Goal: Task Accomplishment & Management: Manage account settings

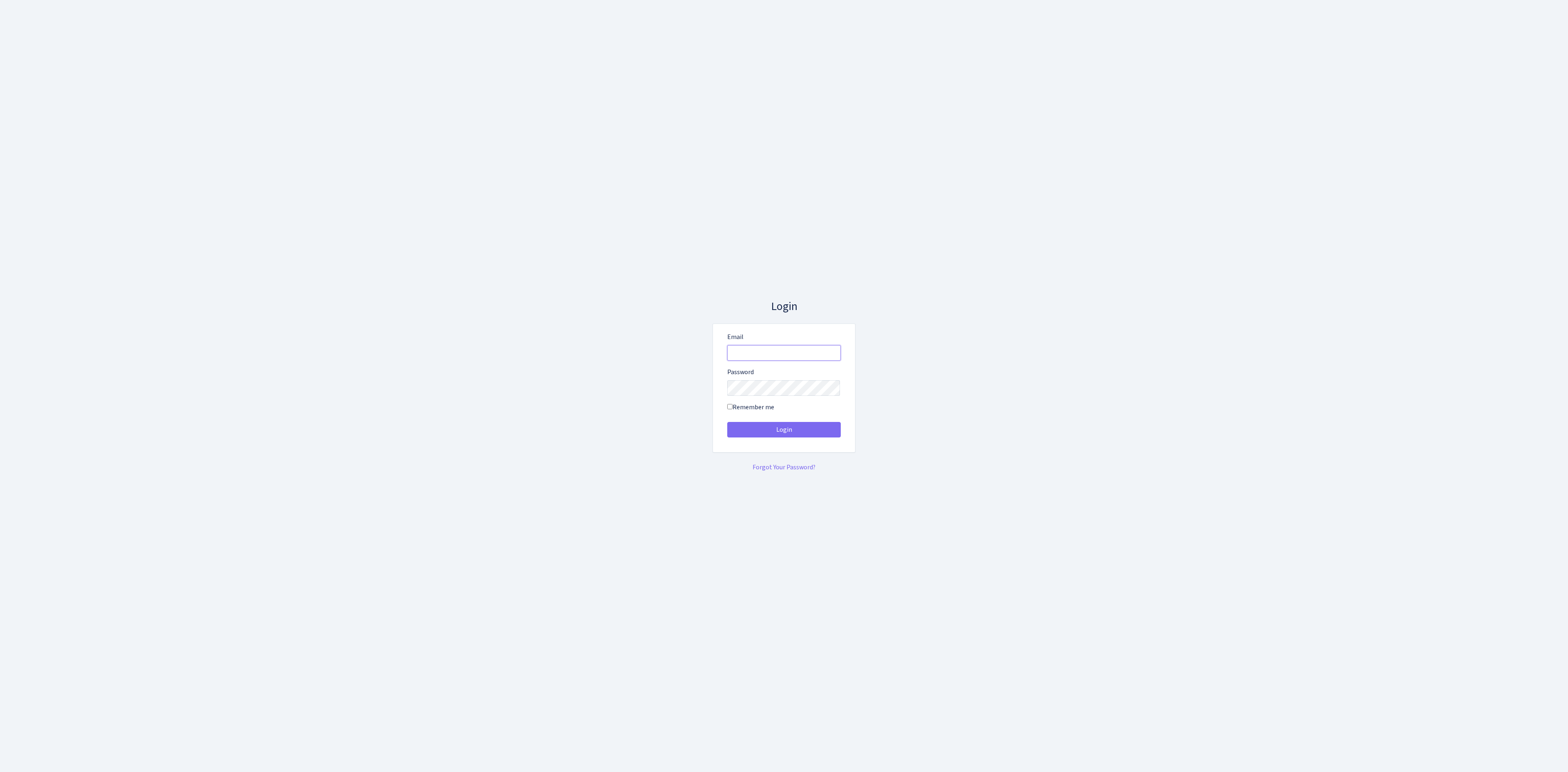
type input "vivio@bank.com"
click at [870, 396] on div "Login Email vivio@bank.com Password Remember me" at bounding box center [784, 386] width 466 height 172
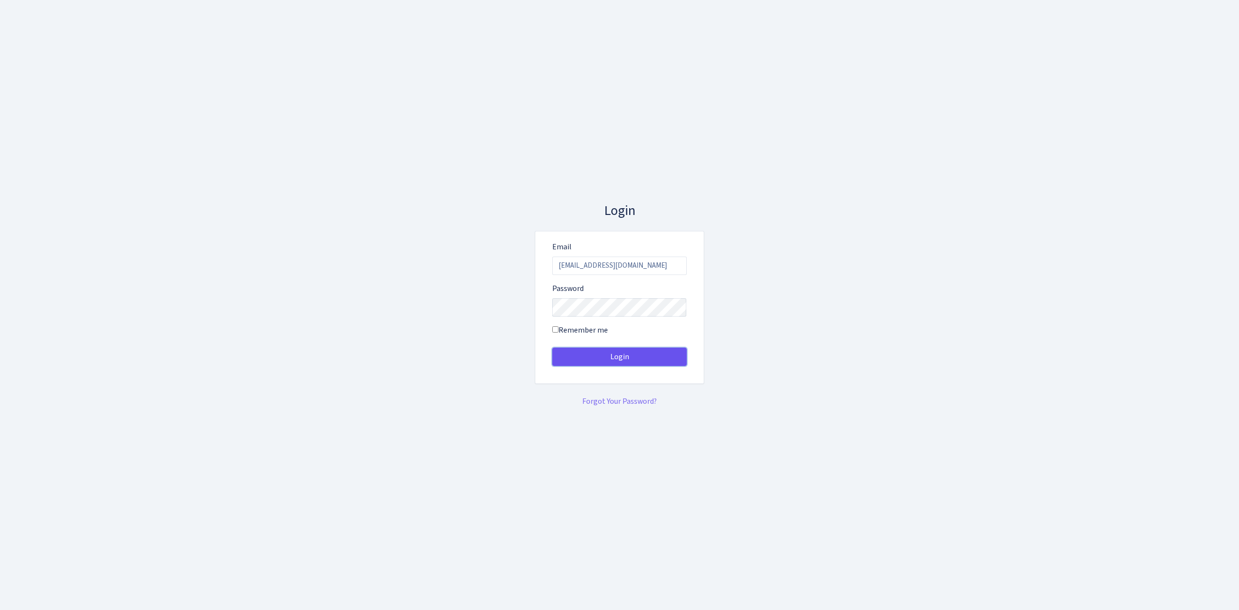
click at [668, 359] on button "Login" at bounding box center [619, 357] width 135 height 18
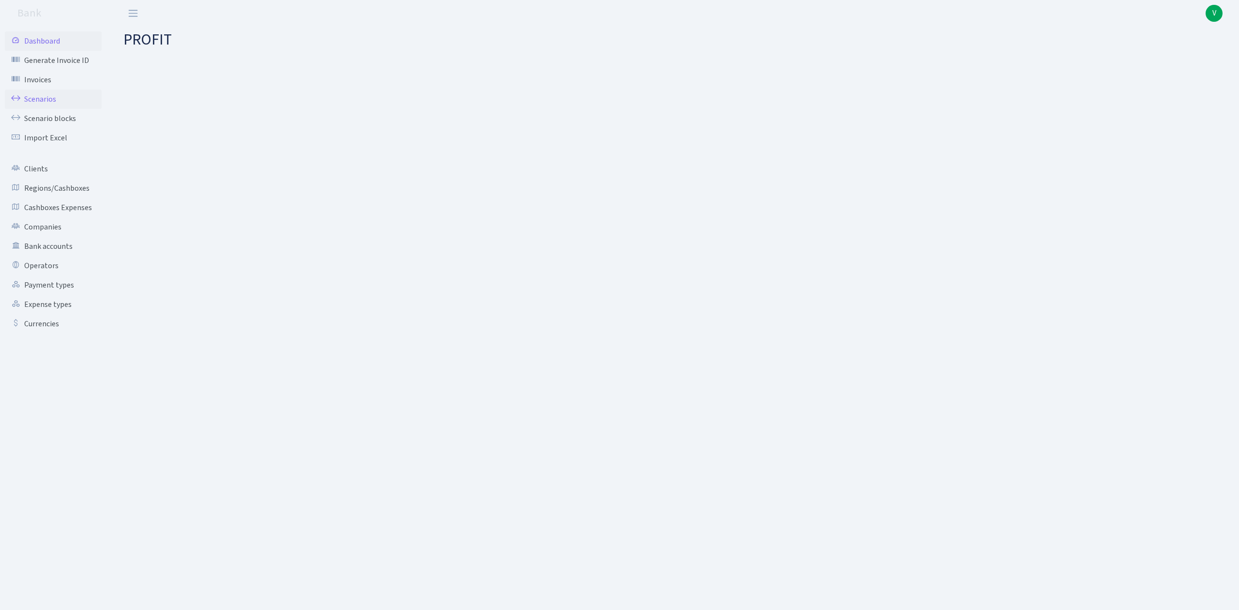
click at [54, 99] on link "Scenarios" at bounding box center [53, 99] width 97 height 19
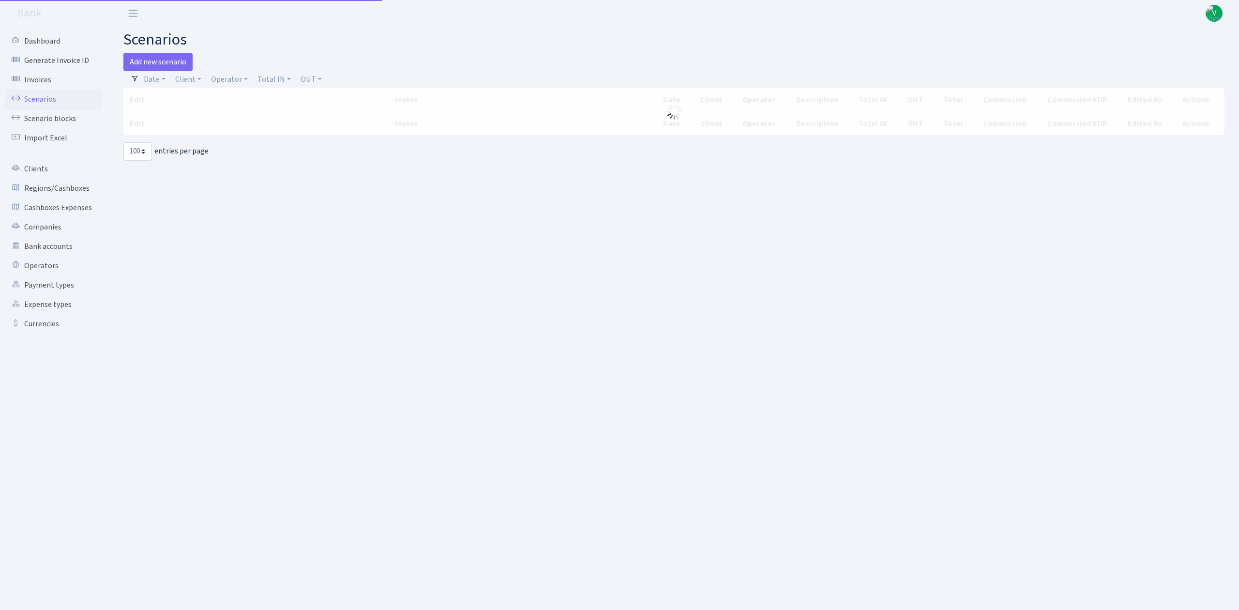
select select "100"
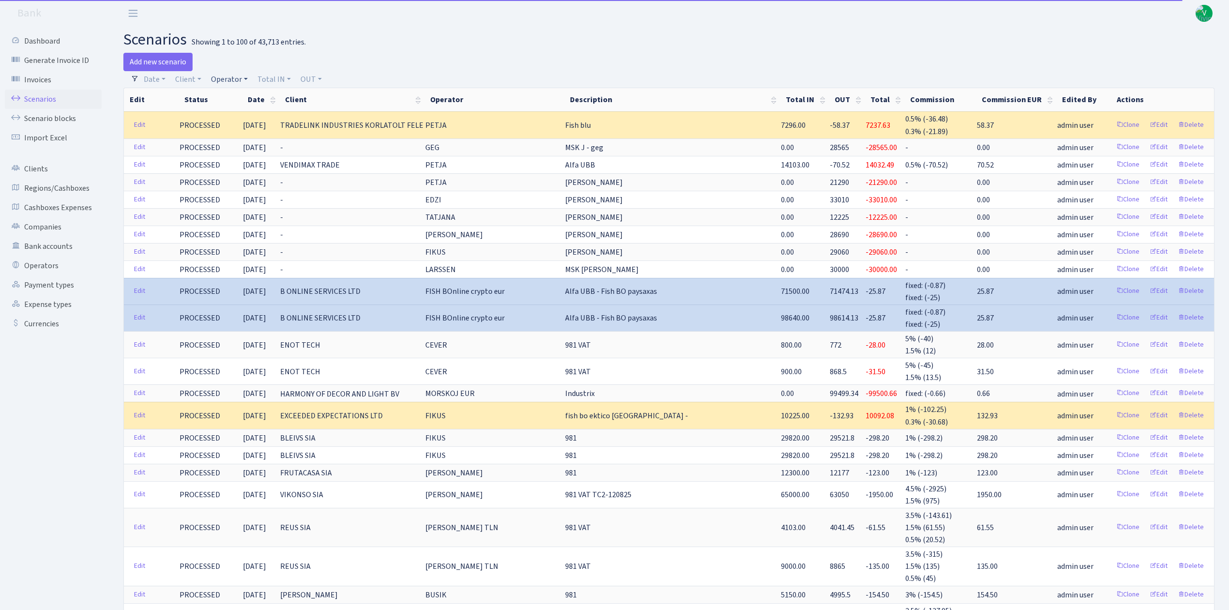
click at [233, 79] on link "Operator" at bounding box center [229, 79] width 45 height 16
click at [243, 110] on input "search" at bounding box center [245, 113] width 71 height 15
type input "dima"
click at [244, 136] on li "V_DIMA EVREI eur" at bounding box center [245, 144] width 73 height 17
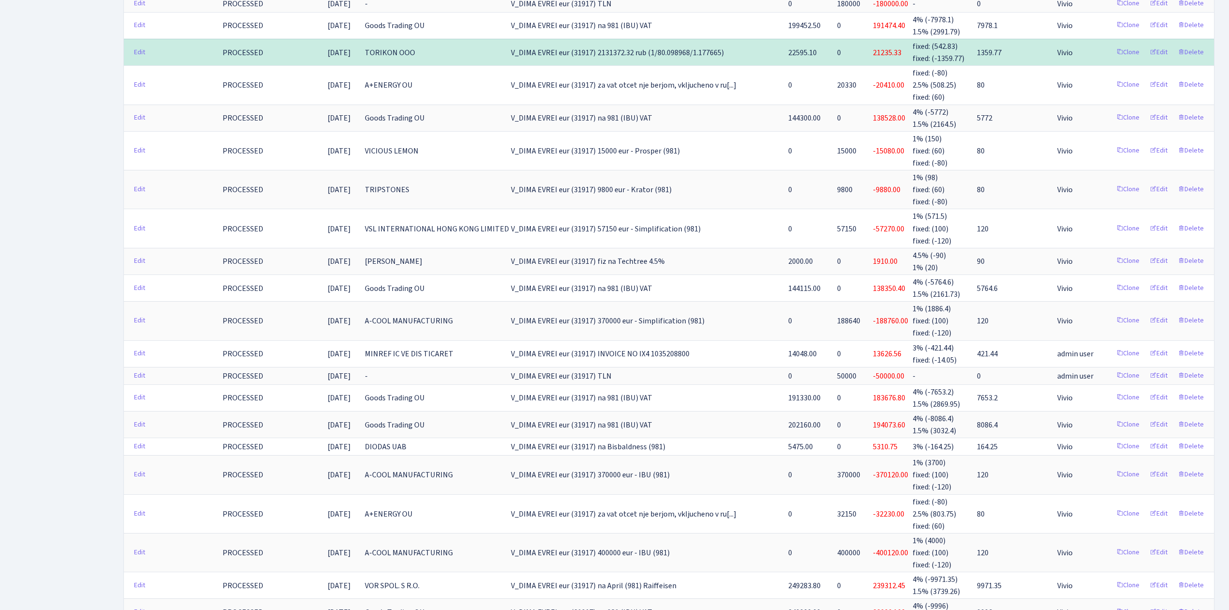
scroll to position [2517, 0]
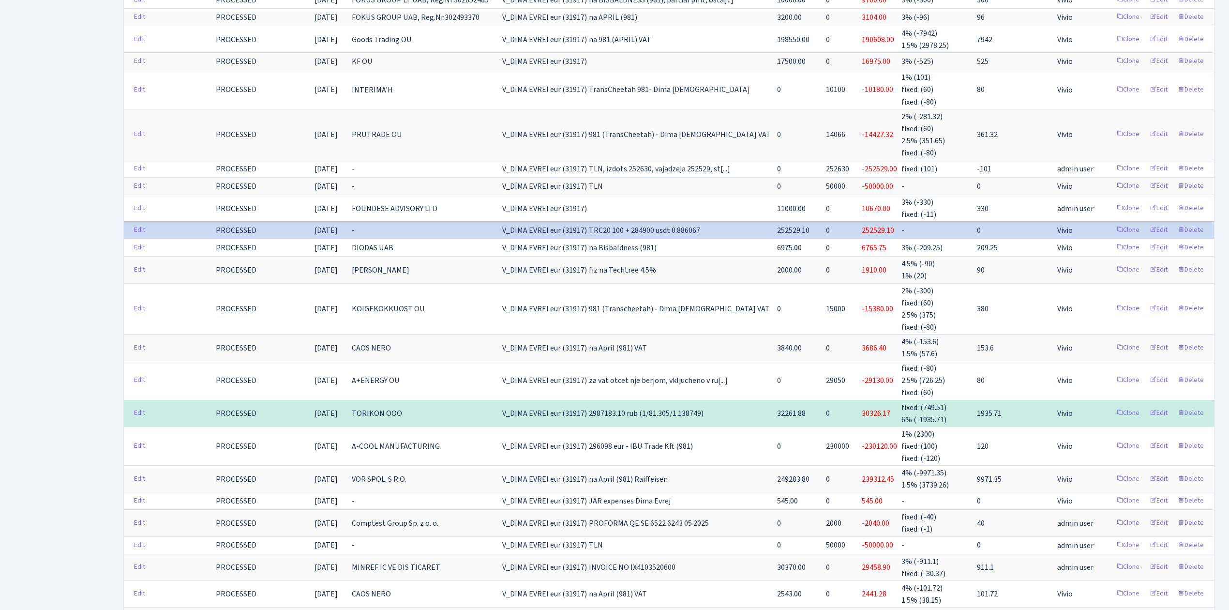
scroll to position [516, 0]
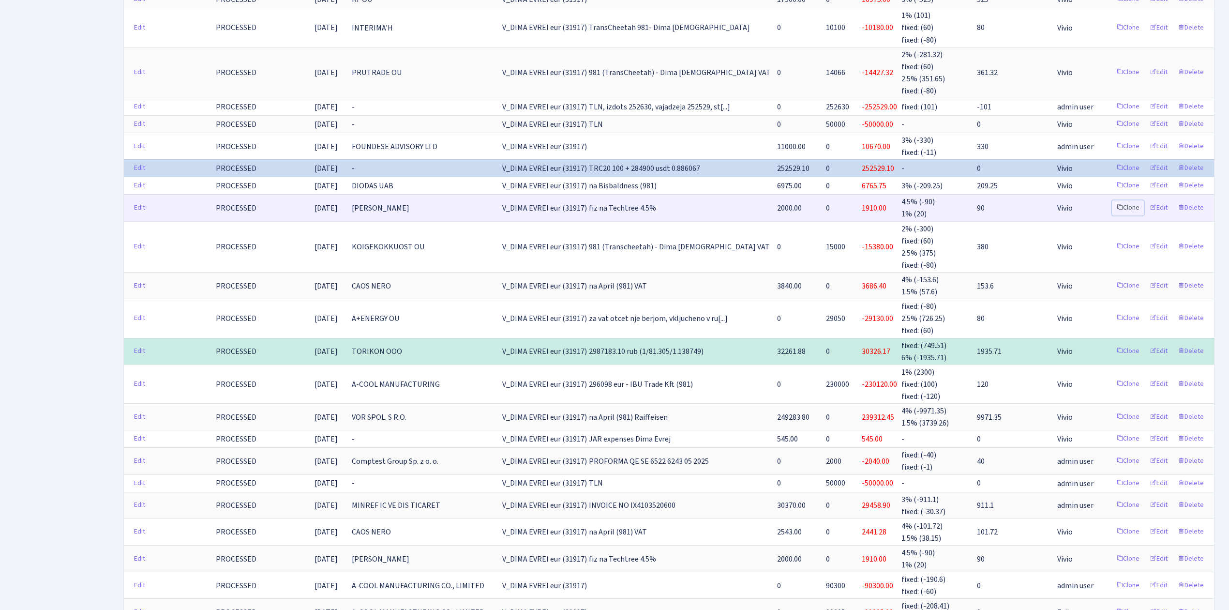
click at [1130, 202] on link "Clone" at bounding box center [1128, 207] width 32 height 15
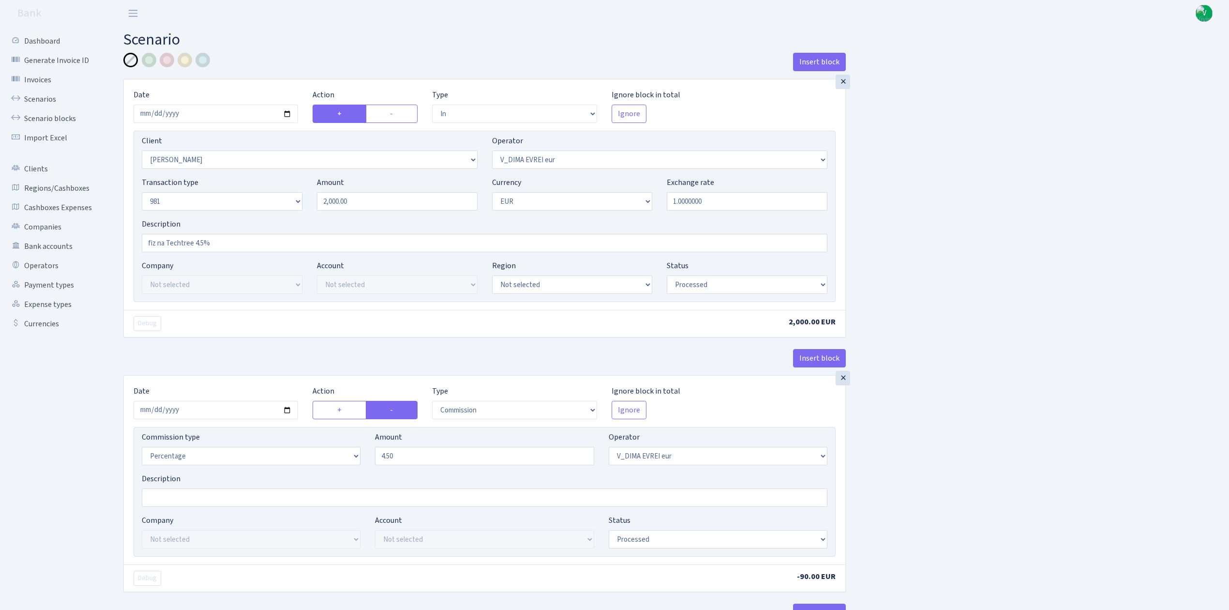
select select "in"
select select "3094"
select select "431"
select select "8"
select select "1"
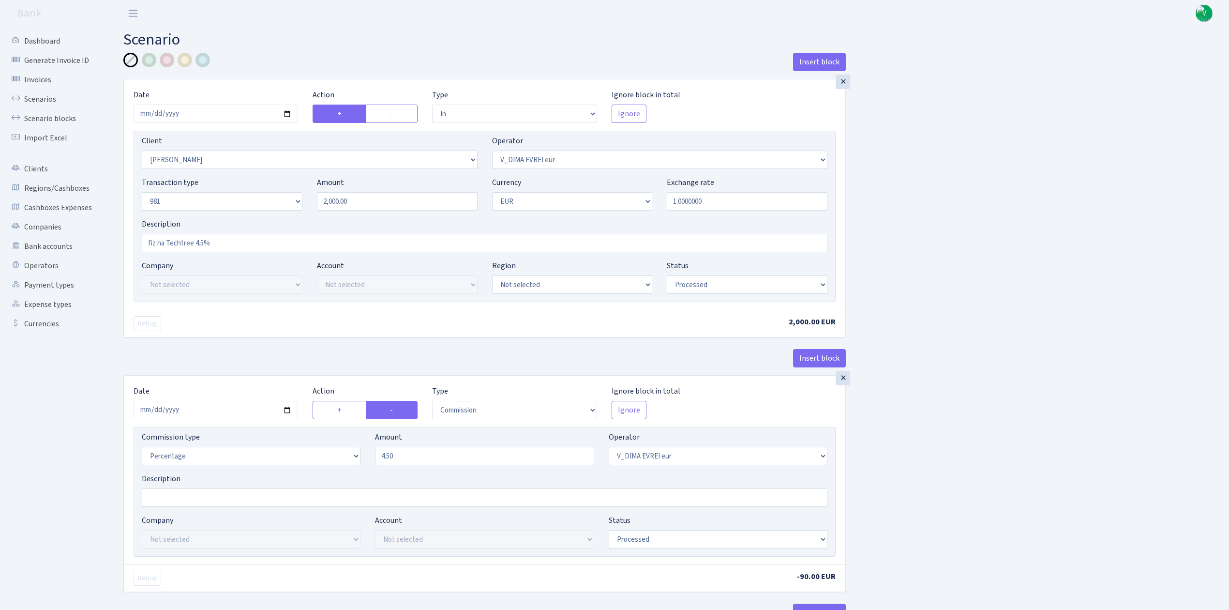
select select "processed"
select select "commission"
select select "431"
select select "processed"
select select "out"
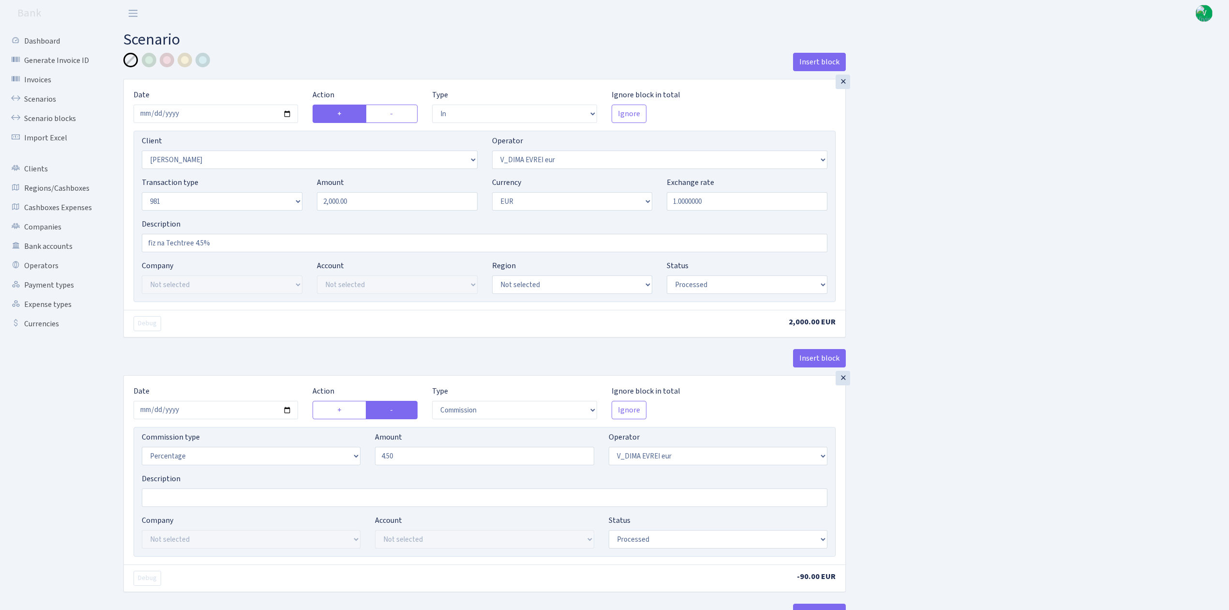
select select "342"
select select "61"
select select "8"
select select "1"
select select "processed"
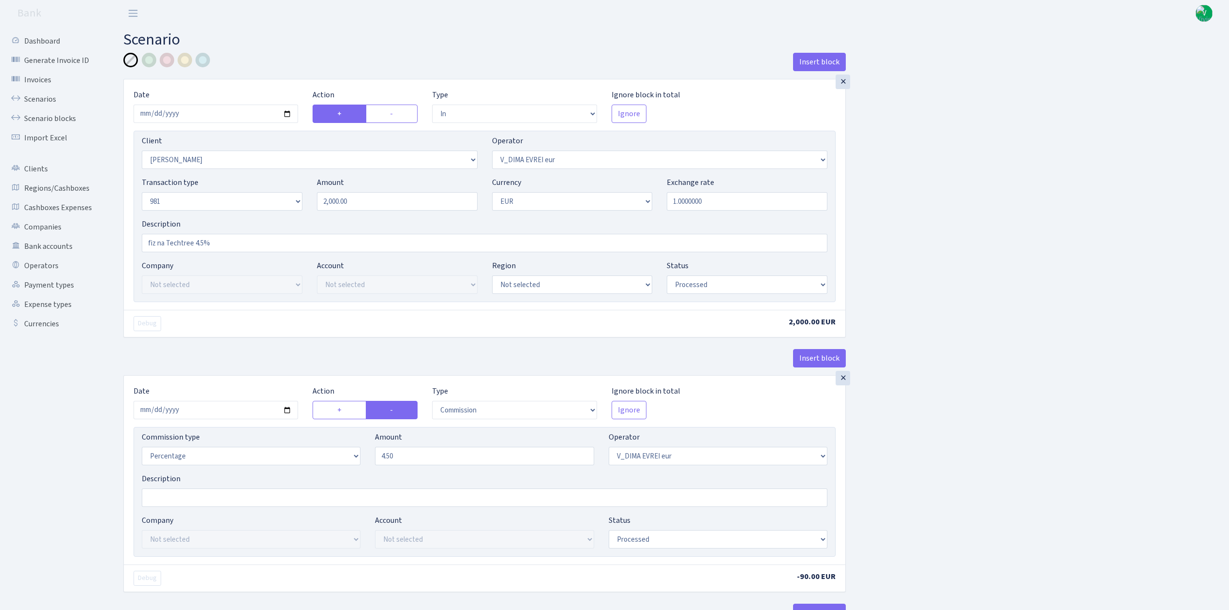
select select "commission"
select select "61"
select select "processed"
click at [287, 113] on input "2025-05-28" at bounding box center [216, 114] width 165 height 18
type input "2025-09-03"
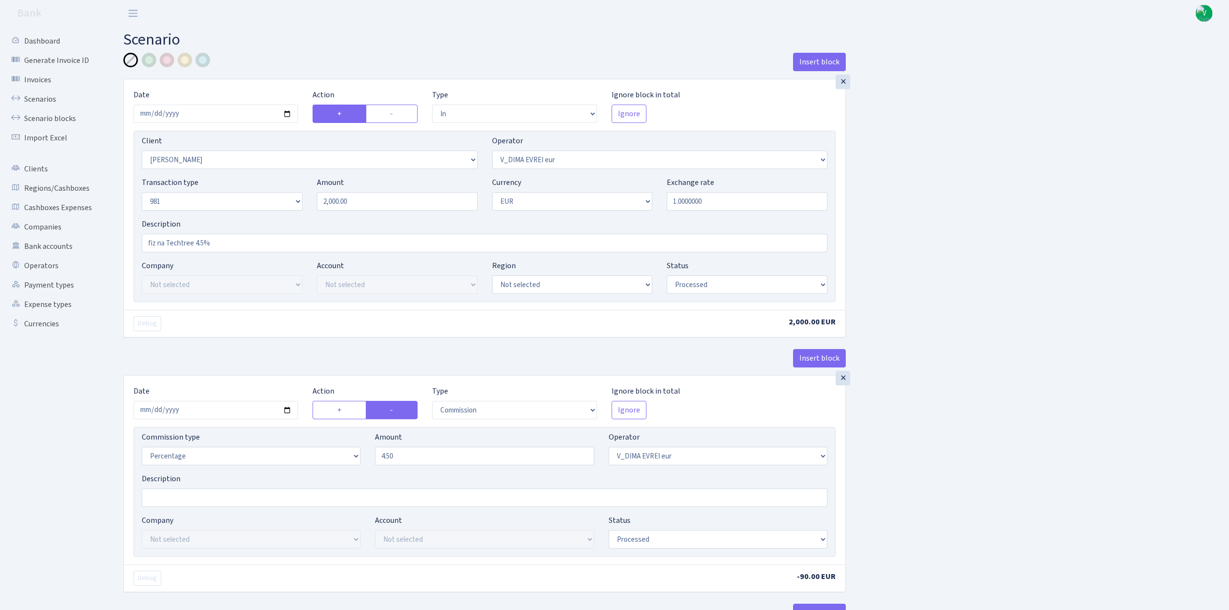
click at [288, 411] on input "2025-05-28" at bounding box center [216, 410] width 165 height 18
type input "[DATE]"
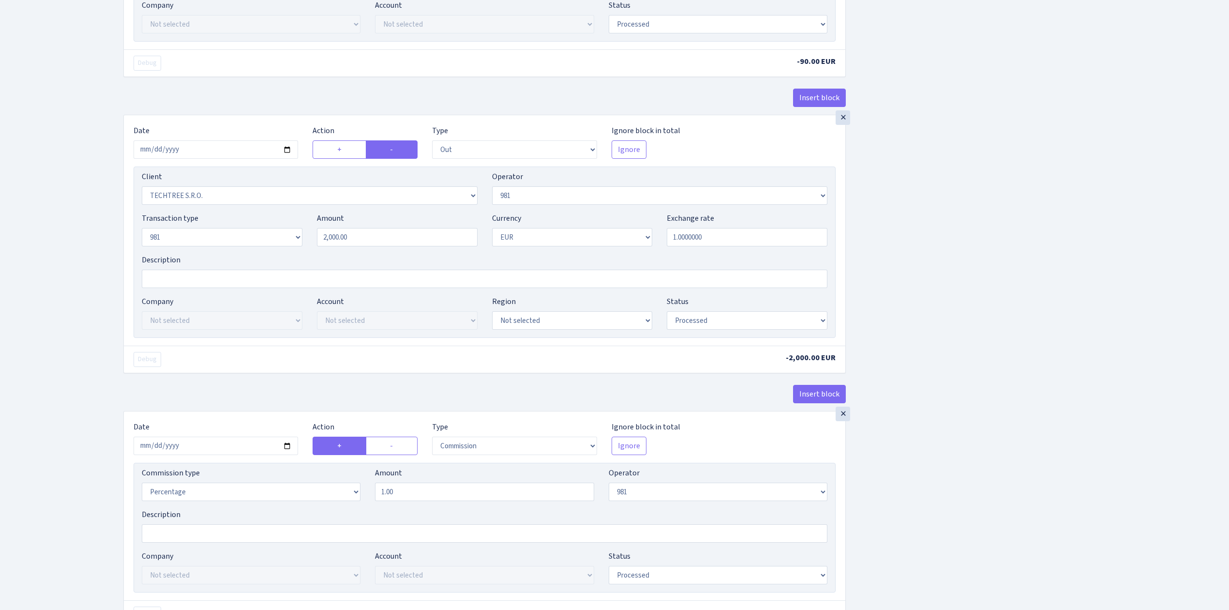
scroll to position [516, 0]
click at [287, 152] on input "2025-05-28" at bounding box center [216, 148] width 165 height 18
type input "[DATE]"
click at [1063, 323] on div "Insert block × Date 2025-09-03 Action + - Type --- In Out Commission Field requ…" at bounding box center [669, 122] width 1106 height 1171
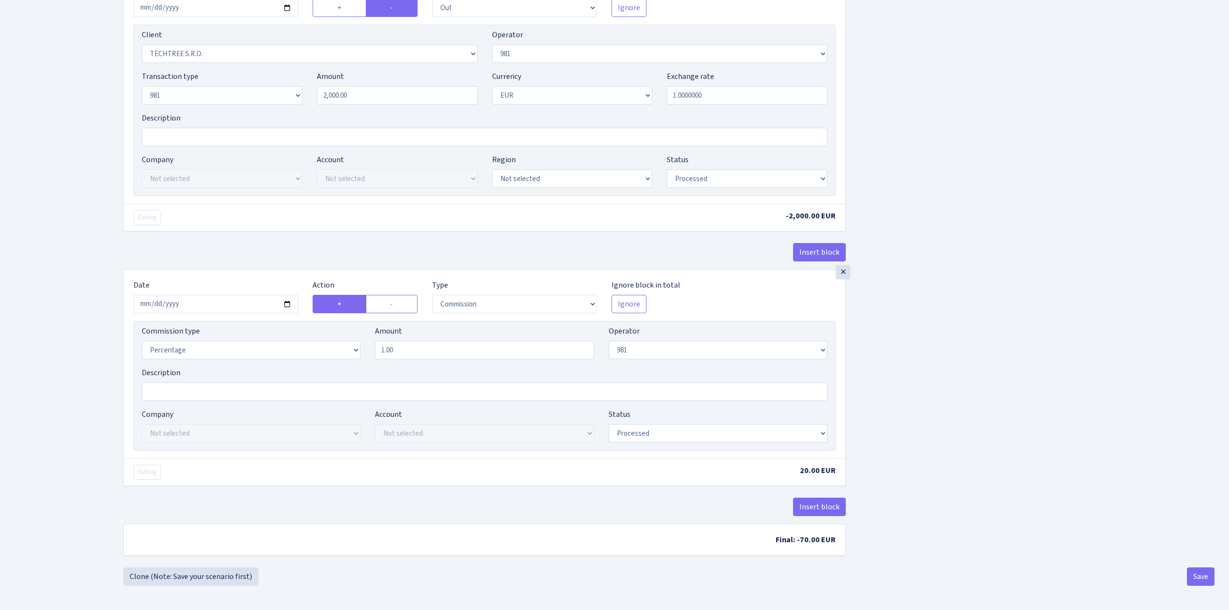
scroll to position [665, 0]
click at [287, 302] on input "2025-05-28" at bounding box center [216, 304] width 165 height 18
type input "2025-09-03"
click at [1200, 575] on button "Save" at bounding box center [1201, 576] width 28 height 18
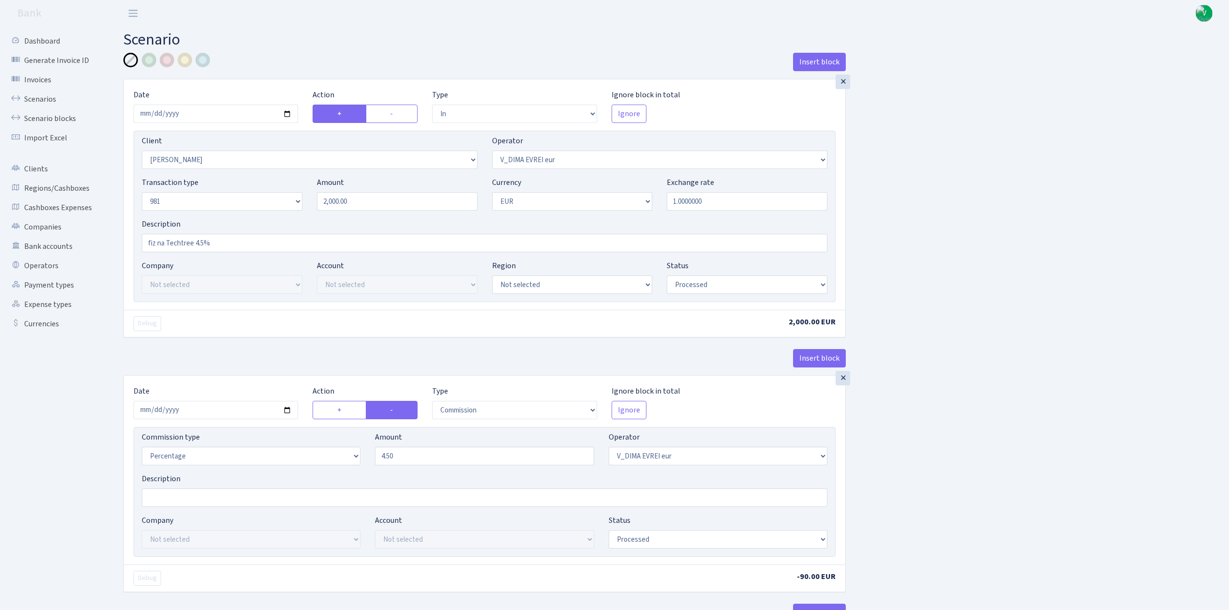
select select "in"
select select "3094"
select select "431"
select select "8"
select select "1"
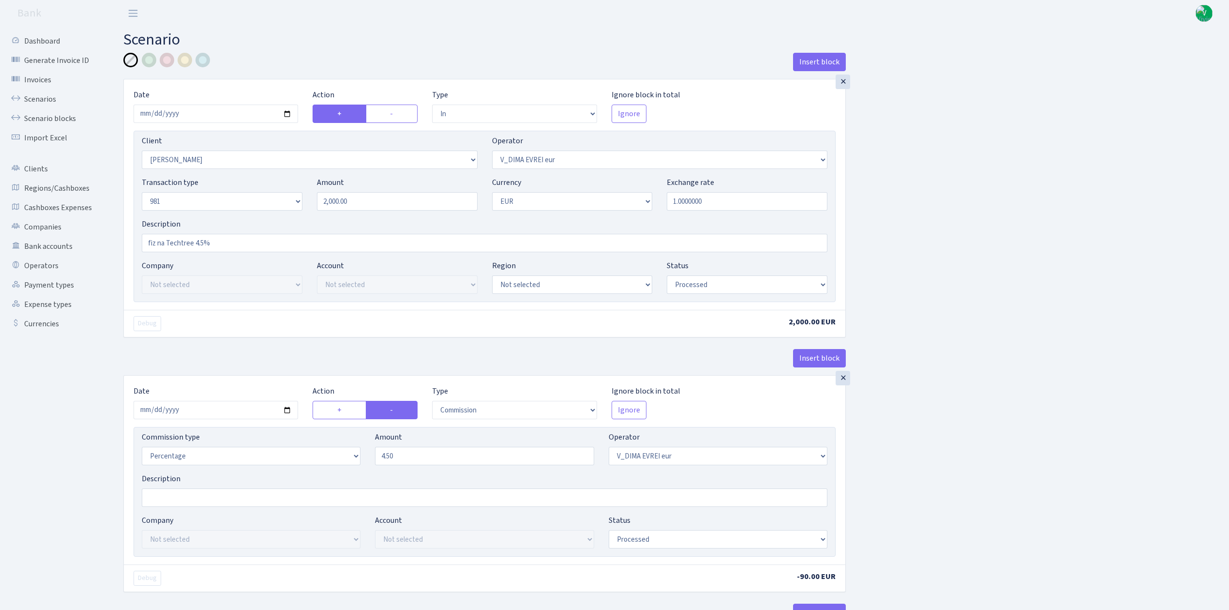
select select "processed"
select select "commission"
select select "431"
select select "processed"
select select "out"
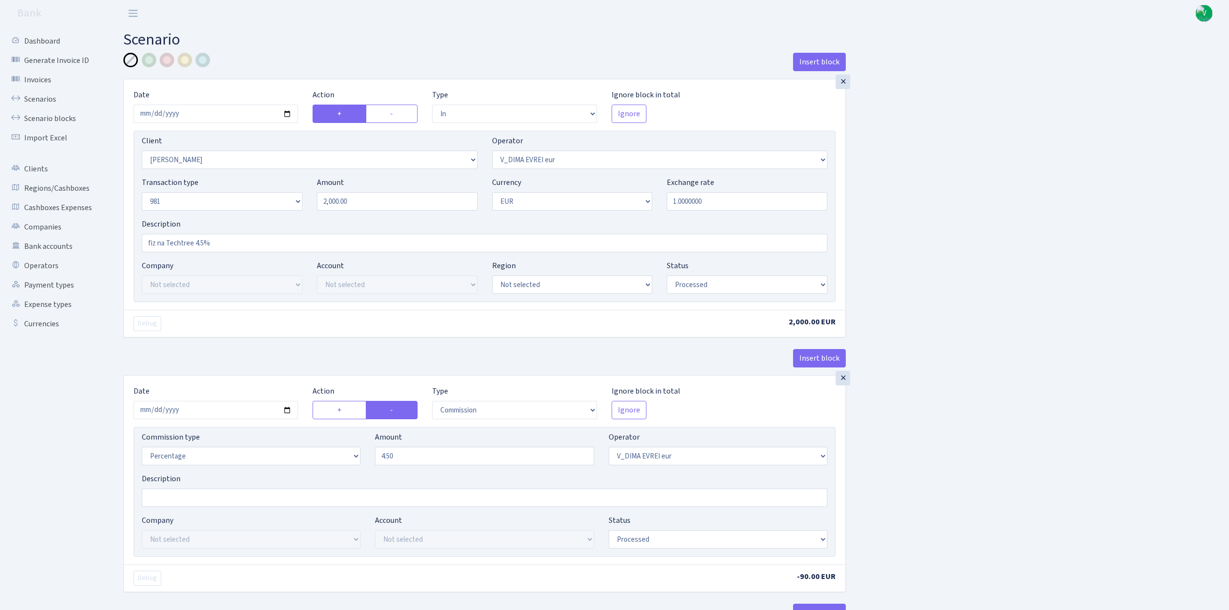
select select "342"
select select "61"
select select "8"
select select "1"
select select "processed"
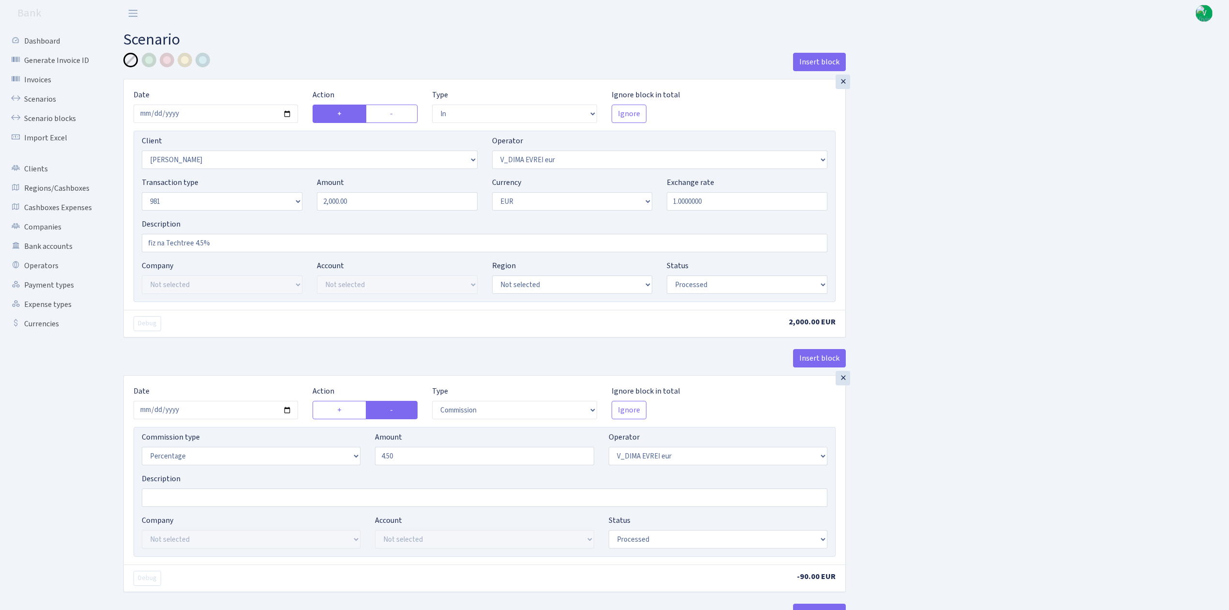
select select "commission"
select select "61"
select select "processed"
click at [54, 95] on link "Scenarios" at bounding box center [53, 99] width 97 height 19
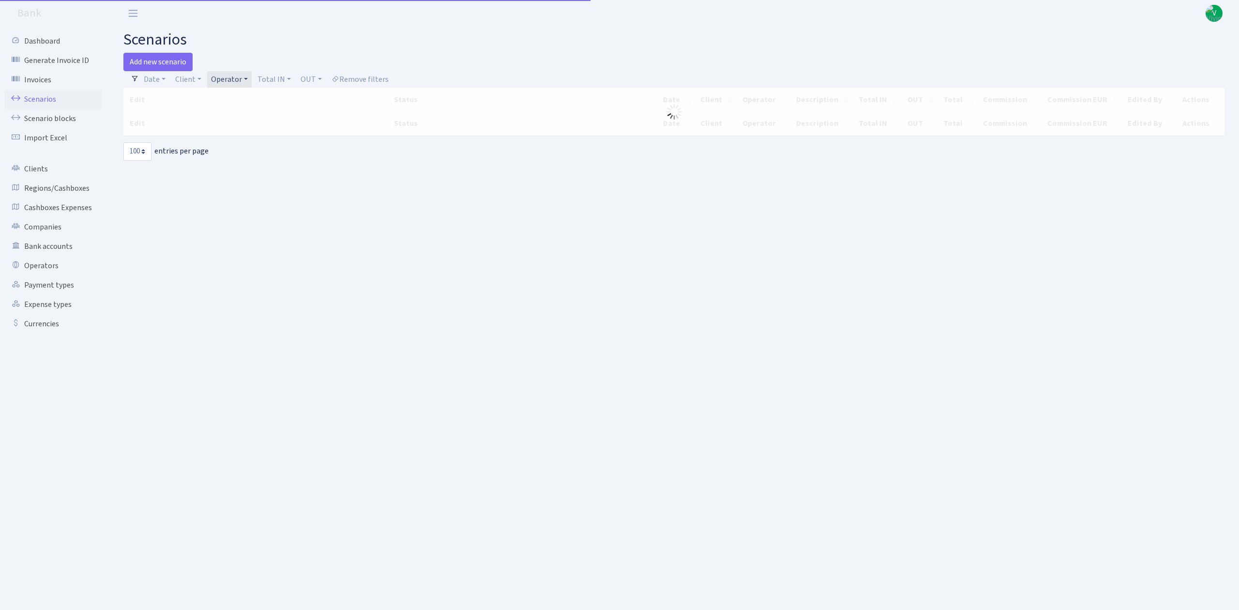
select select "100"
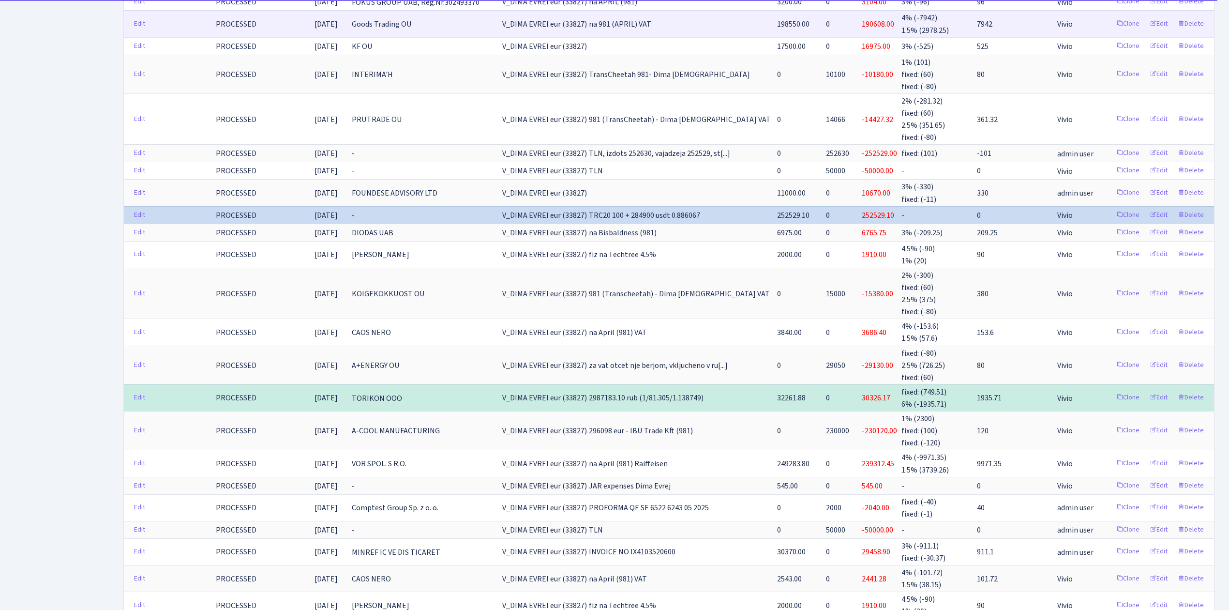
scroll to position [516, 0]
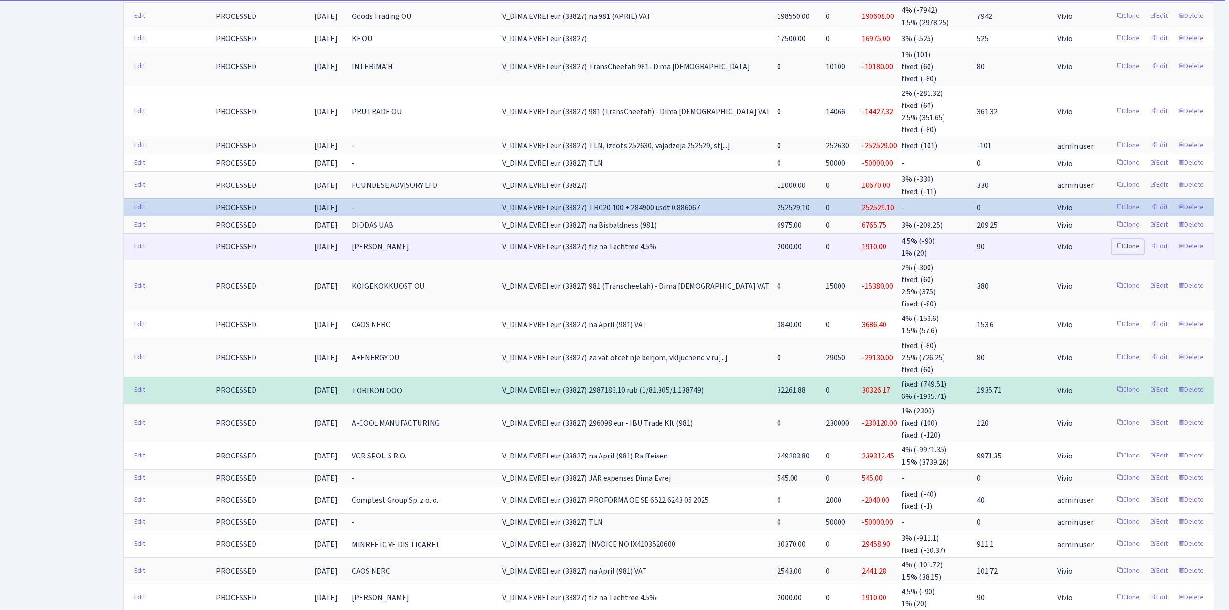
click at [1128, 239] on link "Clone" at bounding box center [1128, 246] width 32 height 15
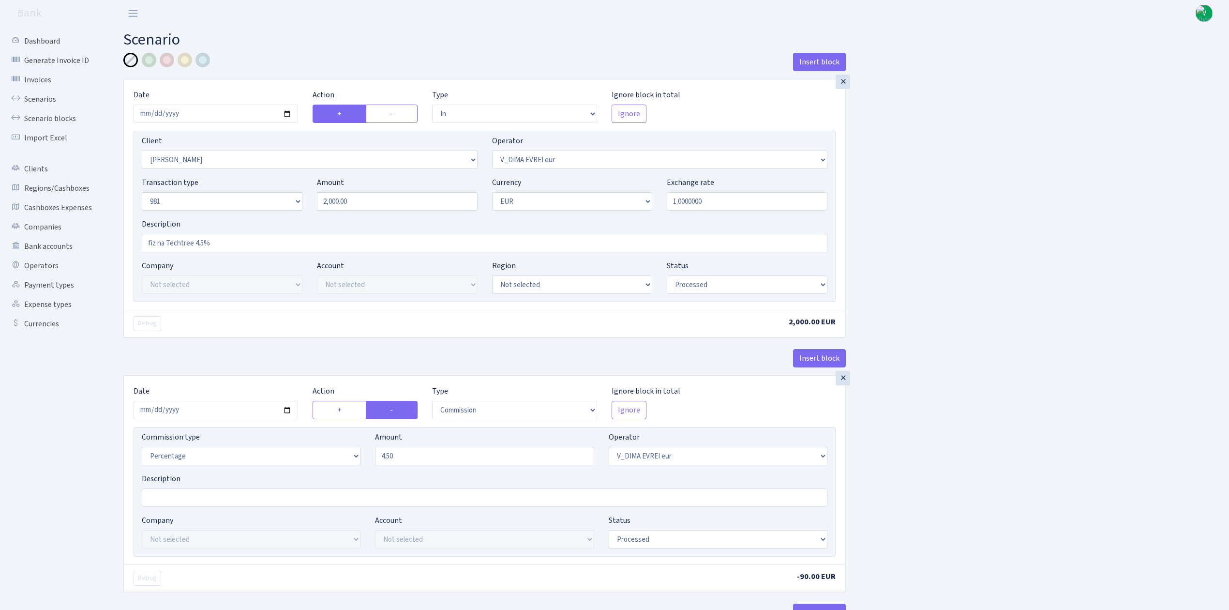
select select "in"
select select "3094"
select select "431"
select select "8"
select select "1"
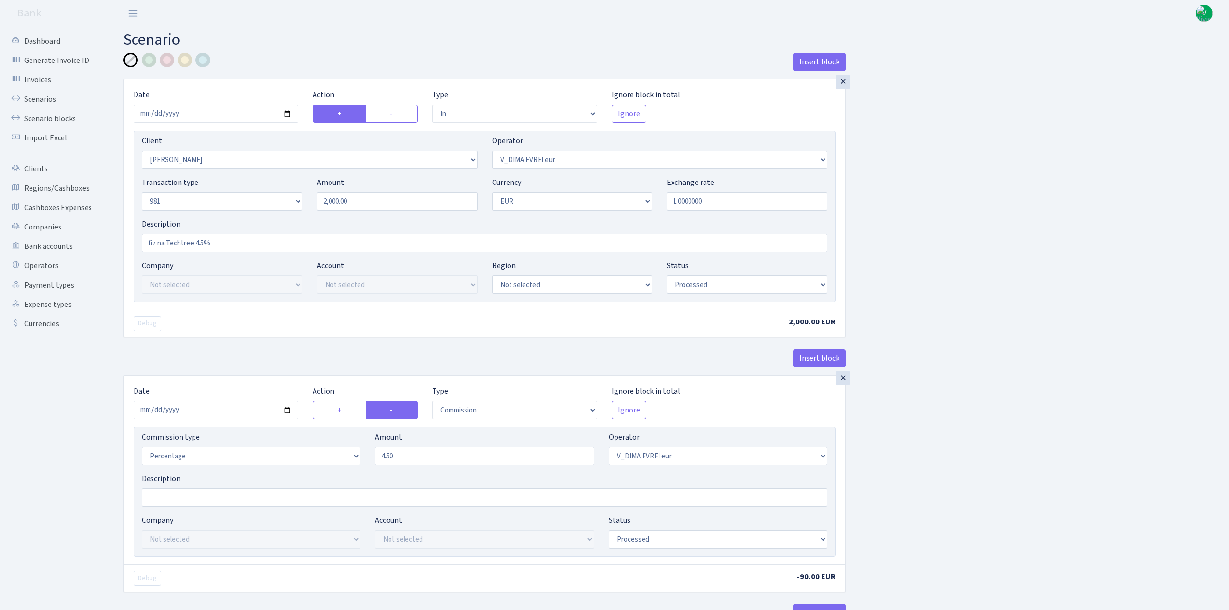
select select "processed"
select select "commission"
select select "431"
select select "processed"
select select "out"
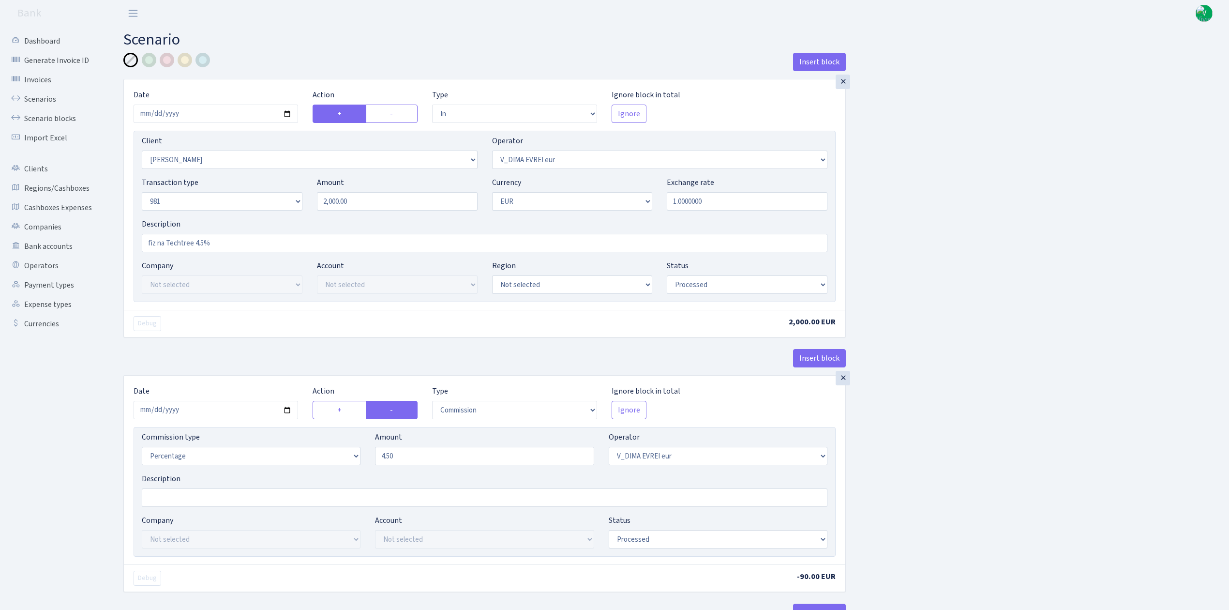
select select "342"
select select "61"
select select "8"
select select "1"
select select "processed"
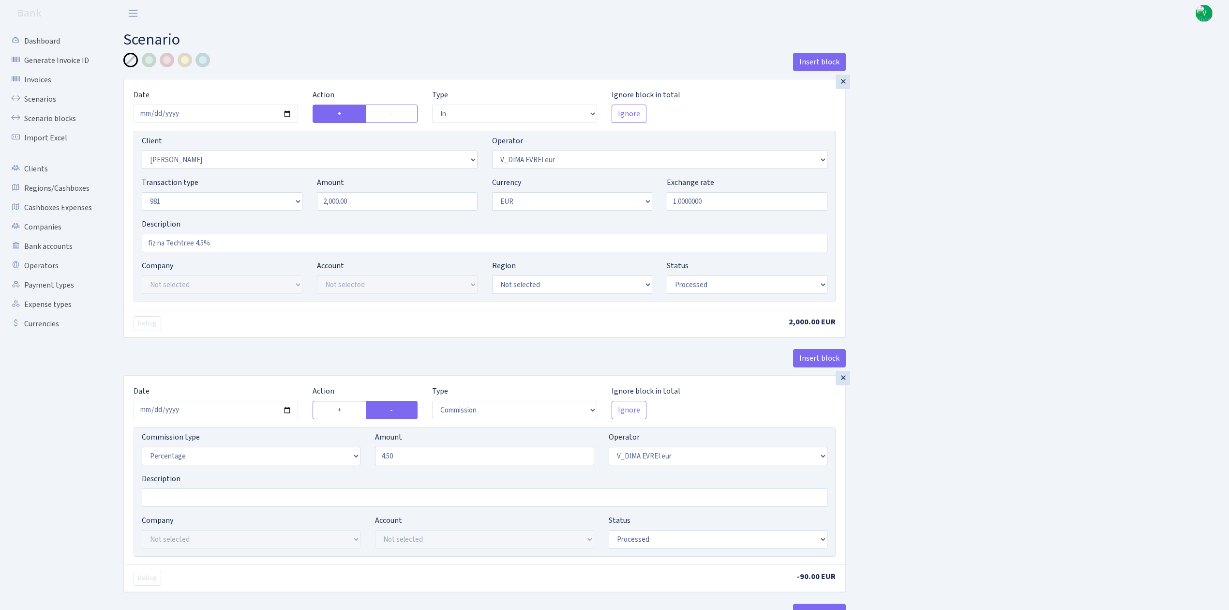
select select "commission"
select select "61"
select select "processed"
click at [293, 113] on input "2025-05-28" at bounding box center [216, 114] width 165 height 18
click at [282, 115] on input "2025-05-28" at bounding box center [216, 114] width 165 height 18
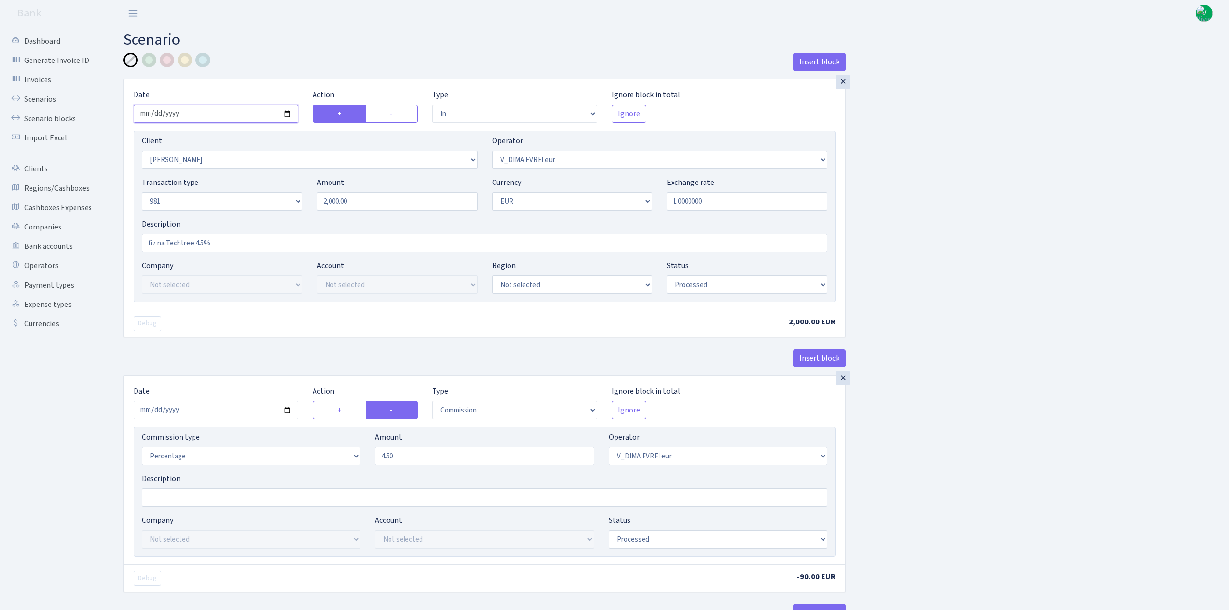
click at [288, 114] on input "2025-05-28" at bounding box center [216, 114] width 165 height 18
type input "2025-09-03"
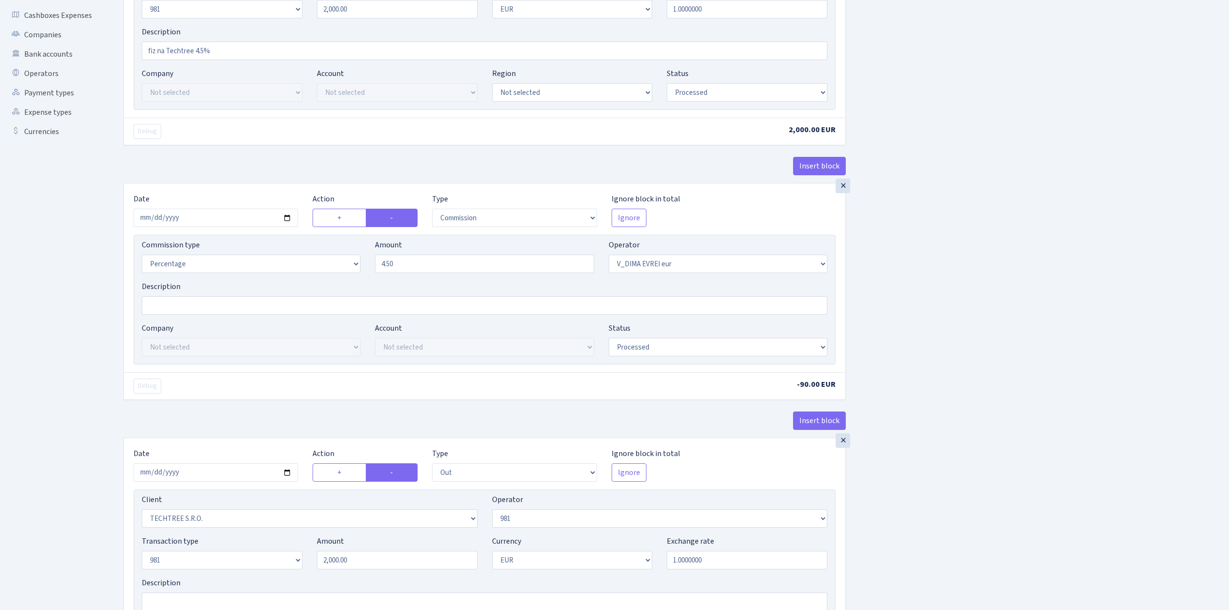
scroll to position [194, 0]
click at [286, 219] on input "2025-05-28" at bounding box center [216, 216] width 165 height 18
type input "2025-09-03"
click at [1008, 377] on div "Insert block × Date [DATE] Action + - Type --- In Out Commission Field required…" at bounding box center [669, 444] width 1106 height 1171
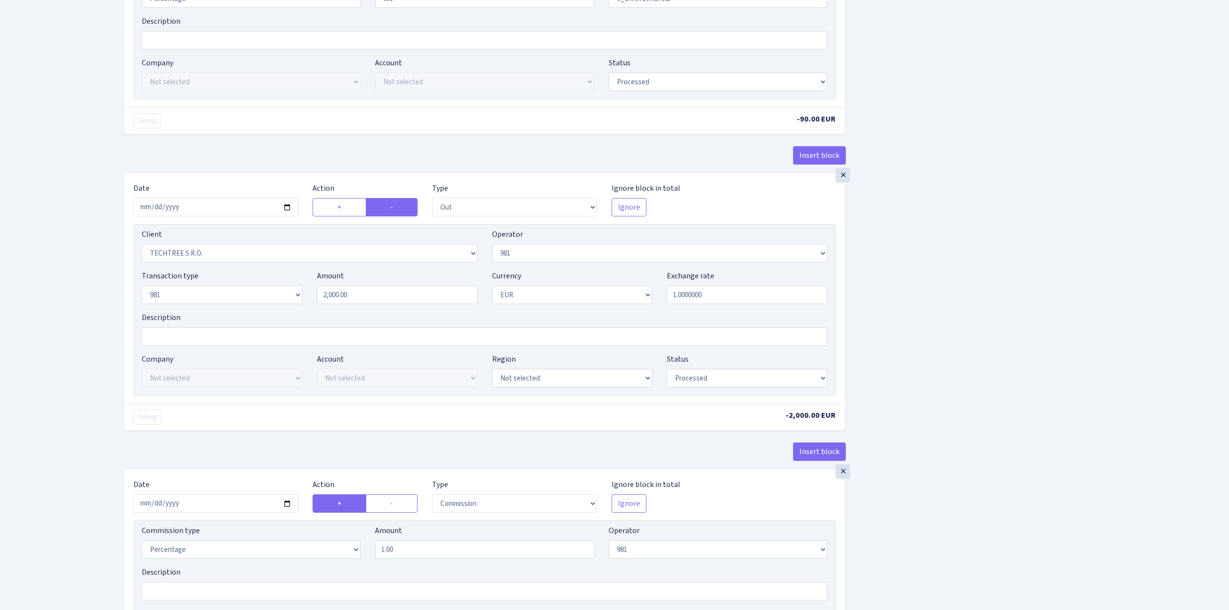
scroll to position [516, 0]
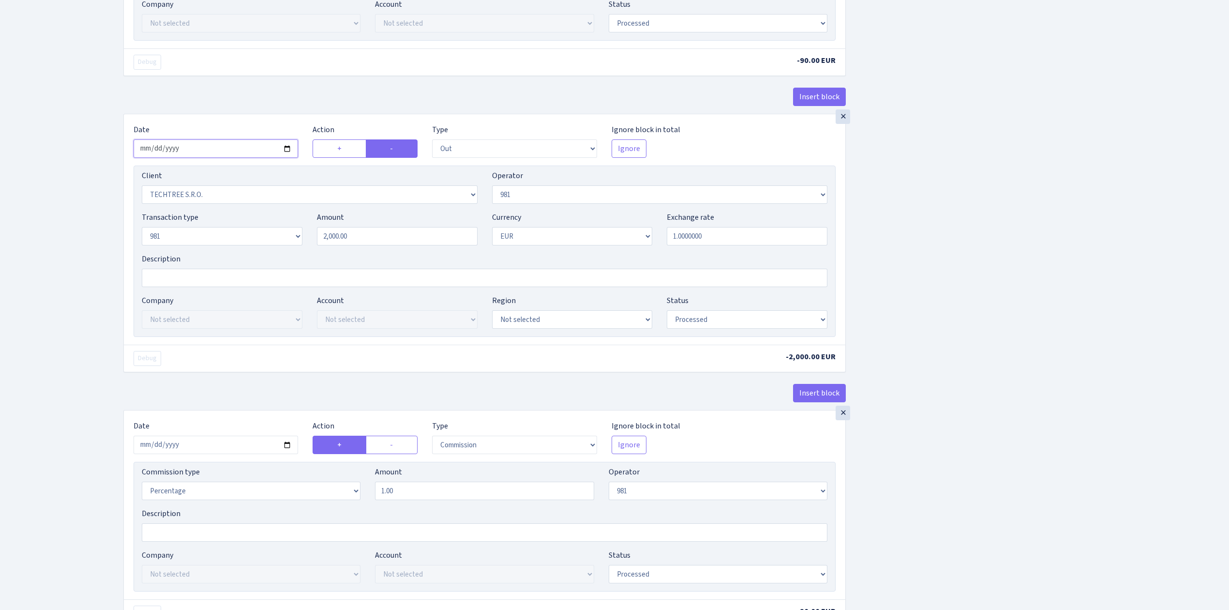
click at [287, 151] on input "2025-05-28" at bounding box center [216, 148] width 165 height 18
type input "[DATE]"
click at [966, 364] on div "Insert block × Date [DATE] Action + - Type --- In Out Commission Field required…" at bounding box center [669, 122] width 1106 height 1171
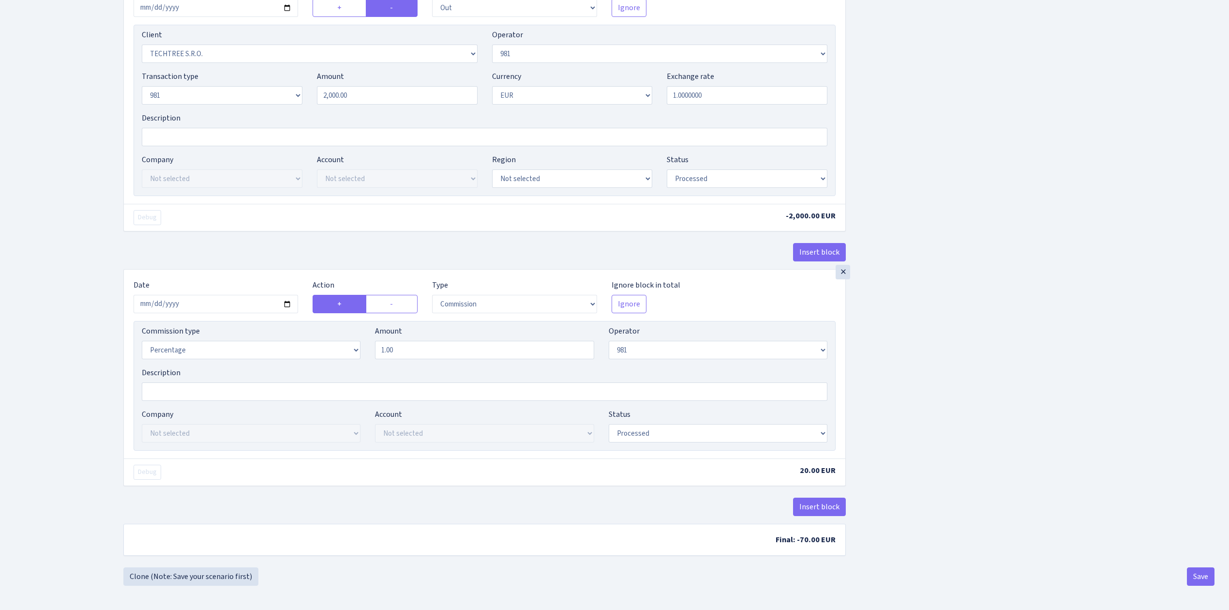
scroll to position [665, 0]
click at [285, 297] on input "2025-05-28" at bounding box center [216, 304] width 165 height 18
type input "[DATE]"
click at [1196, 574] on button "Save" at bounding box center [1201, 576] width 28 height 18
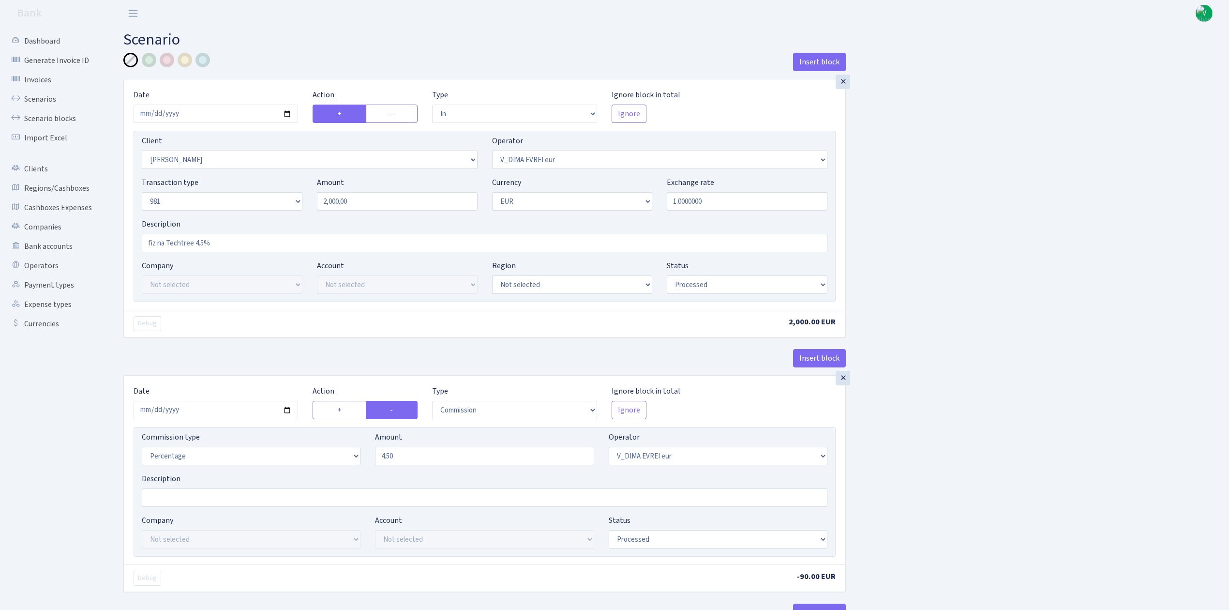
select select "in"
select select "3094"
select select "431"
select select "8"
select select "1"
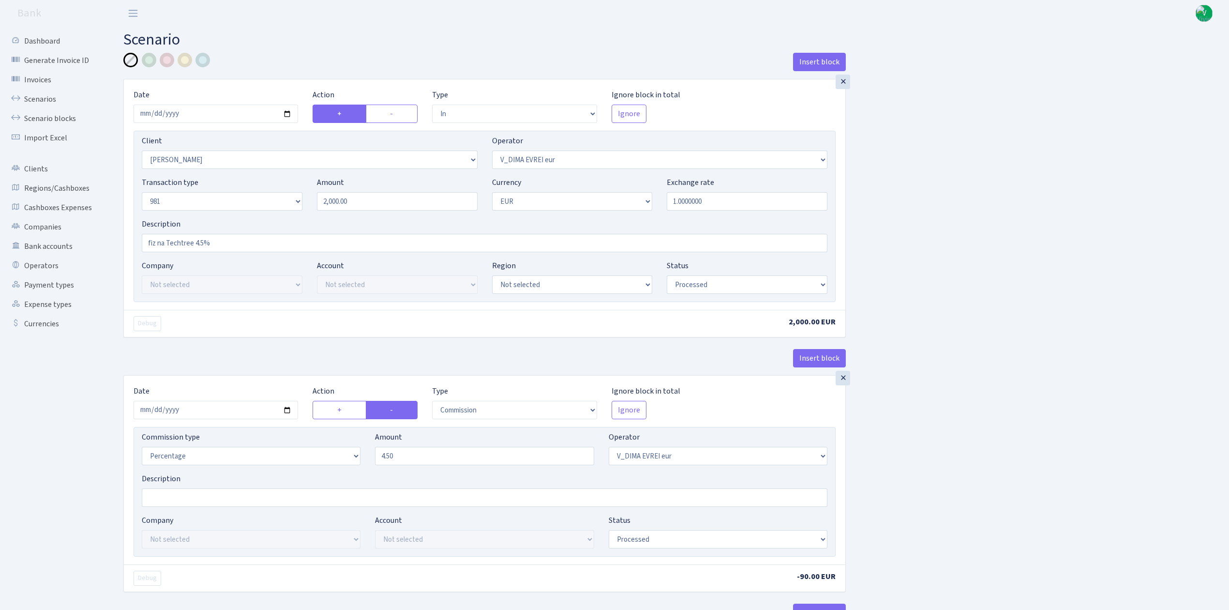
select select "processed"
select select "commission"
select select "431"
select select "processed"
select select "out"
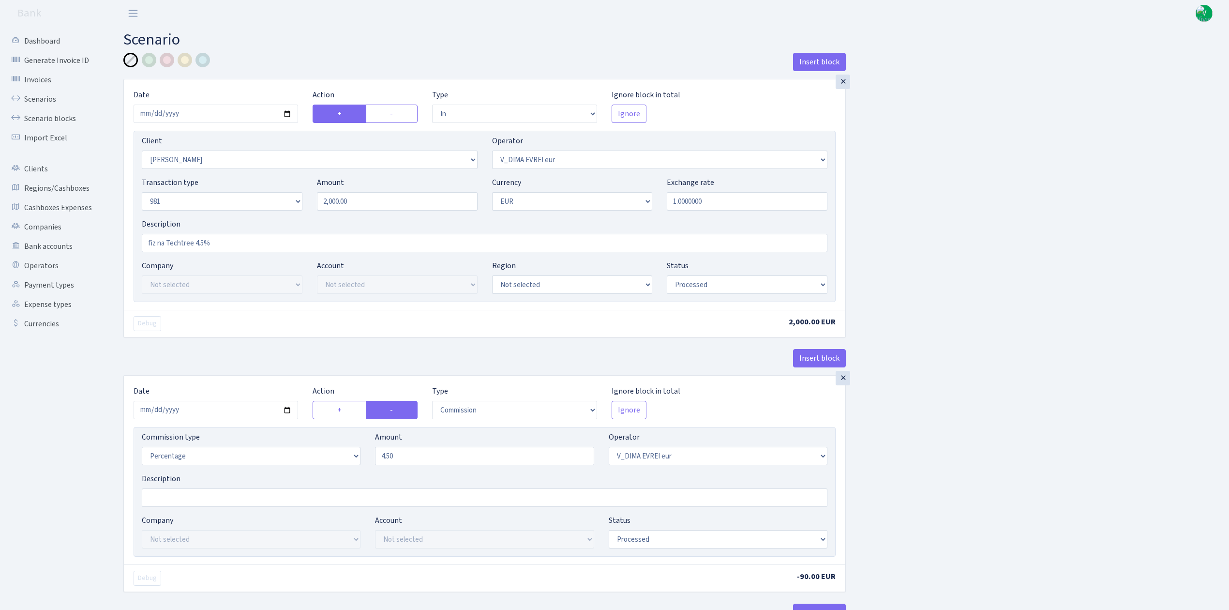
select select "342"
select select "61"
select select "8"
select select "1"
select select "processed"
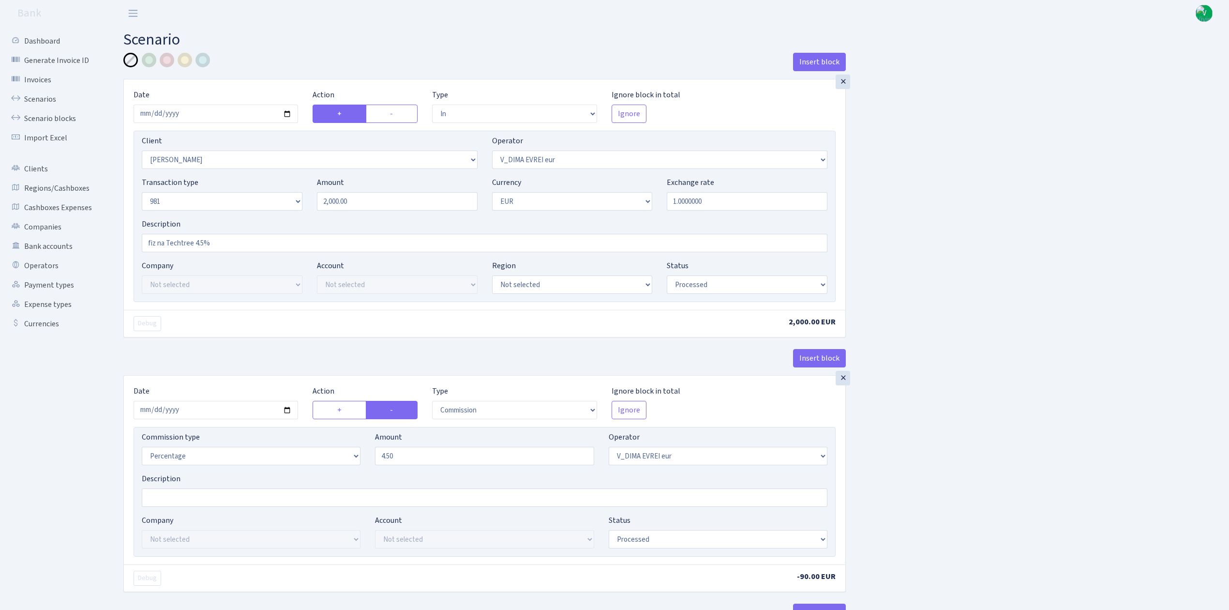
select select "commission"
select select "61"
select select "processed"
click at [45, 100] on link "Scenarios" at bounding box center [53, 99] width 97 height 19
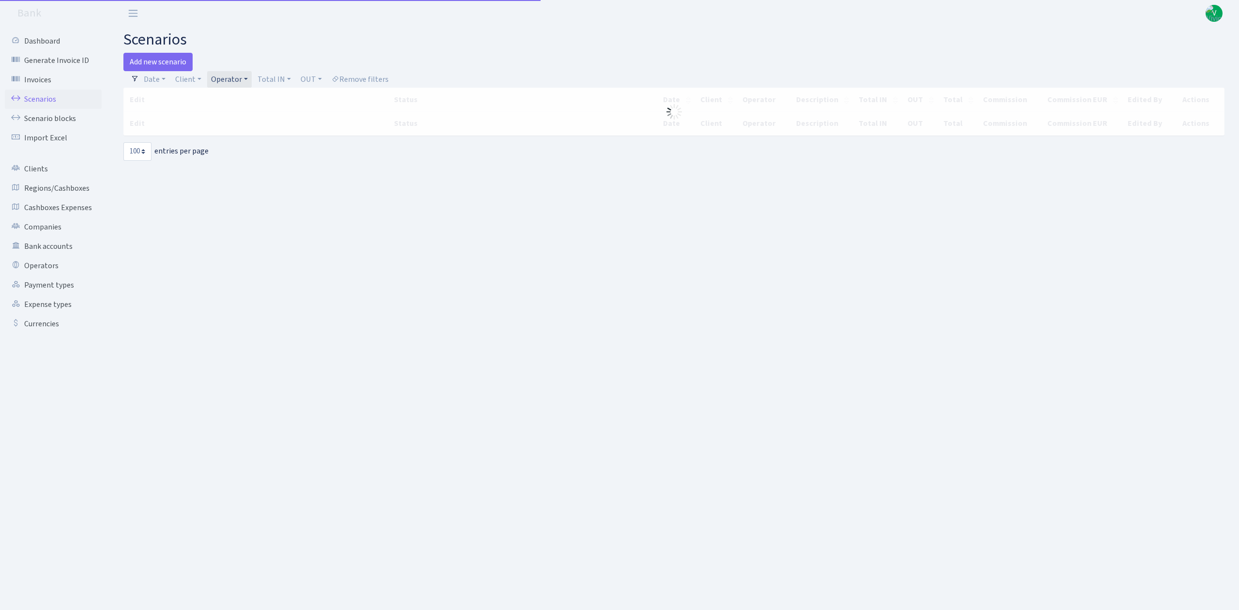
select select "100"
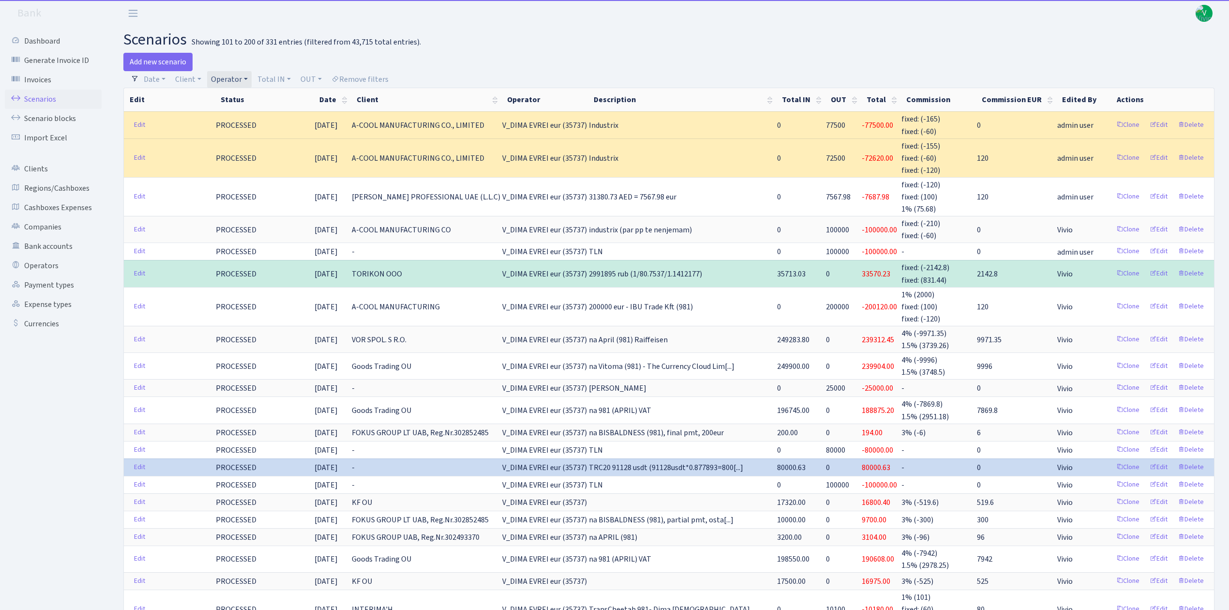
click at [232, 76] on link "Operator" at bounding box center [229, 79] width 45 height 16
drag, startPoint x: 723, startPoint y: 59, endPoint x: 732, endPoint y: 43, distance: 18.2
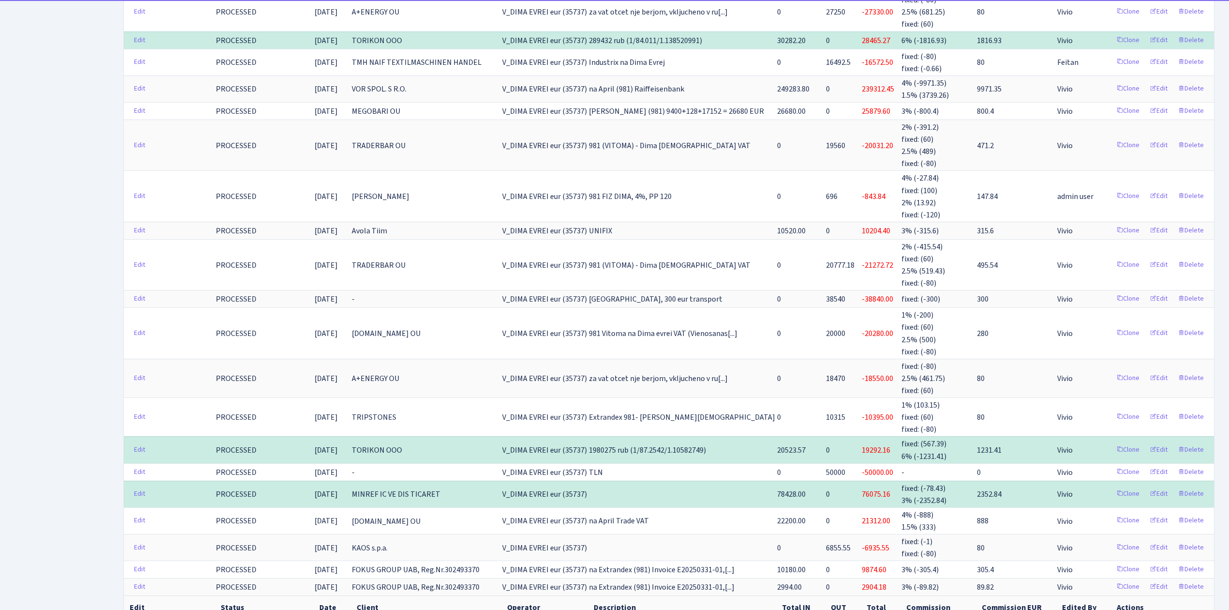
scroll to position [2357, 0]
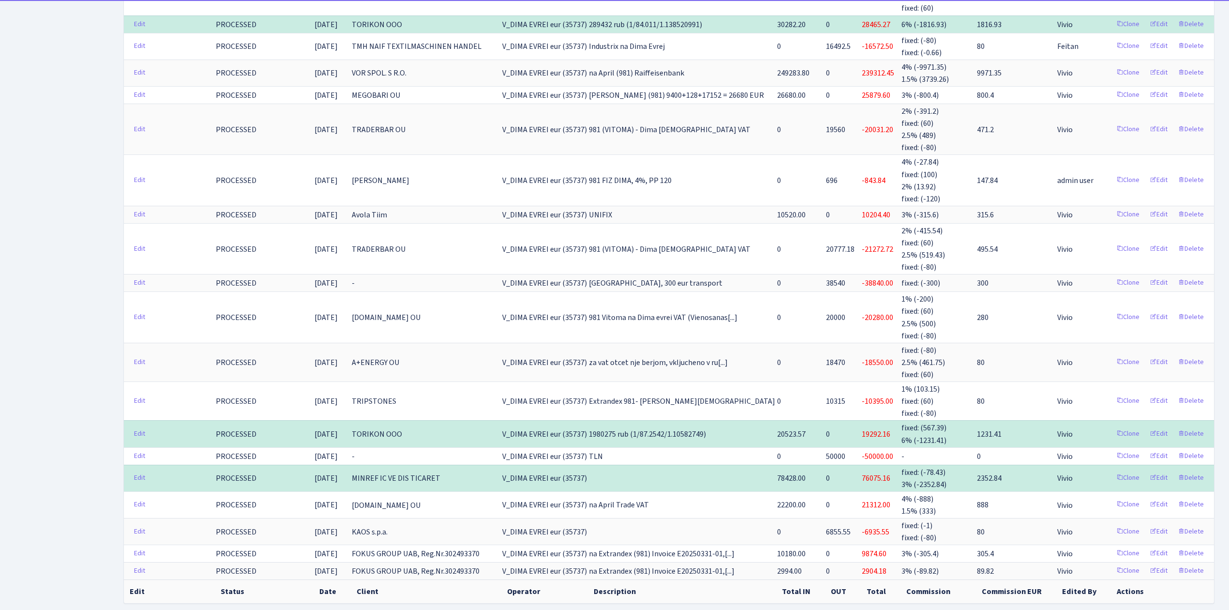
click at [1144, 609] on link "1" at bounding box center [1146, 619] width 15 height 17
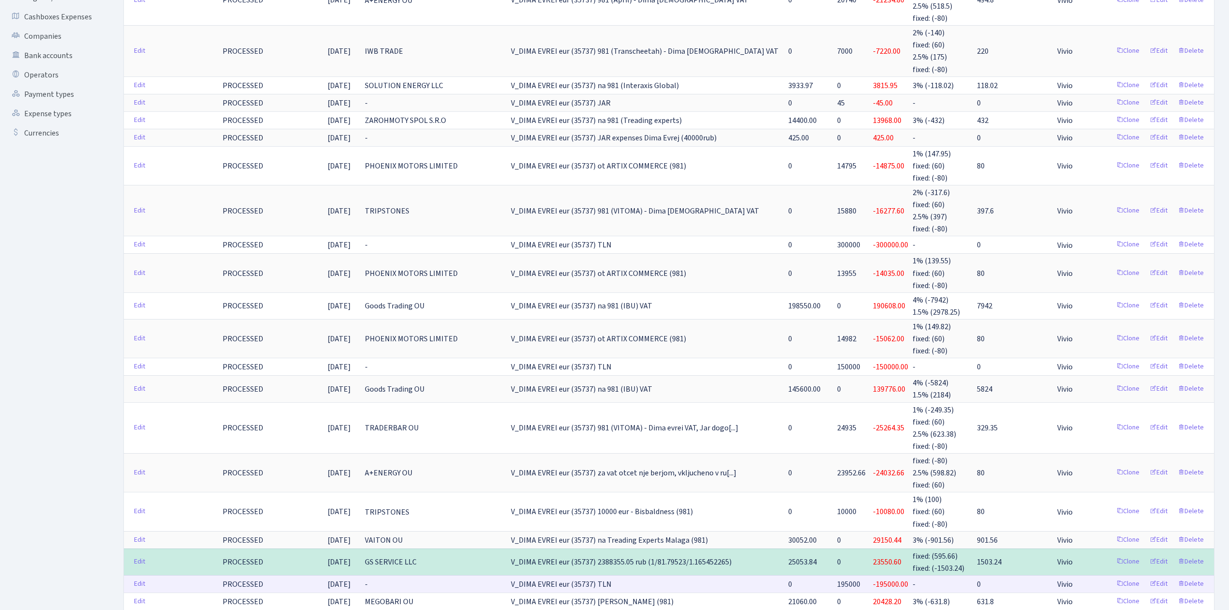
scroll to position [0, 0]
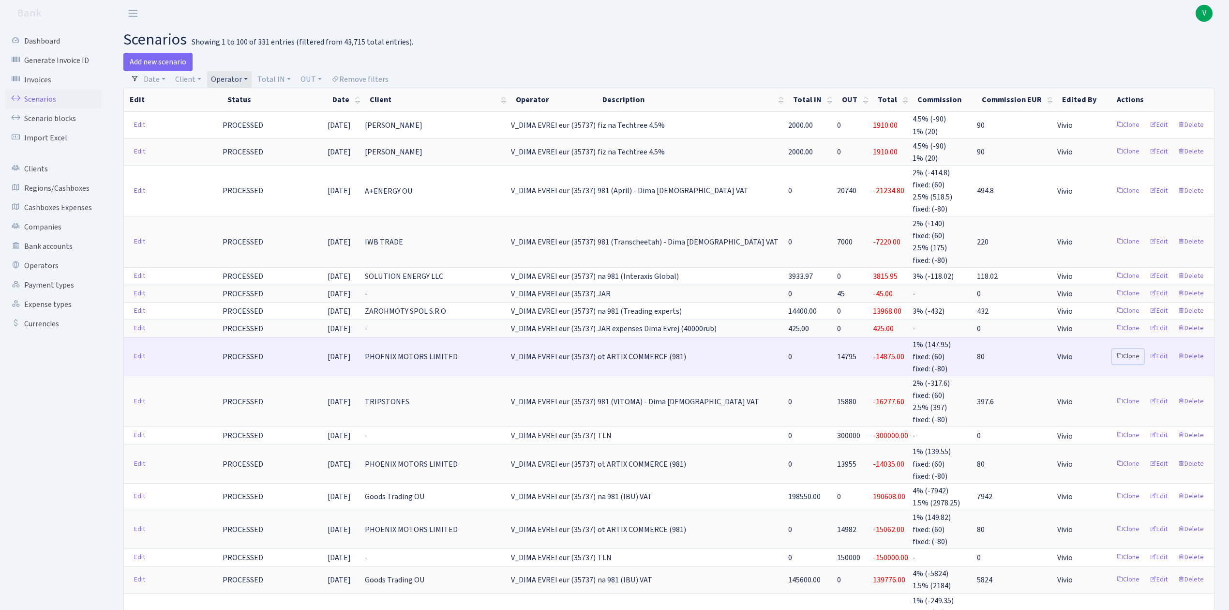
click at [1131, 353] on link "Clone" at bounding box center [1128, 356] width 32 height 15
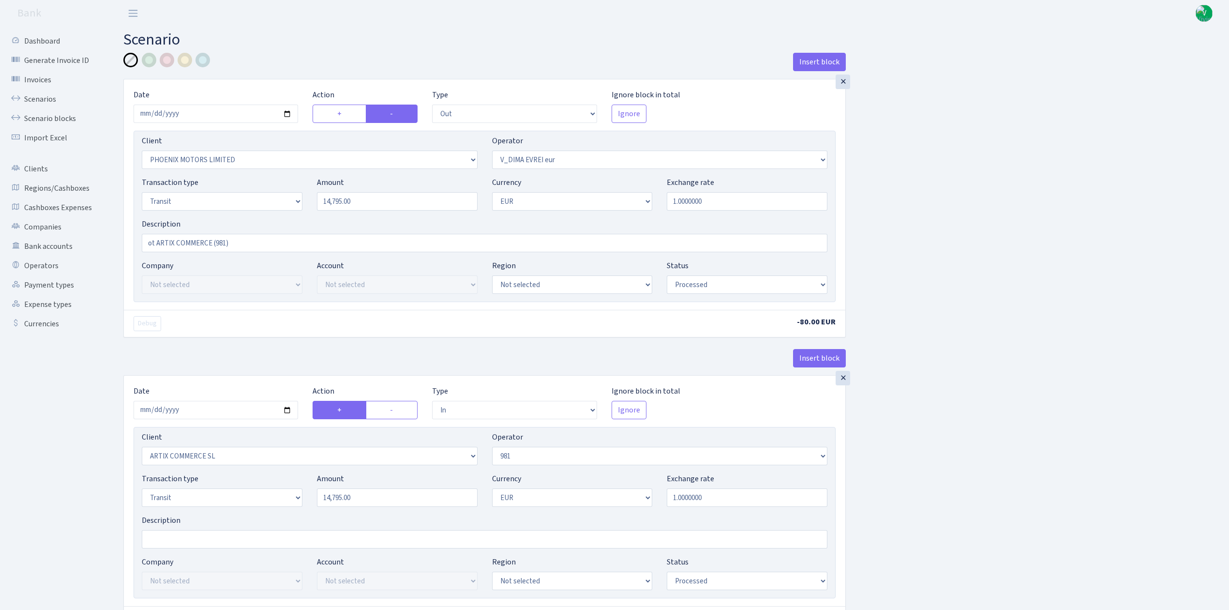
select select "out"
select select "3229"
select select "431"
select select "5"
select select "1"
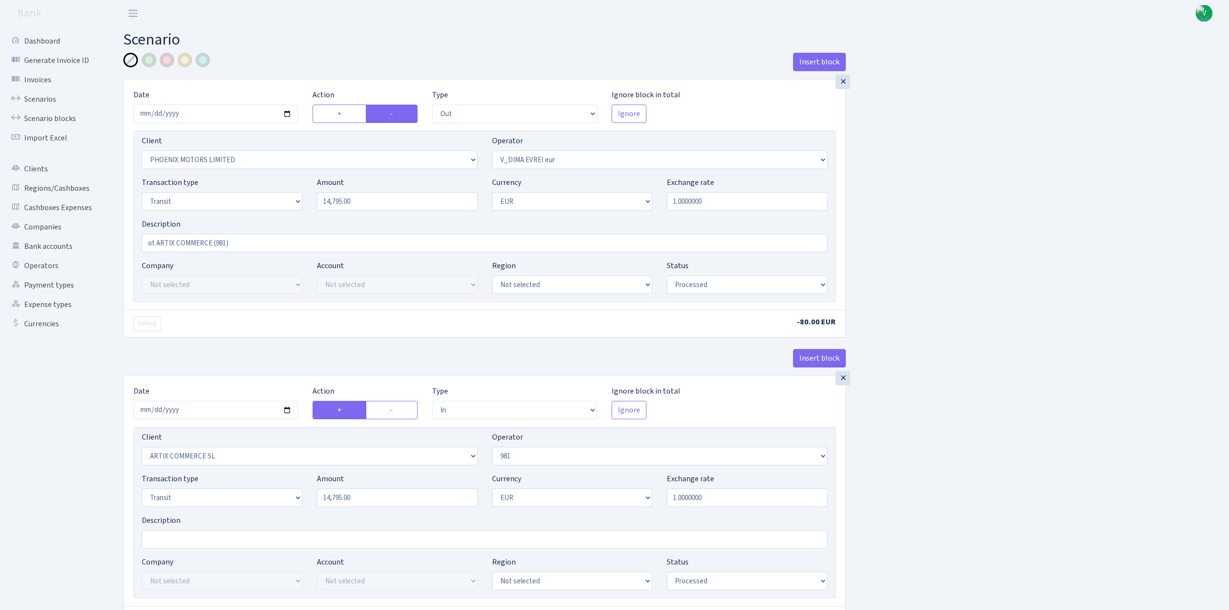
select select "processed"
select select "in"
select select "3226"
select select "61"
select select "5"
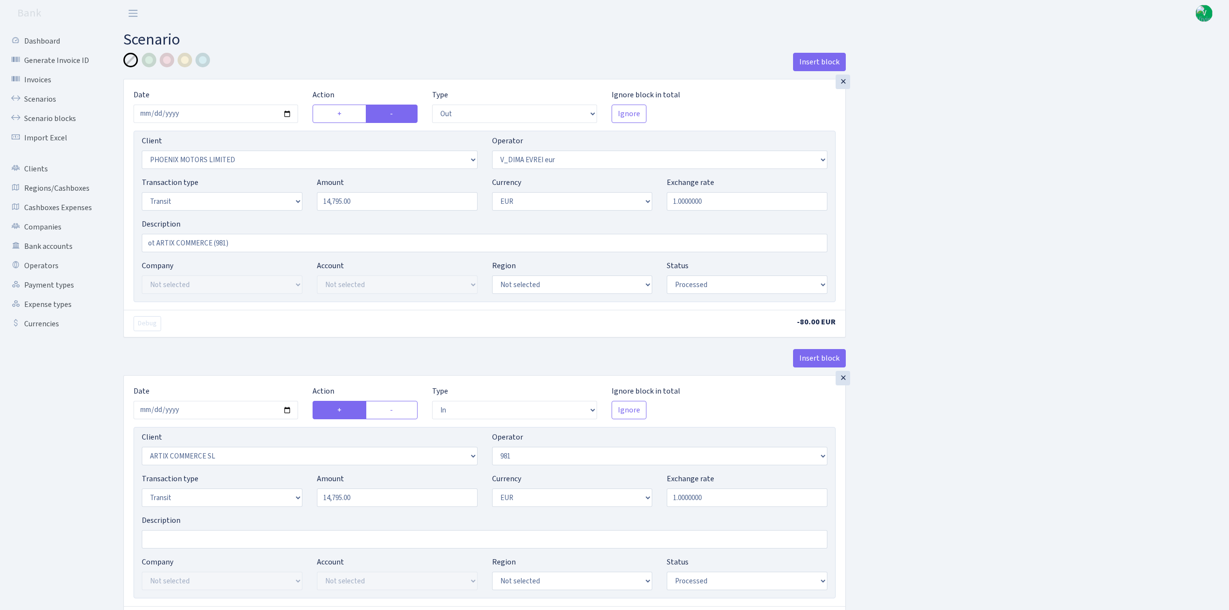
select select "1"
select select "processed"
select select "commission"
select select "61"
select select "processed"
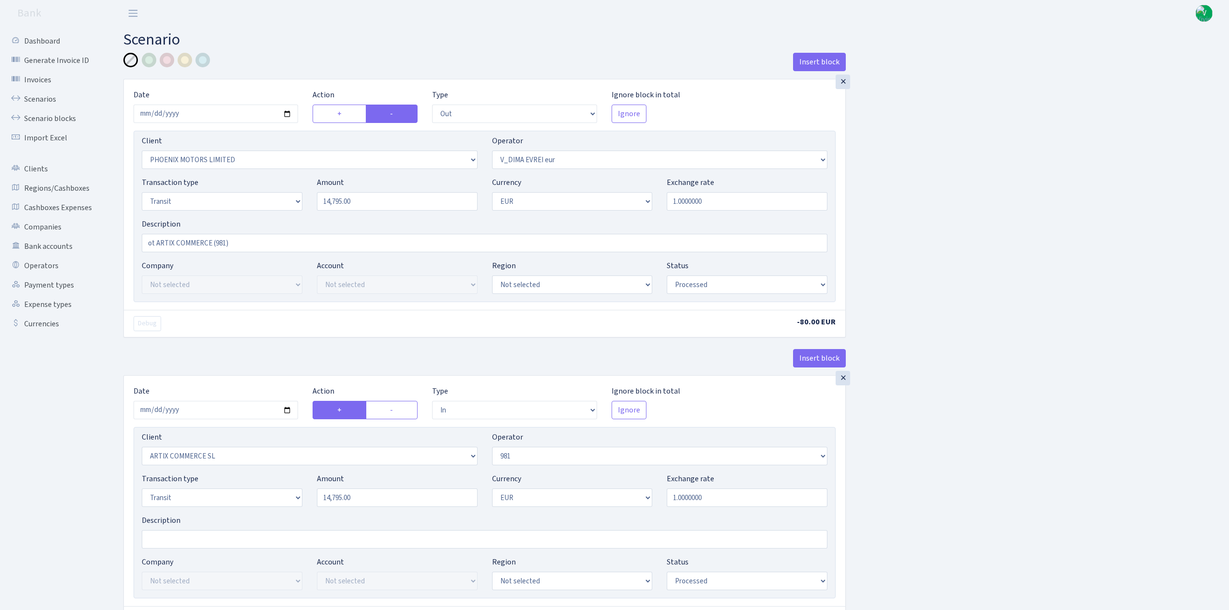
select select "commission"
select select "fixed"
select select "61"
select select "processed"
select select "commission"
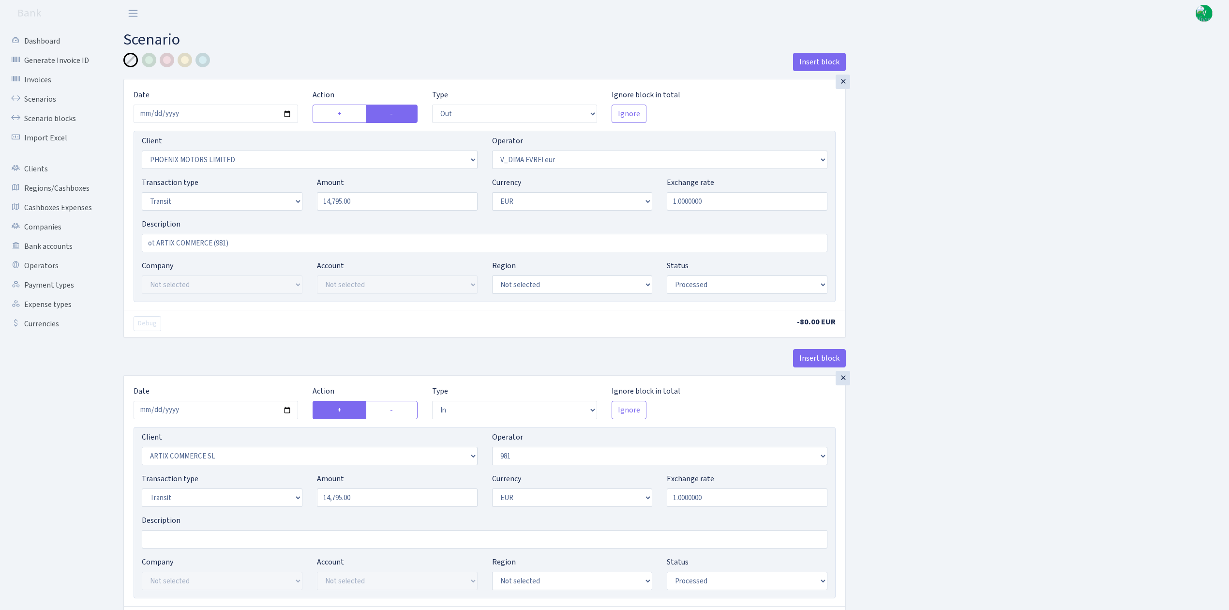
select select "fixed"
select select "431"
select select "processed"
click at [289, 115] on input "2025-08-06" at bounding box center [216, 114] width 165 height 18
type input "2025-09-03"
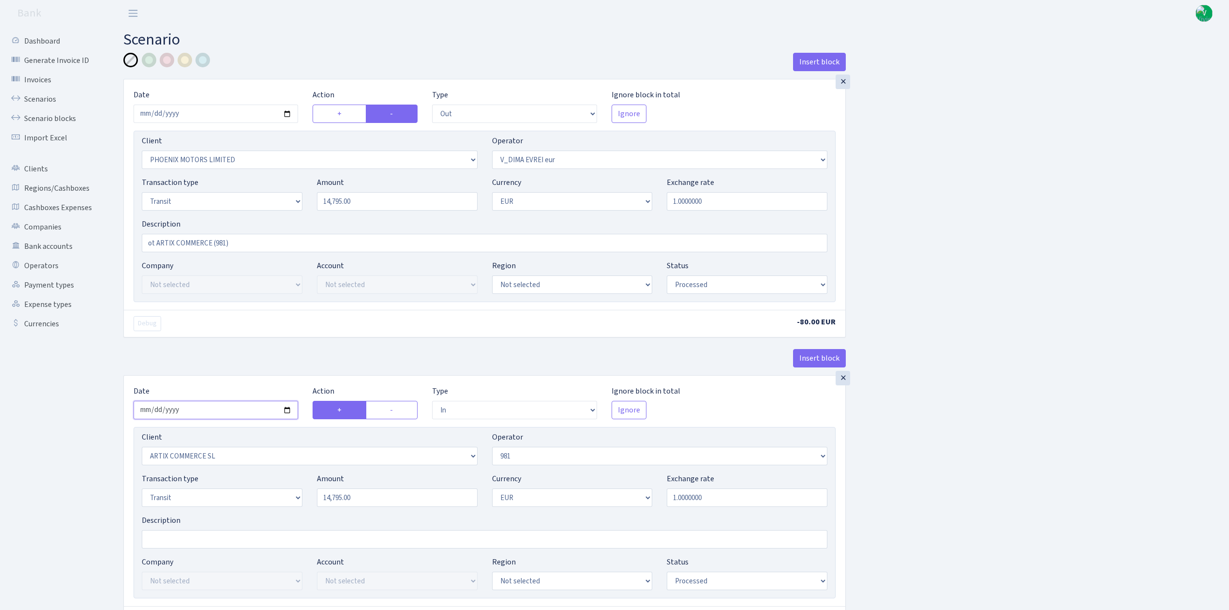
click at [287, 411] on input "2025-08-20" at bounding box center [216, 410] width 165 height 18
type input "2025-09-03"
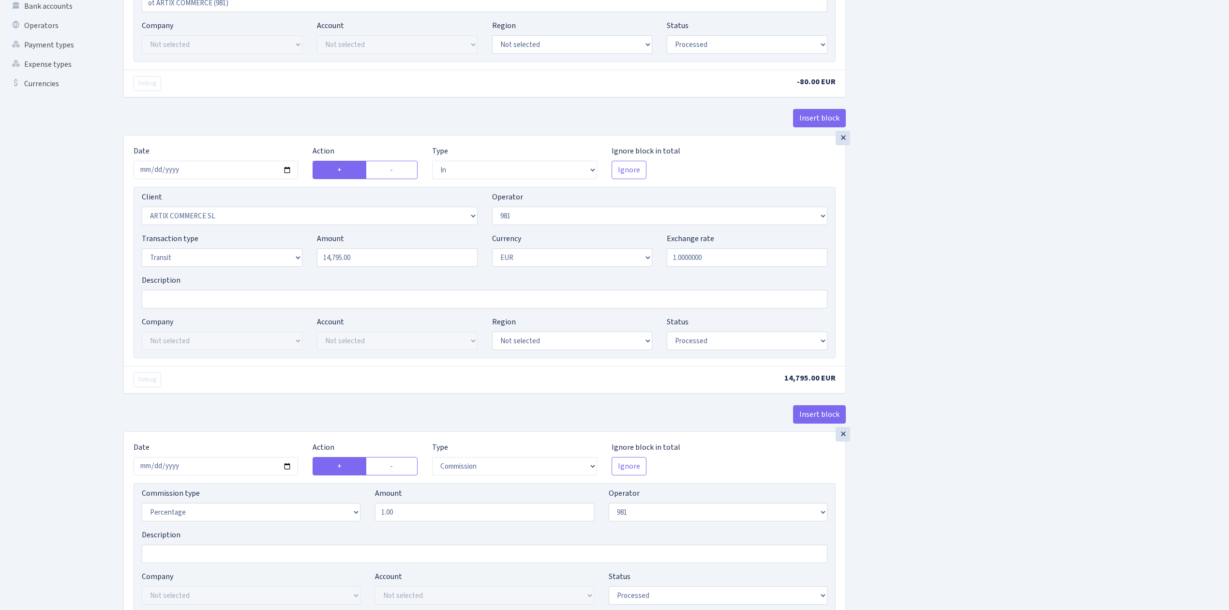
scroll to position [258, 0]
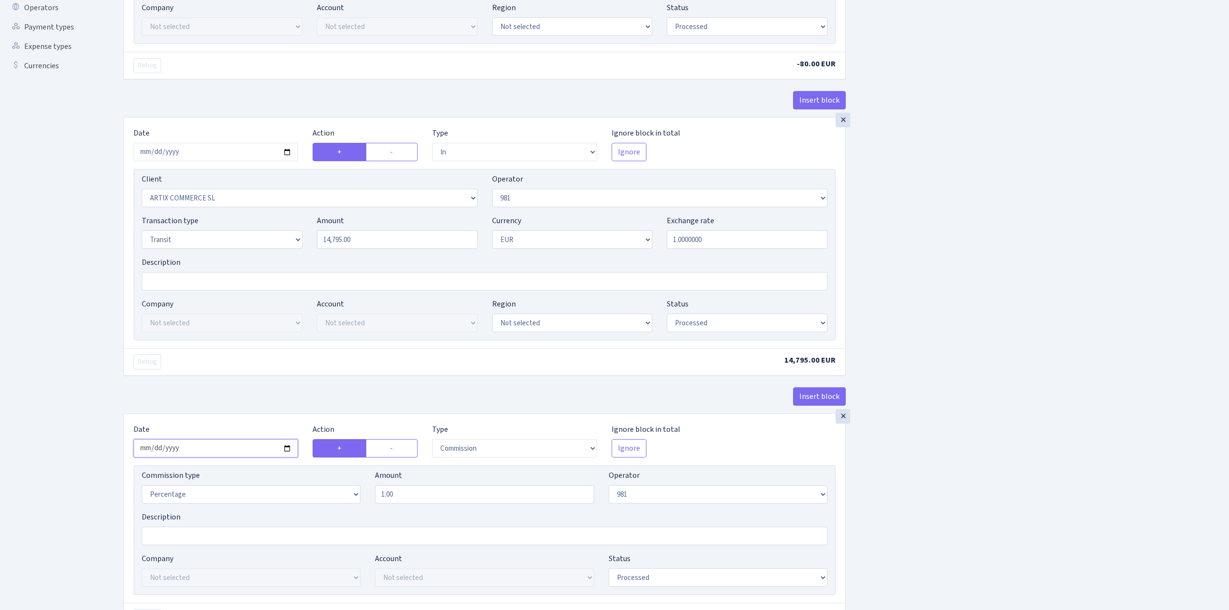
click at [285, 452] on input "2025-08-20" at bounding box center [216, 448] width 165 height 18
type input "[DATE]"
click at [973, 514] on div "Insert block × Date 2025-09-03 Action + - Type --- In Out Commission Field requ…" at bounding box center [669, 508] width 1106 height 1426
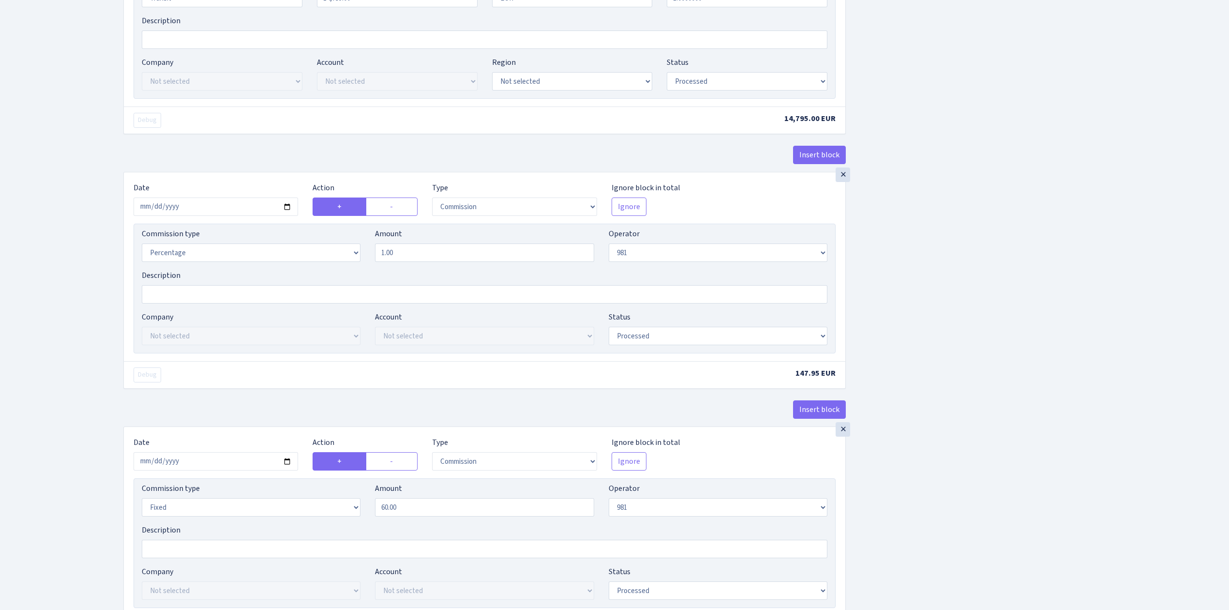
scroll to position [581, 0]
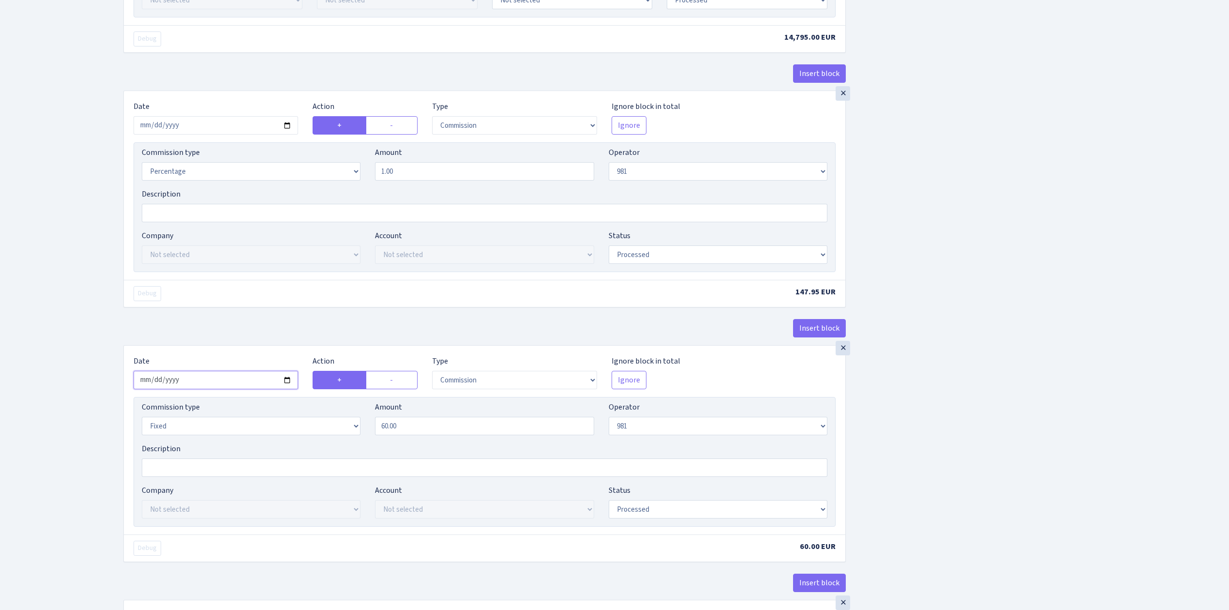
click at [287, 384] on input "2025-08-20" at bounding box center [216, 380] width 165 height 18
type input "2025-09-03"
click at [1014, 451] on div "Insert block × Date 2025-09-03 Action + - Type --- In Out Commission Field requ…" at bounding box center [669, 185] width 1106 height 1426
click at [1007, 451] on div "Insert block × Date 2025-09-03 Action + - Type --- In Out Commission Field requ…" at bounding box center [669, 185] width 1106 height 1426
click at [1038, 415] on div "Insert block × Date [DATE] Action + - Type --- In Out Commission Field required…" at bounding box center [669, 185] width 1106 height 1426
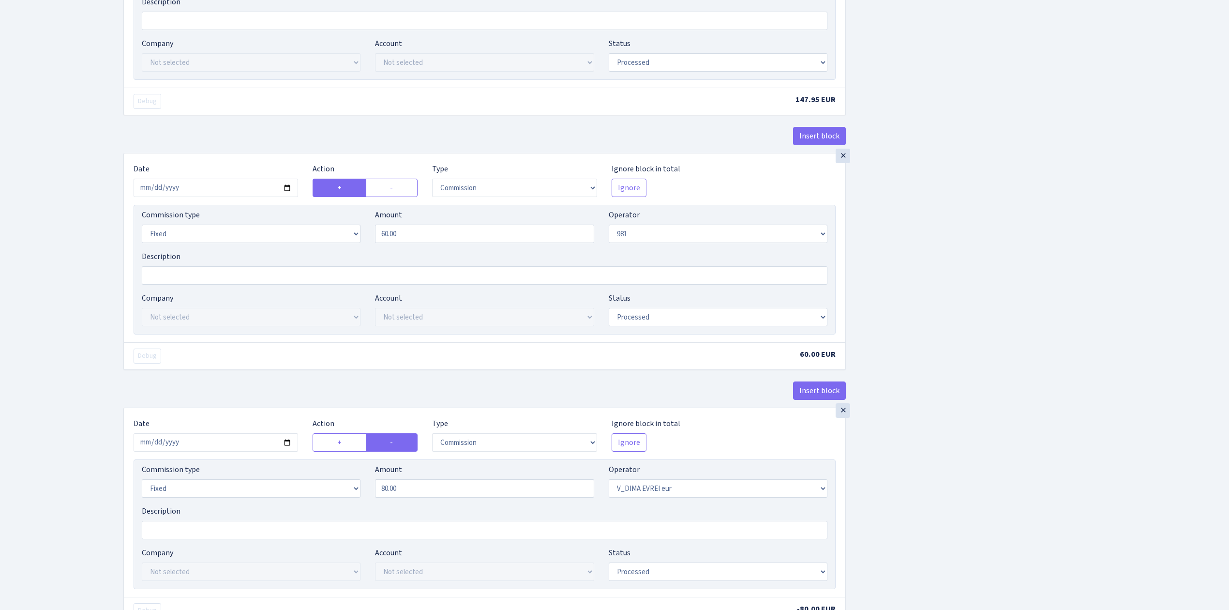
scroll to position [774, 0]
click at [288, 447] on input "[DATE]" at bounding box center [216, 441] width 165 height 18
type input "2025-09-03"
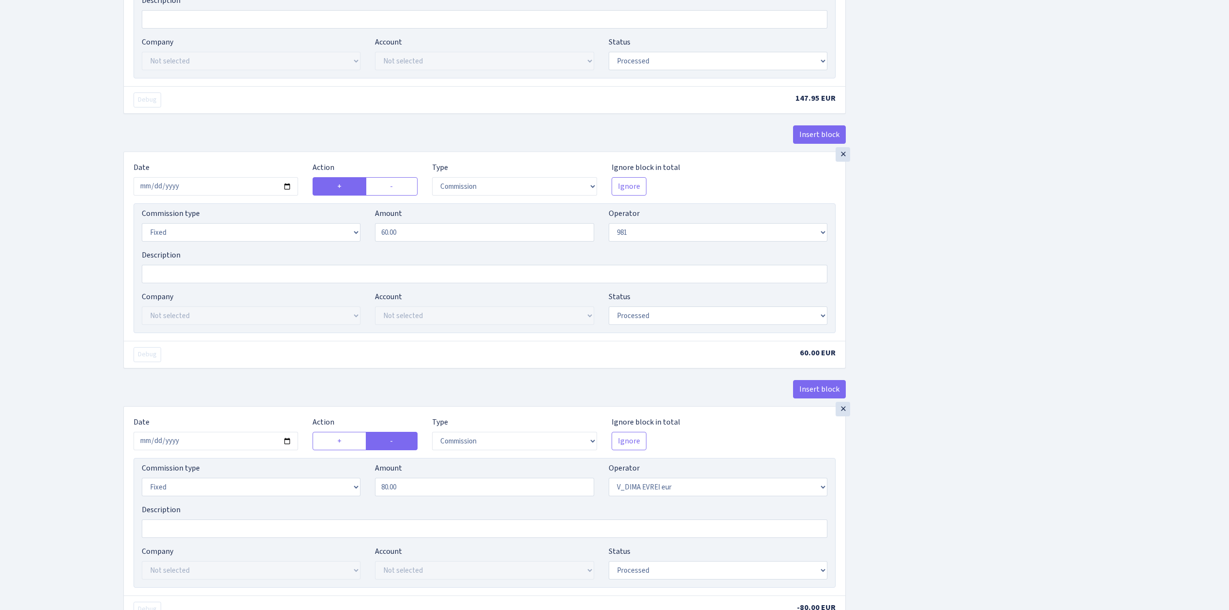
scroll to position [922, 0]
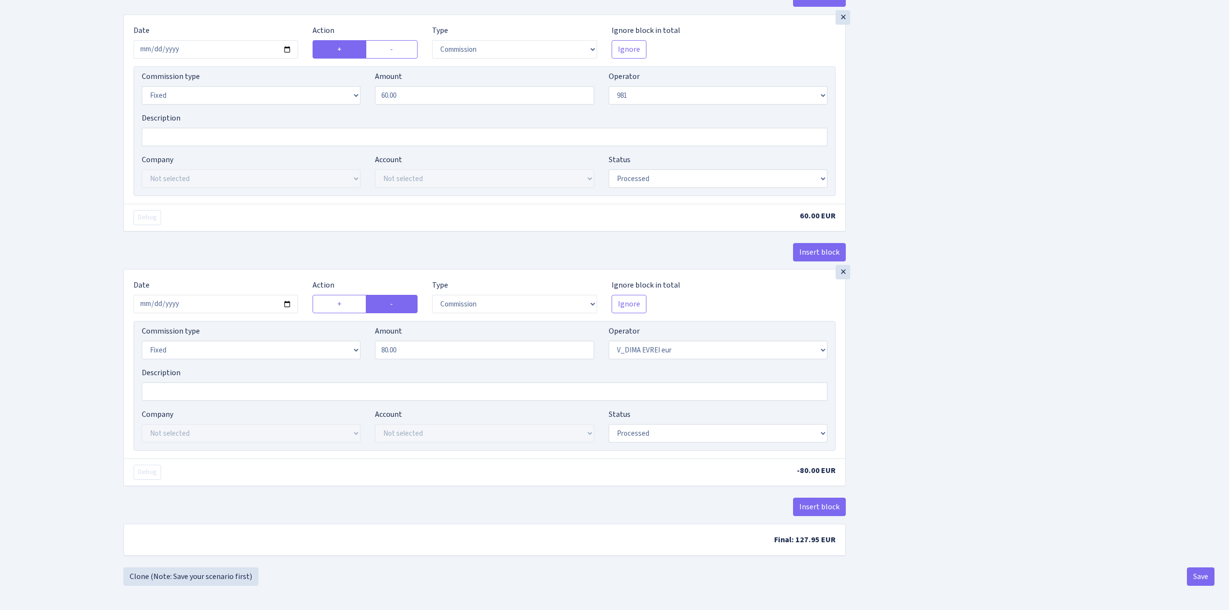
click at [1204, 577] on button "Save" at bounding box center [1201, 576] width 28 height 18
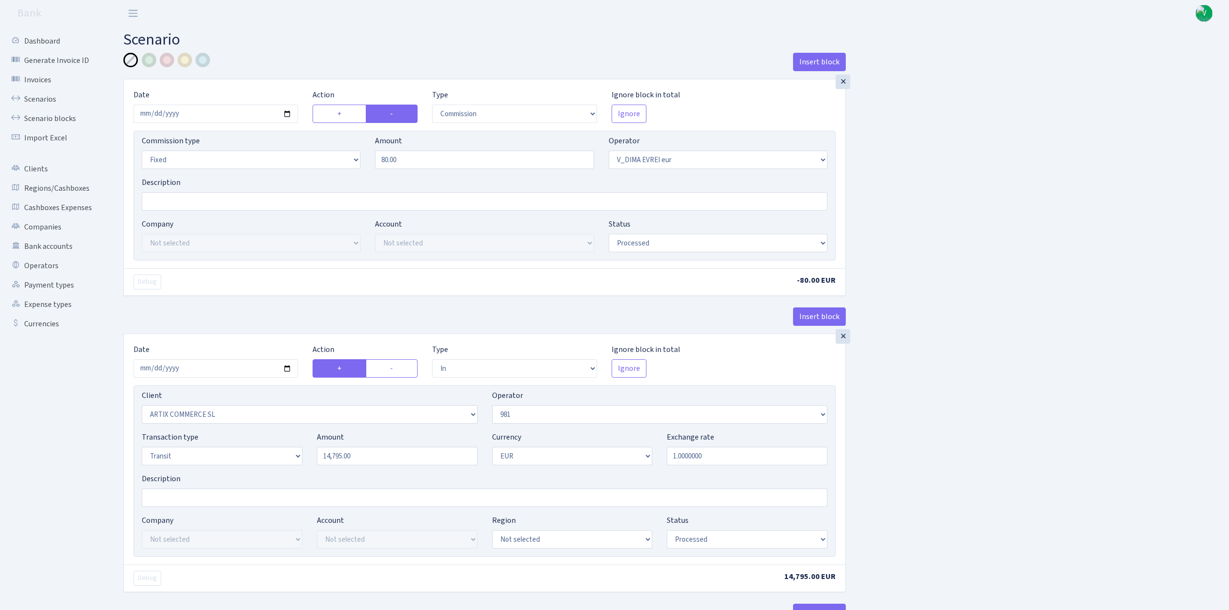
select select "commission"
select select "fixed"
select select "431"
select select "processed"
select select "in"
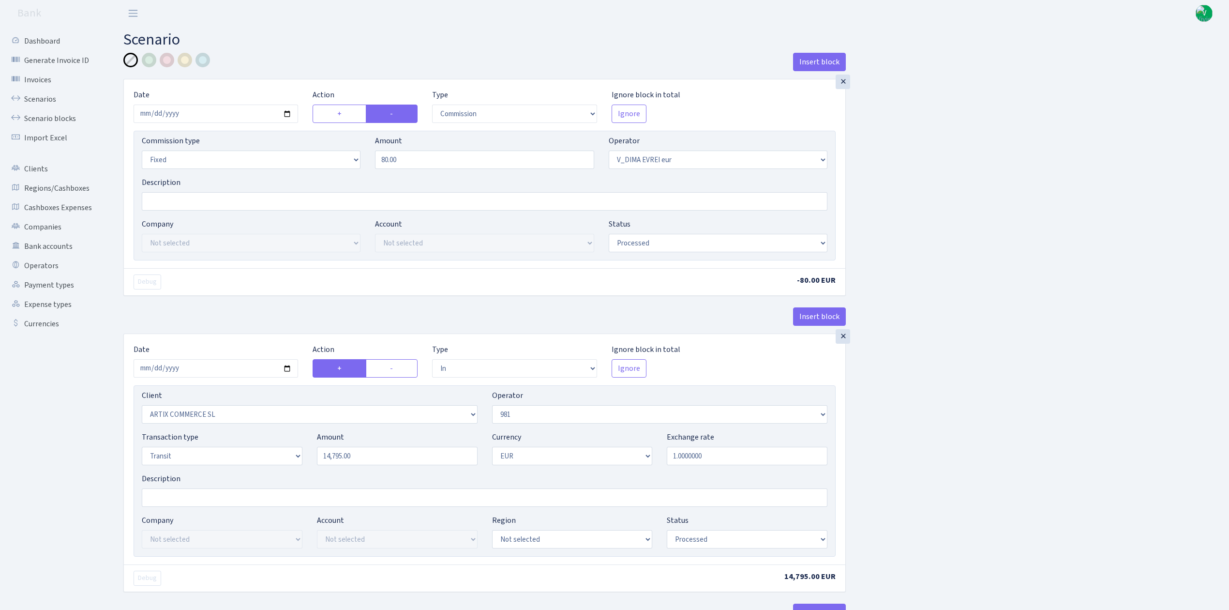
select select "3226"
select select "61"
select select "5"
select select "1"
select select "processed"
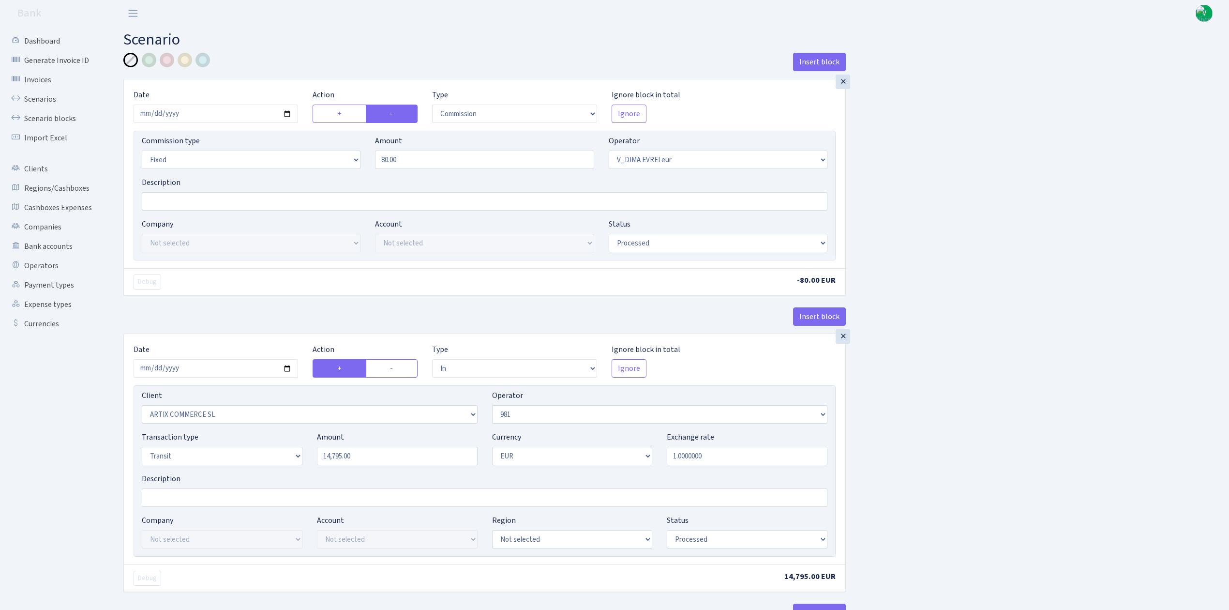
select select "commission"
select select "61"
select select "processed"
select select "commission"
select select "fixed"
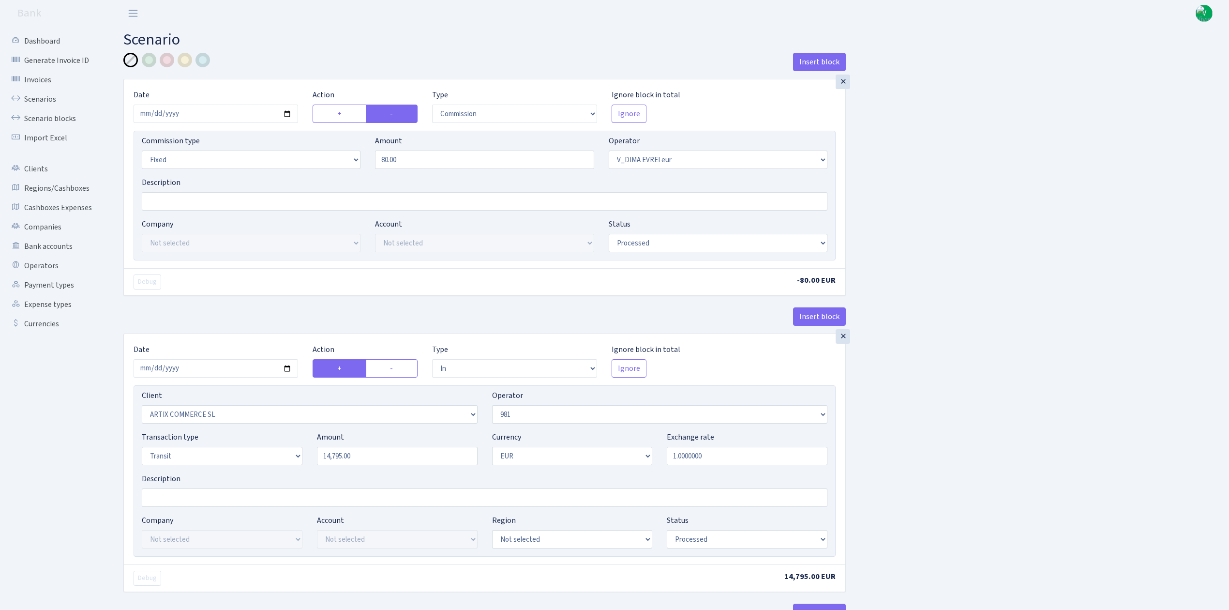
select select "61"
select select "processed"
select select "commission"
select select "fixed"
select select "431"
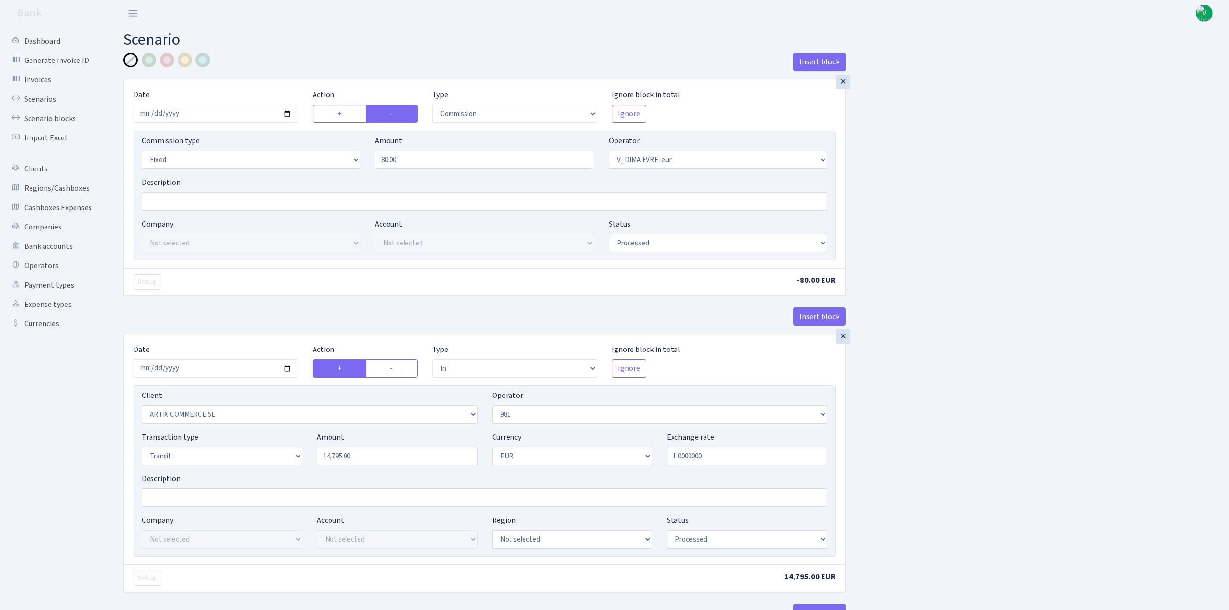
select select "processed"
click at [61, 97] on link "Scenarios" at bounding box center [53, 99] width 97 height 19
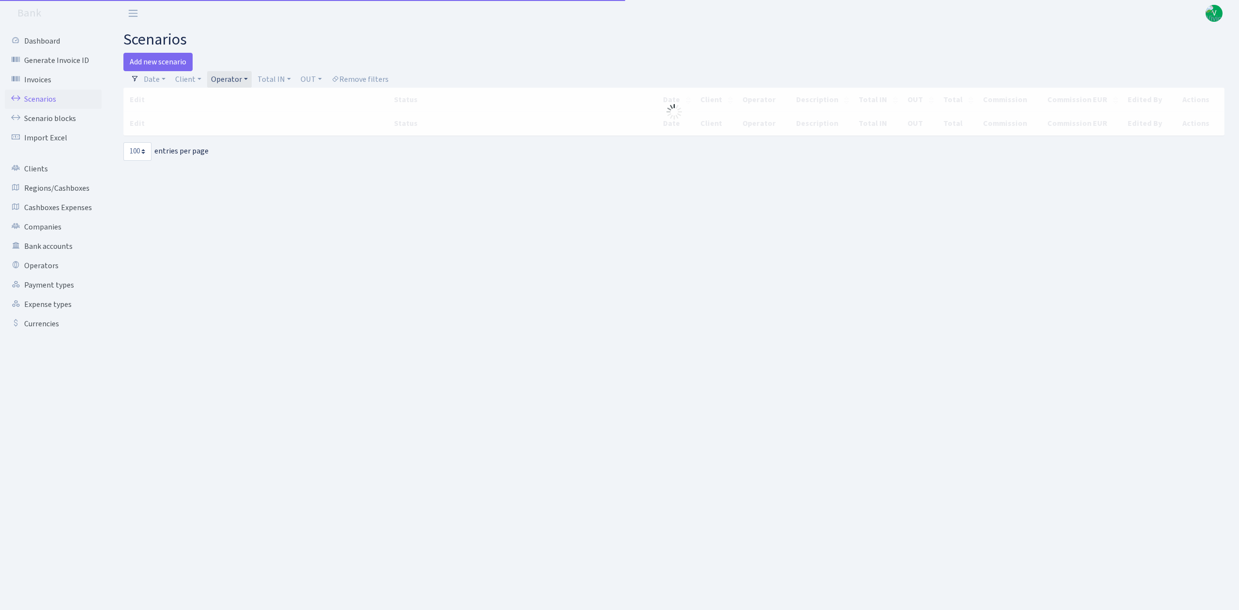
select select "100"
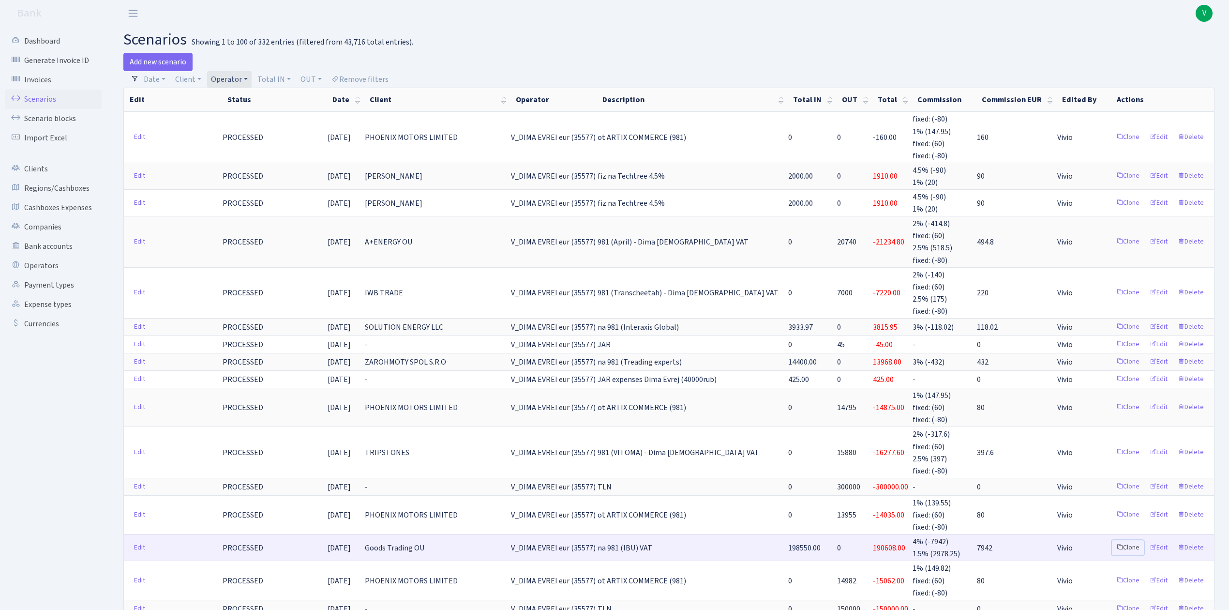
click at [1126, 540] on link "Clone" at bounding box center [1128, 547] width 32 height 15
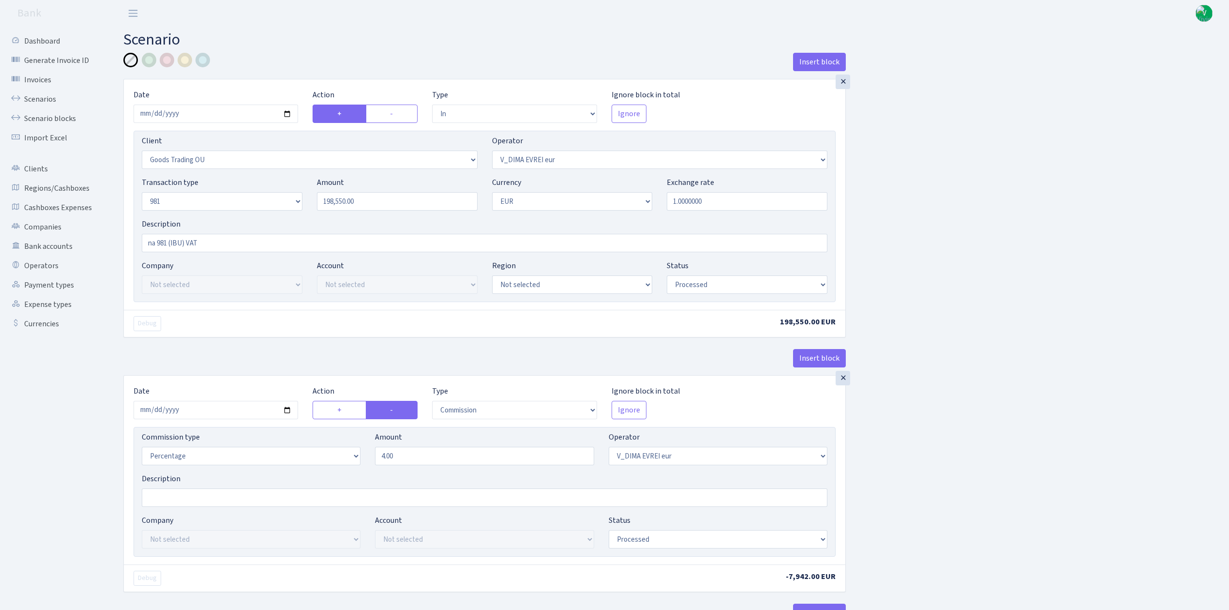
select select "in"
select select "1676"
select select "431"
select select "8"
select select "1"
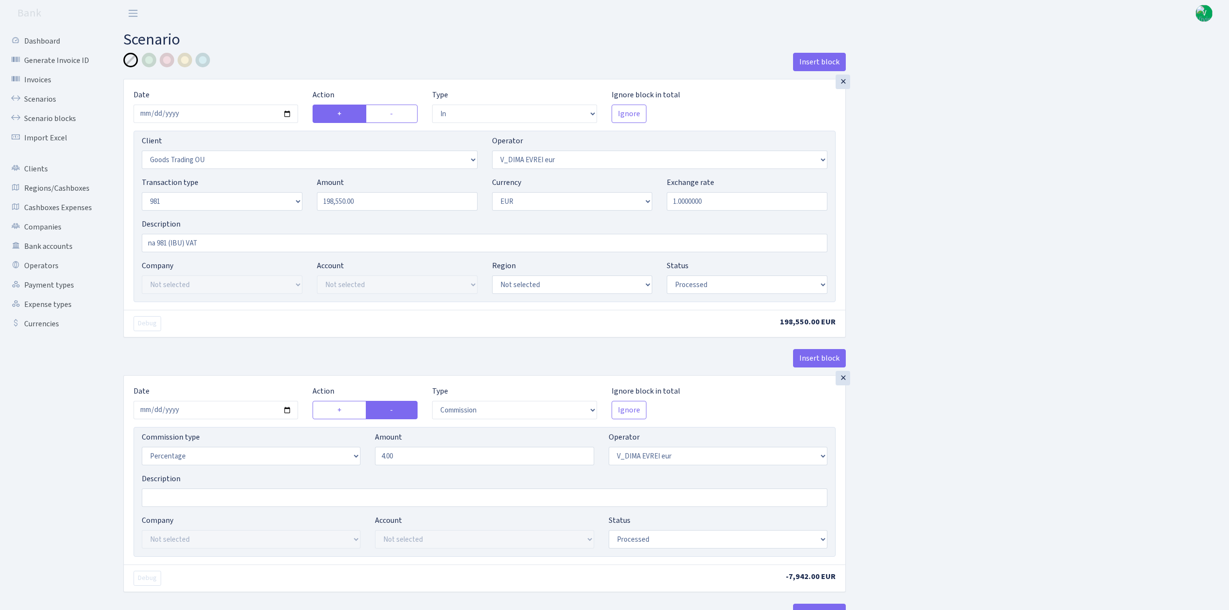
select select "processed"
select select "commission"
select select "431"
select select "processed"
select select "out"
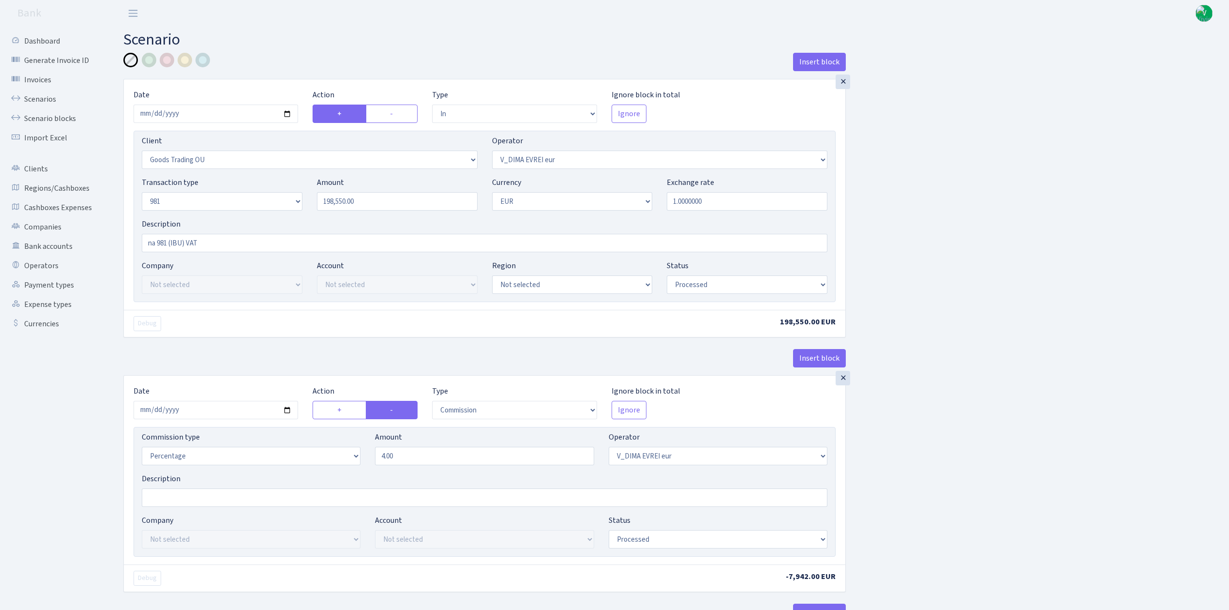
select select "279"
select select "61"
select select "5"
select select "1"
select select "processed"
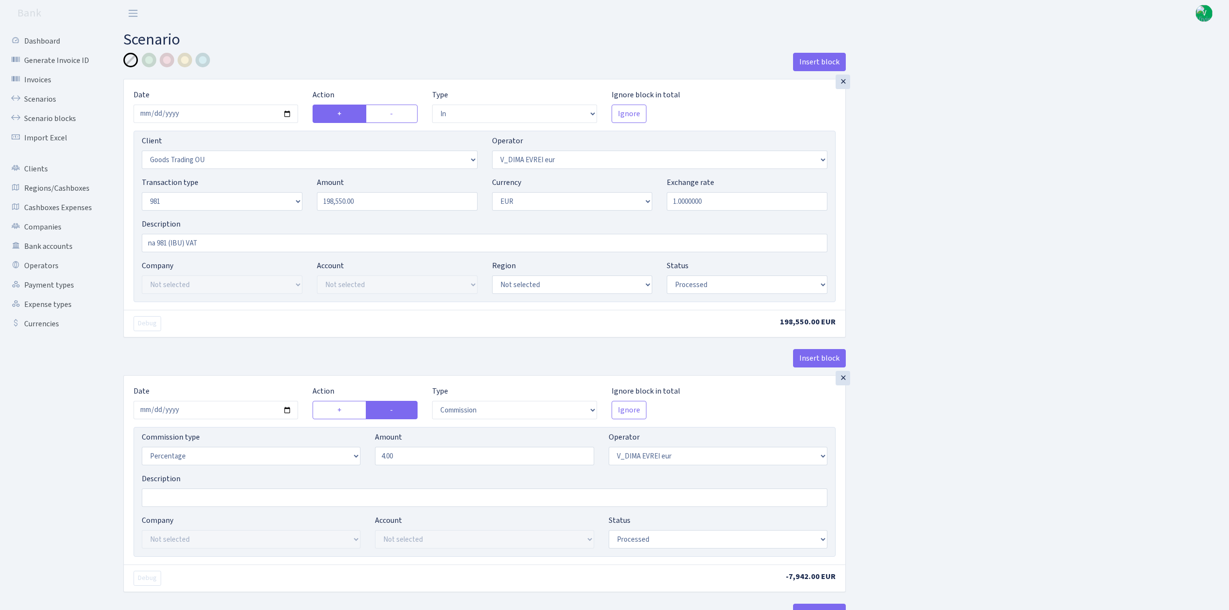
select select "commission"
select select "61"
select select "processed"
click at [286, 110] on input "2025-08-13" at bounding box center [216, 114] width 165 height 18
type input "2025-09-03"
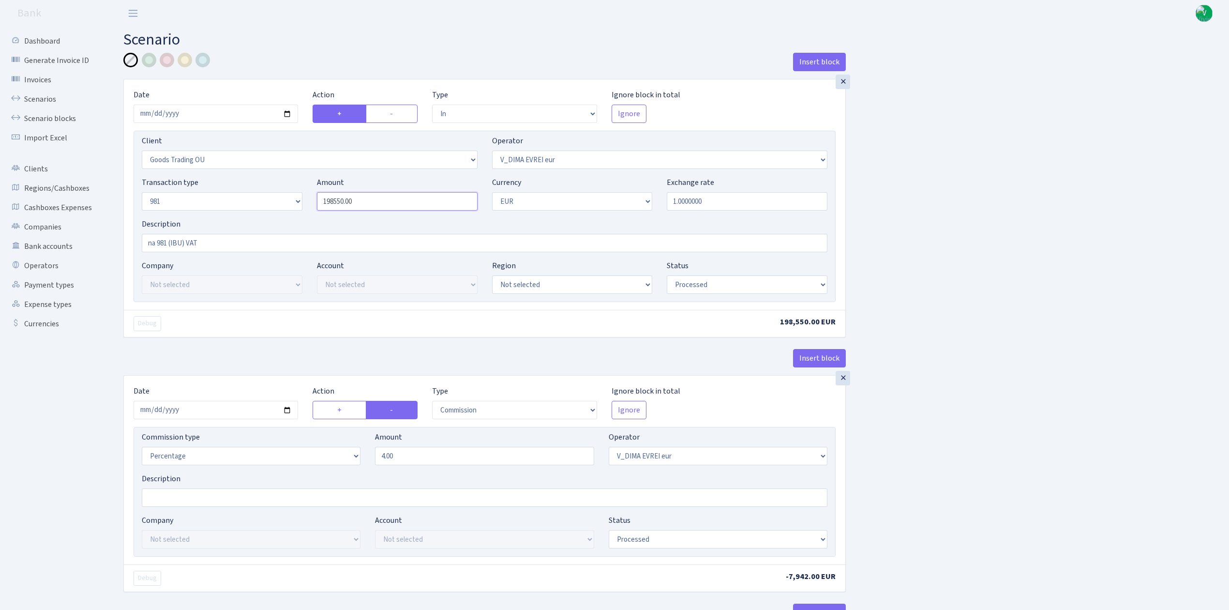
drag, startPoint x: 333, startPoint y: 190, endPoint x: 258, endPoint y: 177, distance: 76.1
click at [259, 178] on div "Transaction type Not selected 981 ELF FISH crypto GIRT IVO dekl MM-BALTIC eur U…" at bounding box center [485, 198] width 700 height 42
type input "125,540.00"
click at [285, 408] on input "2025-08-13" at bounding box center [216, 410] width 165 height 18
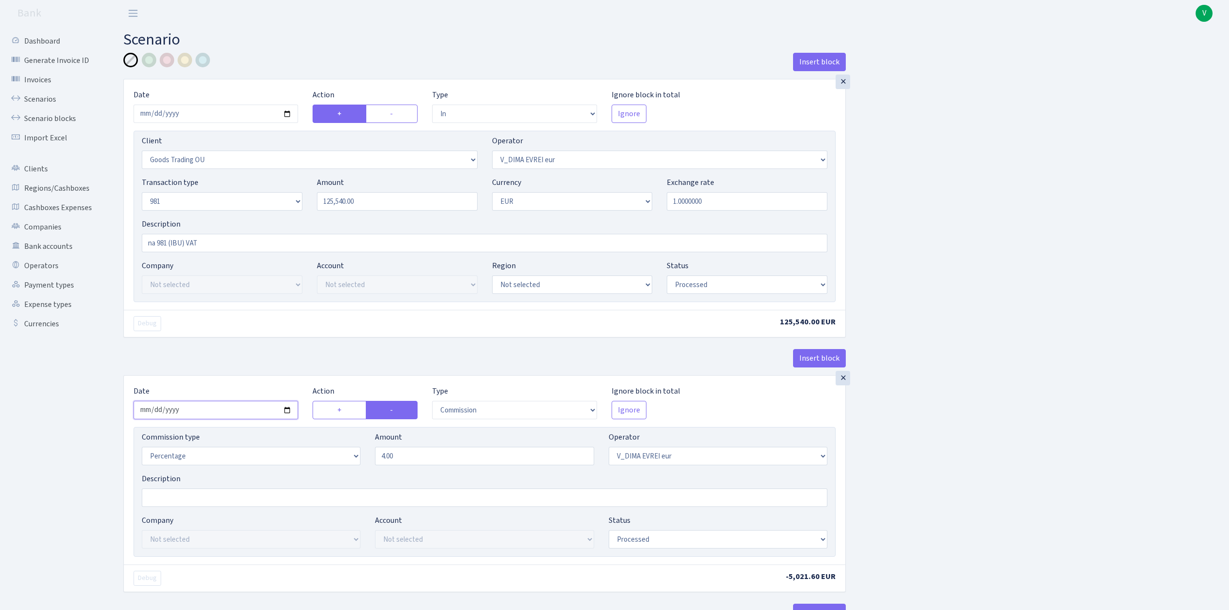
type input "[DATE]"
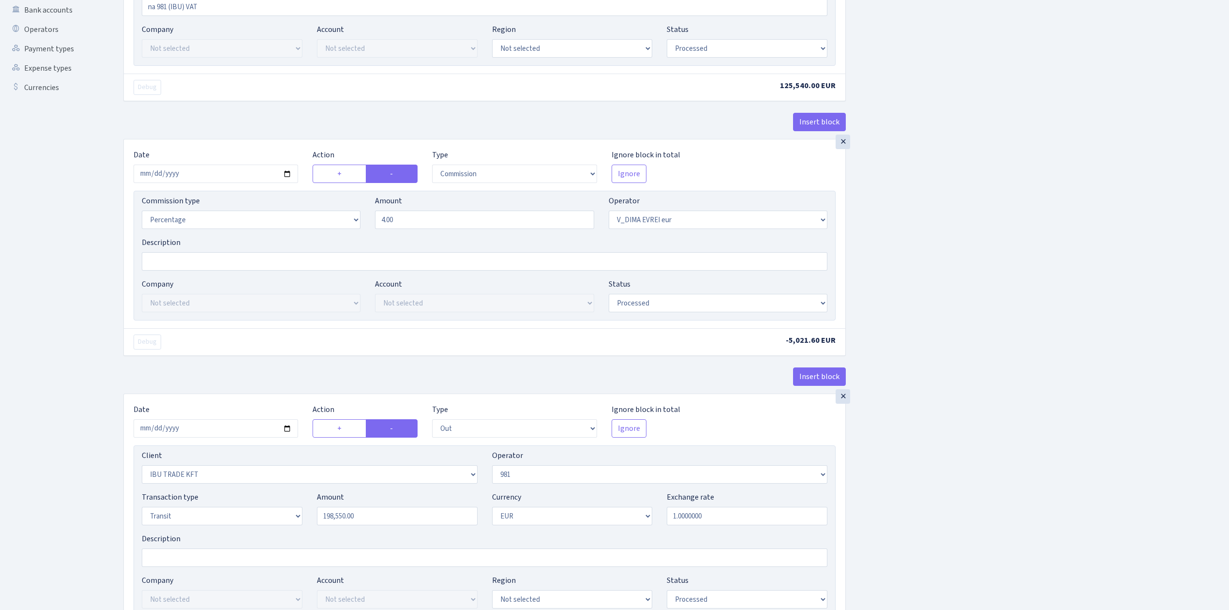
scroll to position [258, 0]
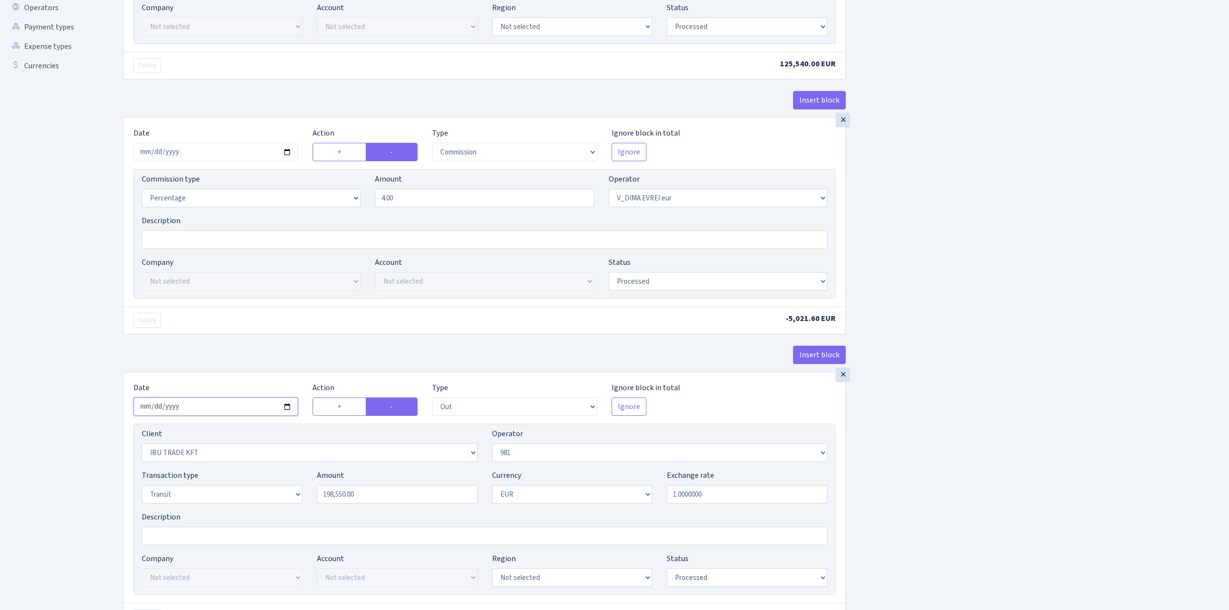
click at [288, 407] on input "2025-08-13" at bounding box center [216, 406] width 165 height 18
type input "2025-09-03"
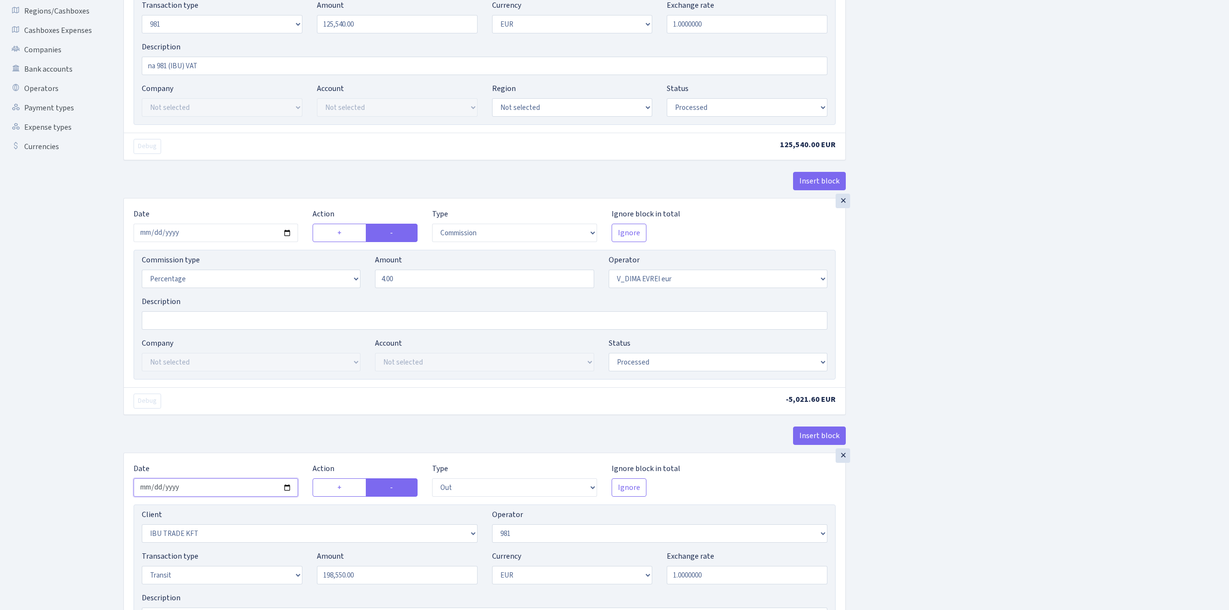
scroll to position [0, 0]
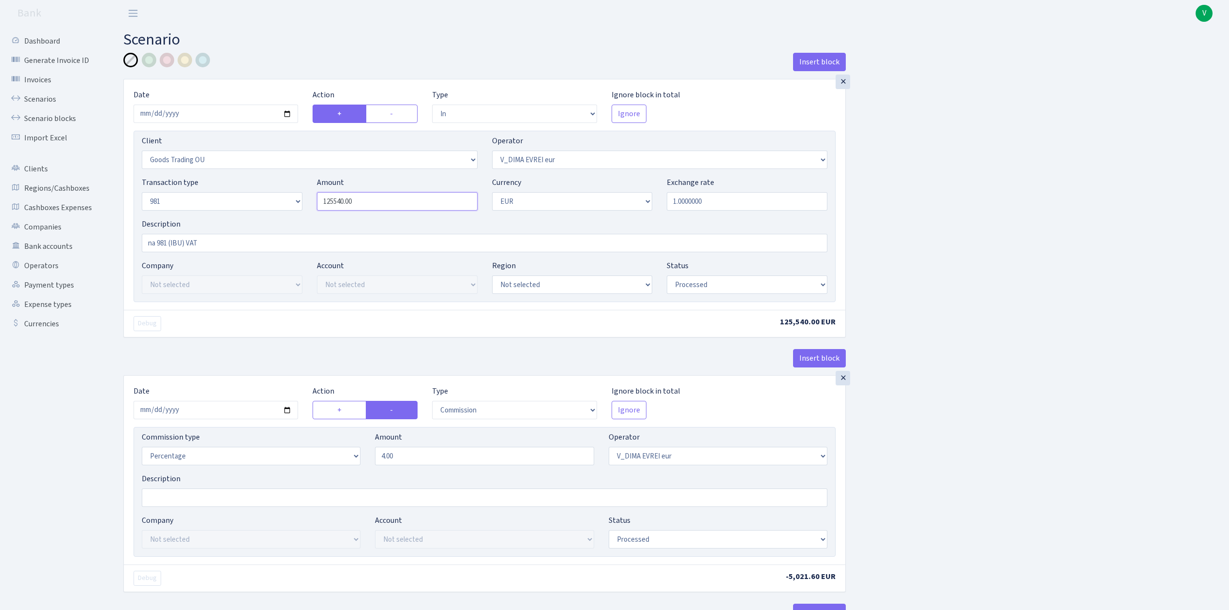
drag, startPoint x: 381, startPoint y: 198, endPoint x: 240, endPoint y: 186, distance: 141.8
click at [240, 185] on div "Transaction type Not selected 981 ELF FISH crypto GIRT IVO dekl MM-BALTIC eur U…" at bounding box center [485, 198] width 700 height 42
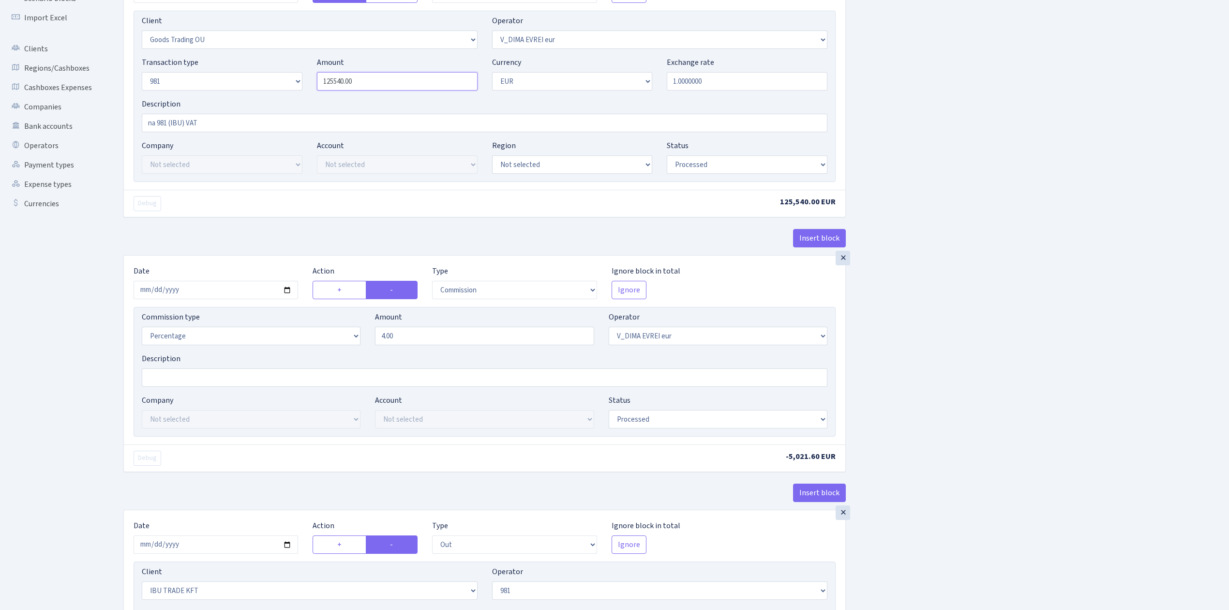
scroll to position [258, 0]
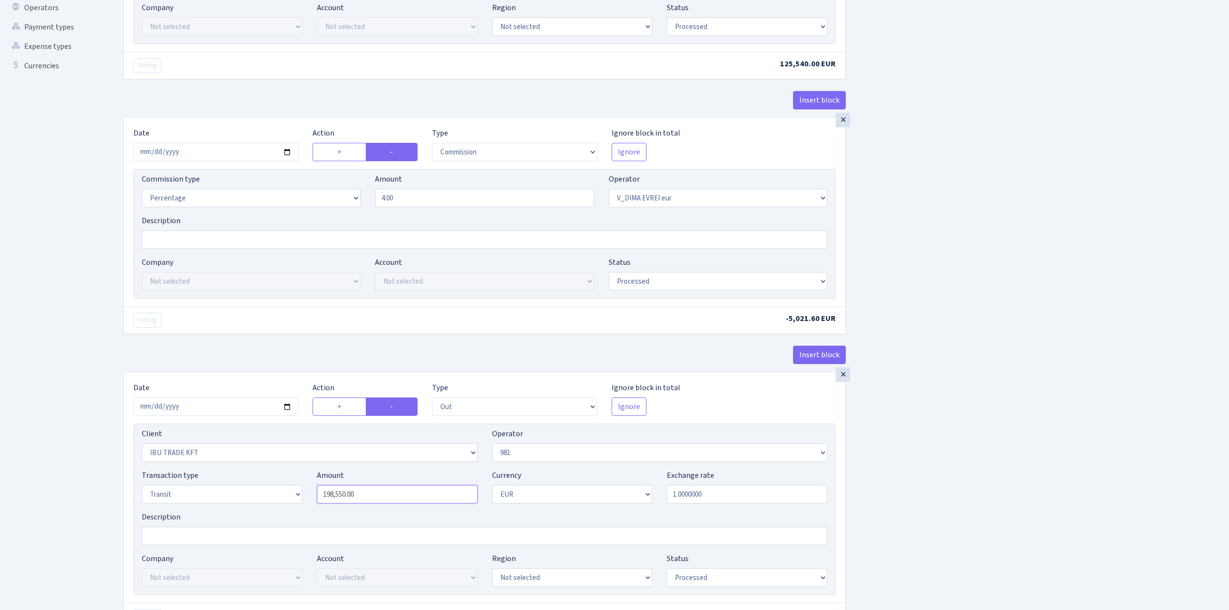
click at [352, 500] on input "198,550.00" at bounding box center [397, 494] width 161 height 18
type input "125,540.00"
drag, startPoint x: 378, startPoint y: 498, endPoint x: 272, endPoint y: 479, distance: 107.8
click at [273, 479] on div "Transaction type Not selected 981 ELF FISH crypto GIRT IVO dekl MM-BALTIC eur U…" at bounding box center [485, 490] width 700 height 42
paste input "2554"
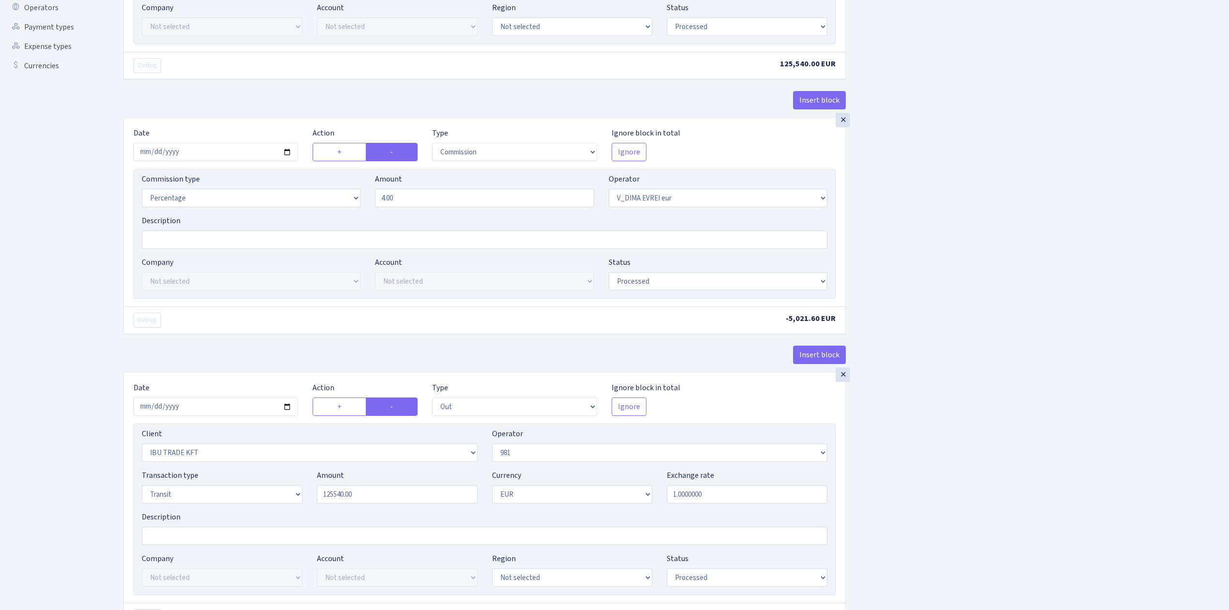
click at [992, 372] on div "Insert block × Date 2025-09-03 Action + - Type --- In Out Commission Field requ…" at bounding box center [669, 380] width 1106 height 1171
type input "125,540.00"
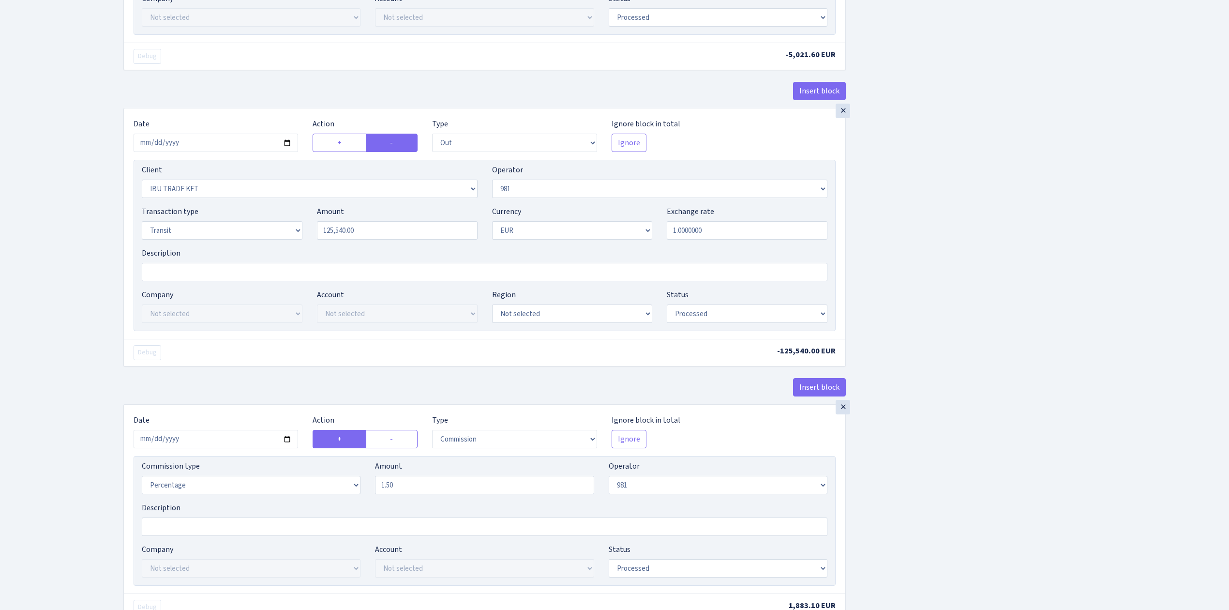
scroll to position [596, 0]
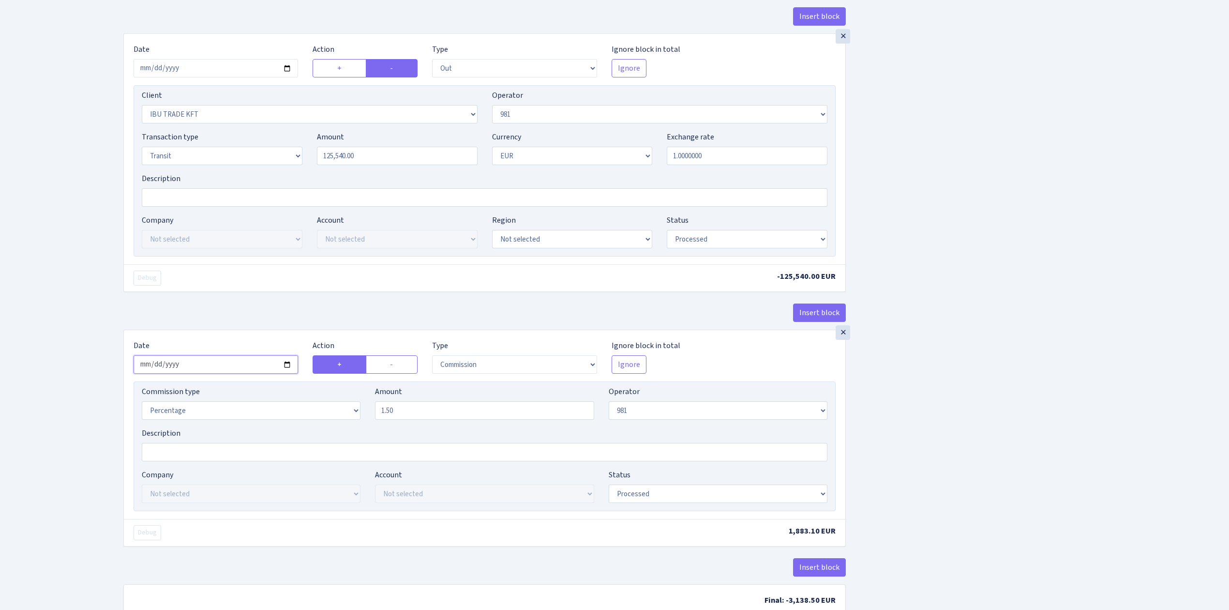
click at [288, 368] on input "2025-08-13" at bounding box center [216, 364] width 165 height 18
type input "[DATE]"
click at [1008, 467] on div "Insert block × Date 2025-09-03 Action + - Type --- In Out Commission Field requ…" at bounding box center [669, 41] width 1106 height 1171
click at [974, 504] on div "Insert block × Date 2025-09-03 Action + - Type --- In Out Commission Field requ…" at bounding box center [669, 41] width 1106 height 1171
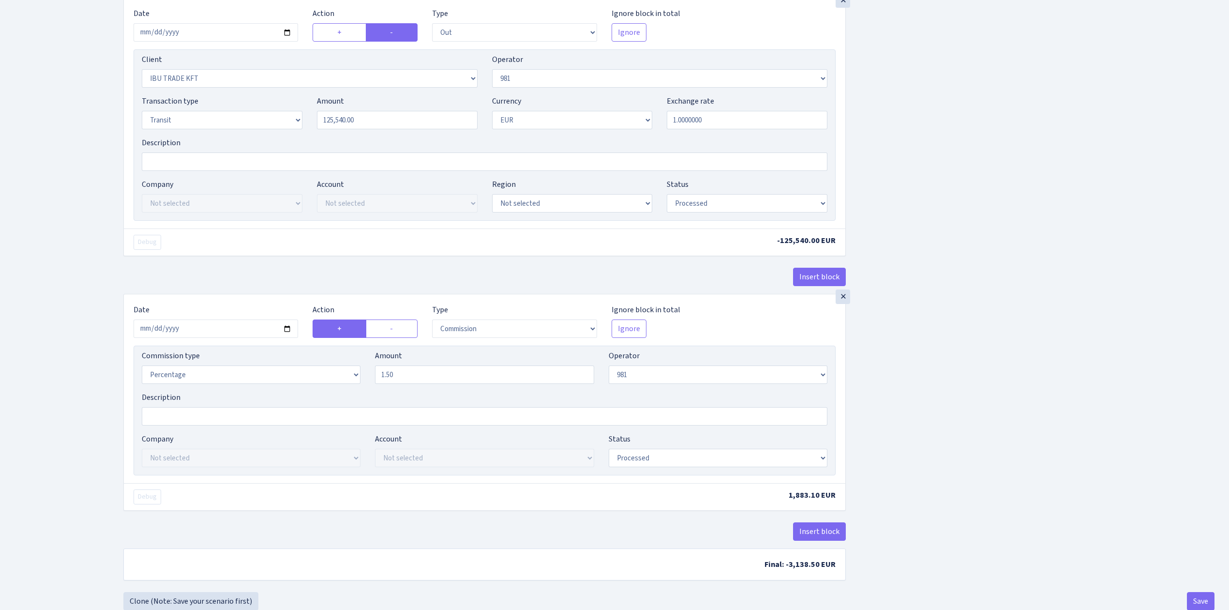
scroll to position [665, 0]
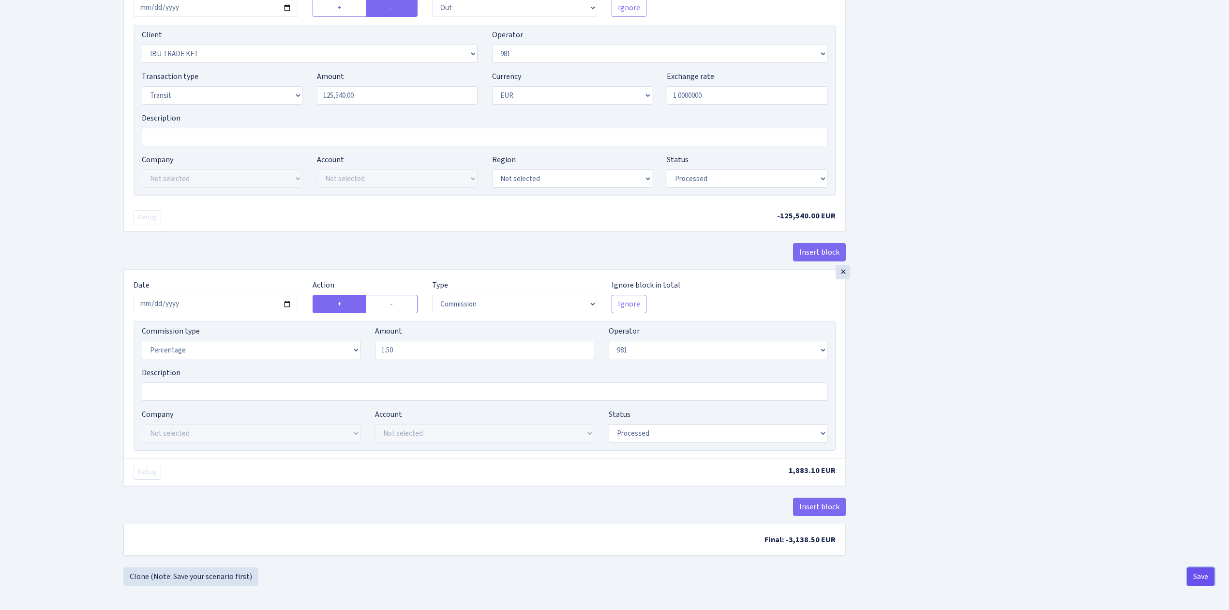
click at [1209, 573] on button "Save" at bounding box center [1201, 576] width 28 height 18
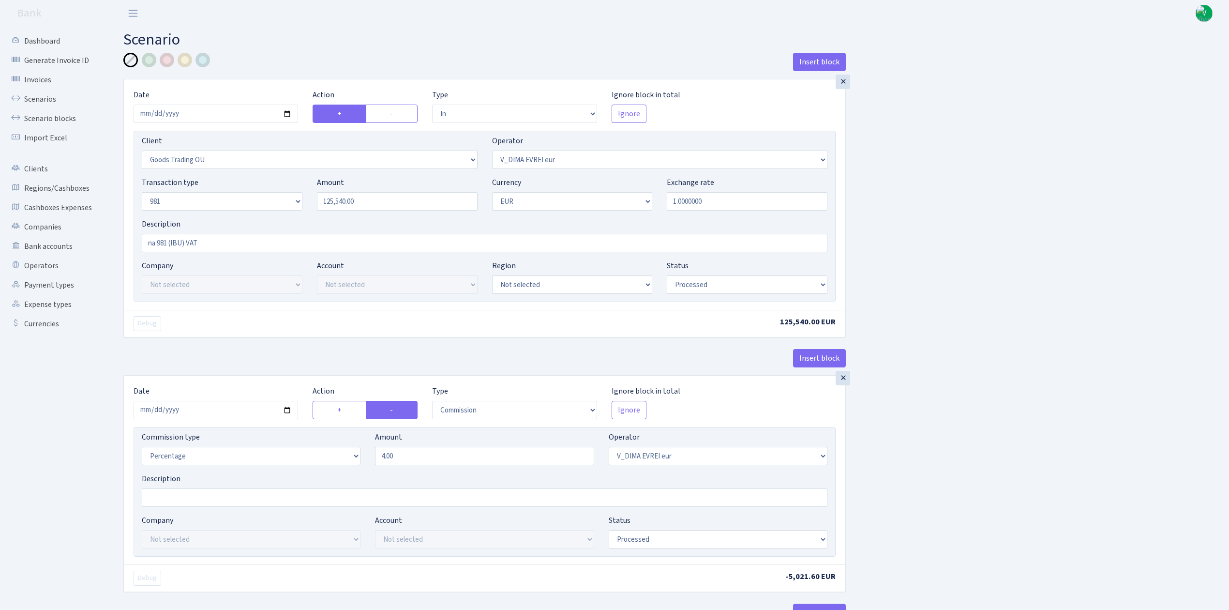
select select "in"
select select "1676"
select select "431"
select select "8"
select select "1"
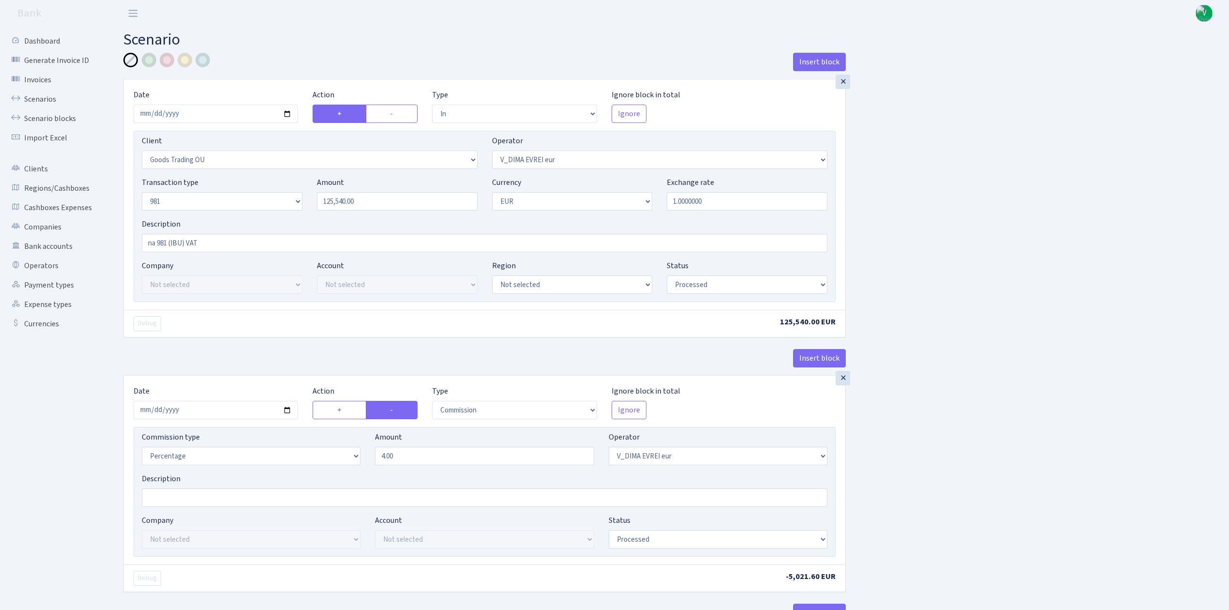
select select "processed"
select select "commission"
select select "431"
select select "processed"
select select "out"
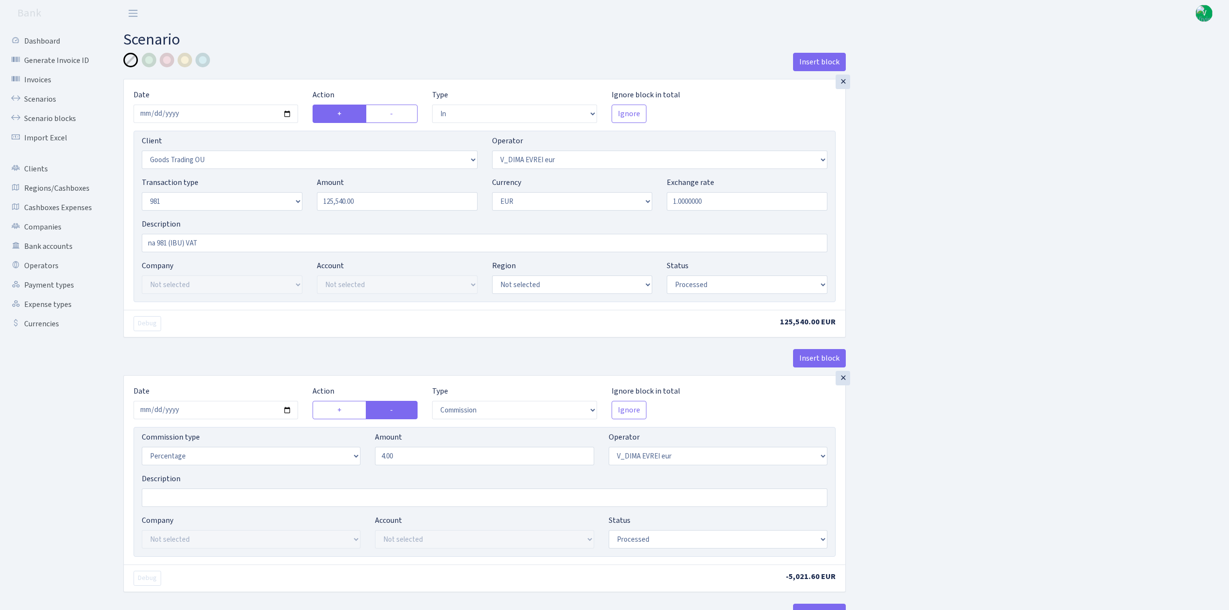
select select "279"
select select "61"
select select "5"
select select "1"
select select "processed"
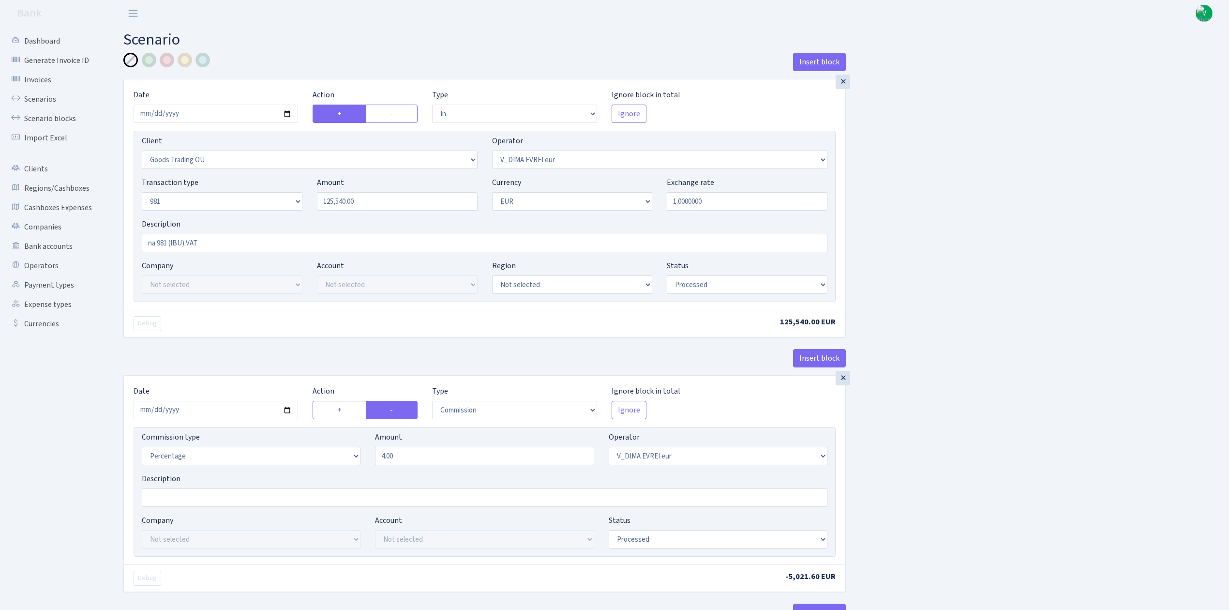
select select "commission"
select select "61"
select select "processed"
click at [39, 99] on link "Scenarios" at bounding box center [53, 99] width 97 height 19
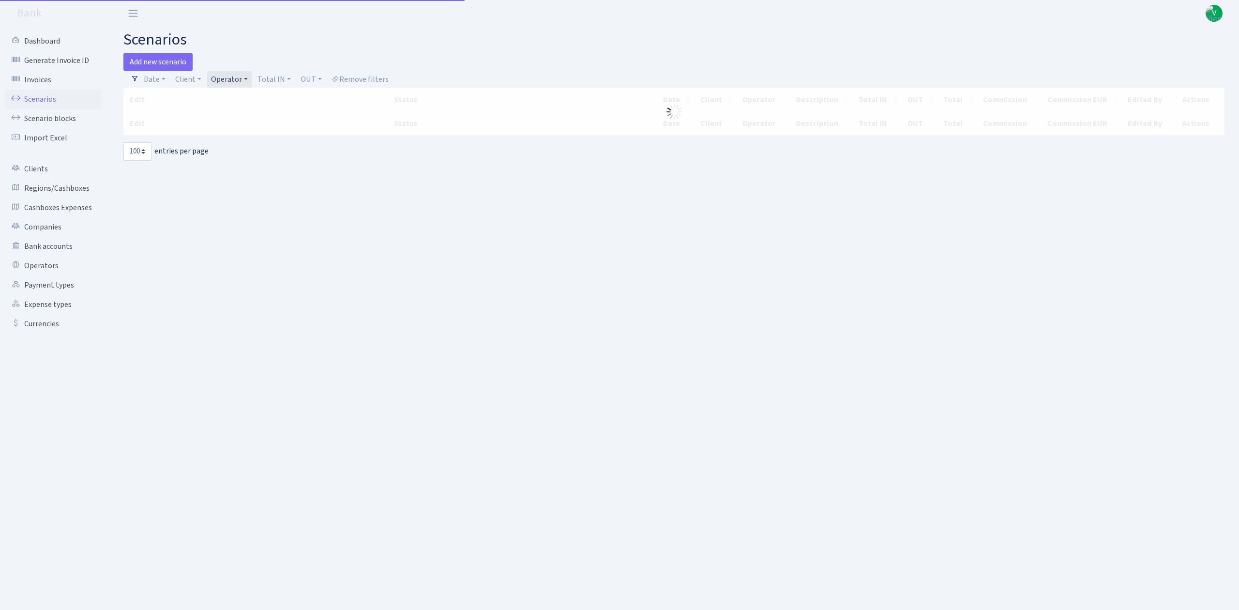
select select "100"
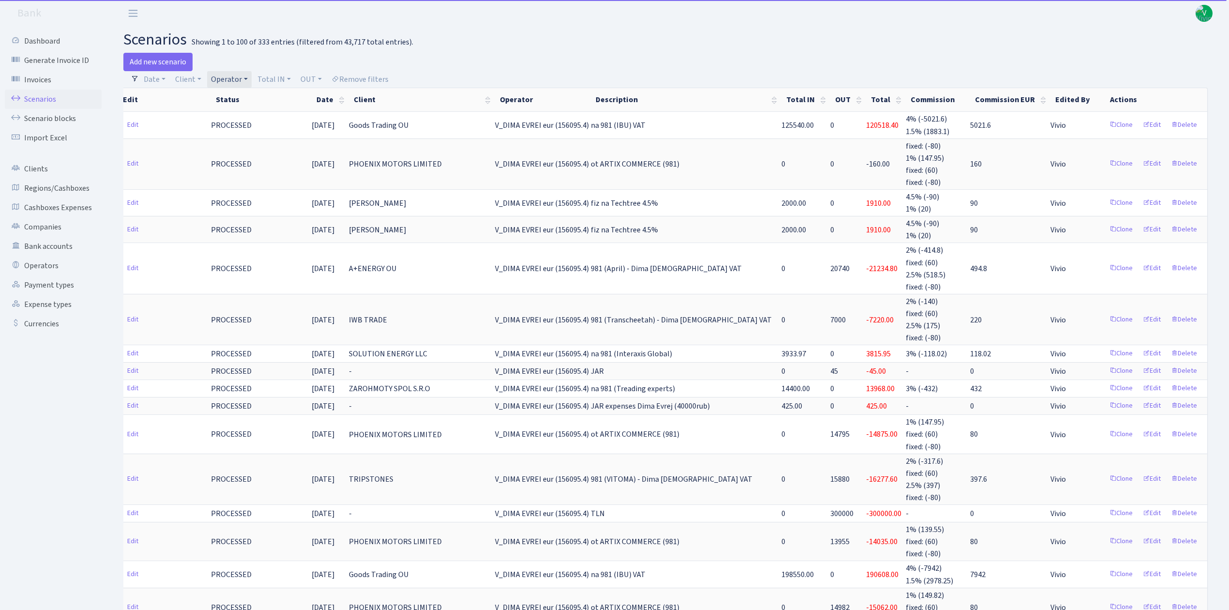
click at [825, 38] on h2 "scenarios Showing 1 to 100 of 333 entries (filtered from 43,717 total entries)." at bounding box center [668, 39] width 1091 height 18
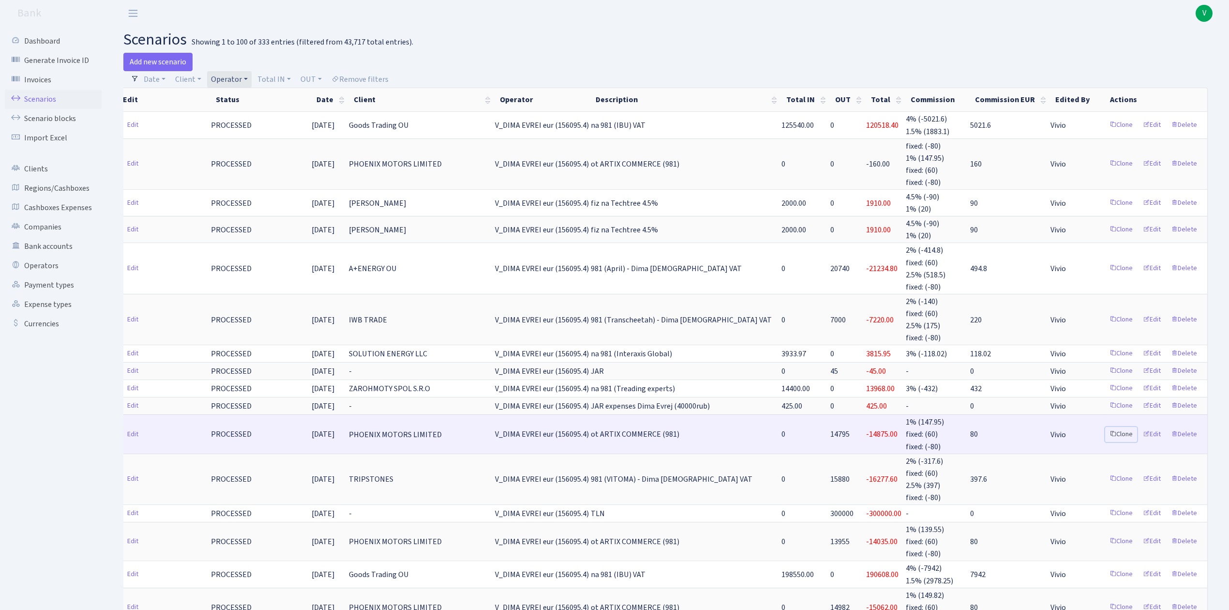
click at [1121, 429] on link "Clone" at bounding box center [1121, 434] width 32 height 15
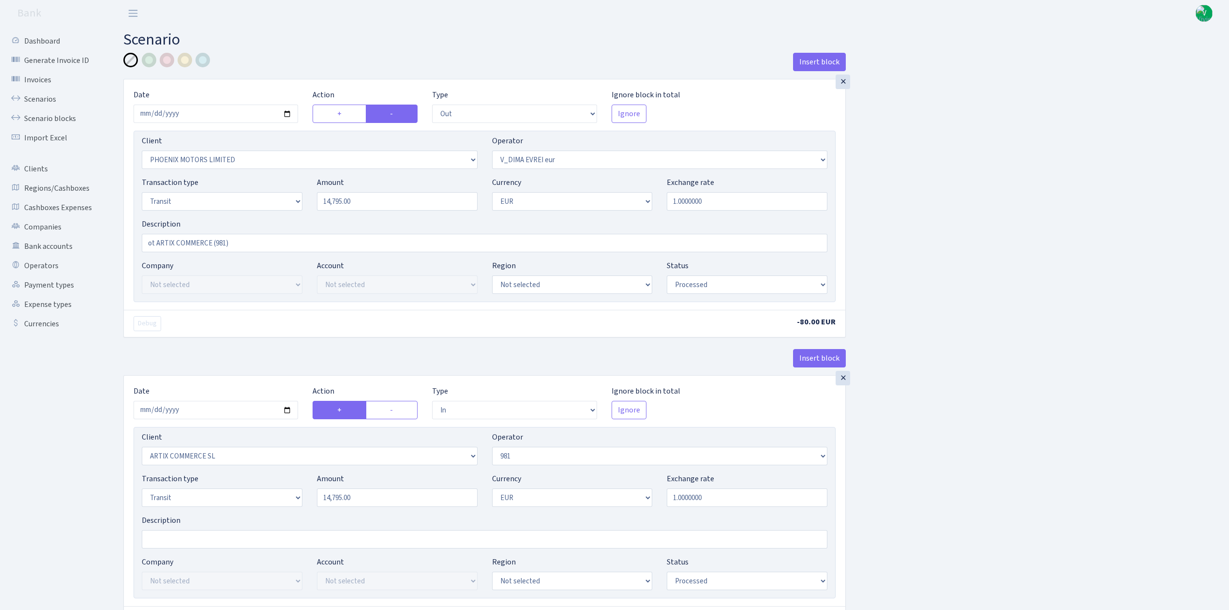
select select "out"
select select "3229"
select select "431"
select select "5"
select select "1"
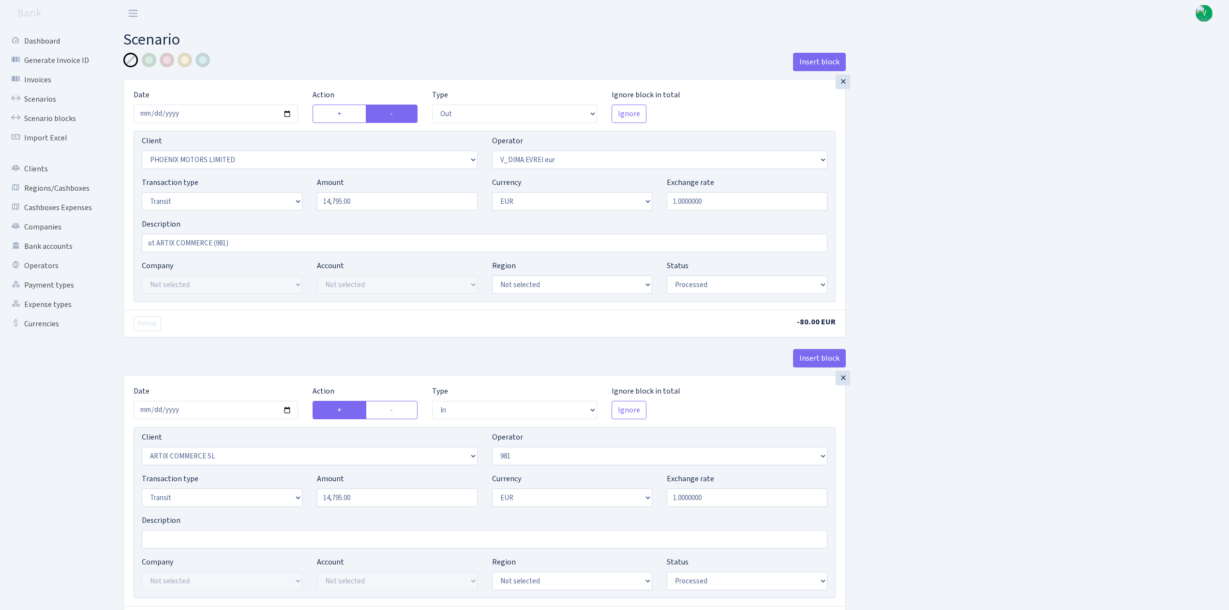
select select "processed"
select select "in"
select select "3226"
select select "61"
select select "5"
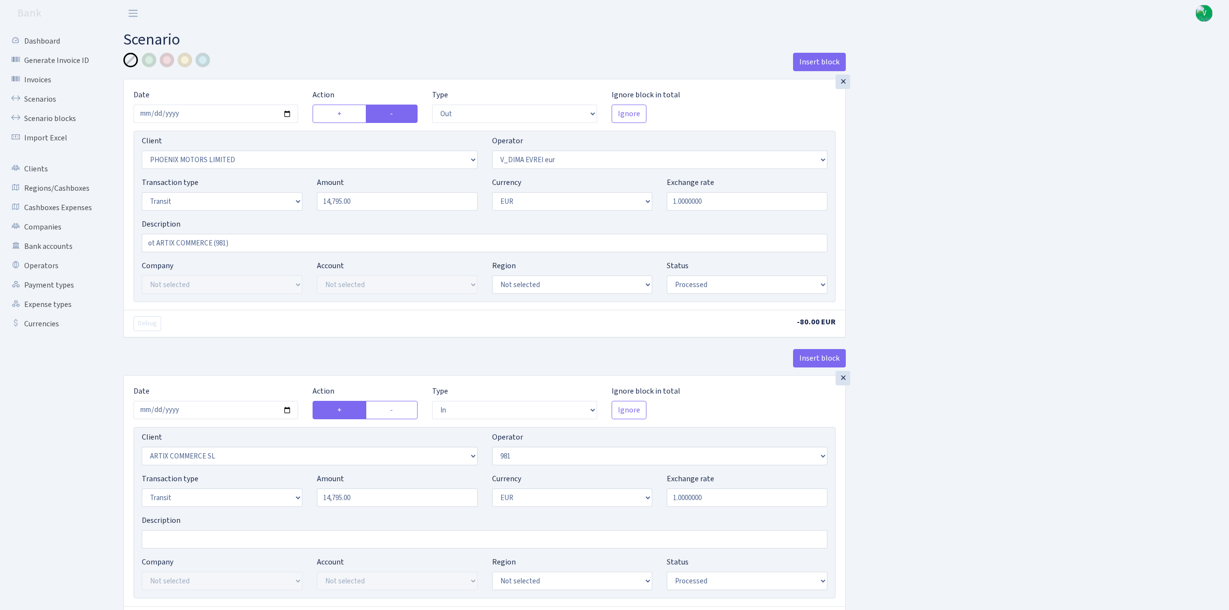
select select "1"
select select "processed"
select select "commission"
select select "61"
select select "processed"
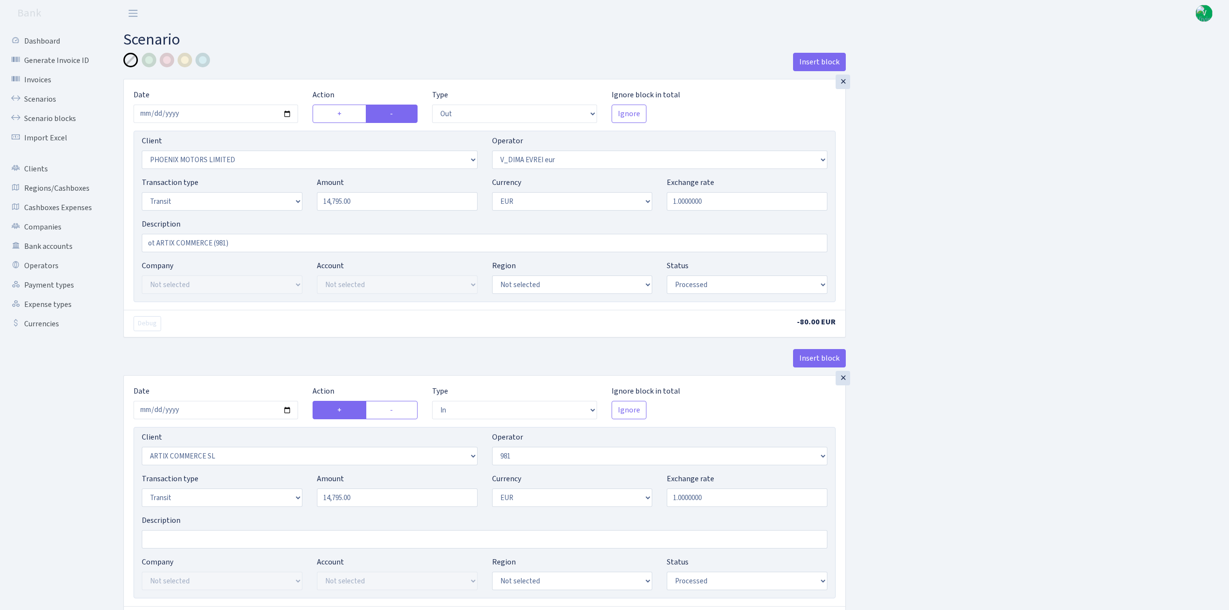
select select "commission"
select select "fixed"
select select "61"
select select "processed"
select select "commission"
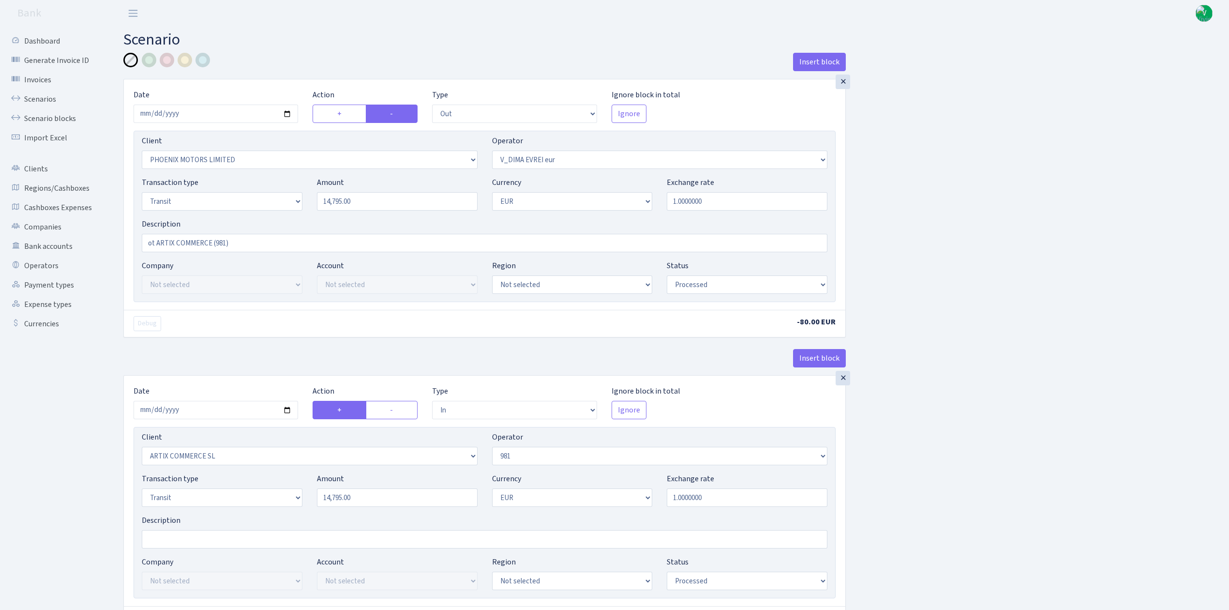
select select "fixed"
select select "431"
select select "processed"
click at [288, 112] on input "2025-08-06" at bounding box center [216, 114] width 165 height 18
type input "2025-09-03"
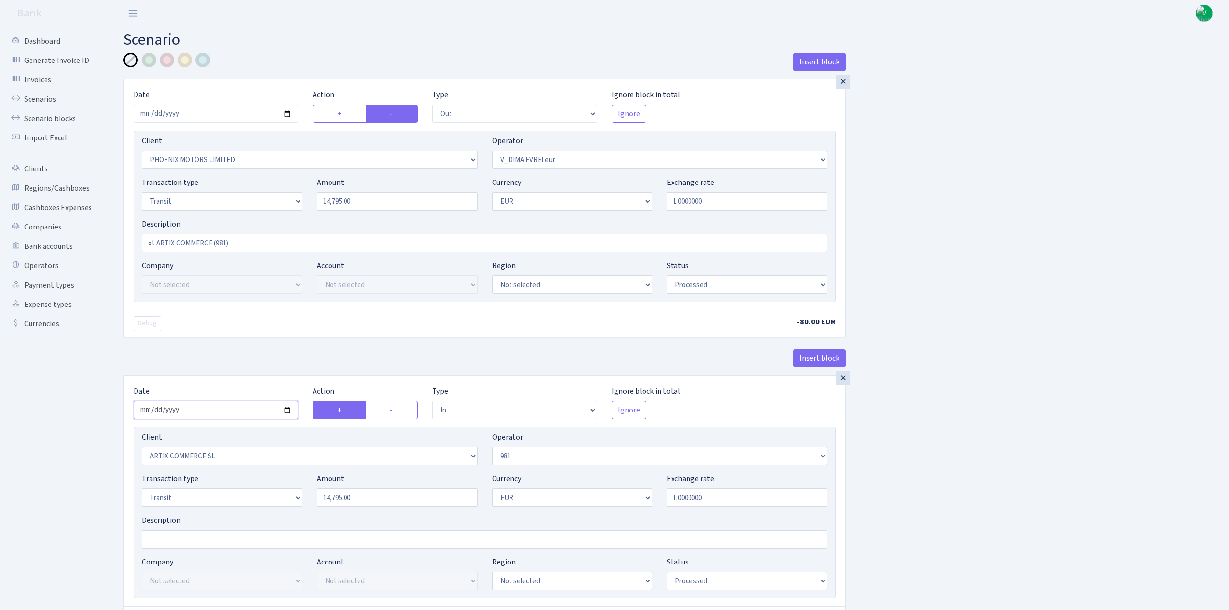
click at [288, 407] on input "2025-08-20" at bounding box center [216, 410] width 165 height 18
click at [287, 410] on input "2025-08-20" at bounding box center [216, 410] width 165 height 18
type input "[DATE]"
drag, startPoint x: 756, startPoint y: 201, endPoint x: 805, endPoint y: 223, distance: 54.4
click at [756, 202] on input "1.0000000" at bounding box center [747, 201] width 161 height 18
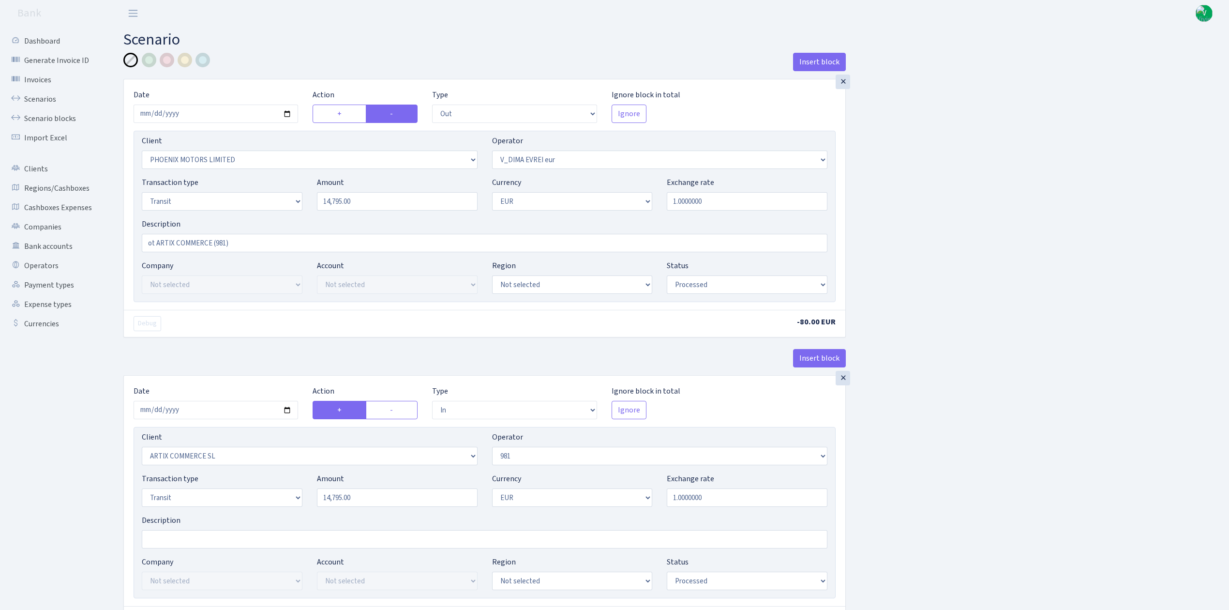
click at [38, 93] on link "Scenarios" at bounding box center [53, 99] width 97 height 19
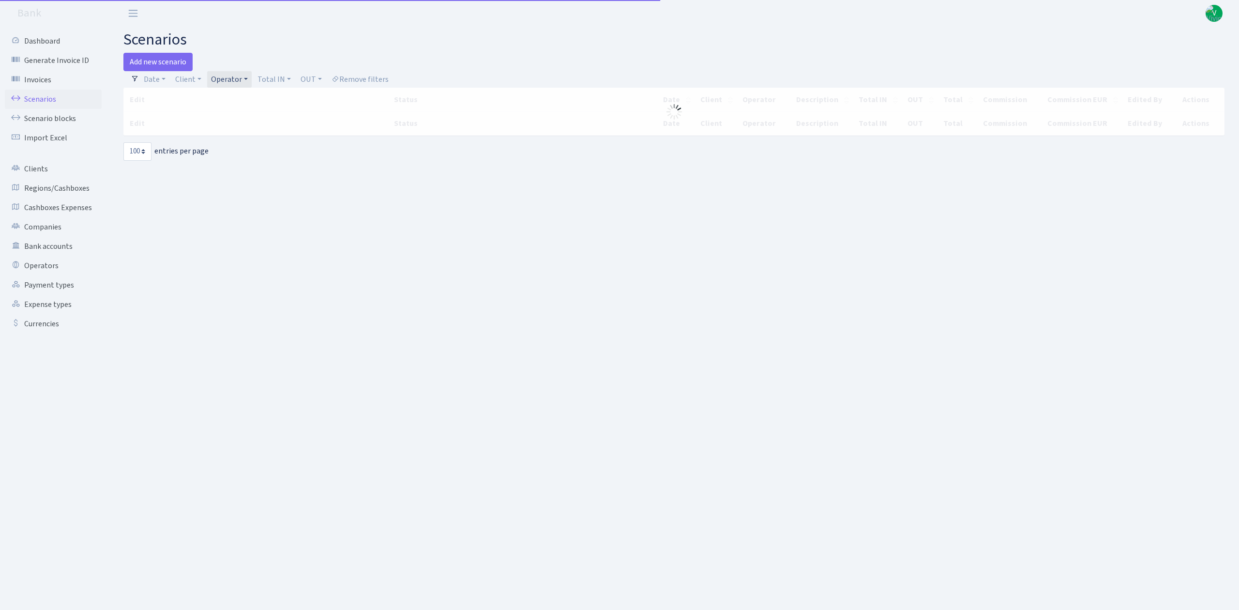
select select "100"
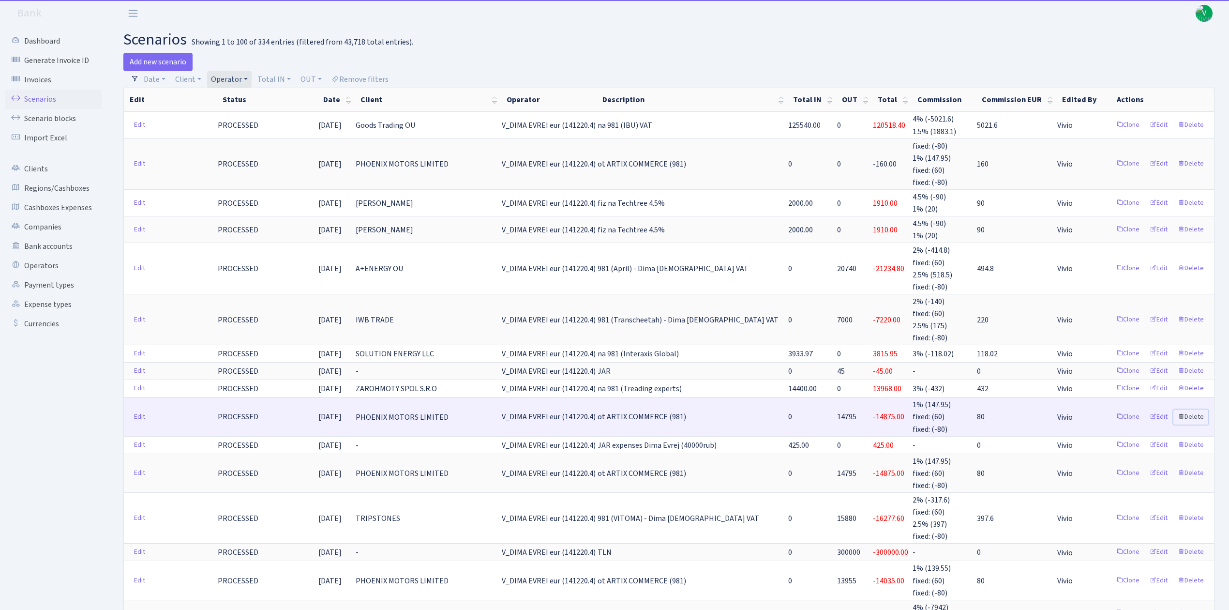
click at [1198, 409] on link "Delete" at bounding box center [1191, 416] width 35 height 15
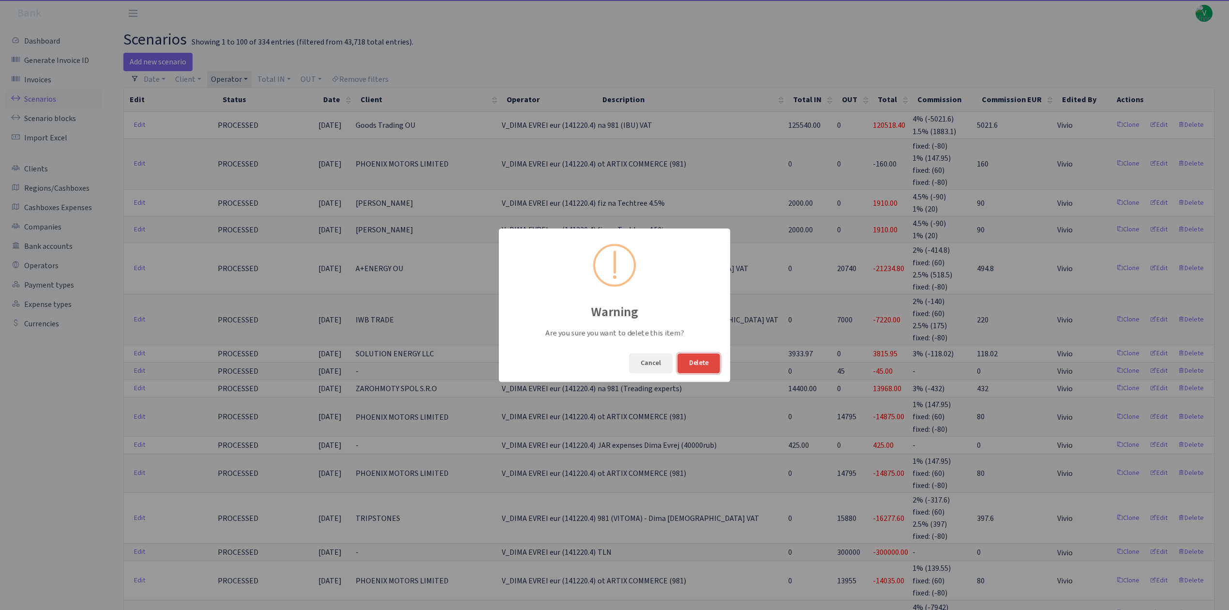
click at [703, 357] on button "Delete" at bounding box center [699, 363] width 43 height 20
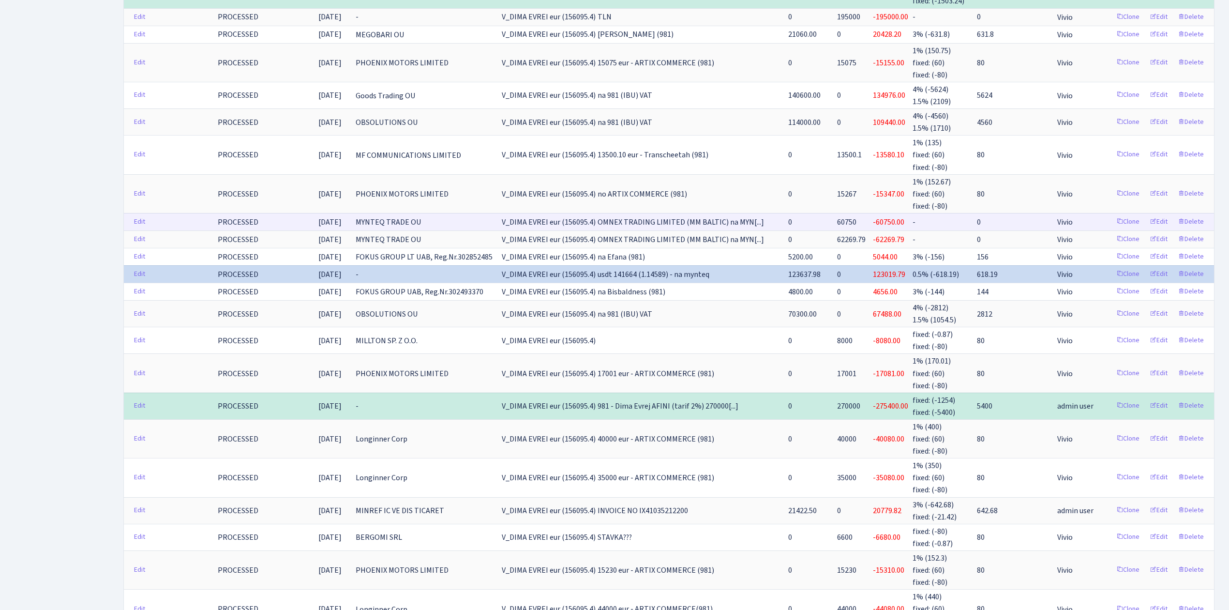
scroll to position [839, 0]
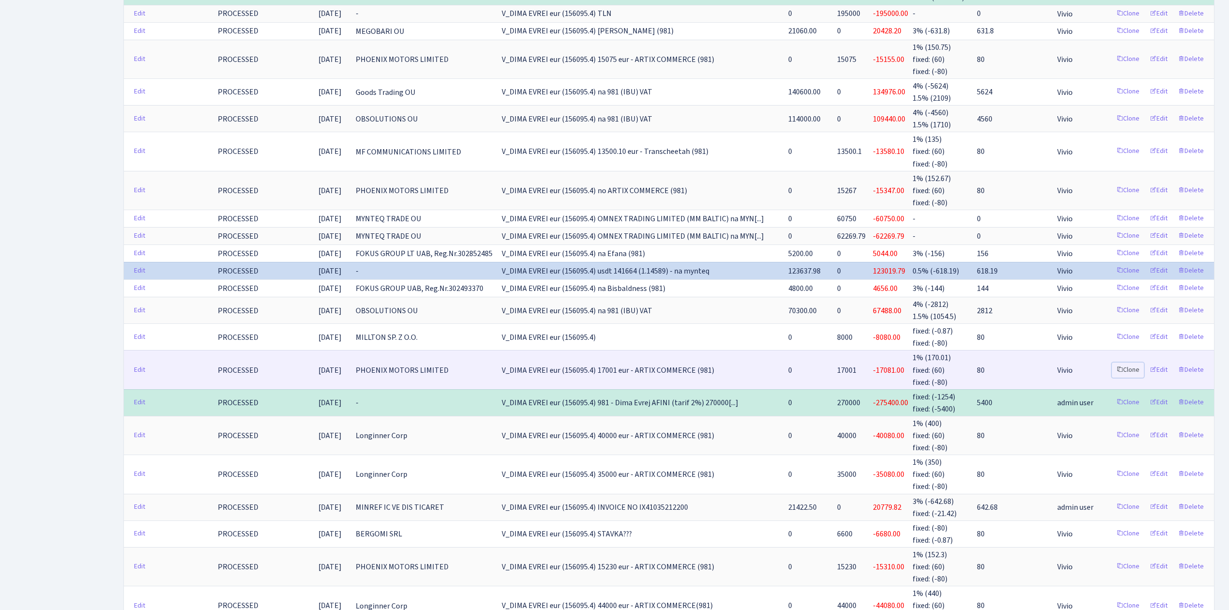
click at [1124, 363] on link "Clone" at bounding box center [1128, 370] width 32 height 15
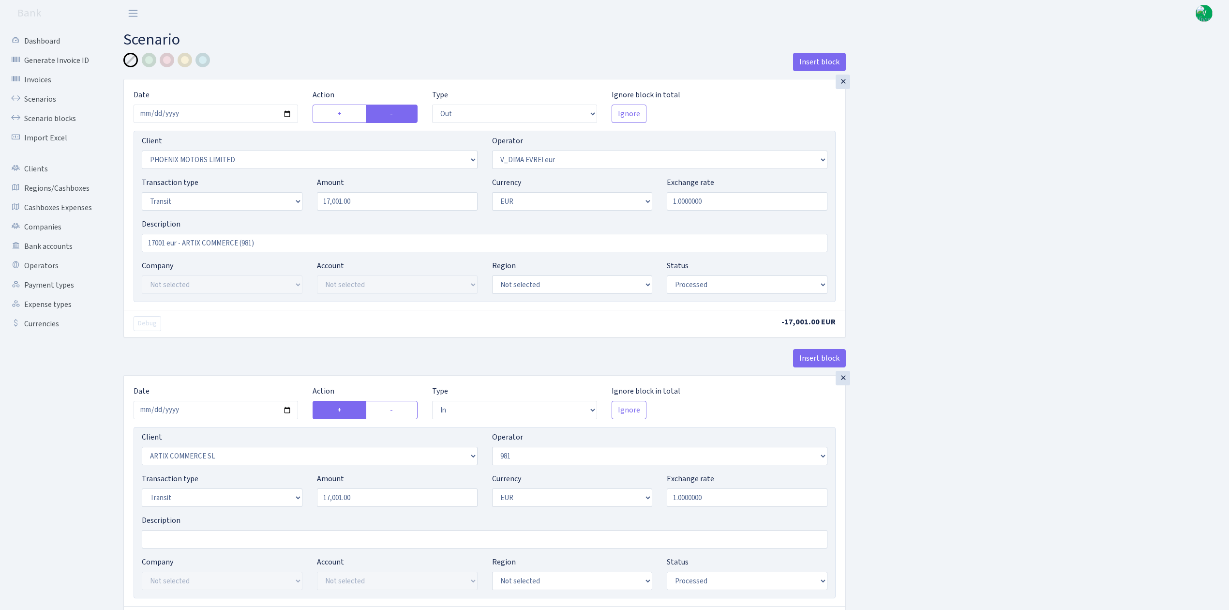
select select "out"
select select "3229"
select select "431"
select select "5"
select select "1"
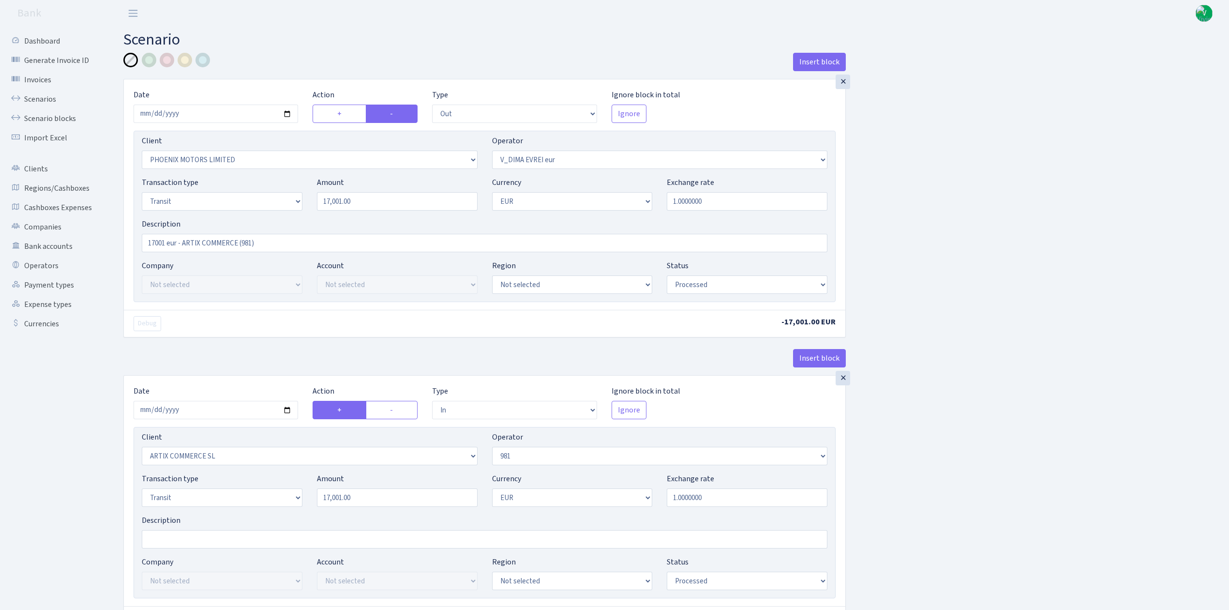
select select "processed"
select select "in"
select select "3226"
select select "61"
select select "5"
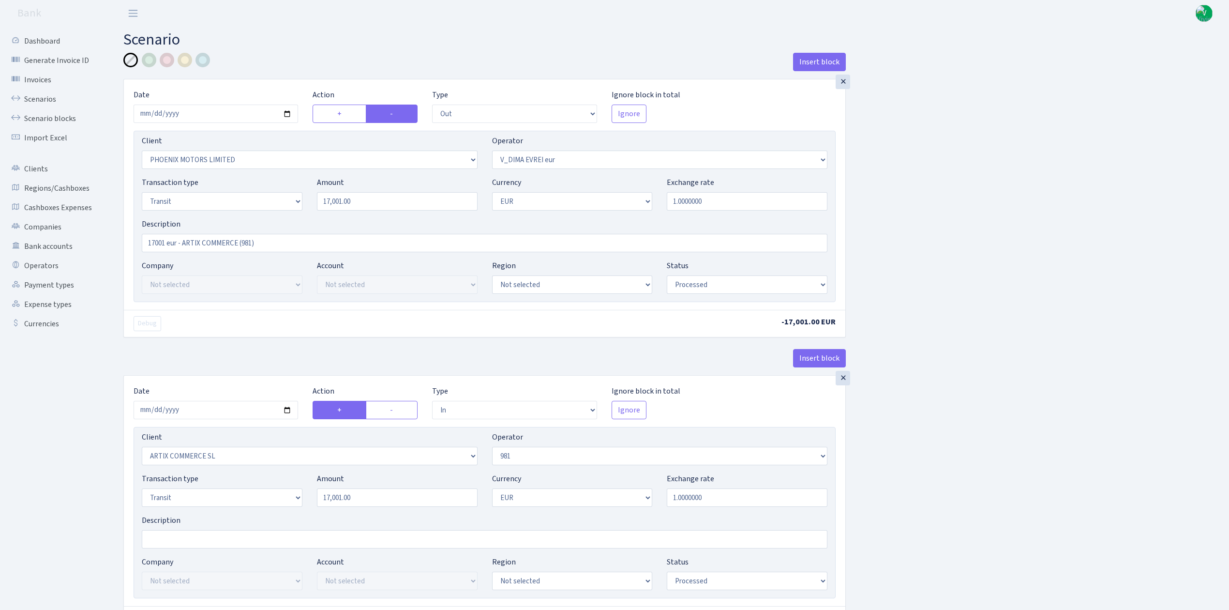
select select "1"
select select "processed"
select select "commission"
select select "61"
select select "processed"
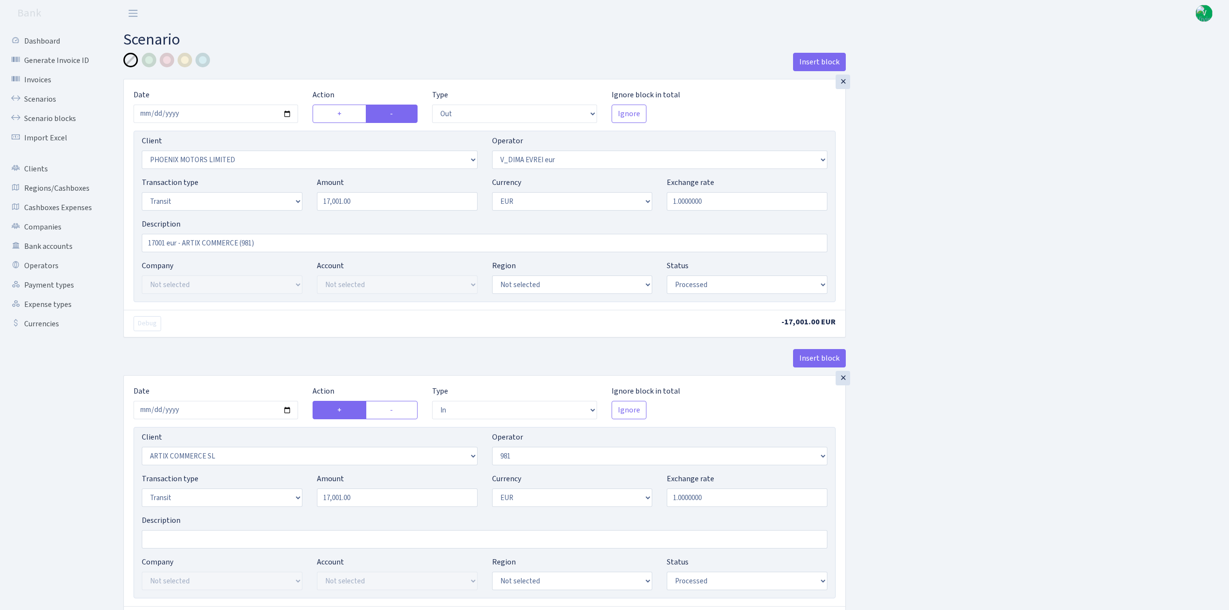
select select "commission"
select select "fixed"
select select "61"
select select "processed"
select select "commission"
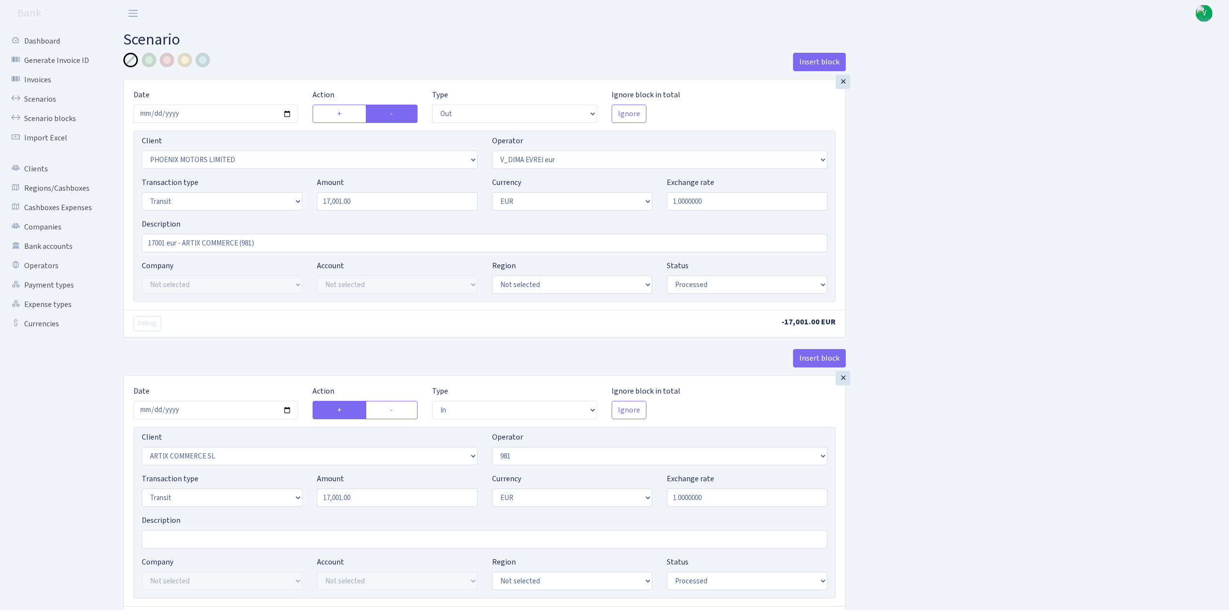
select select "fixed"
select select "431"
select select "processed"
click at [287, 115] on input "2025-07-29" at bounding box center [216, 114] width 165 height 18
type input "2025-09-03"
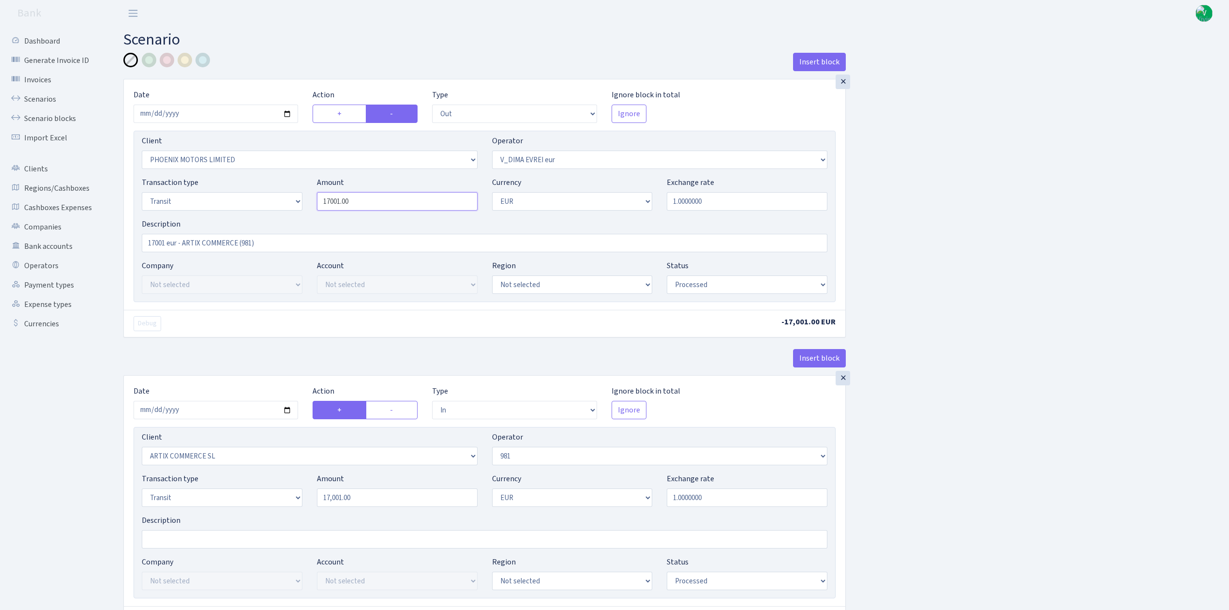
drag, startPoint x: 392, startPoint y: 209, endPoint x: 237, endPoint y: 188, distance: 156.3
click at [246, 197] on div "Transaction type Not selected 981 ELF FISH crypto GIRT IVO dekl MM-BALTIC eur U…" at bounding box center [485, 198] width 700 height 42
type input "14,795.00"
drag, startPoint x: 184, startPoint y: 241, endPoint x: 88, endPoint y: 221, distance: 98.8
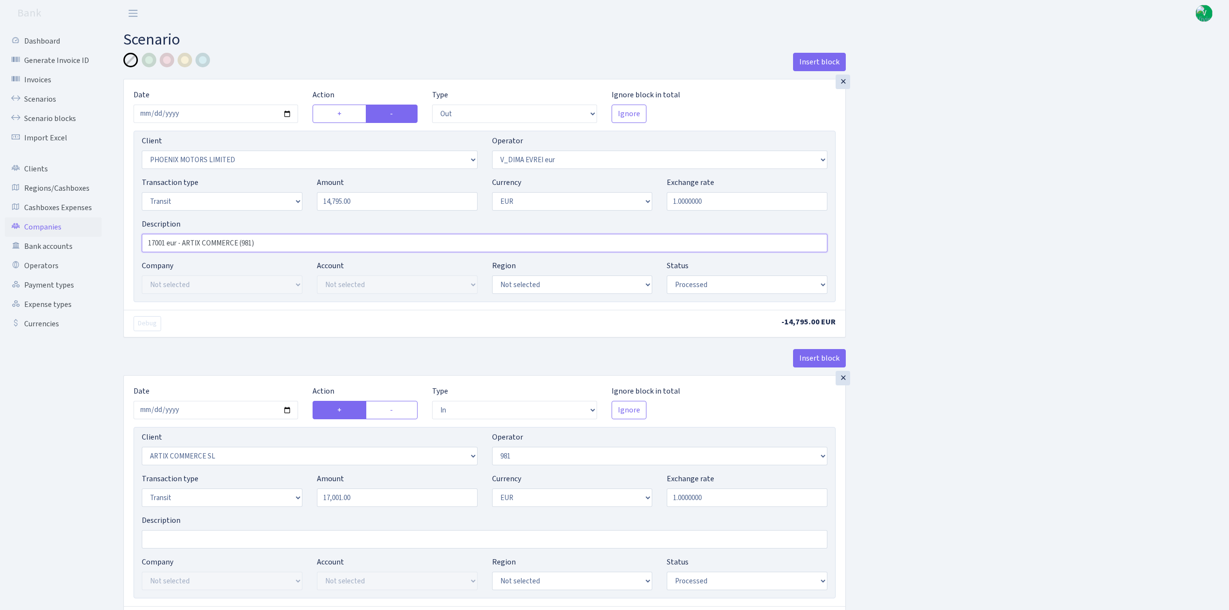
type input "ot ARTIX COMMERCE (981)"
drag, startPoint x: 1037, startPoint y: 337, endPoint x: 993, endPoint y: 365, distance: 51.8
click at [287, 411] on input "2025-07-29" at bounding box center [216, 410] width 165 height 18
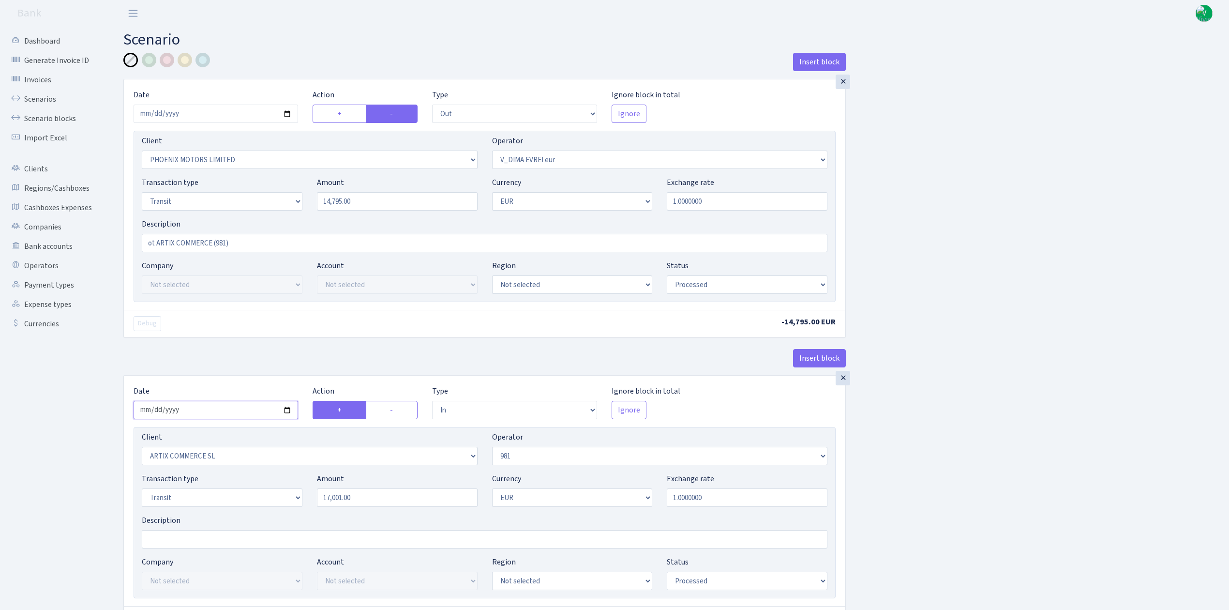
type input "2025-09-03"
drag, startPoint x: 409, startPoint y: 497, endPoint x: 215, endPoint y: 453, distance: 198.9
click at [220, 455] on div "Client Not selected 1 KOC GEMICILIK VE TASIMACILIK 1/BALDERE-SILDEDZE SIGNE 1/S…" at bounding box center [485, 512] width 702 height 171
type input "14,795.00"
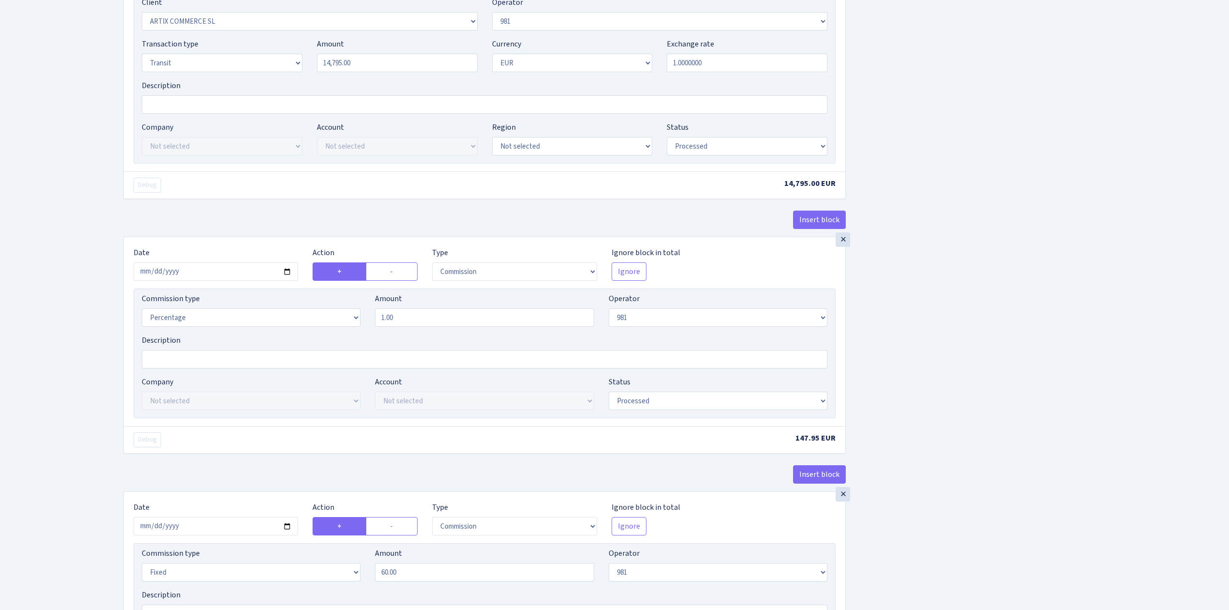
scroll to position [452, 0]
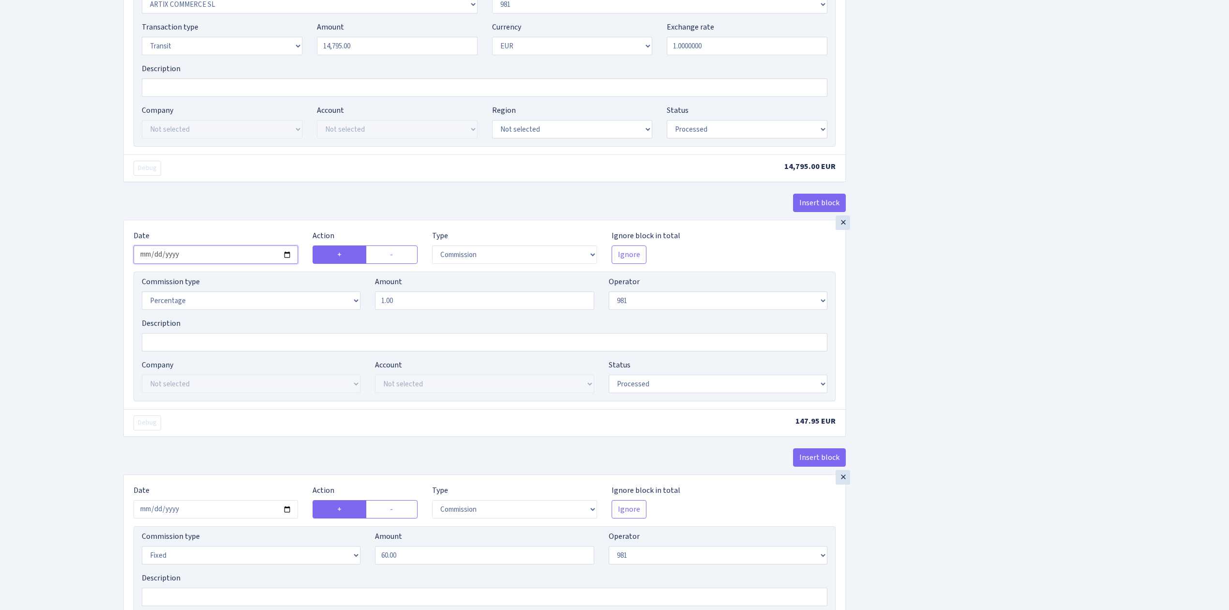
click at [289, 259] on input "2025-07-29" at bounding box center [216, 254] width 165 height 18
type input "[DATE]"
click at [998, 394] on div "Insert block × Date 2025-09-03 Action + - Type --- In Out Commission Field requ…" at bounding box center [669, 314] width 1106 height 1426
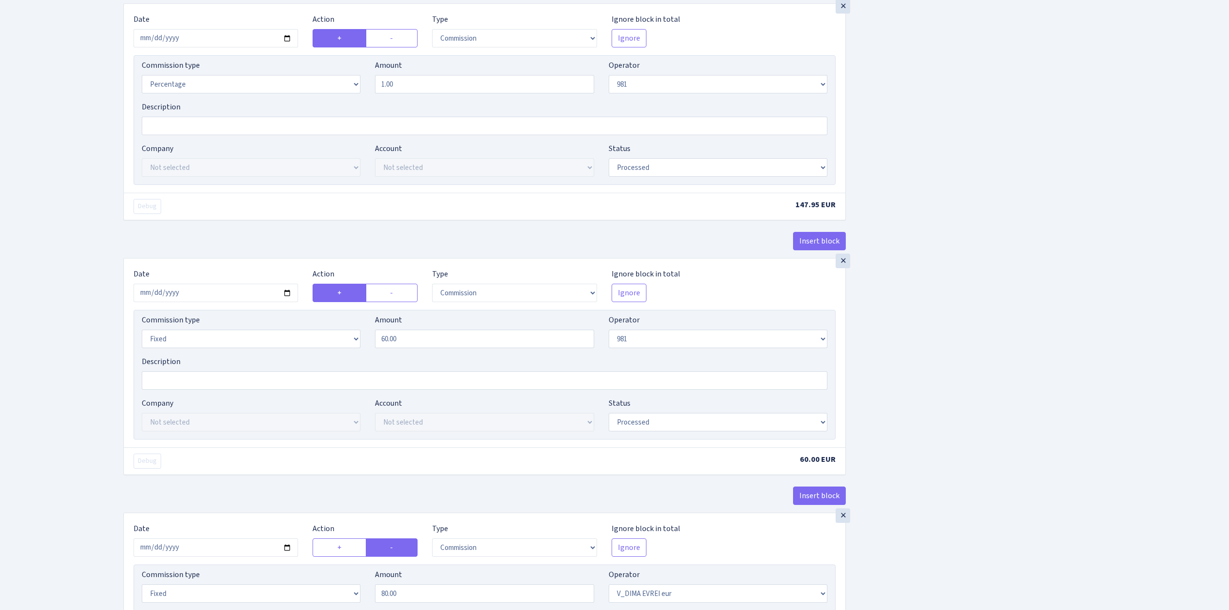
scroll to position [710, 0]
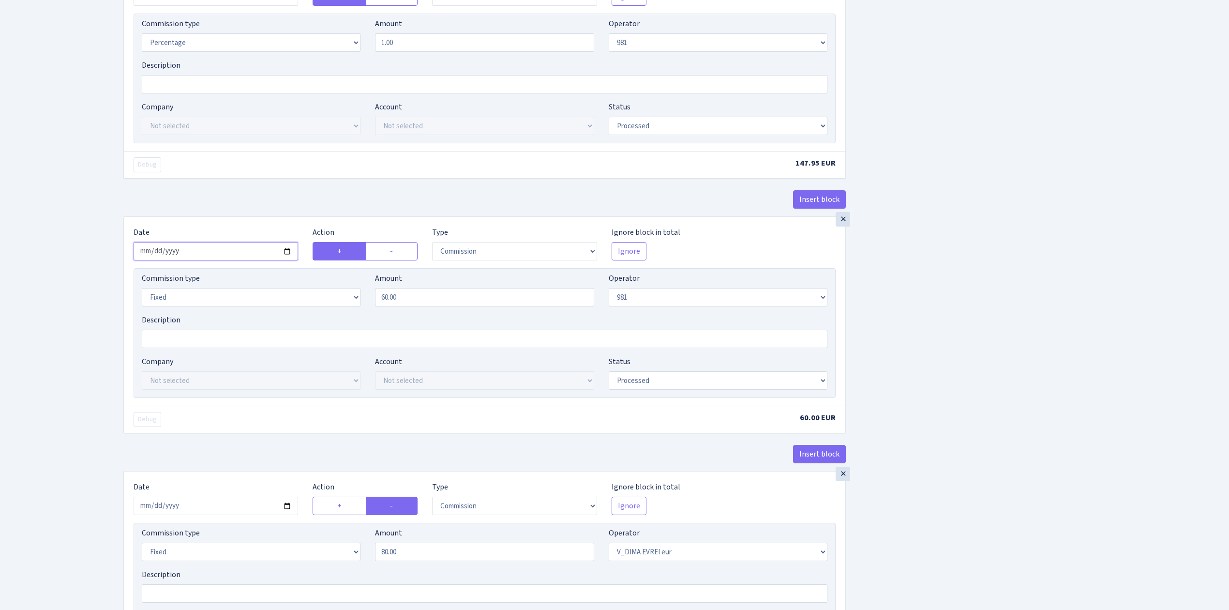
click at [291, 254] on input "2025-07-29" at bounding box center [216, 251] width 165 height 18
type input "2025-09-03"
click at [879, 394] on div "Insert block × Date 2025-09-03 Action + - Type --- In Out Commission Field requ…" at bounding box center [669, 56] width 1106 height 1426
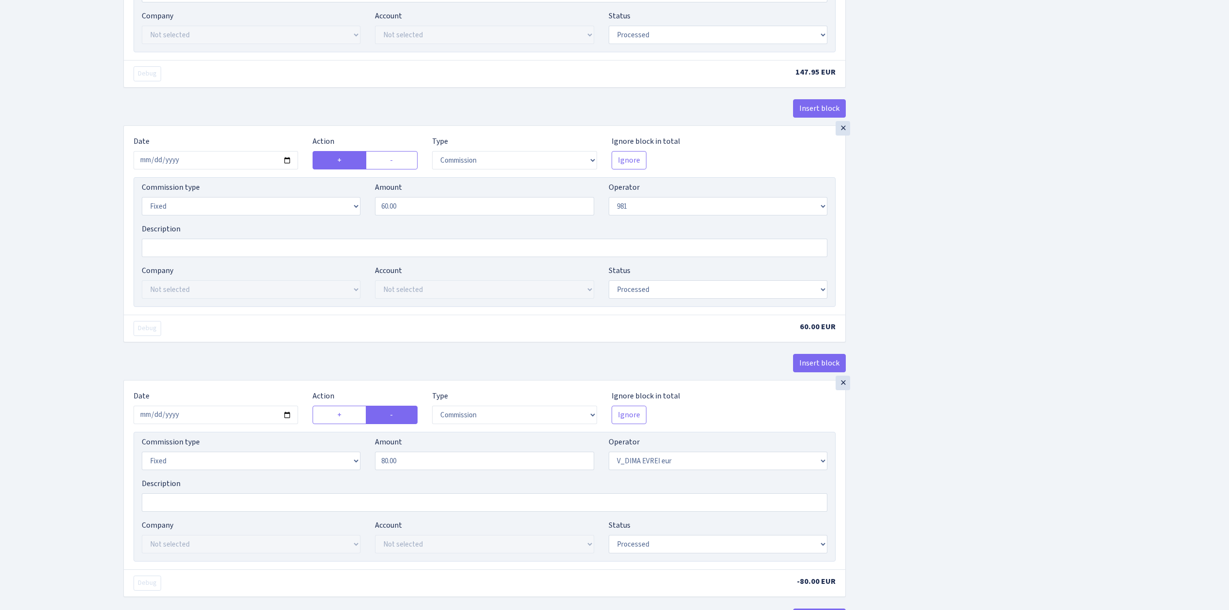
scroll to position [922, 0]
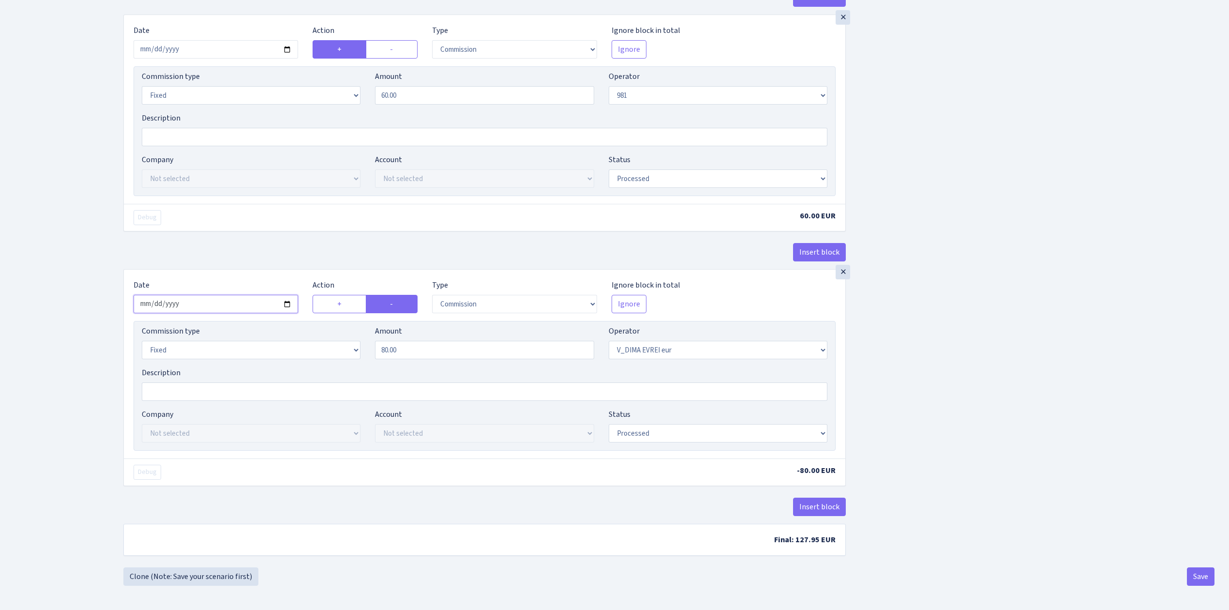
click at [288, 299] on input "2025-07-29" at bounding box center [216, 304] width 165 height 18
type input "2025-09-03"
click at [1208, 572] on button "Save" at bounding box center [1201, 576] width 28 height 18
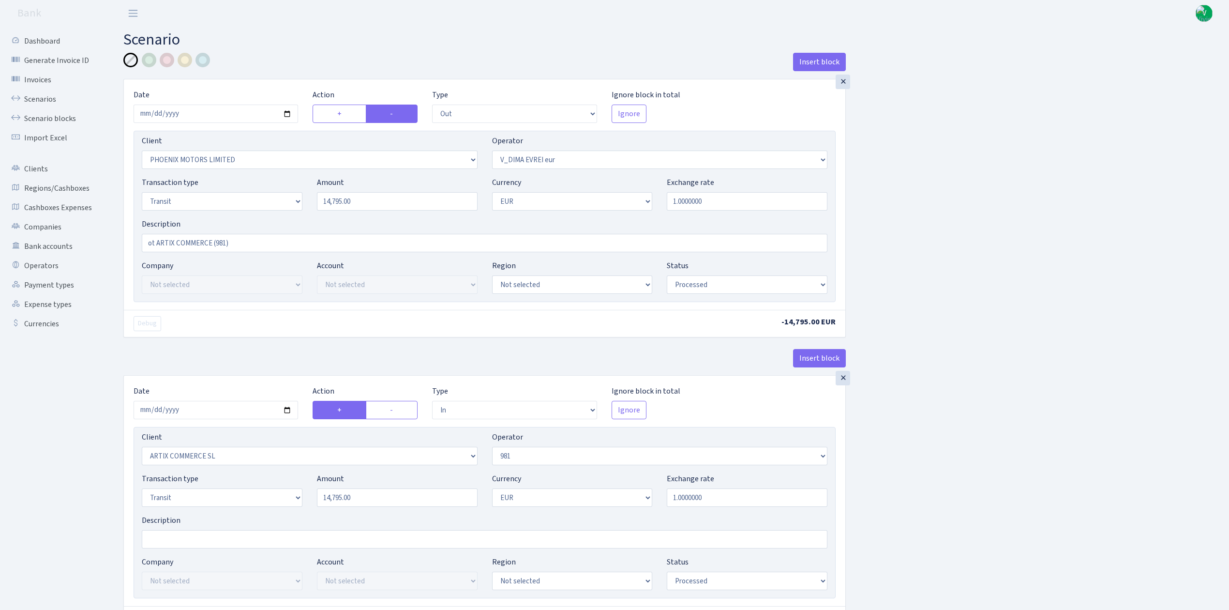
select select "out"
select select "3229"
select select "431"
select select "5"
select select "1"
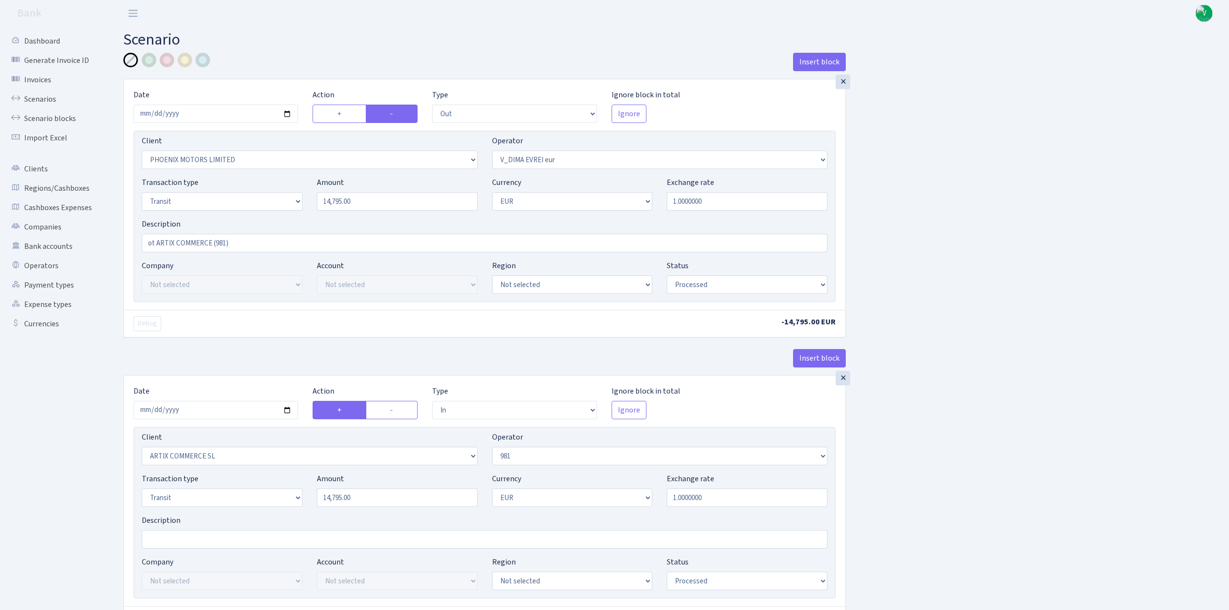
select select "processed"
select select "in"
select select "3226"
select select "61"
select select "5"
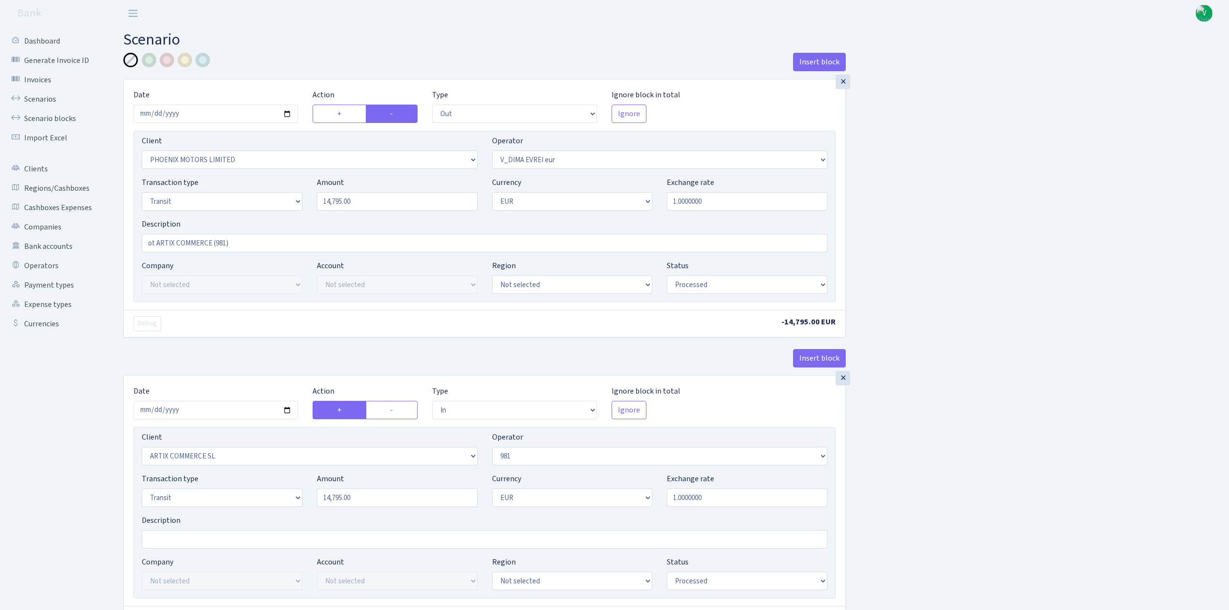
select select "1"
select select "processed"
select select "commission"
select select "61"
select select "processed"
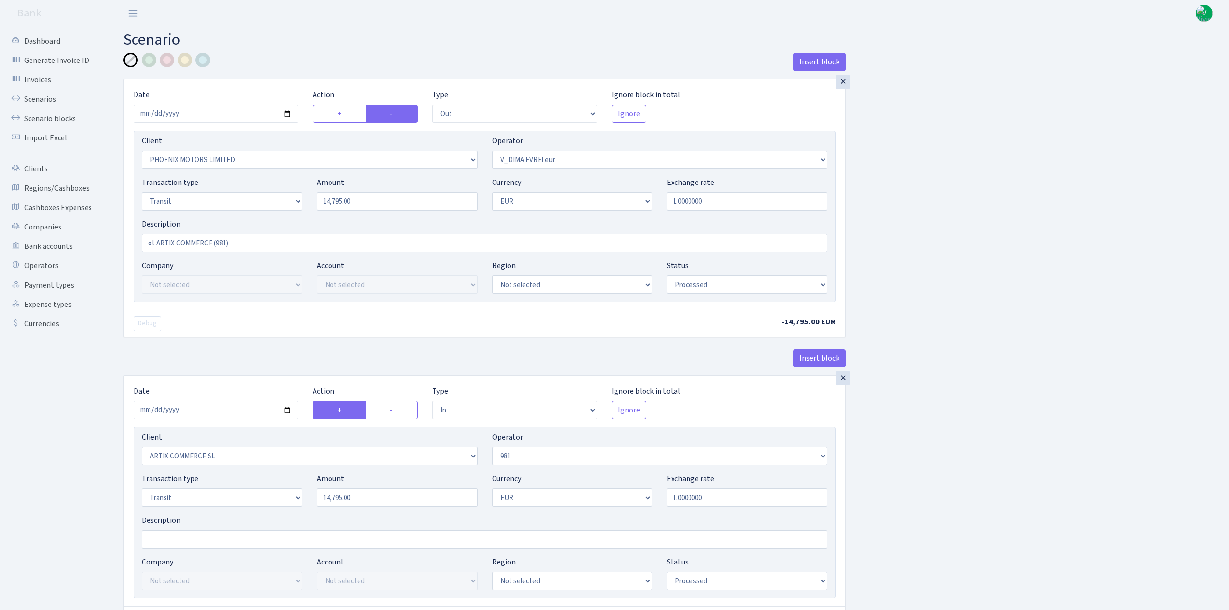
select select "commission"
select select "fixed"
select select "61"
select select "processed"
select select "commission"
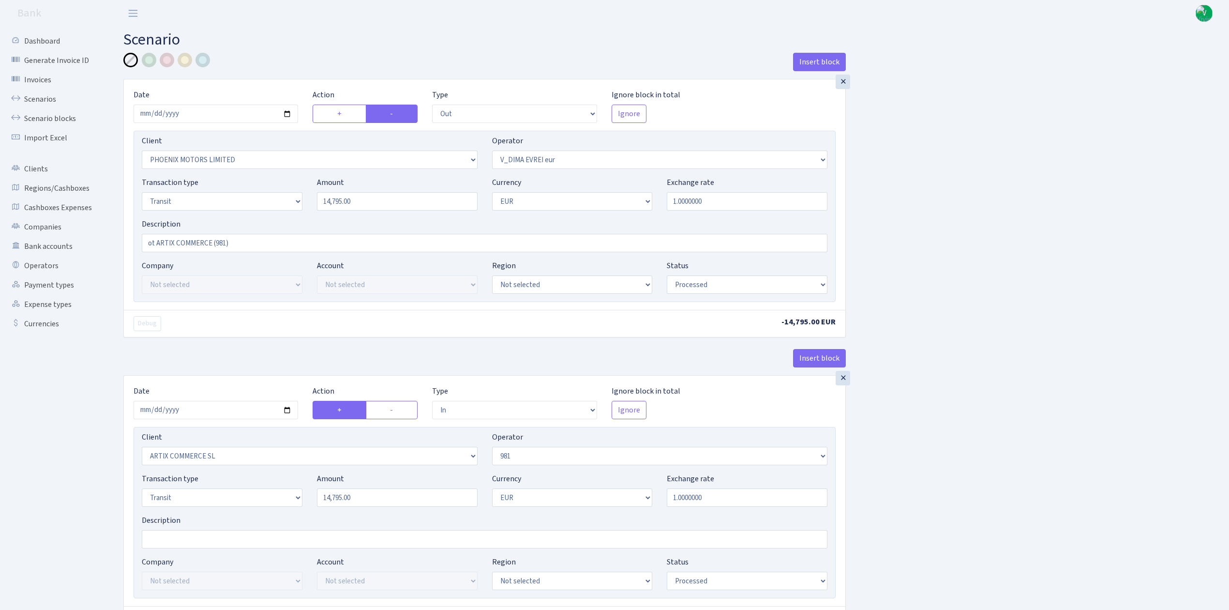
select select "fixed"
select select "431"
select select "processed"
click at [30, 101] on link "Scenarios" at bounding box center [53, 99] width 97 height 19
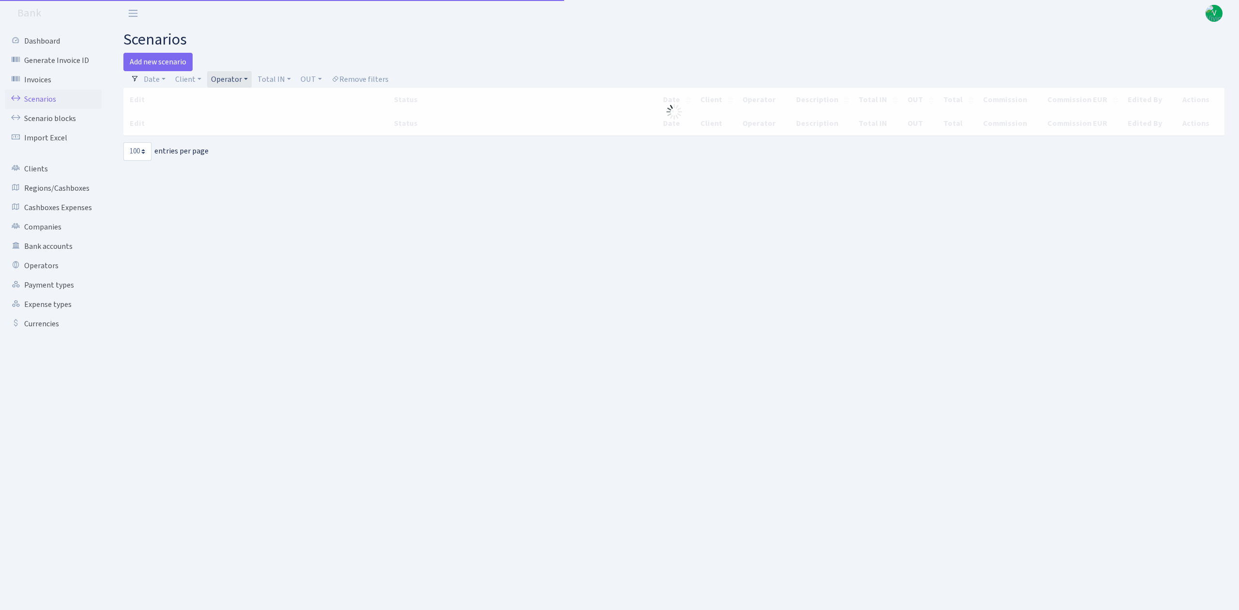
select select "100"
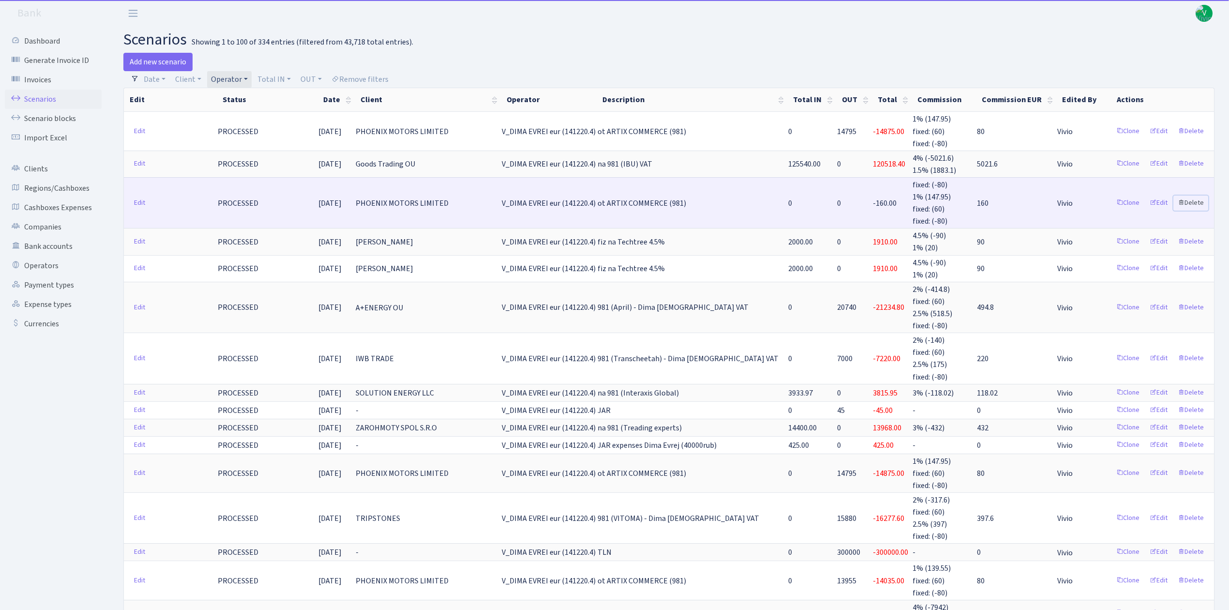
click at [1196, 197] on link "Delete" at bounding box center [1191, 203] width 35 height 15
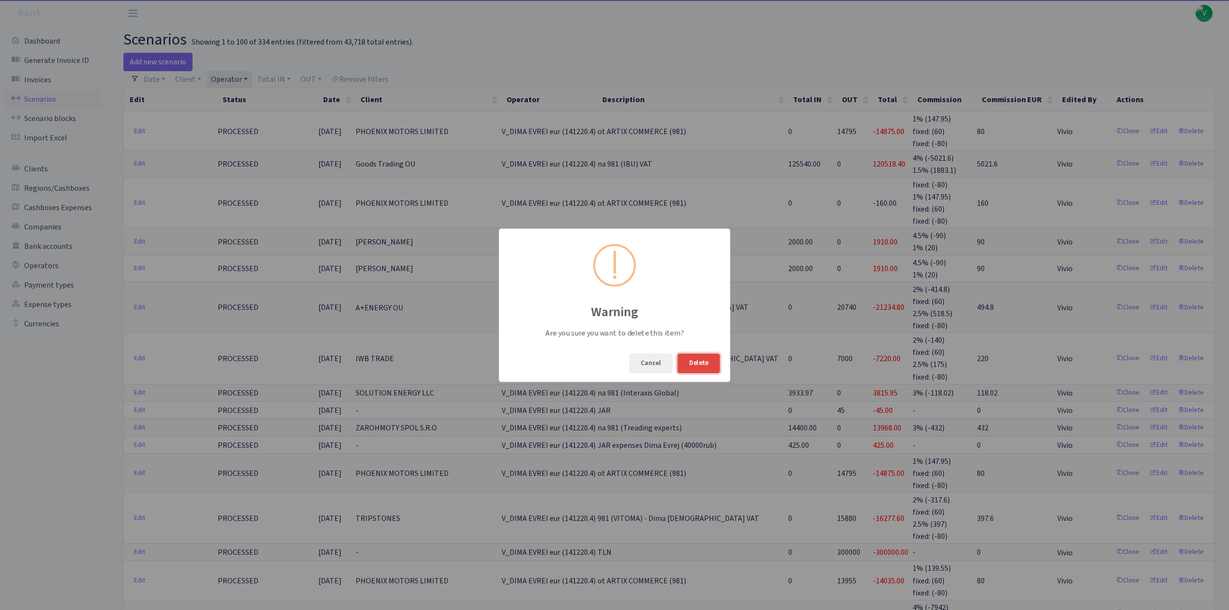
click at [703, 360] on button "Delete" at bounding box center [699, 363] width 43 height 20
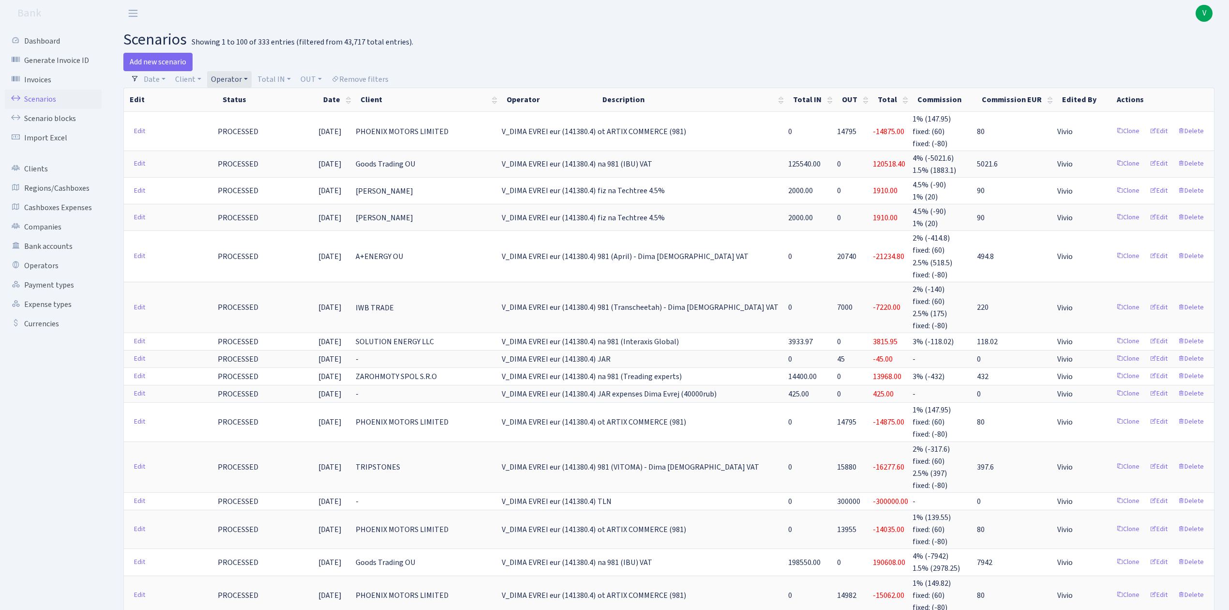
click at [240, 80] on link "Operator" at bounding box center [229, 79] width 45 height 16
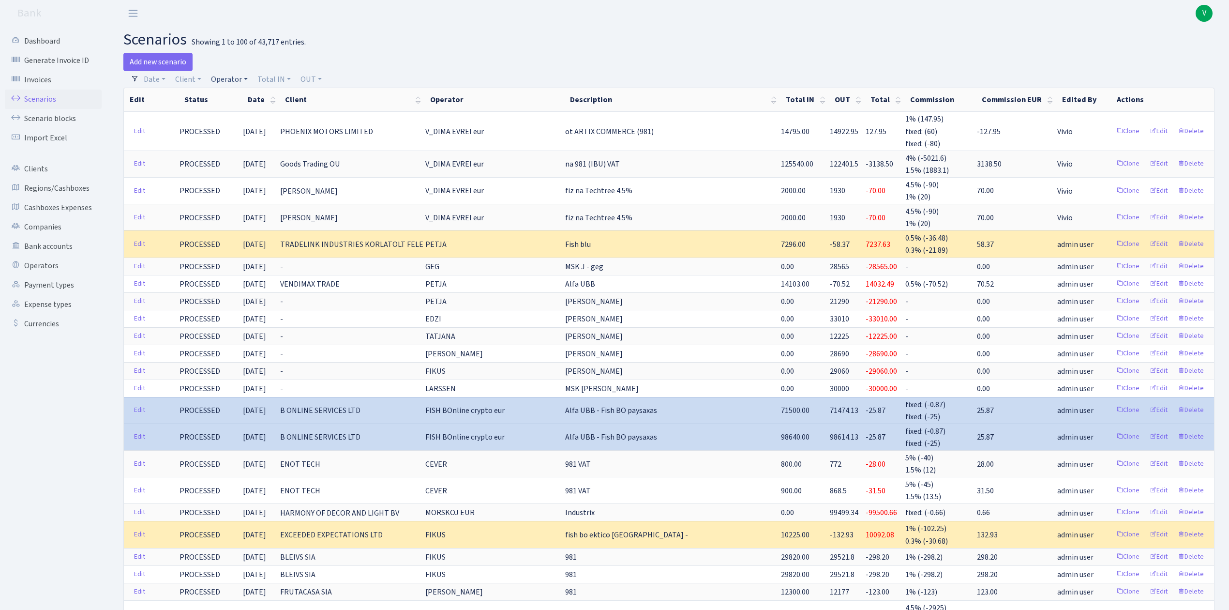
click at [229, 81] on link "Operator" at bounding box center [229, 79] width 45 height 16
click at [239, 111] on input "search" at bounding box center [245, 113] width 71 height 15
type input "fik"
click at [246, 142] on li "FIKUS usdt" at bounding box center [245, 148] width 73 height 17
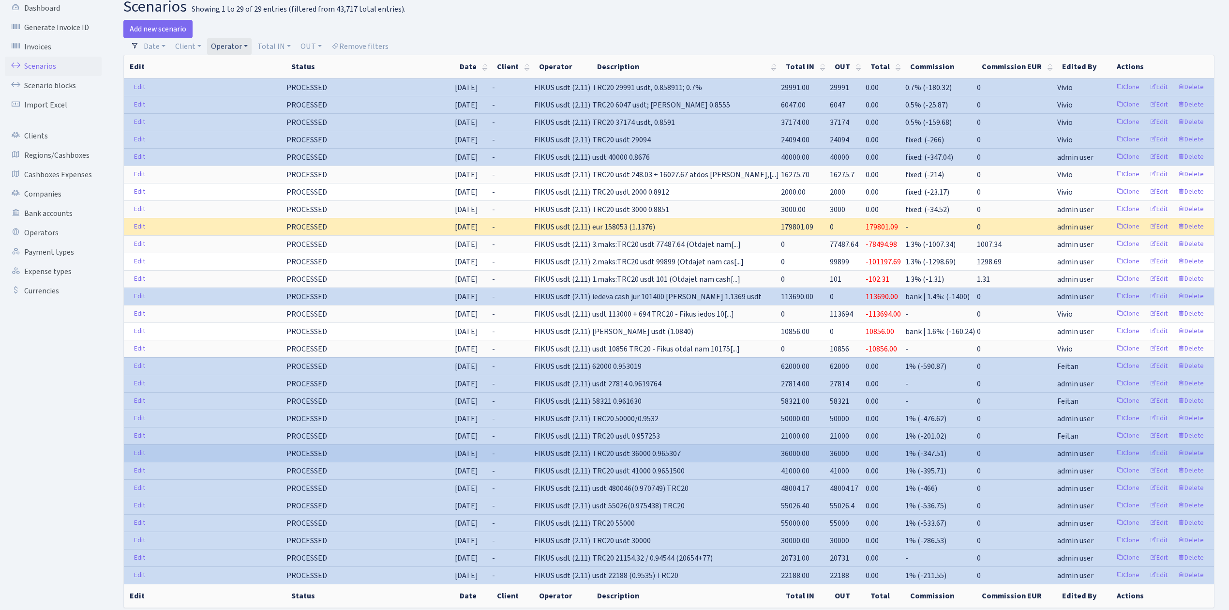
scroll to position [64, 0]
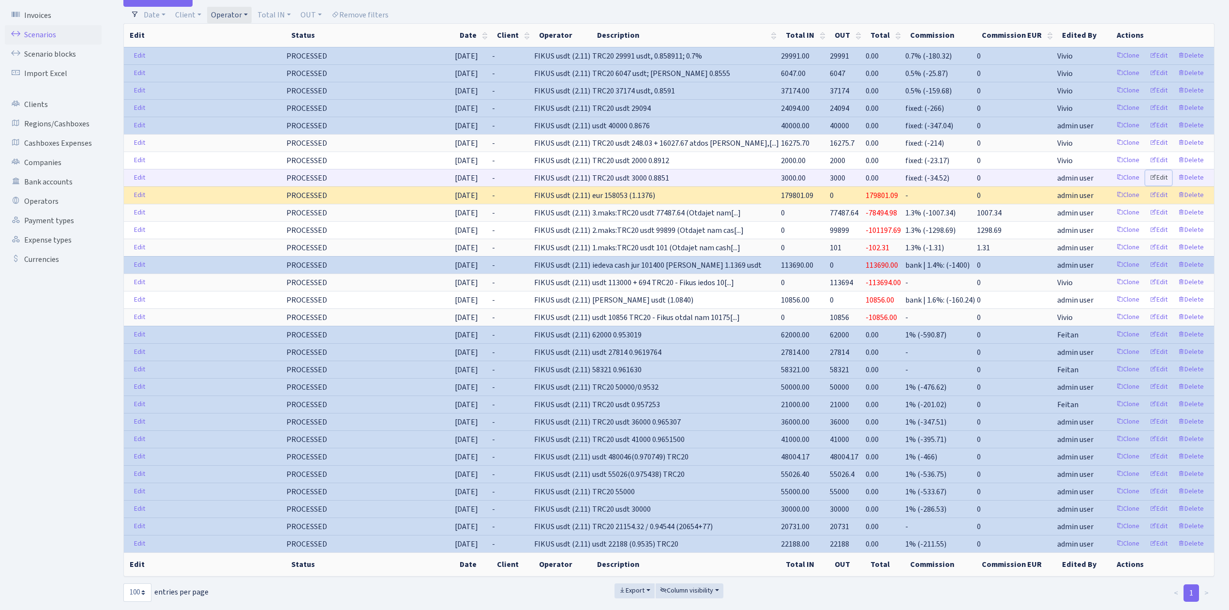
click at [1158, 182] on link "Edit" at bounding box center [1159, 177] width 27 height 15
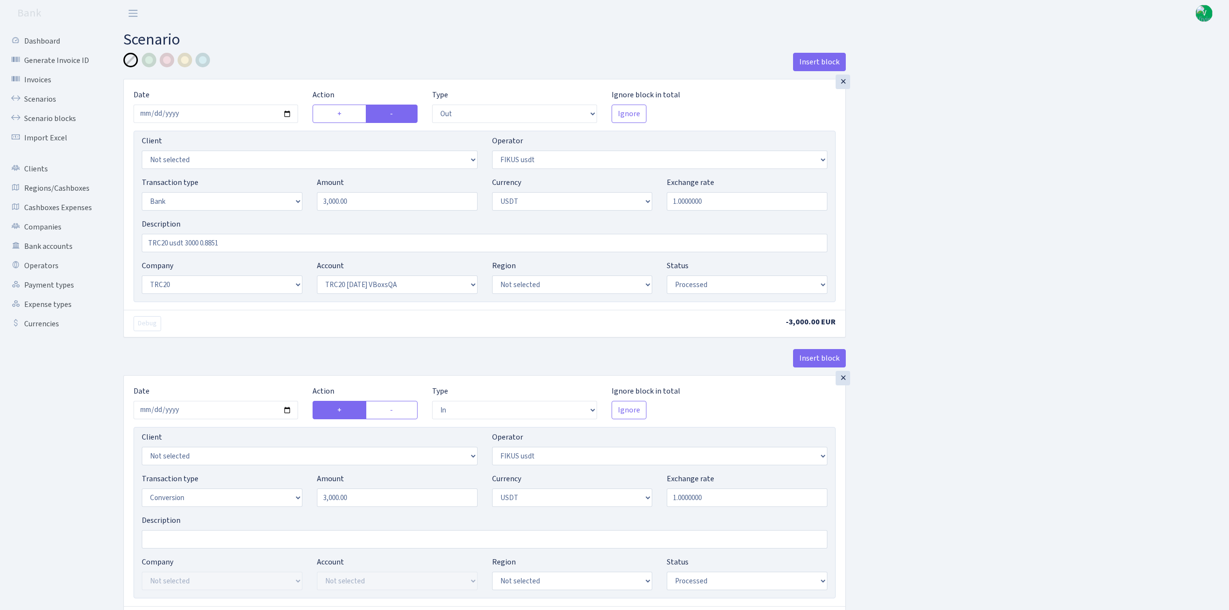
select select "out"
select select "423"
select select "2"
select select "6"
select select "20"
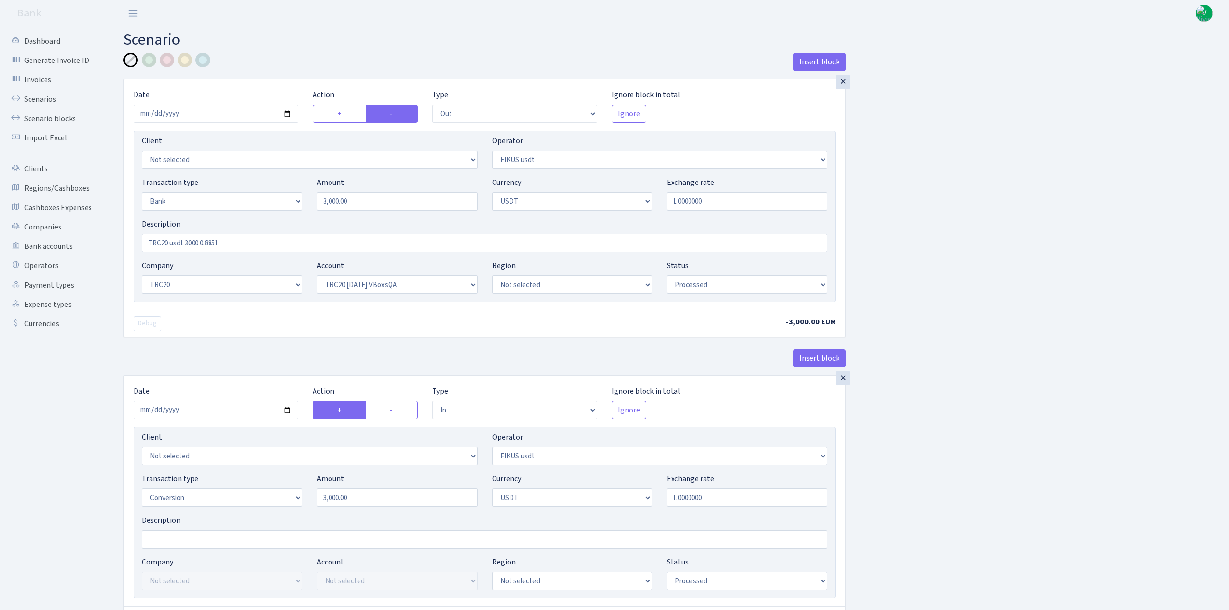
select select "57"
select select "processed"
select select "in"
select select "423"
select select "15"
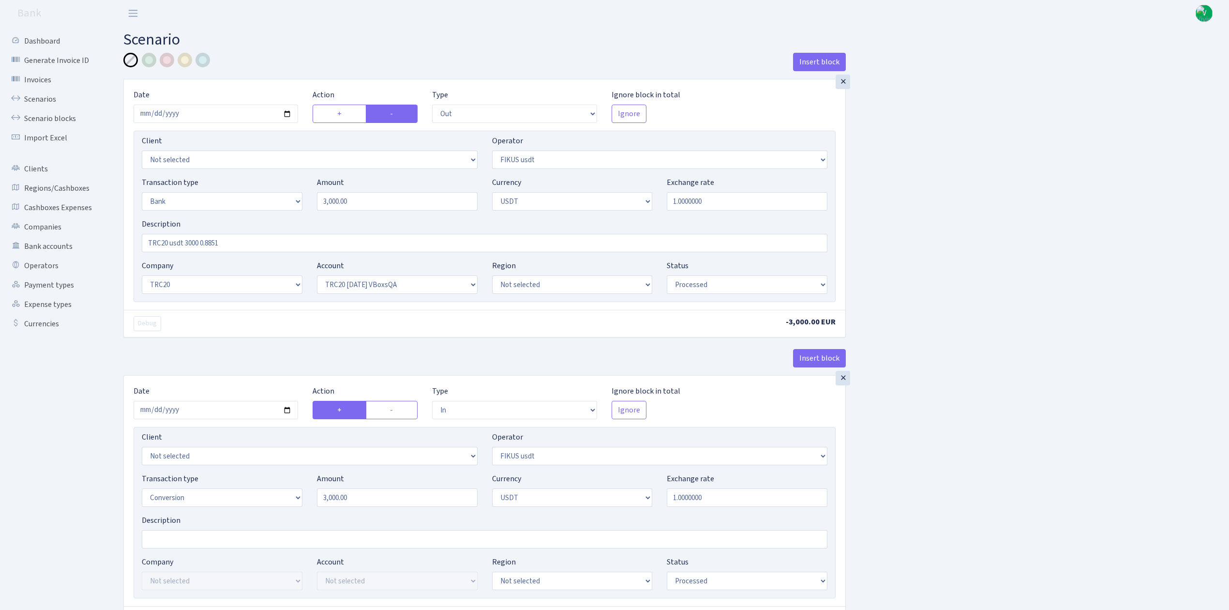
select select "6"
select select "processed"
select select "out"
select select "388"
select select "3"
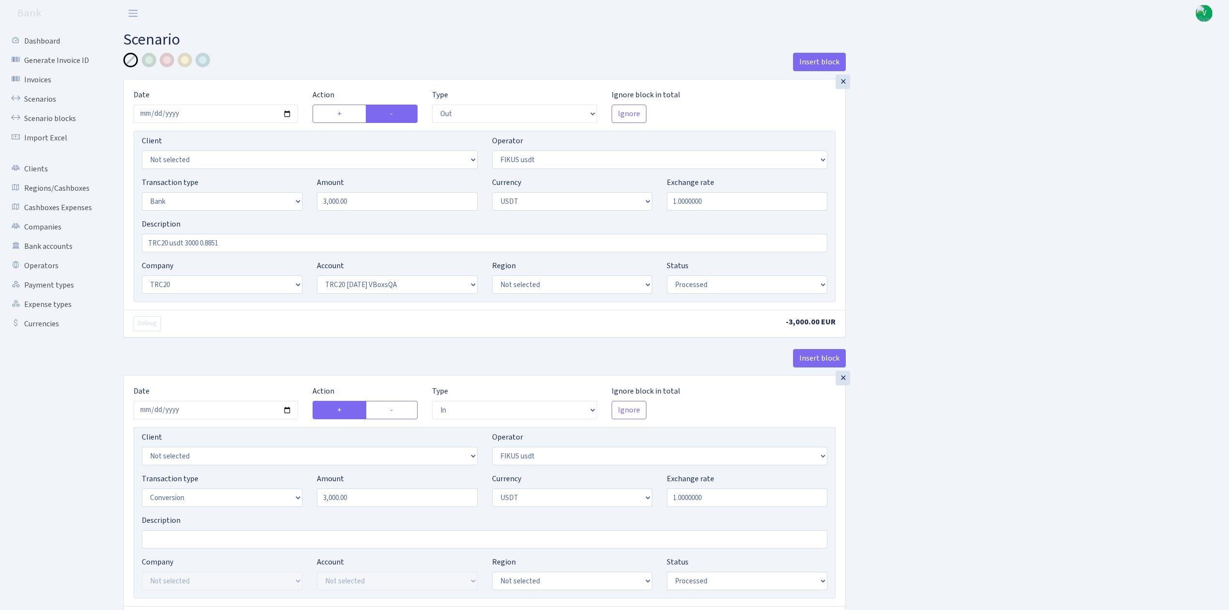
select select "6"
select select "processed"
select select "commission"
select select "fixed"
select select "388"
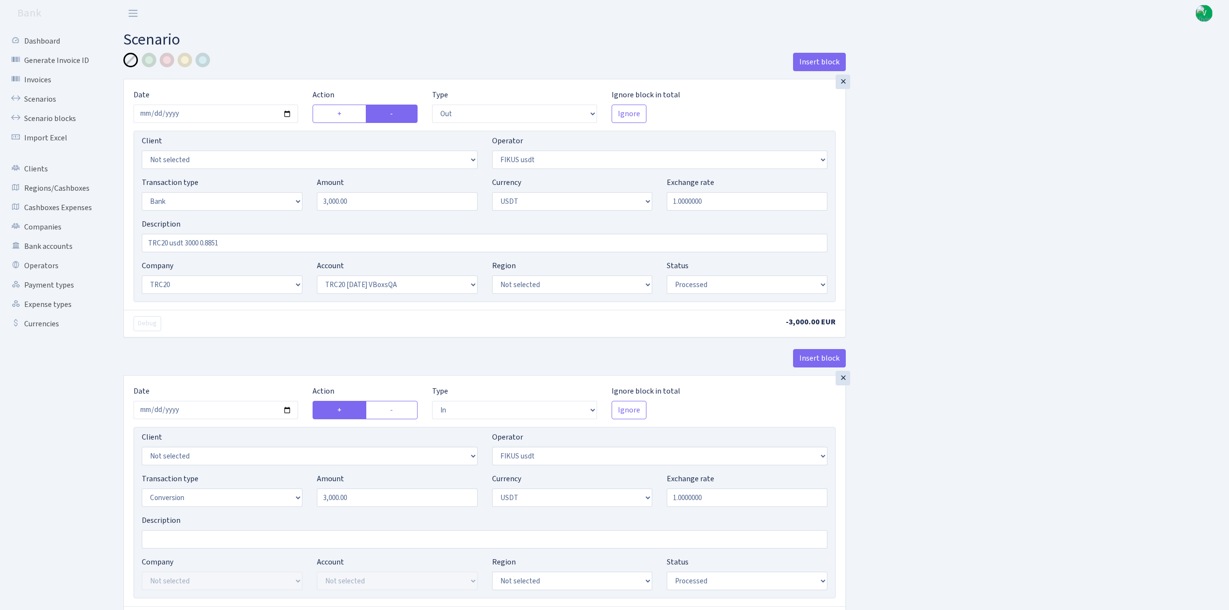
select select "processed"
click at [53, 98] on link "Scenarios" at bounding box center [53, 99] width 97 height 19
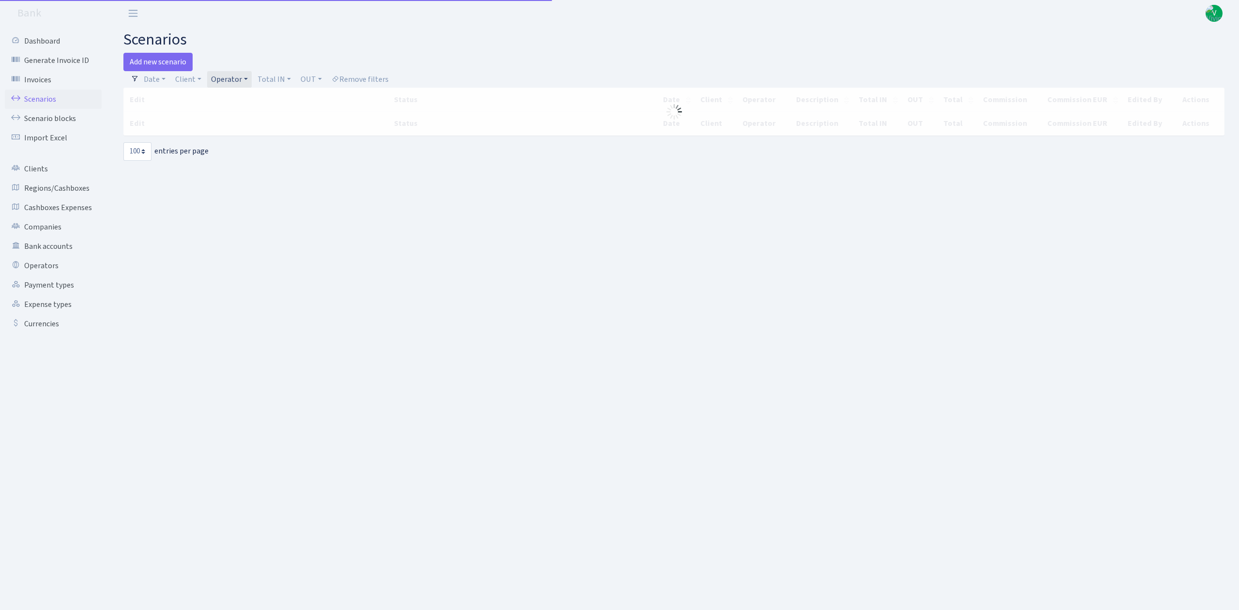
select select "100"
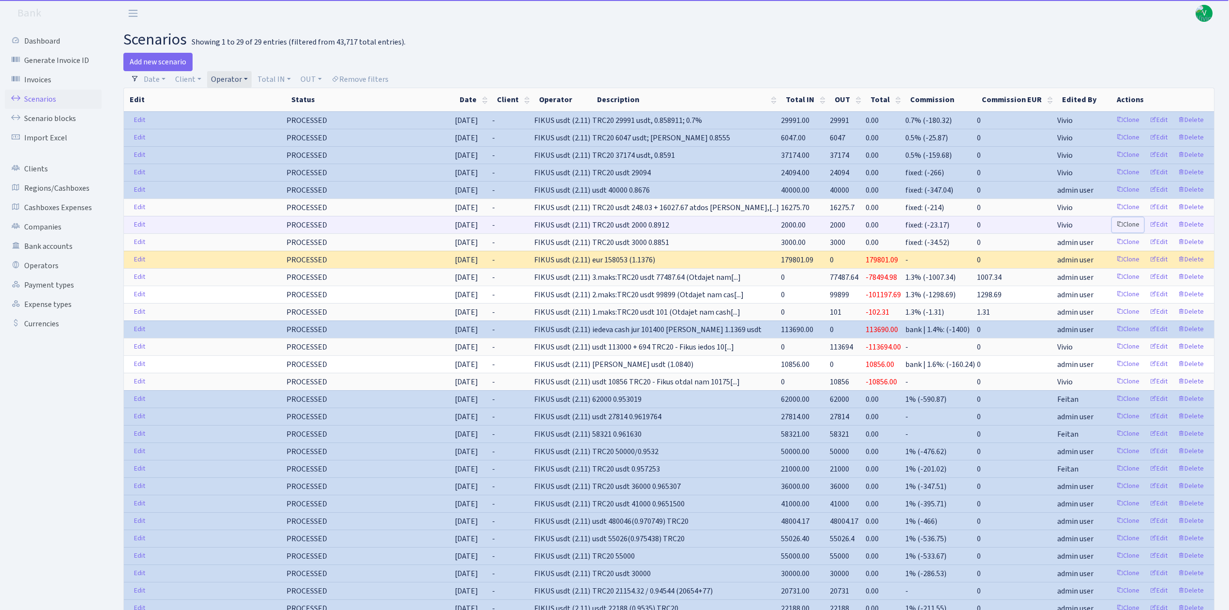
click at [1133, 226] on link "Clone" at bounding box center [1128, 224] width 32 height 15
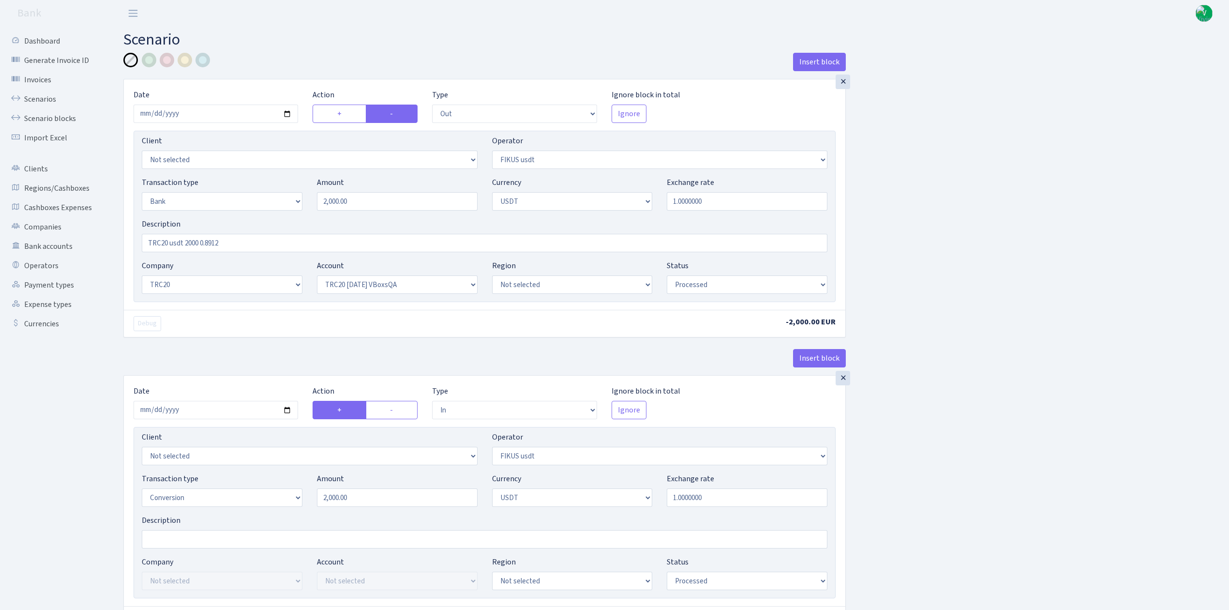
select select "out"
select select "423"
select select "2"
select select "6"
select select "20"
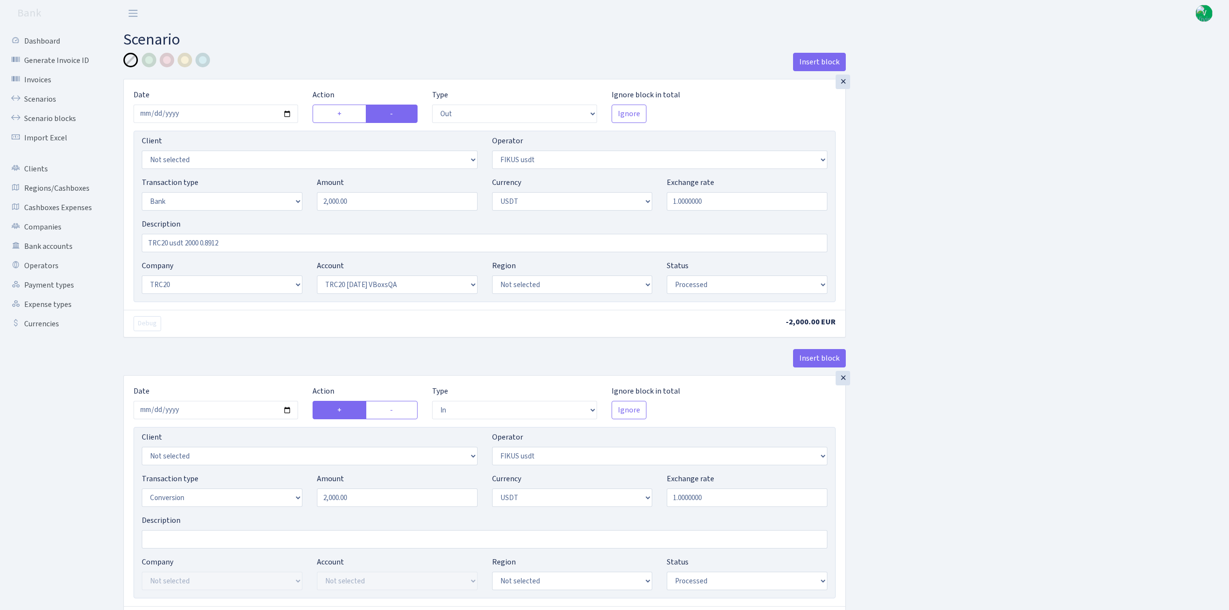
select select "57"
select select "processed"
select select "in"
select select "423"
select select "15"
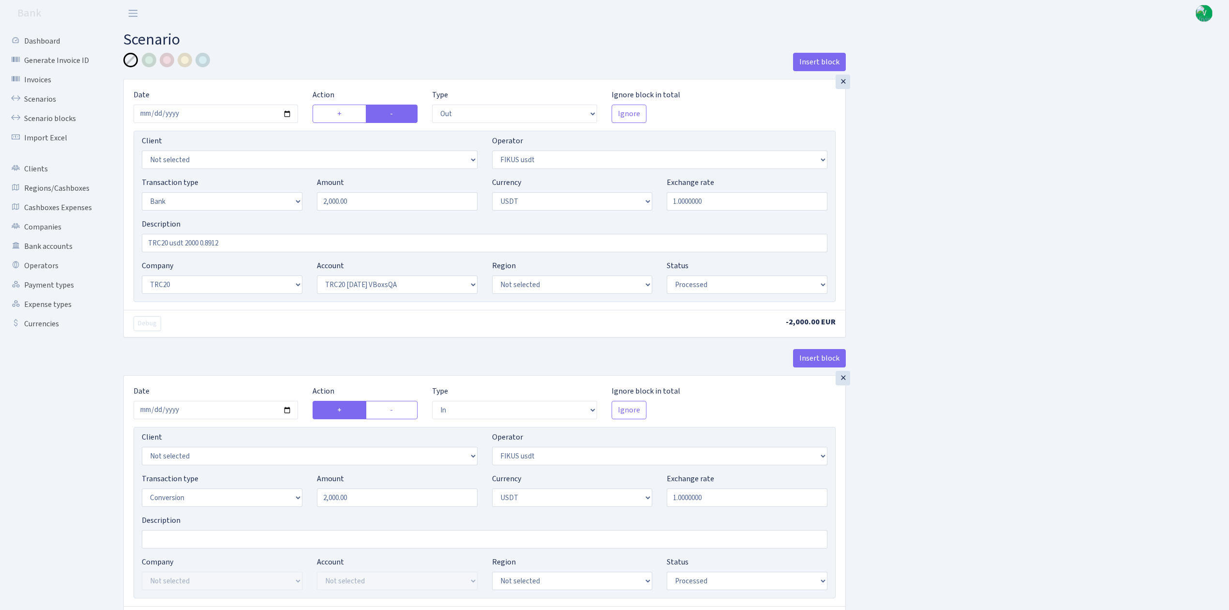
select select "6"
select select "processed"
select select "out"
select select "388"
select select "3"
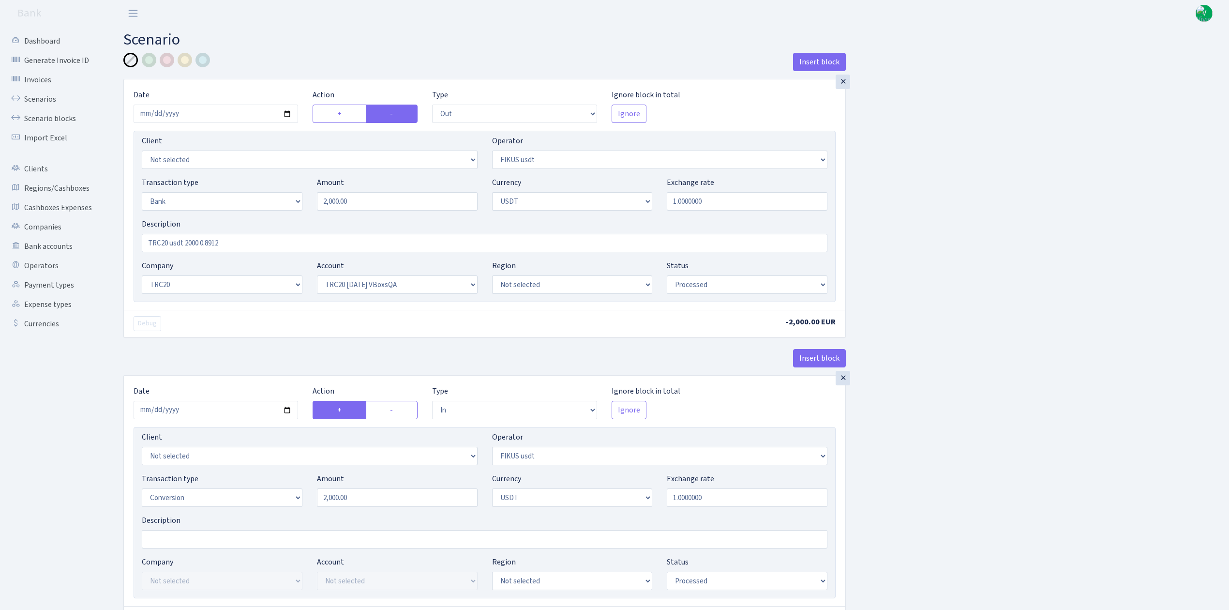
select select "6"
select select "processed"
select select "commission"
select select "fixed"
select select "388"
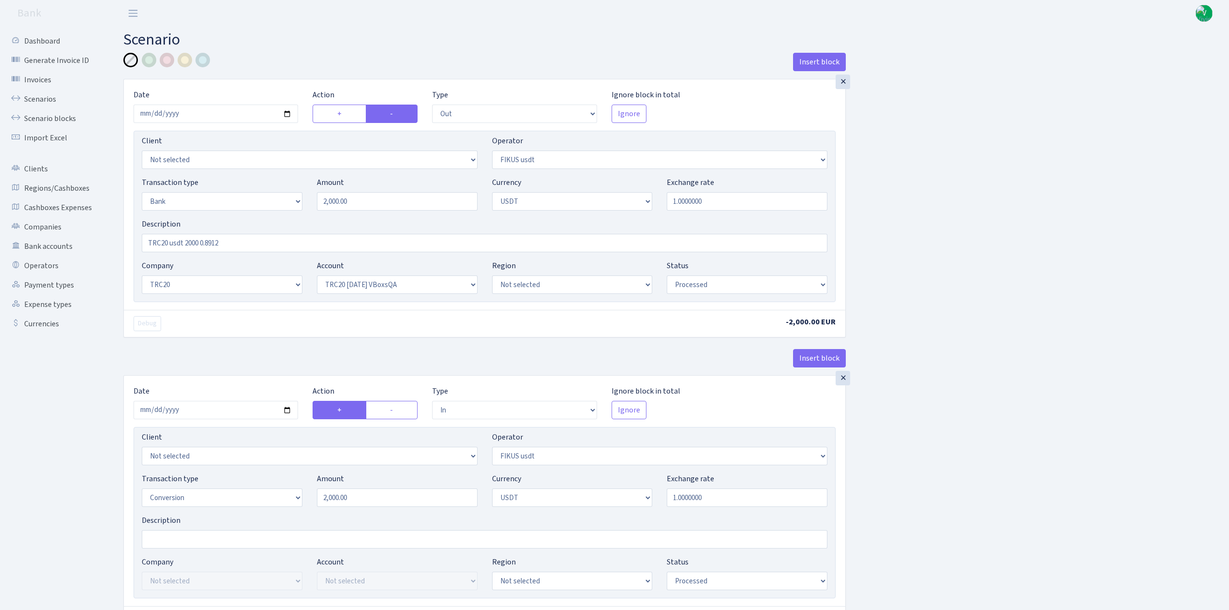
select select "processed"
click at [288, 115] on input "2025-05-14" at bounding box center [216, 114] width 165 height 18
type input "[DATE]"
drag, startPoint x: 210, startPoint y: 241, endPoint x: 254, endPoint y: 240, distance: 44.1
click at [254, 240] on input "TRC20 usdt 2000 0.8912" at bounding box center [485, 243] width 686 height 18
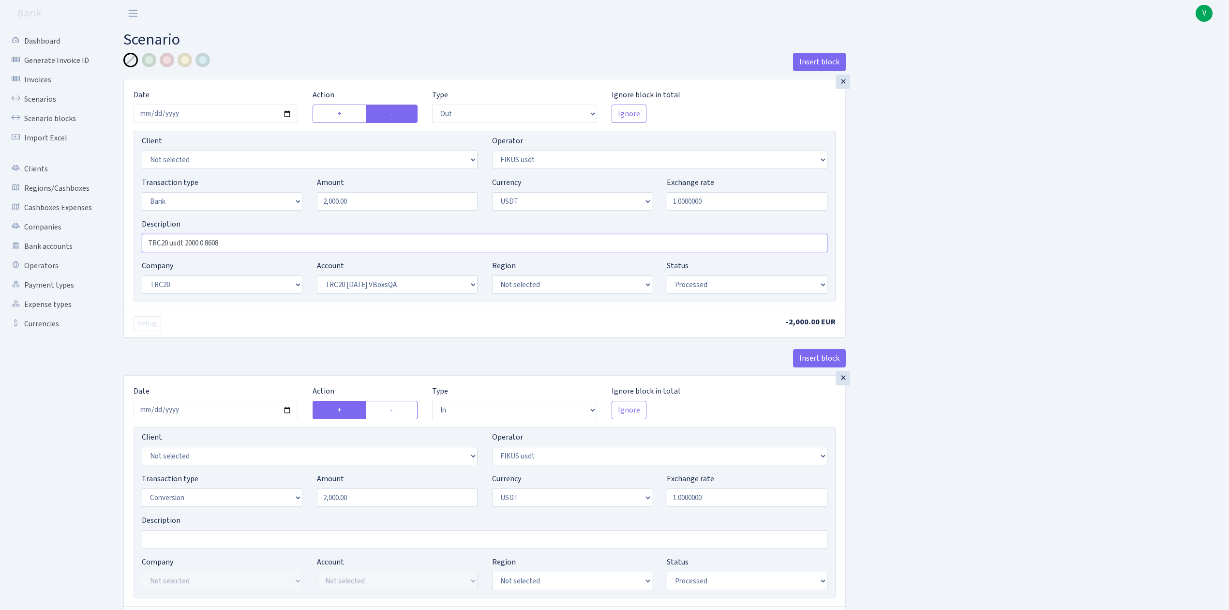
type input "TRC20 usdt 2000 0.8608"
click at [285, 410] on input "2025-05-14" at bounding box center [216, 410] width 165 height 18
type input "[DATE]"
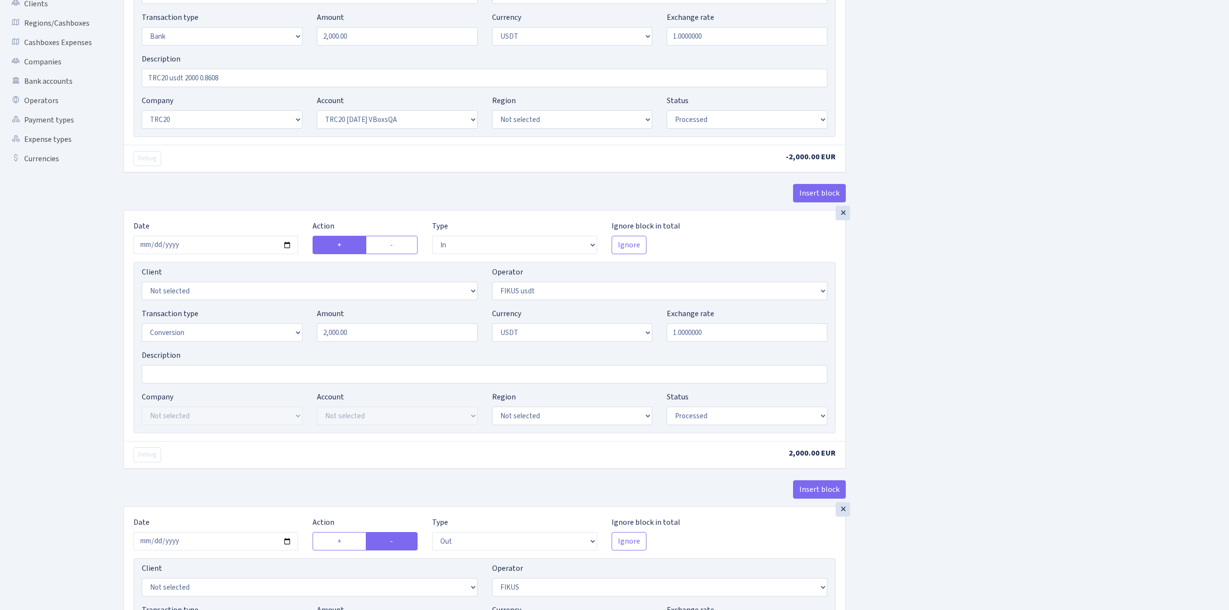
scroll to position [322, 0]
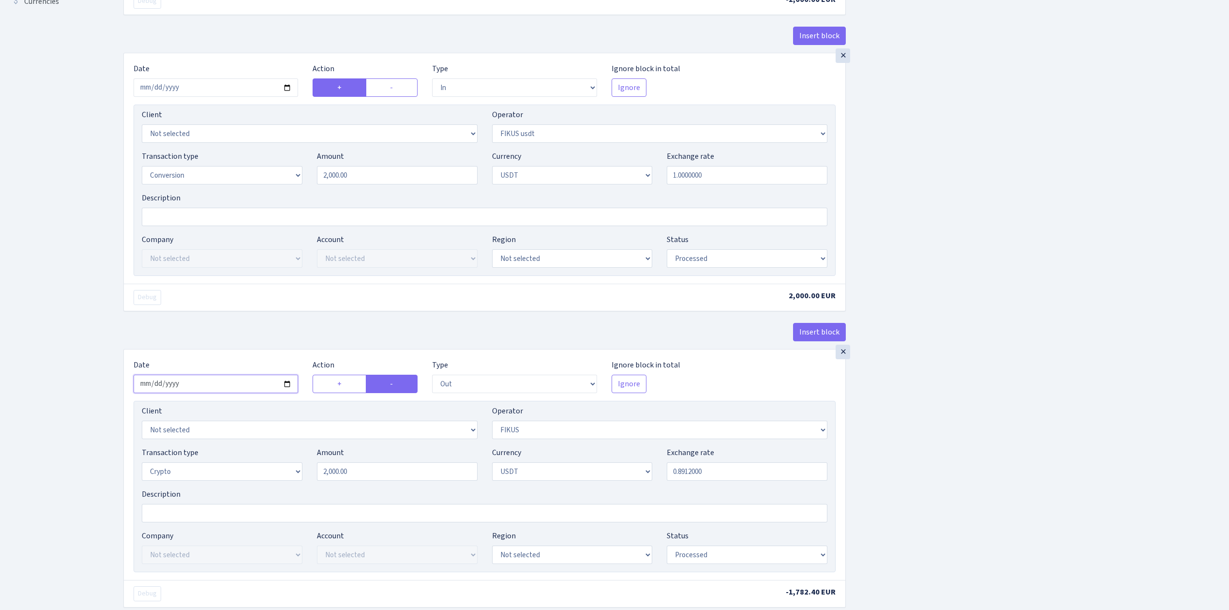
click at [291, 392] on input "2025-05-14" at bounding box center [216, 384] width 165 height 18
type input "[DATE]"
click at [948, 501] on div "Insert block × Date 2025-09-03 Action + - Type --- In Out Commission Field requ…" at bounding box center [669, 336] width 1106 height 1213
drag, startPoint x: 682, startPoint y: 473, endPoint x: 785, endPoint y: 474, distance: 102.6
click at [785, 473] on input "0.8912000" at bounding box center [747, 471] width 161 height 18
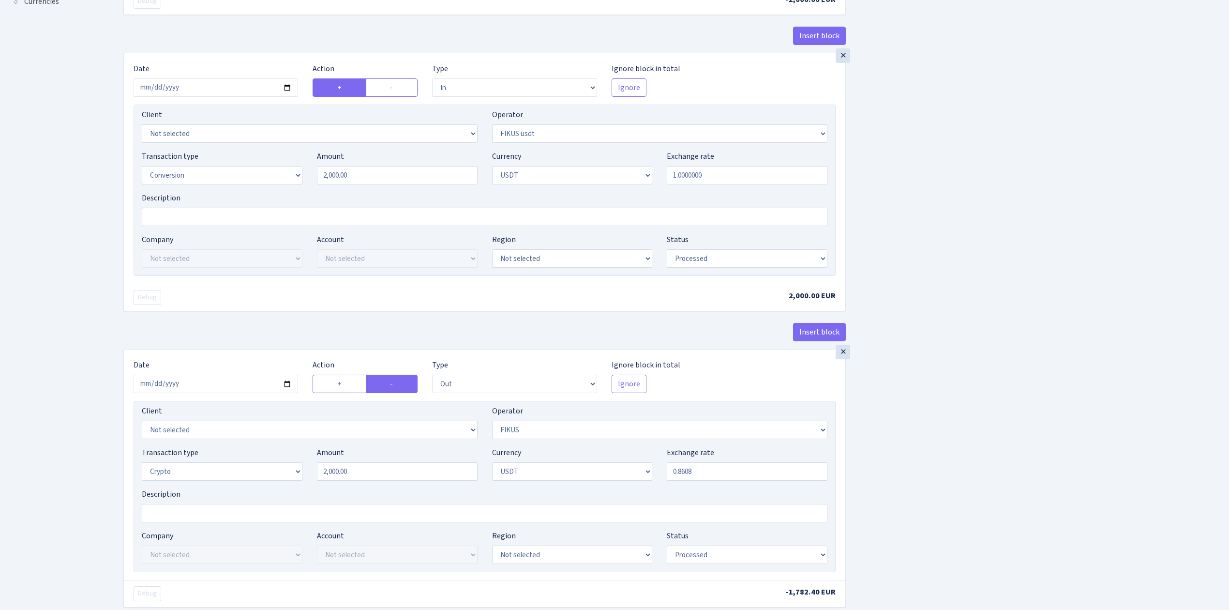
click at [990, 405] on div "Insert block × Date 2025-09-03 Action + - Type --- In Out Commission Field requ…" at bounding box center [669, 336] width 1106 height 1213
type input "0.8608000"
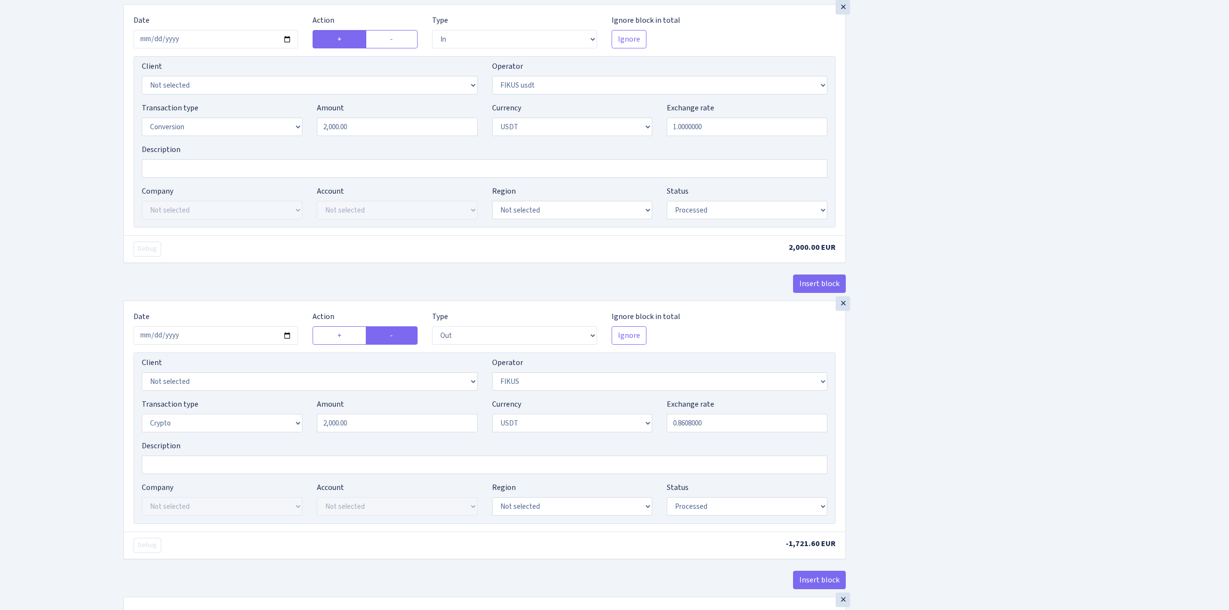
scroll to position [581, 0]
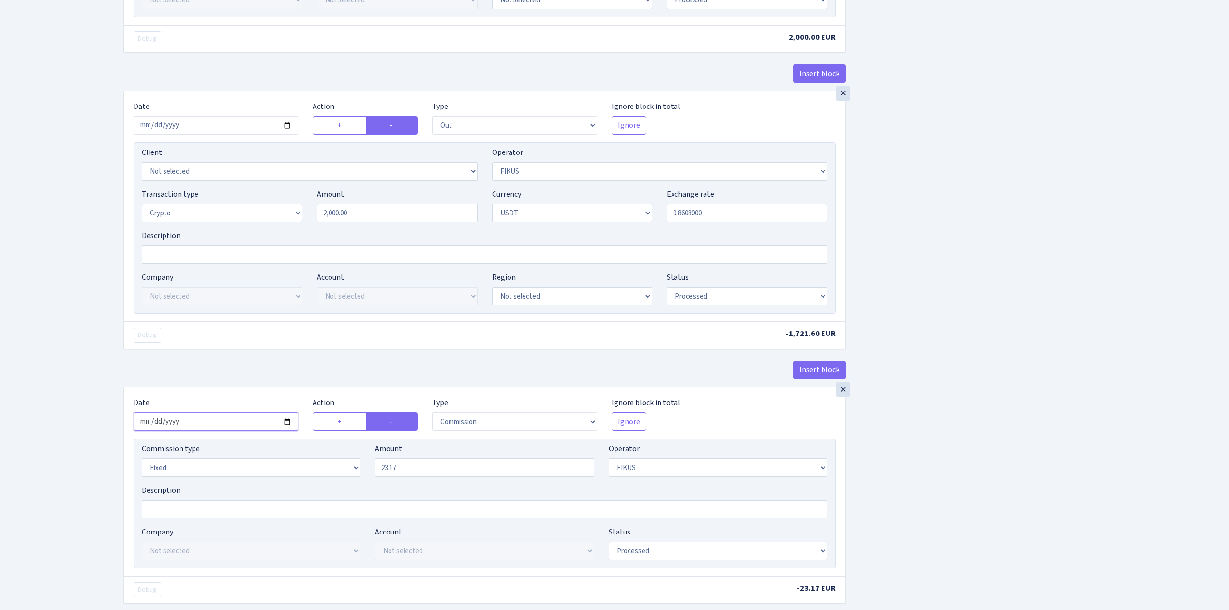
click at [289, 426] on input "2025-05-14" at bounding box center [216, 421] width 165 height 18
click at [287, 424] on input "2025-07-14" at bounding box center [216, 421] width 165 height 18
type input "[DATE]"
drag, startPoint x: 418, startPoint y: 470, endPoint x: 270, endPoint y: 463, distance: 148.3
click at [270, 463] on div "Commission type Percentage Fixed Bank Amount 23.17 Operator Not selected 981 98…" at bounding box center [485, 464] width 700 height 42
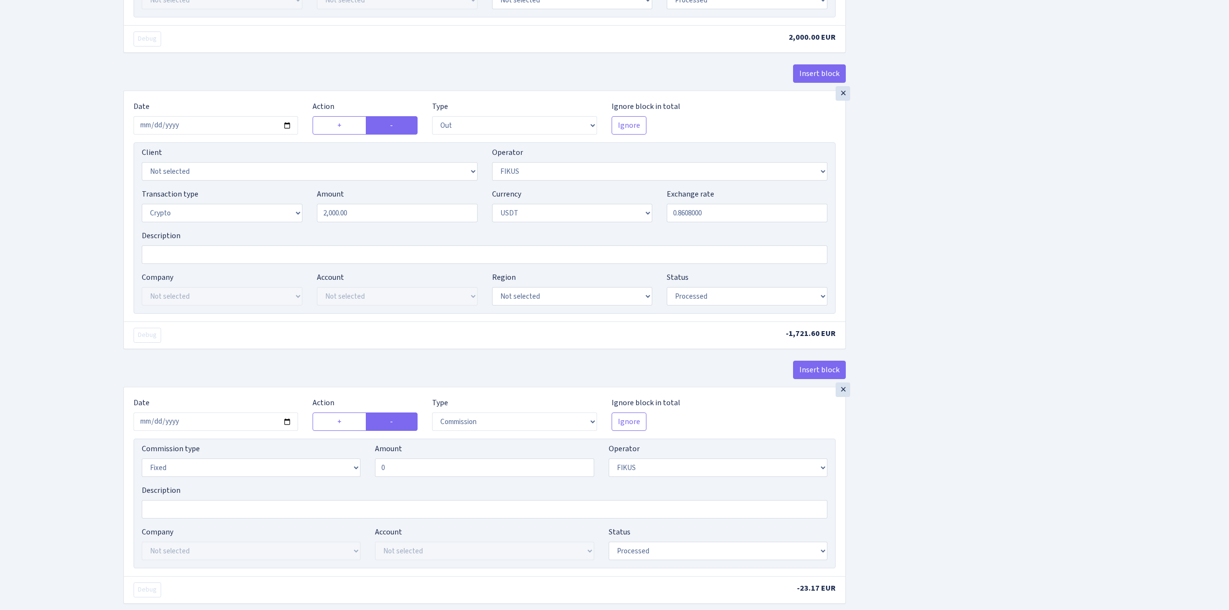
drag, startPoint x: 945, startPoint y: 382, endPoint x: 919, endPoint y: 421, distance: 46.6
click at [945, 382] on div "Insert block × Date 2025-09-03 Action + - Type --- In Out Commission Field requ…" at bounding box center [669, 78] width 1106 height 1213
type input "0.00"
click at [270, 515] on input "Description" at bounding box center [485, 509] width 686 height 18
type input "cik %"
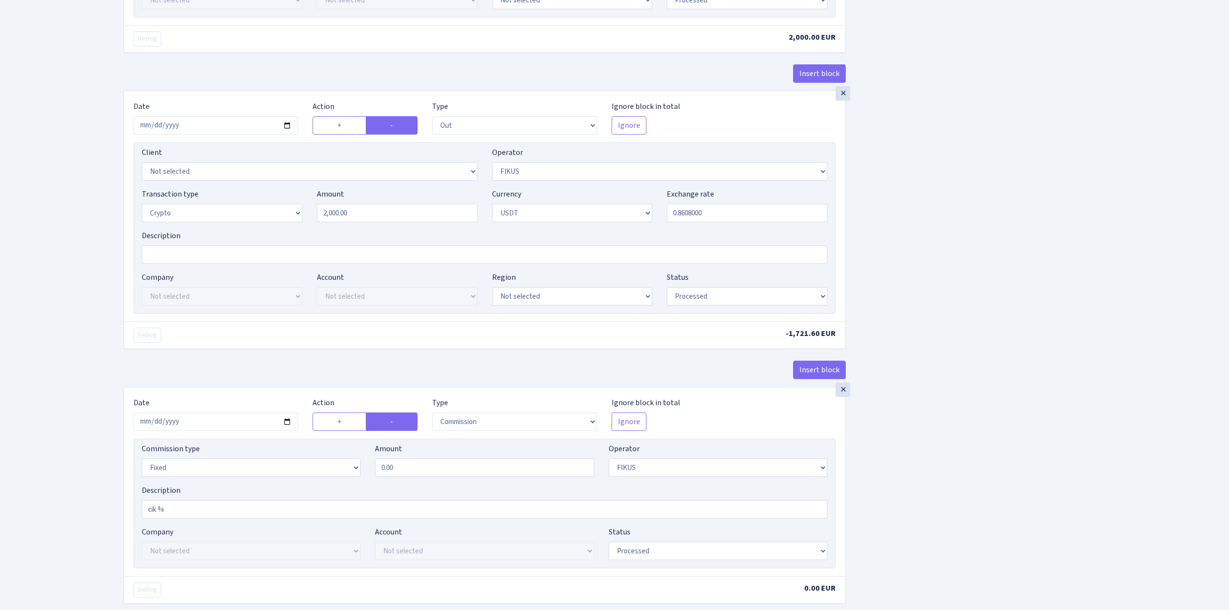
click at [922, 432] on div "Insert block × Date 2025-09-03 Action + - Type --- In Out Commission Field requ…" at bounding box center [669, 78] width 1106 height 1213
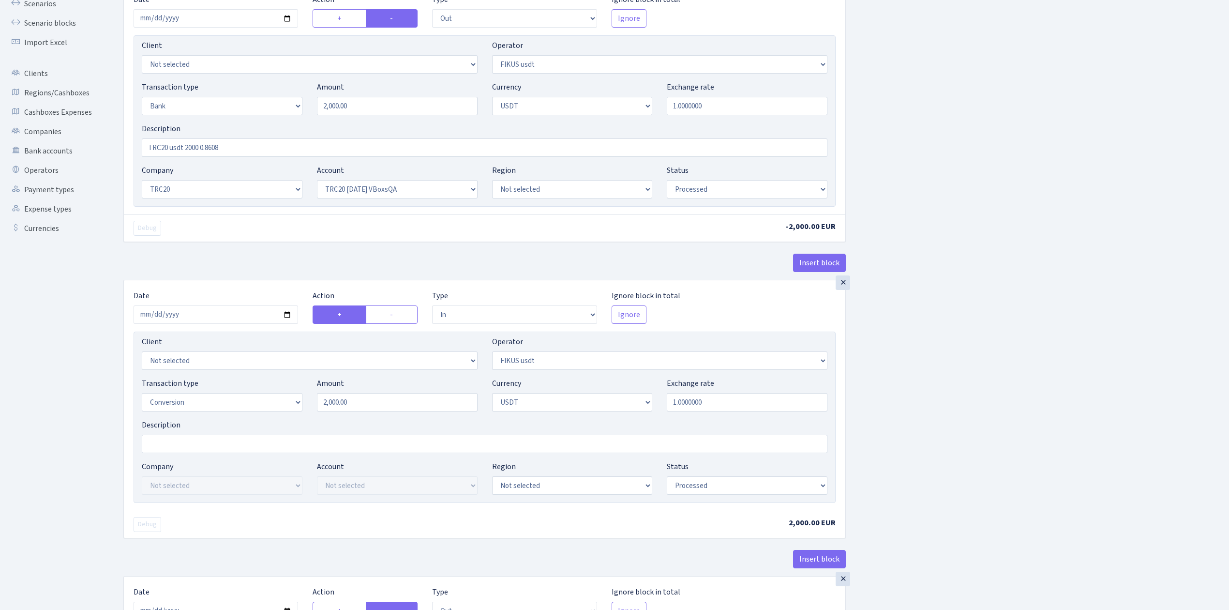
scroll to position [0, 0]
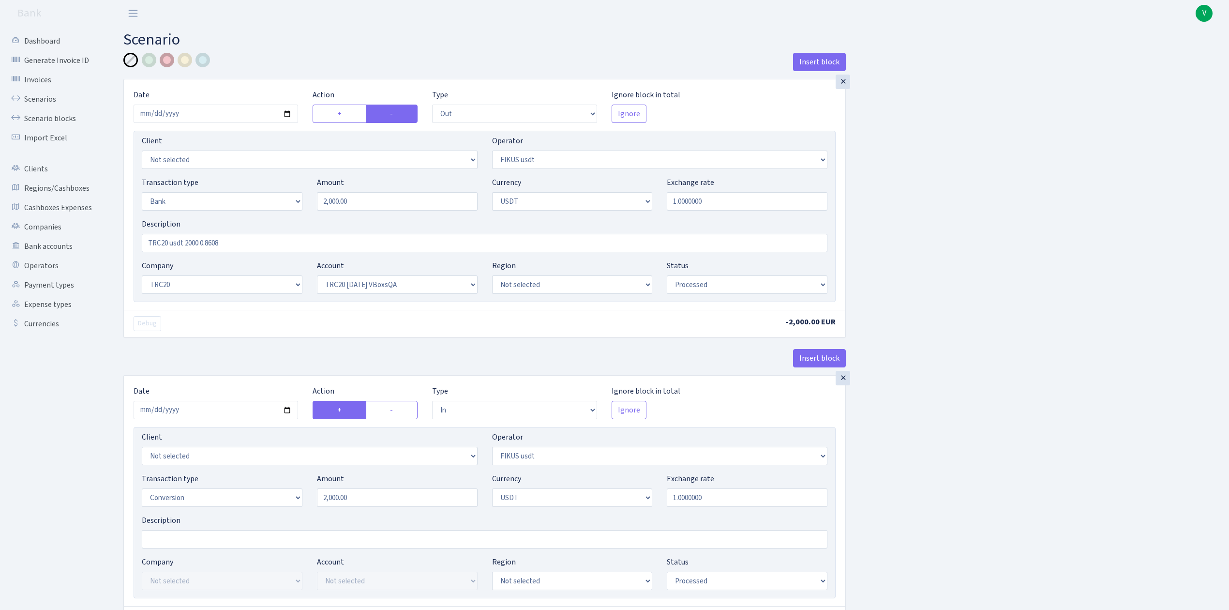
click at [169, 59] on div at bounding box center [167, 60] width 15 height 15
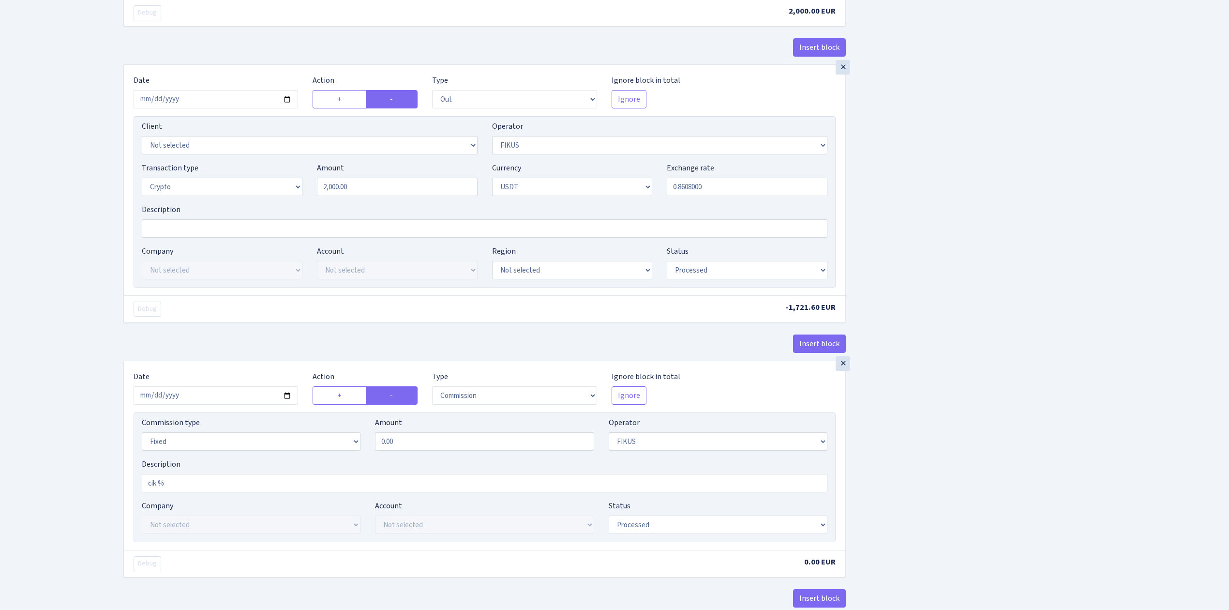
scroll to position [707, 0]
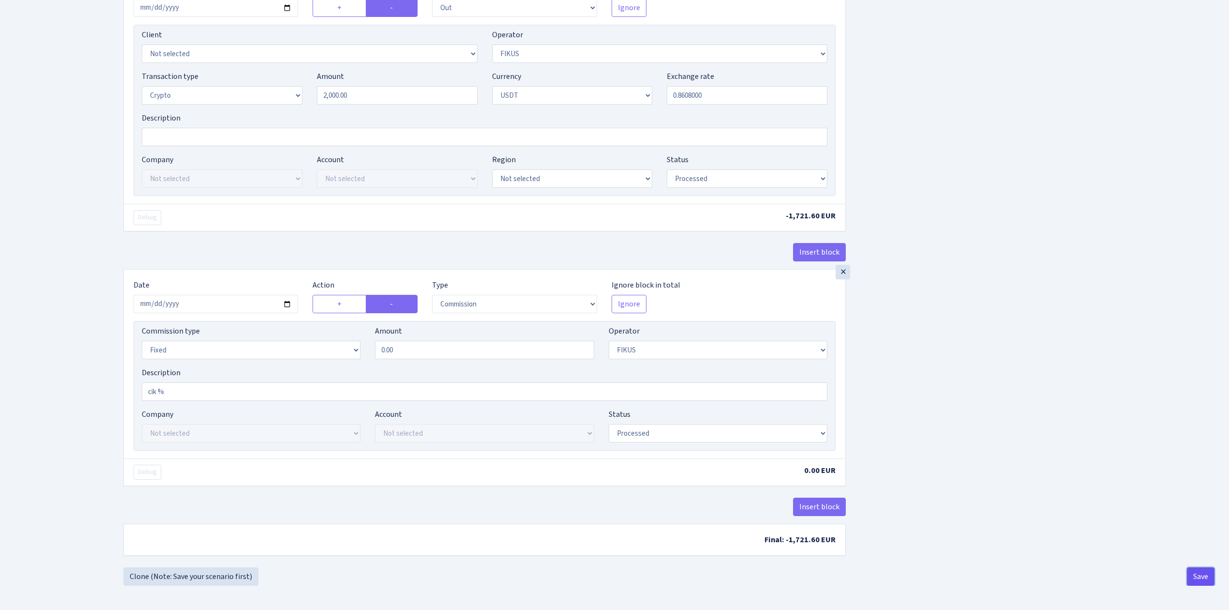
click at [1203, 572] on button "Save" at bounding box center [1201, 576] width 28 height 18
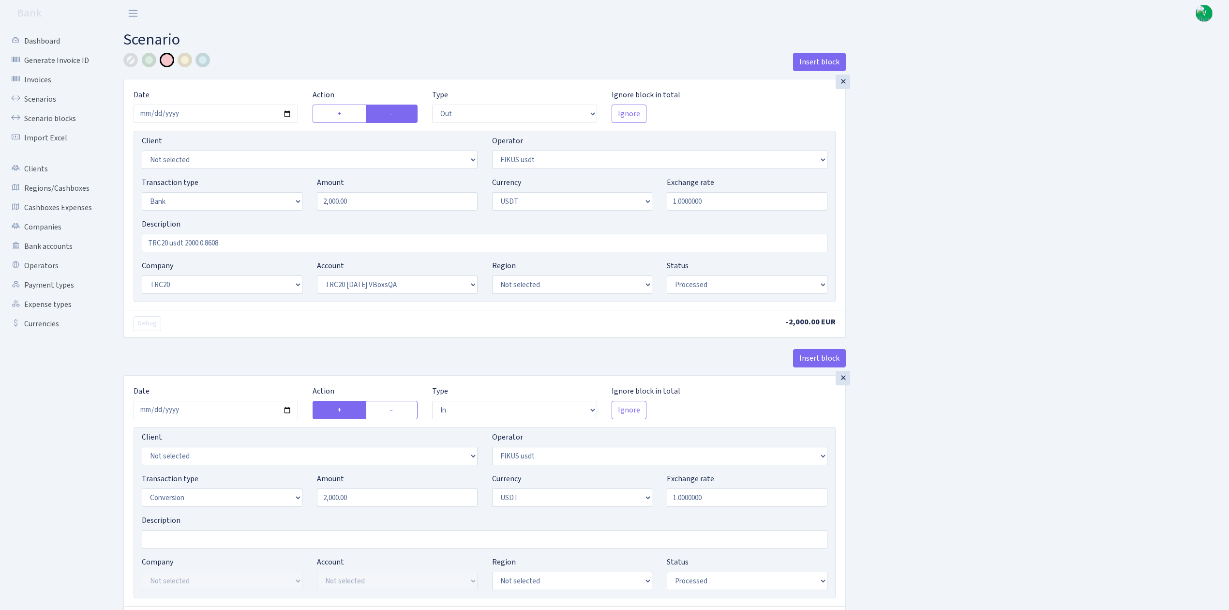
select select "out"
select select "423"
select select "2"
select select "6"
select select "20"
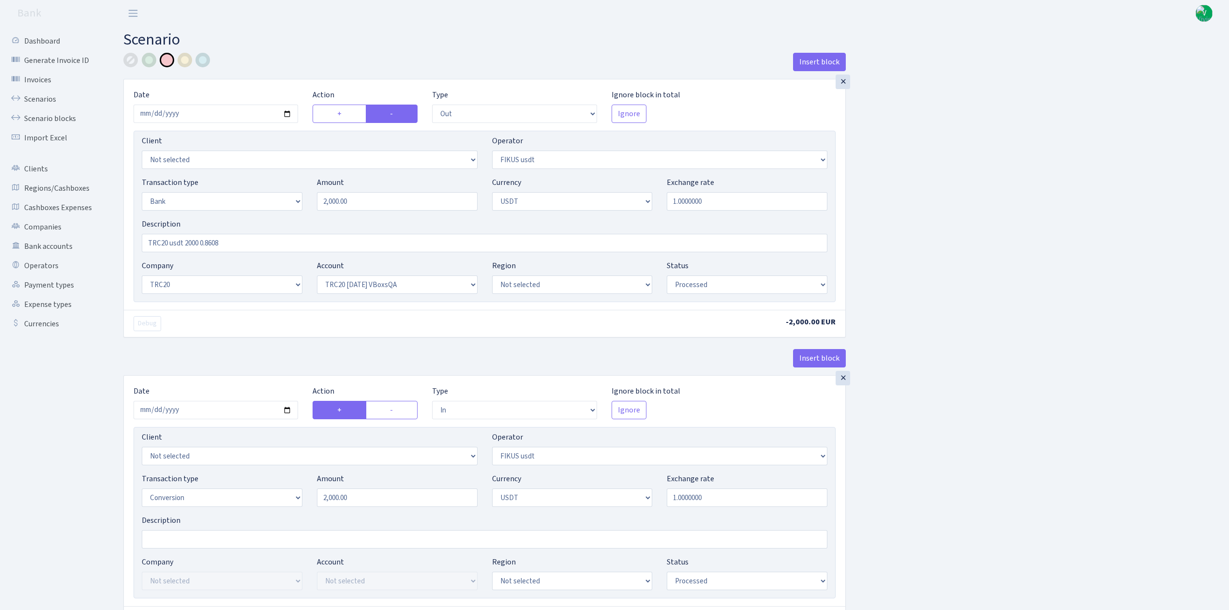
select select "57"
select select "processed"
select select "in"
select select "423"
select select "15"
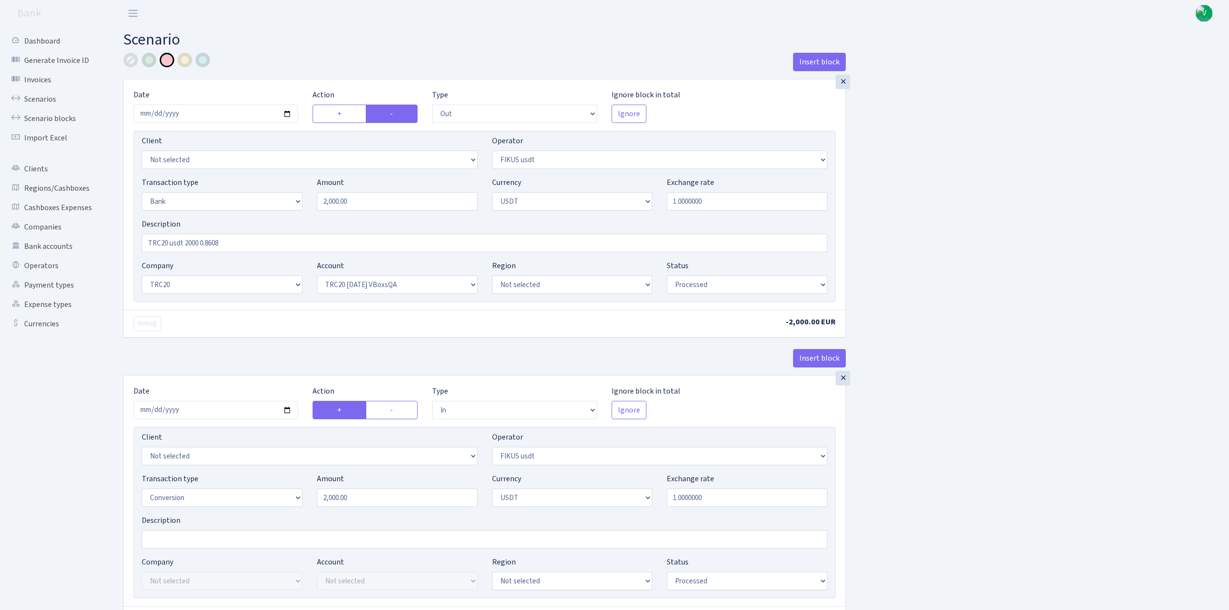
select select "6"
select select "processed"
select select "out"
select select "388"
select select "3"
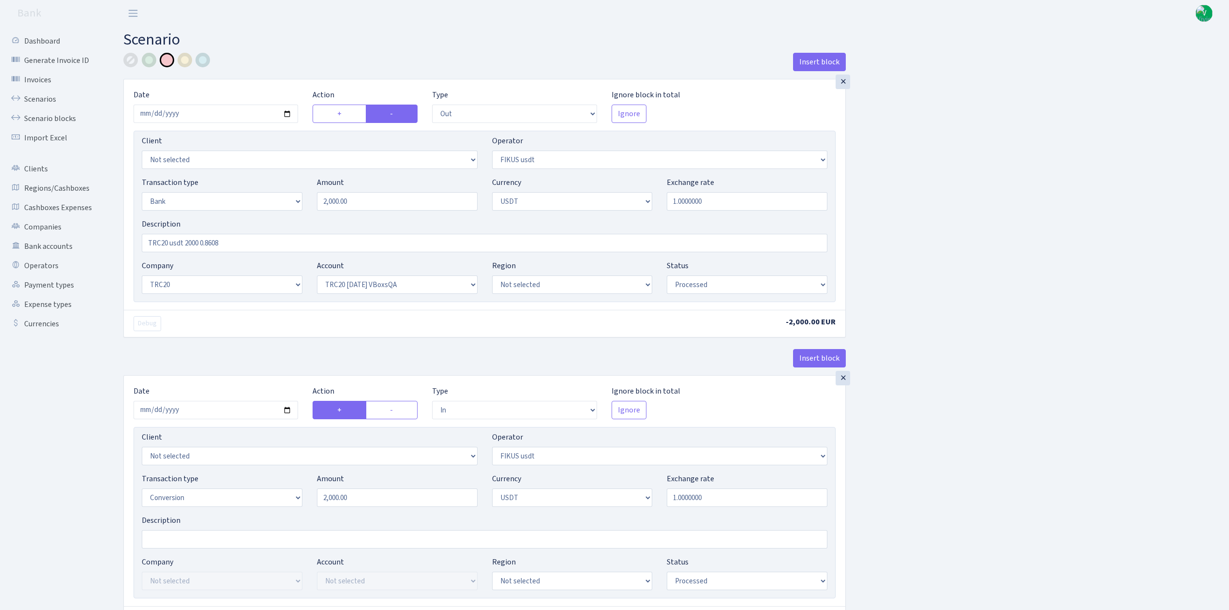
select select "6"
select select "processed"
select select "commission"
select select "fixed"
select select "388"
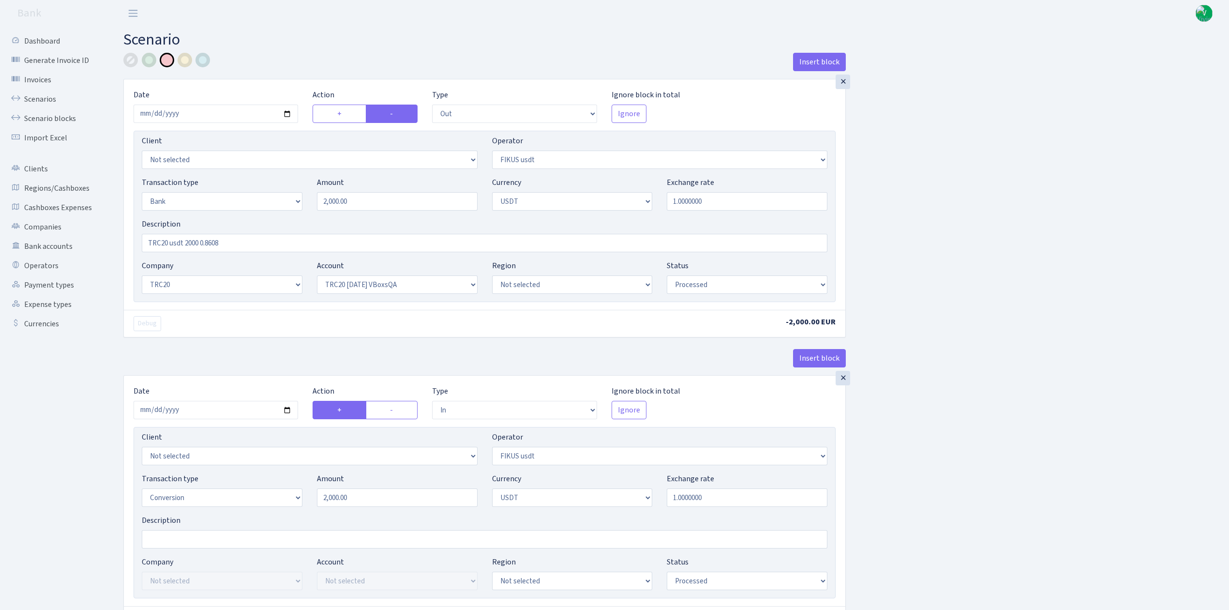
select select "processed"
click at [49, 95] on link "Scenarios" at bounding box center [53, 99] width 97 height 19
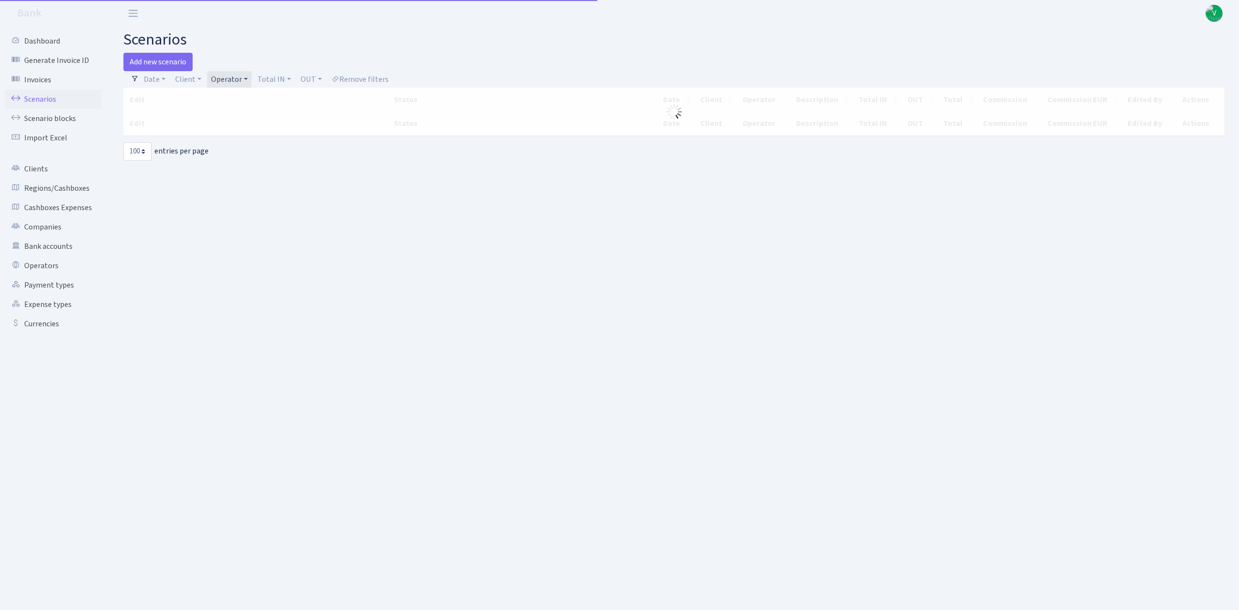
select select "100"
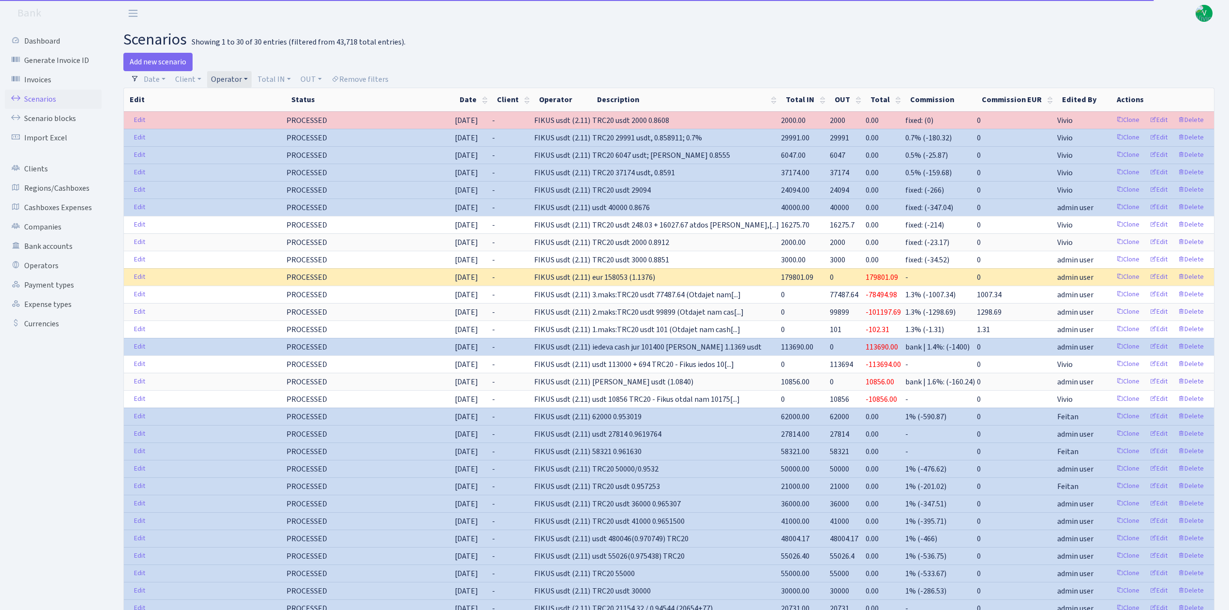
click at [229, 76] on link "Operator" at bounding box center [229, 79] width 45 height 16
click at [233, 146] on li "FIKUS" at bounding box center [245, 137] width 73 height 17
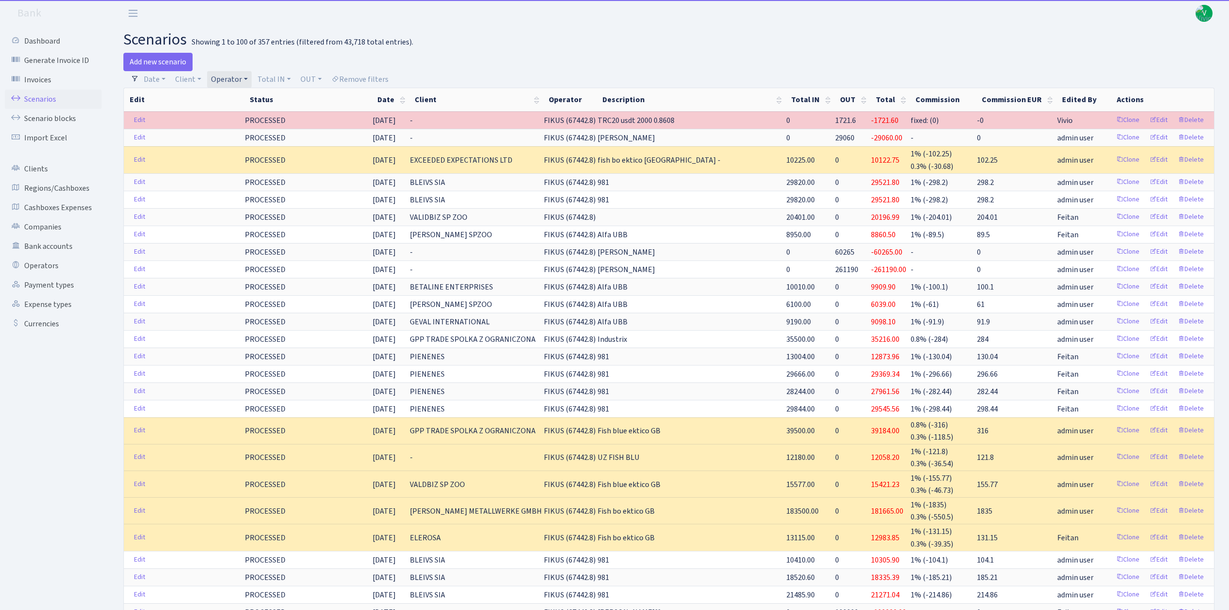
click at [220, 82] on link "Operator" at bounding box center [229, 79] width 45 height 16
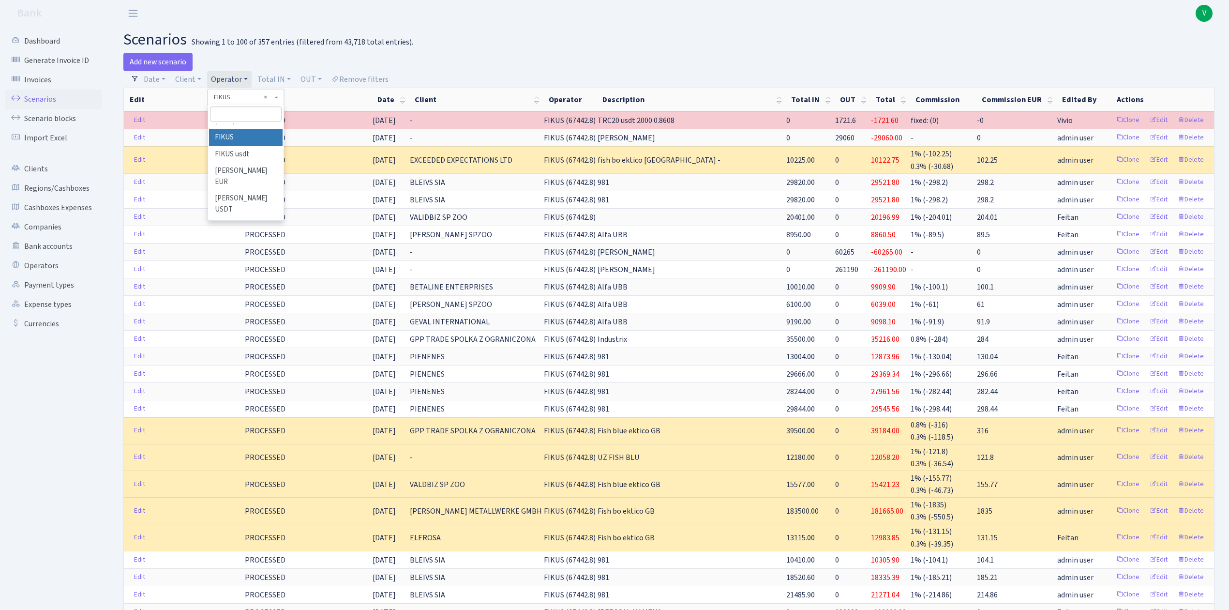
click at [225, 79] on link "Operator" at bounding box center [229, 79] width 45 height 16
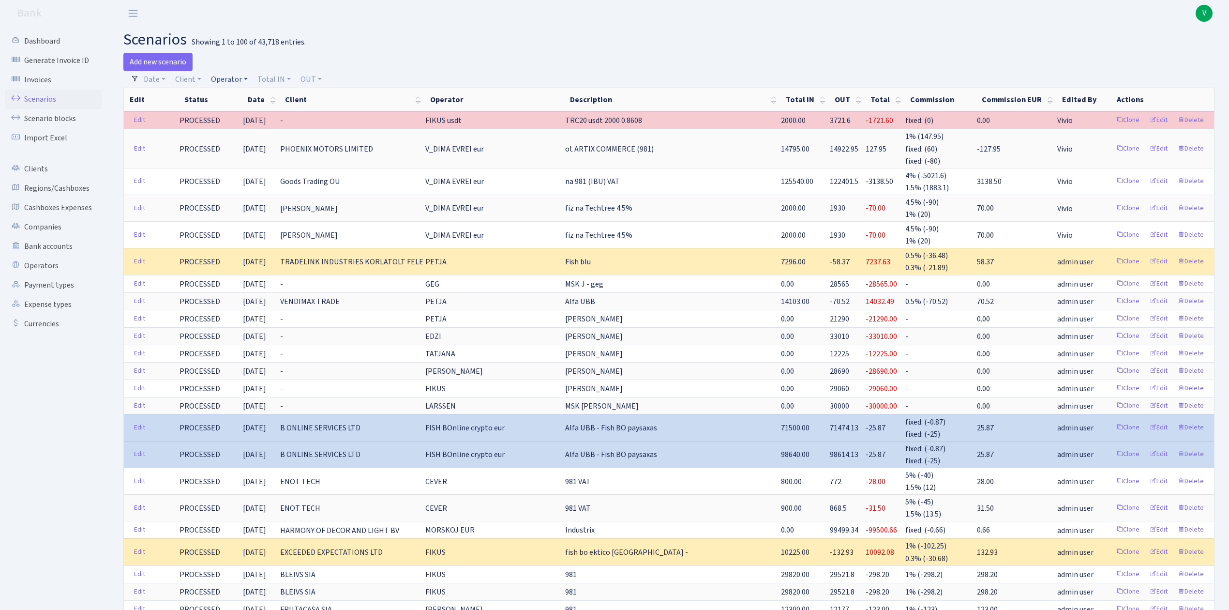
click at [231, 77] on link "Operator" at bounding box center [229, 79] width 45 height 16
click at [235, 115] on input "search" at bounding box center [245, 113] width 71 height 15
type input "valeh"
click at [250, 162] on li "VALEH ARMANI USDT" at bounding box center [245, 171] width 73 height 28
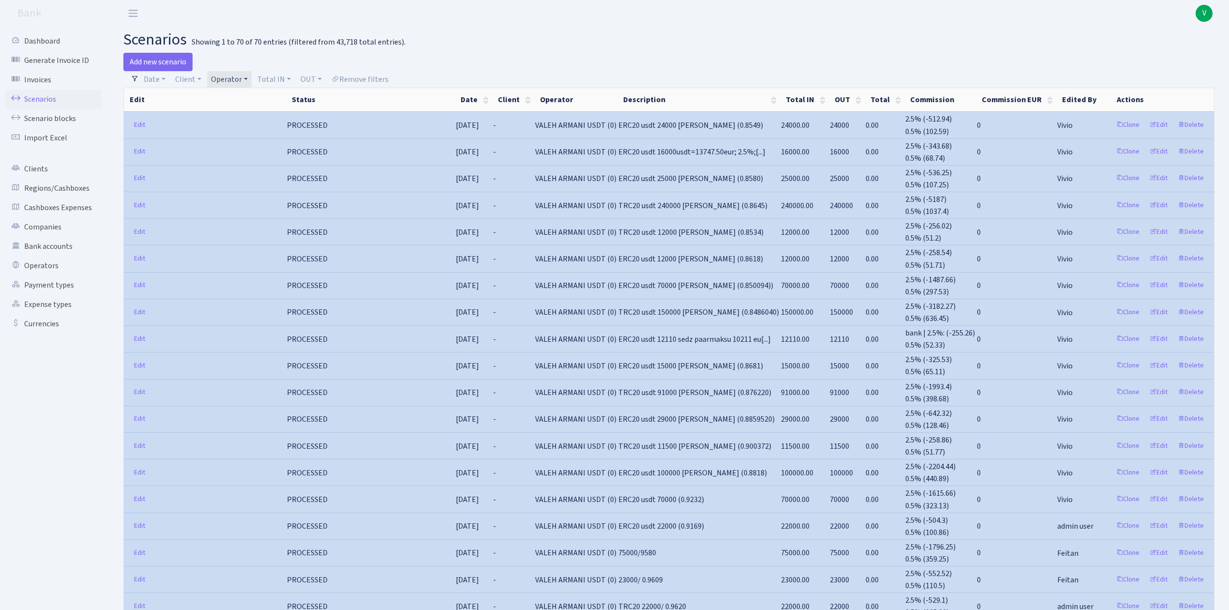
drag, startPoint x: 237, startPoint y: 76, endPoint x: 242, endPoint y: 77, distance: 5.5
click at [237, 76] on link "Operator" at bounding box center [229, 79] width 45 height 16
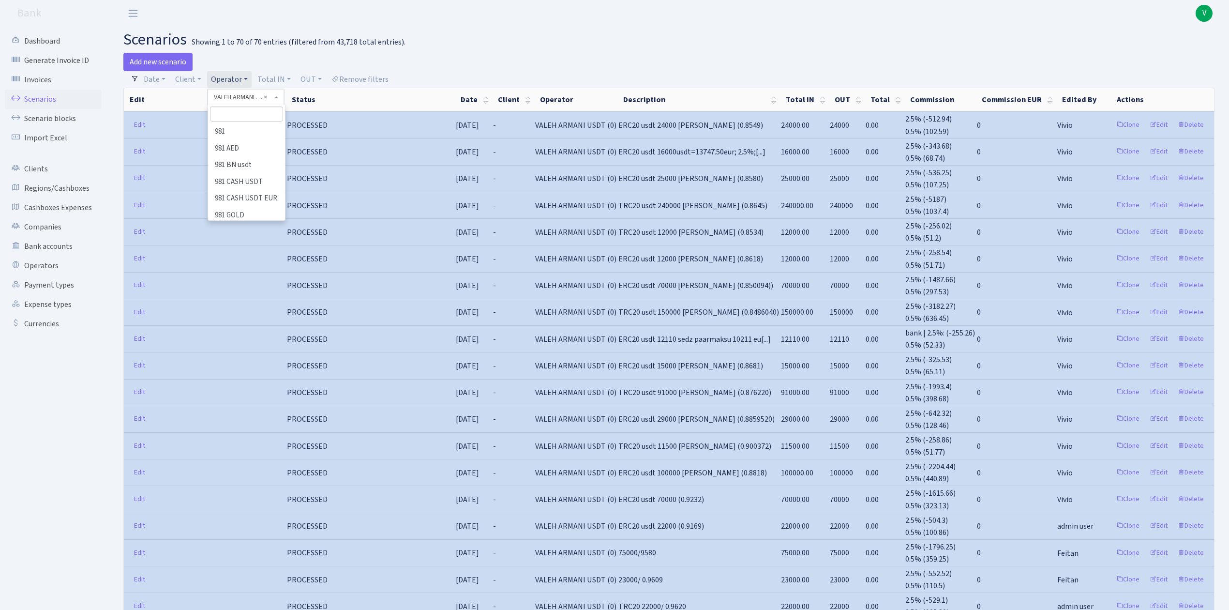
scroll to position [5909, 0]
select select
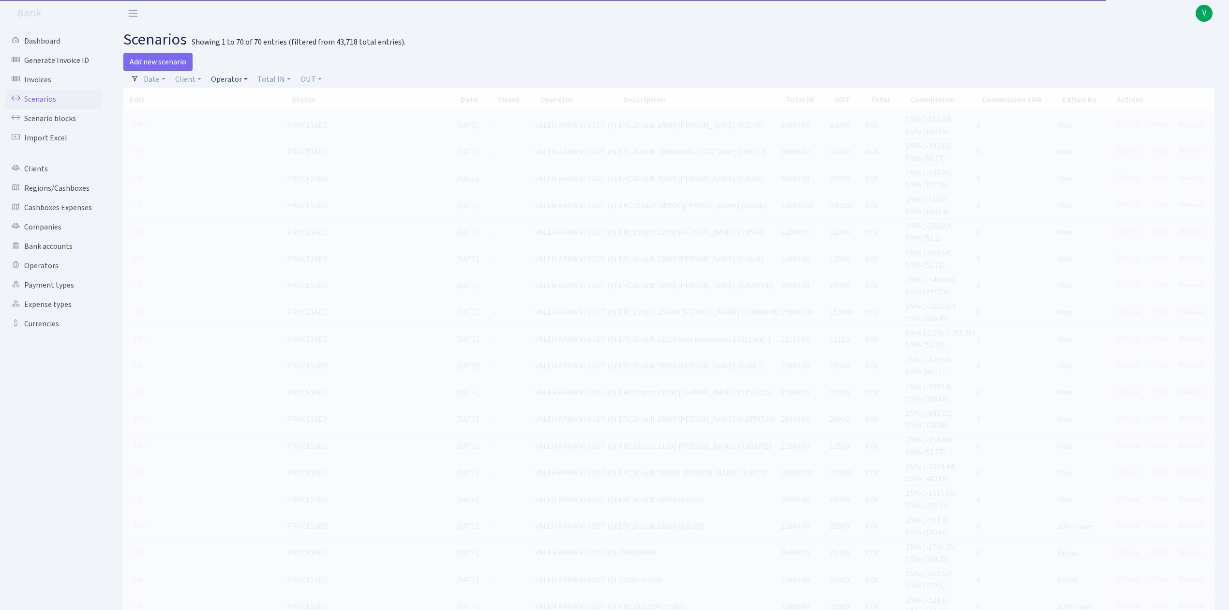
click at [239, 82] on link "Operator" at bounding box center [229, 79] width 45 height 16
click at [245, 109] on input "search" at bounding box center [245, 113] width 71 height 15
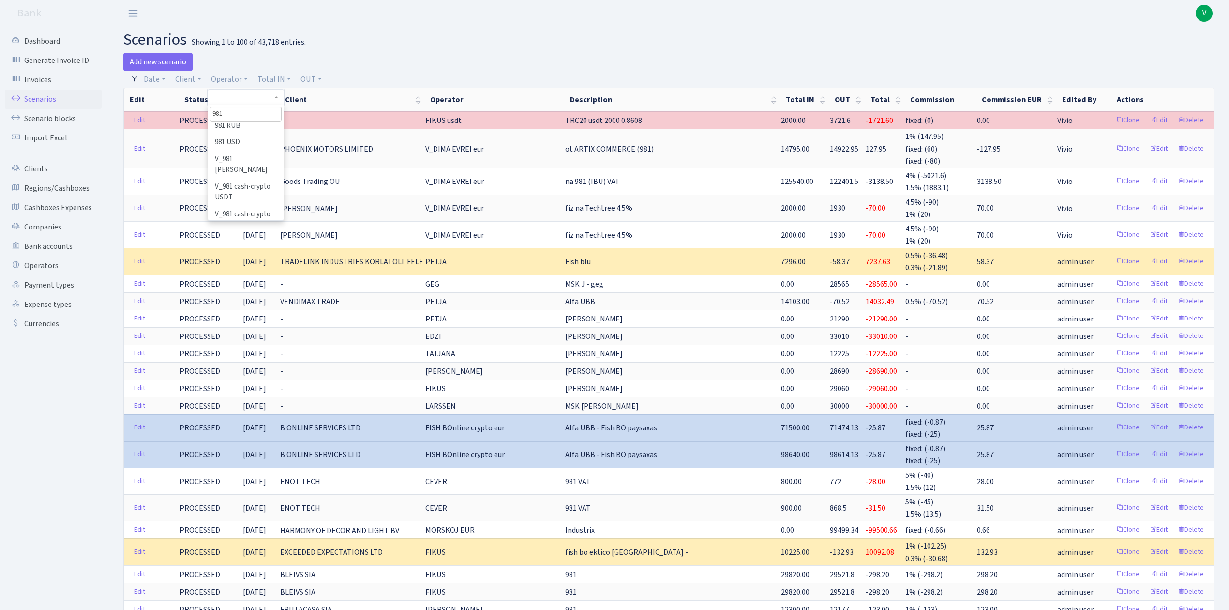
scroll to position [129, 0]
type input "981"
click at [248, 175] on li "V_981 cash-crypto USDT" at bounding box center [245, 181] width 73 height 28
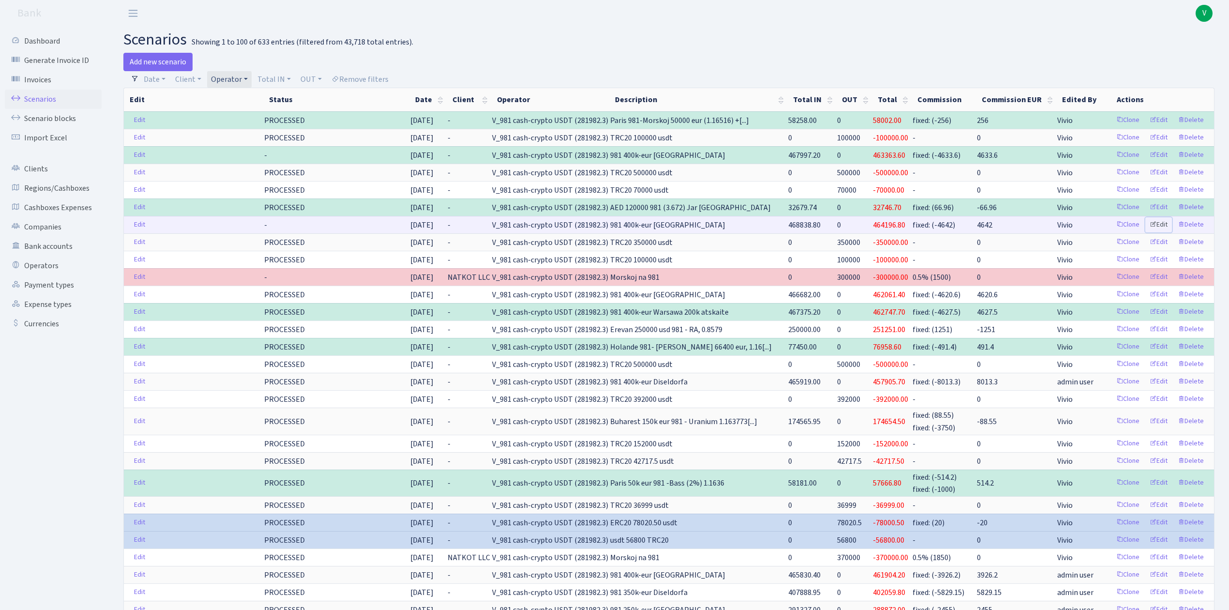
click at [1164, 227] on link "Edit" at bounding box center [1159, 224] width 27 height 15
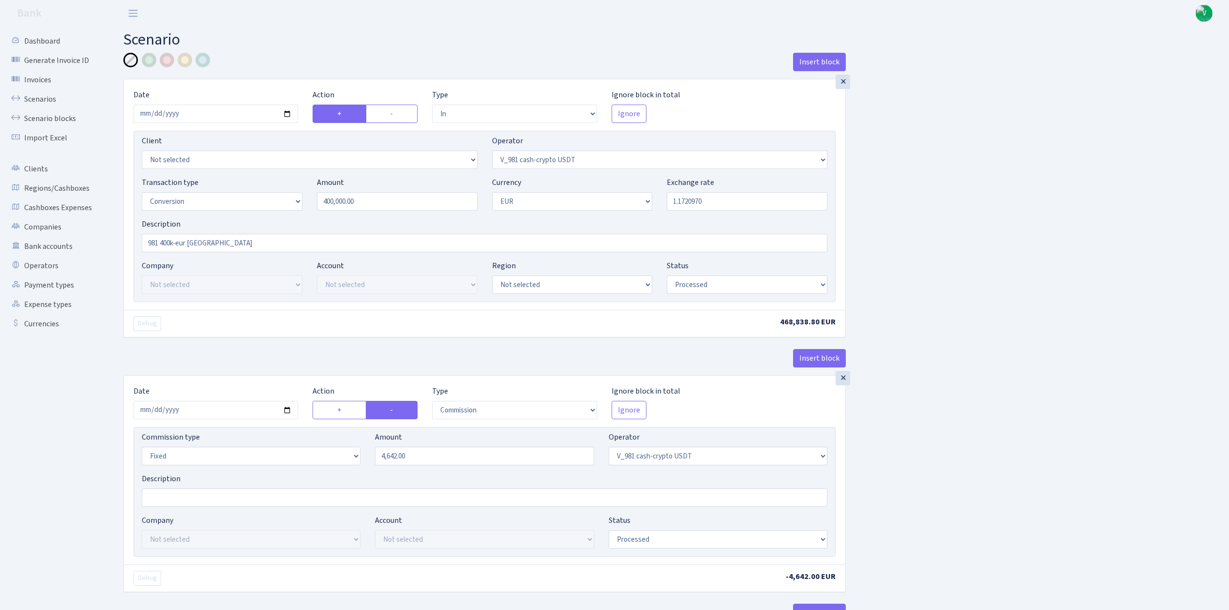
select select "in"
select select "435"
select select "15"
select select "1"
select select "processed"
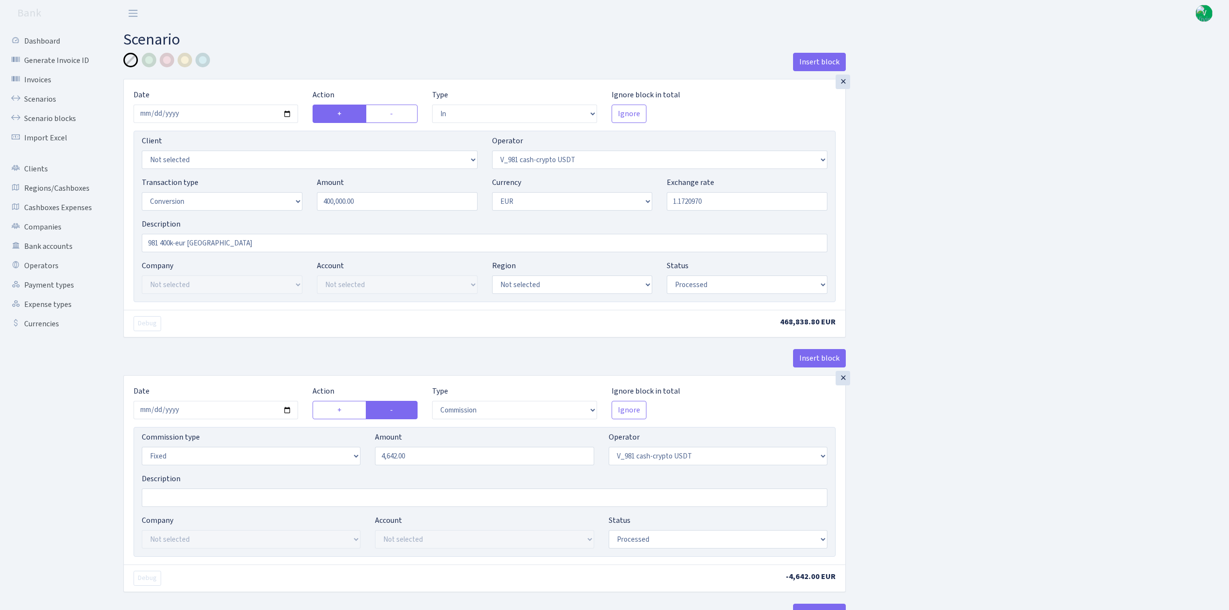
select select "commission"
select select "fixed"
select select "435"
select select "processed"
select select "out"
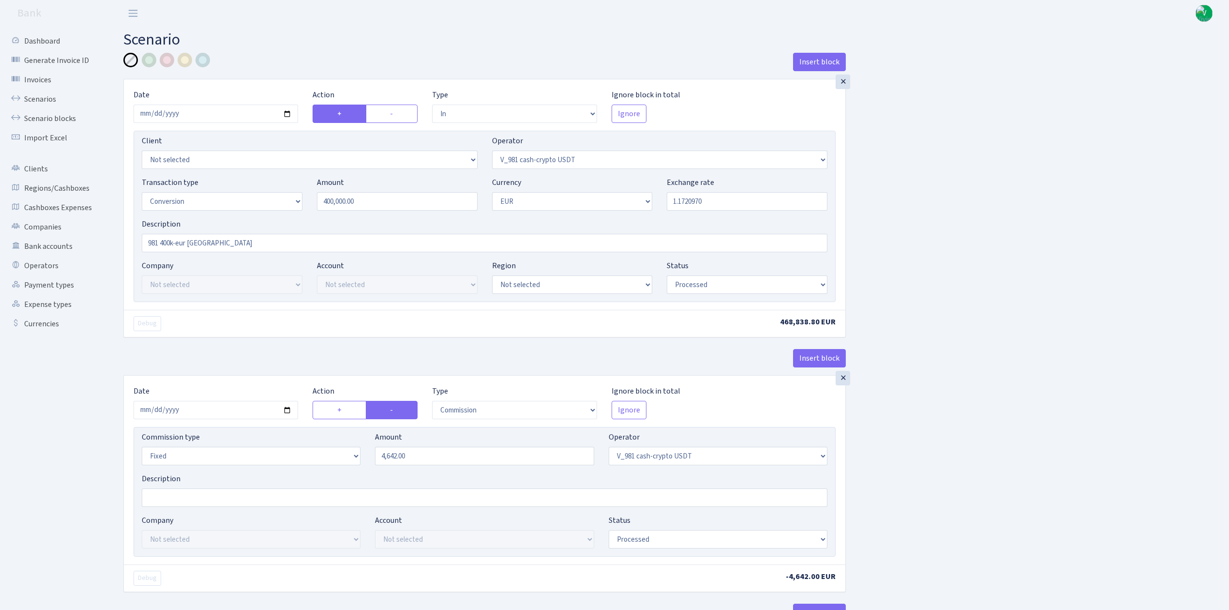
select select "434"
select select "15"
select select "1"
select select "processed"
select select "in"
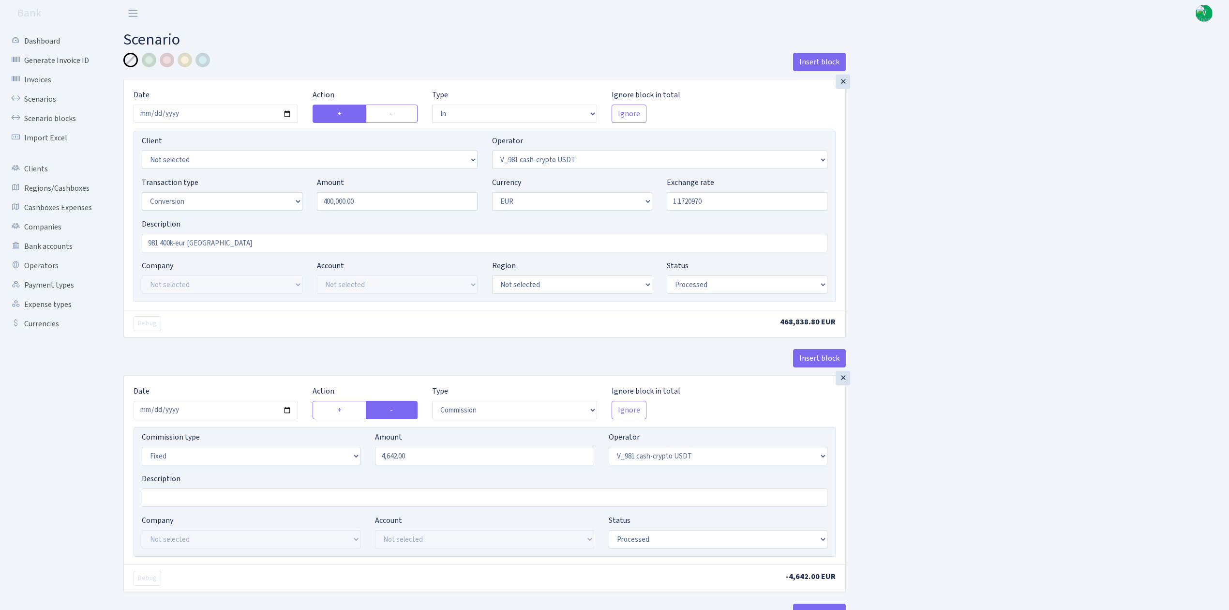
select select "434"
select select "1"
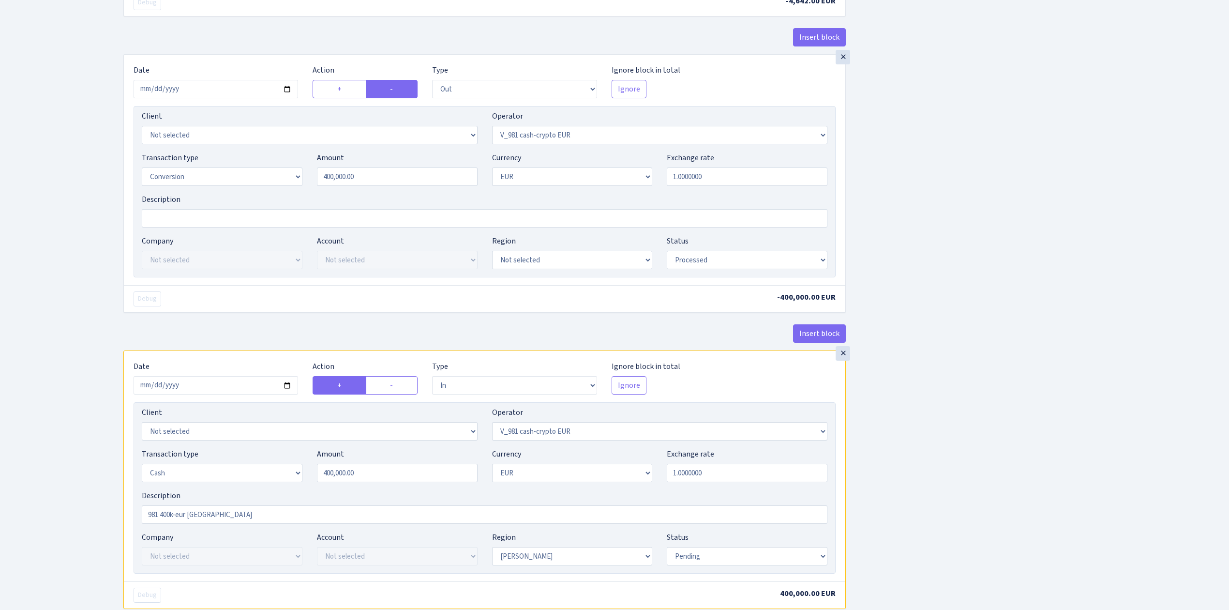
scroll to position [707, 0]
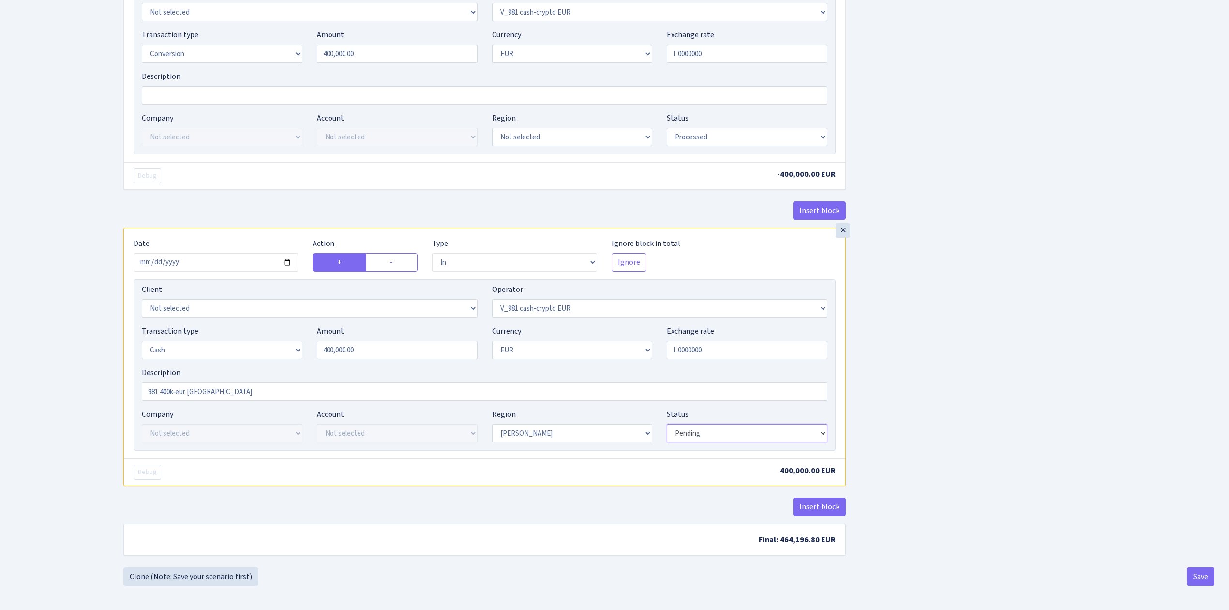
click at [684, 430] on select "Draft Pending Later Never Processed" at bounding box center [747, 433] width 161 height 18
select select "processed"
click at [667, 424] on select "Draft Pending Later Never Processed" at bounding box center [747, 433] width 161 height 18
click at [289, 257] on input "[DATE]" at bounding box center [216, 262] width 165 height 18
type input "2025-09-03"
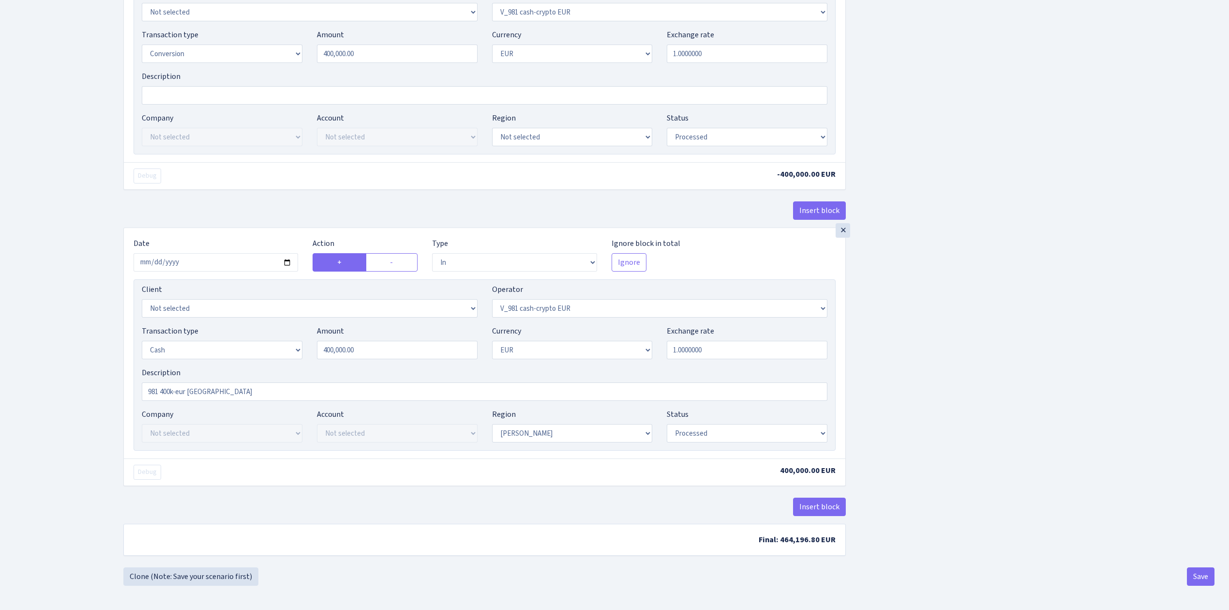
click at [1199, 572] on button "Save" at bounding box center [1201, 576] width 28 height 18
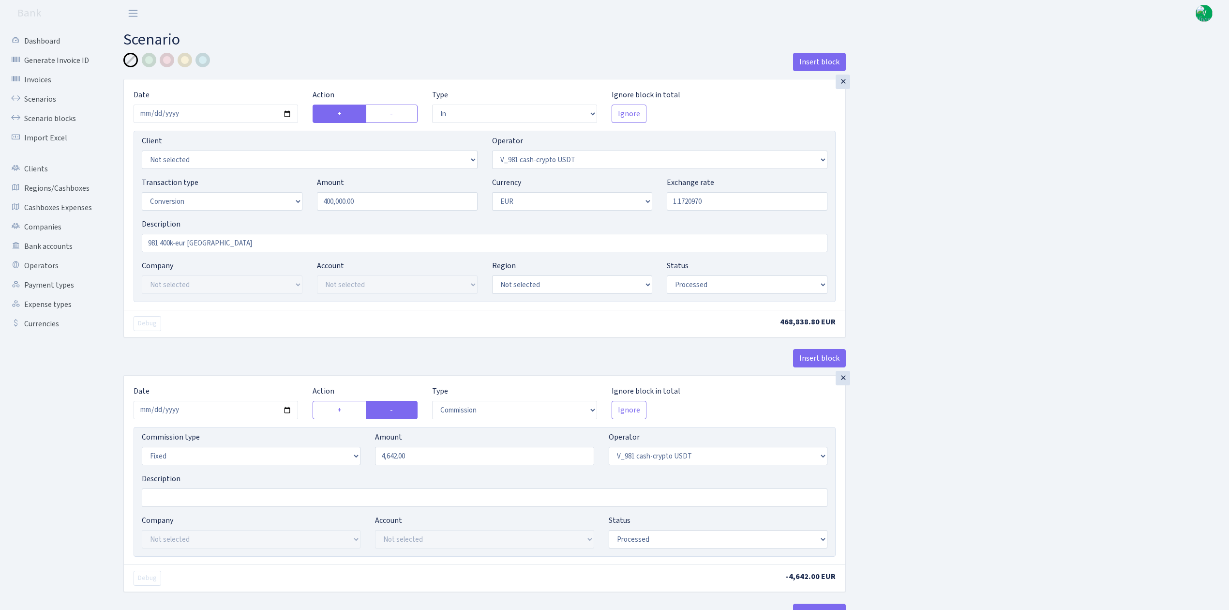
select select "in"
select select "435"
select select "15"
select select "1"
select select "processed"
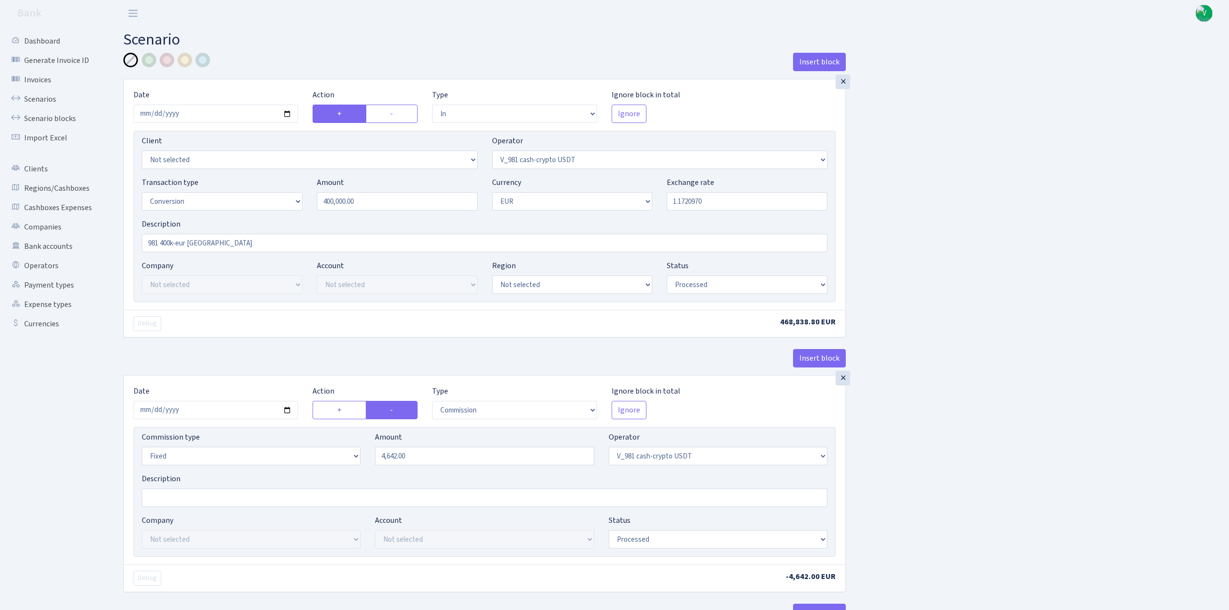
select select "commission"
select select "fixed"
select select "435"
select select "processed"
select select "out"
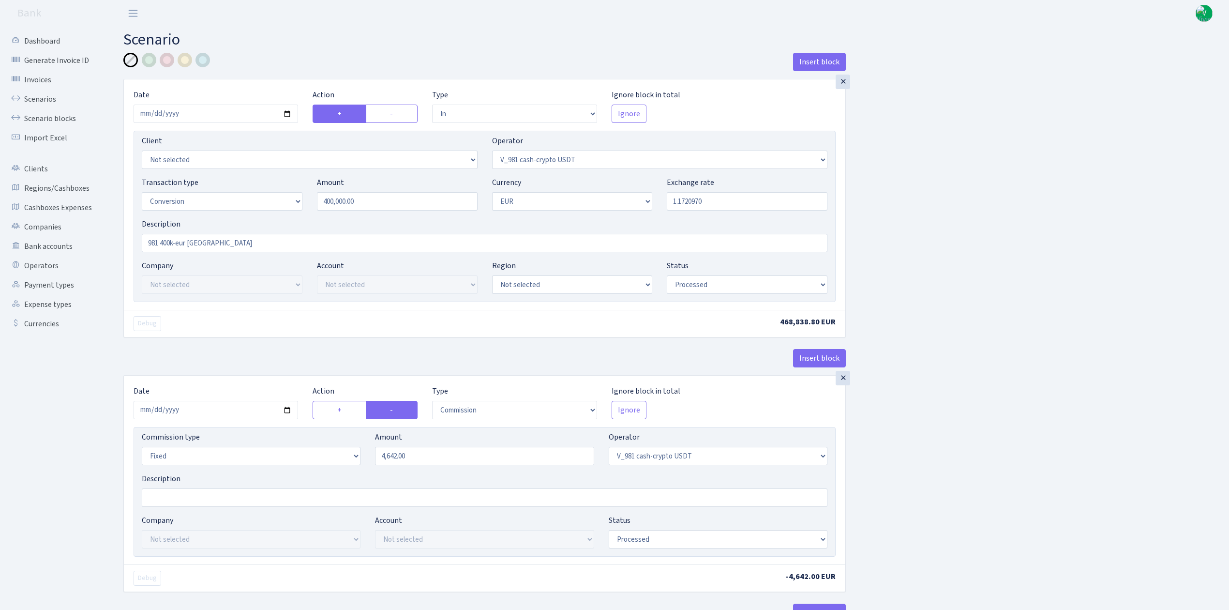
select select "434"
select select "15"
select select "1"
select select "processed"
select select "in"
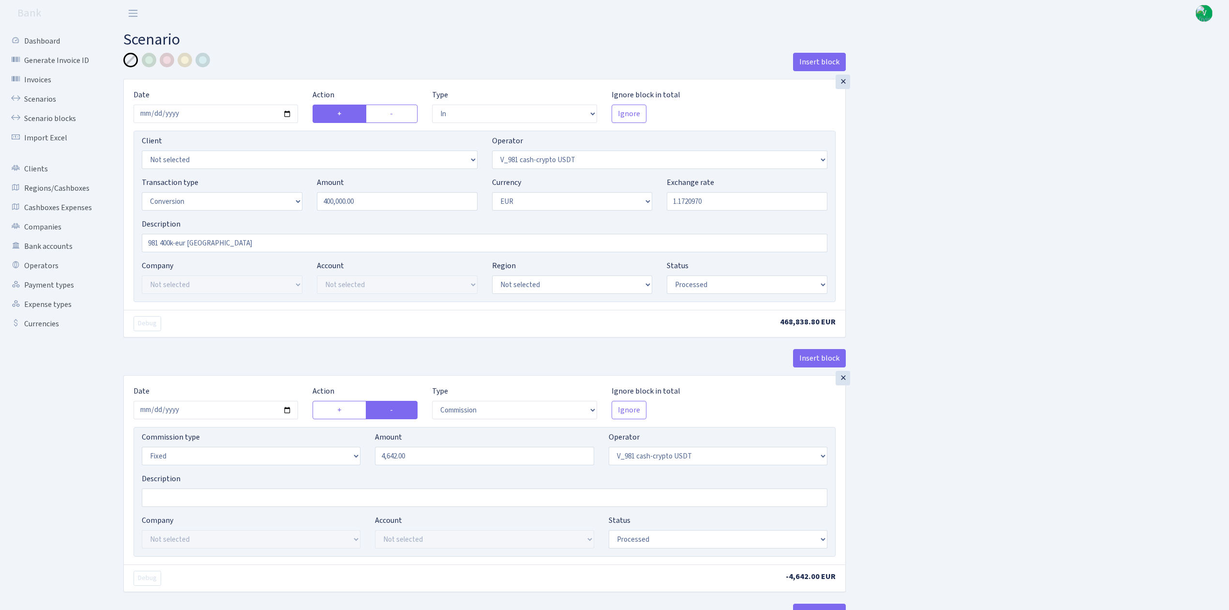
select select "434"
select select "1"
select select "processed"
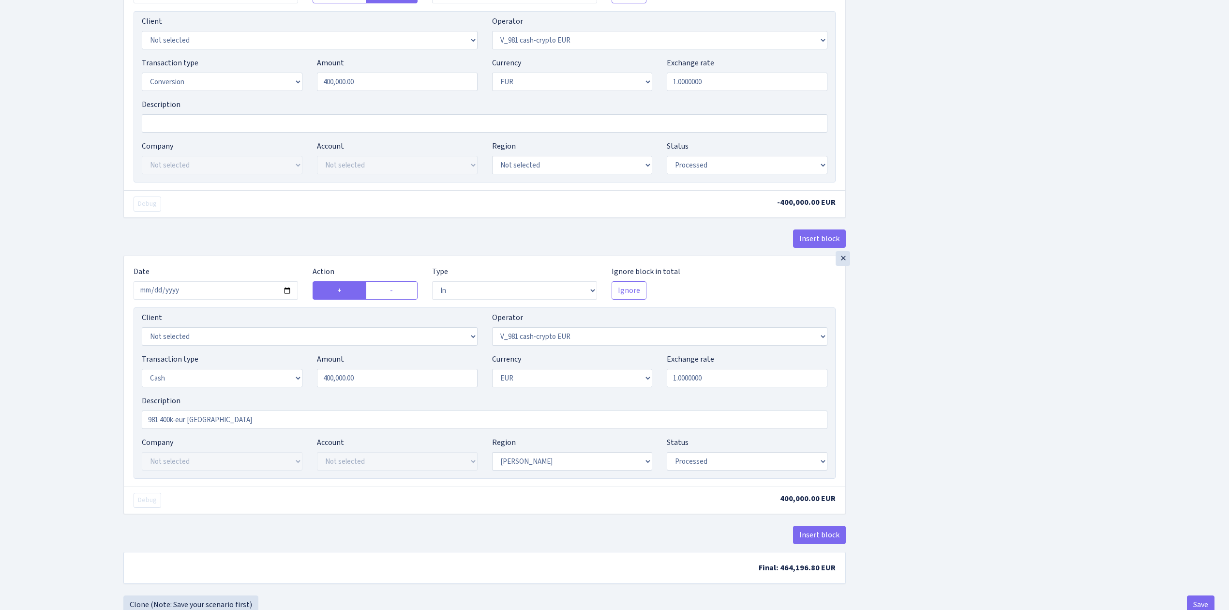
scroll to position [707, 0]
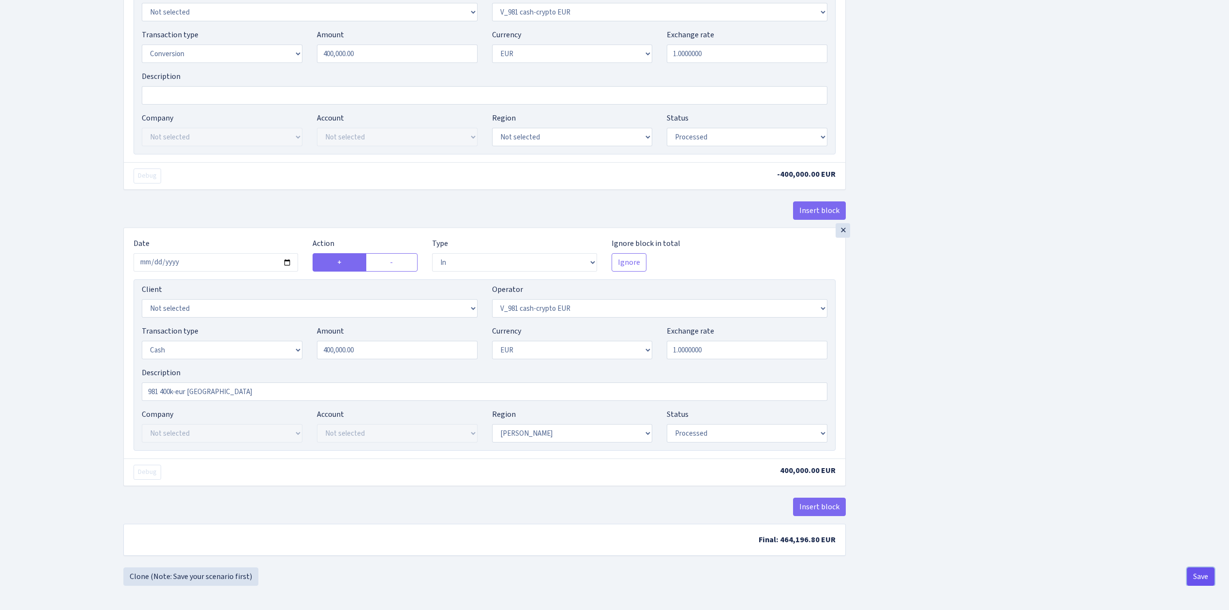
drag, startPoint x: 1202, startPoint y: 574, endPoint x: 1212, endPoint y: 570, distance: 10.6
click at [1202, 575] on button "Save" at bounding box center [1201, 576] width 28 height 18
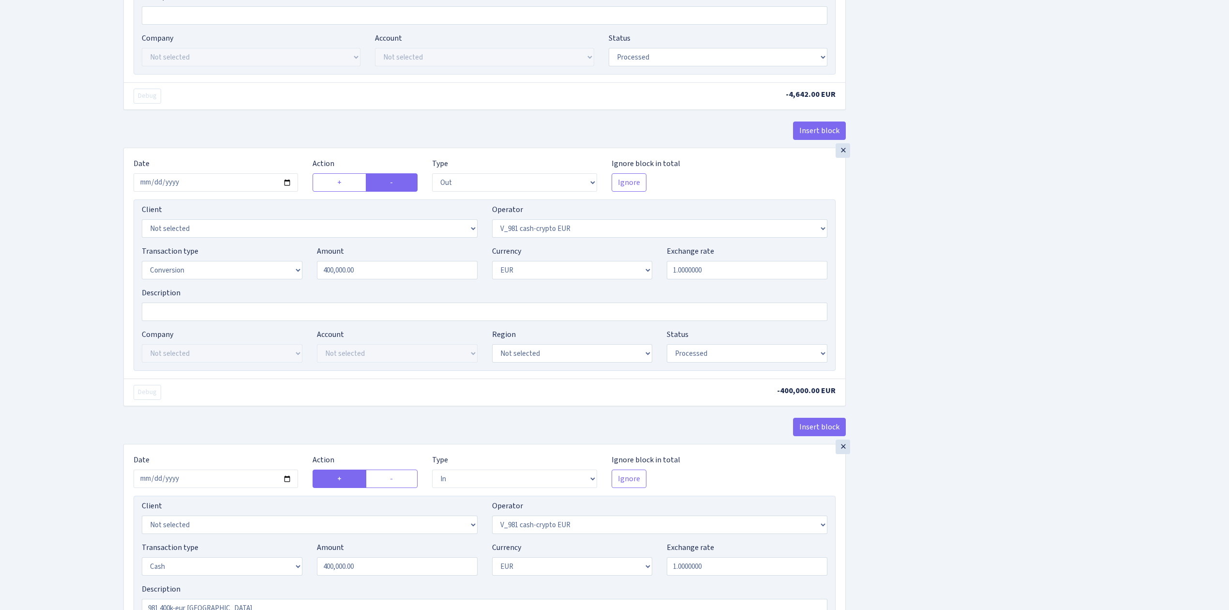
scroll to position [281, 0]
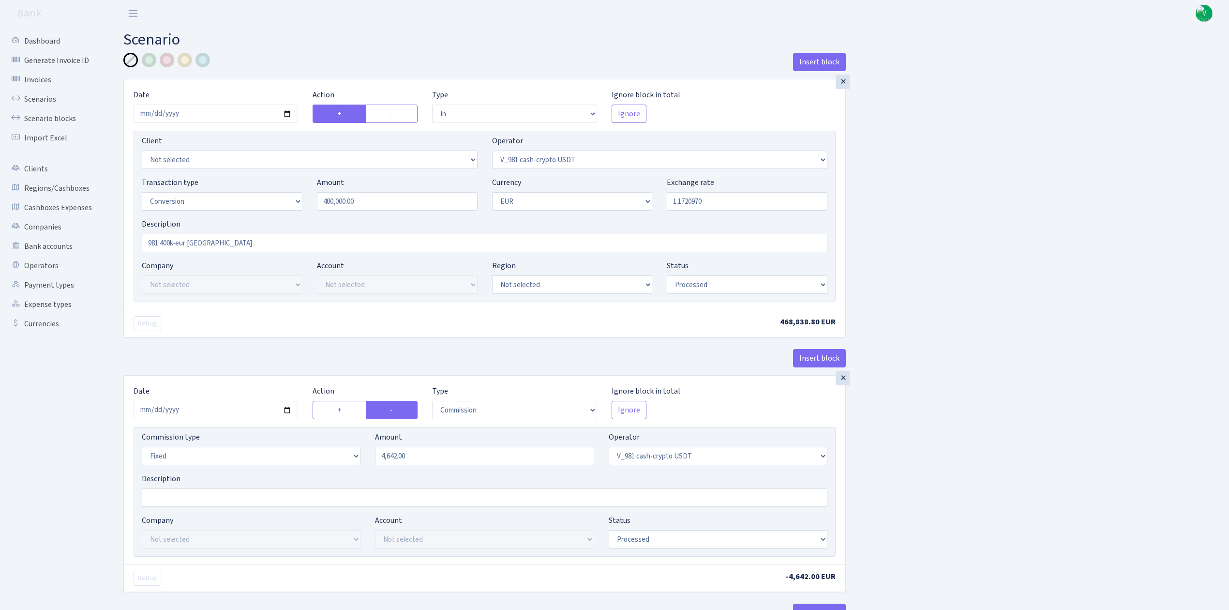
select select "in"
select select "435"
select select "15"
select select "1"
select select "processed"
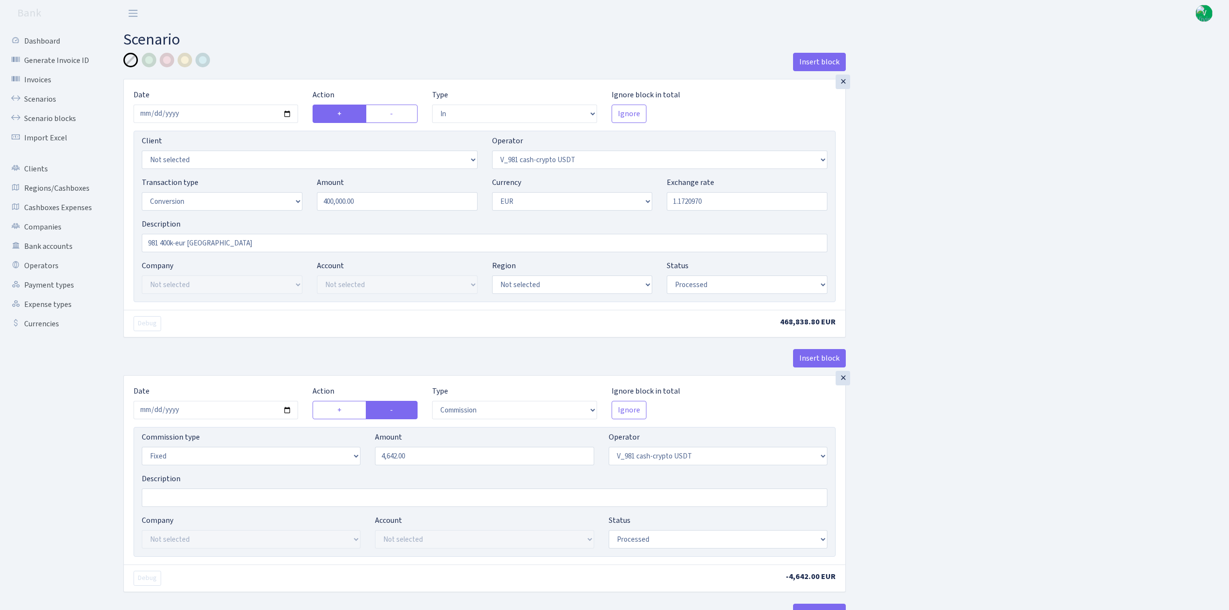
select select "commission"
select select "fixed"
select select "435"
select select "processed"
select select "out"
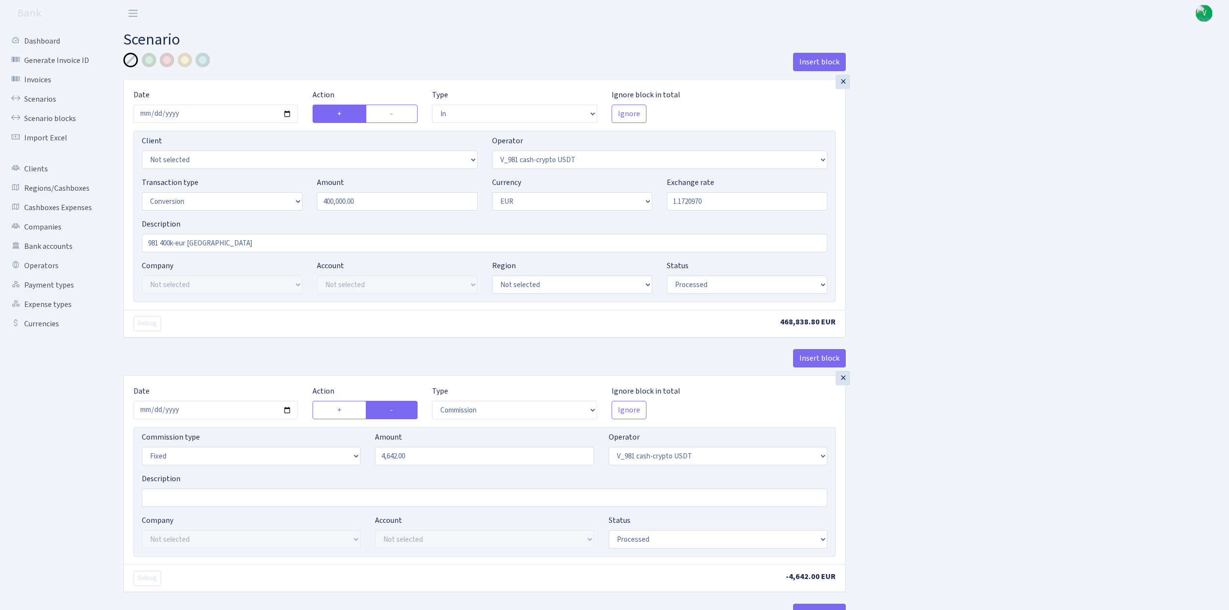
select select "434"
select select "15"
select select "1"
select select "processed"
select select "in"
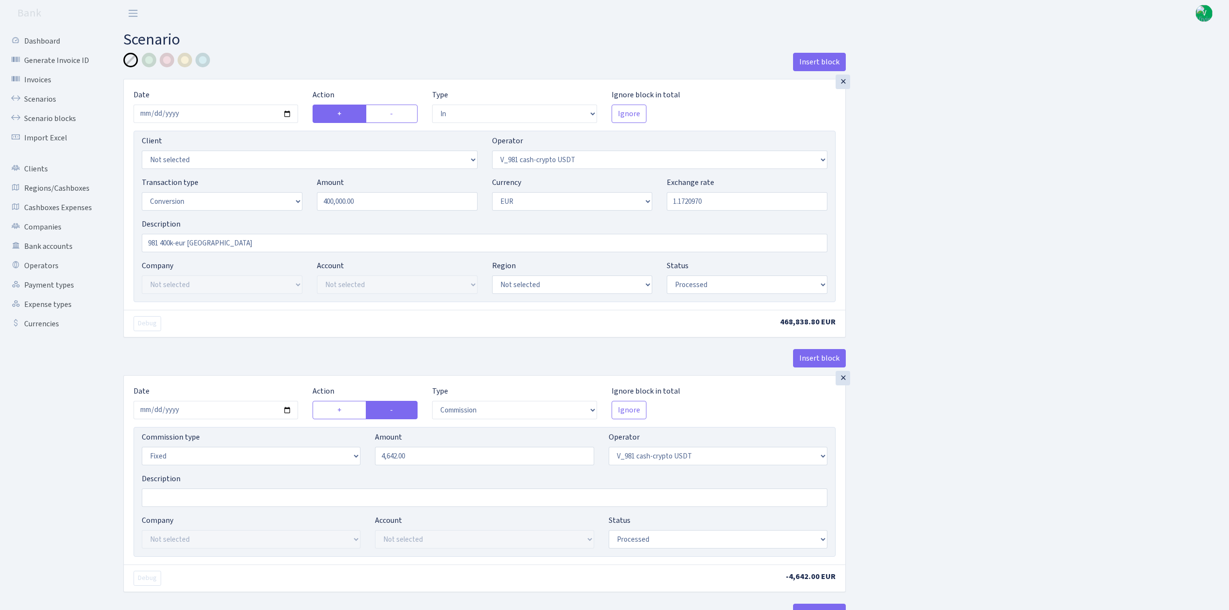
select select "434"
select select "1"
select select "processed"
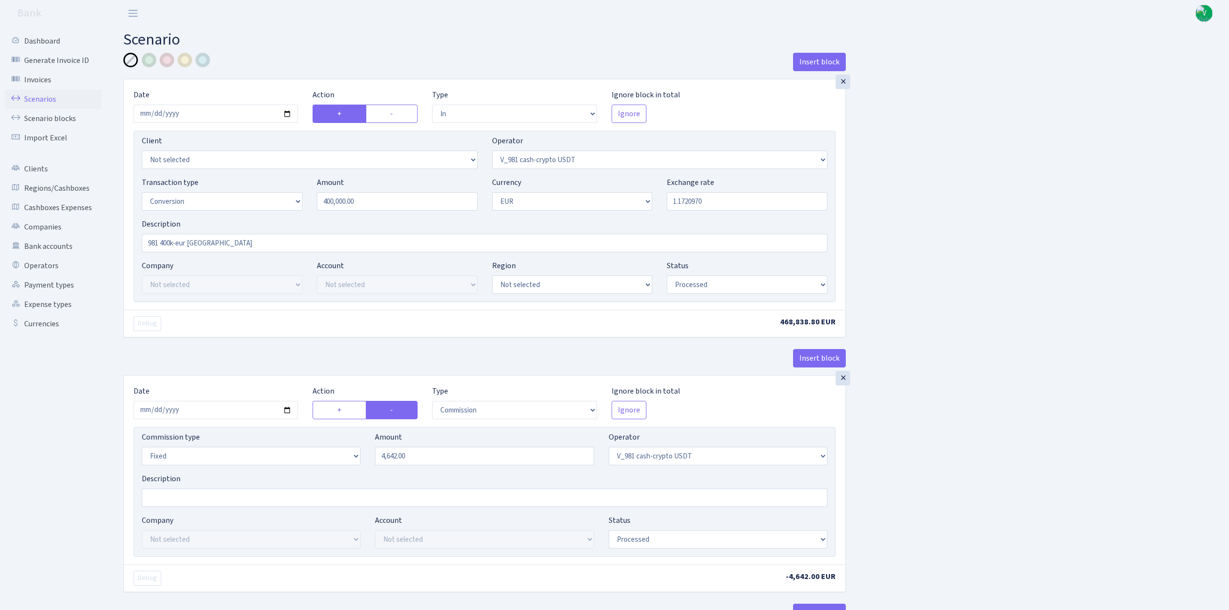
click at [47, 97] on link "Scenarios" at bounding box center [53, 99] width 97 height 19
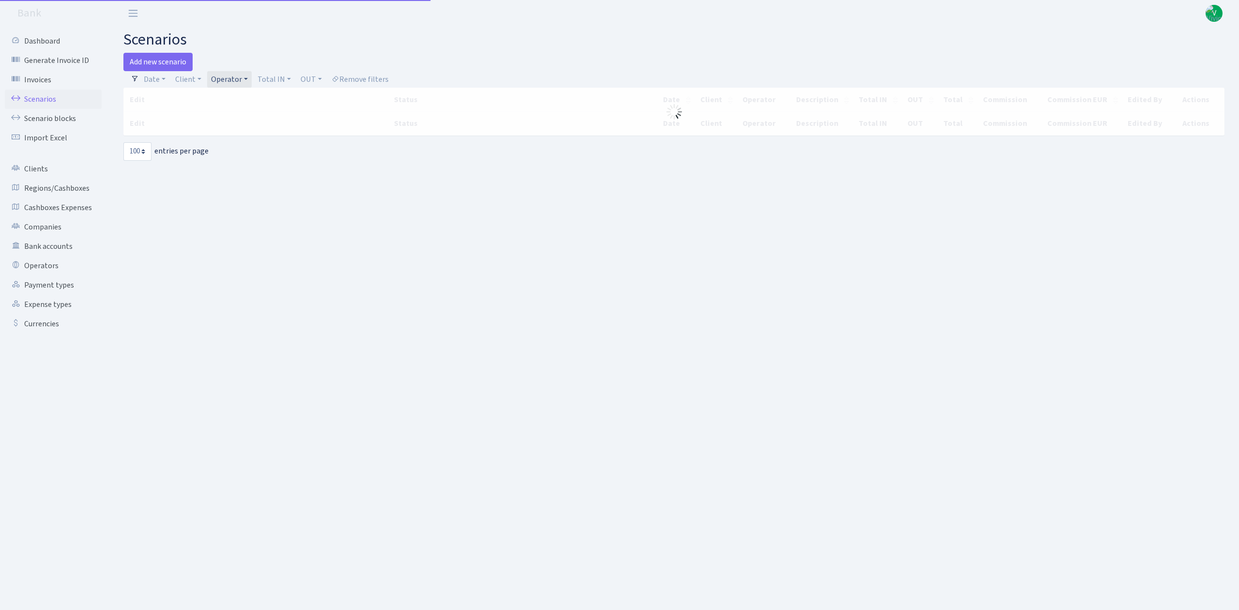
select select "100"
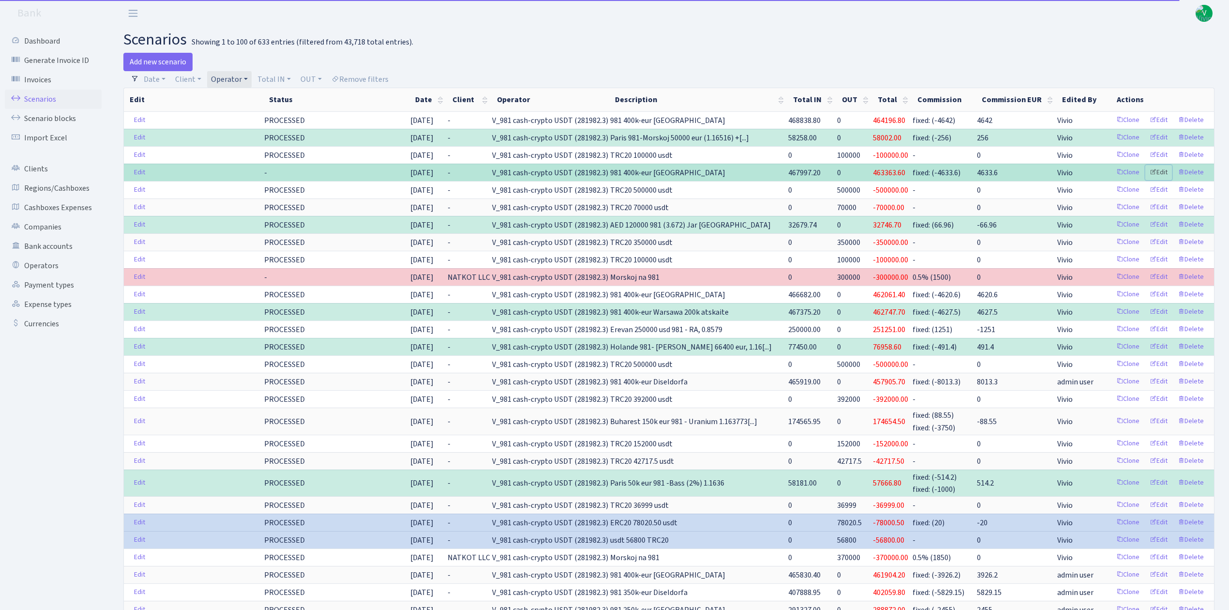
click at [1163, 170] on link "Edit" at bounding box center [1159, 172] width 27 height 15
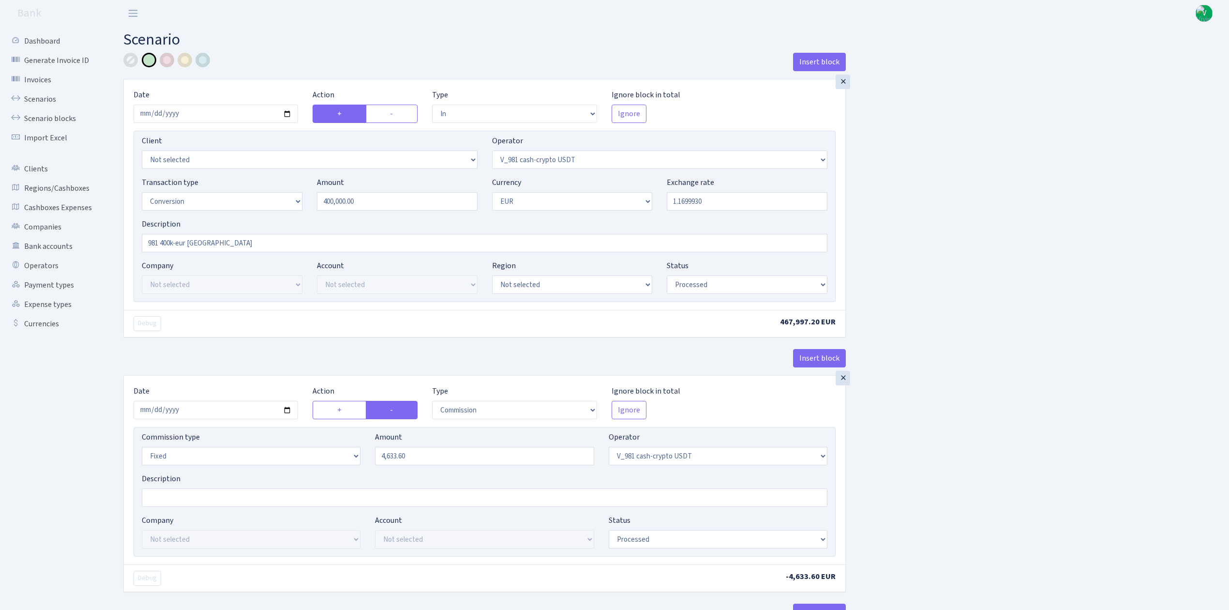
select select "in"
select select "435"
select select "15"
select select "1"
select select "processed"
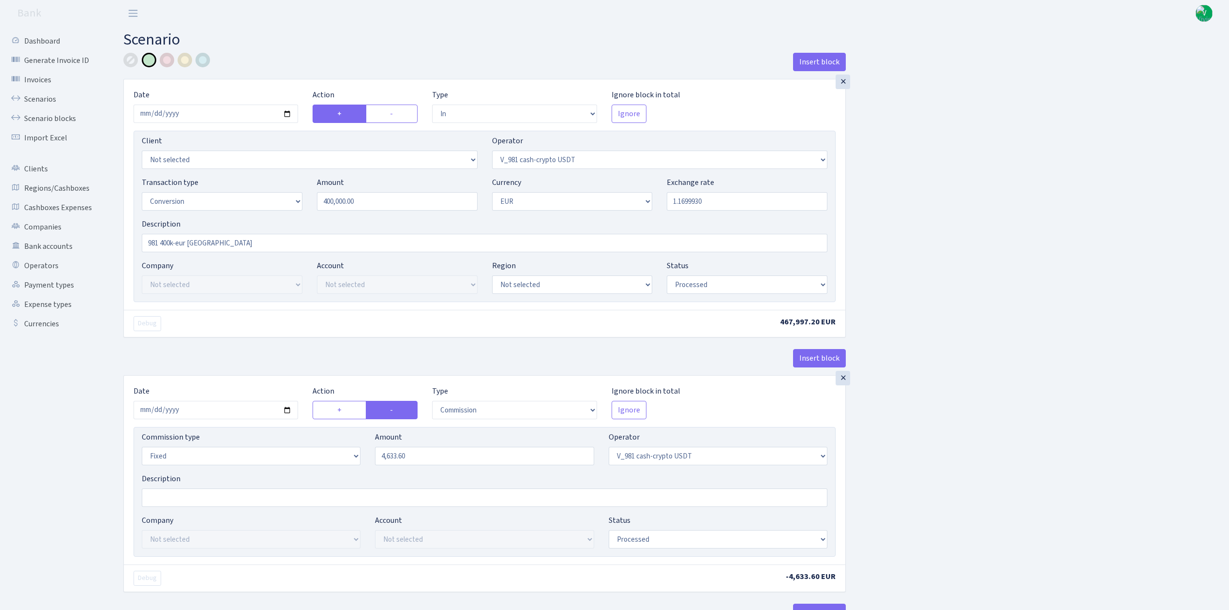
select select "commission"
select select "fixed"
select select "435"
select select "processed"
select select "out"
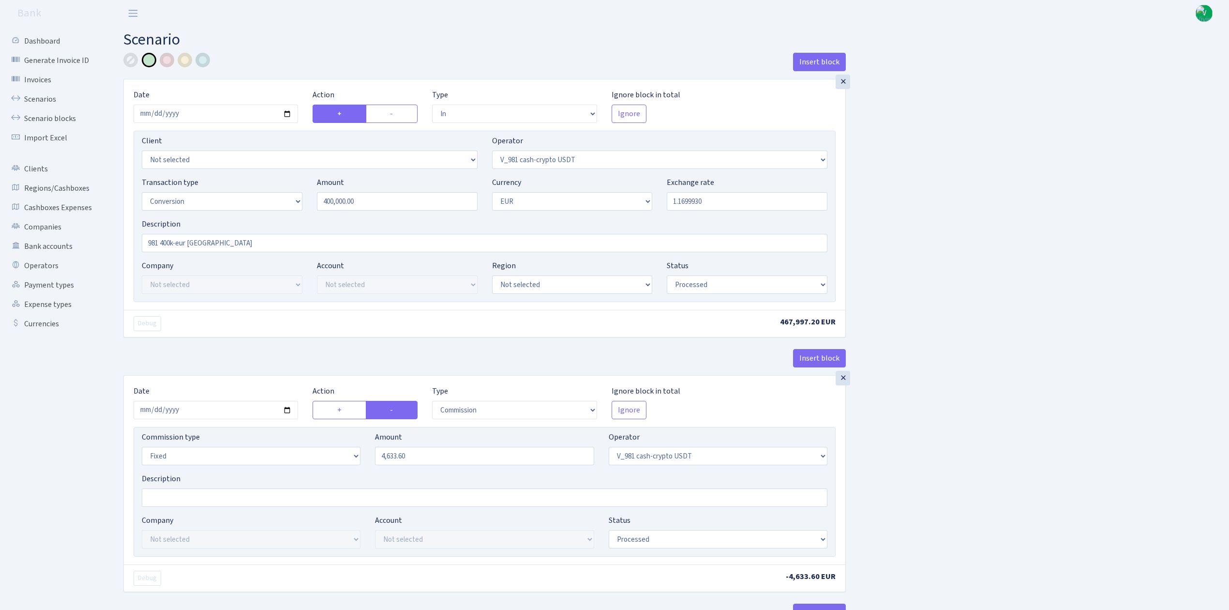
select select "434"
select select "15"
select select "1"
select select "processed"
select select "in"
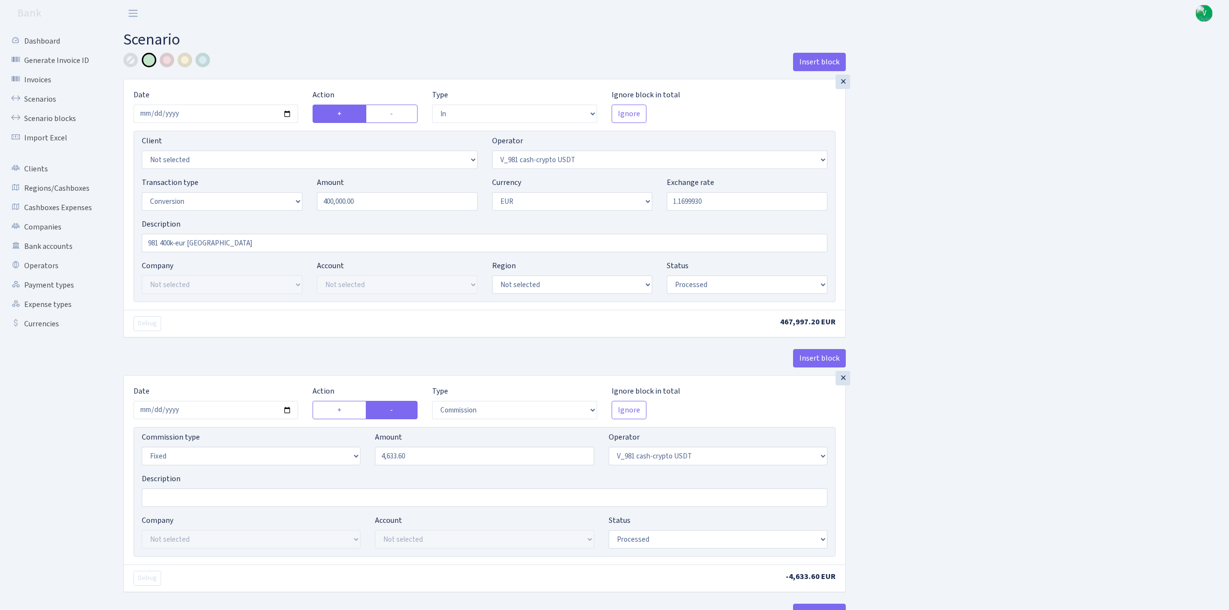
select select "434"
select select "1"
select select "pending"
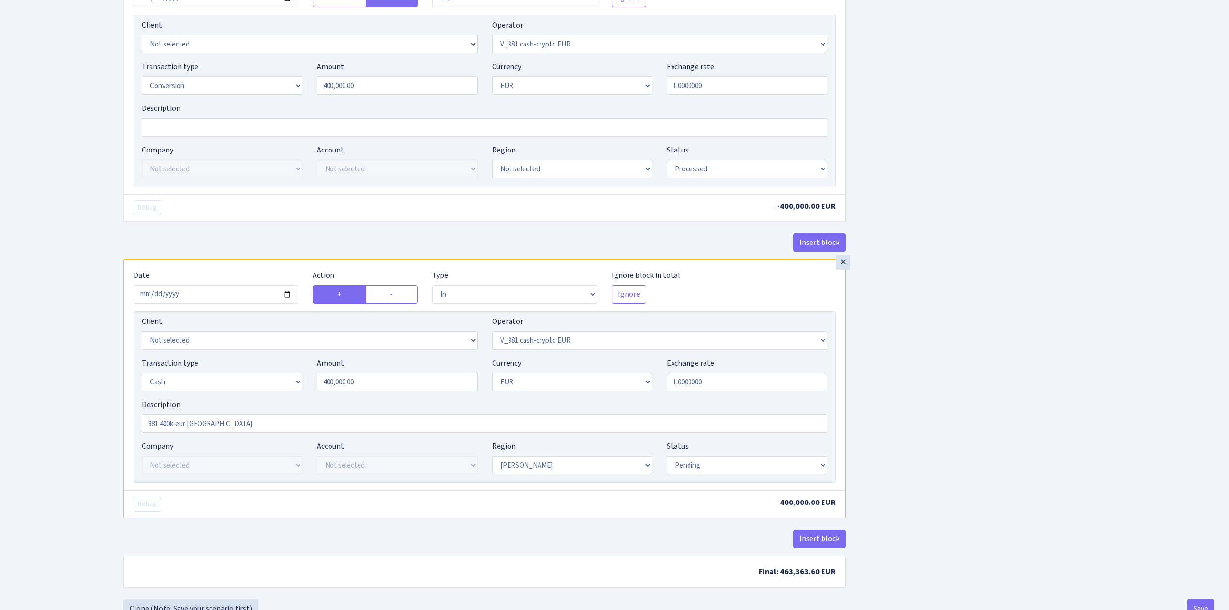
scroll to position [707, 0]
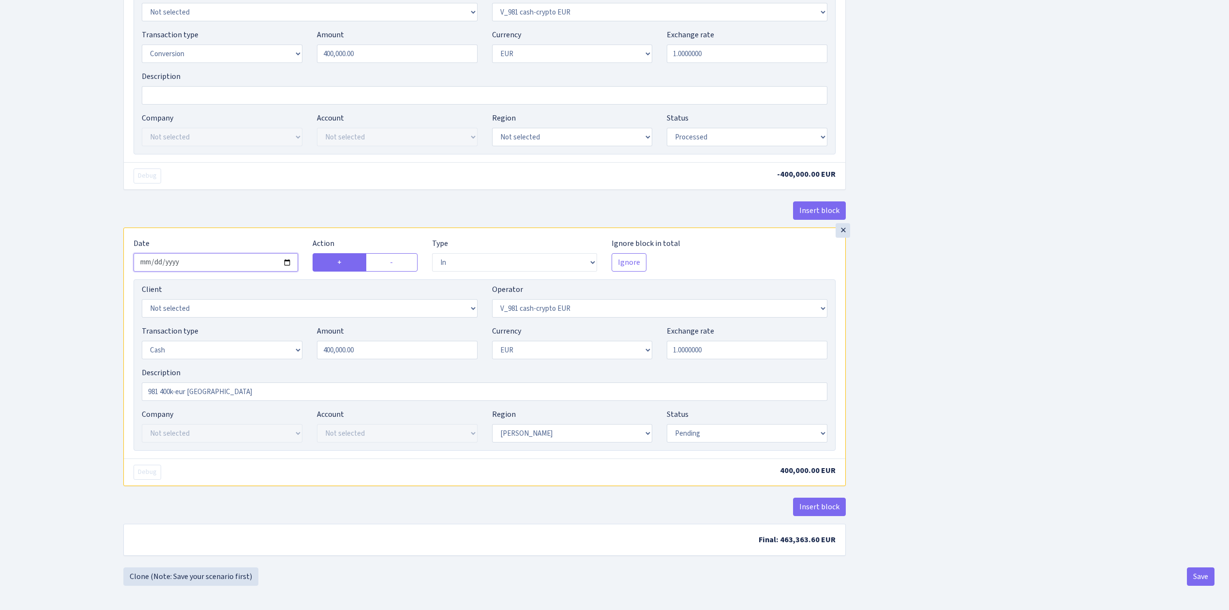
click at [286, 258] on input "2025-09-02" at bounding box center [216, 262] width 165 height 18
type input "2025-09-03"
click at [731, 428] on select "Draft Pending Later Never Processed" at bounding box center [747, 433] width 161 height 18
select select "processed"
click at [667, 424] on select "Draft Pending Later Never Processed" at bounding box center [747, 433] width 161 height 18
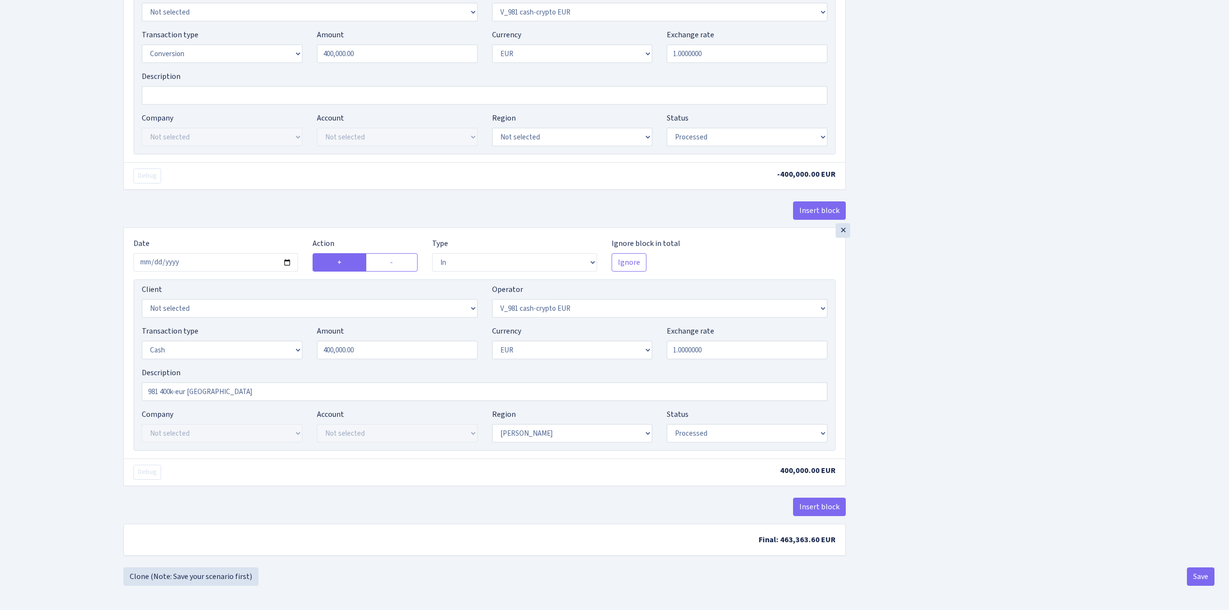
click at [1203, 575] on button "Save" at bounding box center [1201, 576] width 28 height 18
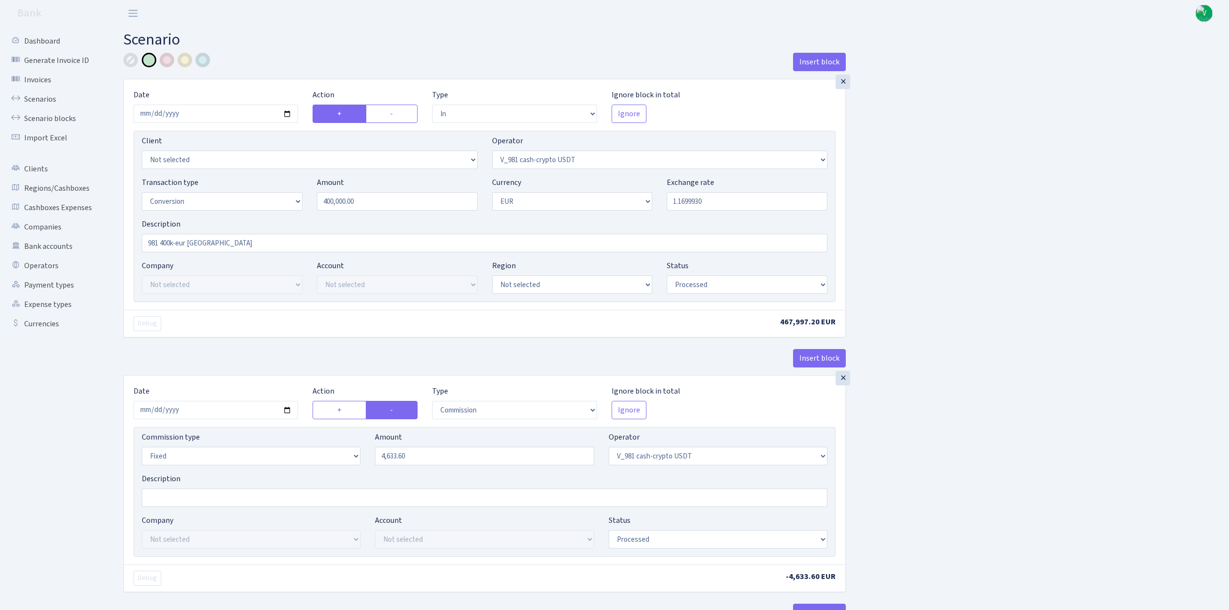
select select "in"
select select "435"
select select "15"
select select "1"
select select "processed"
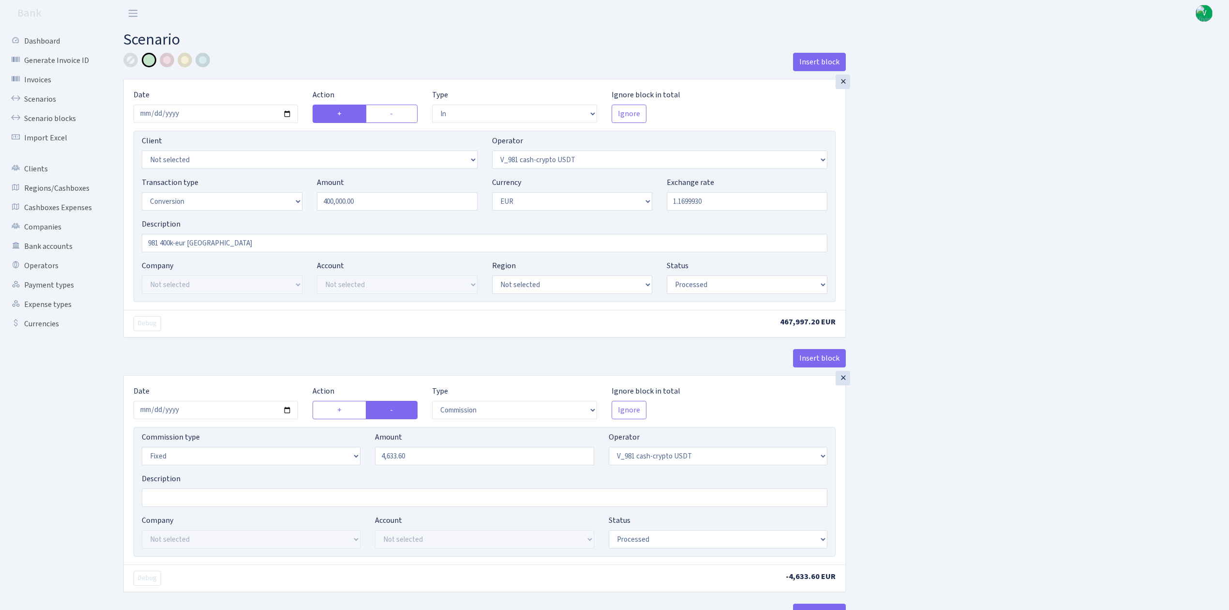
select select "commission"
select select "fixed"
select select "435"
select select "processed"
select select "out"
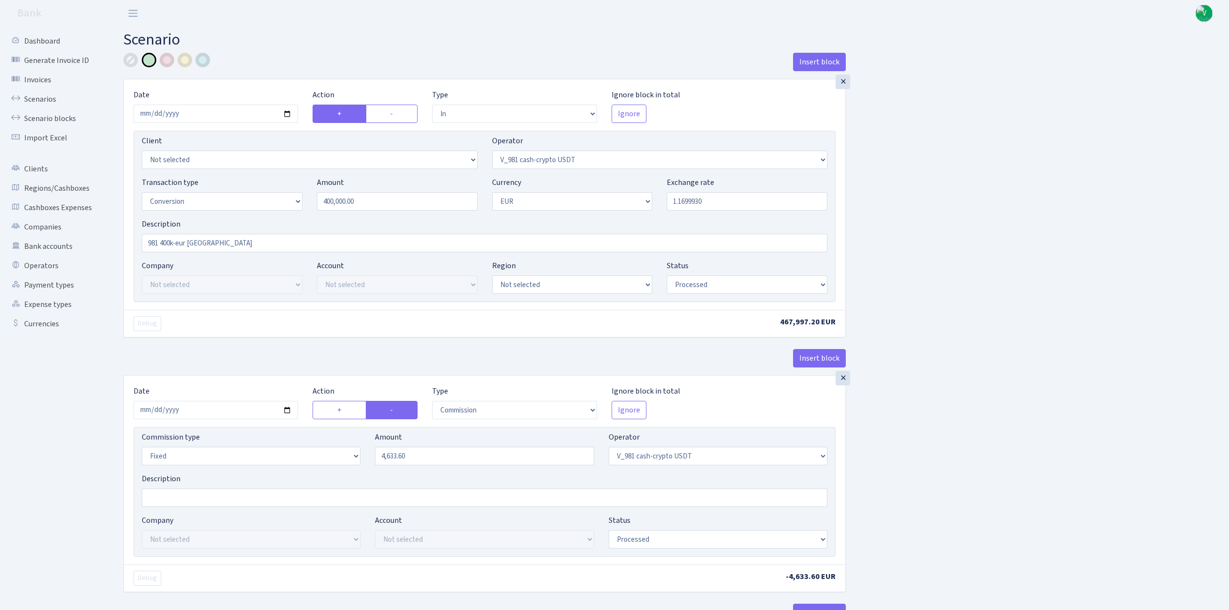
select select "434"
select select "15"
select select "1"
select select "processed"
select select "in"
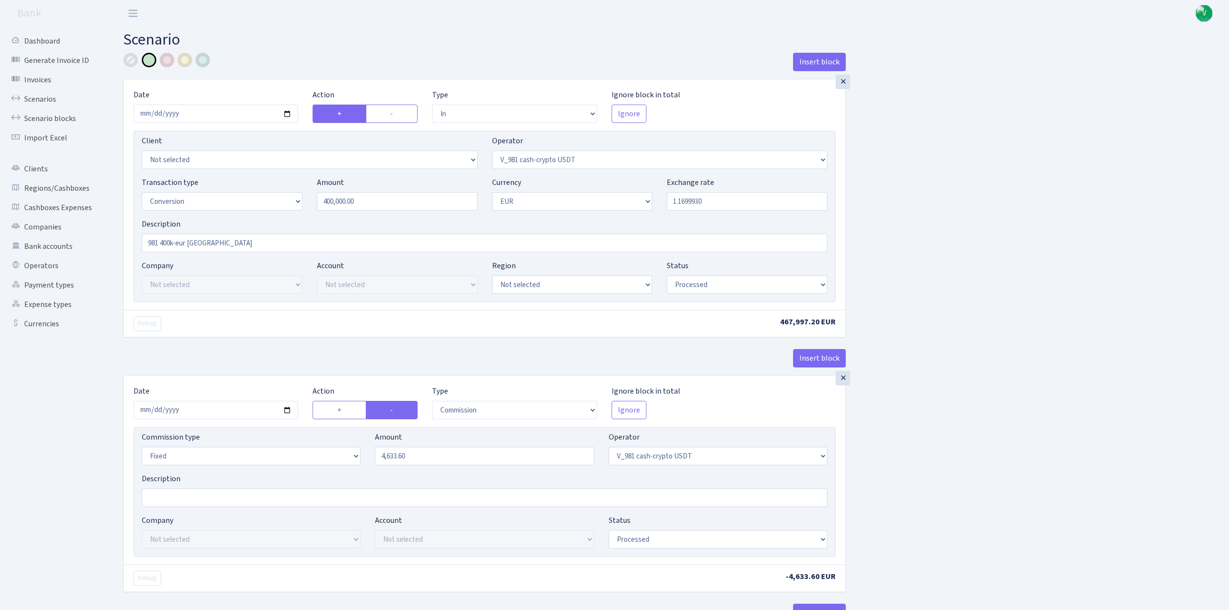
select select "434"
select select "1"
select select "processed"
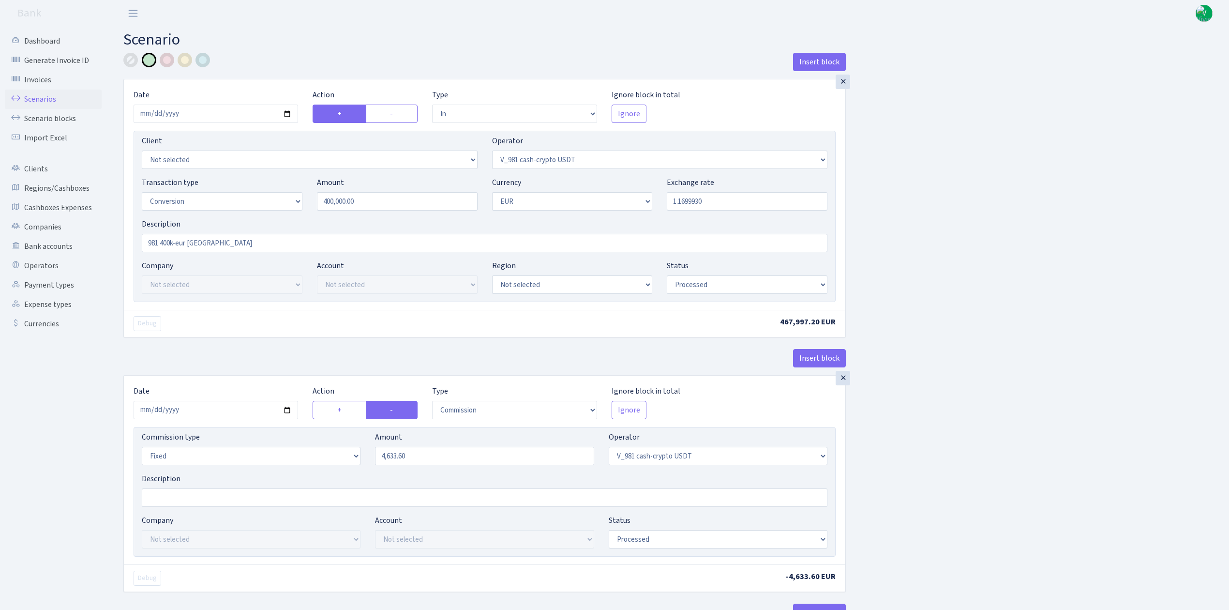
click at [33, 101] on link "Scenarios" at bounding box center [53, 99] width 97 height 19
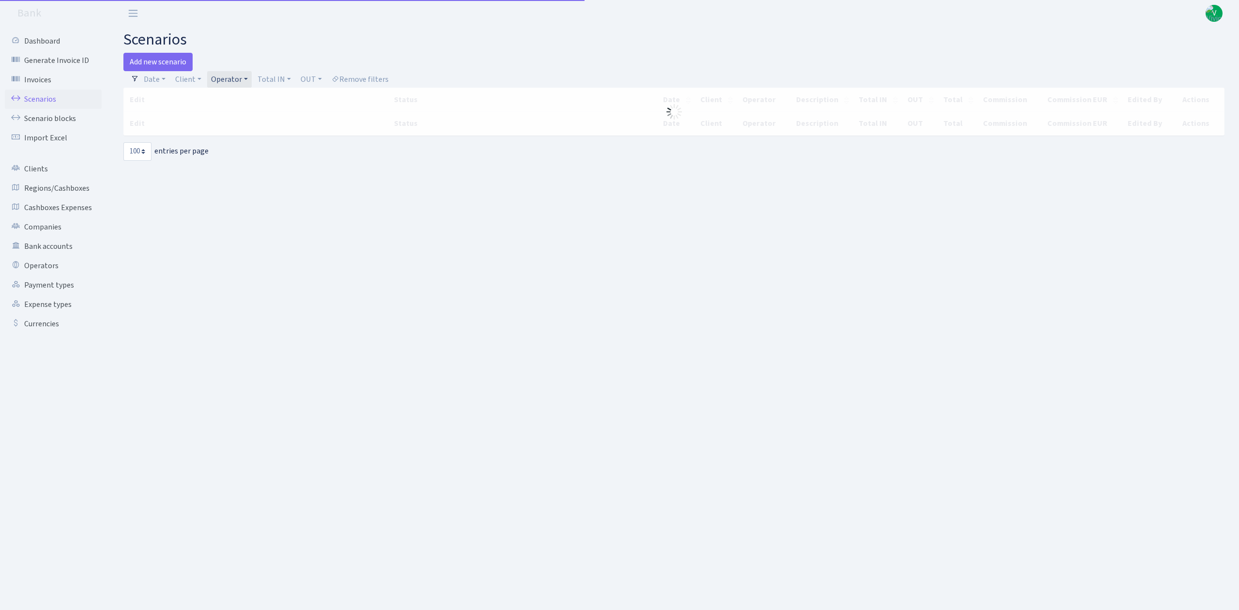
select select "100"
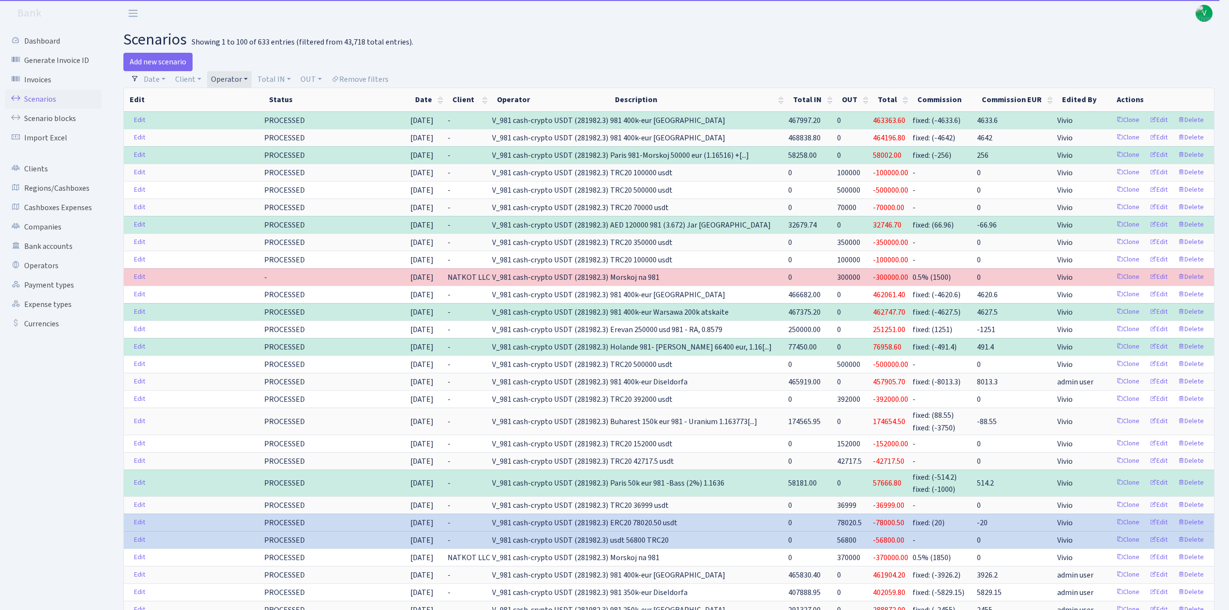
click at [236, 74] on link "Operator" at bounding box center [229, 79] width 45 height 16
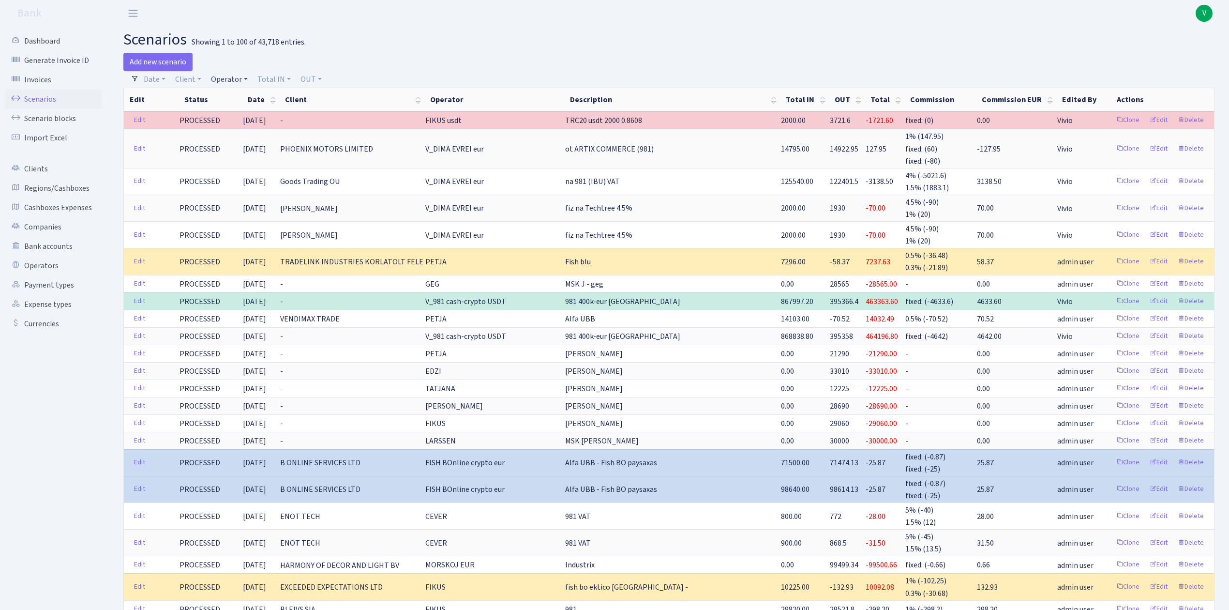
click at [227, 74] on link "Operator" at bounding box center [229, 79] width 45 height 16
click at [239, 117] on input "search" at bounding box center [245, 113] width 71 height 15
type input "valeh"
click at [251, 161] on li "VALEH ARMANI USDT" at bounding box center [245, 171] width 73 height 28
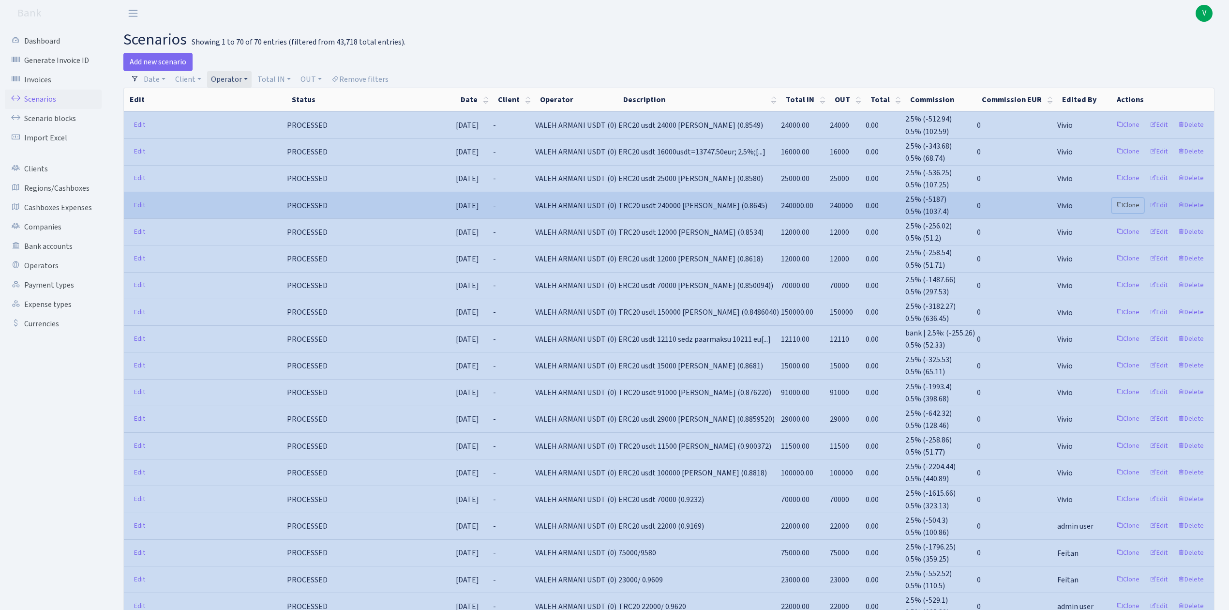
click at [1126, 200] on link "Clone" at bounding box center [1128, 205] width 32 height 15
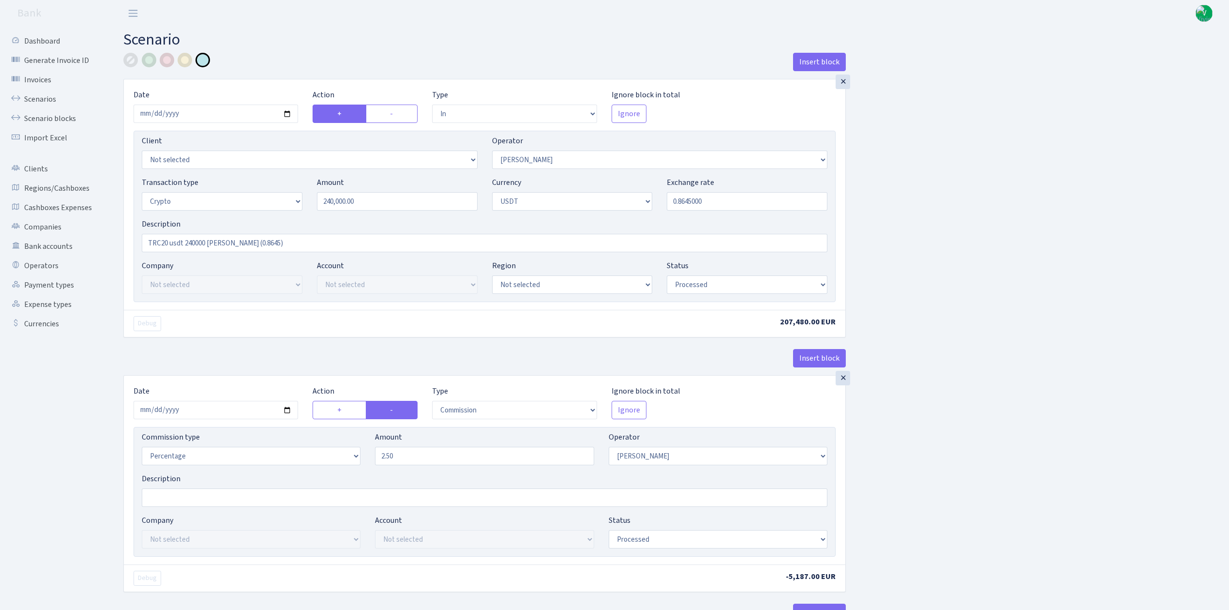
select select "in"
select select "68"
select select "3"
select select "6"
select select "processed"
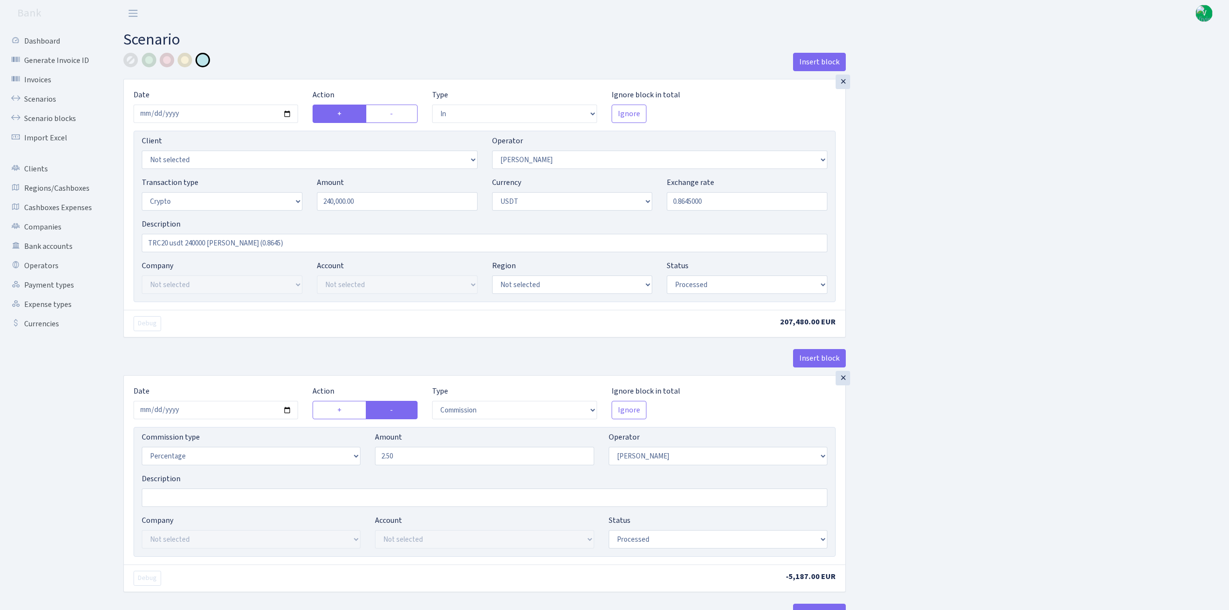
select select "commission"
select select "68"
select select "processed"
select select "in"
select select "178"
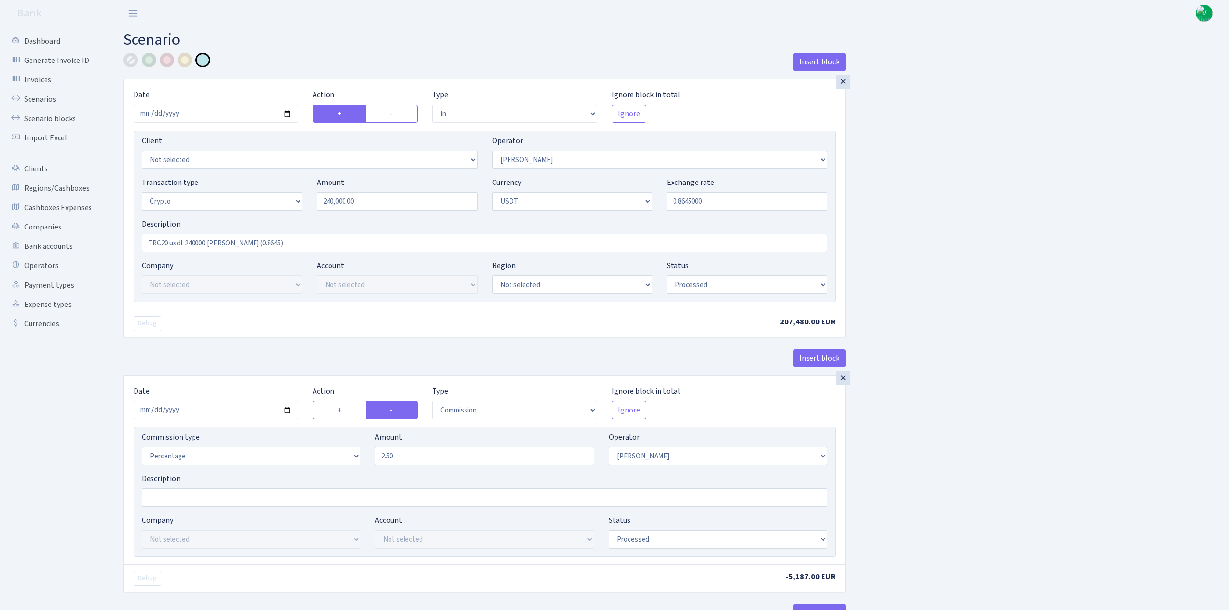
select select "2"
select select "6"
select select "20"
select select "66"
select select "processed"
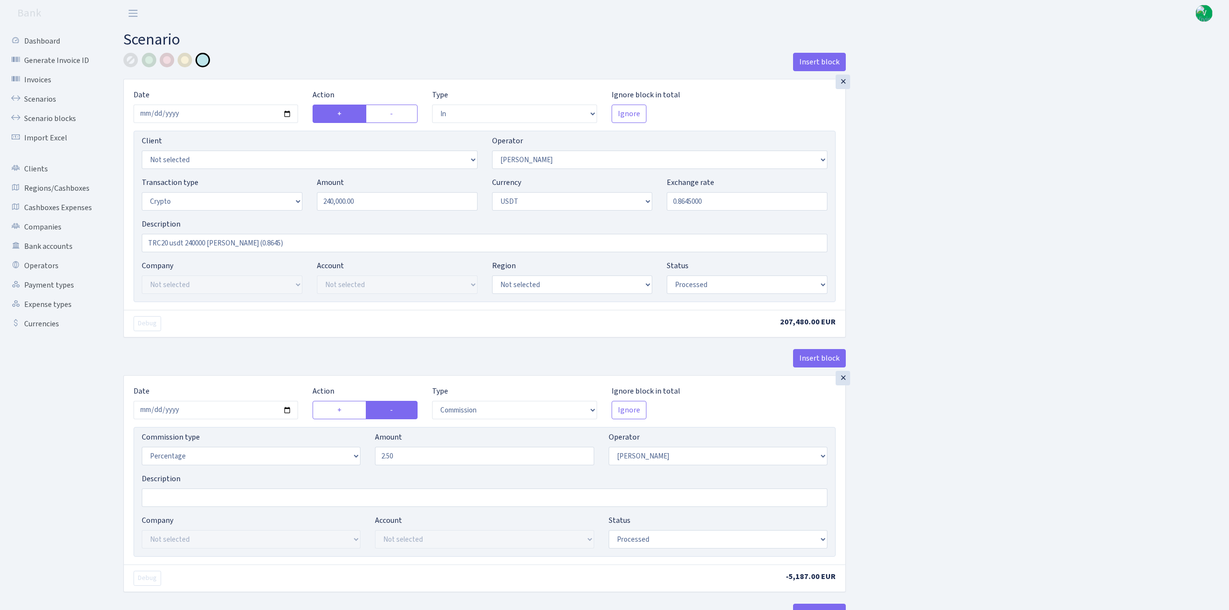
select select "out"
select select "178"
select select "15"
select select "6"
select select "processed"
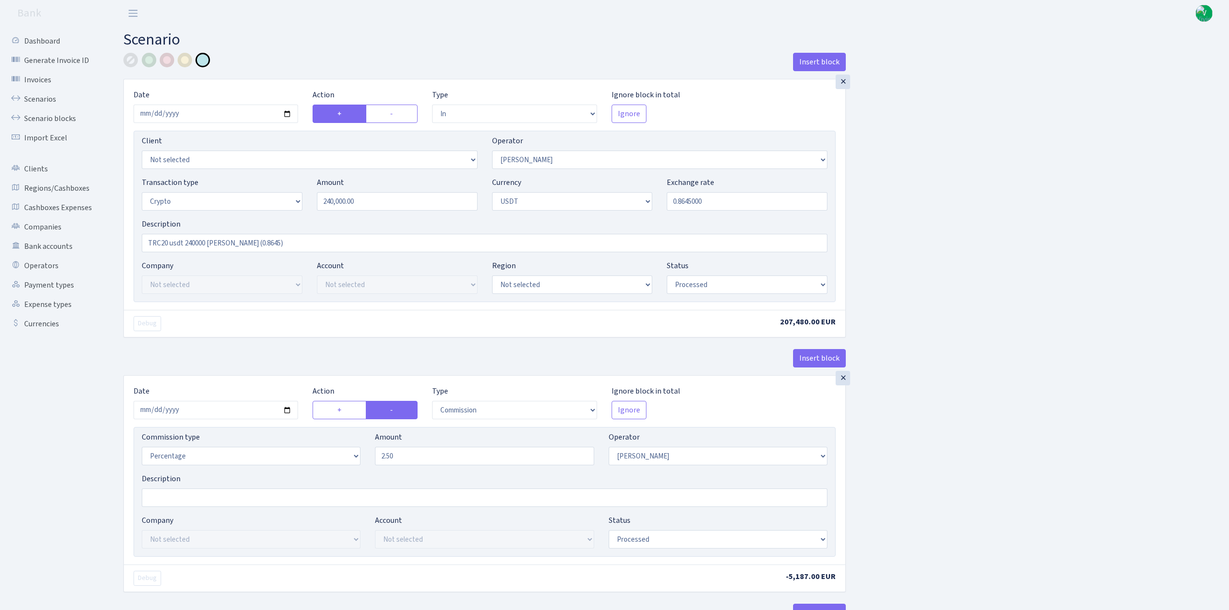
select select "commission"
select select "67"
select select "processed"
click at [287, 111] on input "2025-08-04" at bounding box center [216, 114] width 165 height 18
type input "[DATE]"
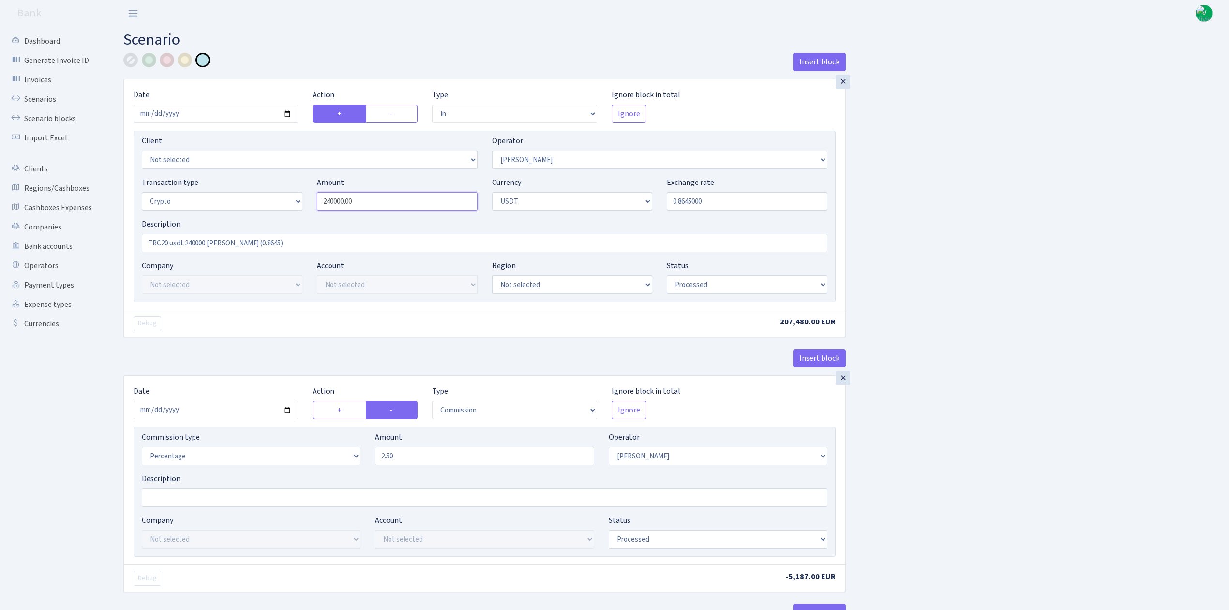
drag, startPoint x: 361, startPoint y: 200, endPoint x: 270, endPoint y: 190, distance: 91.0
click at [270, 190] on div "Transaction type Not selected 981 ELF FISH crypto GIRT IVO dekl MM-BALTIC eur U…" at bounding box center [485, 198] width 700 height 42
click at [643, 196] on select "Not selected AED BGN BTC ETH EUR GBP JPN RUB TRX UAH" at bounding box center [572, 201] width 161 height 18
type input "120,000.00"
click at [688, 202] on input "0.8645000" at bounding box center [747, 201] width 161 height 18
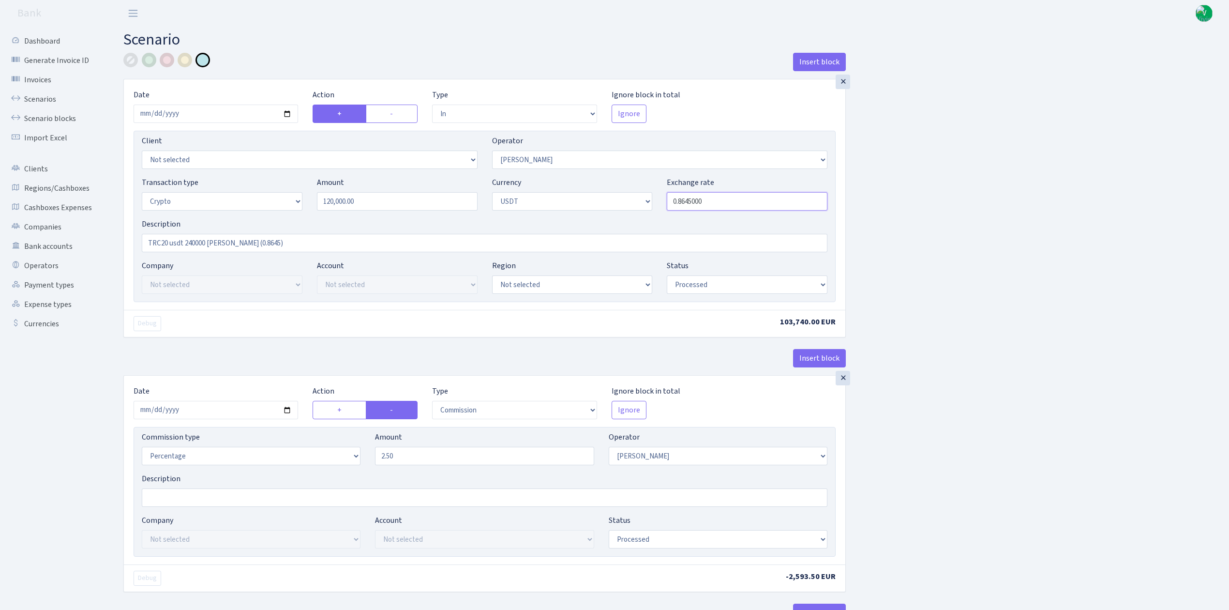
drag, startPoint x: 685, startPoint y: 200, endPoint x: 742, endPoint y: 199, distance: 56.6
click at [742, 199] on input "0.8645000" at bounding box center [747, 201] width 161 height 18
type input "0.8602000"
click at [194, 242] on input "TRC20 usdt 240000 RIX (0.8645)" at bounding box center [485, 243] width 686 height 18
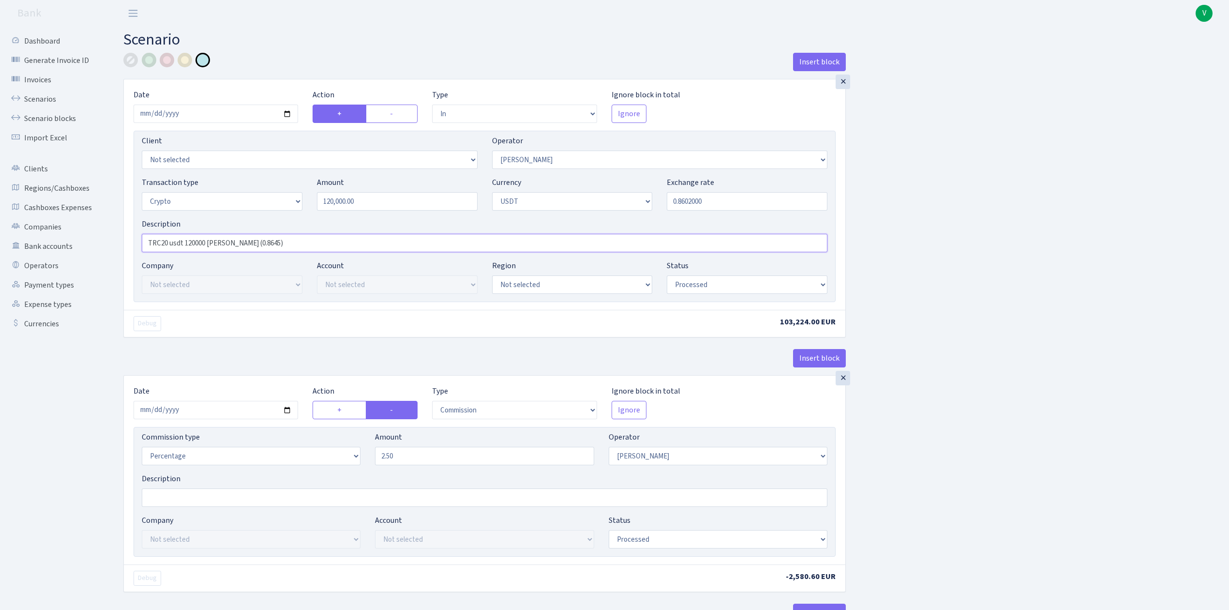
click at [240, 244] on input "TRC20 usdt 120000 RIX (0.8645)" at bounding box center [485, 243] width 686 height 18
type input "TRC20 usdt 120000 RIX (0.8602)"
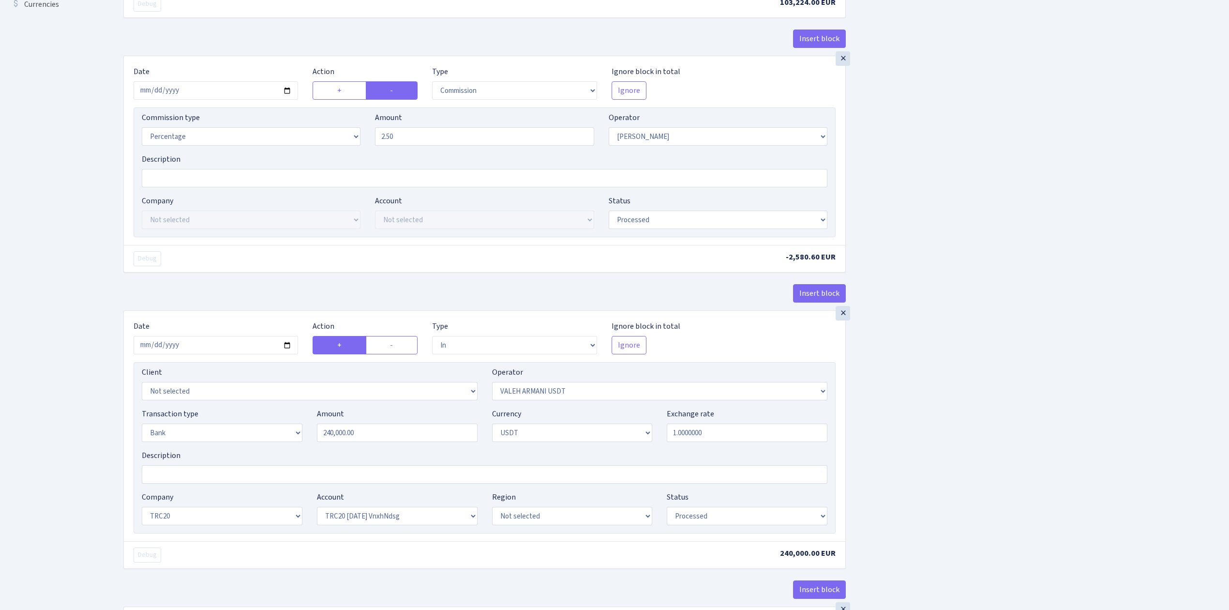
scroll to position [322, 0]
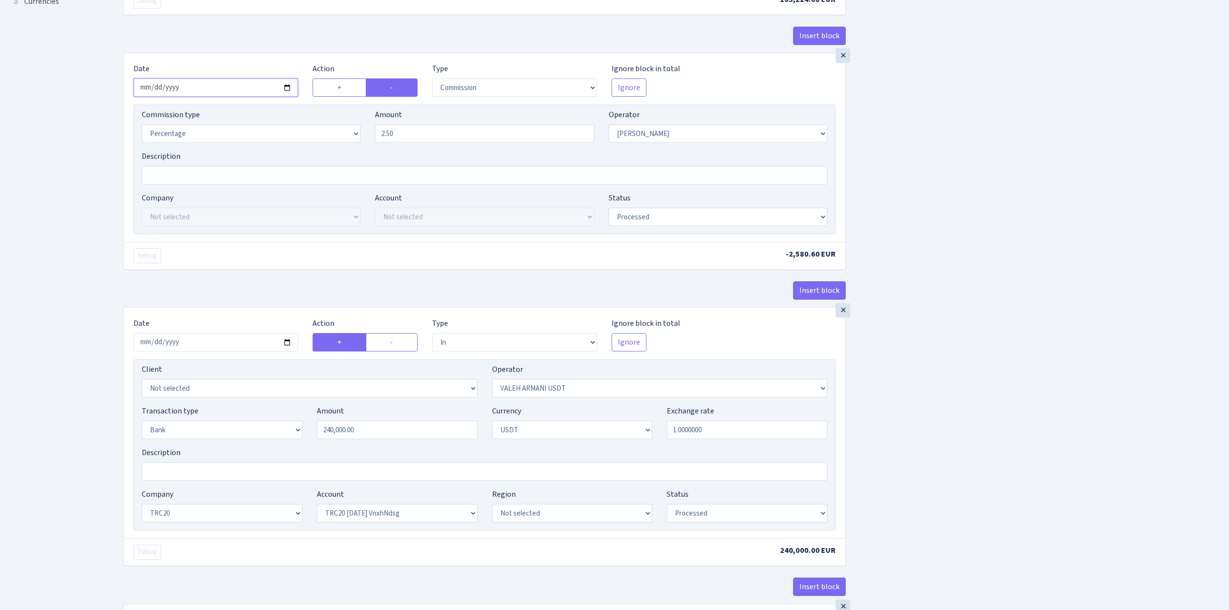
click at [285, 89] on input "2025-08-04" at bounding box center [216, 87] width 165 height 18
type input "2025-09-03"
click at [285, 348] on input "2025-08-04" at bounding box center [216, 342] width 165 height 18
type input "2025-09-03"
drag, startPoint x: 324, startPoint y: 425, endPoint x: 290, endPoint y: 420, distance: 34.2
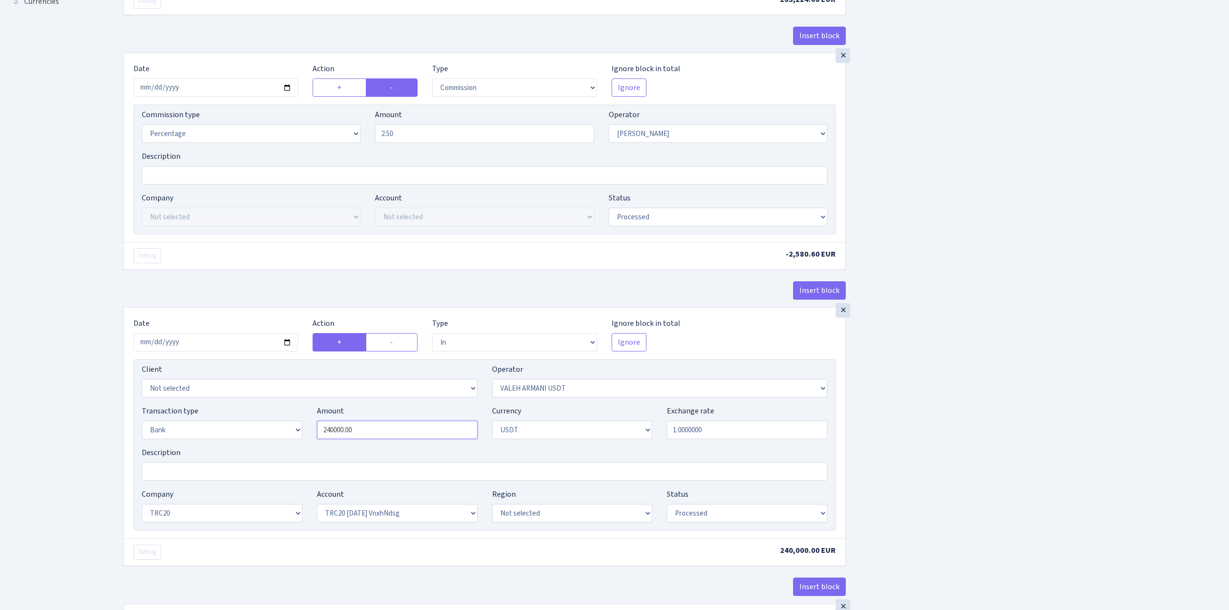
click at [290, 420] on div "Transaction type Not selected 981 ELF FISH crypto GIRT IVO dekl MM-BALTIC eur U…" at bounding box center [485, 426] width 700 height 42
click at [942, 406] on div "Insert block × Date 2025-09-03 Action + - Type --- In Out Commission Field requ…" at bounding box center [669, 464] width 1106 height 1468
type input "120,000.00"
click at [435, 512] on select "Not selected TRC20 2024.08.01 S8dYrDY TRC20 2024.09.12 KEMg2gdc TRC20 2024.10.1…" at bounding box center [397, 513] width 161 height 18
select select "61"
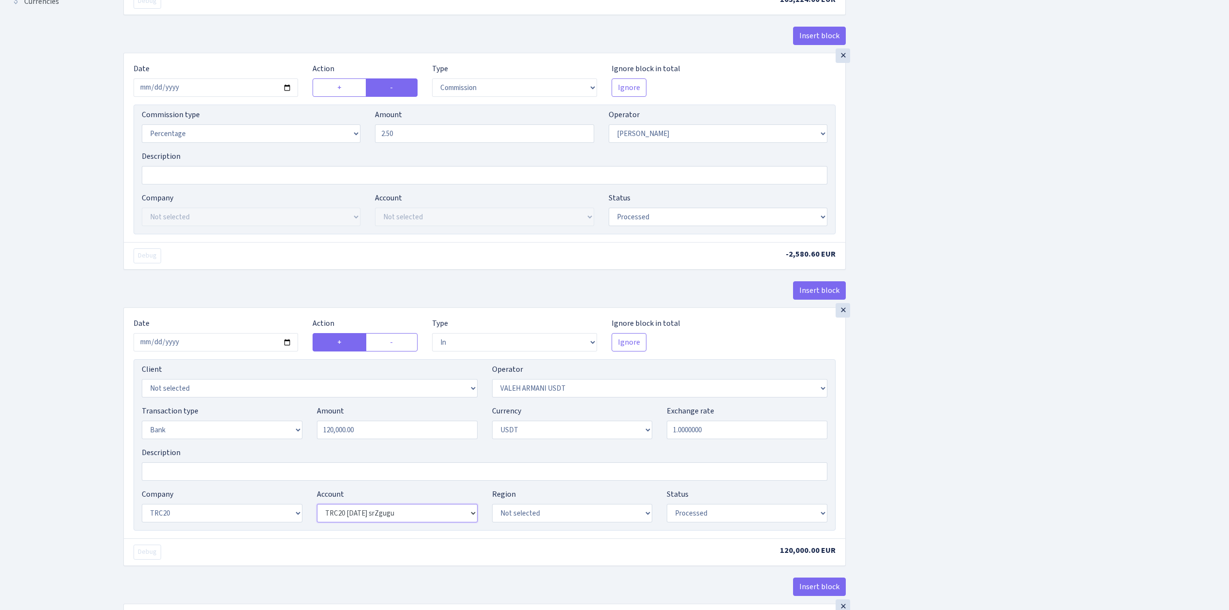
click at [317, 508] on select "Not selected TRC20 2024.08.01 S8dYrDY TRC20 2024.09.12 KEMg2gdc TRC20 2024.10.1…" at bounding box center [397, 513] width 161 height 18
click at [927, 500] on div "Insert block × Date 2025-09-03 Action + - Type --- In Out Commission Field requ…" at bounding box center [669, 464] width 1106 height 1468
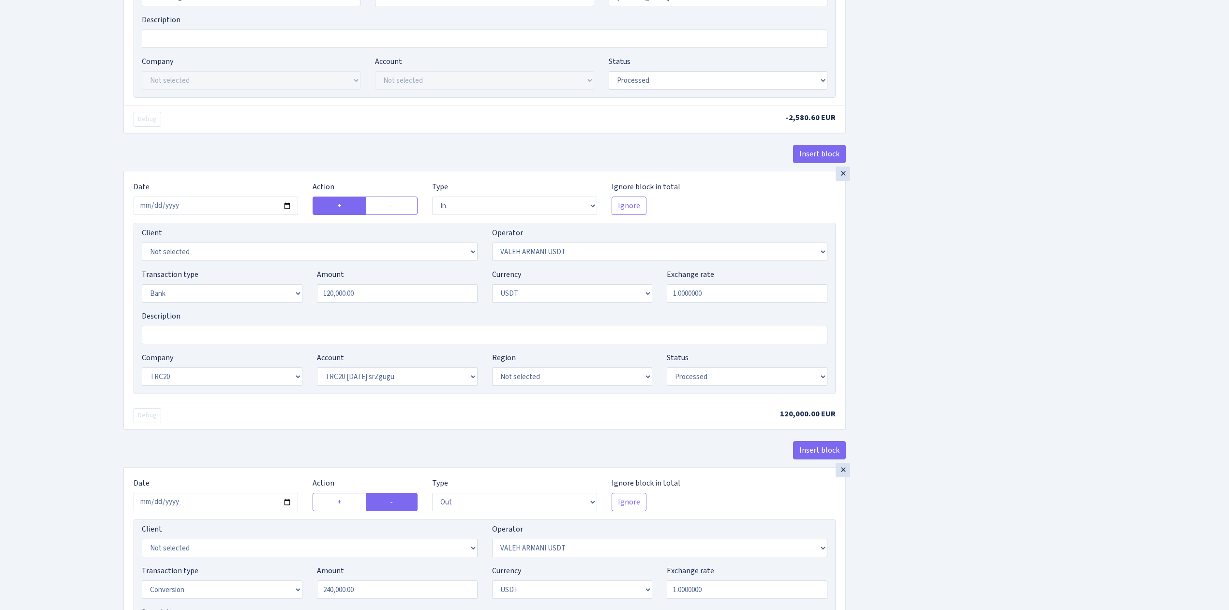
scroll to position [645, 0]
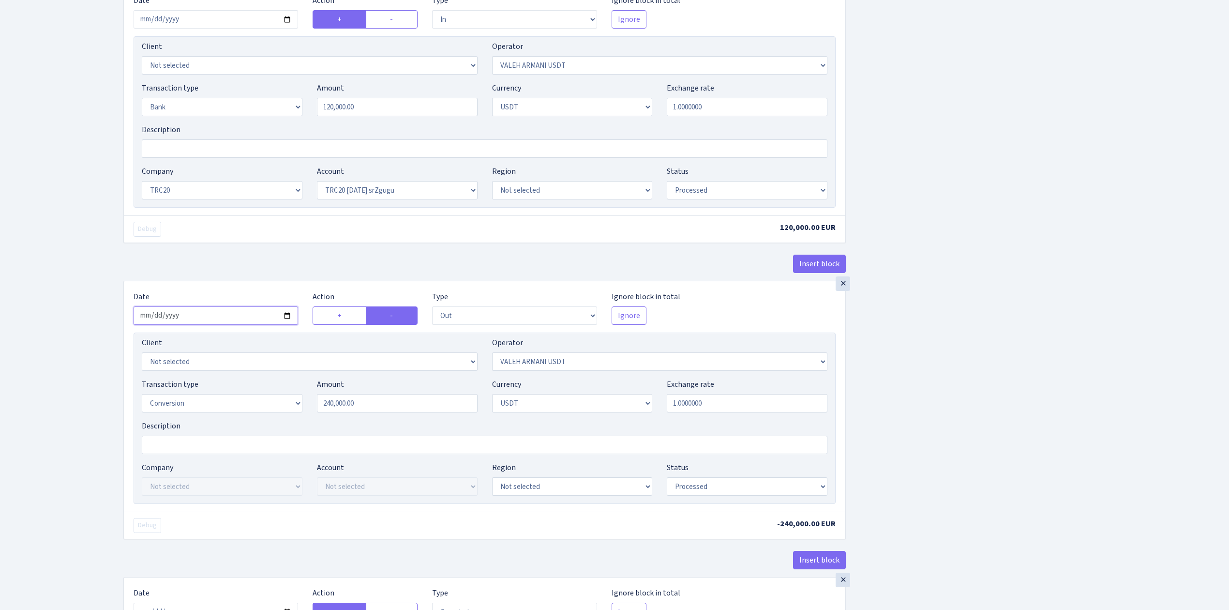
click at [287, 318] on input "2025-08-04" at bounding box center [216, 315] width 165 height 18
type input "[DATE]"
drag, startPoint x: 417, startPoint y: 409, endPoint x: 289, endPoint y: 396, distance: 128.4
click at [289, 396] on div "Transaction type Not selected 981 ELF FISH crypto GIRT IVO dekl MM-BALTIC eur U…" at bounding box center [485, 400] width 700 height 42
click at [943, 386] on div "Insert block × Date [DATE] Action + - Type --- In Out Commission Field required…" at bounding box center [669, 142] width 1106 height 1468
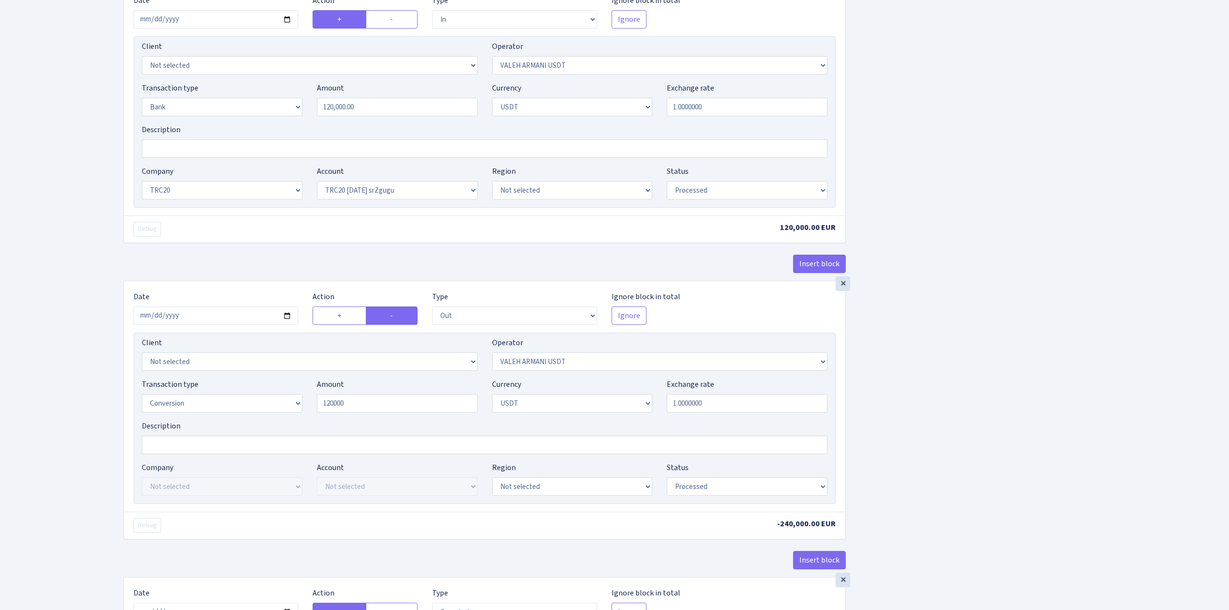
type input "120,000.00"
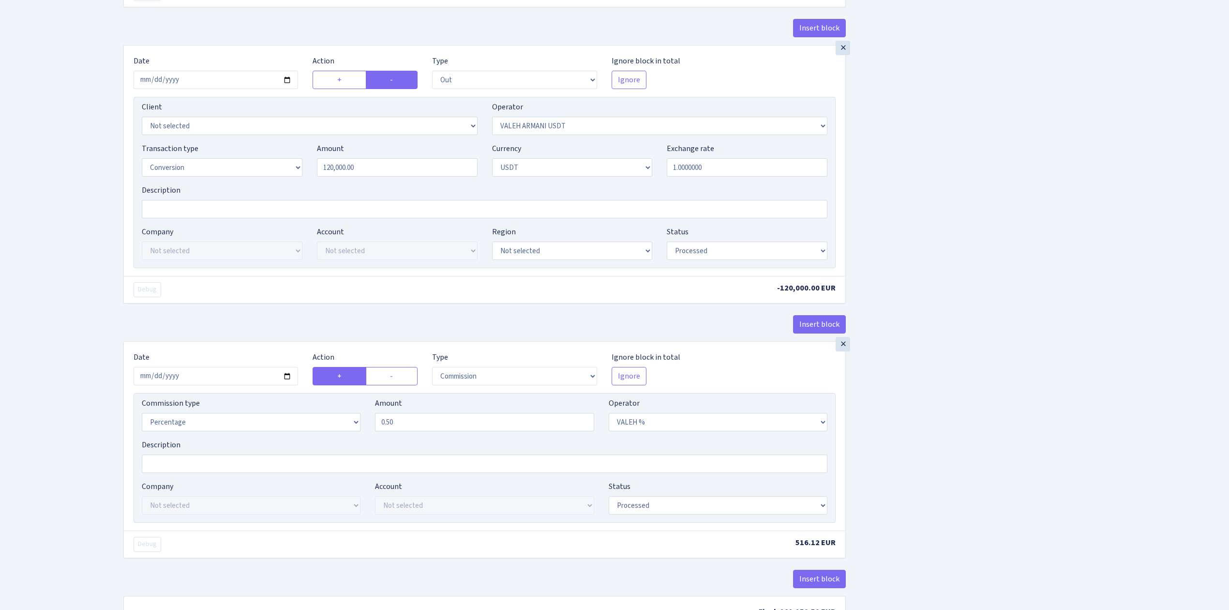
scroll to position [963, 0]
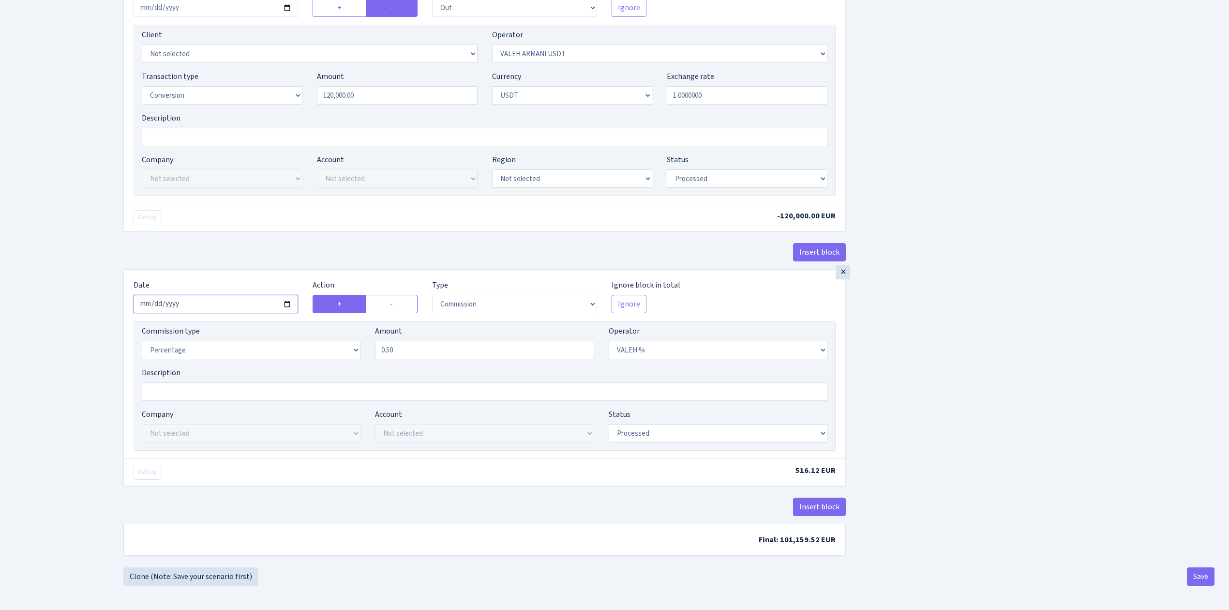
click at [287, 301] on input "2025-08-04" at bounding box center [216, 304] width 165 height 18
type input "[DATE]"
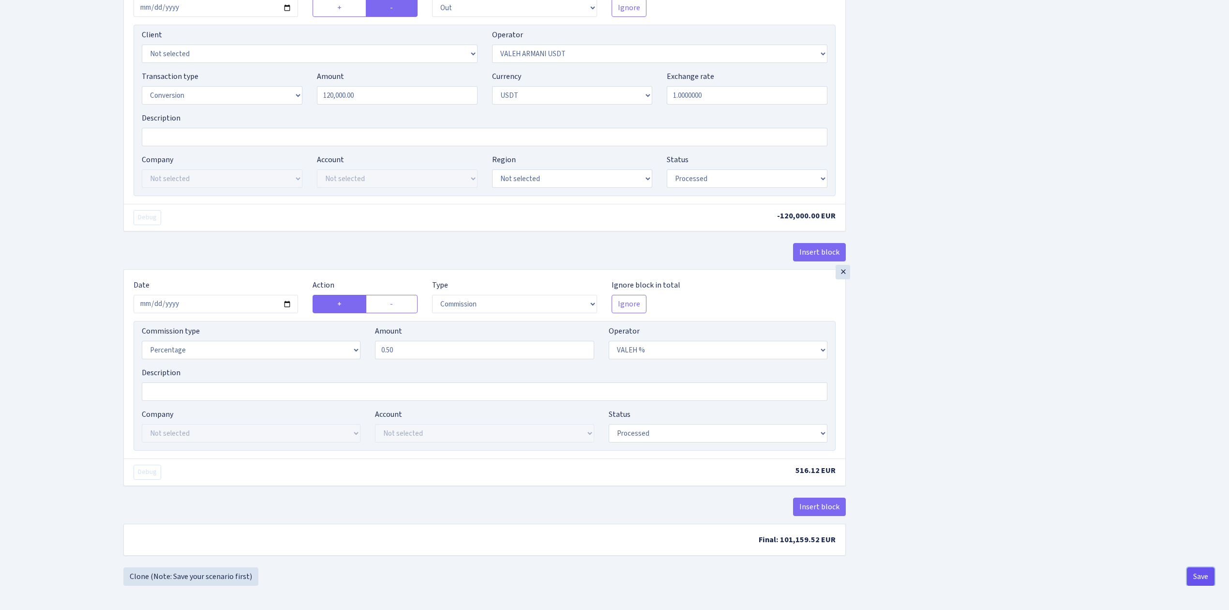
click at [1201, 575] on button "Save" at bounding box center [1201, 576] width 28 height 18
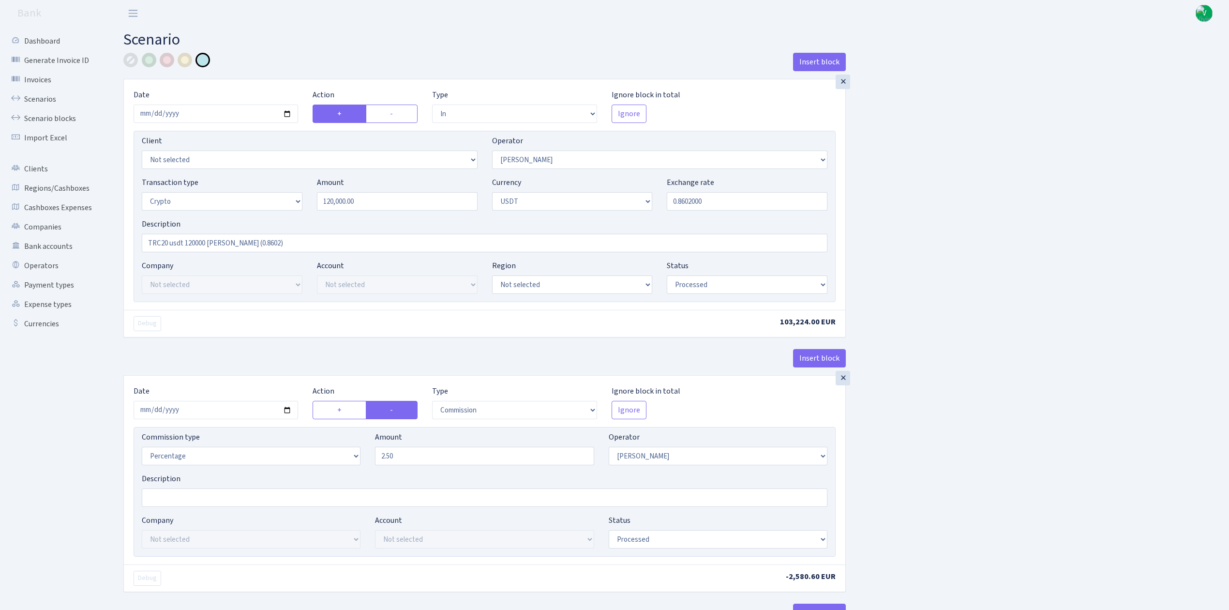
select select "in"
select select "68"
select select "3"
select select "6"
select select "processed"
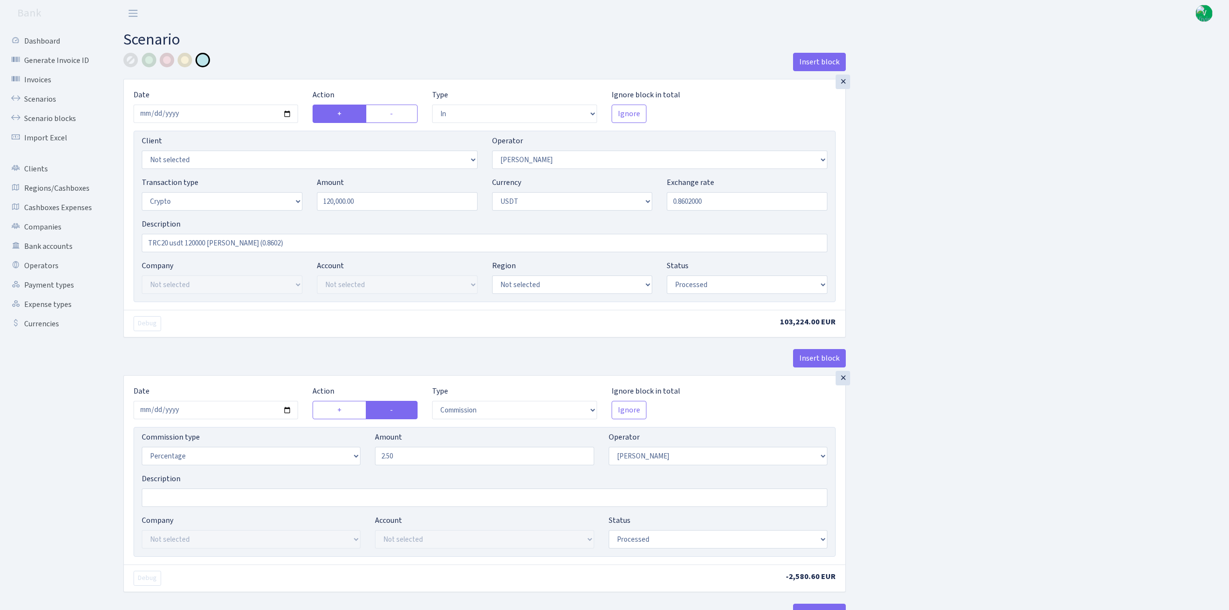
select select "commission"
select select "68"
select select "processed"
select select "in"
select select "178"
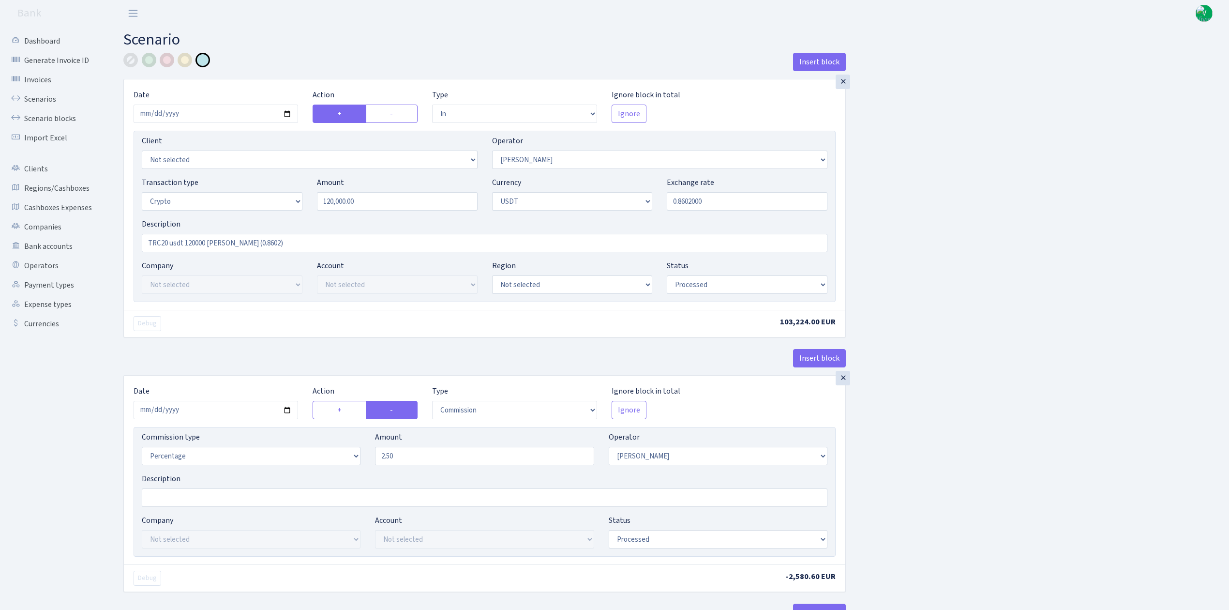
select select "2"
select select "6"
select select "20"
select select "61"
select select "processed"
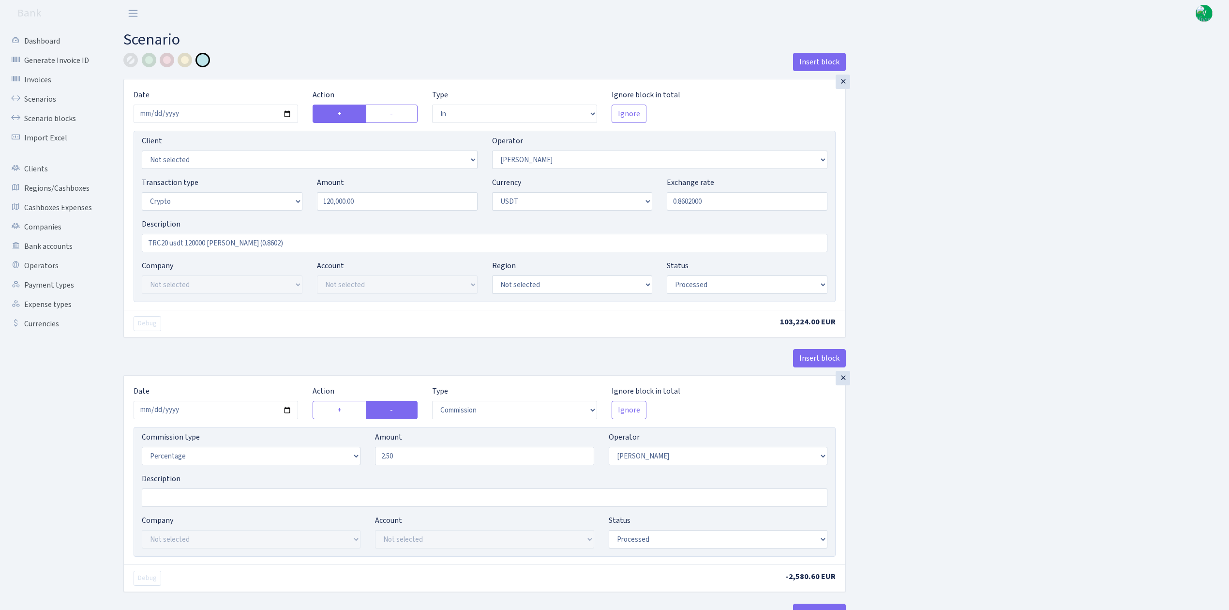
select select "out"
select select "178"
select select "15"
select select "6"
select select "processed"
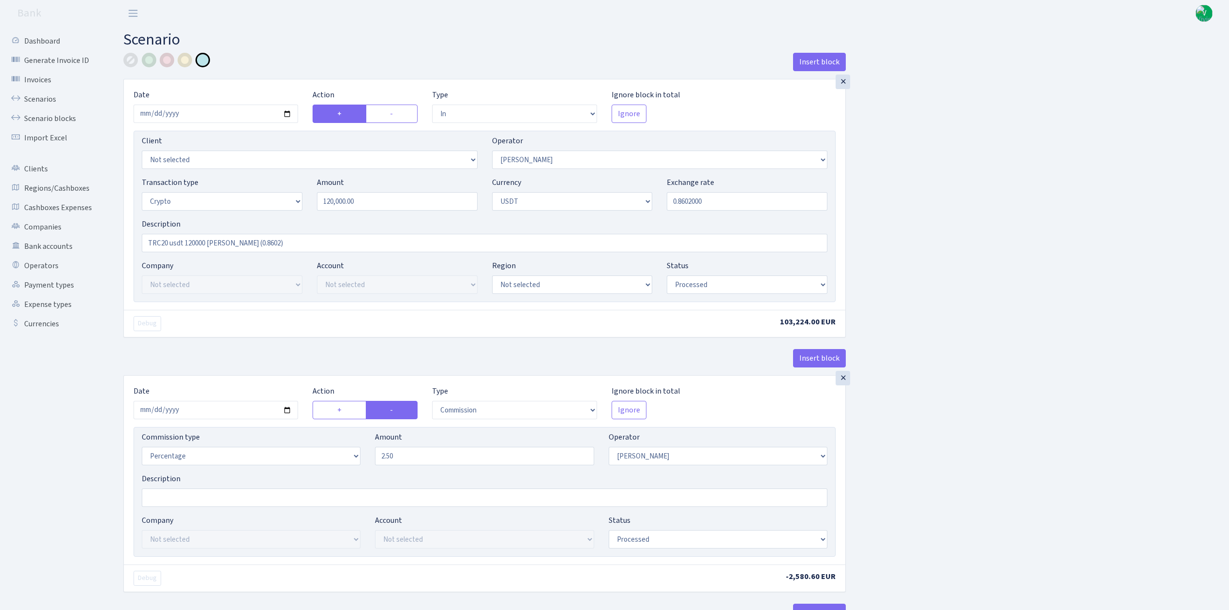
select select "commission"
select select "67"
select select "processed"
click at [37, 91] on link "Scenarios" at bounding box center [53, 99] width 97 height 19
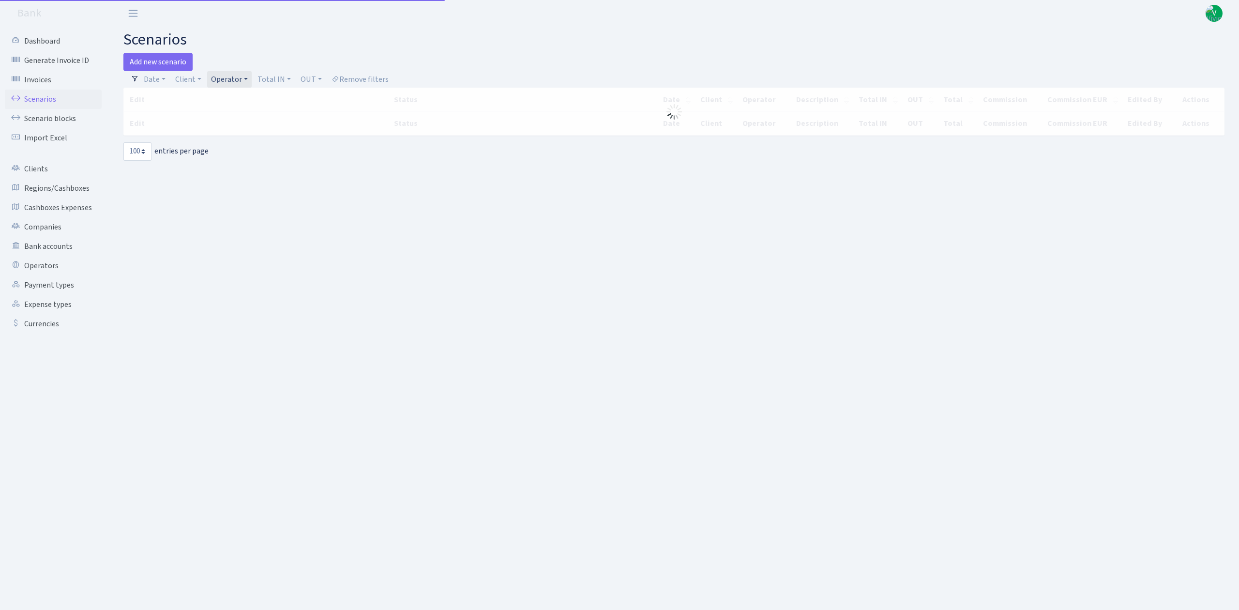
select select "100"
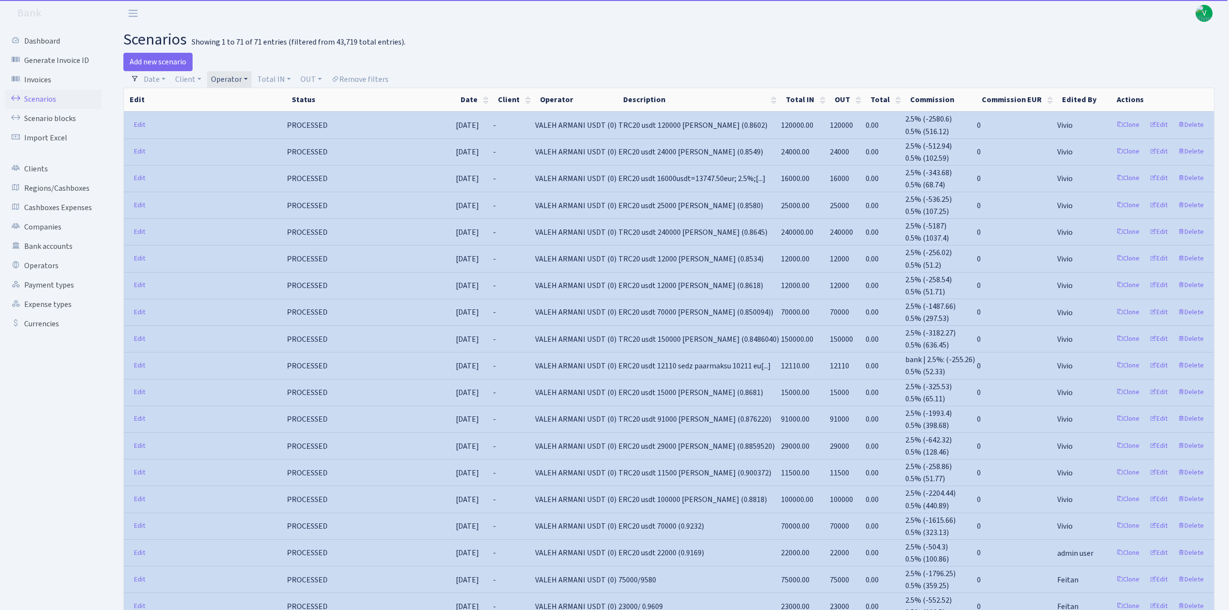
click at [235, 78] on link "Operator" at bounding box center [229, 79] width 45 height 16
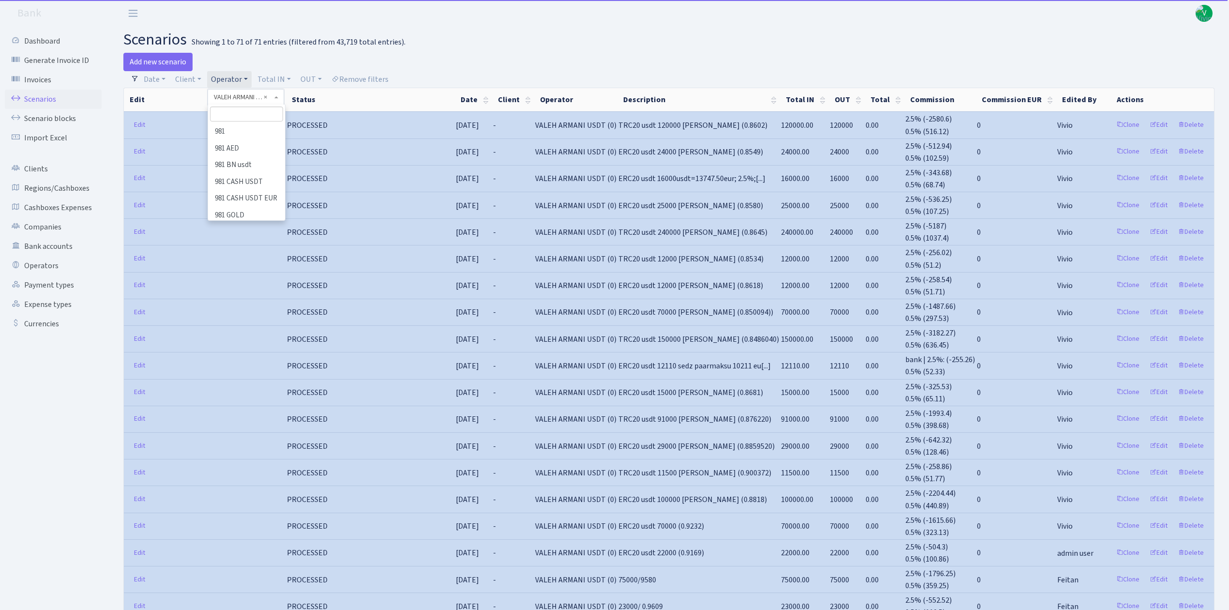
scroll to position [5909, 0]
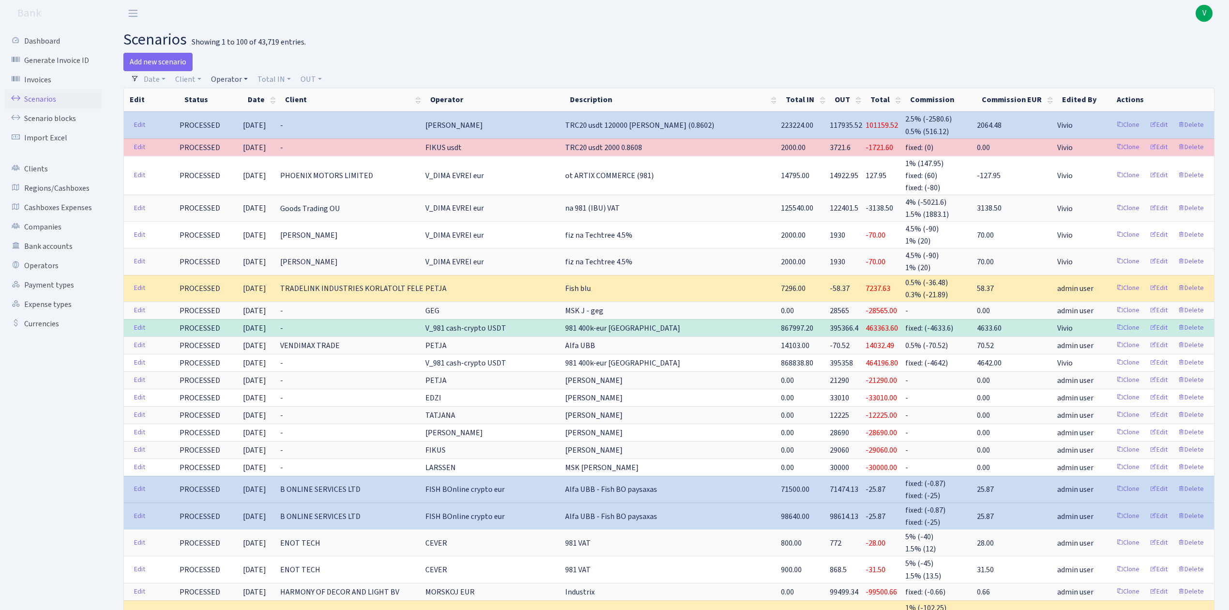
click at [230, 77] on link "Operator" at bounding box center [229, 79] width 45 height 16
click at [234, 113] on input "search" at bounding box center [245, 113] width 71 height 15
type input "981"
click at [253, 172] on li "V_981 cash-crypto USDT" at bounding box center [245, 181] width 73 height 28
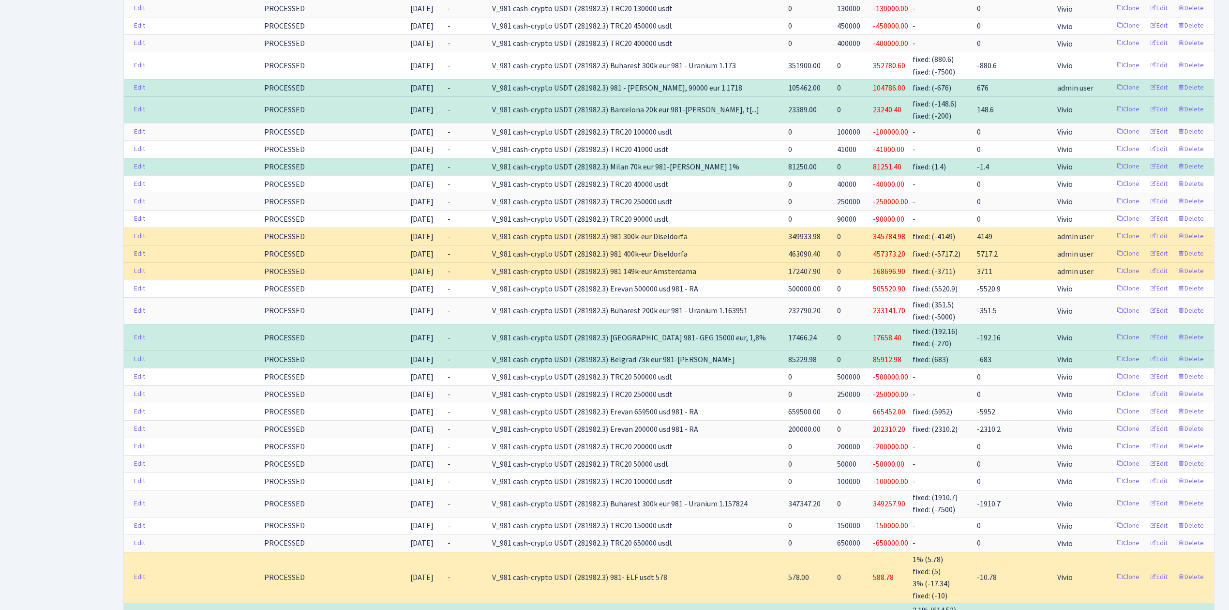
scroll to position [1657, 0]
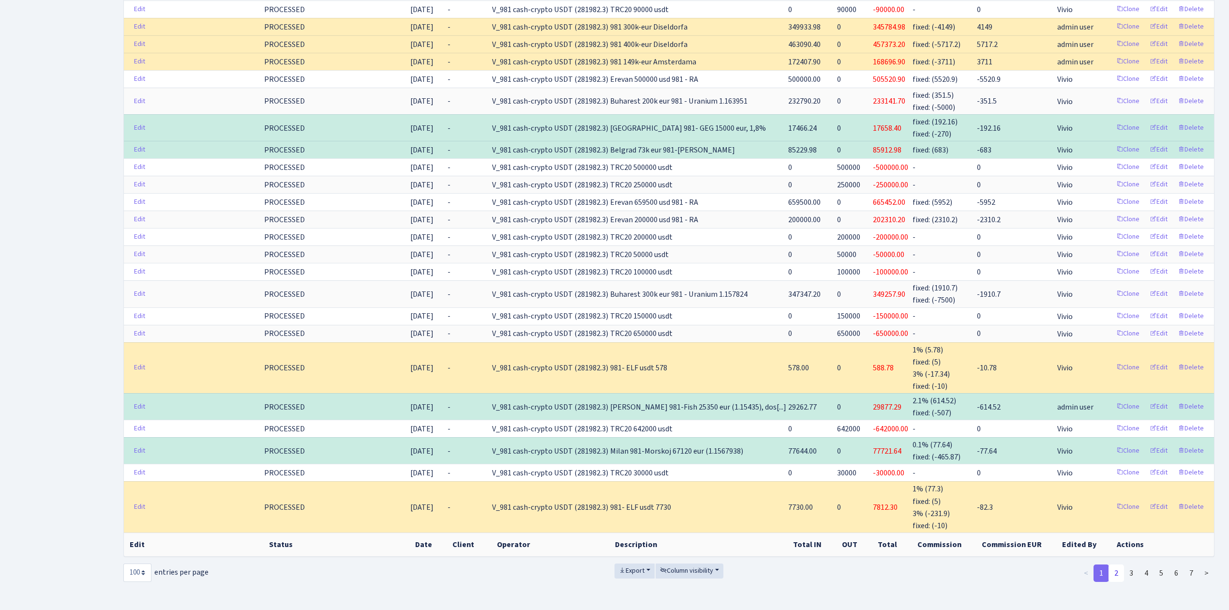
click at [1120, 564] on link "2" at bounding box center [1116, 572] width 15 height 17
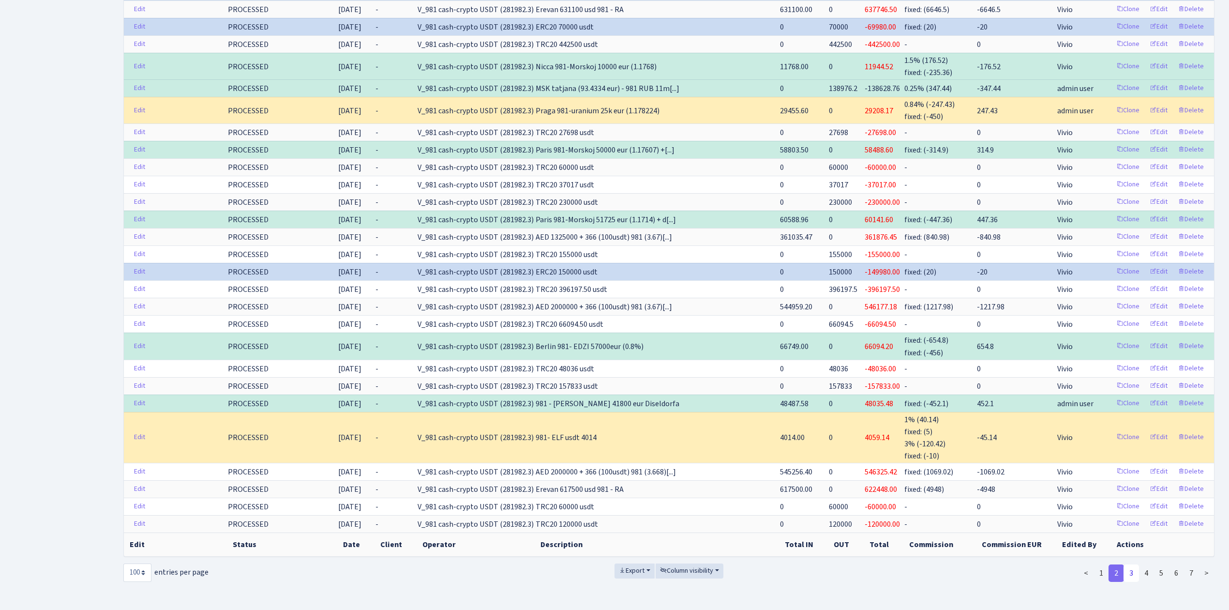
click at [1135, 570] on link "3" at bounding box center [1131, 572] width 15 height 17
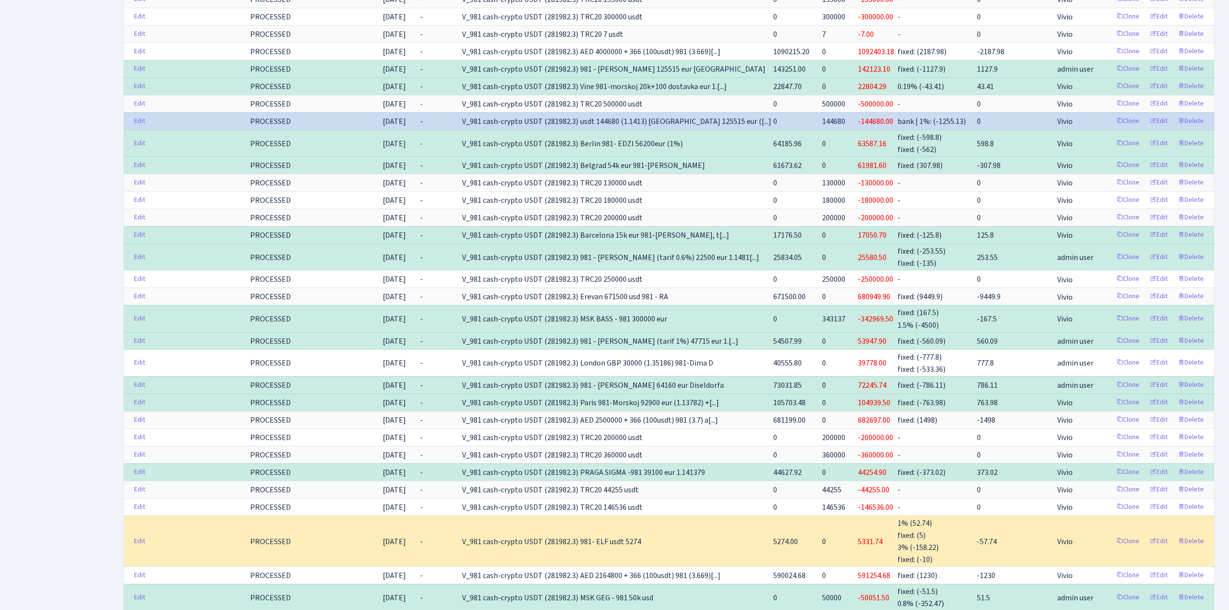
scroll to position [312, 0]
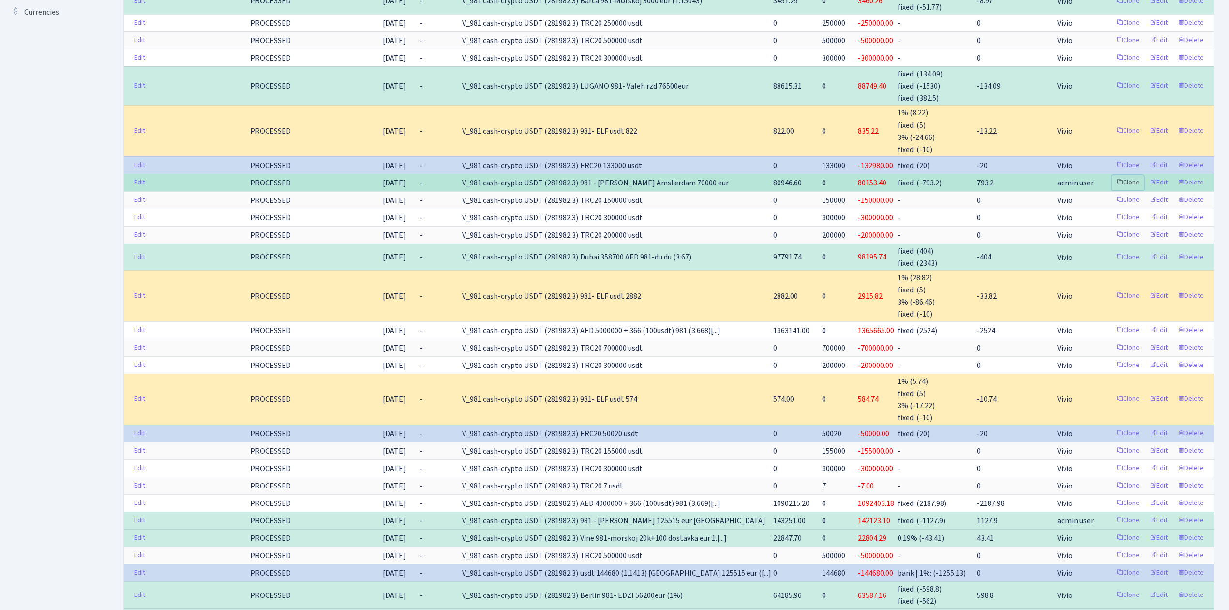
click at [1129, 180] on link "Clone" at bounding box center [1128, 182] width 32 height 15
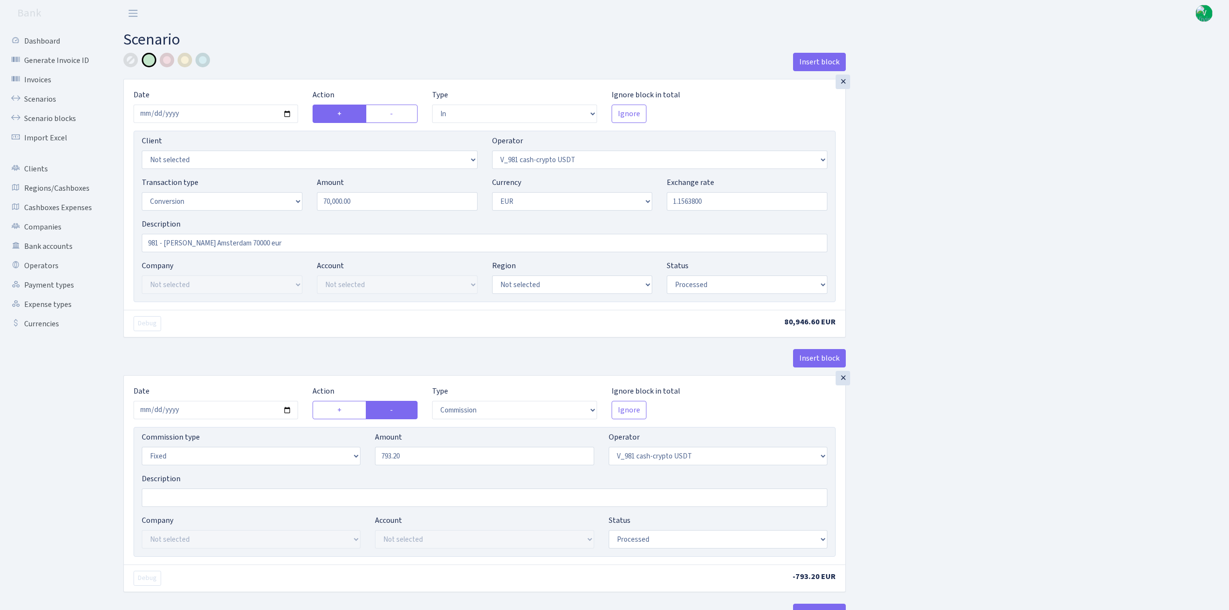
select select "in"
select select "435"
select select "15"
select select "1"
select select "processed"
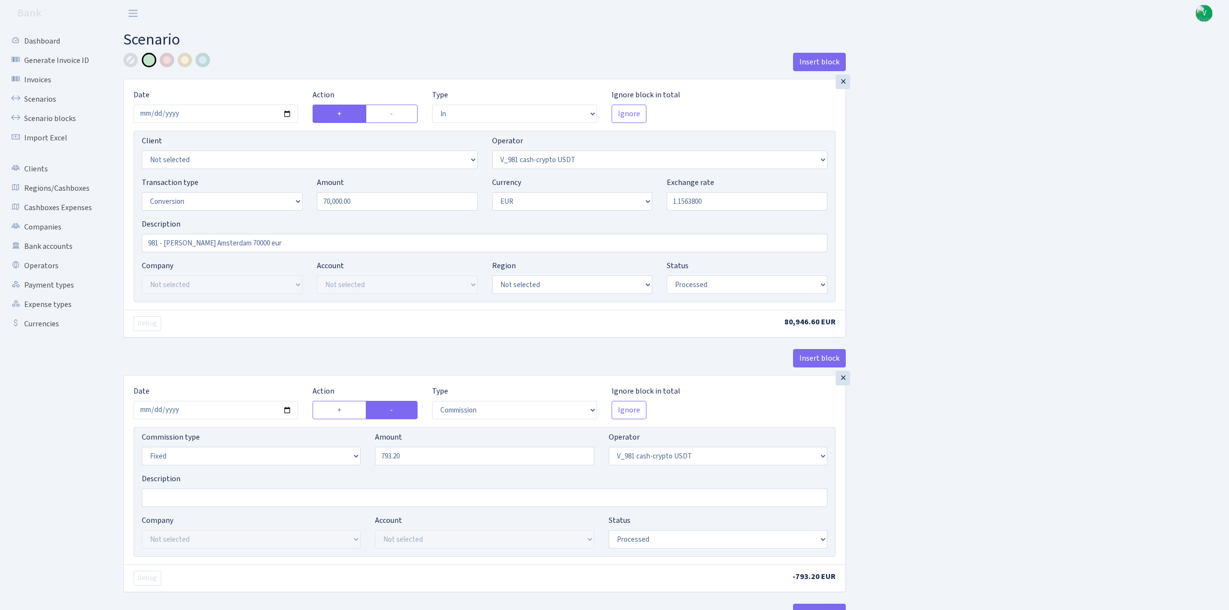
select select "commission"
select select "fixed"
select select "435"
select select "processed"
select select "out"
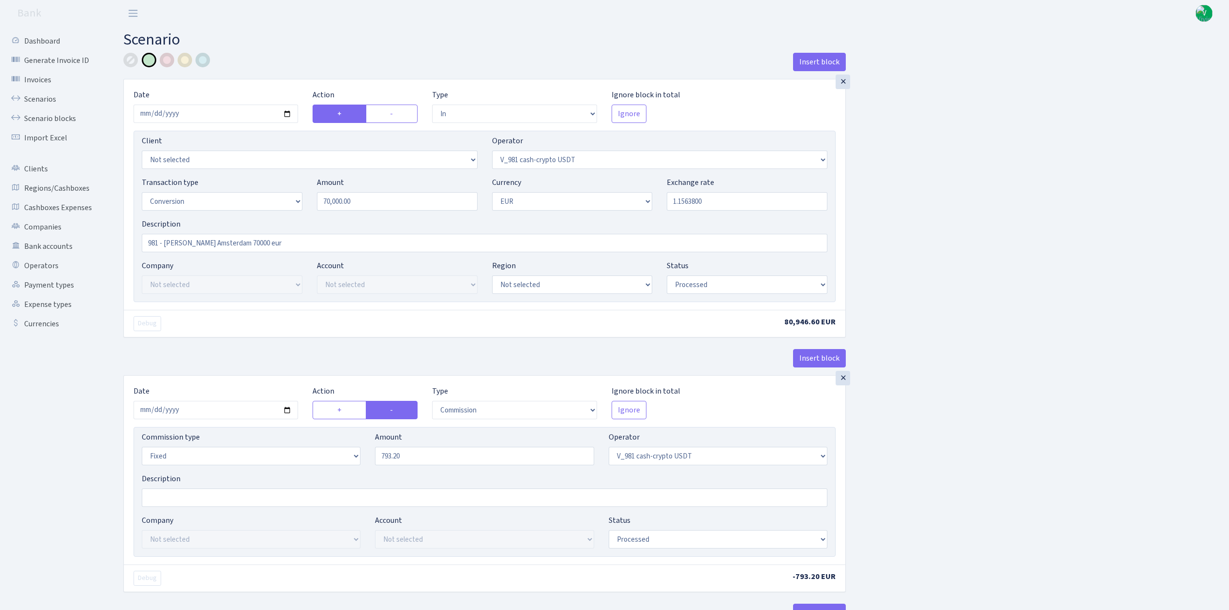
select select "434"
select select "15"
select select "1"
select select "processed"
select select "in"
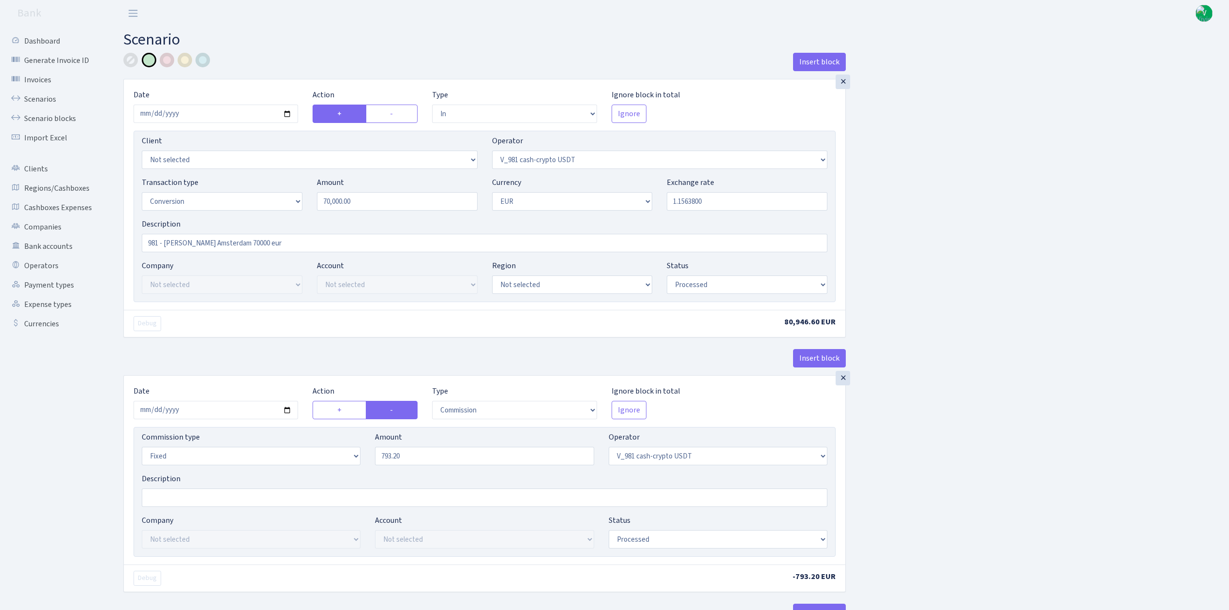
select select "434"
select select "1"
select select "22"
select select "processed"
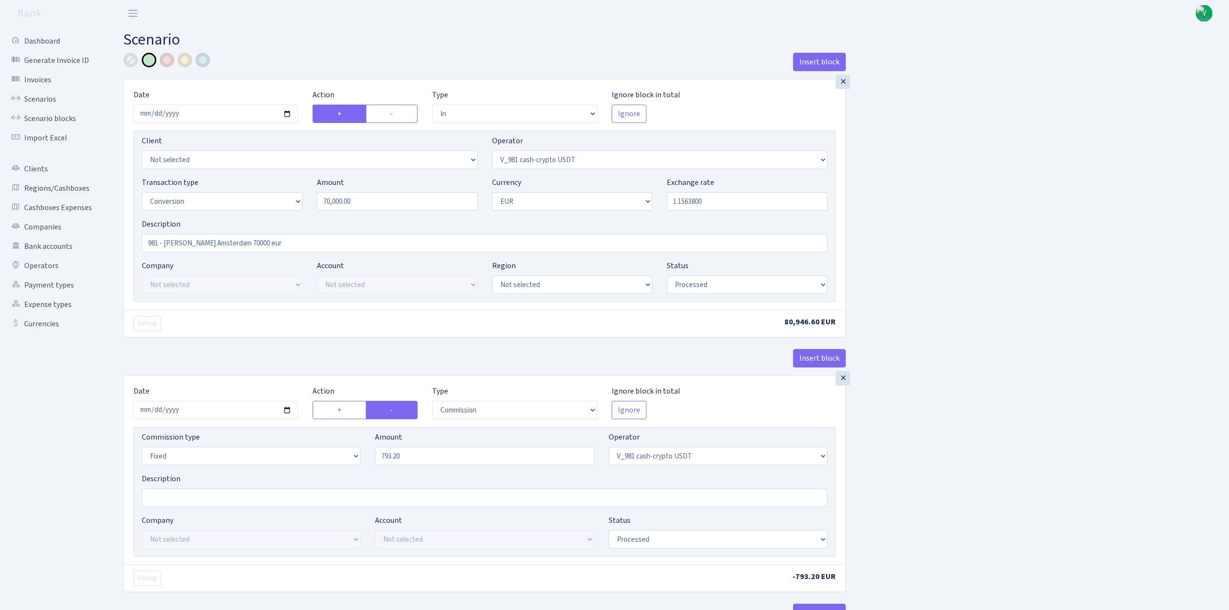
select select "out"
select select "28"
select select "1"
select select "22"
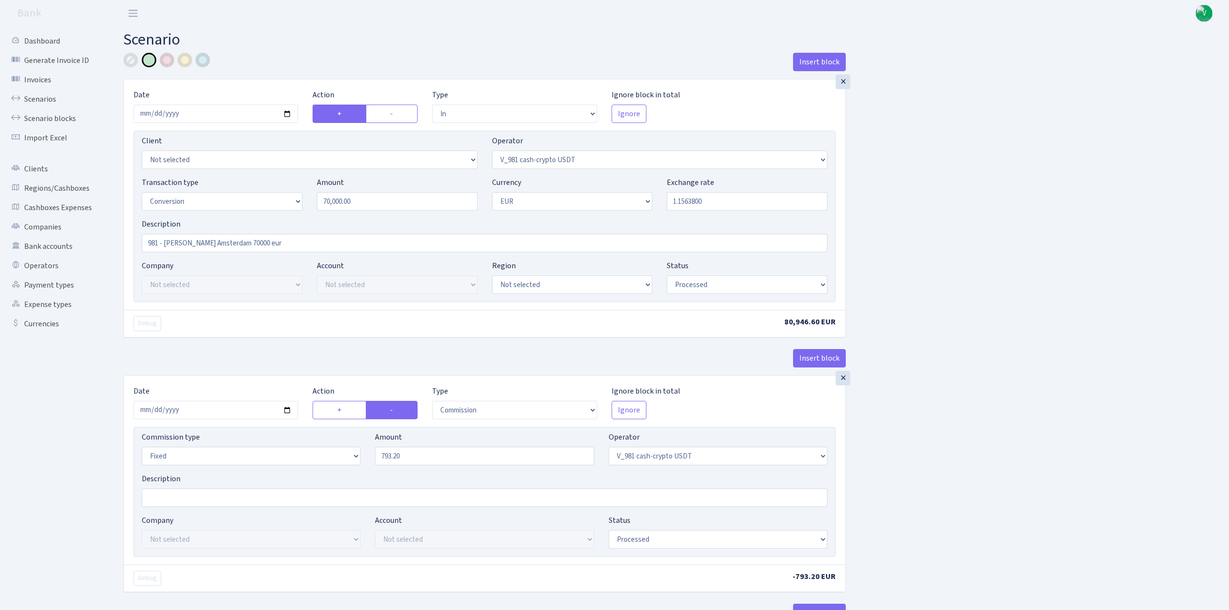
select select "processed"
click at [287, 113] on input "2025-06-16" at bounding box center [216, 114] width 165 height 18
type input "2025-09-03"
drag, startPoint x: 682, startPoint y: 200, endPoint x: 746, endPoint y: 200, distance: 63.9
click at [746, 200] on input "1.1563800" at bounding box center [747, 201] width 161 height 18
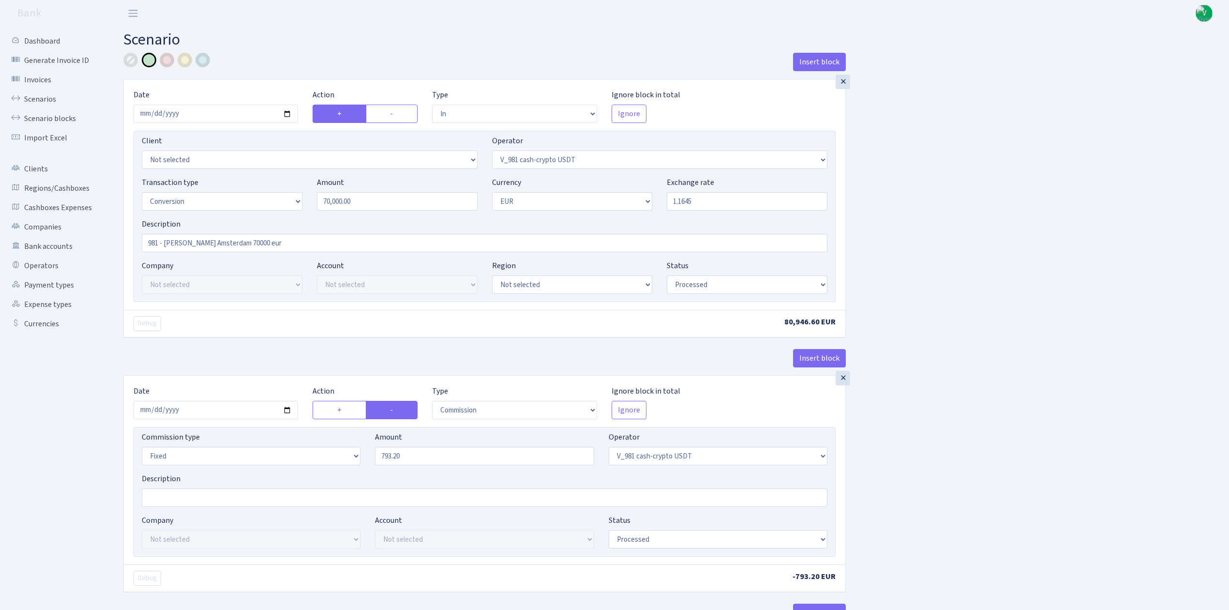
type input "1.1645000"
click at [287, 409] on input "2025-06-16" at bounding box center [216, 410] width 165 height 18
type input "[DATE]"
click at [448, 459] on input "793.20" at bounding box center [484, 456] width 219 height 18
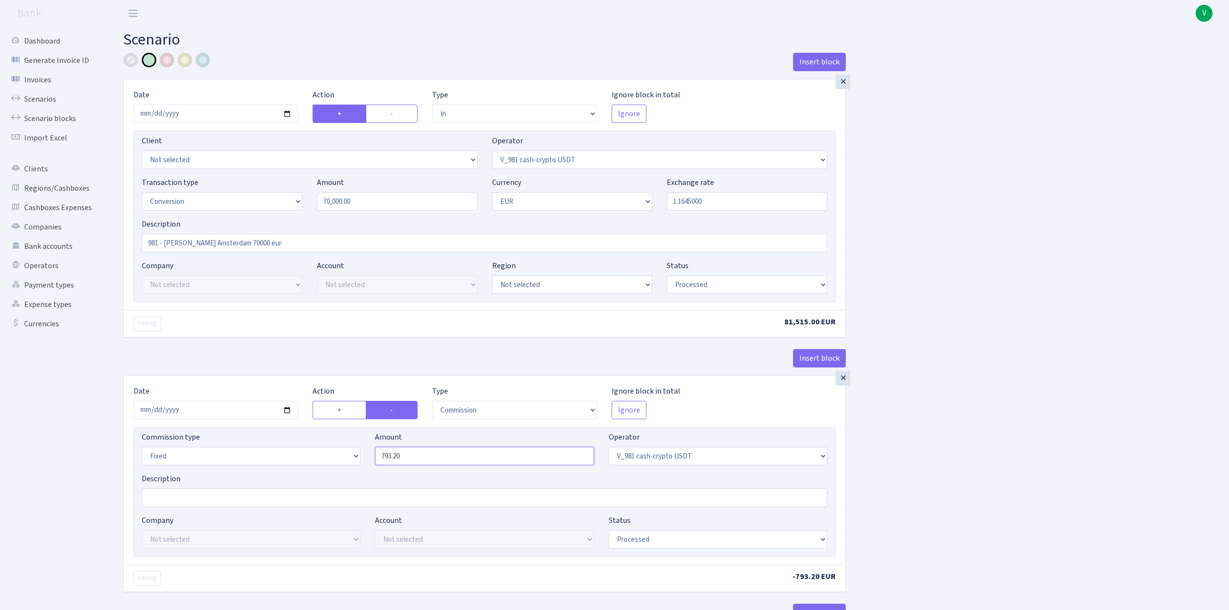
drag, startPoint x: 415, startPoint y: 452, endPoint x: 335, endPoint y: 449, distance: 79.4
click at [335, 449] on div "Commission type Percentage Fixed Bank Amount 793.20 Operator Not selected 981 9…" at bounding box center [485, 452] width 700 height 42
type input "838.60"
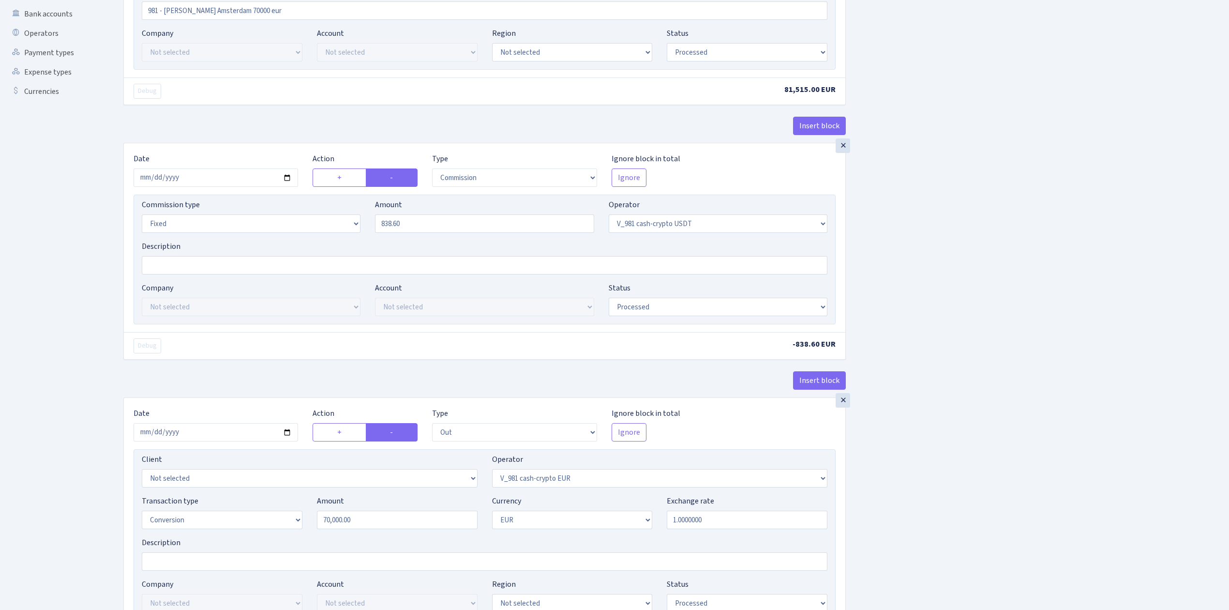
scroll to position [258, 0]
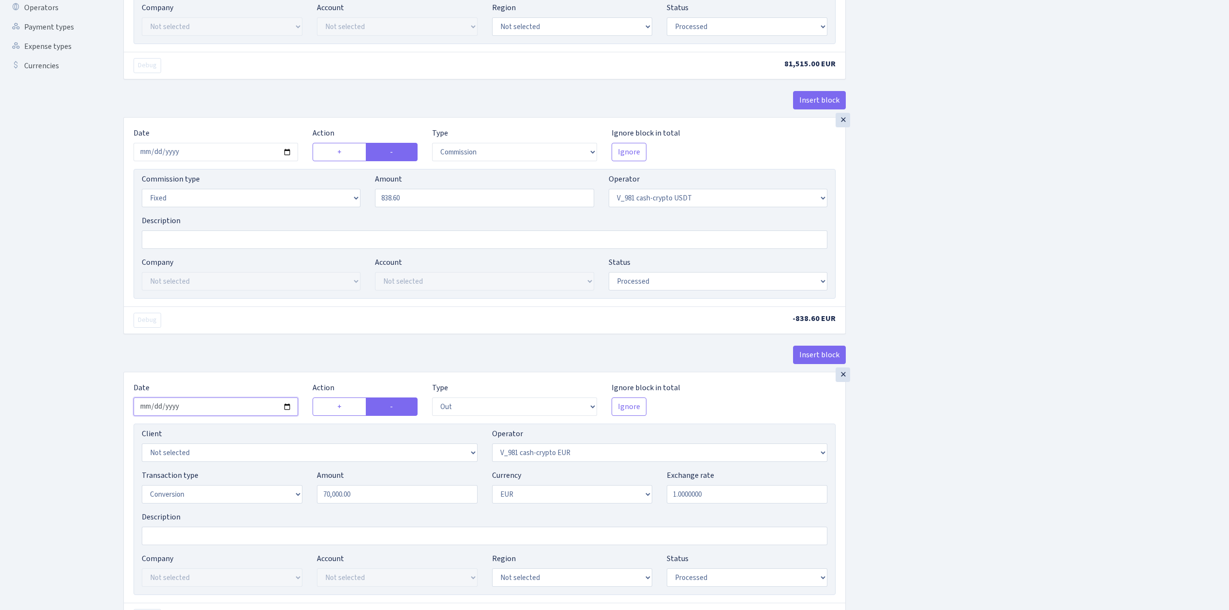
click at [287, 410] on input "2025-06-16" at bounding box center [216, 406] width 165 height 18
type input "[DATE]"
click at [984, 519] on div "Insert block × Date 2025-09-03 Action + - Type --- In Out Commission Field requ…" at bounding box center [669, 549] width 1106 height 1509
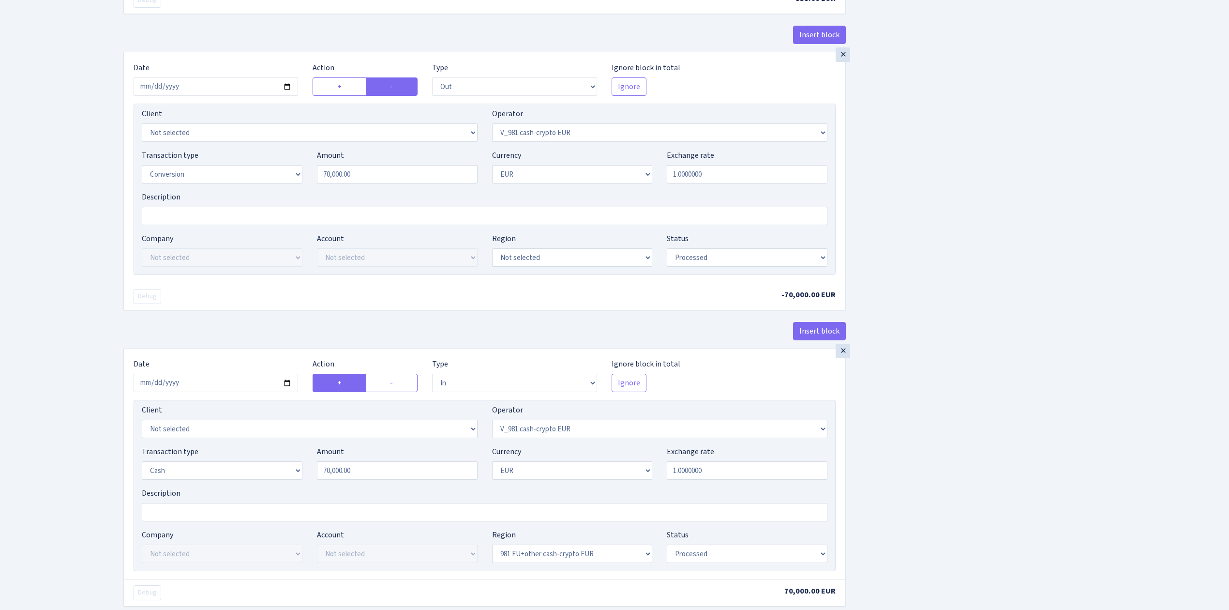
scroll to position [645, 0]
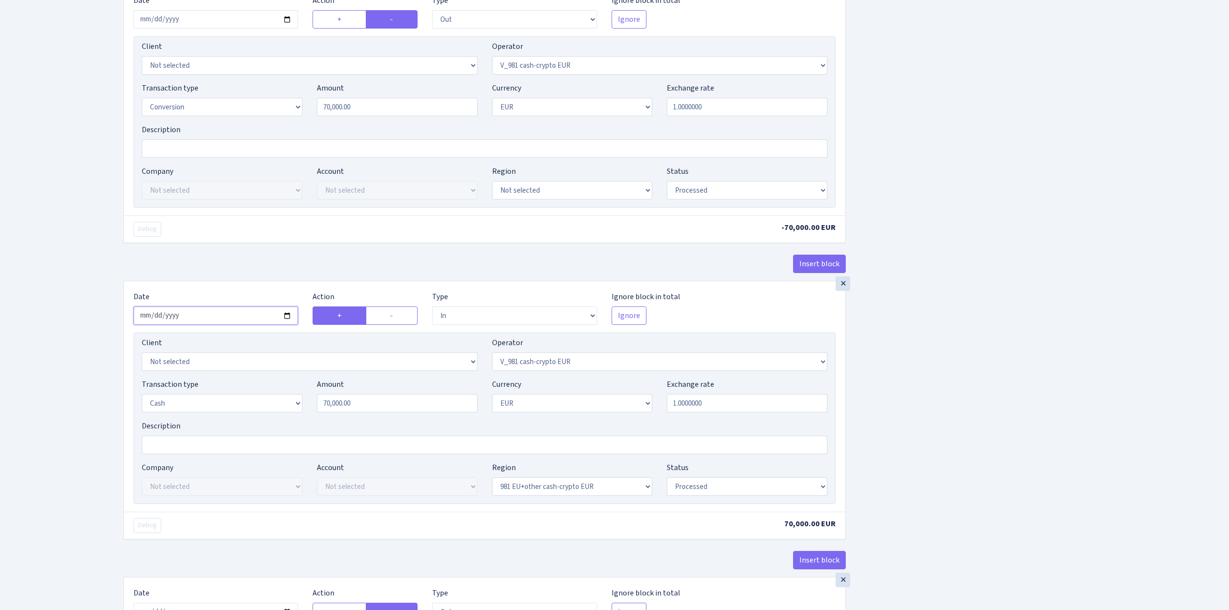
click at [287, 320] on input "2025-06-16" at bounding box center [216, 315] width 165 height 18
type input "2025-09-03"
click at [941, 467] on div "Insert block × Date 2025-09-03 Action + - Type --- In Out Commission Field requ…" at bounding box center [669, 162] width 1106 height 1509
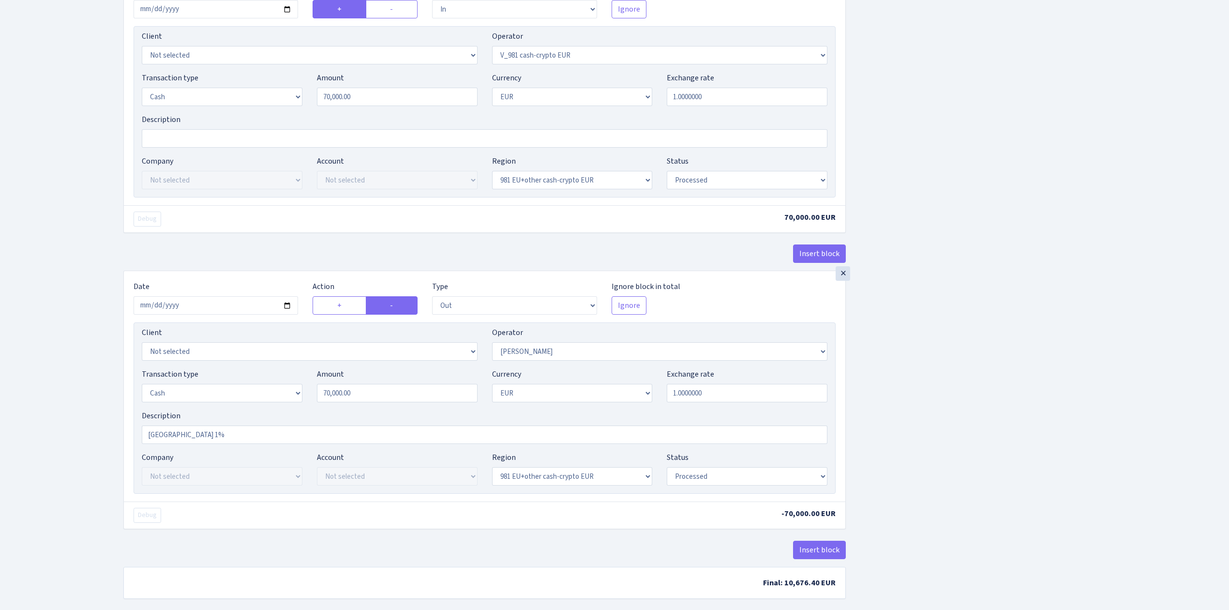
scroll to position [968, 0]
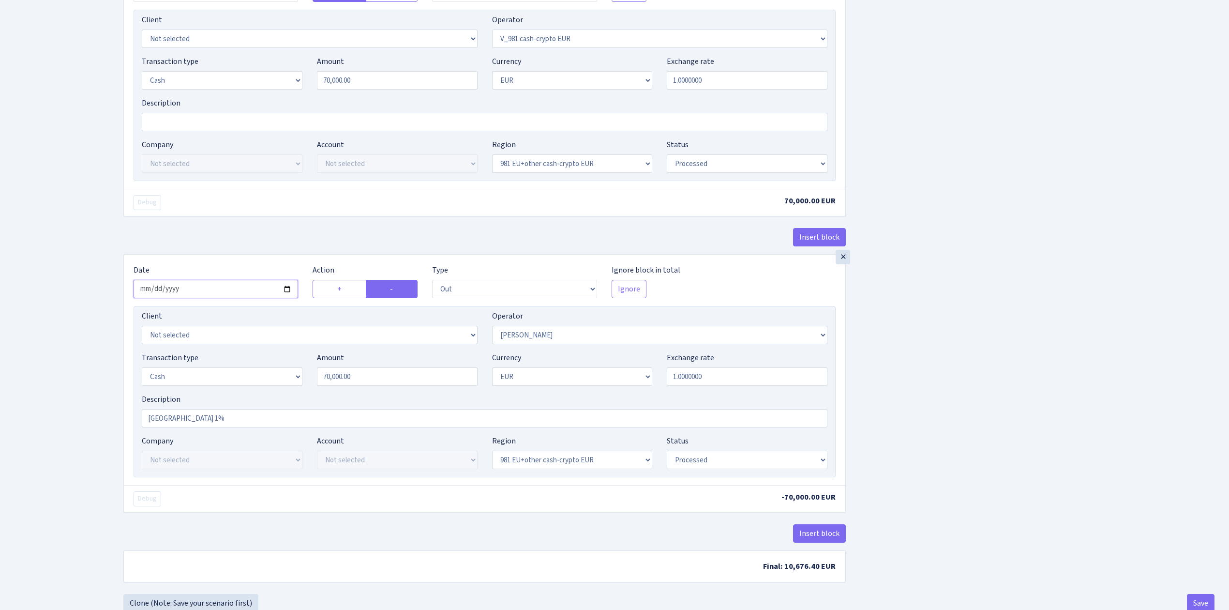
click at [288, 295] on input "2025-06-16" at bounding box center [216, 289] width 165 height 18
type input "2025-09-03"
drag, startPoint x: 223, startPoint y: 430, endPoint x: 108, endPoint y: 422, distance: 115.0
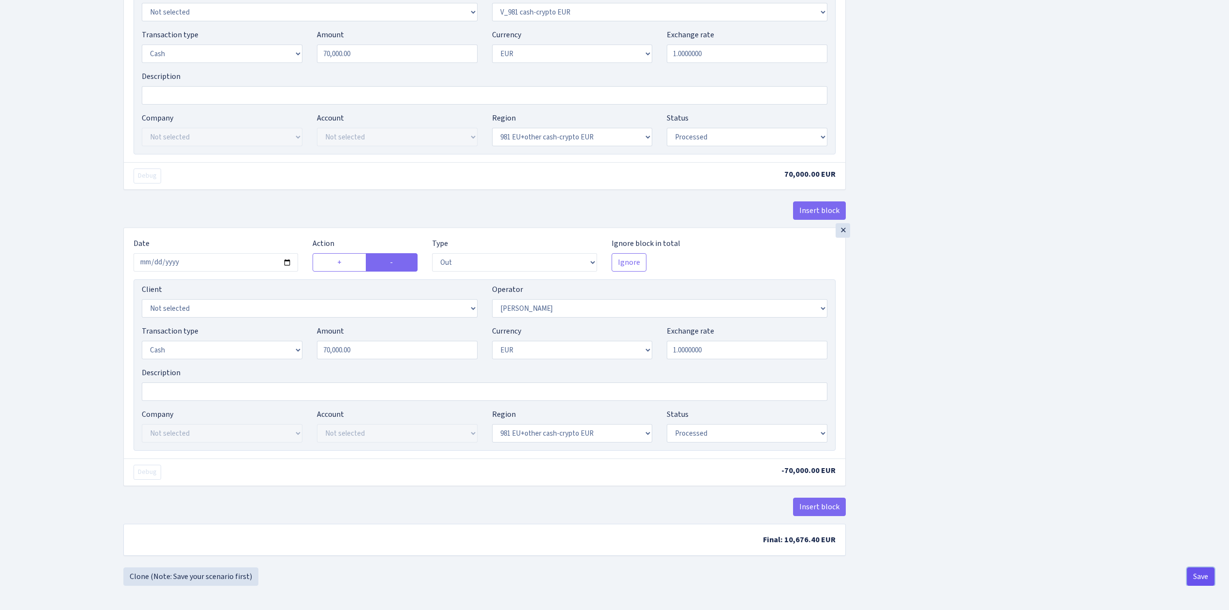
click at [1199, 574] on button "Save" at bounding box center [1201, 576] width 28 height 18
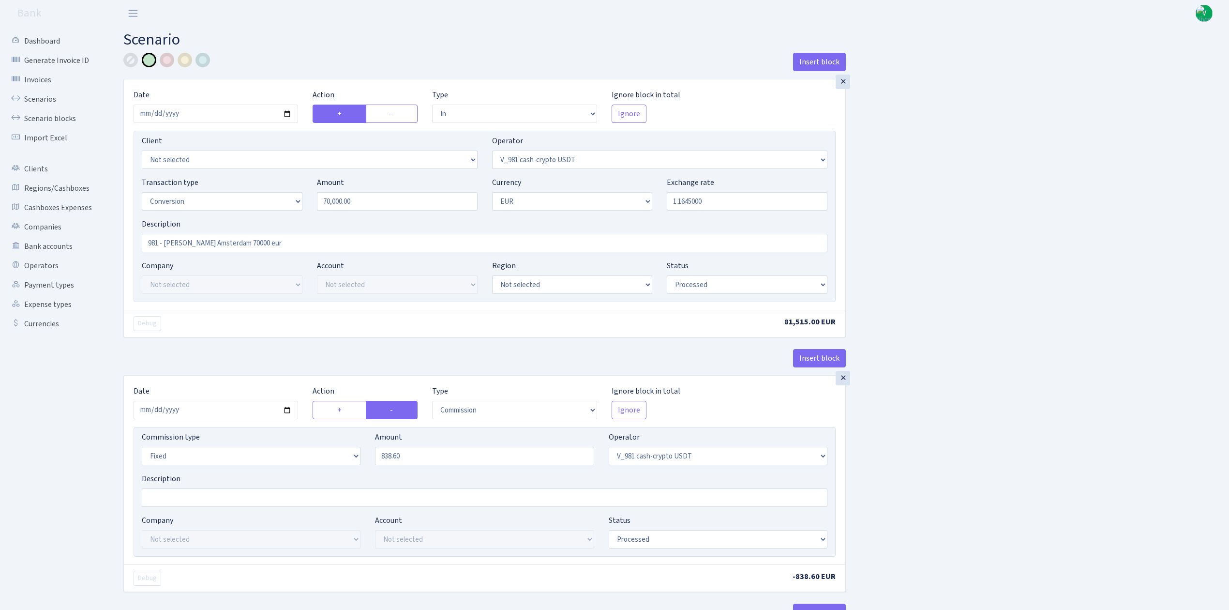
select select "in"
select select "435"
select select "15"
select select "1"
select select "processed"
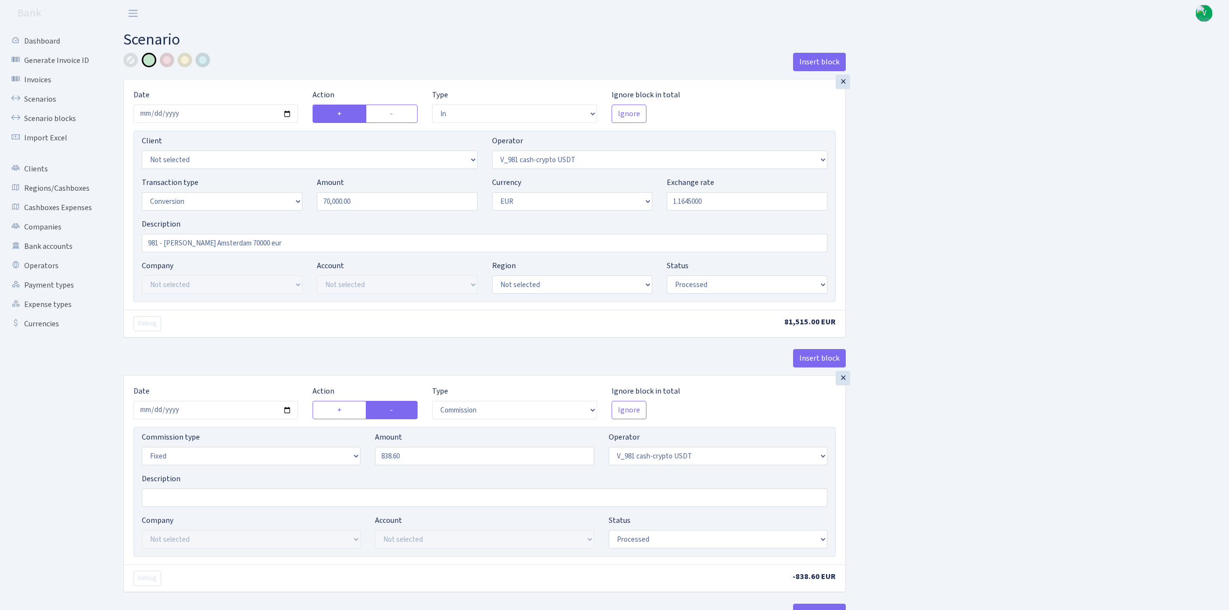
select select "commission"
select select "fixed"
select select "435"
select select "processed"
select select "out"
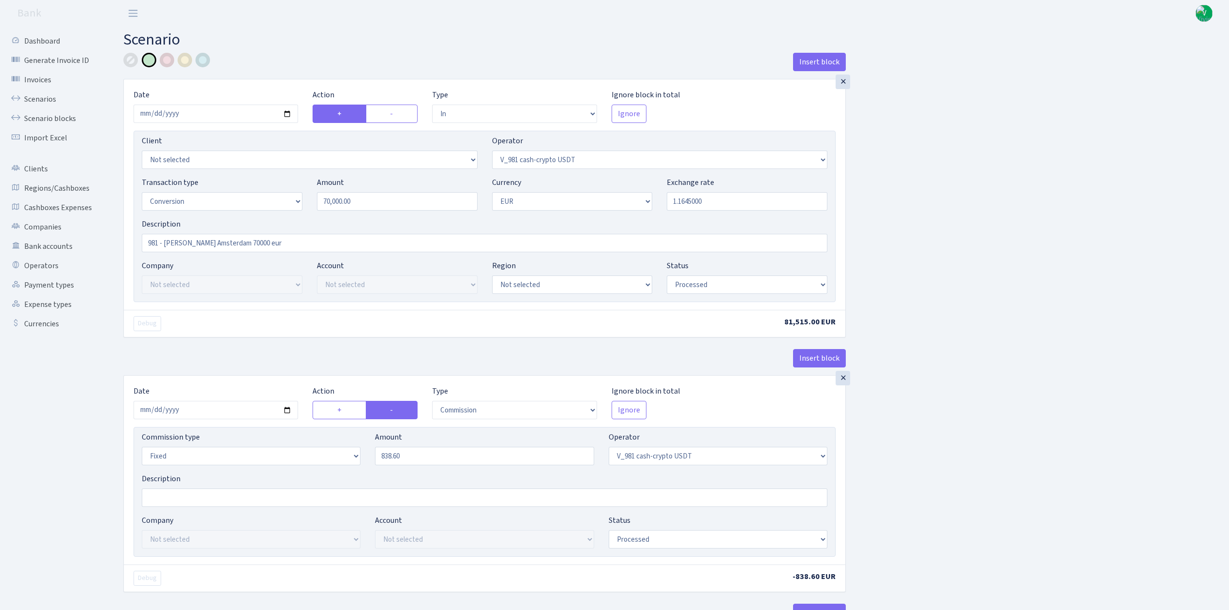
select select "434"
select select "15"
select select "1"
select select "processed"
select select "in"
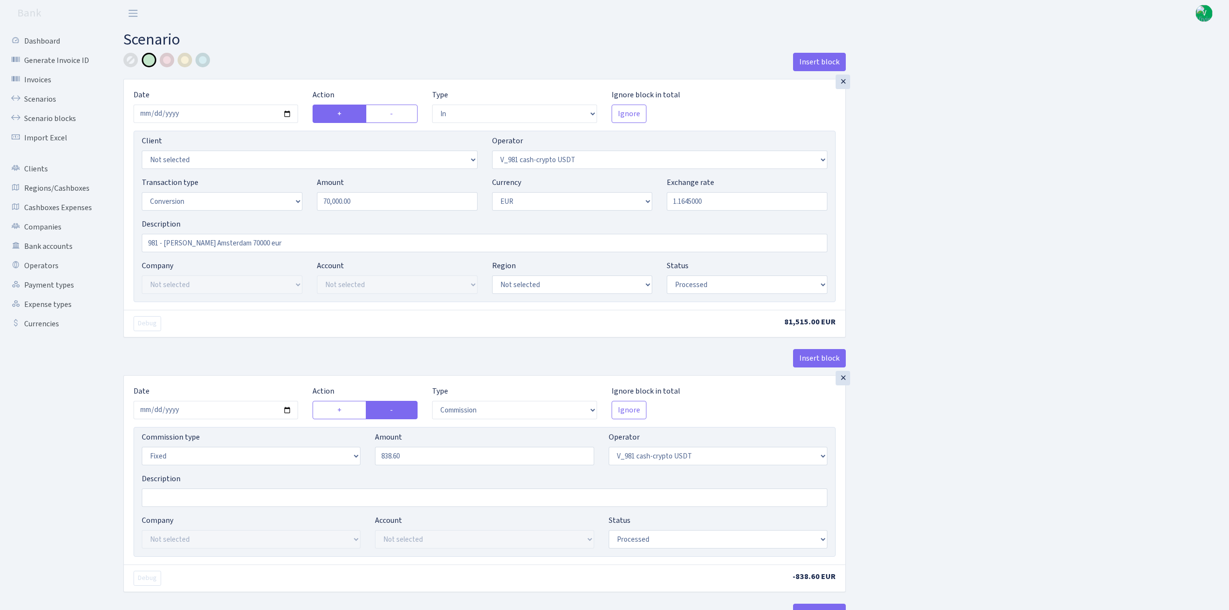
select select "434"
select select "1"
select select "22"
select select "processed"
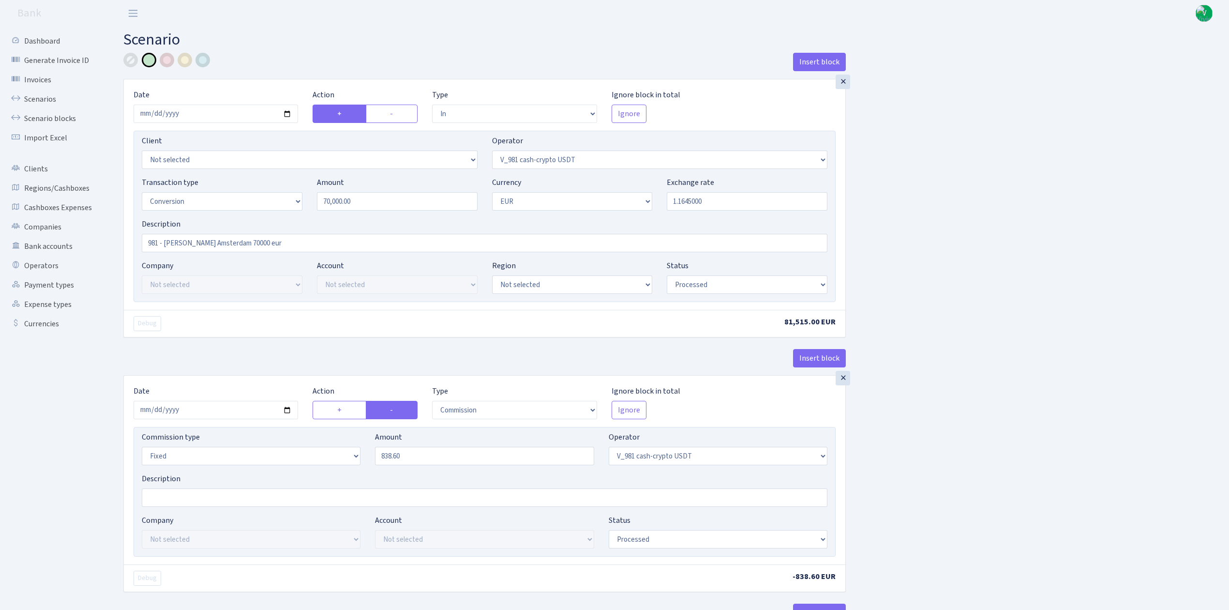
select select "out"
select select "28"
select select "1"
select select "22"
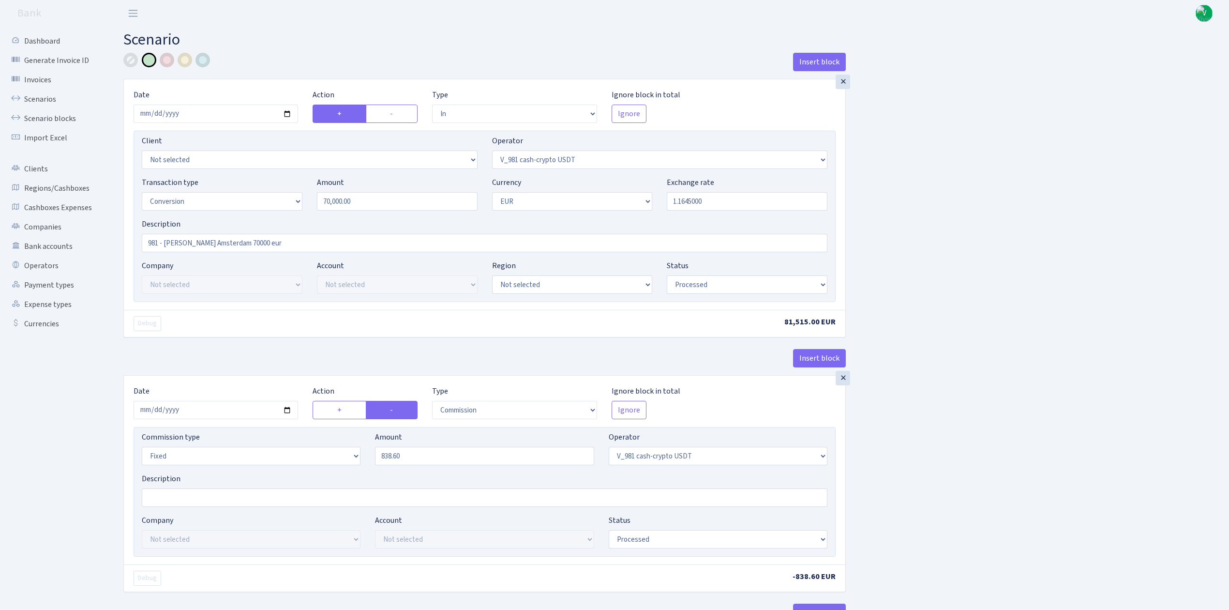
select select "processed"
click at [39, 93] on link "Scenarios" at bounding box center [53, 99] width 97 height 19
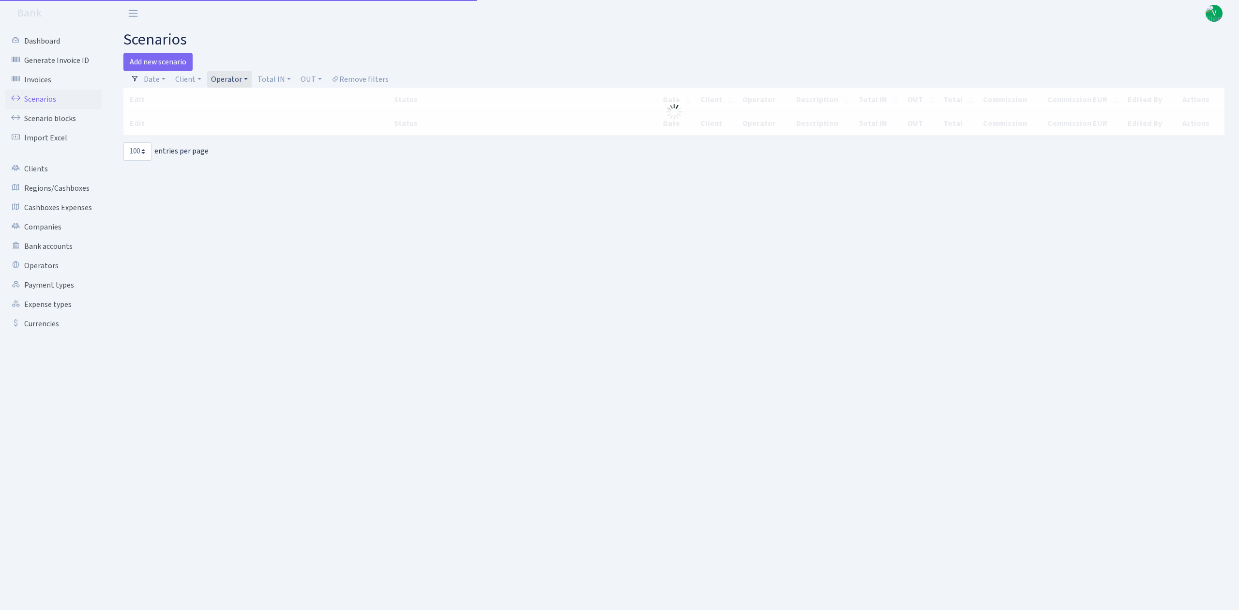
select select "100"
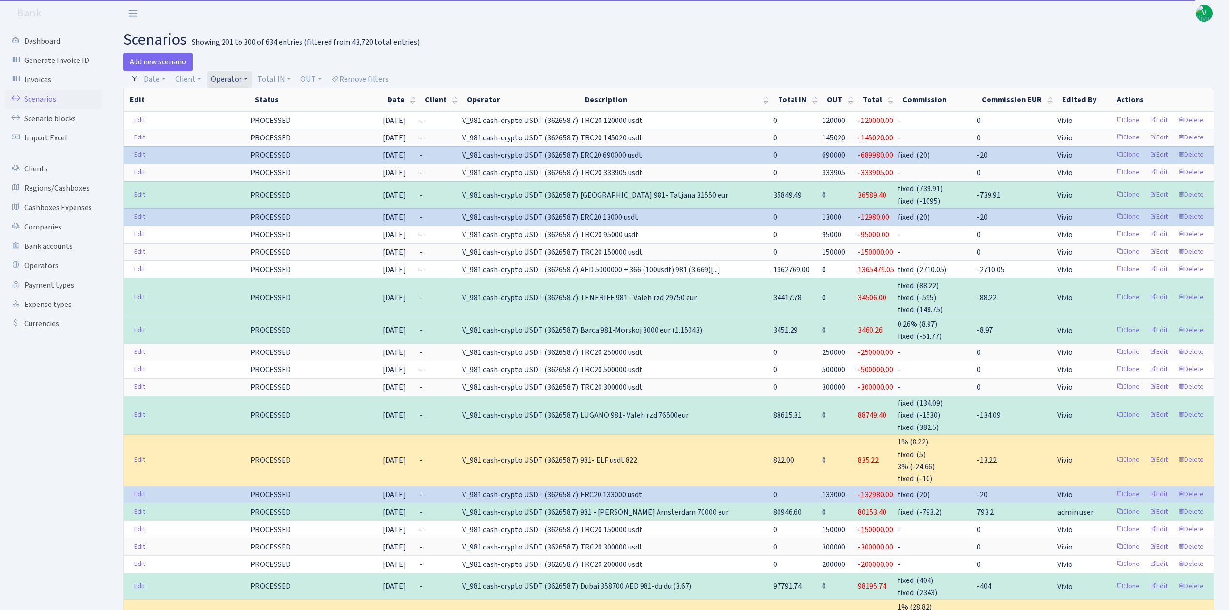
click at [241, 75] on link "Operator" at bounding box center [229, 79] width 45 height 16
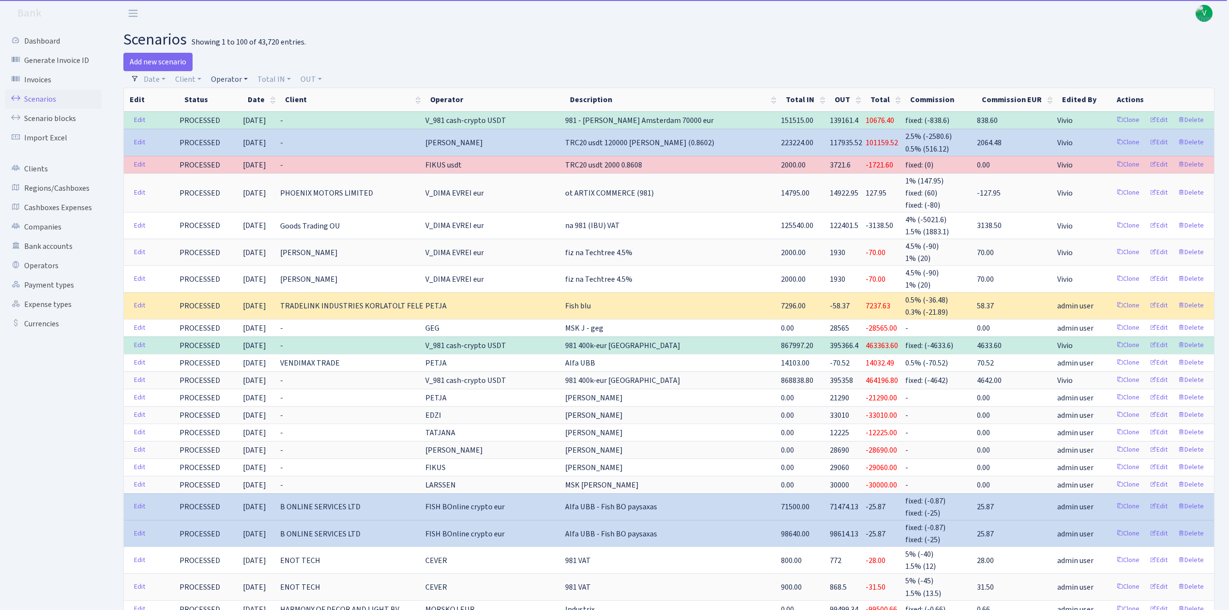
click at [228, 77] on link "Operator" at bounding box center [229, 79] width 45 height 16
click at [231, 108] on input "search" at bounding box center [245, 113] width 71 height 15
type input "[PERSON_NAME]"
drag, startPoint x: 245, startPoint y: 153, endPoint x: 269, endPoint y: 134, distance: 31.0
click at [246, 153] on li "[PERSON_NAME]" at bounding box center [245, 159] width 73 height 17
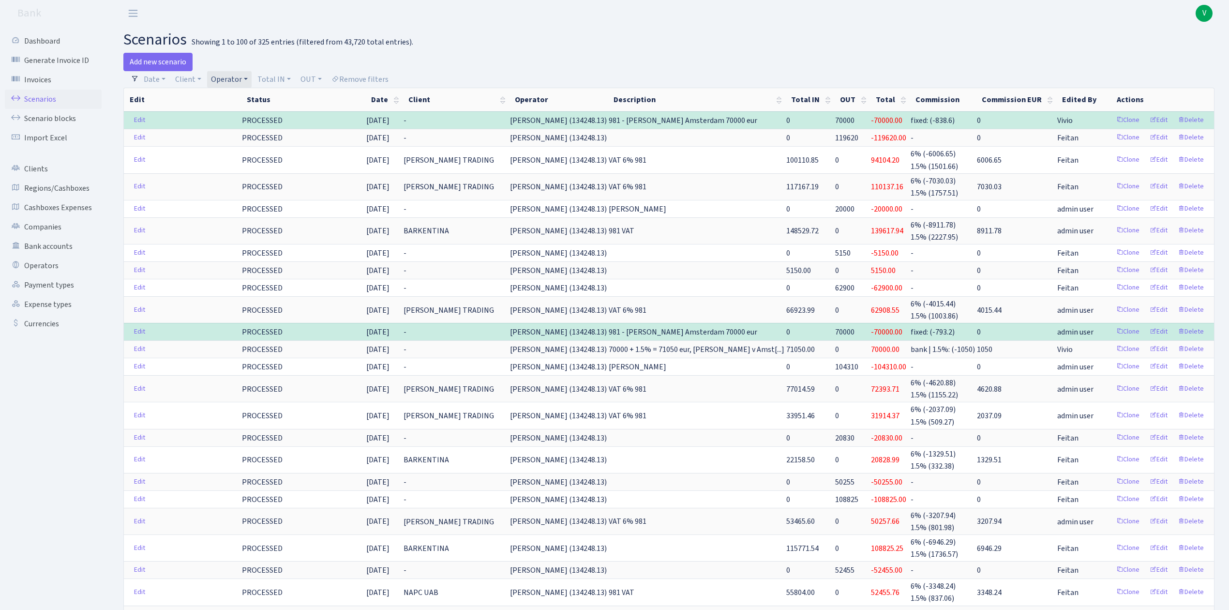
click at [231, 76] on link "Operator" at bounding box center [229, 79] width 45 height 16
drag, startPoint x: 264, startPoint y: 99, endPoint x: 248, endPoint y: 90, distance: 18.2
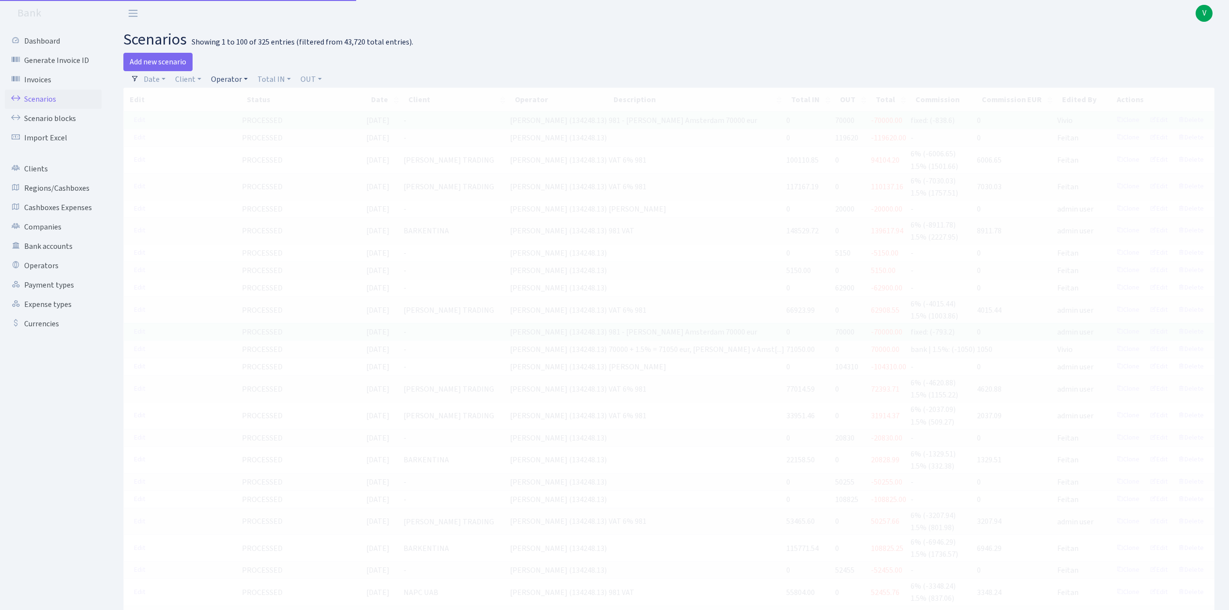
click at [227, 81] on link "Operator" at bounding box center [229, 79] width 45 height 16
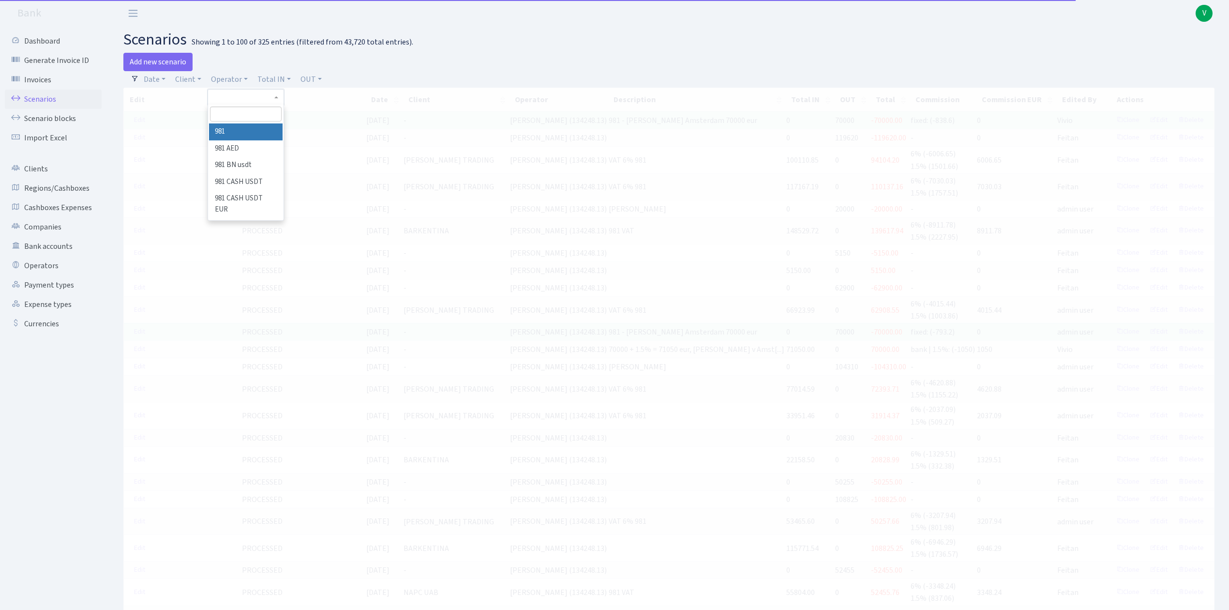
click at [238, 110] on input "search" at bounding box center [245, 113] width 71 height 15
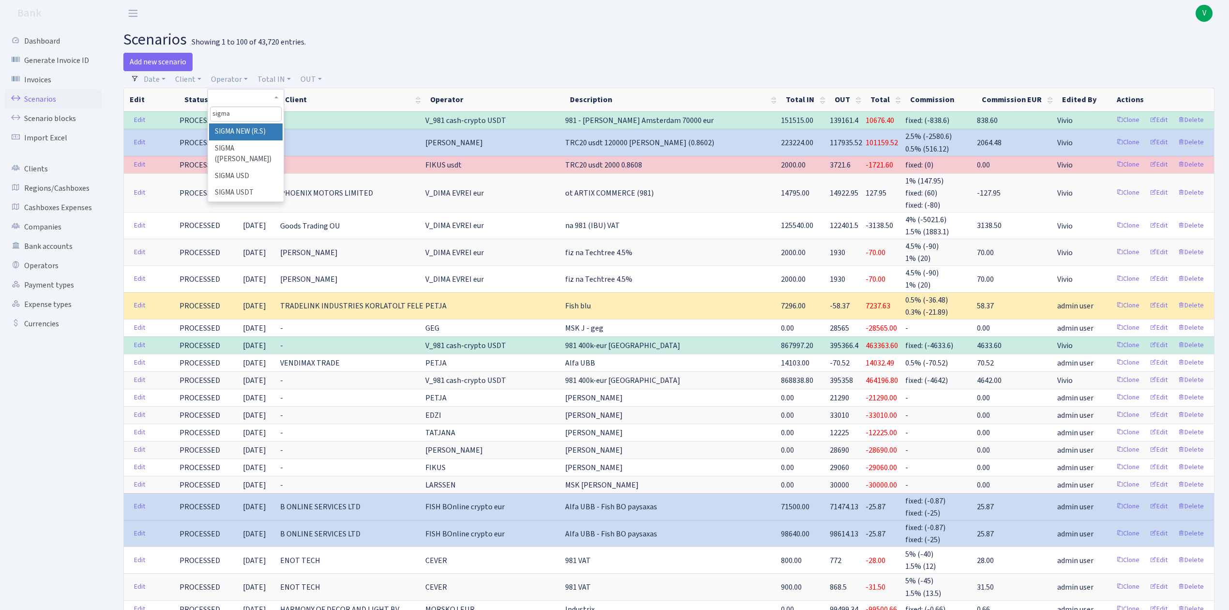
type input "sigma"
click at [257, 129] on li "SIGMA NEW (R.S)" at bounding box center [245, 131] width 73 height 17
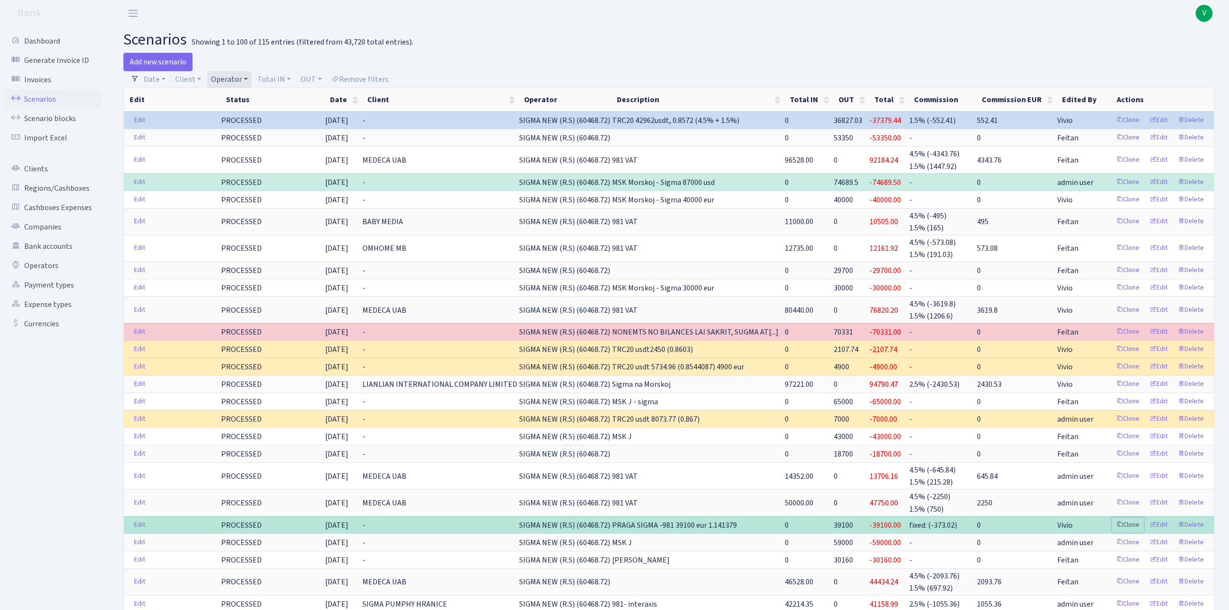
click at [1132, 526] on link "Clone" at bounding box center [1128, 524] width 32 height 15
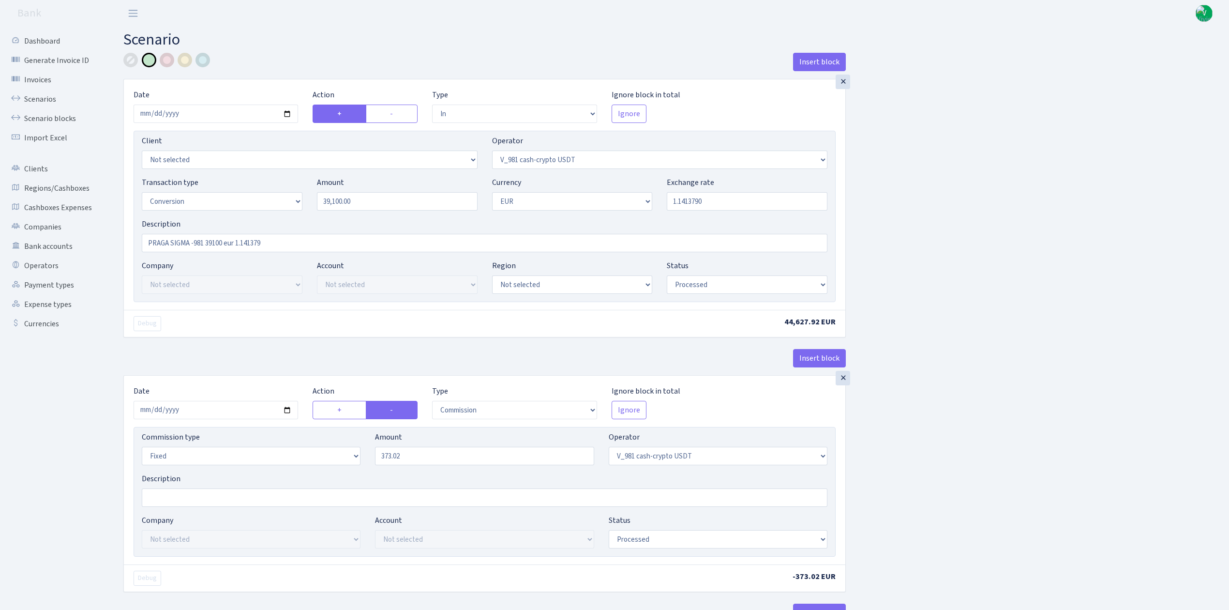
select select "in"
select select "435"
select select "15"
select select "1"
select select "processed"
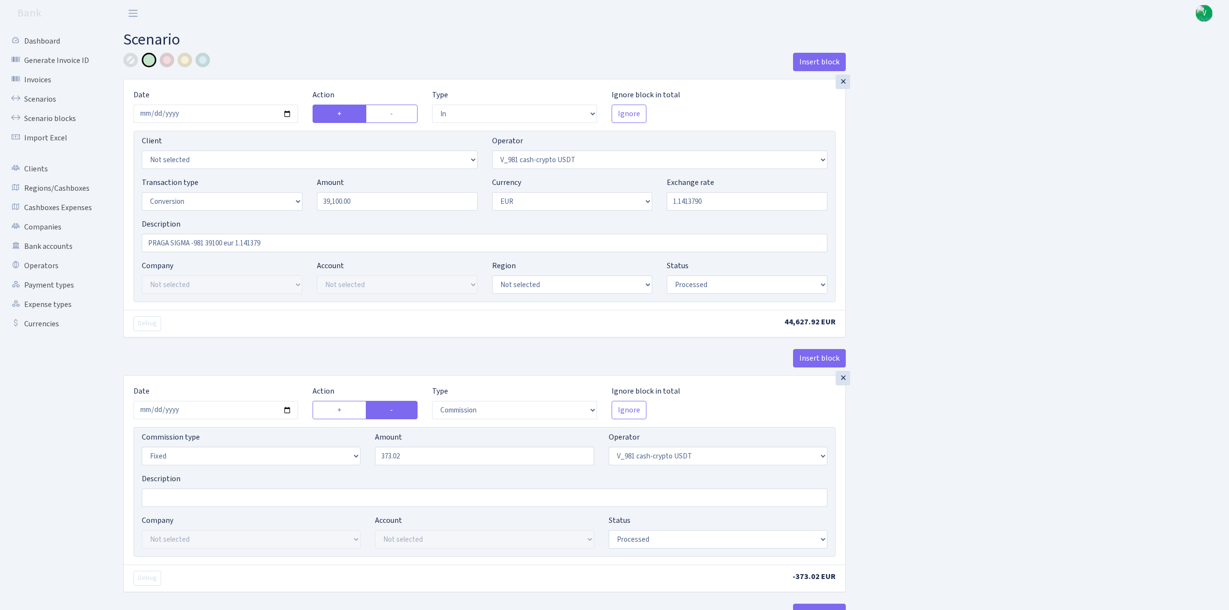
select select "commission"
select select "fixed"
select select "435"
select select "processed"
select select "out"
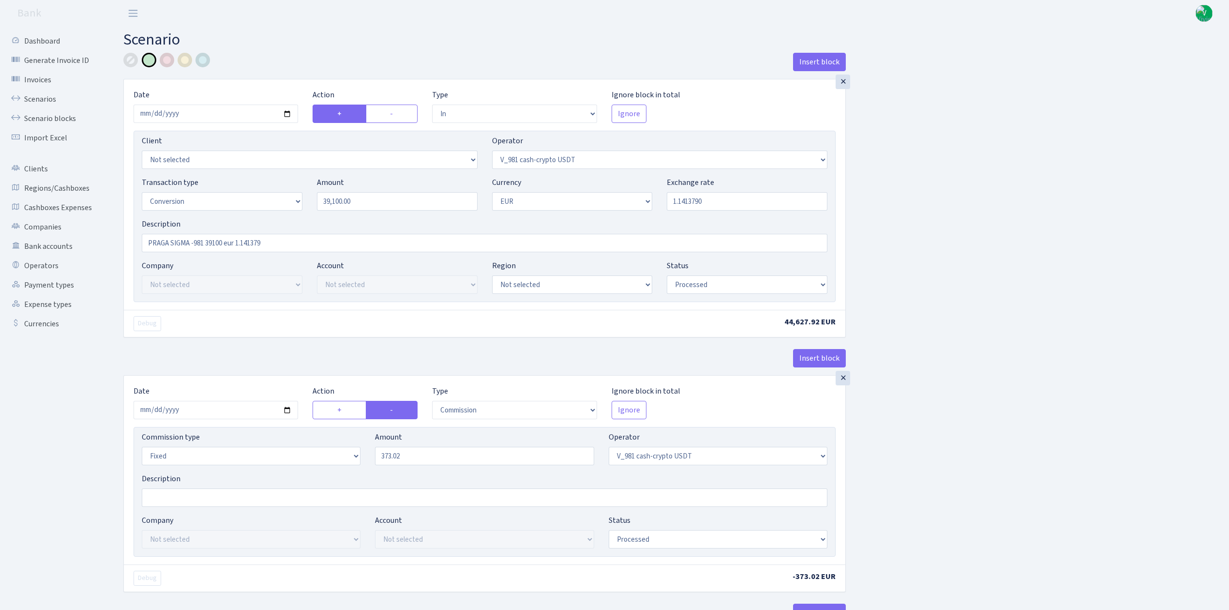
select select "434"
select select "15"
select select "1"
select select "processed"
select select "in"
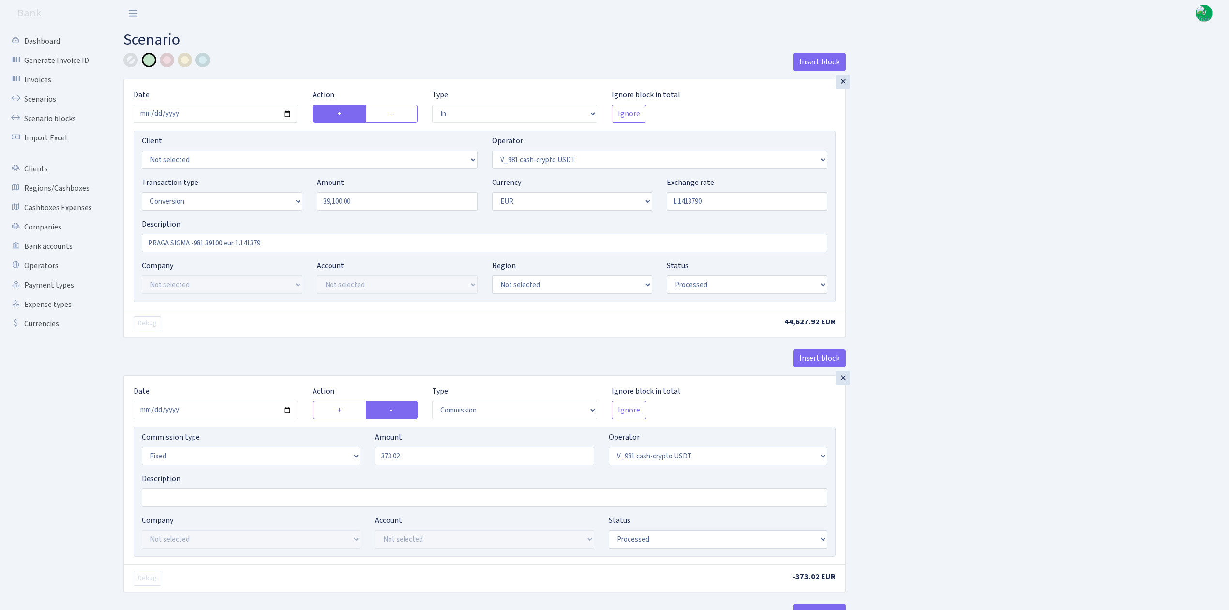
select select "434"
select select "1"
select select "22"
select select "processed"
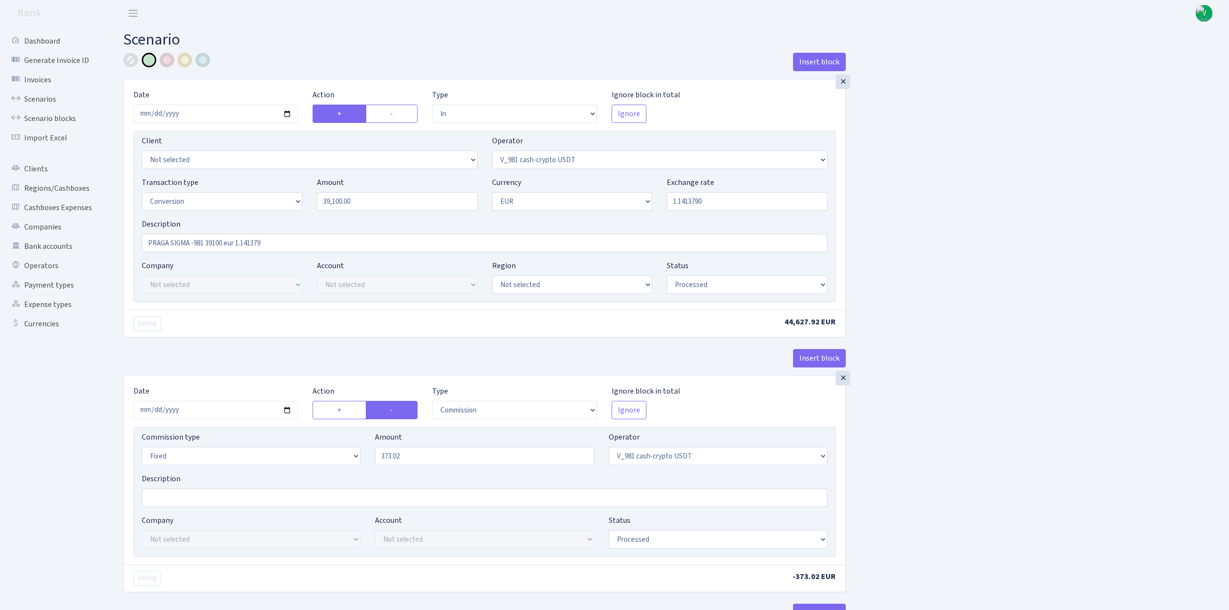
select select "out"
select select "370"
select select "1"
select select "22"
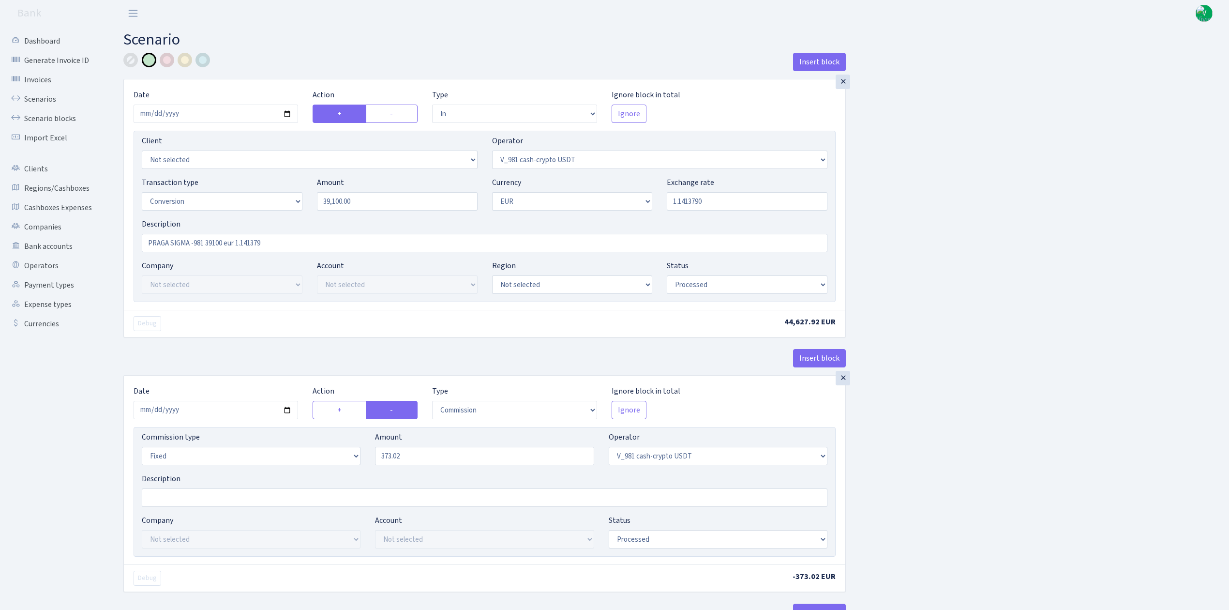
select select "processed"
drag, startPoint x: 0, startPoint y: 0, endPoint x: 288, endPoint y: 112, distance: 309.6
click at [288, 112] on input "2025-06-03" at bounding box center [216, 114] width 165 height 18
type input "2025-09-03"
drag, startPoint x: 395, startPoint y: 202, endPoint x: 275, endPoint y: 191, distance: 120.1
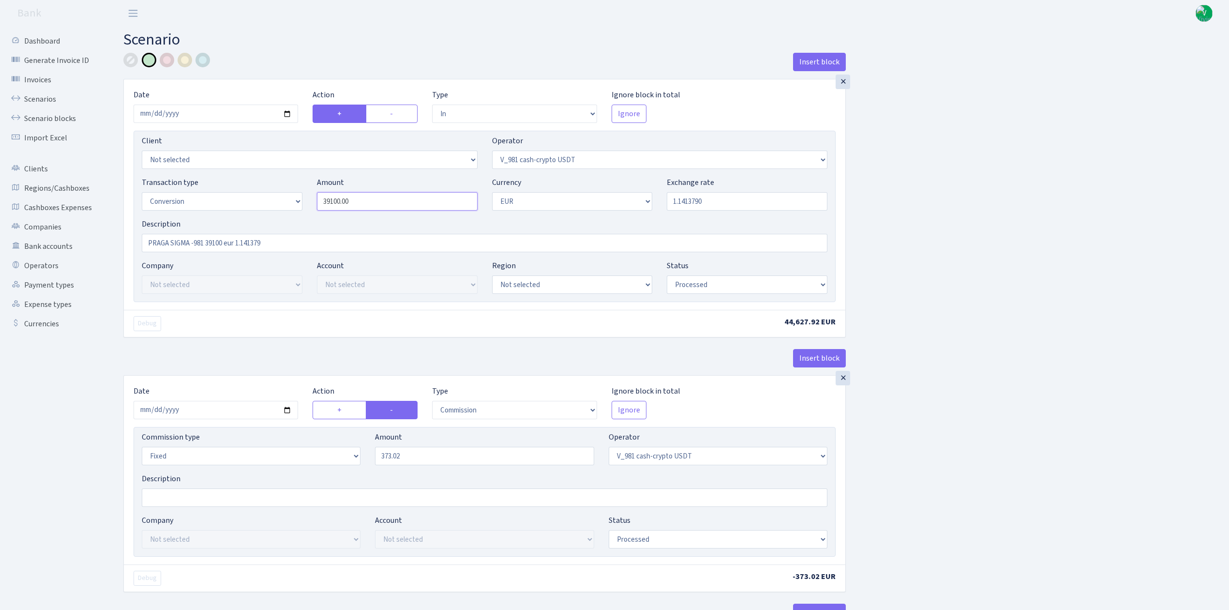
click at [276, 191] on div "Transaction type Not selected 981 ELF FISH crypto GIRT IVO dekl MM-BALTIC eur U…" at bounding box center [485, 198] width 700 height 42
click at [686, 201] on input "1.1413790" at bounding box center [747, 201] width 161 height 18
type input "31,400.00"
drag, startPoint x: 684, startPoint y: 198, endPoint x: 779, endPoint y: 212, distance: 96.4
click at [779, 212] on div "Transaction type Not selected 981 ELF FISH crypto GIRT IVO dekl MM-BALTIC eur U…" at bounding box center [485, 198] width 700 height 42
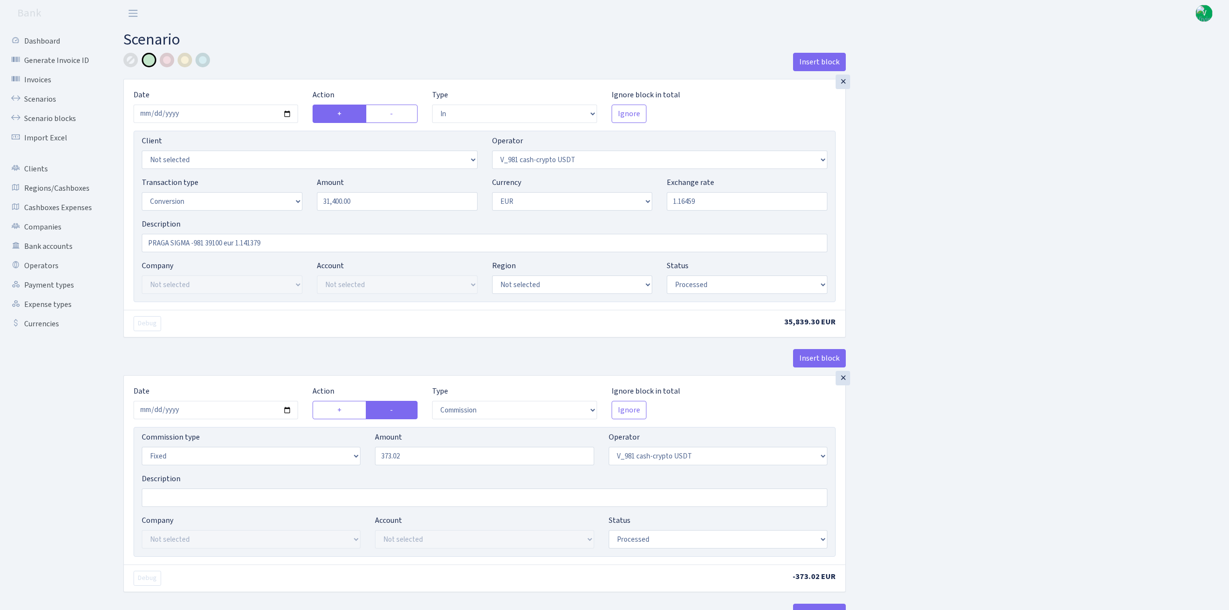
type input "1.1645900"
drag, startPoint x: 206, startPoint y: 239, endPoint x: 223, endPoint y: 240, distance: 16.5
click at [223, 240] on input "PRAGA SIGMA -981 39100 eur 1.141379" at bounding box center [485, 243] width 686 height 18
drag, startPoint x: 246, startPoint y: 241, endPoint x: 324, endPoint y: 242, distance: 77.9
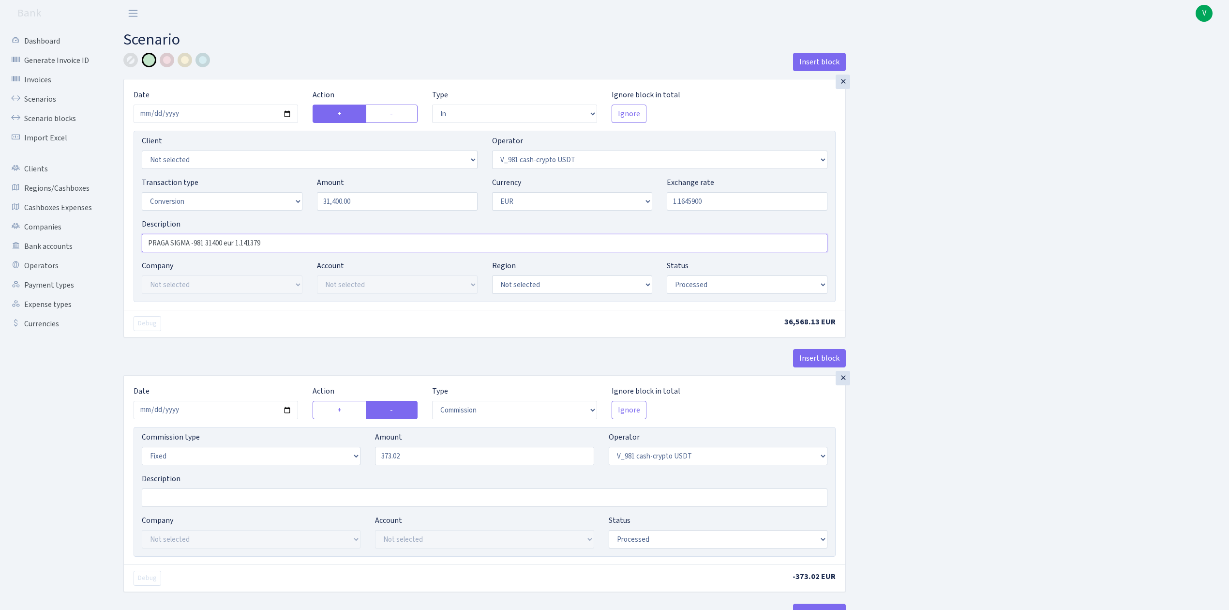
click at [324, 242] on input "PRAGA SIGMA -981 31400 eur 1.141379" at bounding box center [485, 243] width 686 height 18
type input "PRAGA SIGMA -981 31400 eur 1.16459"
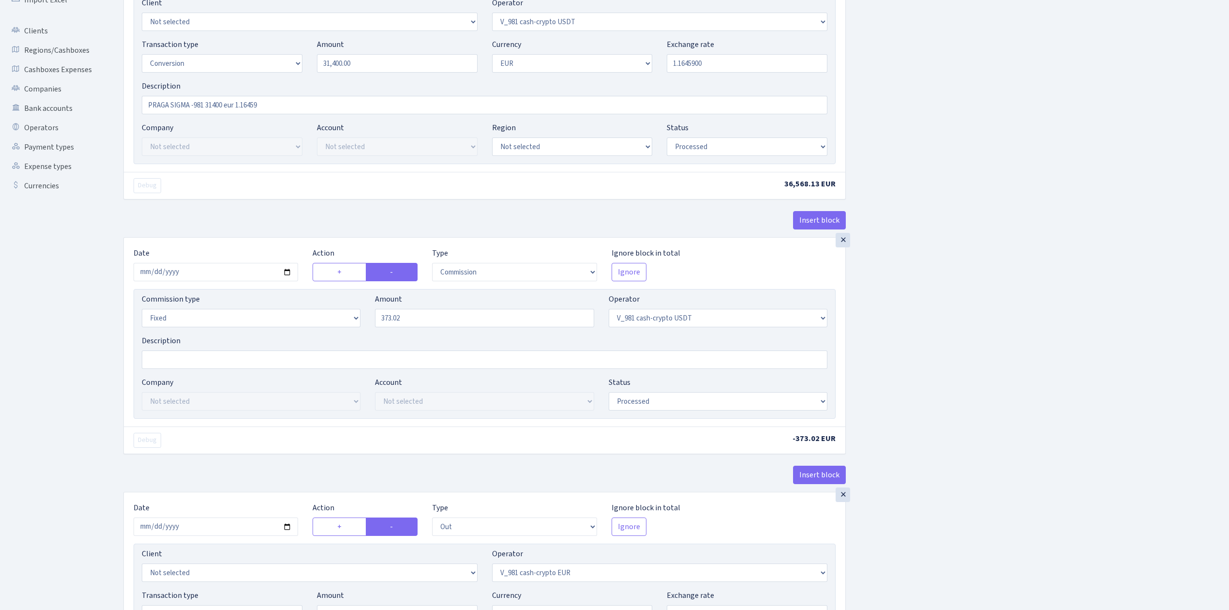
scroll to position [258, 0]
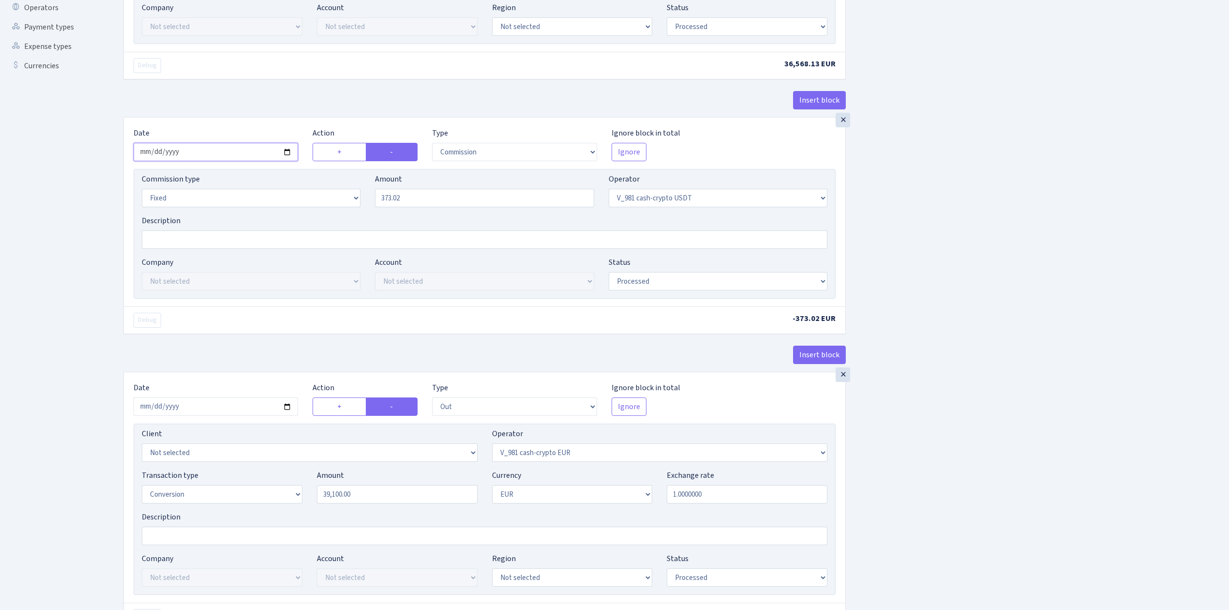
click at [288, 151] on input "2025-06-03" at bounding box center [216, 152] width 165 height 18
type input "[DATE]"
drag, startPoint x: 420, startPoint y: 203, endPoint x: 354, endPoint y: 199, distance: 65.9
click at [354, 199] on div "Commission type Percentage Fixed Bank Amount 373.02 Operator Not selected 981 9…" at bounding box center [485, 194] width 700 height 42
type input "215.93"
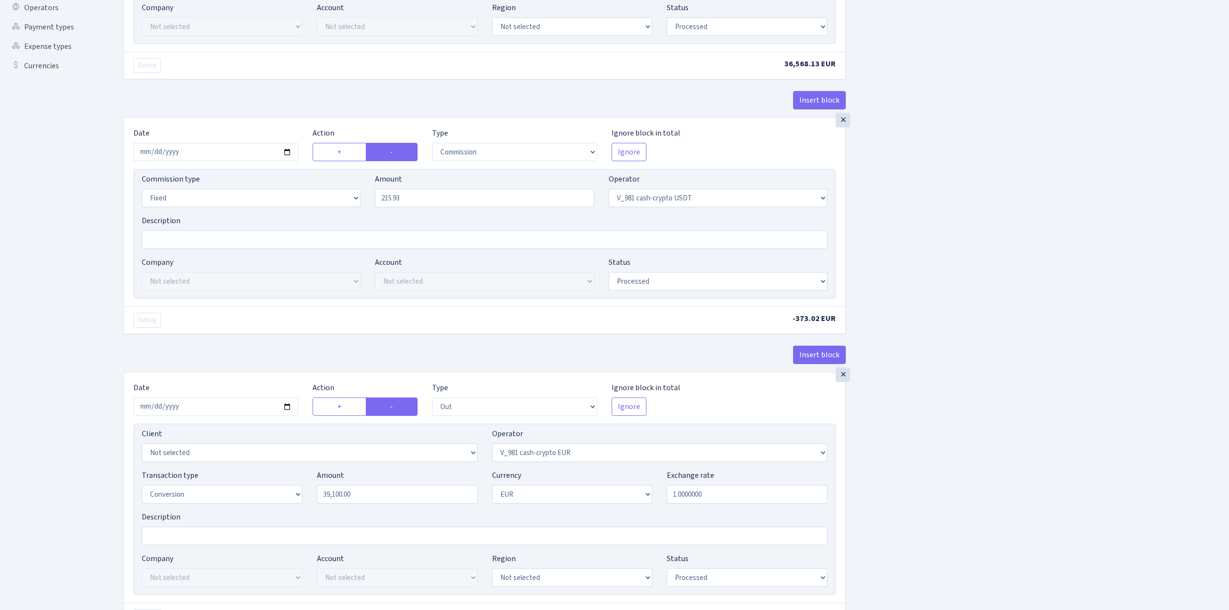
click at [1011, 244] on div "Insert block × Date 2025-09-03 Action + - Type --- In Out Commission Field requ…" at bounding box center [669, 549] width 1106 height 1509
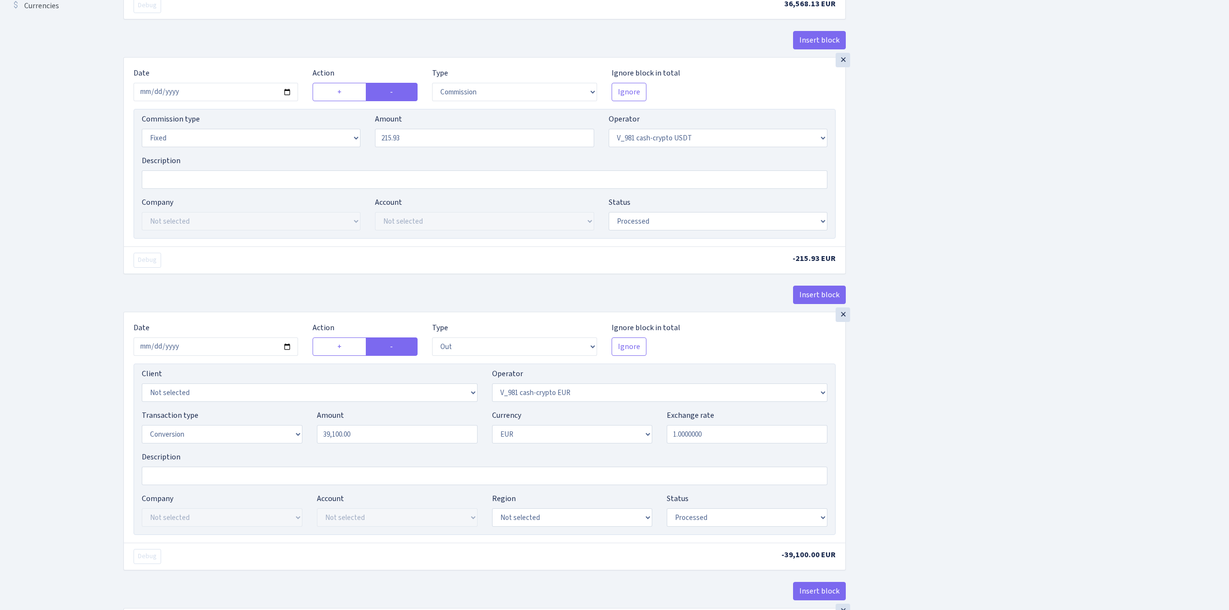
scroll to position [452, 0]
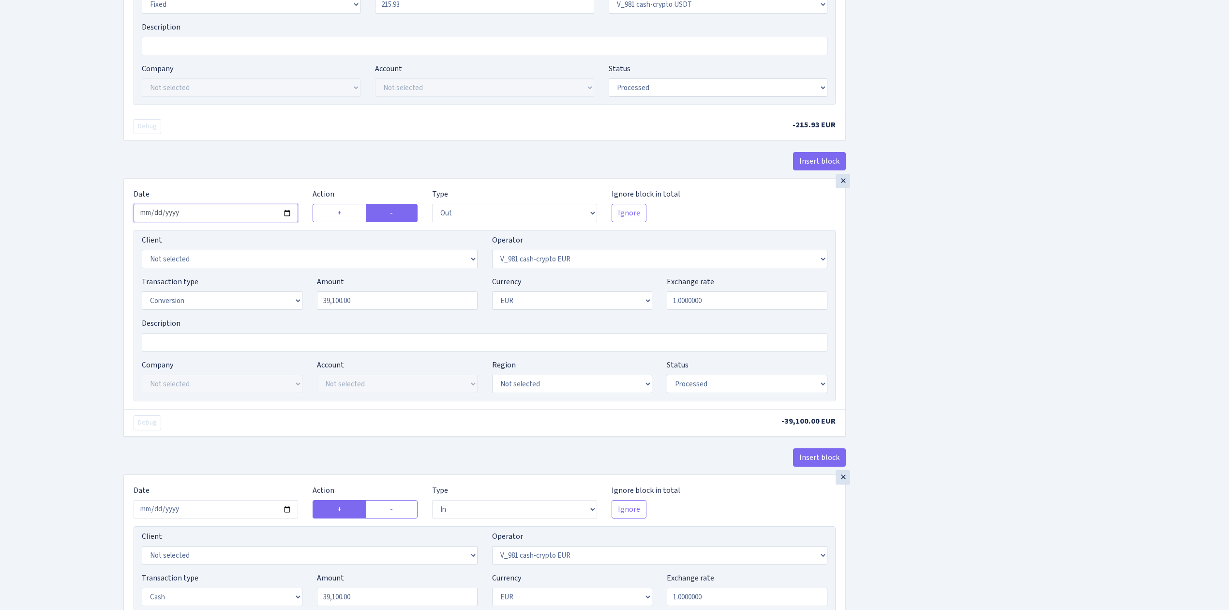
click at [289, 212] on input "2025-06-03" at bounding box center [216, 213] width 165 height 18
click at [289, 216] on input "2025-06-03" at bounding box center [216, 213] width 165 height 18
type input "[DATE]"
drag, startPoint x: 402, startPoint y: 311, endPoint x: 295, endPoint y: 304, distance: 106.7
click at [295, 304] on div "Transaction type Not selected 981 ELF FISH crypto GIRT IVO dekl MM-BALTIC eur U…" at bounding box center [485, 297] width 700 height 42
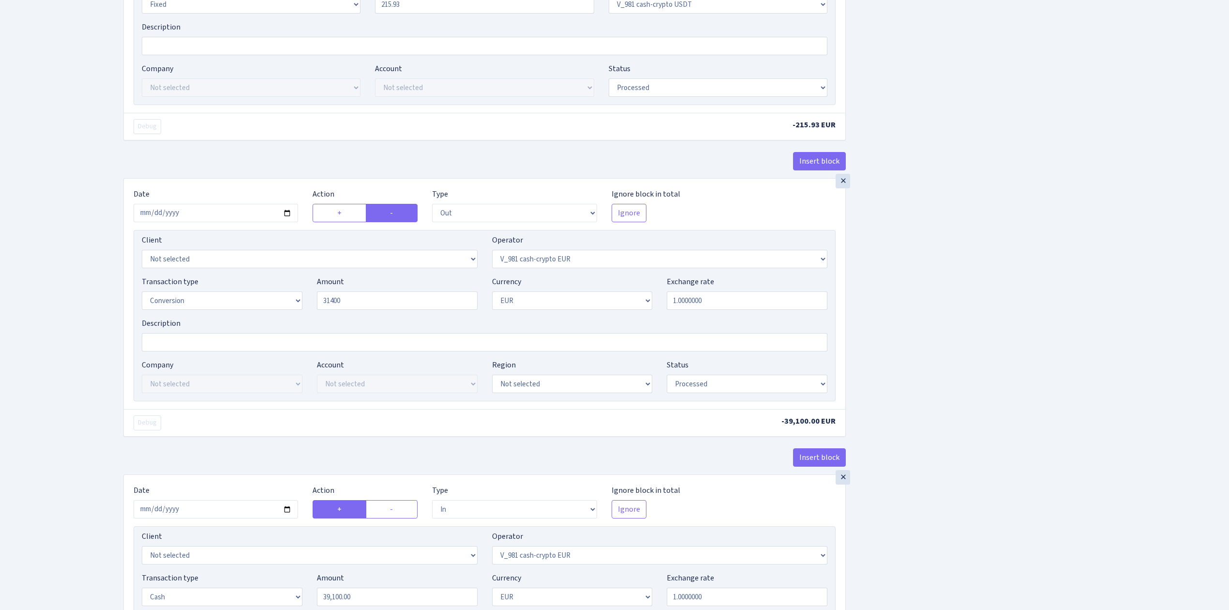
click at [1013, 326] on div "Insert block × Date 2025-09-03 Action + - Type --- In Out Commission Field requ…" at bounding box center [669, 355] width 1106 height 1509
type input "31,400.00"
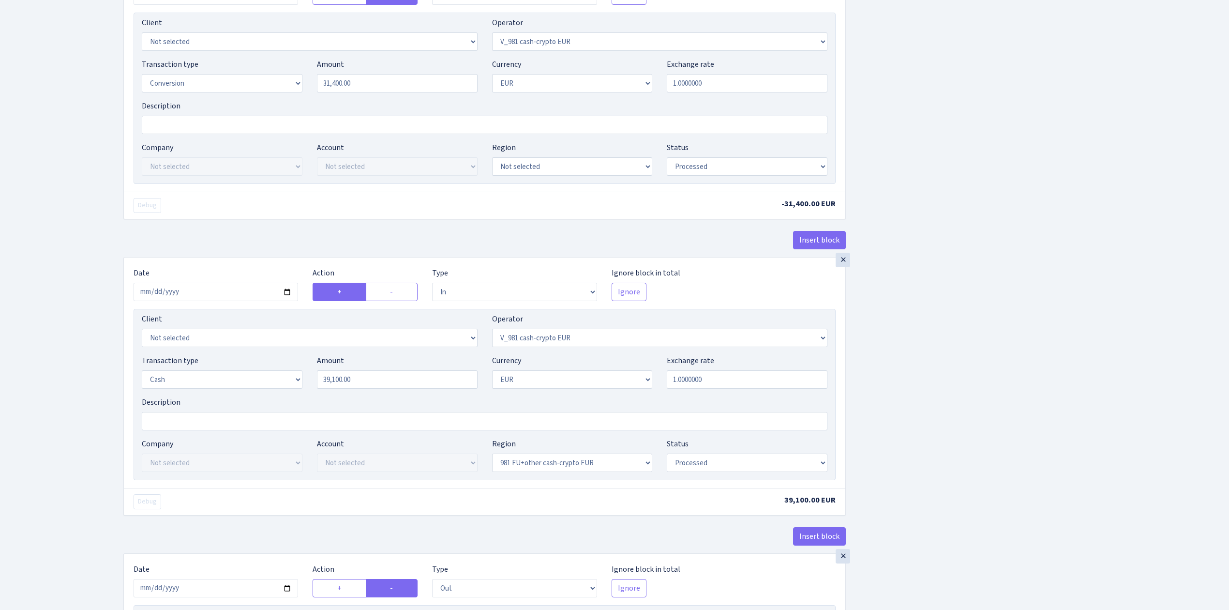
scroll to position [710, 0]
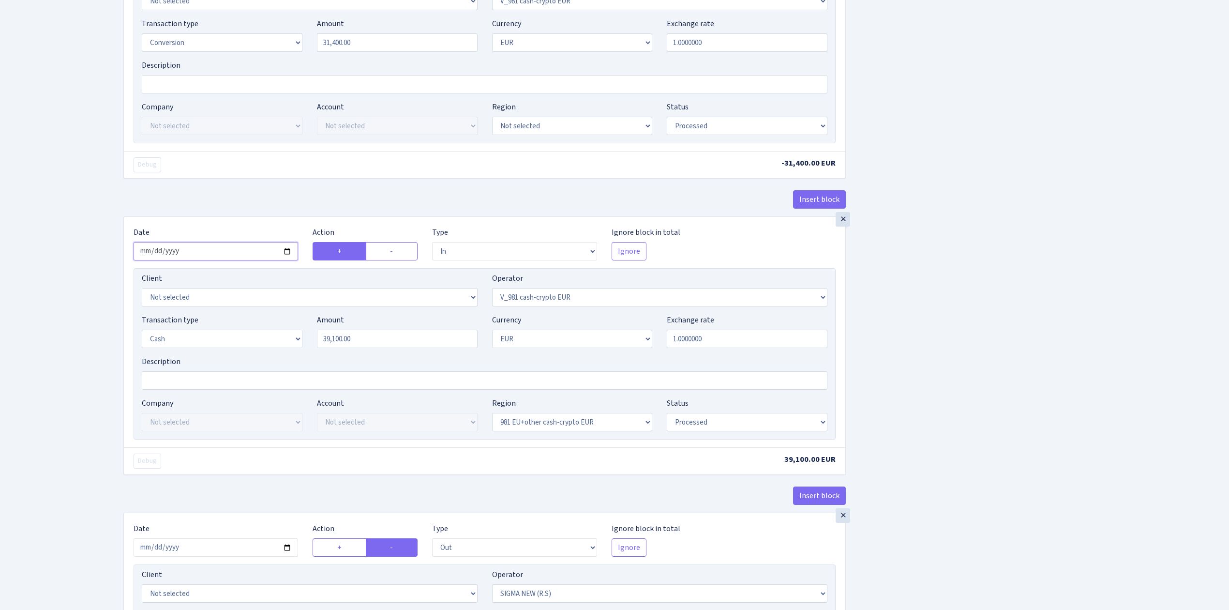
click at [288, 255] on input "2025-06-03" at bounding box center [216, 251] width 165 height 18
type input "[DATE]"
drag, startPoint x: 376, startPoint y: 344, endPoint x: 300, endPoint y: 341, distance: 76.0
click at [300, 341] on div "Transaction type Not selected 981 ELF FISH crypto GIRT IVO dekl MM-BALTIC eur U…" at bounding box center [485, 335] width 700 height 42
click at [934, 348] on div "Insert block × Date 2025-09-03 Action + - Type --- In Out Commission Field requ…" at bounding box center [669, 97] width 1106 height 1509
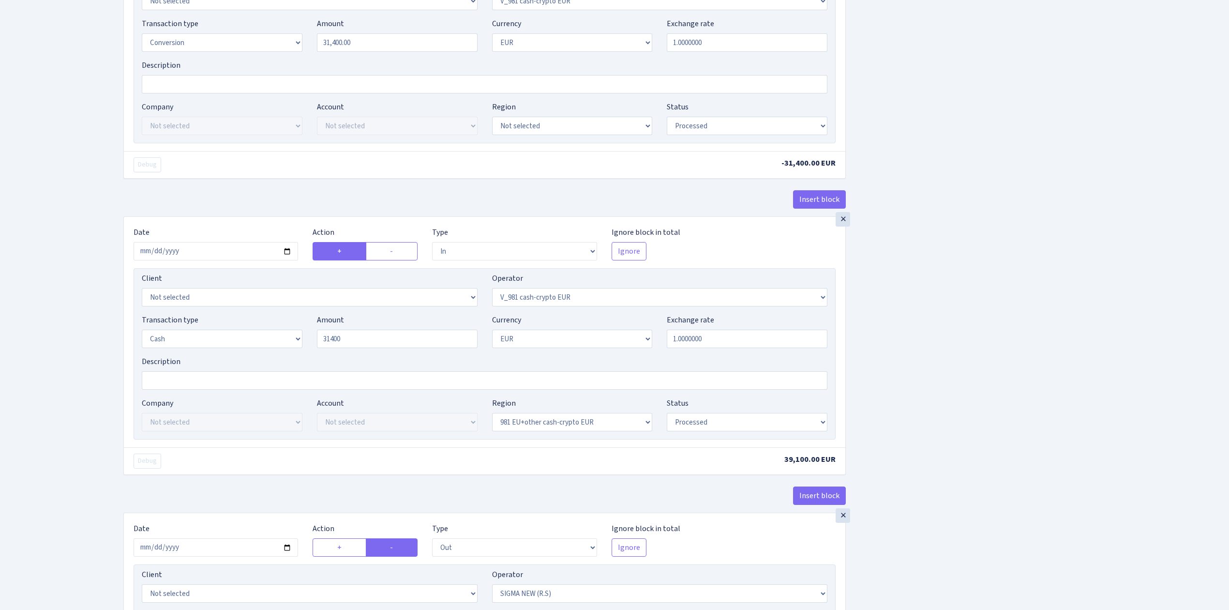
type input "31,400.00"
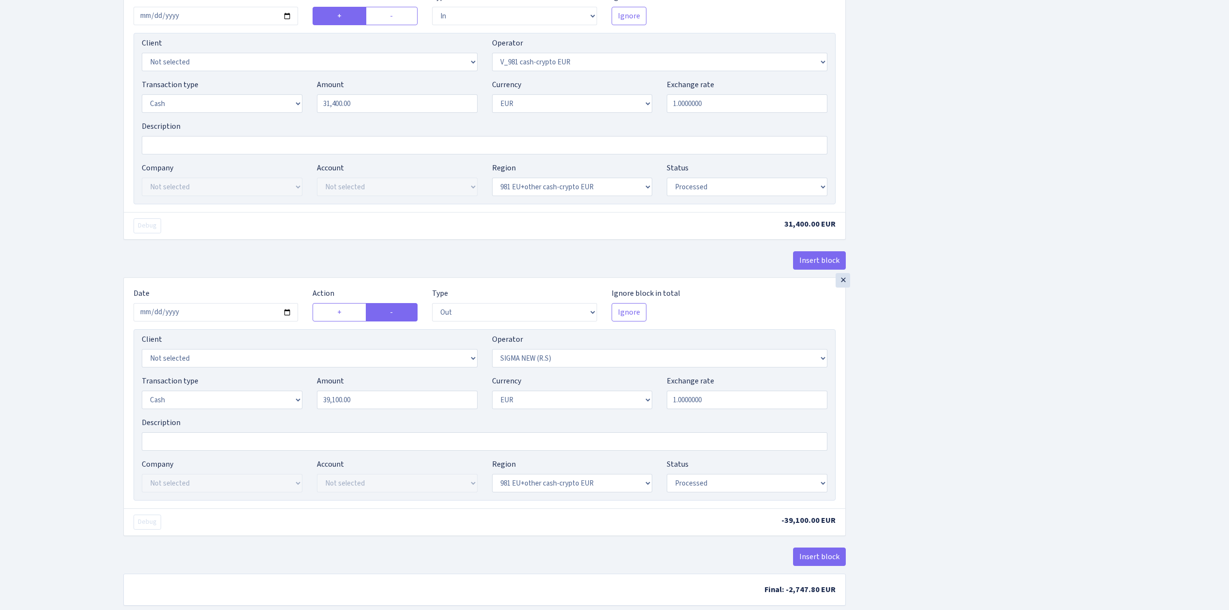
scroll to position [968, 0]
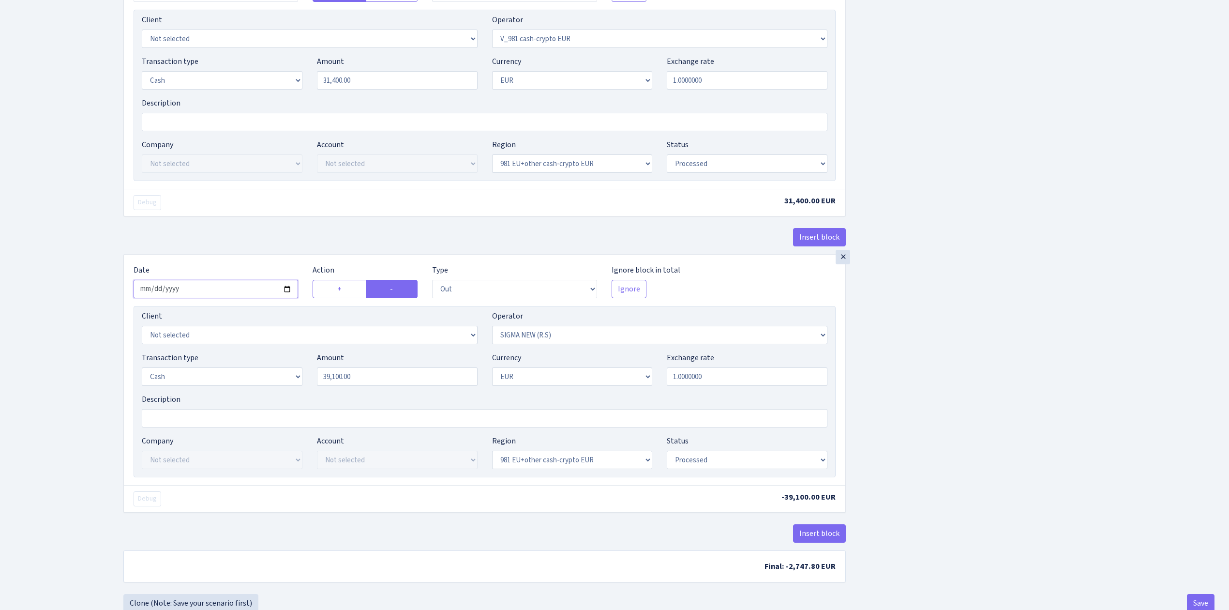
click at [286, 297] on input "2025-06-03" at bounding box center [216, 289] width 165 height 18
type input "[DATE]"
drag, startPoint x: 355, startPoint y: 382, endPoint x: 261, endPoint y: 372, distance: 94.5
click at [261, 372] on div "Transaction type Not selected 981 ELF FISH crypto GIRT IVO dekl MM-BALTIC eur U…" at bounding box center [485, 373] width 700 height 42
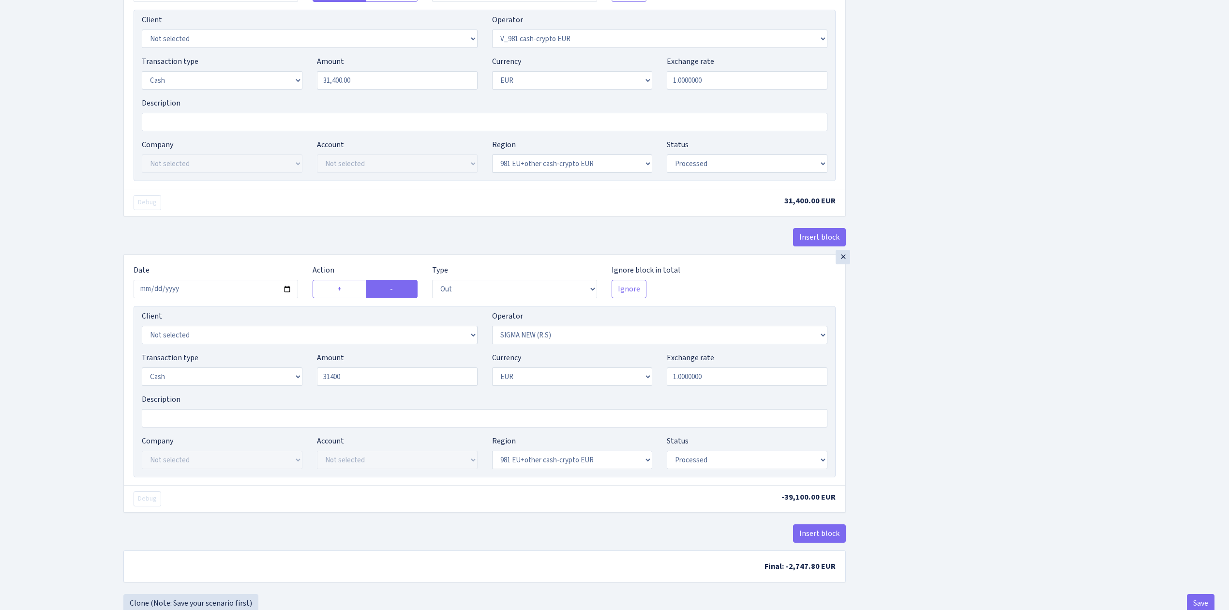
type input "31,400.00"
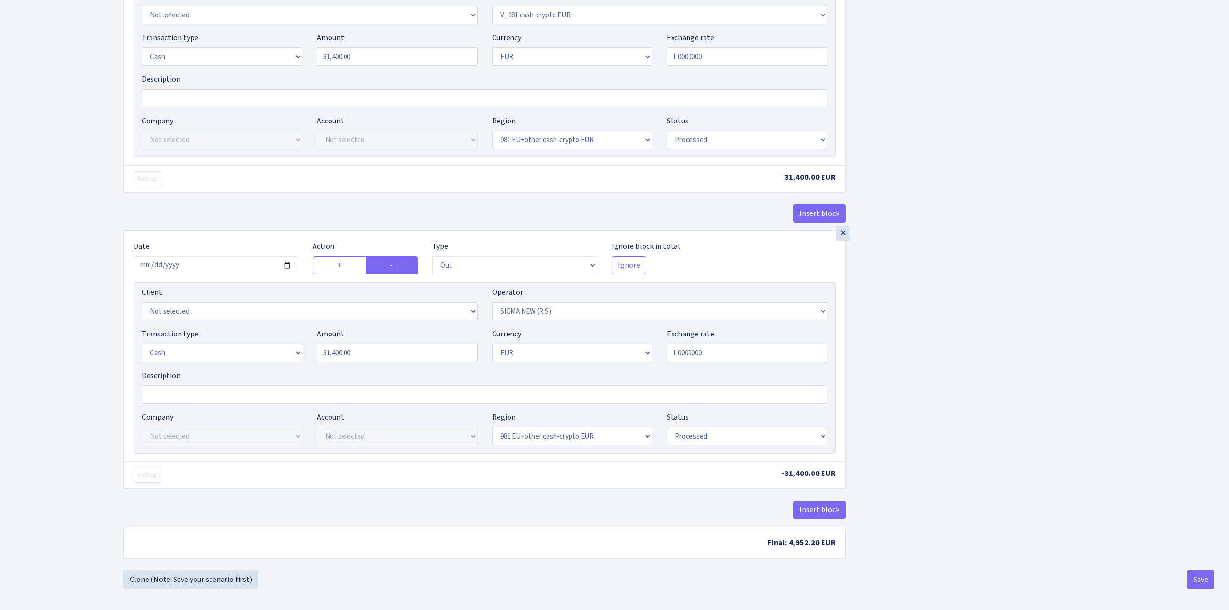
scroll to position [1005, 0]
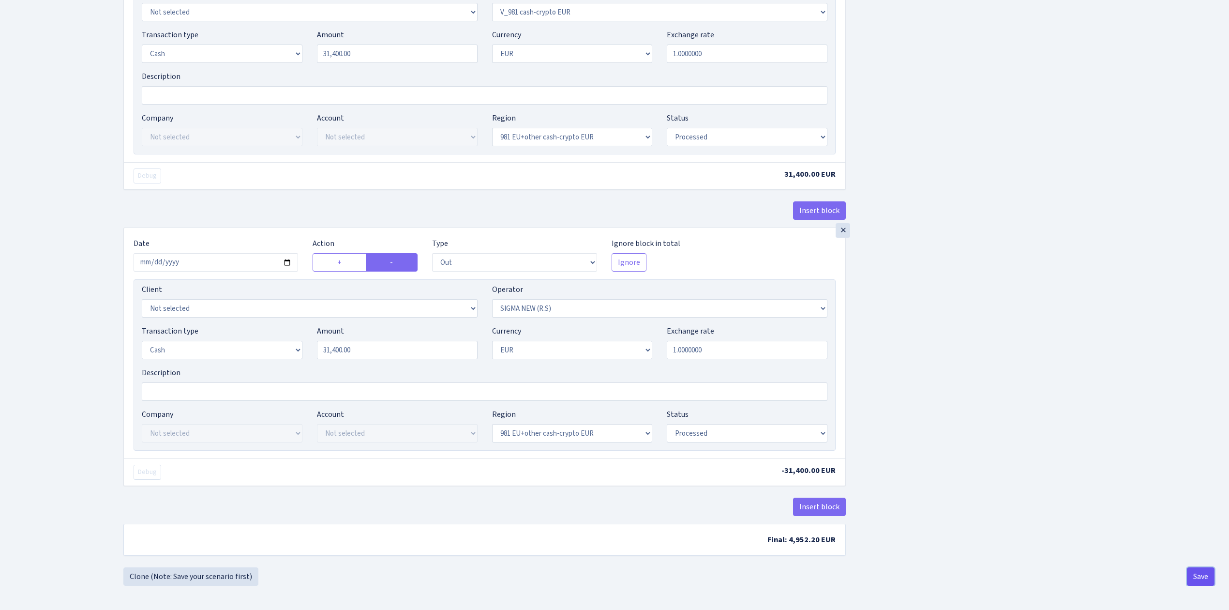
click at [1201, 574] on button "Save" at bounding box center [1201, 576] width 28 height 18
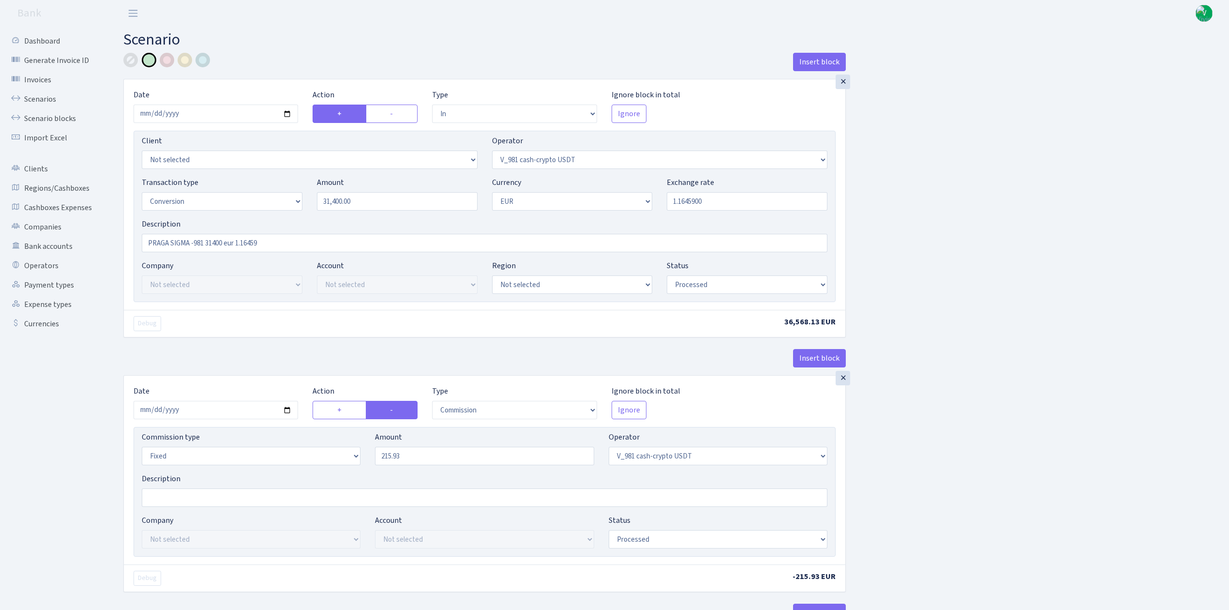
select select "in"
select select "435"
select select "15"
select select "1"
select select "processed"
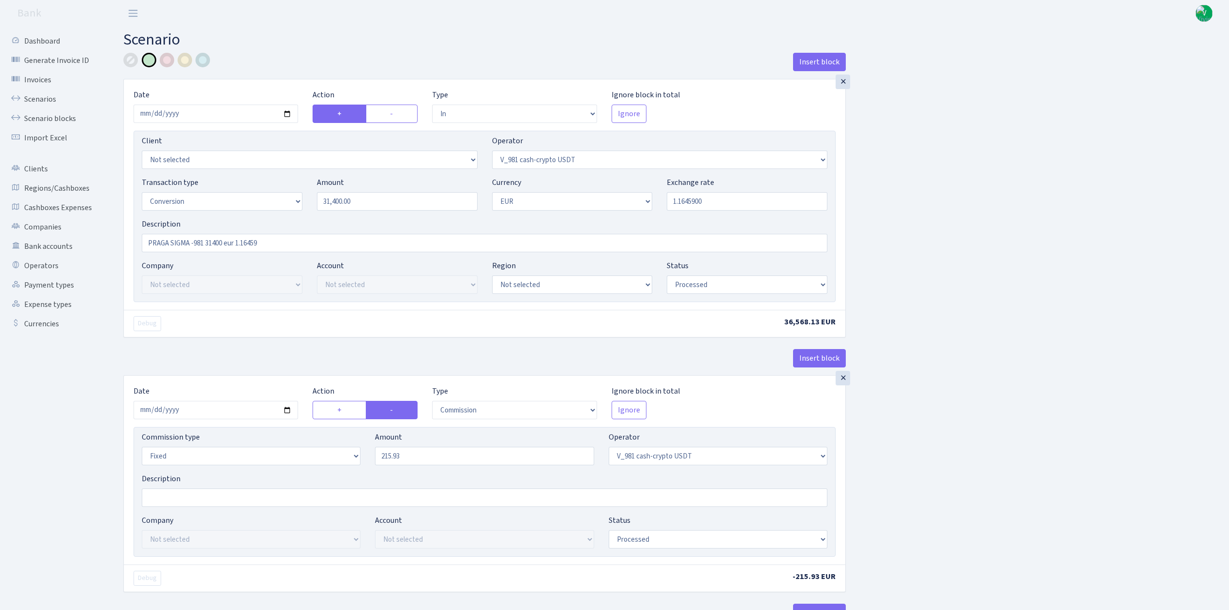
select select "commission"
select select "fixed"
select select "435"
select select "processed"
select select "out"
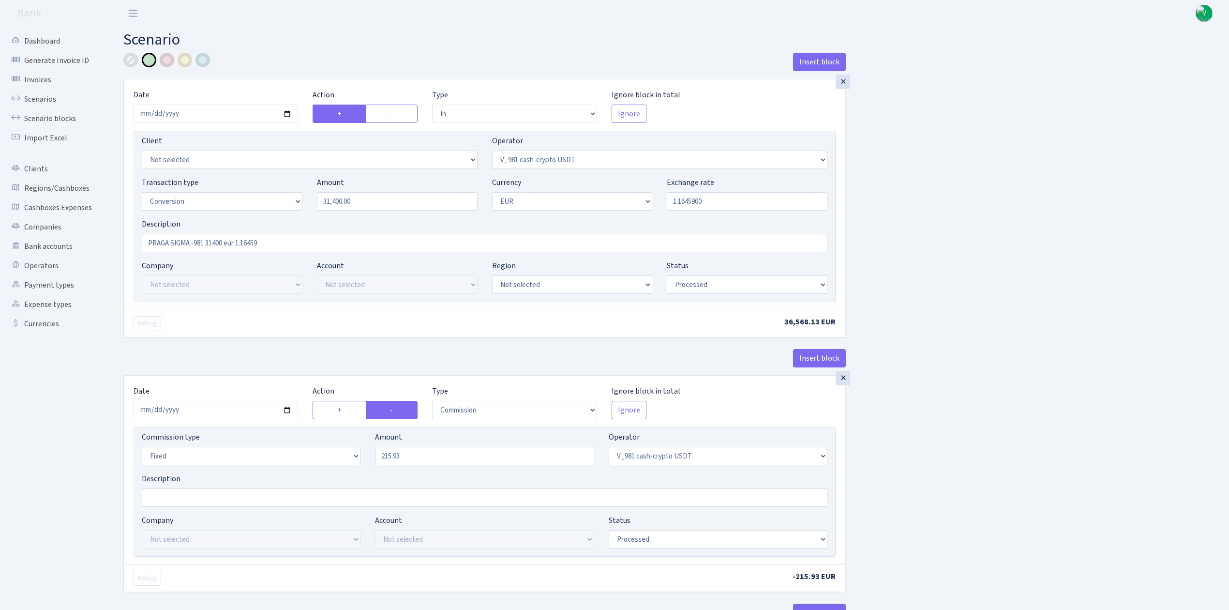
select select "434"
select select "15"
select select "1"
select select "processed"
select select "in"
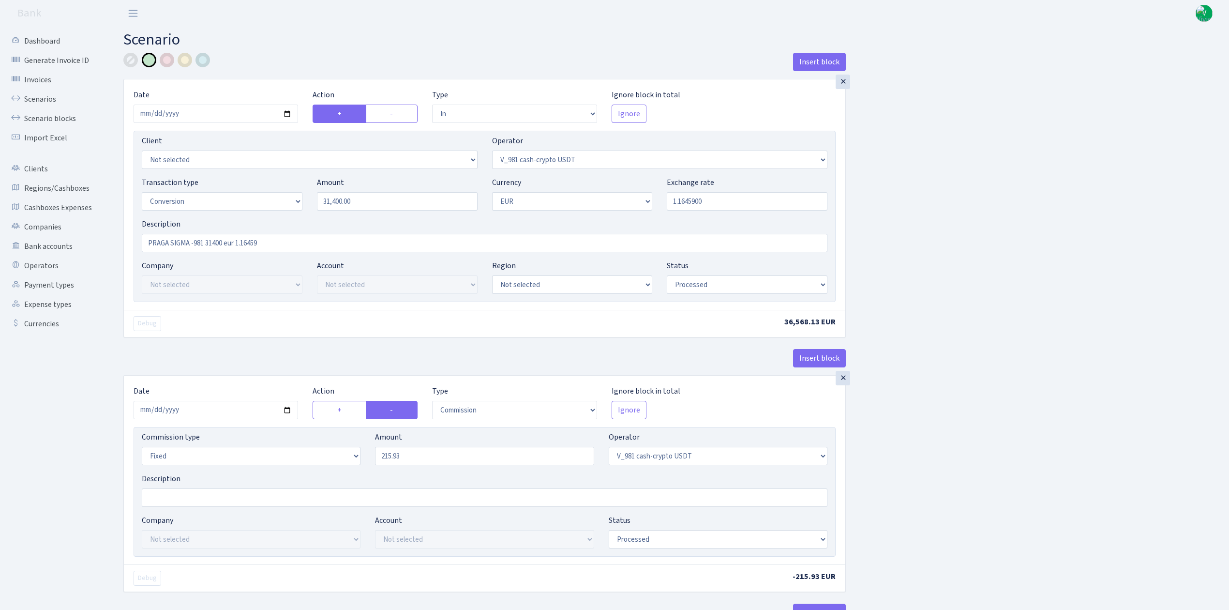
select select "434"
select select "1"
select select "22"
select select "processed"
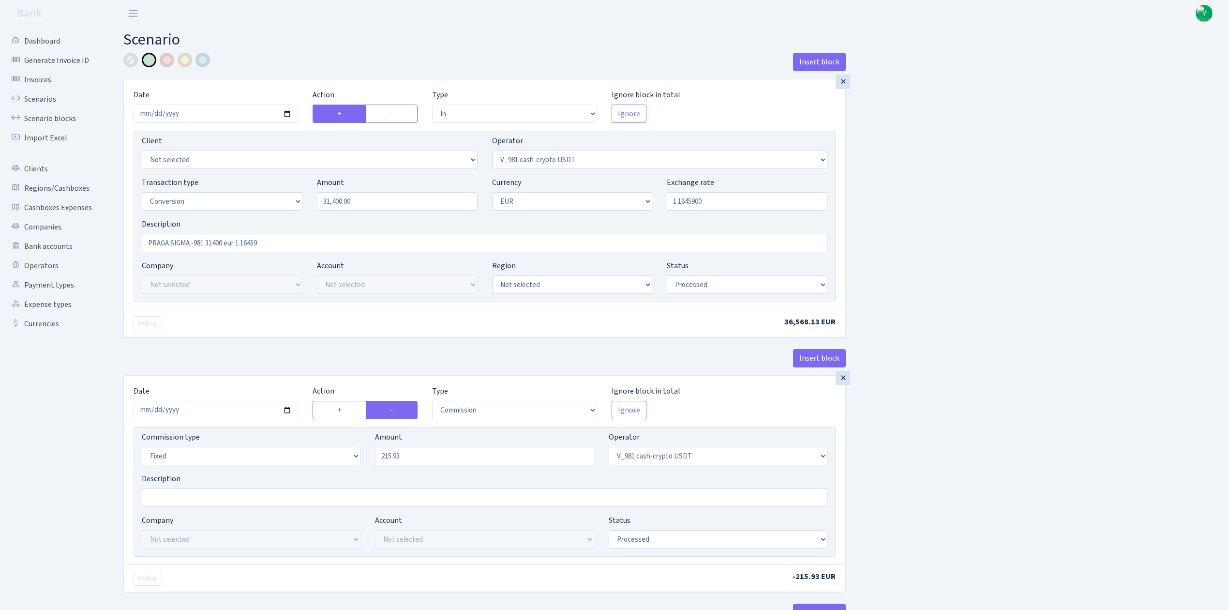
select select "out"
select select "370"
select select "1"
select select "22"
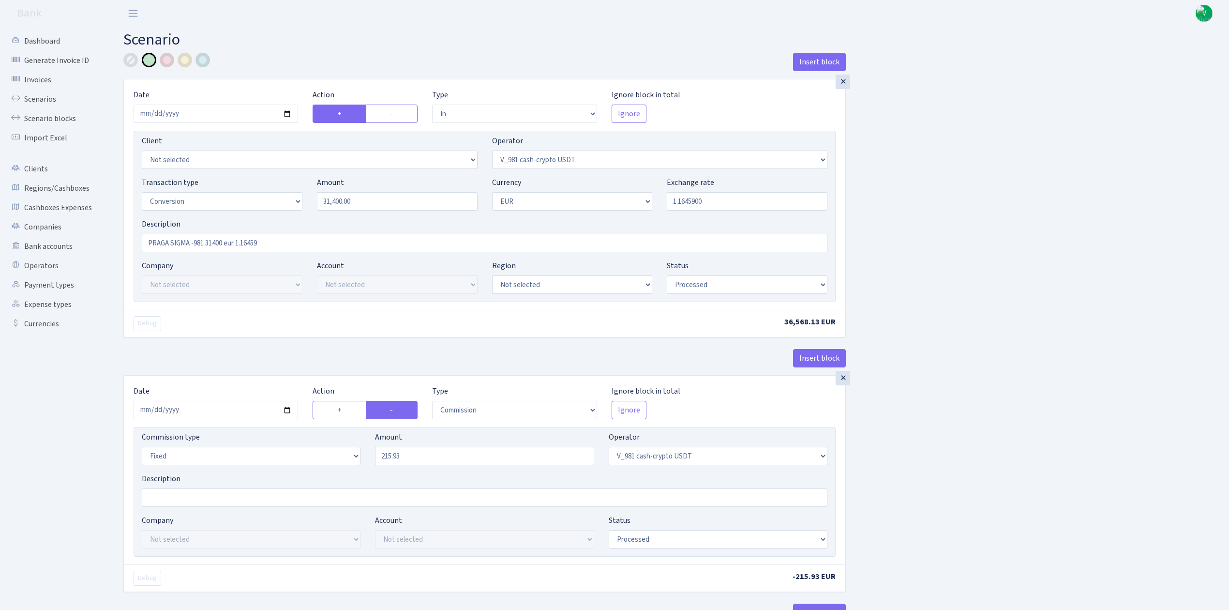
select select "processed"
click at [30, 93] on link "Scenarios" at bounding box center [53, 99] width 97 height 19
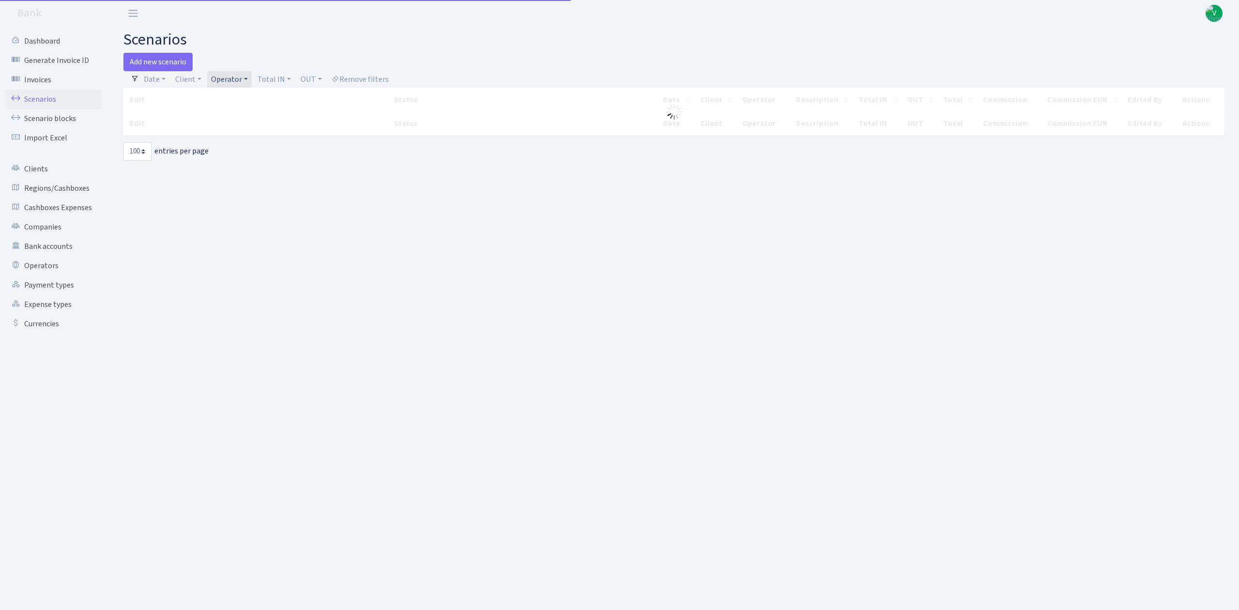
select select "100"
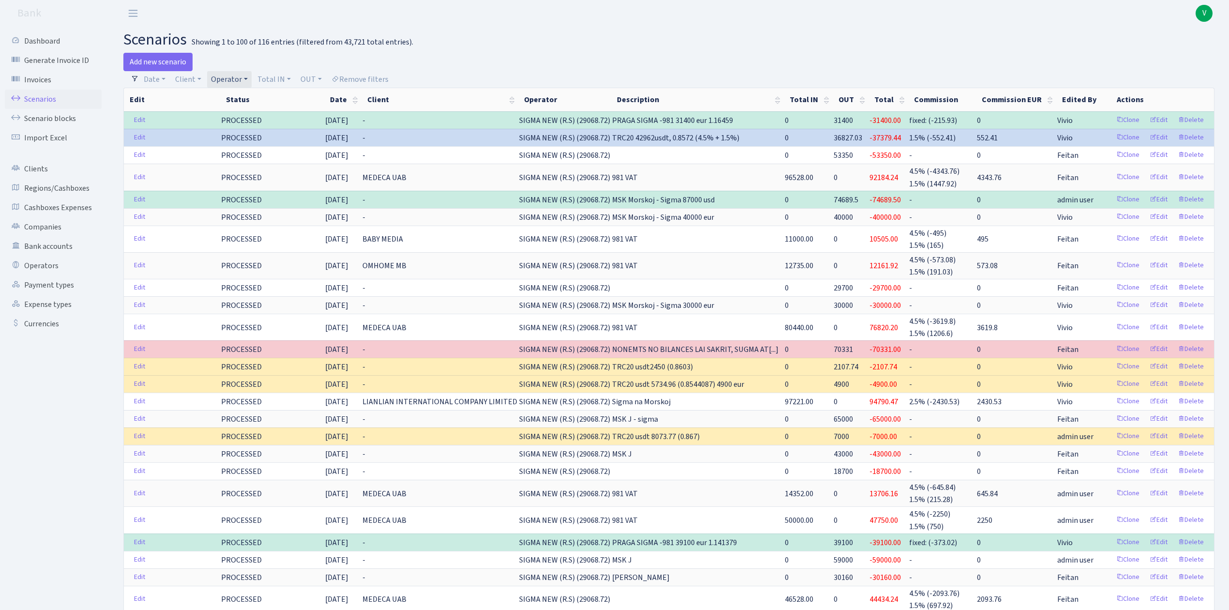
click at [231, 72] on link "Operator" at bounding box center [229, 79] width 45 height 16
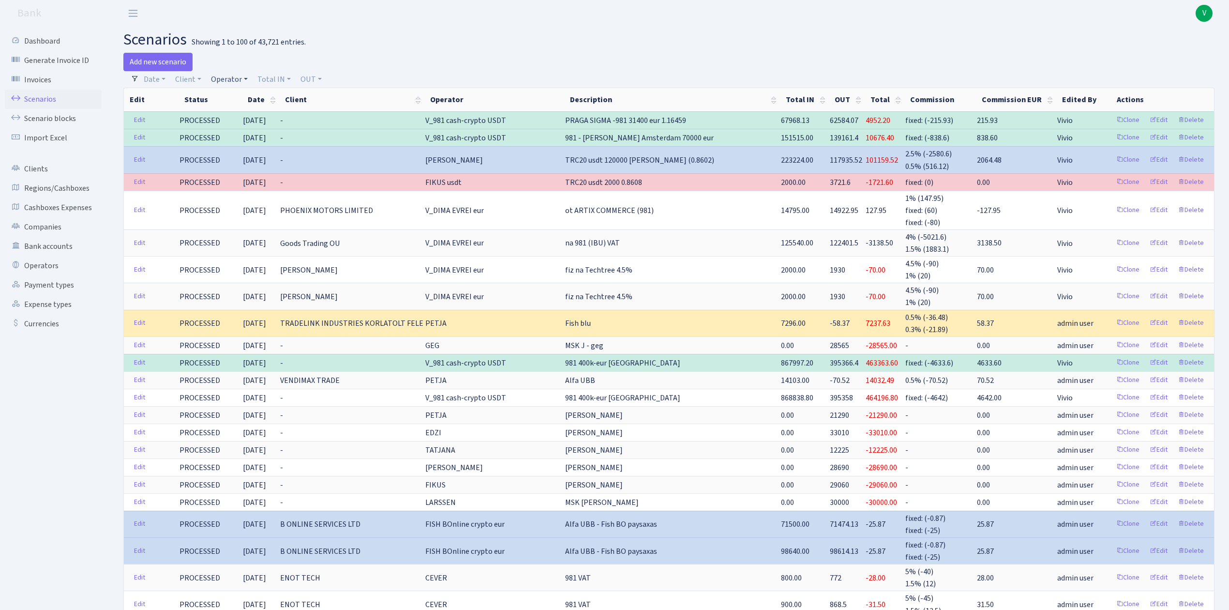
click at [229, 84] on link "Operator" at bounding box center [229, 79] width 45 height 16
click at [243, 110] on input "search" at bounding box center [245, 113] width 71 height 15
type input "981"
click at [252, 167] on li "V_981 cash-crypto USDT" at bounding box center [245, 181] width 73 height 28
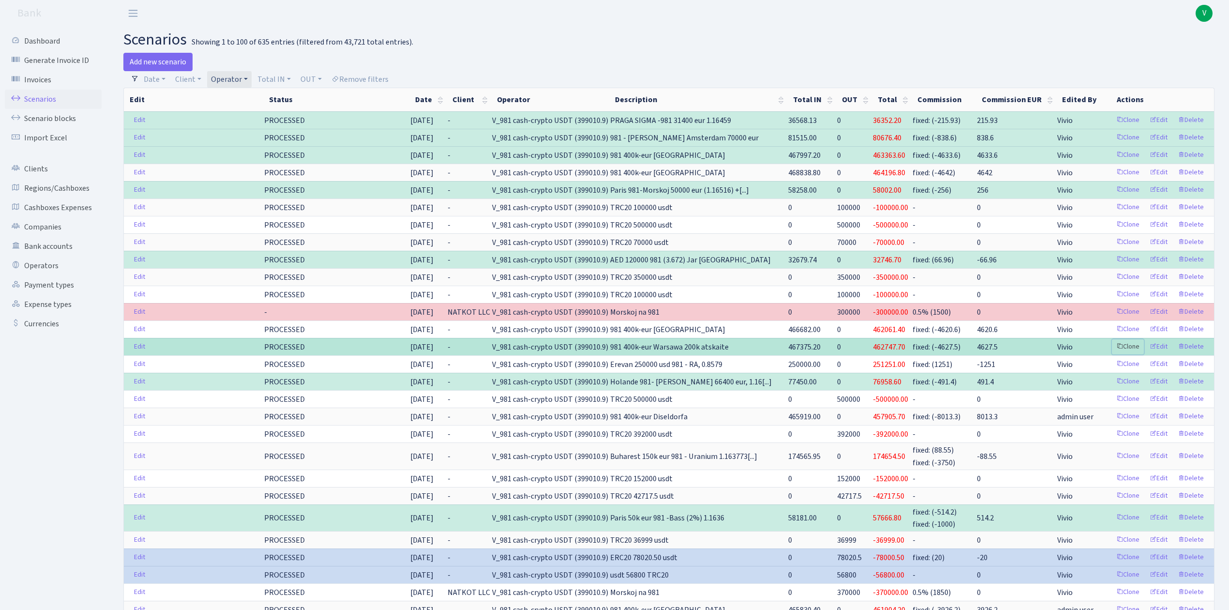
click at [1127, 353] on link "Clone" at bounding box center [1128, 346] width 32 height 15
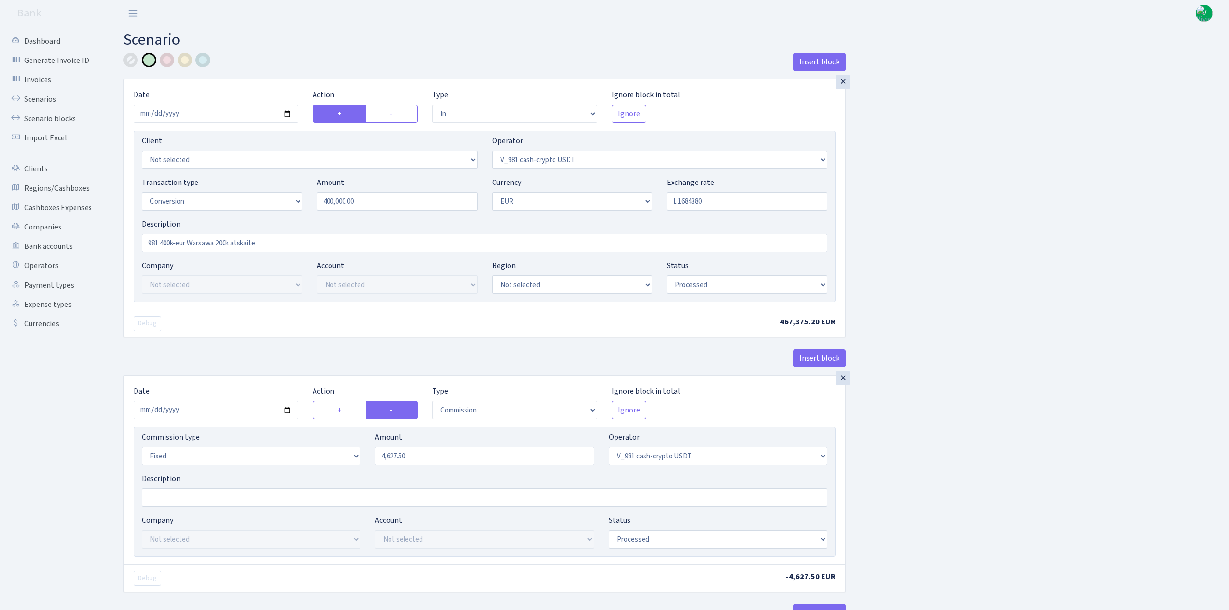
select select "in"
select select "435"
select select "15"
select select "1"
select select "processed"
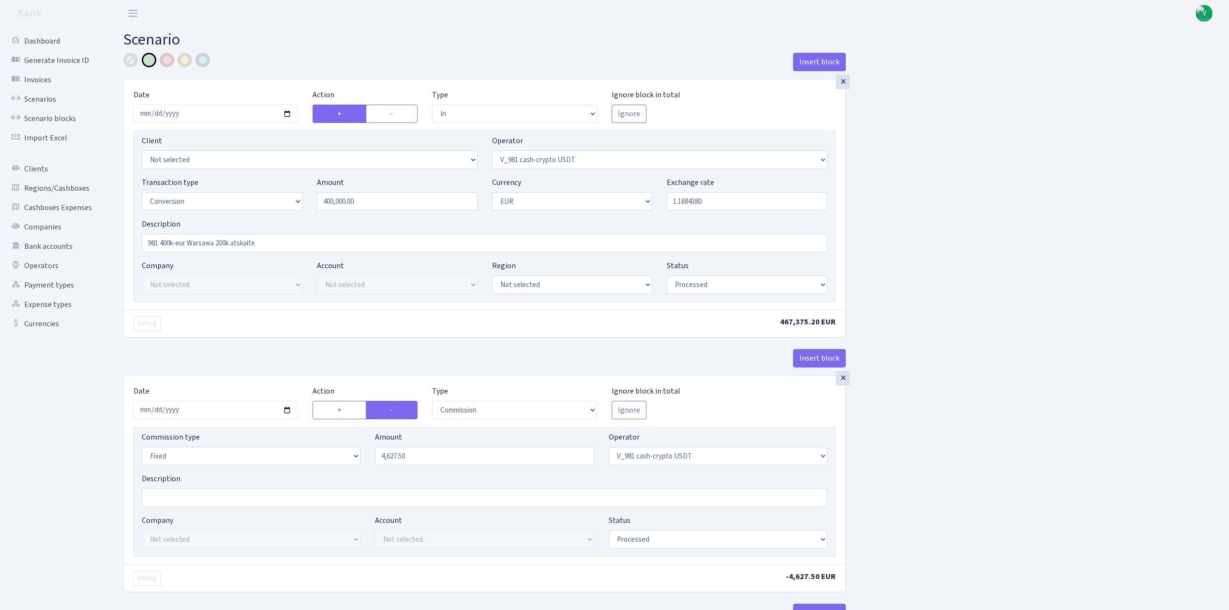
select select "commission"
select select "fixed"
select select "435"
select select "processed"
select select "out"
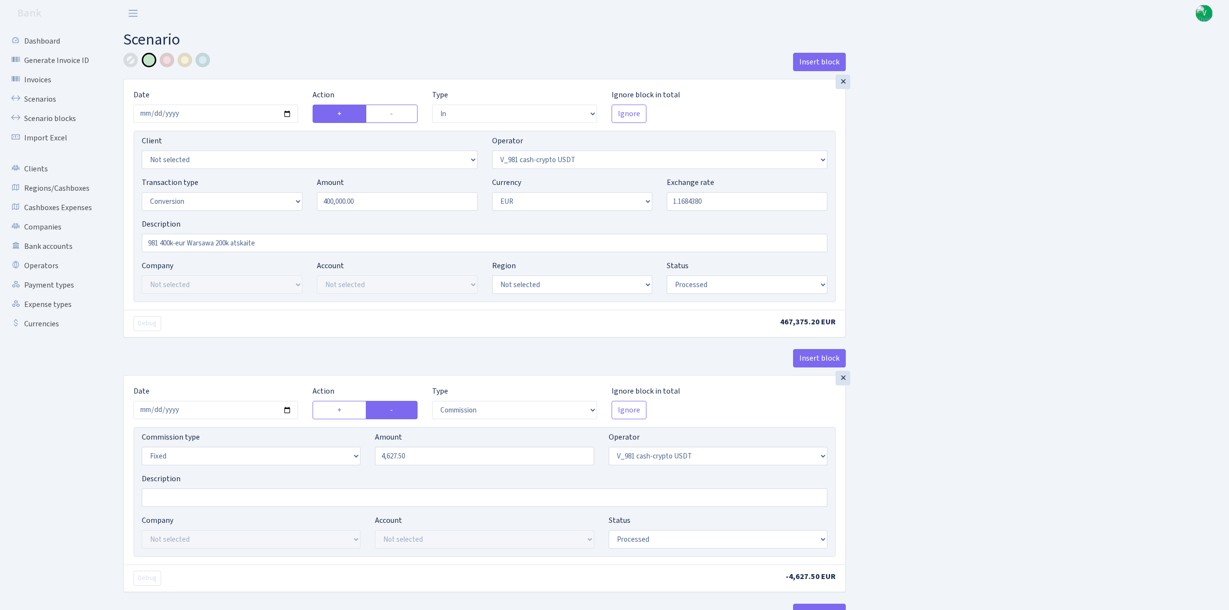
select select "434"
select select "15"
select select "1"
select select "processed"
select select "in"
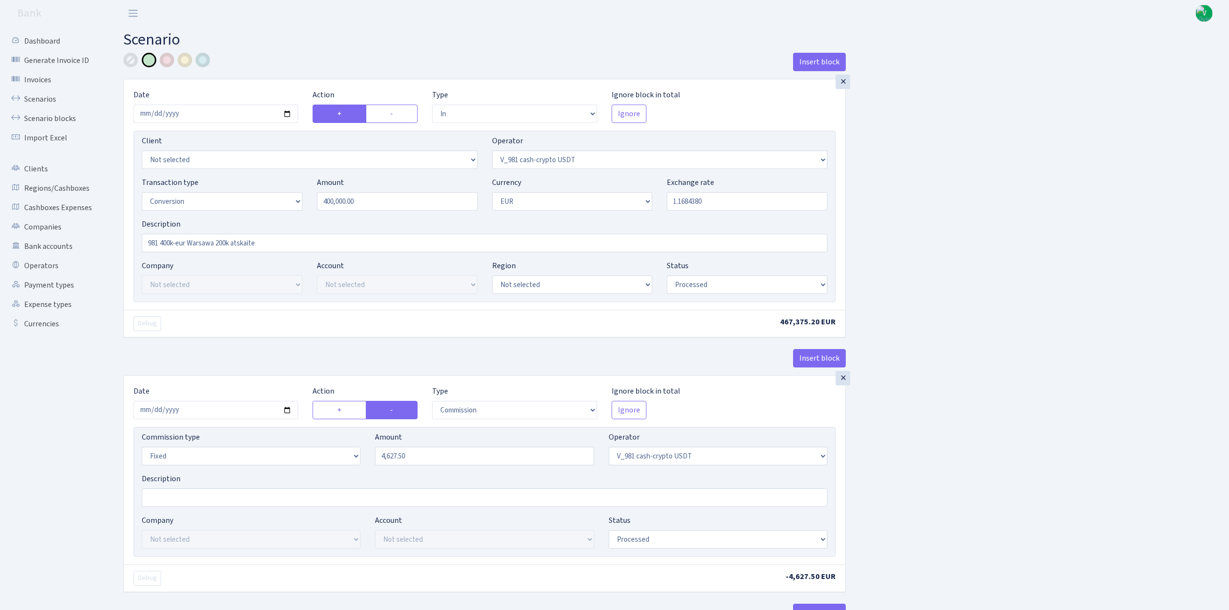
select select "434"
select select "1"
select select "processed"
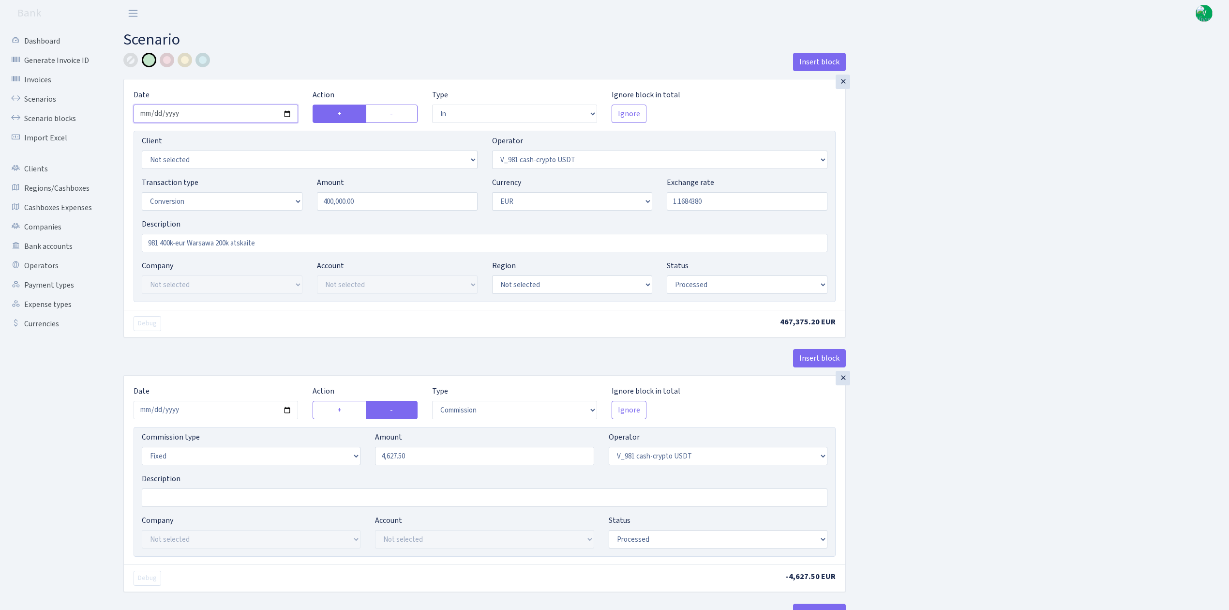
click at [287, 114] on input "2025-08-29" at bounding box center [216, 114] width 165 height 18
type input "[DATE]"
click at [711, 204] on input "1.1684380" at bounding box center [747, 201] width 161 height 18
drag, startPoint x: 685, startPoint y: 201, endPoint x: 756, endPoint y: 201, distance: 70.7
click at [756, 201] on input "1.1684380" at bounding box center [747, 201] width 161 height 18
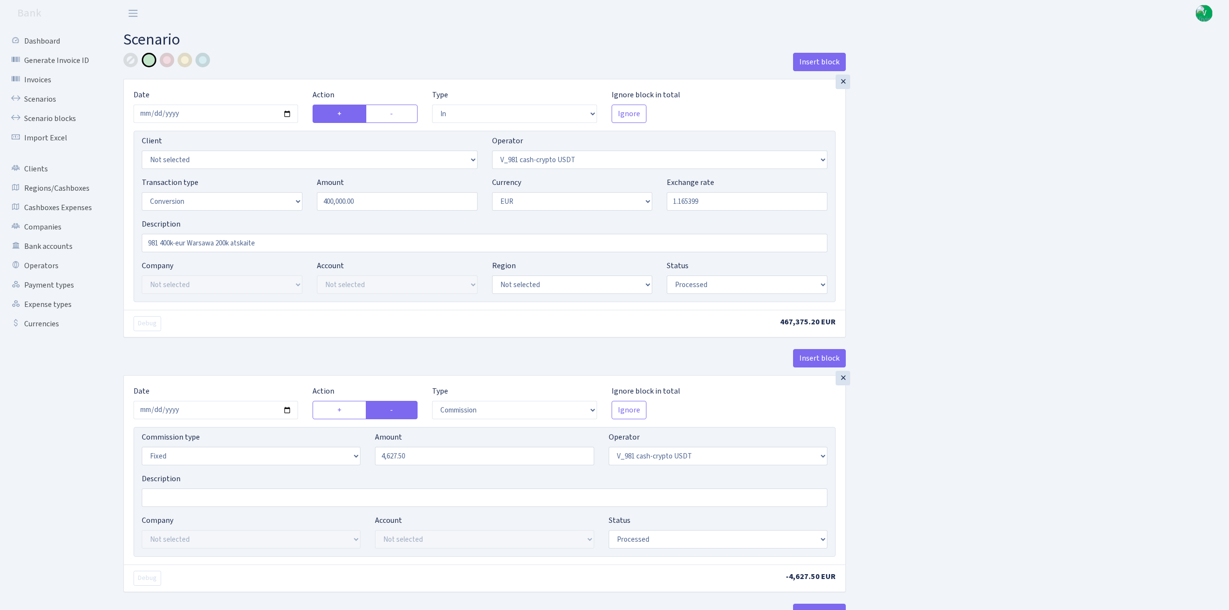
type input "1.1653990"
drag, startPoint x: 215, startPoint y: 244, endPoint x: 346, endPoint y: 244, distance: 130.7
click at [346, 244] on input "981 400k-eur Warsawa 200k atskaite" at bounding box center [485, 243] width 686 height 18
type input "981 400k-eur Warsawa"
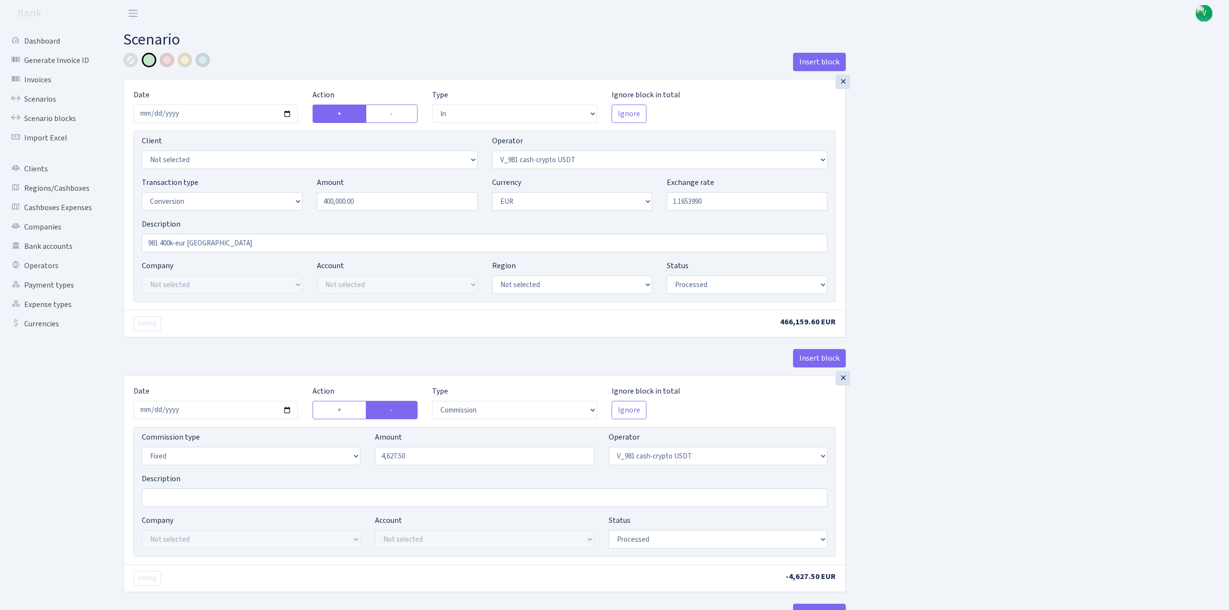
click at [282, 406] on input "2025-08-29" at bounding box center [216, 410] width 165 height 18
click at [287, 410] on input "2025-08-29" at bounding box center [216, 410] width 165 height 18
type input "[DATE]"
click at [401, 455] on input "4627.50" at bounding box center [484, 456] width 219 height 18
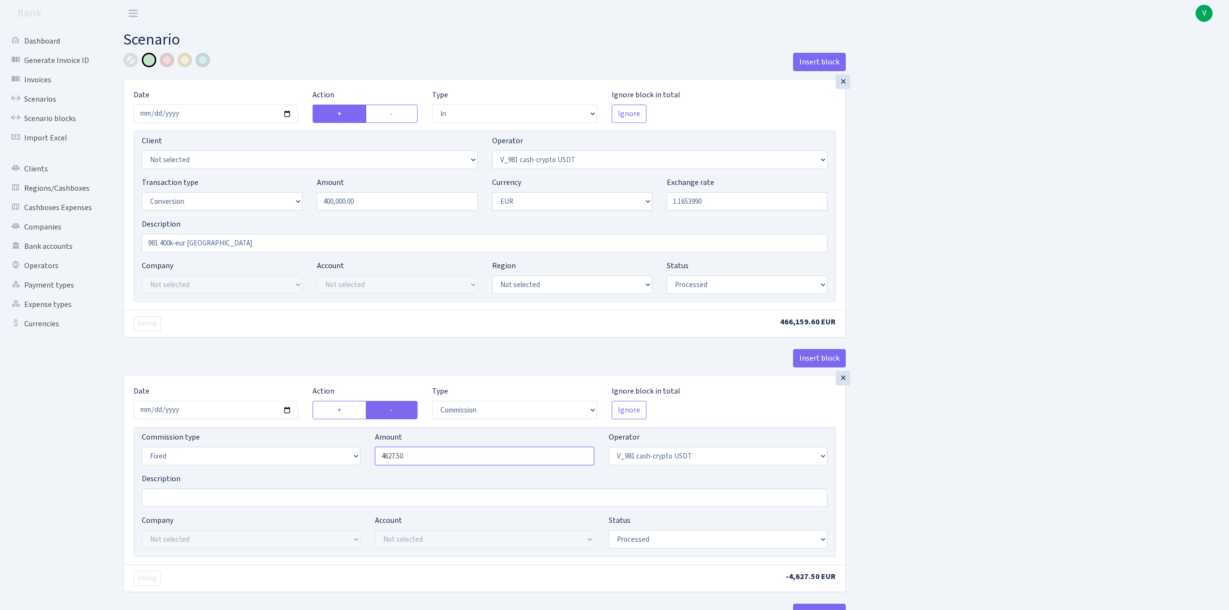
click at [409, 460] on input "4627.50" at bounding box center [484, 456] width 219 height 18
click at [386, 455] on input "4627.50" at bounding box center [484, 456] width 219 height 18
drag, startPoint x: 434, startPoint y: 461, endPoint x: 346, endPoint y: 460, distance: 88.1
click at [346, 460] on div "Commission type Percentage Fixed Bank Amount 4627.50 Operator Not selected 981 …" at bounding box center [485, 452] width 700 height 42
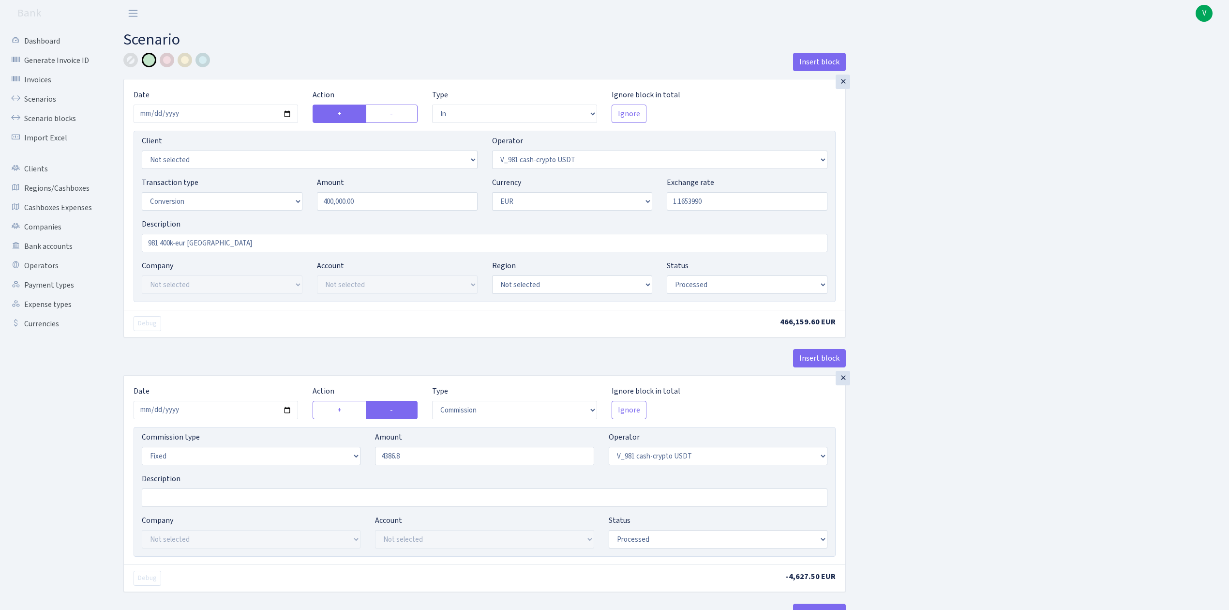
type input "4,386.80"
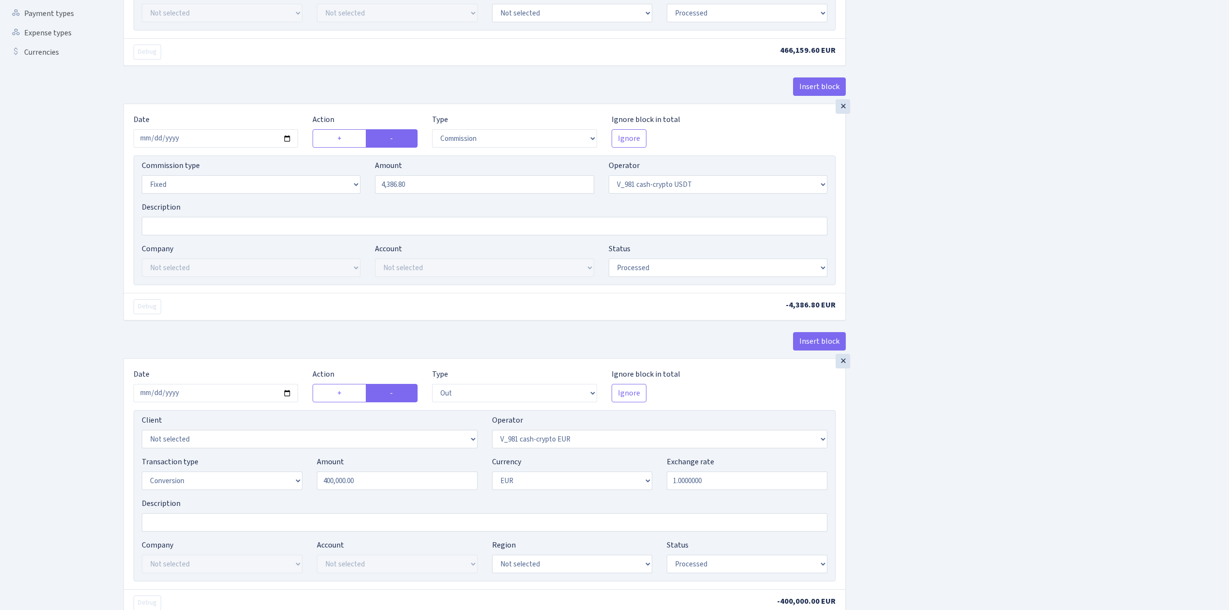
scroll to position [322, 0]
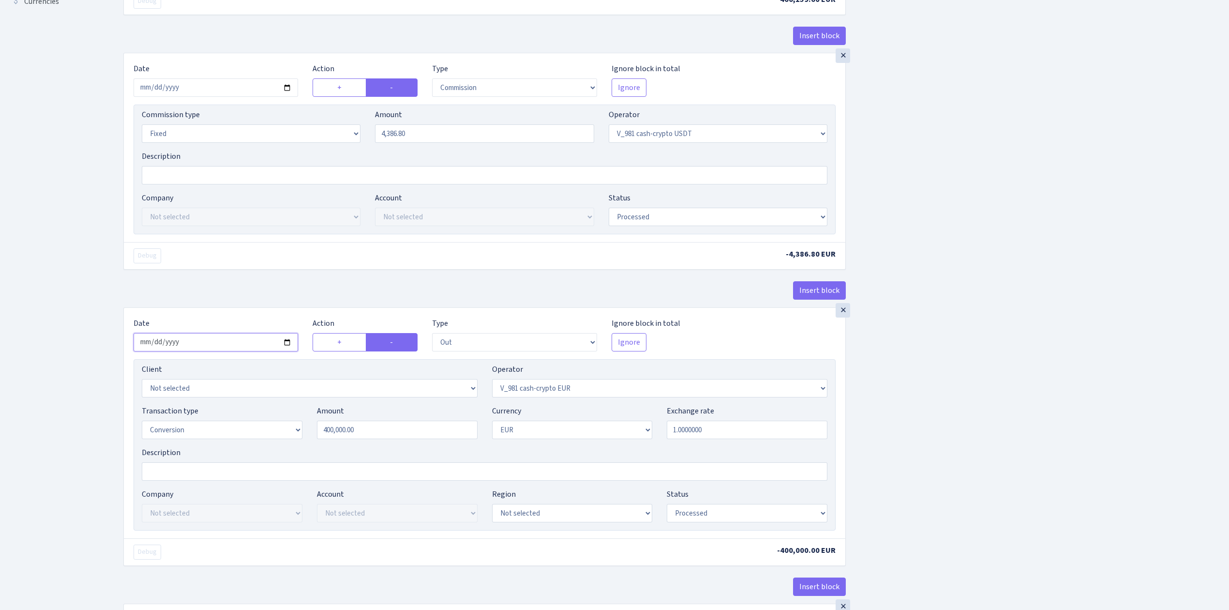
click at [286, 343] on input "2025-08-29" at bounding box center [216, 342] width 165 height 18
type input "2025-09-03"
click at [1004, 438] on div "Insert block × Date 2025-09-03 Action + - Type --- In Out Commission Field requ…" at bounding box center [669, 336] width 1106 height 1213
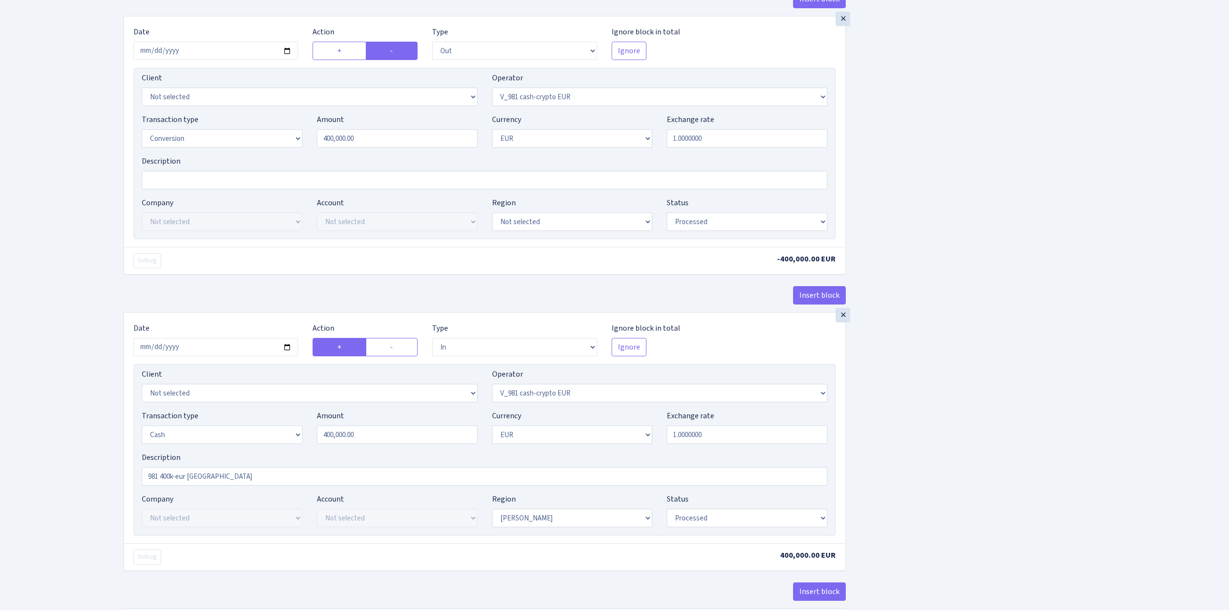
scroll to position [645, 0]
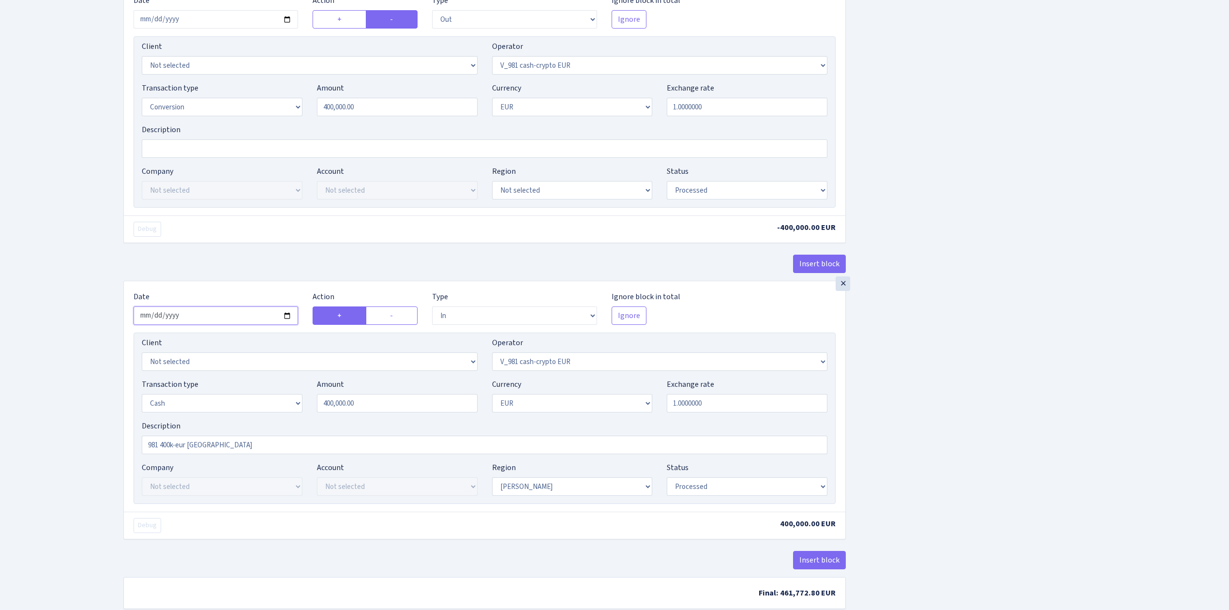
click at [287, 318] on input "2025-08-30" at bounding box center [216, 315] width 165 height 18
type input "2025-09-03"
click at [464, 409] on input "400000.00" at bounding box center [397, 403] width 161 height 18
click at [889, 400] on div "Insert block × Date [DATE] Action + - Type --- In Out Commission Field required…" at bounding box center [669, 14] width 1106 height 1213
type input "400,000.00"
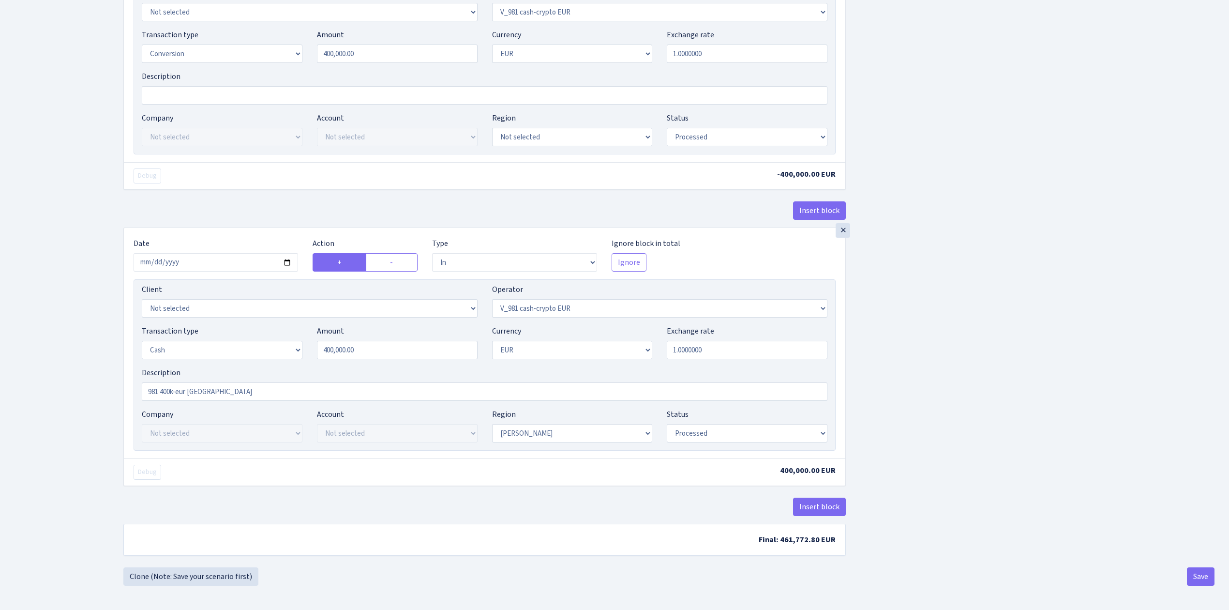
scroll to position [703, 0]
click at [723, 439] on select "Draft Pending Later Never Processed" at bounding box center [747, 433] width 161 height 18
select select "pending"
click at [667, 426] on select "Draft Pending Later Never Processed" at bounding box center [747, 433] width 161 height 18
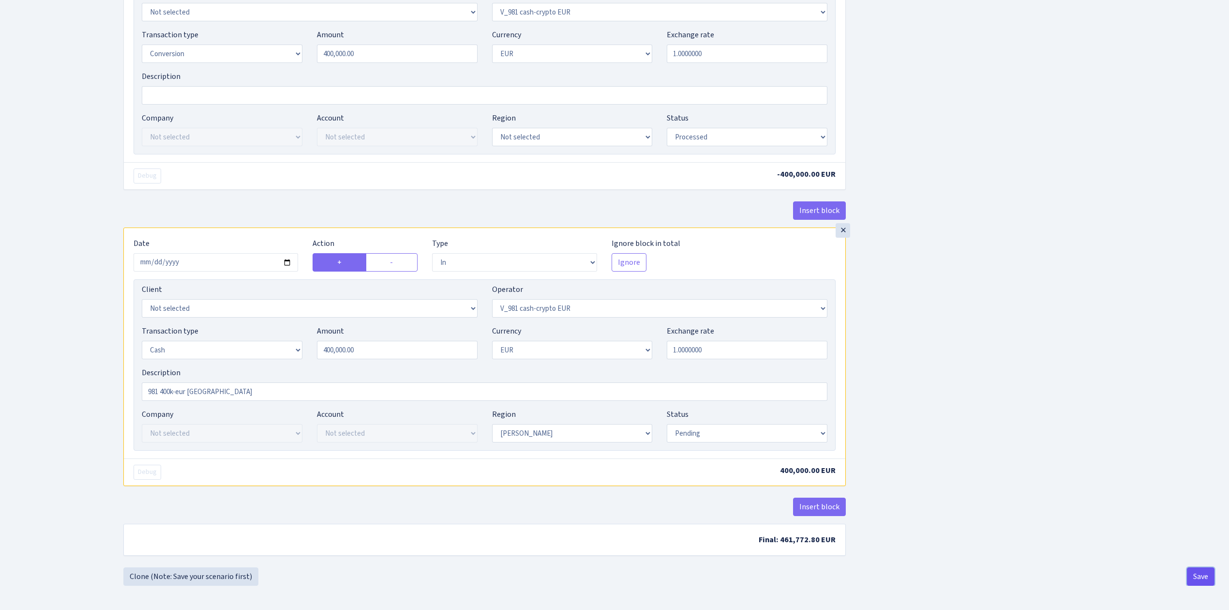
click at [1201, 573] on button "Save" at bounding box center [1201, 576] width 28 height 18
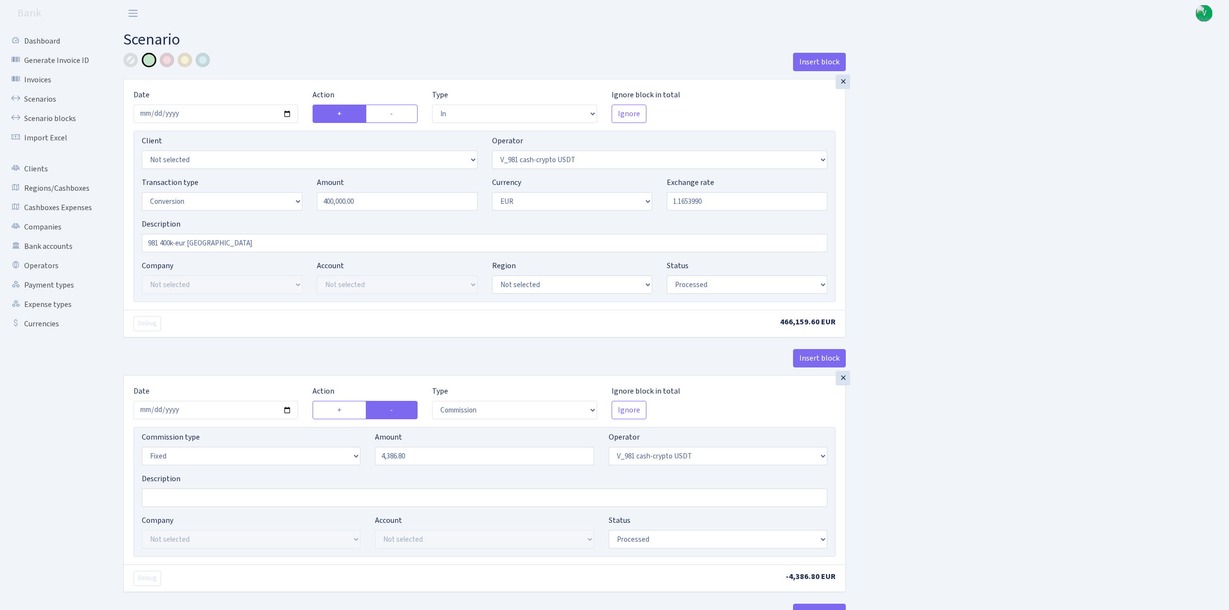
select select "in"
select select "435"
select select "15"
select select "1"
select select "processed"
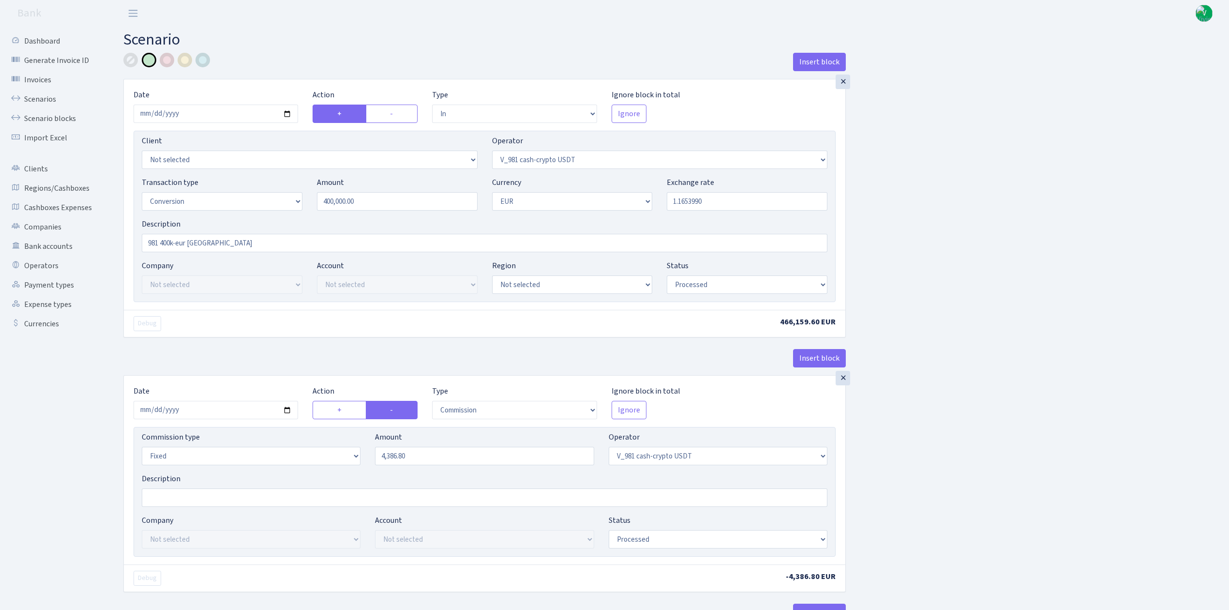
select select "commission"
select select "fixed"
select select "435"
select select "processed"
select select "out"
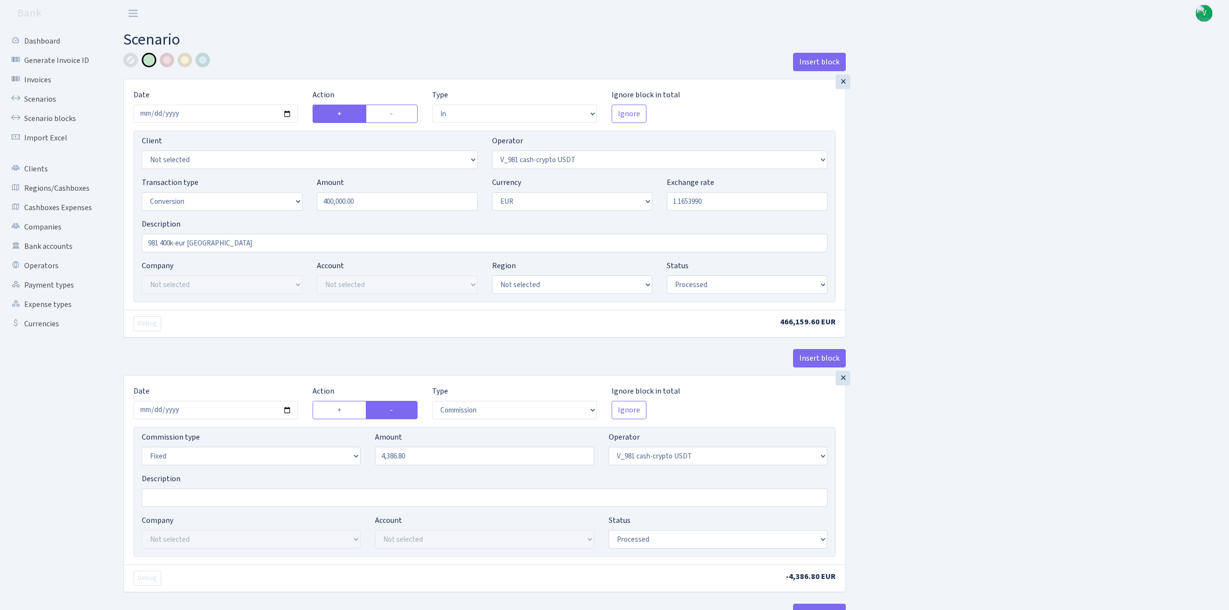
select select "434"
select select "15"
select select "1"
select select "processed"
select select "in"
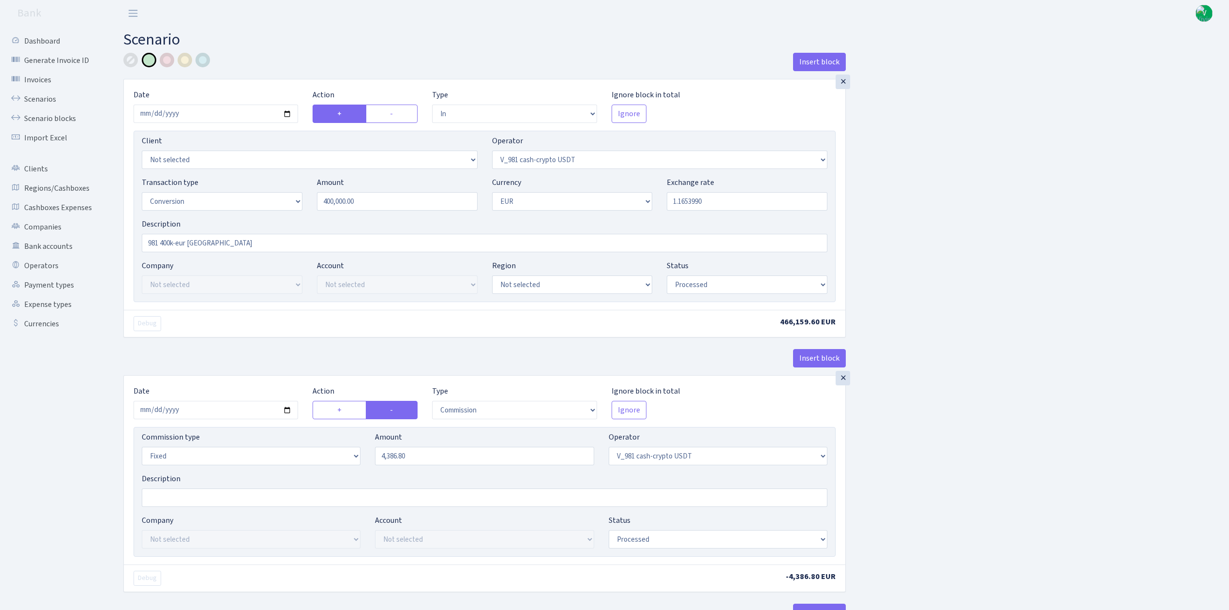
select select "434"
select select "1"
select select "pending"
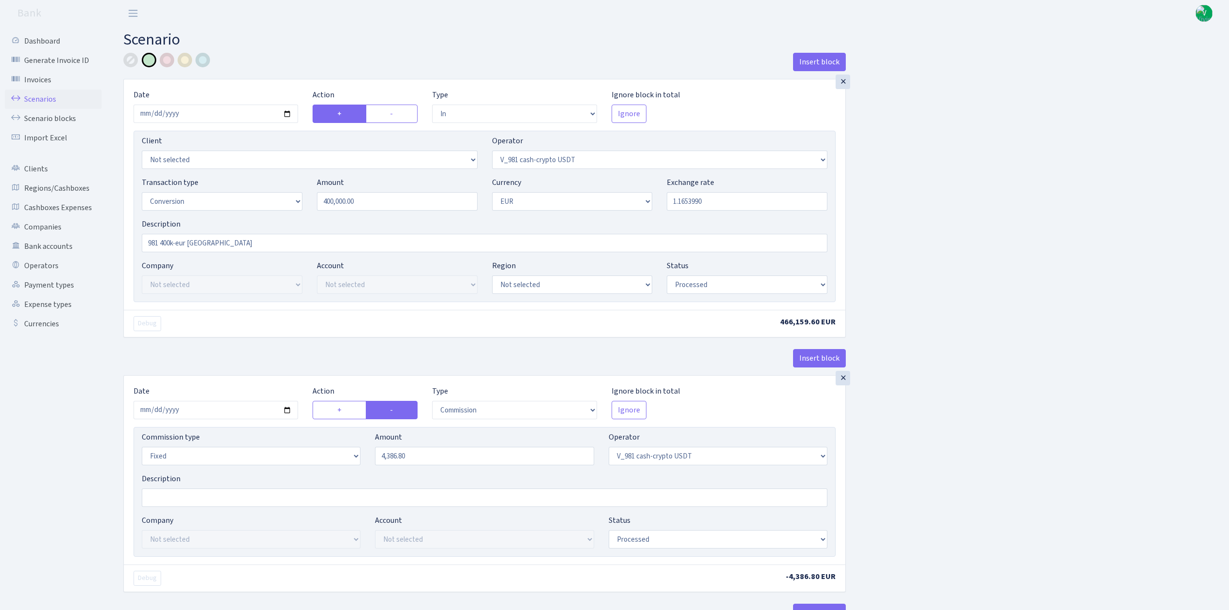
click at [33, 96] on link "Scenarios" at bounding box center [53, 99] width 97 height 19
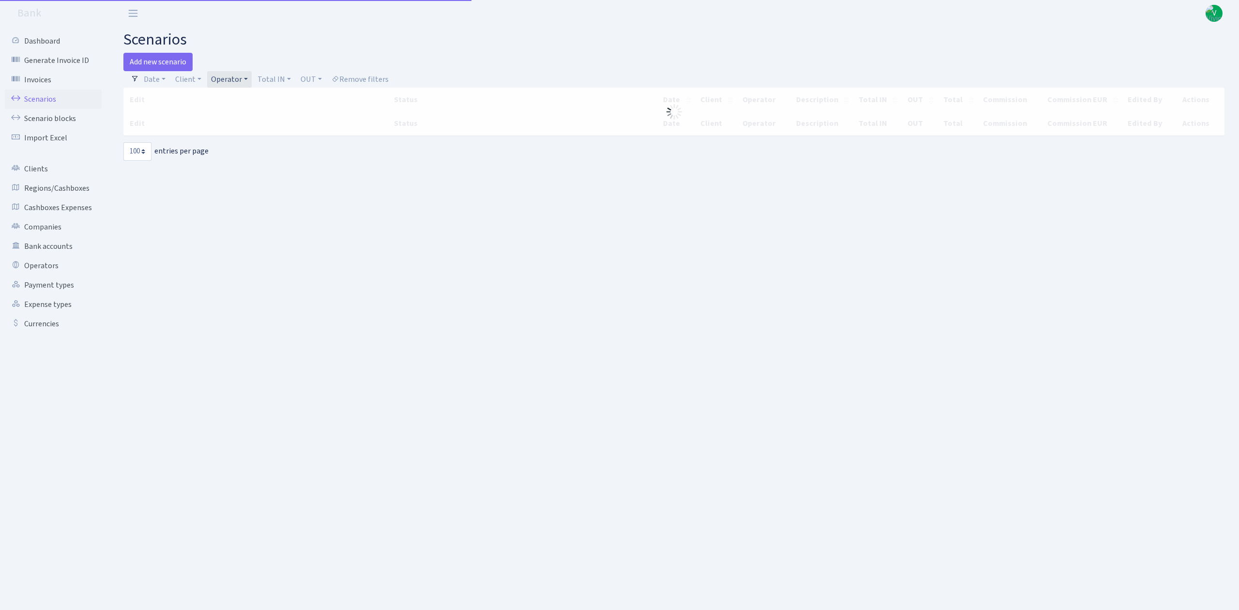
select select "100"
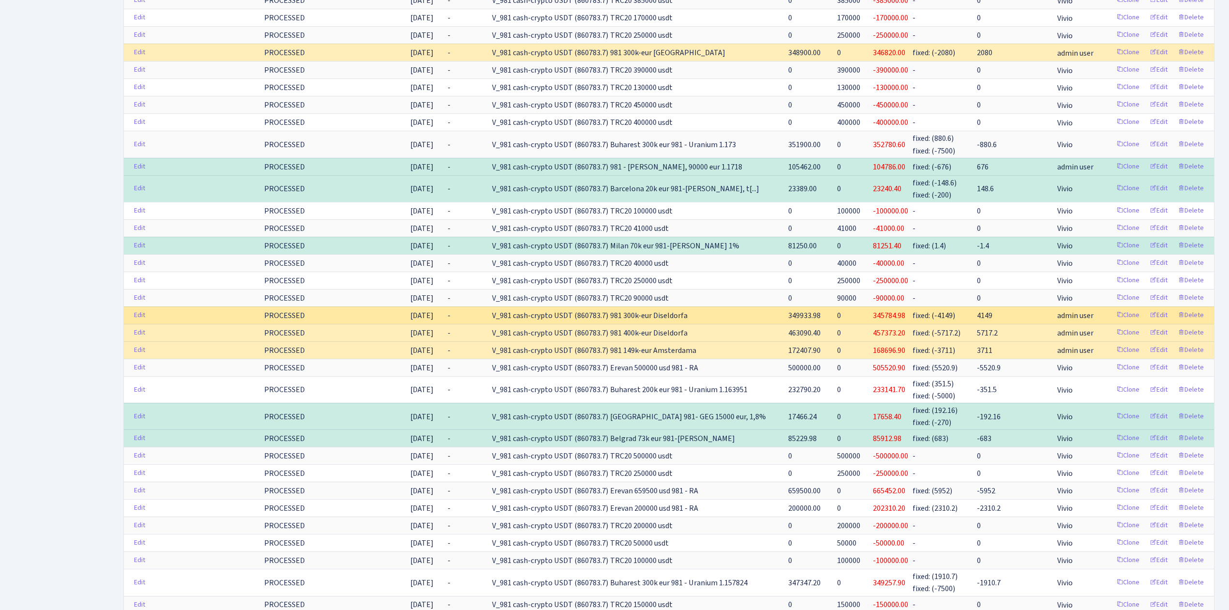
scroll to position [1618, 0]
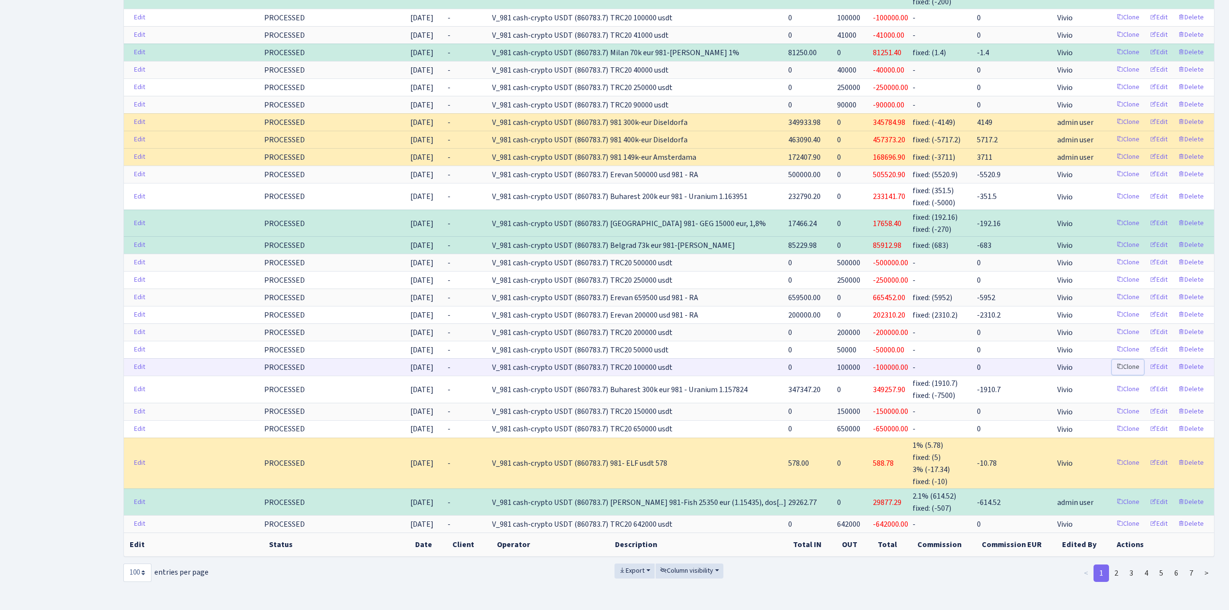
click at [1128, 360] on link "Clone" at bounding box center [1128, 367] width 32 height 15
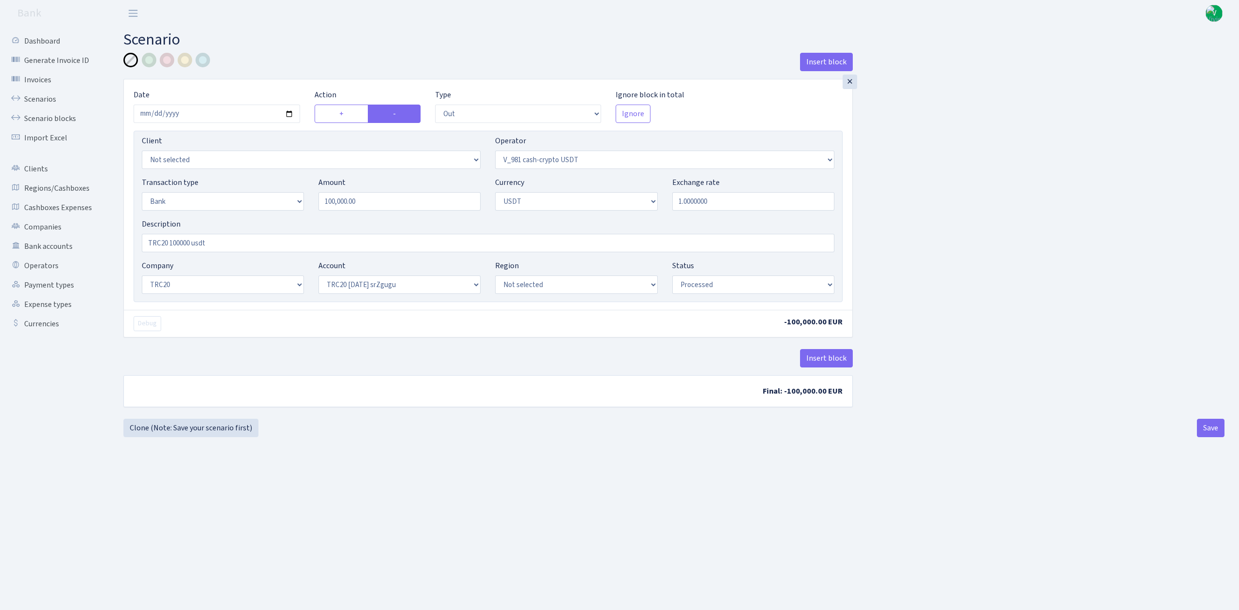
select select "out"
select select "435"
select select "2"
select select "6"
select select "20"
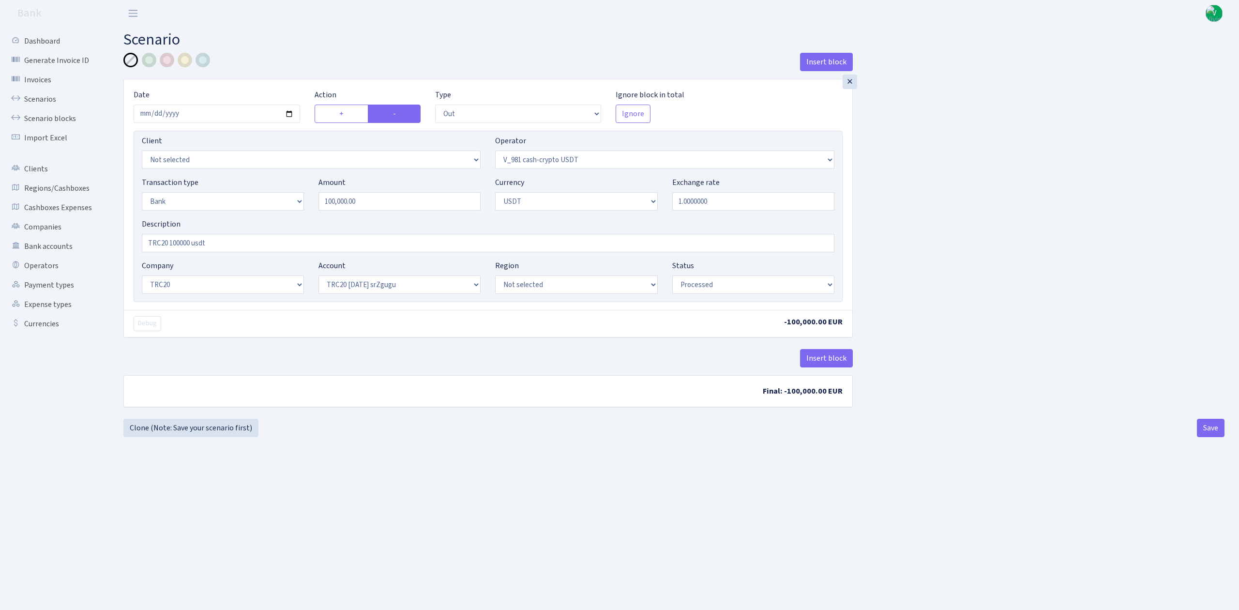
select select "61"
select select "processed"
click at [287, 113] on input "[DATE]" at bounding box center [217, 114] width 167 height 18
type input "[DATE]"
drag, startPoint x: 409, startPoint y: 205, endPoint x: 265, endPoint y: 205, distance: 143.8
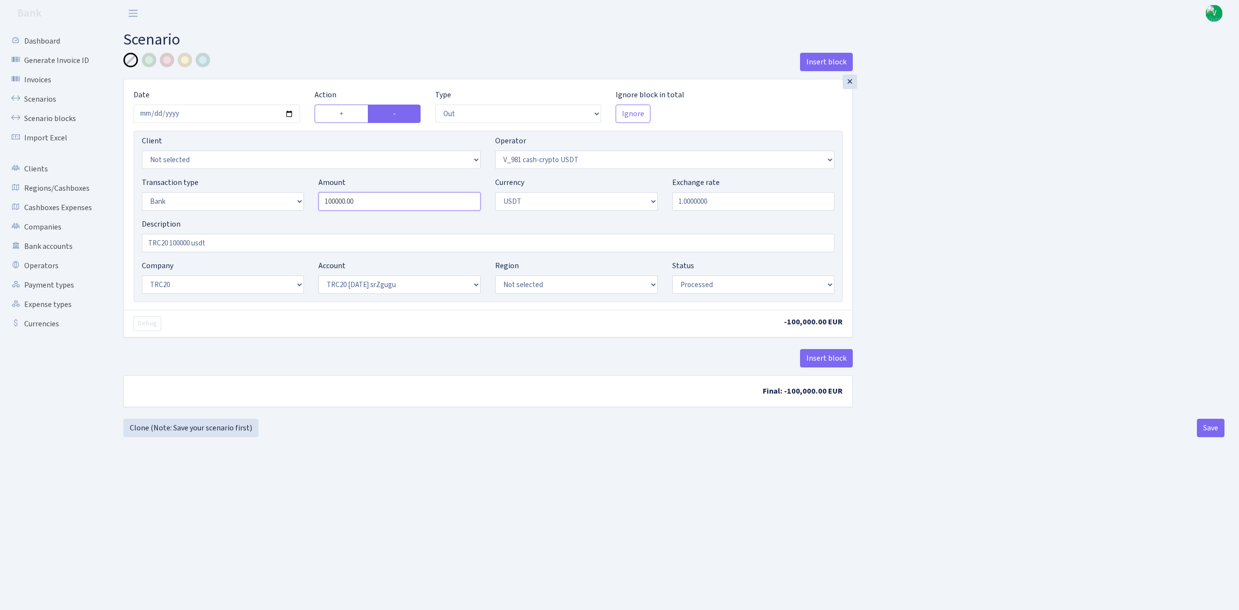
click at [265, 205] on div "Transaction type Not selected 981 ELF FISH crypto GIRT IVO dekl MM-BALTIC eur U…" at bounding box center [488, 198] width 707 height 42
type input "250,000.00"
click at [392, 423] on div "Insert block × Date 2025-09-03 Action + - Type --- In Out Commission Field requ…" at bounding box center [673, 245] width 1101 height 384
click at [180, 239] on input "TRC20 100000 usdt" at bounding box center [488, 243] width 693 height 18
type input "TRC20 250000 usdt"
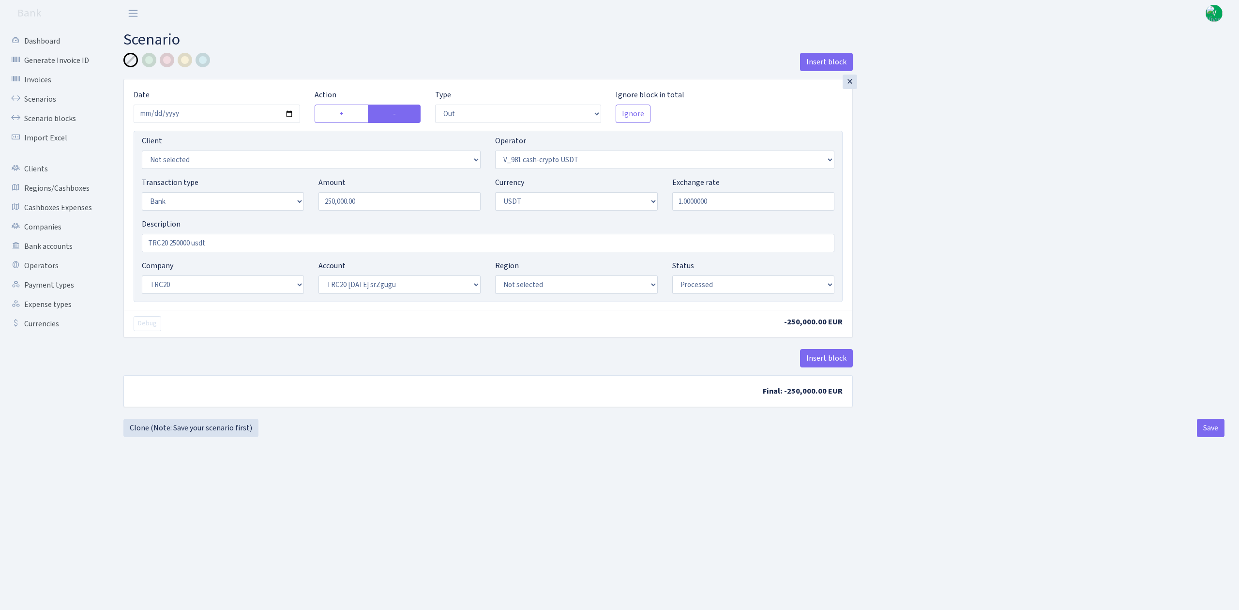
click at [539, 519] on main "Scenario Insert block × Date 2025-09-03 Action + - Type --- In Out Commission F…" at bounding box center [674, 306] width 1130 height 559
click at [1203, 427] on button "Save" at bounding box center [1211, 428] width 28 height 18
select select "out"
select select "435"
select select "2"
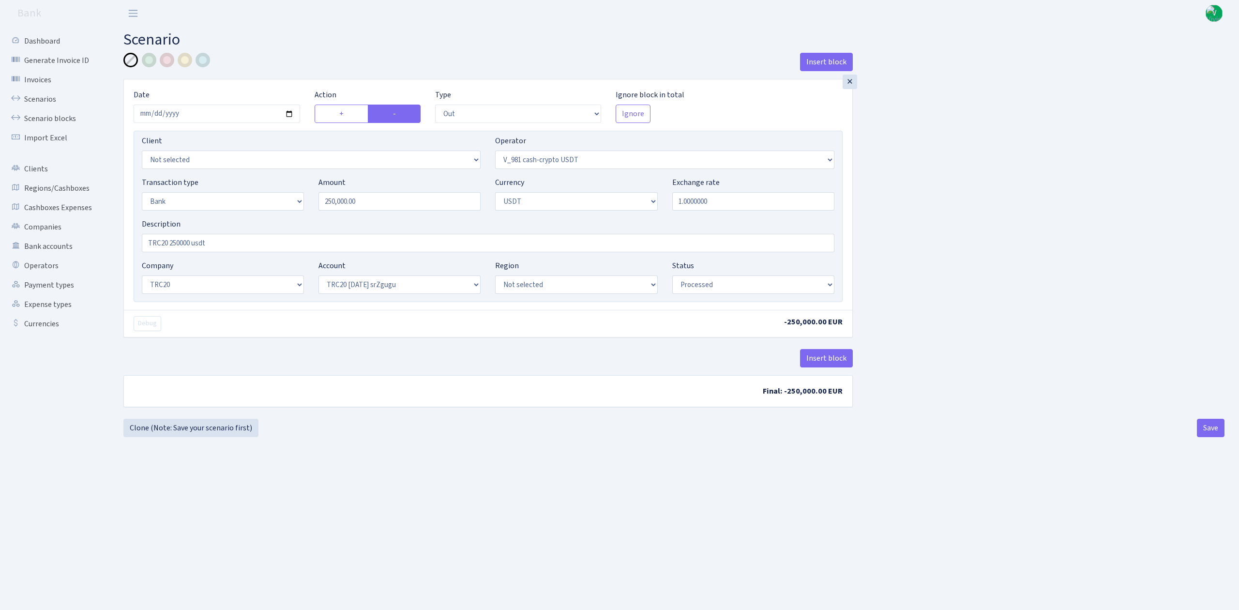
select select "6"
select select "20"
select select "61"
select select "processed"
click at [37, 97] on link "Scenarios" at bounding box center [53, 99] width 97 height 19
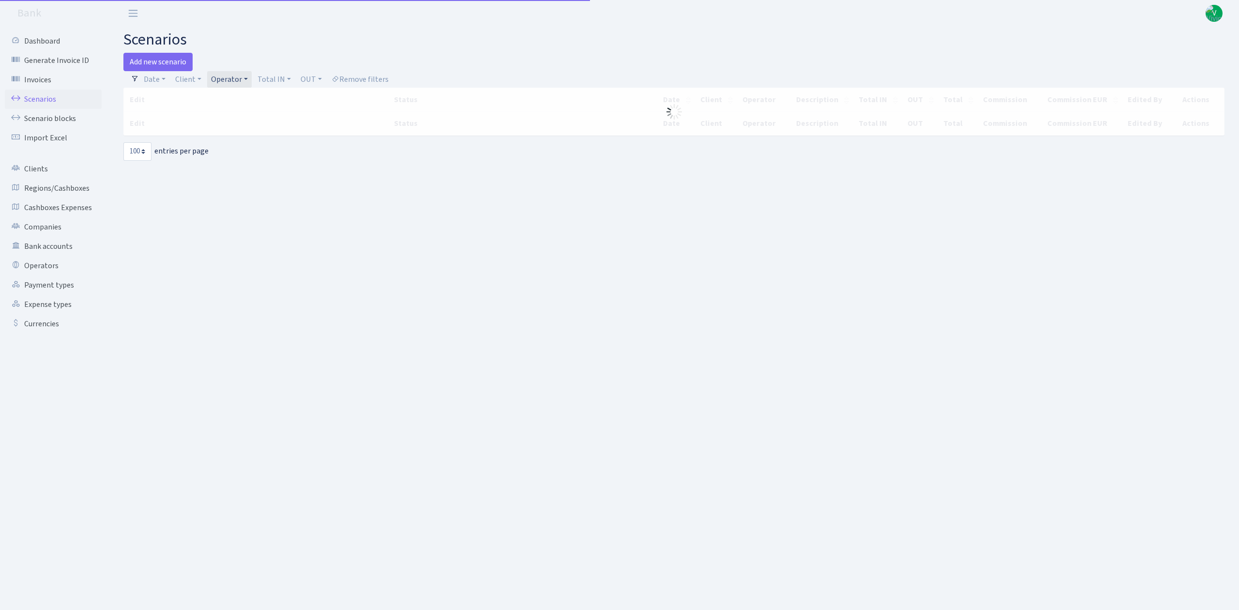
select select "100"
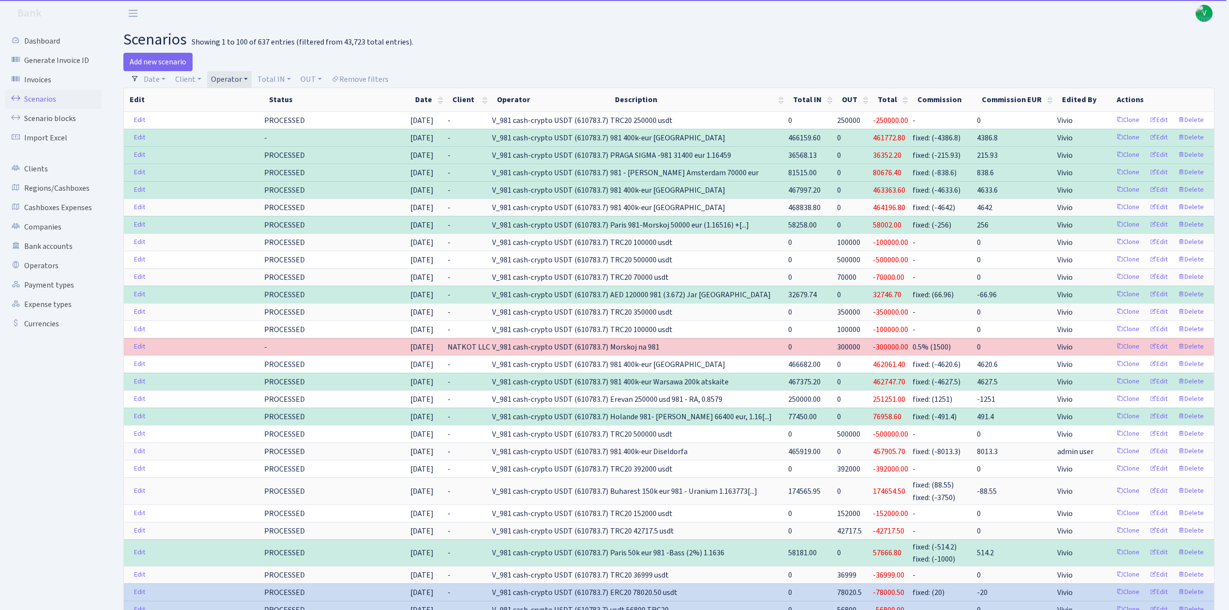
click at [221, 76] on link "Operator" at bounding box center [229, 79] width 45 height 16
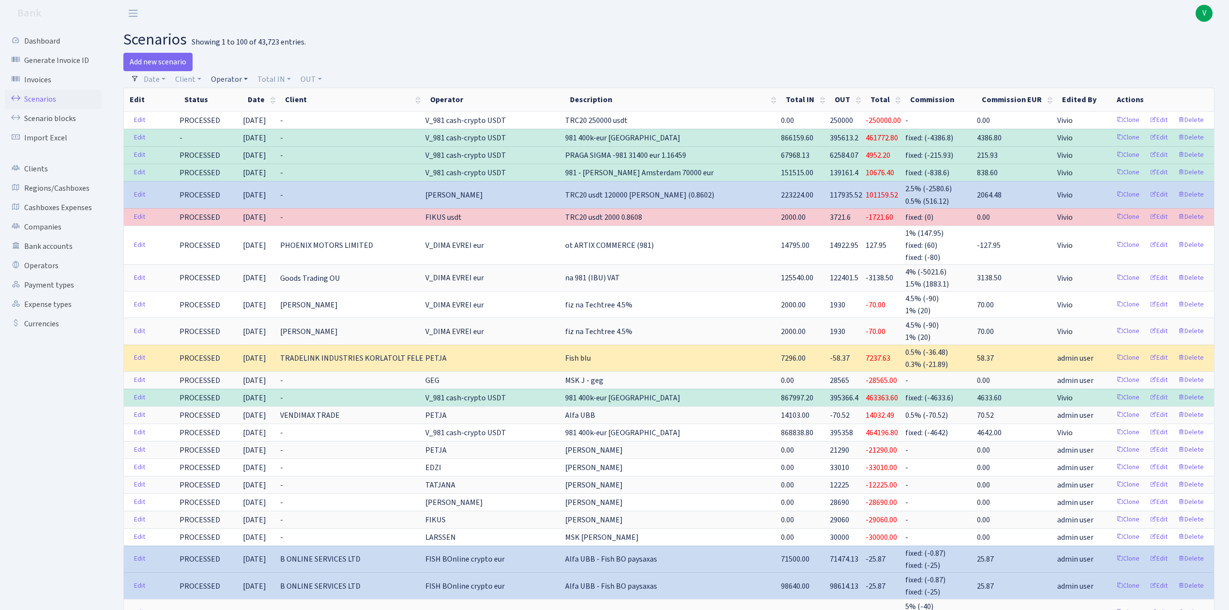
click at [234, 79] on link "Operator" at bounding box center [229, 79] width 45 height 16
click at [246, 106] on span at bounding box center [245, 114] width 75 height 19
click at [236, 72] on link "Operator" at bounding box center [229, 79] width 45 height 16
click at [239, 106] on span at bounding box center [245, 114] width 75 height 19
click at [224, 74] on link "Operator" at bounding box center [229, 79] width 45 height 16
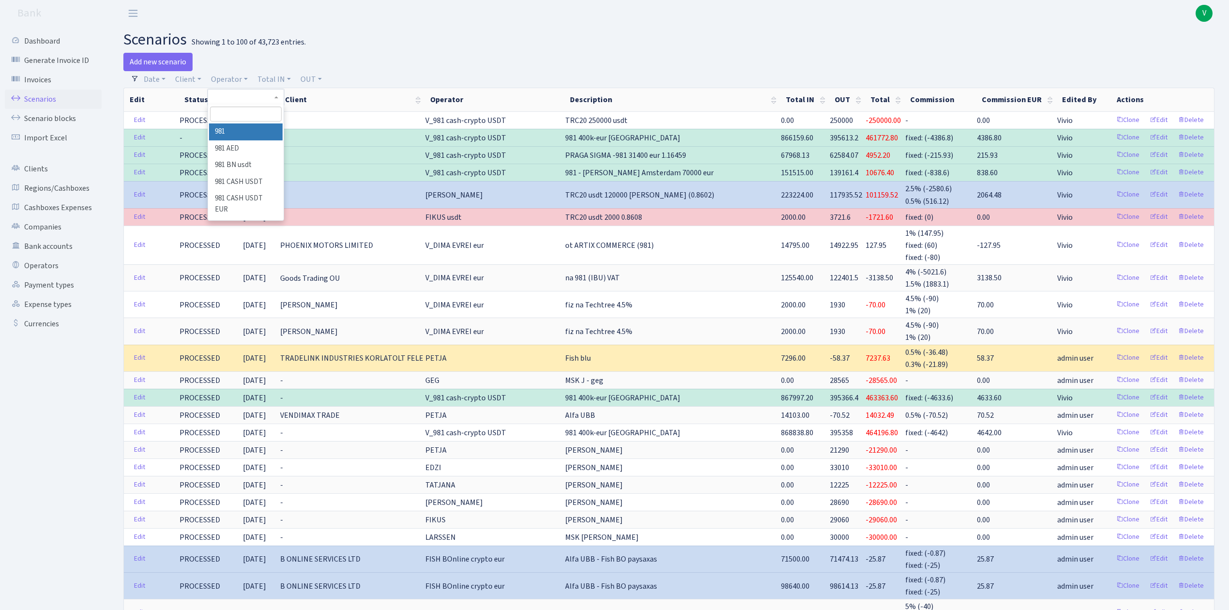
click at [227, 113] on input "search" at bounding box center [245, 113] width 71 height 15
type input "morskoj"
click at [252, 197] on li "MORSKOJ USDT" at bounding box center [245, 204] width 73 height 17
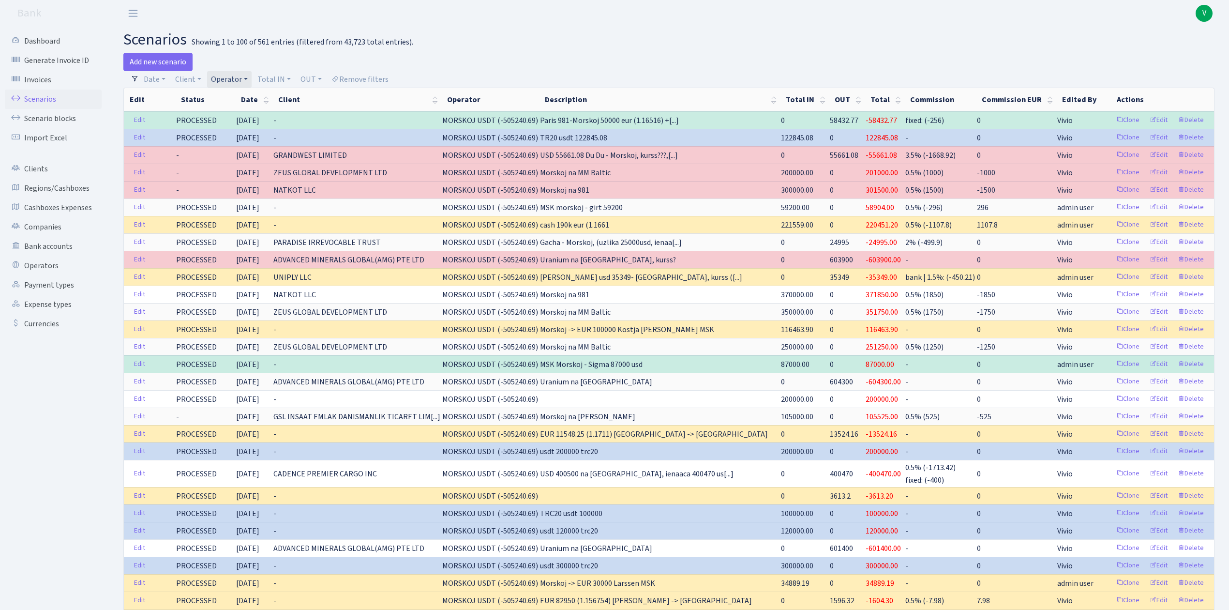
click at [234, 77] on link "Operator" at bounding box center [229, 79] width 45 height 16
select select
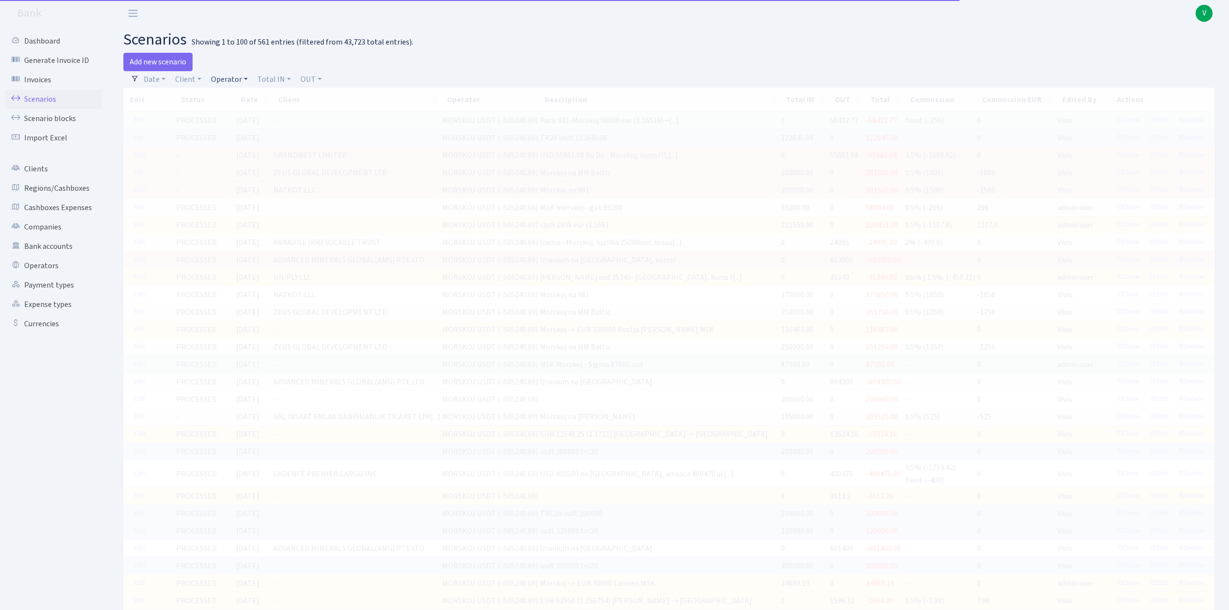
click at [231, 81] on link "Operator" at bounding box center [229, 79] width 45 height 16
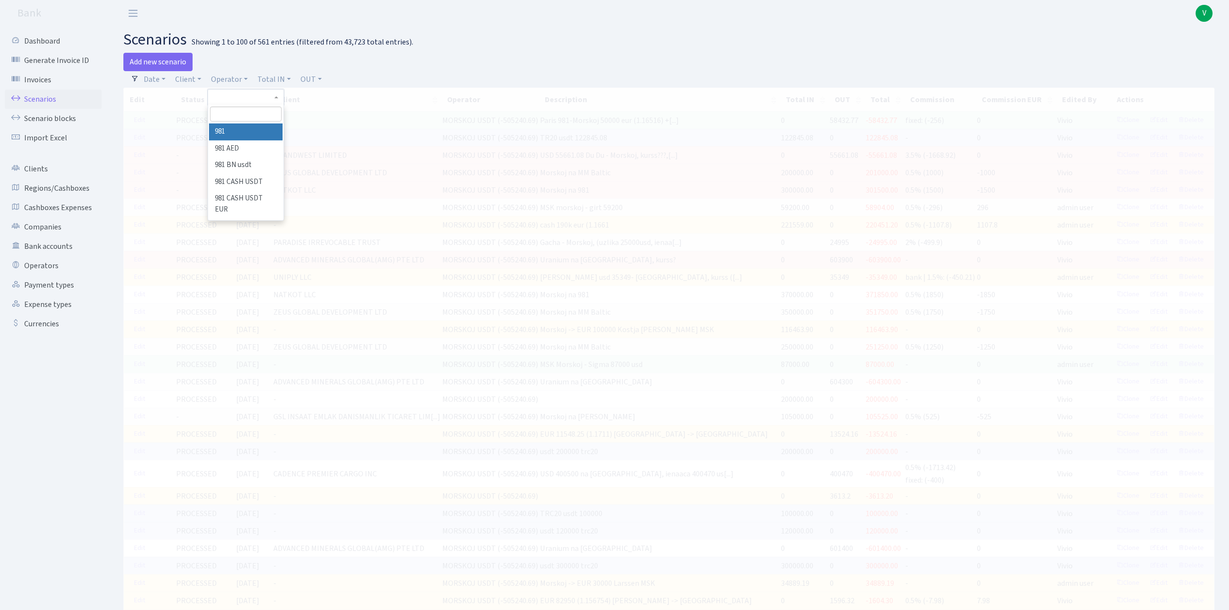
click at [245, 111] on input "search" at bounding box center [245, 113] width 71 height 15
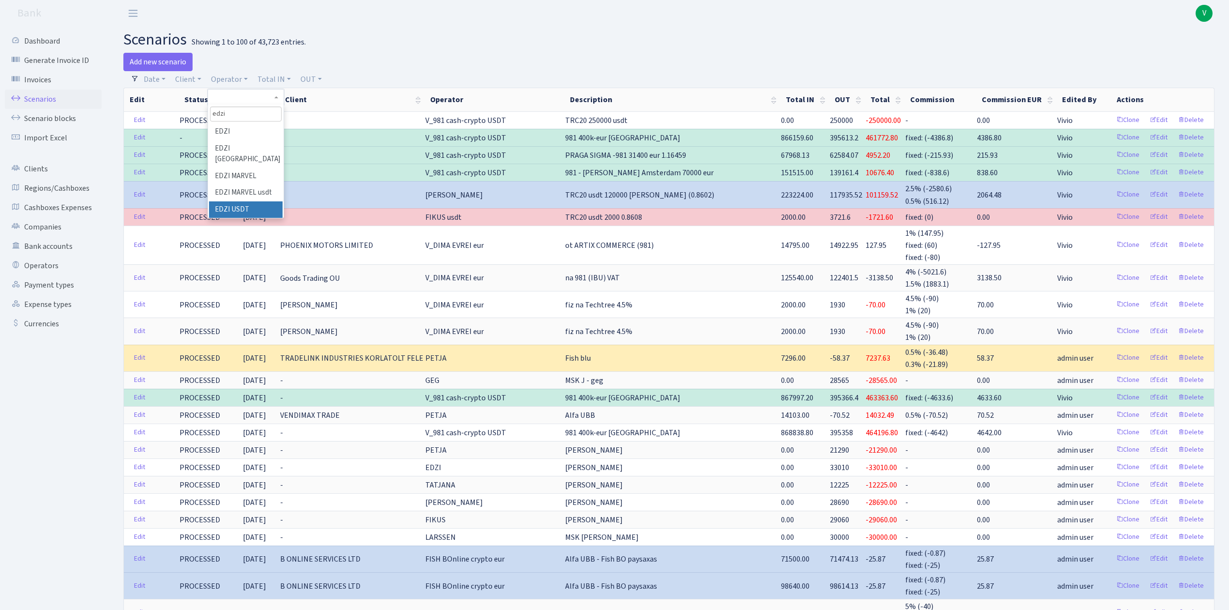
type input "edzi"
click at [250, 201] on li "EDZI USDT" at bounding box center [245, 209] width 73 height 17
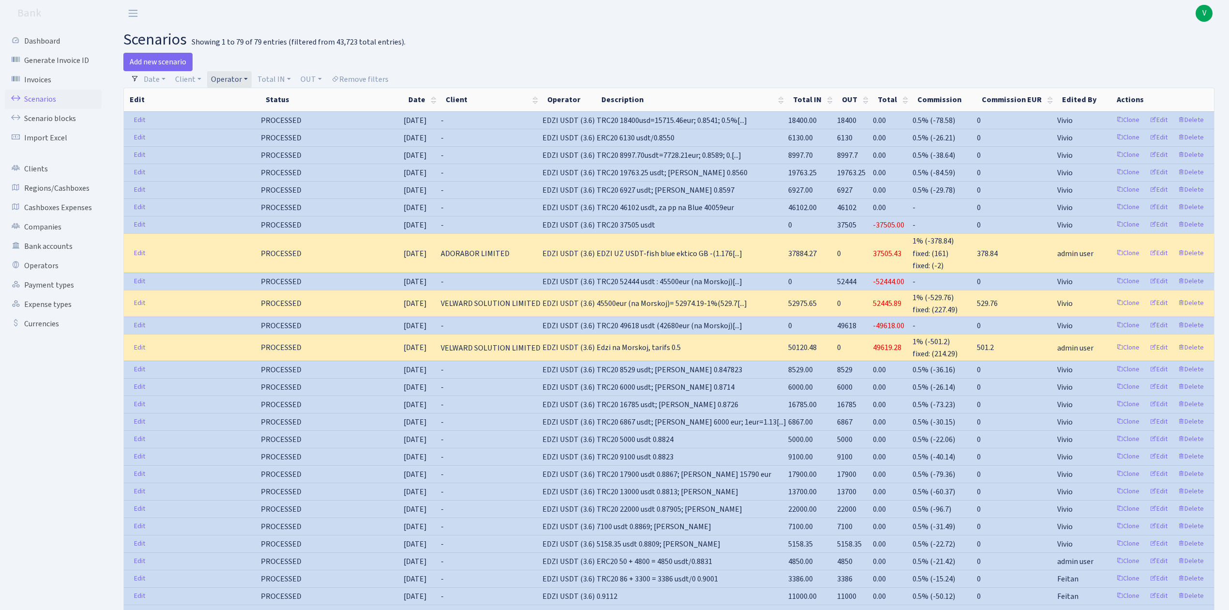
click at [233, 78] on link "Operator" at bounding box center [229, 79] width 45 height 16
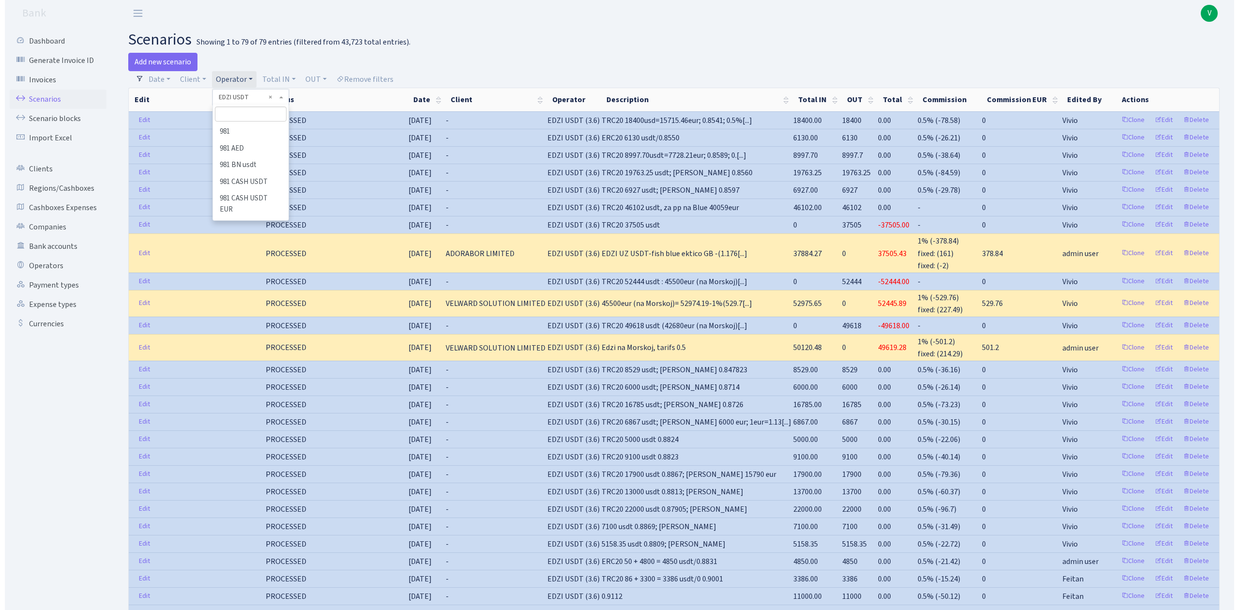
scroll to position [1676, 0]
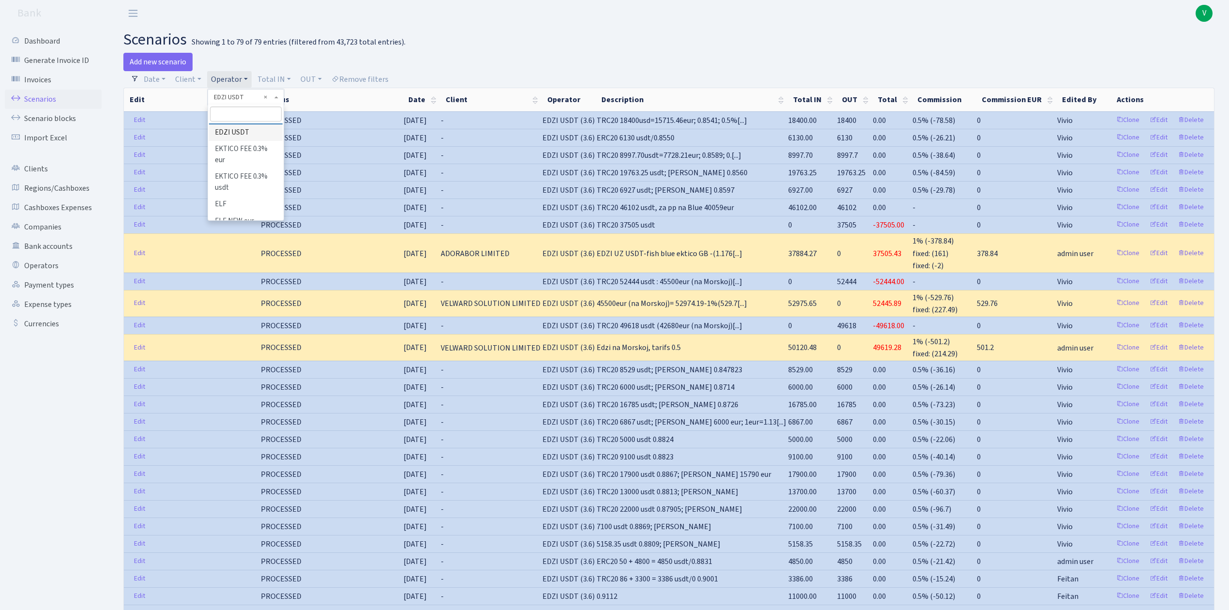
click at [242, 124] on li "EDZI MARVEL usdt" at bounding box center [245, 115] width 73 height 17
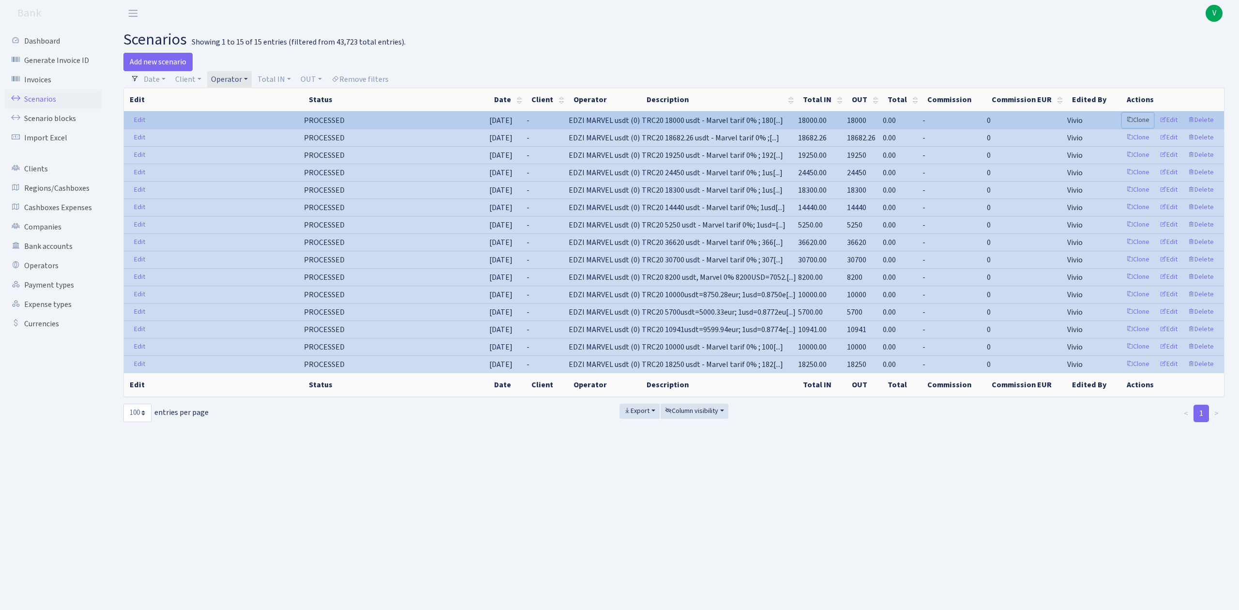
click at [1141, 115] on link "Clone" at bounding box center [1138, 120] width 32 height 15
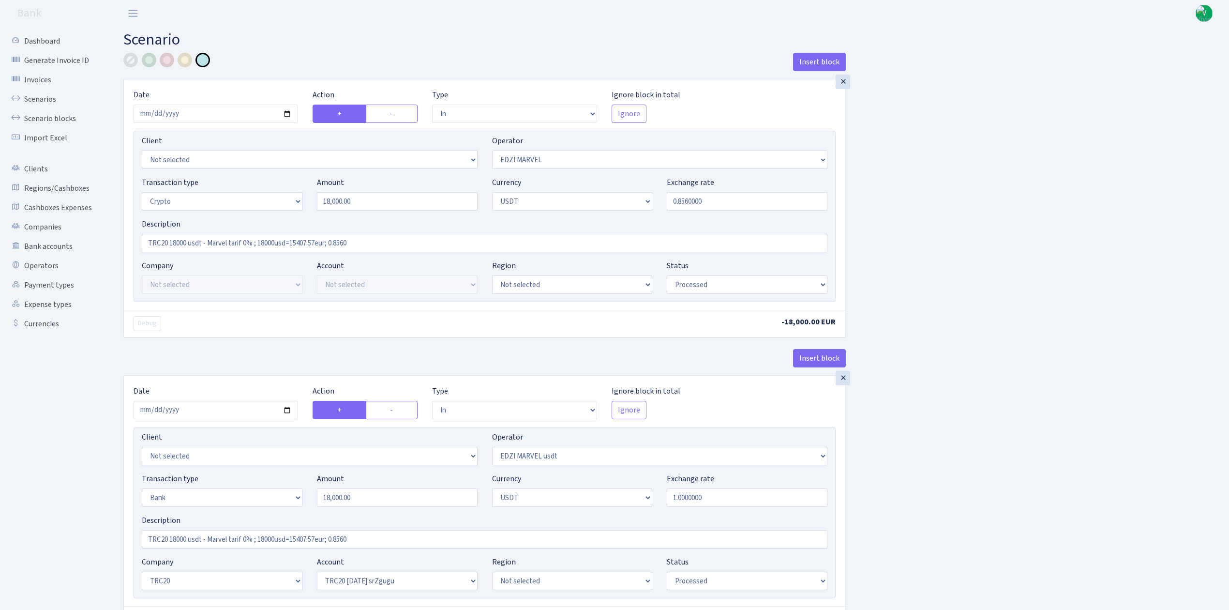
select select "in"
select select "494"
select select "3"
select select "6"
select select "processed"
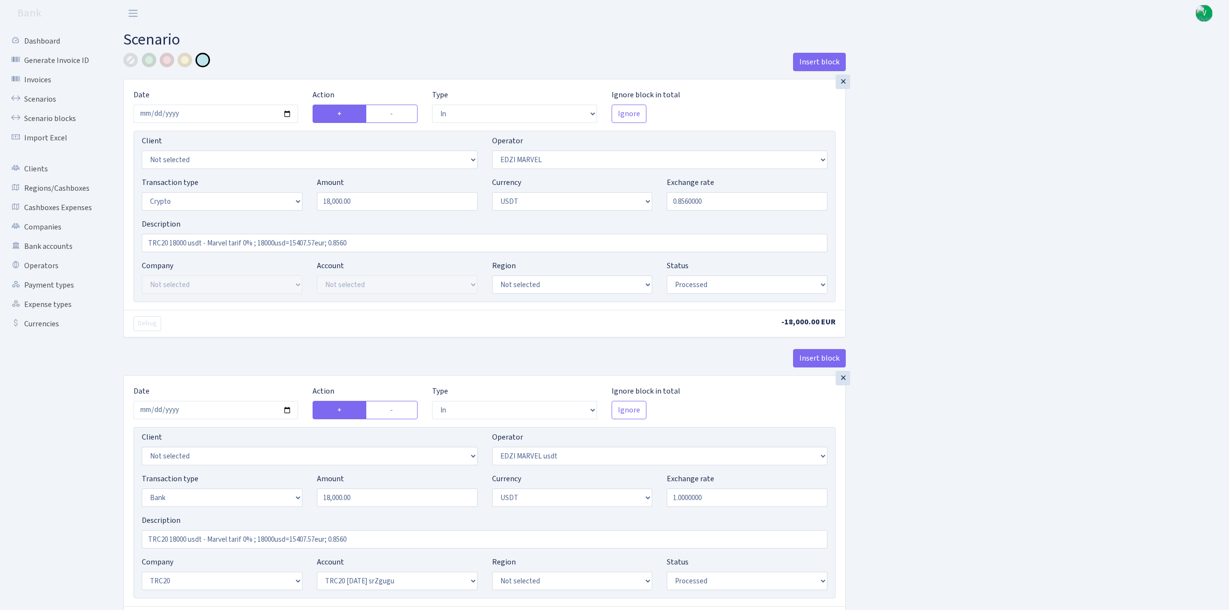
select select "in"
select select "495"
select select "2"
select select "6"
select select "20"
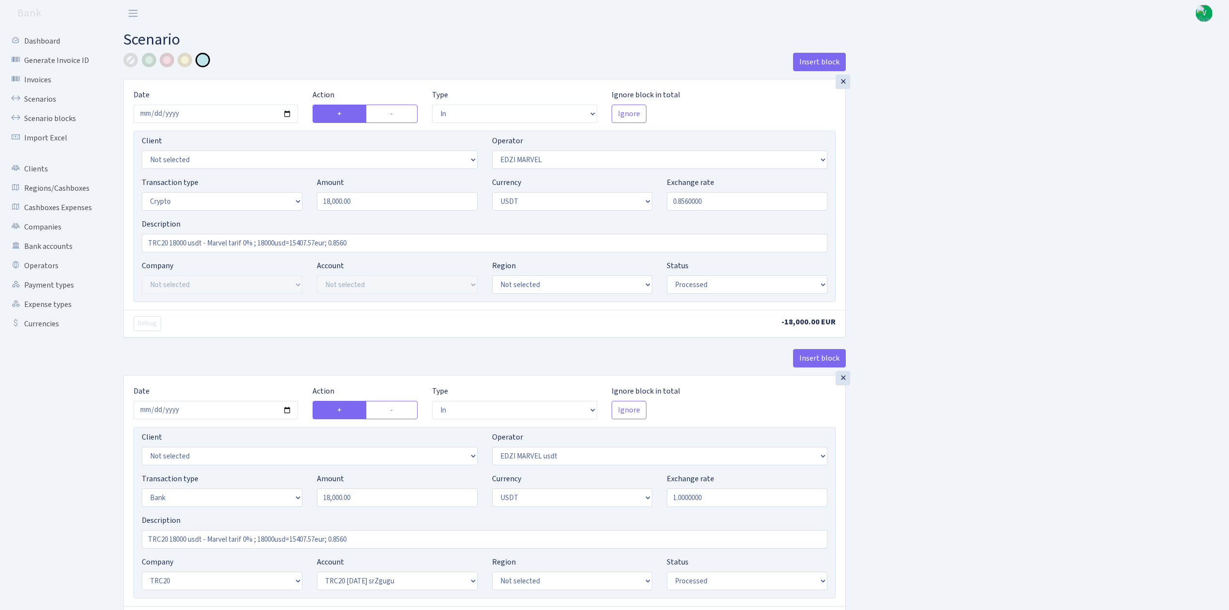
select select "61"
select select "processed"
select select "out"
select select "495"
select select "15"
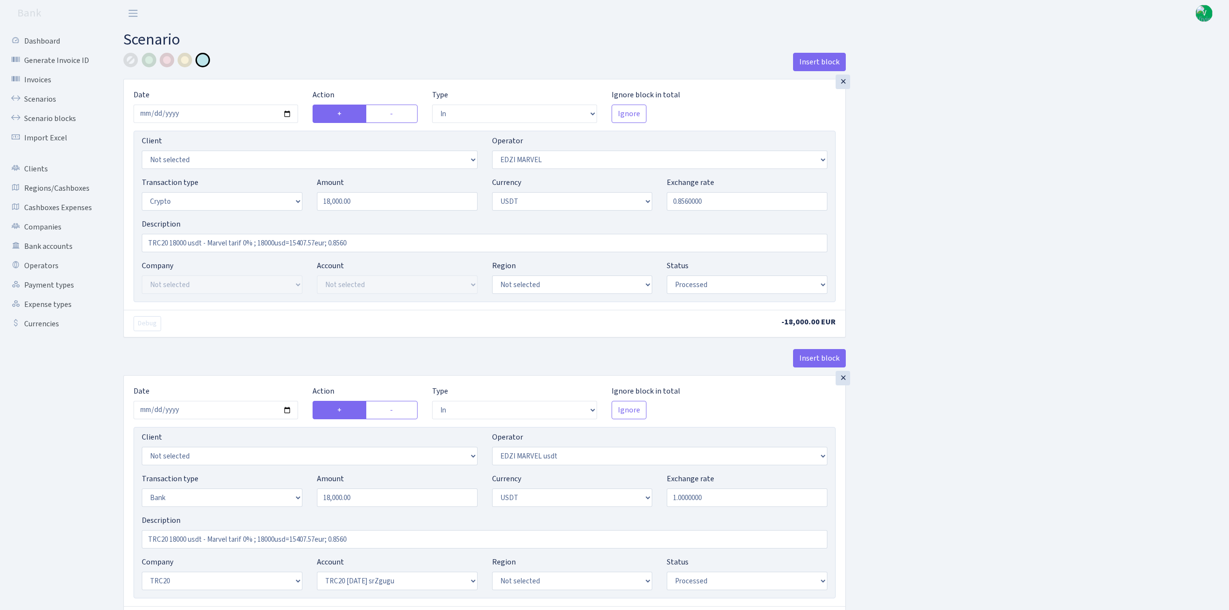
select select "6"
select select "processed"
click at [285, 113] on input "[DATE]" at bounding box center [216, 114] width 165 height 18
type input "[DATE]"
click at [355, 204] on input "18000.00" at bounding box center [397, 201] width 161 height 18
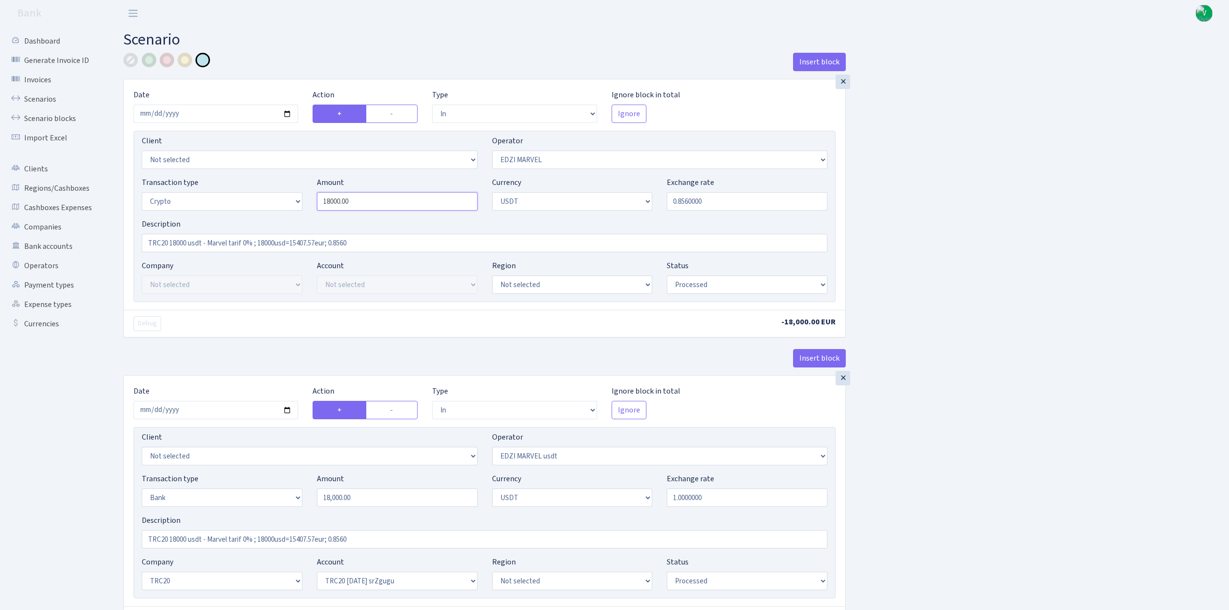
click at [289, 191] on div "Transaction type Not selected 981 ELF FISH crypto [PERSON_NAME] MM-BALTIC eur U…" at bounding box center [485, 198] width 700 height 42
click at [689, 199] on input "0.8560000" at bounding box center [747, 201] width 161 height 18
type input "9,081.85"
drag, startPoint x: 687, startPoint y: 200, endPoint x: 745, endPoint y: 200, distance: 58.1
click at [745, 200] on input "0.8560000" at bounding box center [747, 201] width 161 height 18
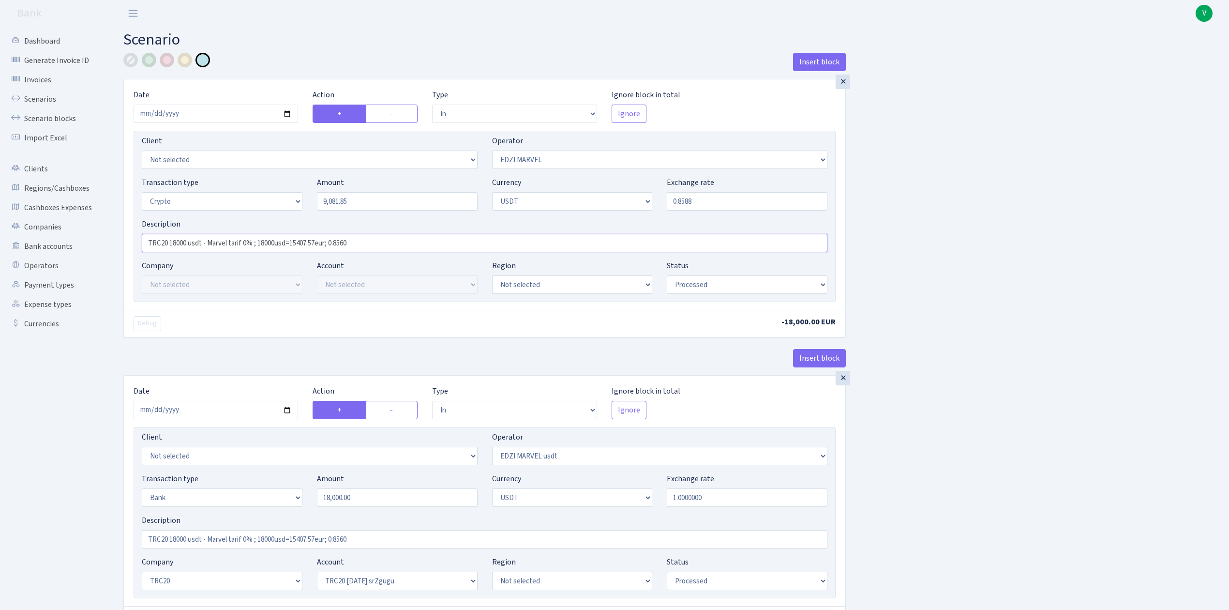
click at [734, 242] on input "TRC20 18000 usdt - Marvel tarif 0% ; 18000usd=15407.57eur; 0.8560" at bounding box center [485, 243] width 686 height 18
type input "0.8588000"
click at [41, 97] on link "Scenarios" at bounding box center [53, 99] width 97 height 19
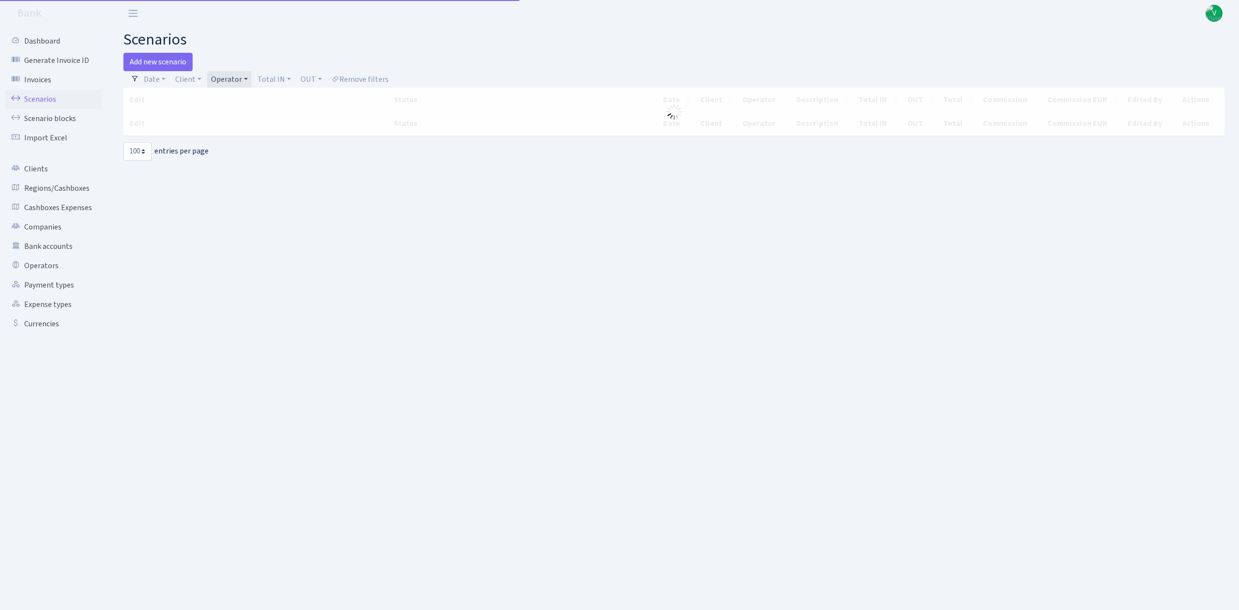
select select "100"
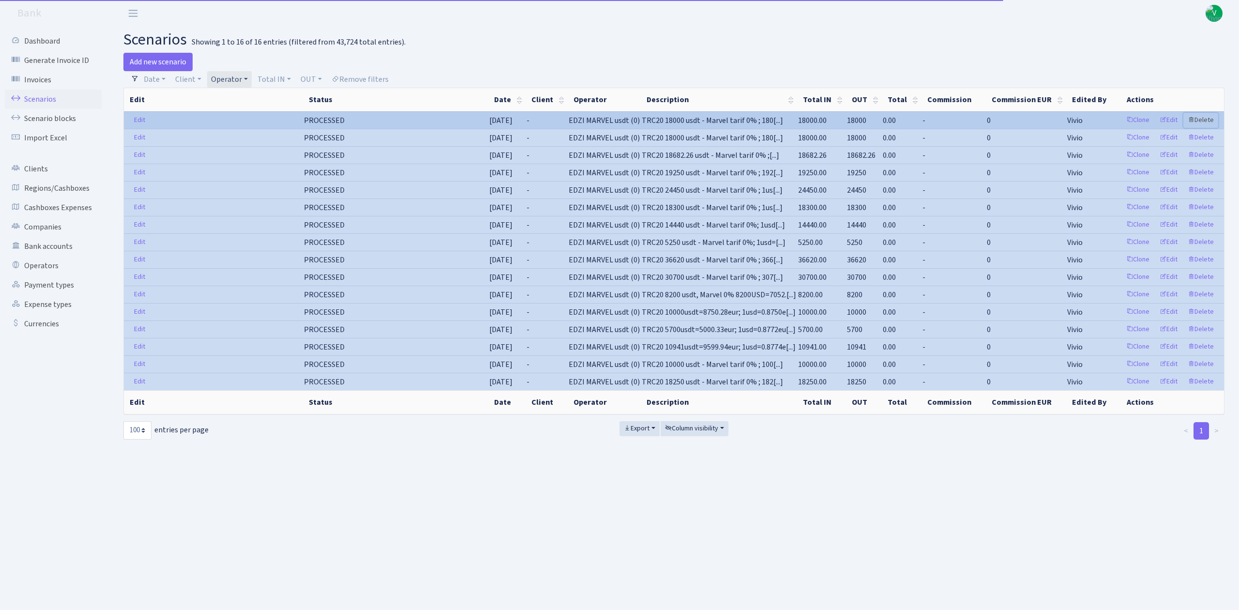
click at [1204, 118] on link "Delete" at bounding box center [1200, 120] width 35 height 15
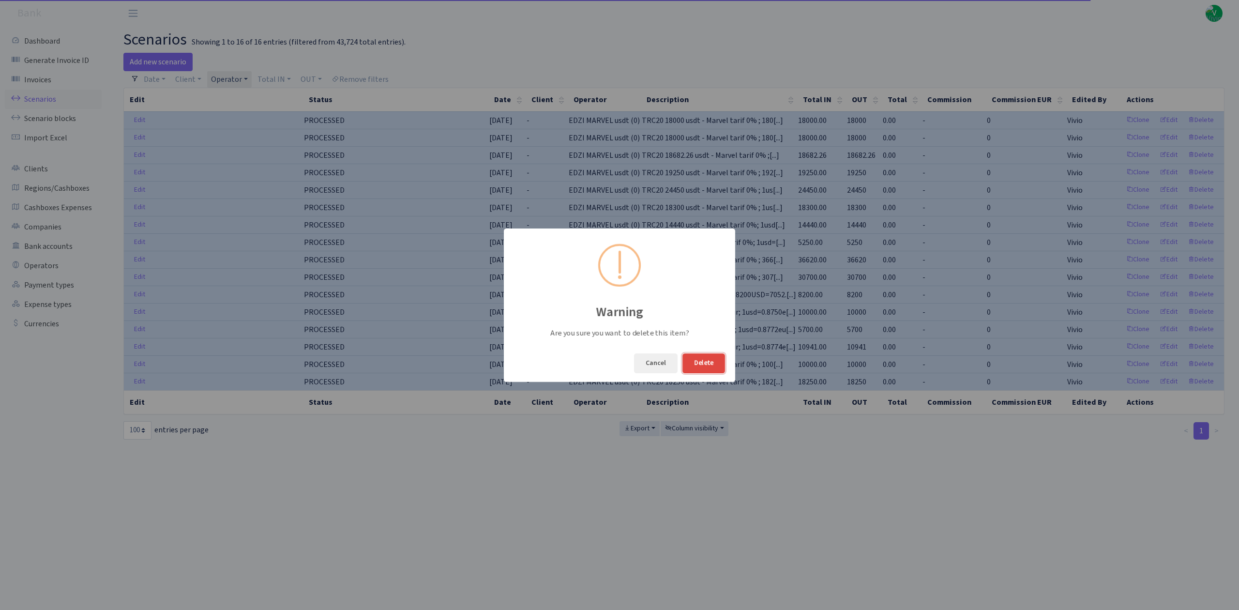
click at [704, 363] on button "Delete" at bounding box center [703, 363] width 43 height 20
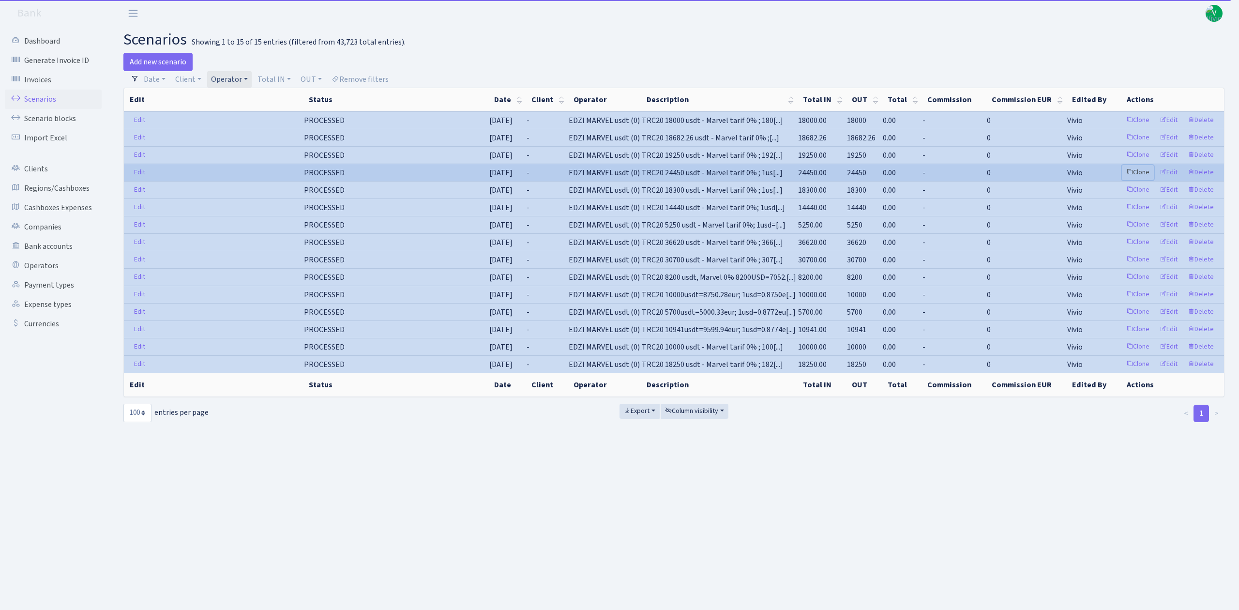
click at [1138, 170] on link "Clone" at bounding box center [1138, 172] width 32 height 15
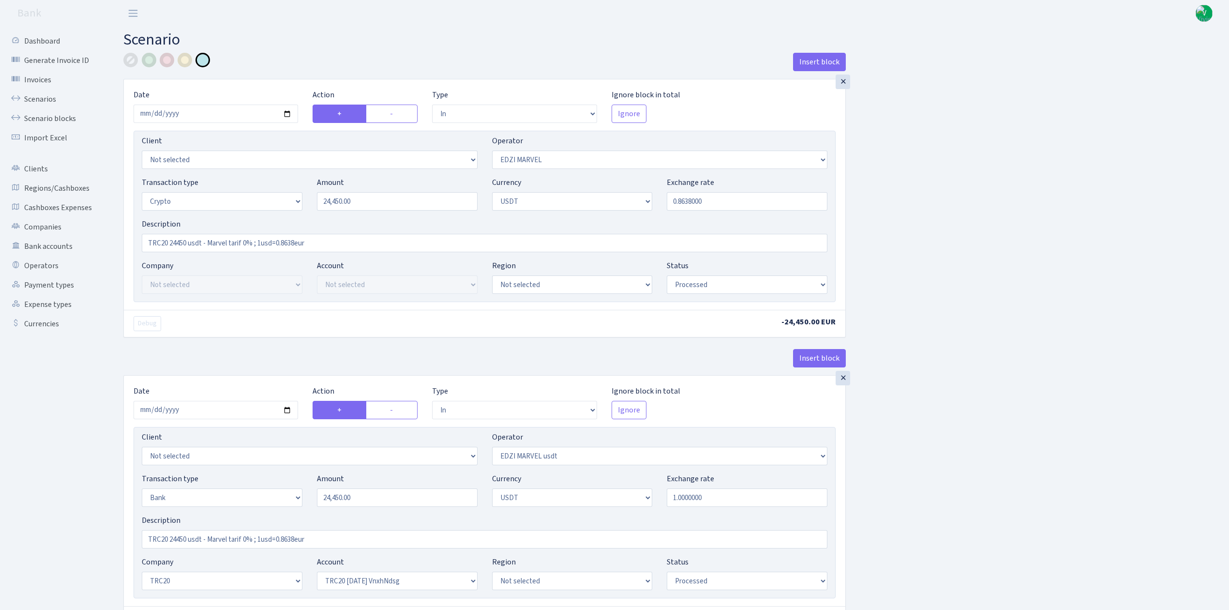
select select "in"
select select "494"
select select "3"
select select "6"
select select "processed"
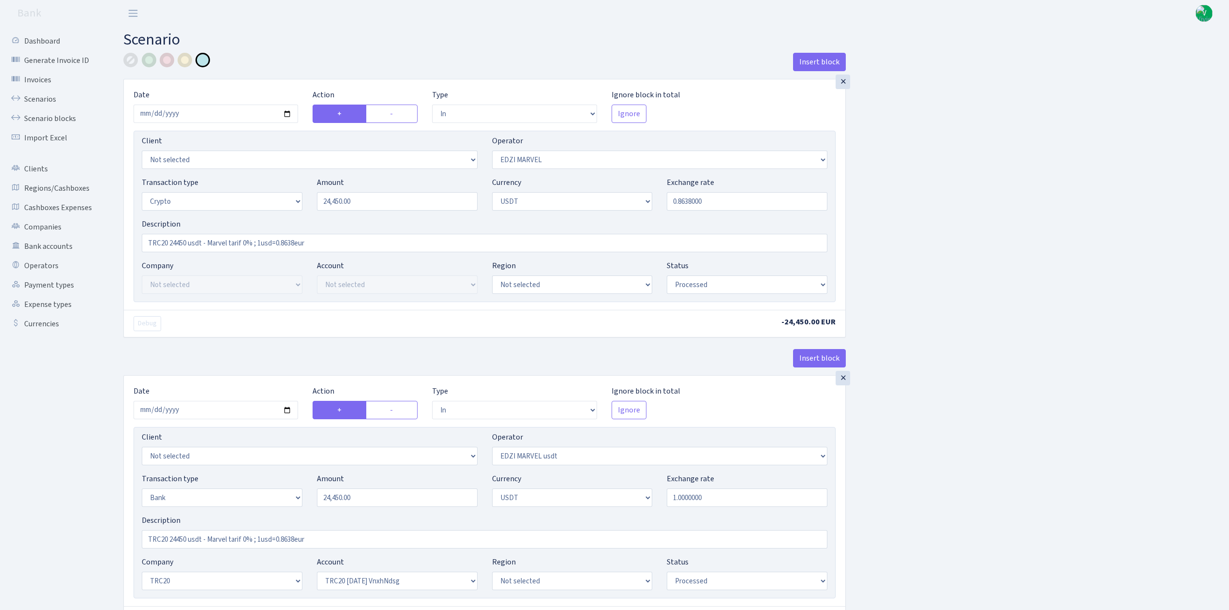
select select "in"
select select "495"
select select "2"
select select "6"
select select "20"
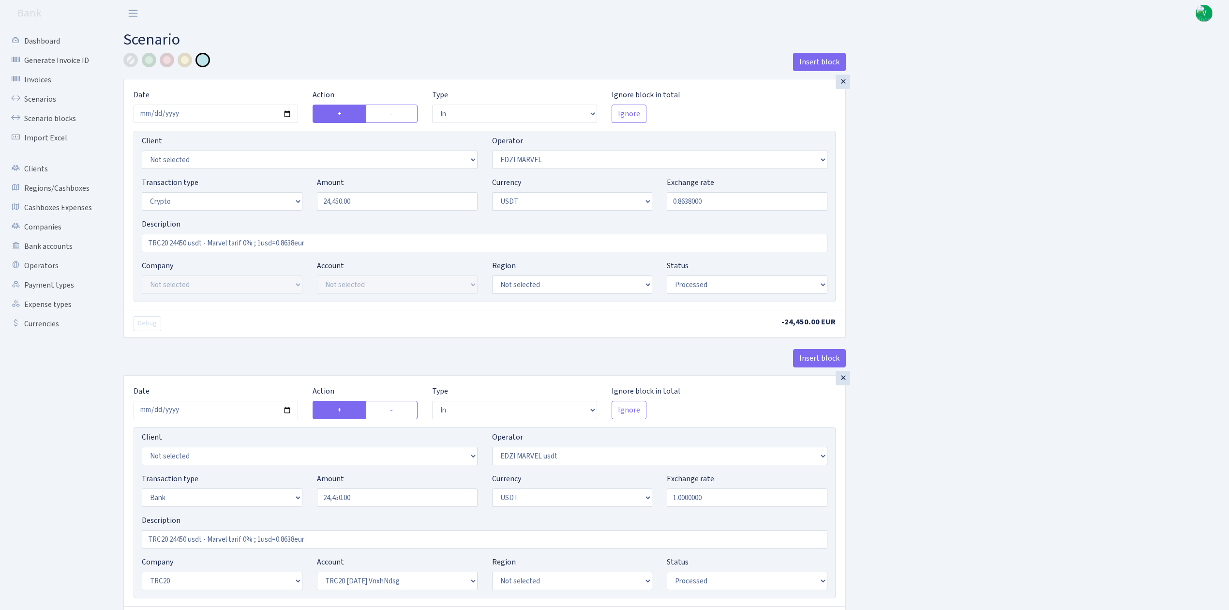
select select "66"
select select "processed"
select select "out"
select select "495"
select select "15"
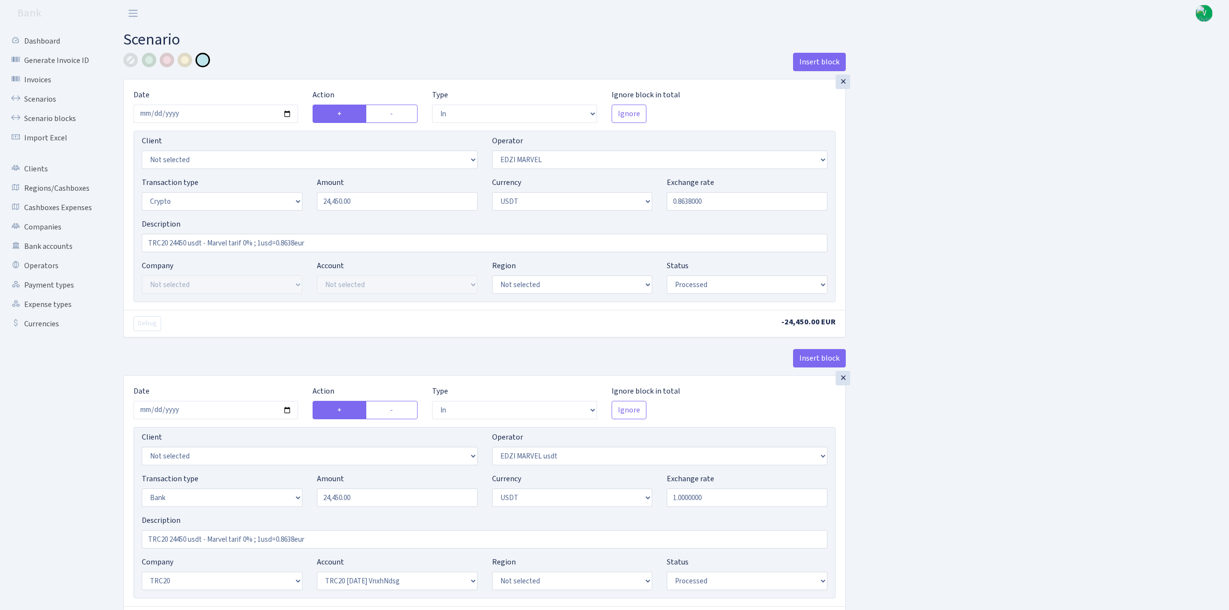
select select "6"
select select "processed"
click at [287, 114] on input "2025-07-17" at bounding box center [216, 114] width 165 height 18
type input "[DATE]"
click at [395, 204] on input "24450.00" at bounding box center [397, 201] width 161 height 18
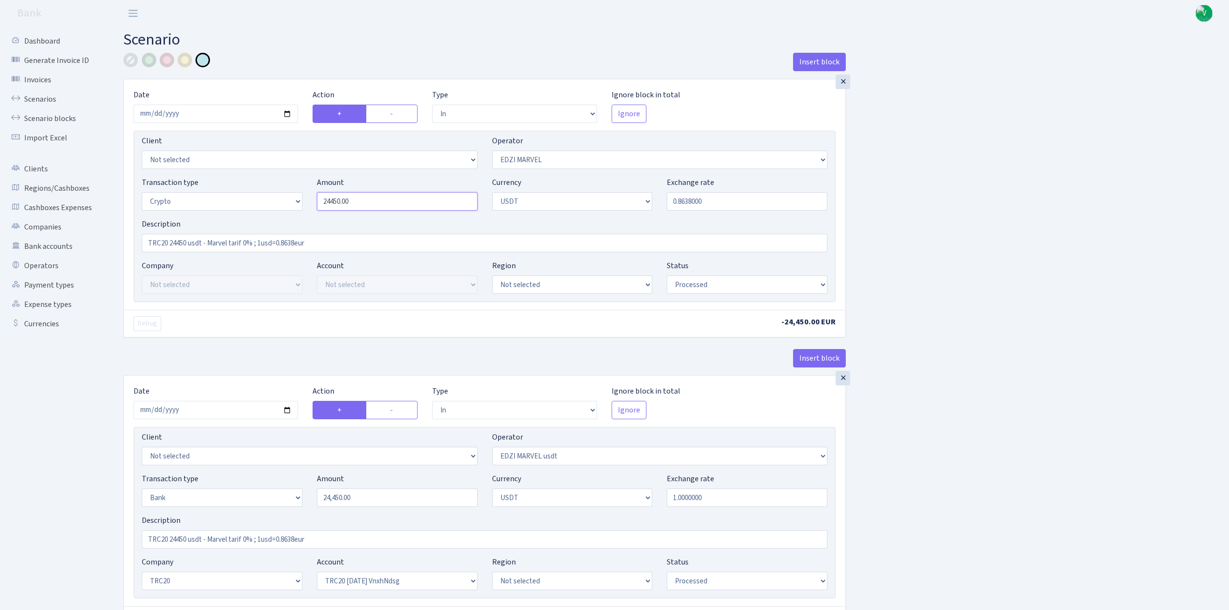
drag, startPoint x: 385, startPoint y: 199, endPoint x: 299, endPoint y: 197, distance: 86.2
click at [299, 197] on div "Transaction type Not selected 981 ELF FISH crypto GIRT IVO dekl MM-BALTIC eur U…" at bounding box center [485, 198] width 700 height 42
click at [682, 198] on input "0.8638000" at bounding box center [747, 201] width 161 height 18
type input "9,081.85"
drag, startPoint x: 682, startPoint y: 198, endPoint x: 750, endPoint y: 199, distance: 67.8
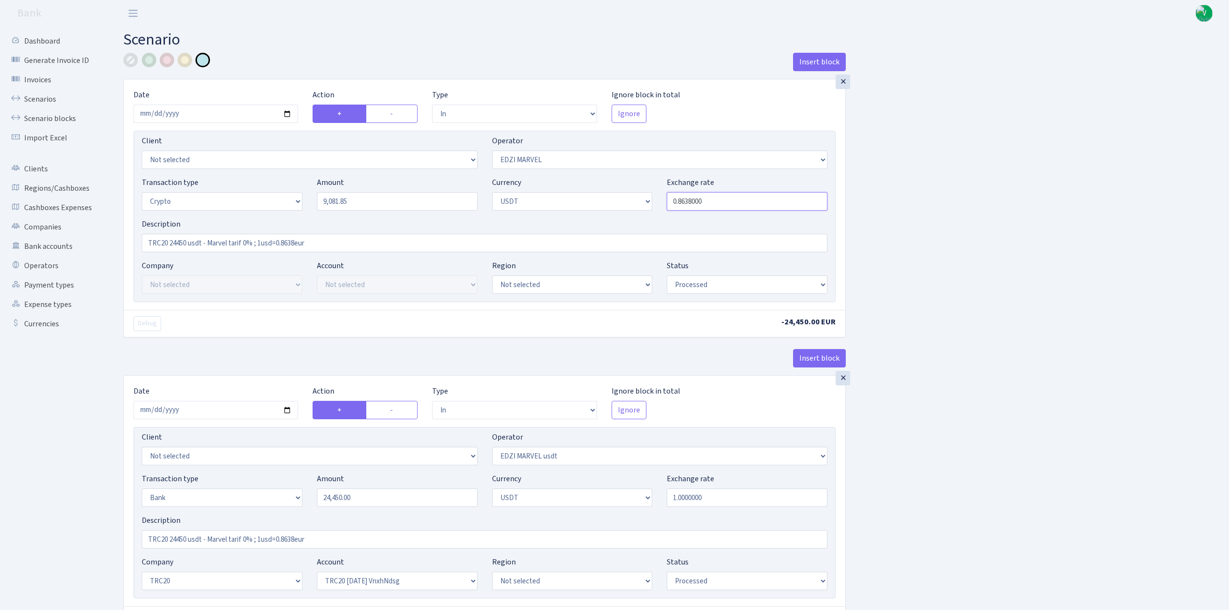
click at [750, 199] on input "0.8638000" at bounding box center [747, 201] width 161 height 18
click at [893, 215] on div "Insert block × Date [DATE] Action + - Type --- In Out Commission Field required…" at bounding box center [669, 532] width 1106 height 958
type input "0.8588500"
click at [39, 94] on link "Scenarios" at bounding box center [53, 99] width 97 height 19
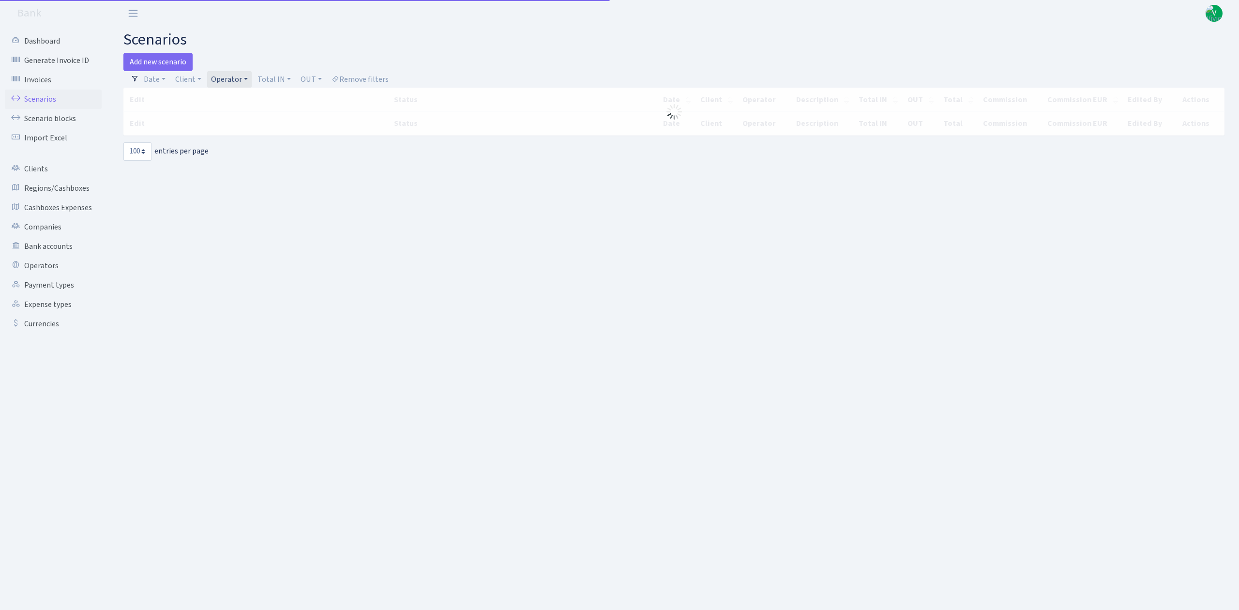
select select "100"
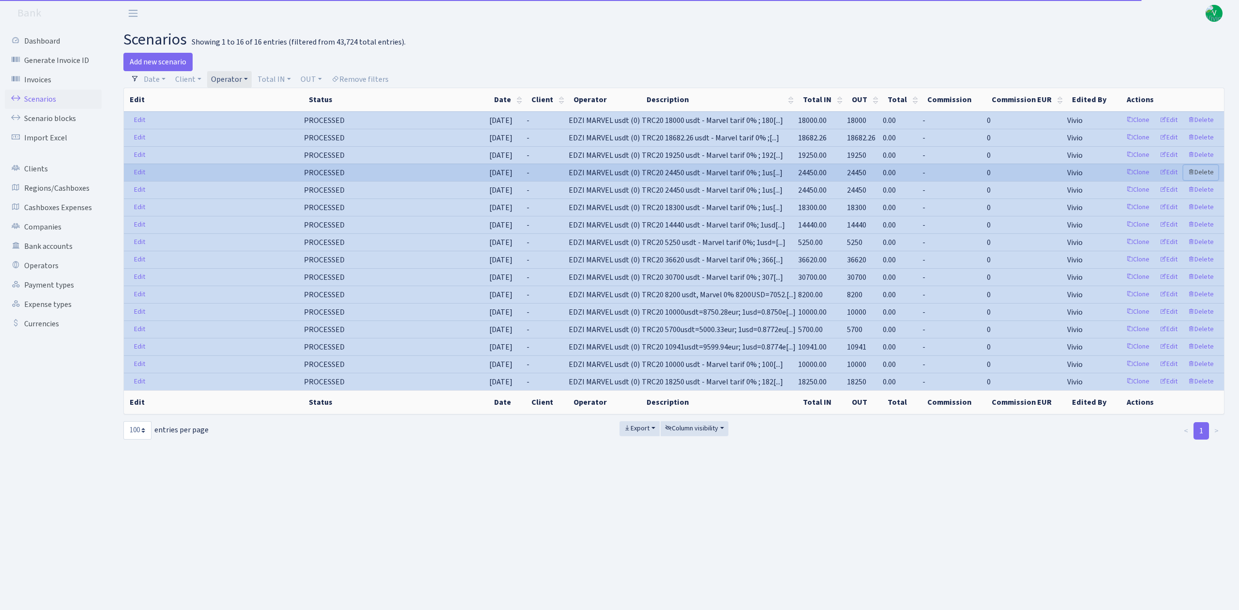
click at [1204, 172] on link "Delete" at bounding box center [1200, 172] width 35 height 15
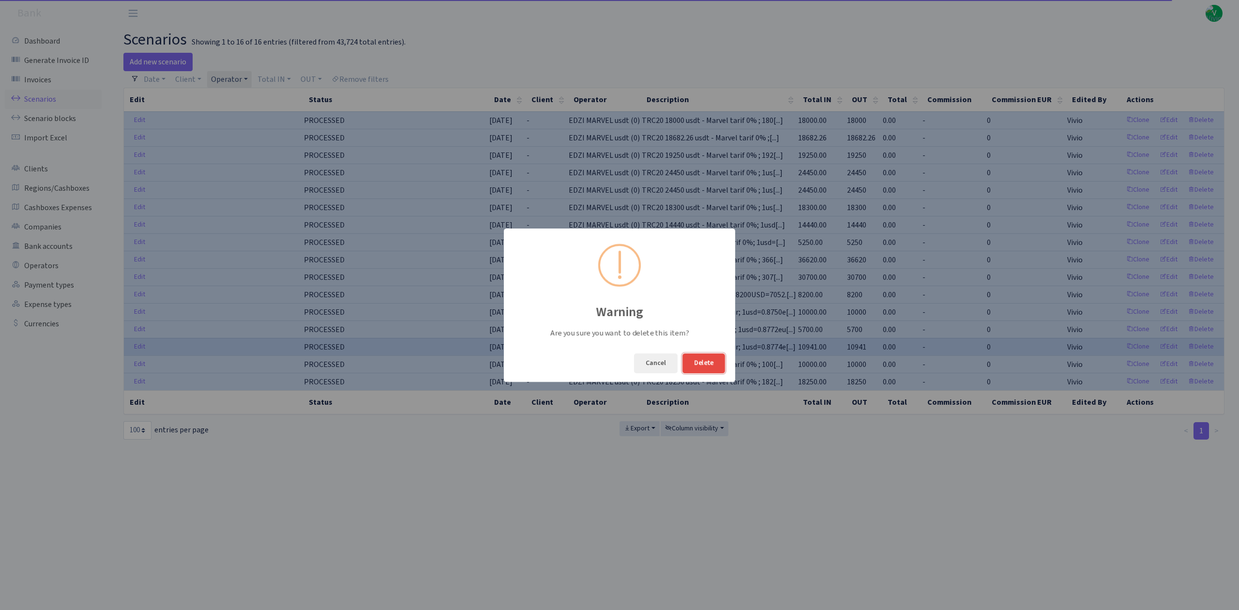
click at [709, 353] on button "Delete" at bounding box center [703, 363] width 43 height 20
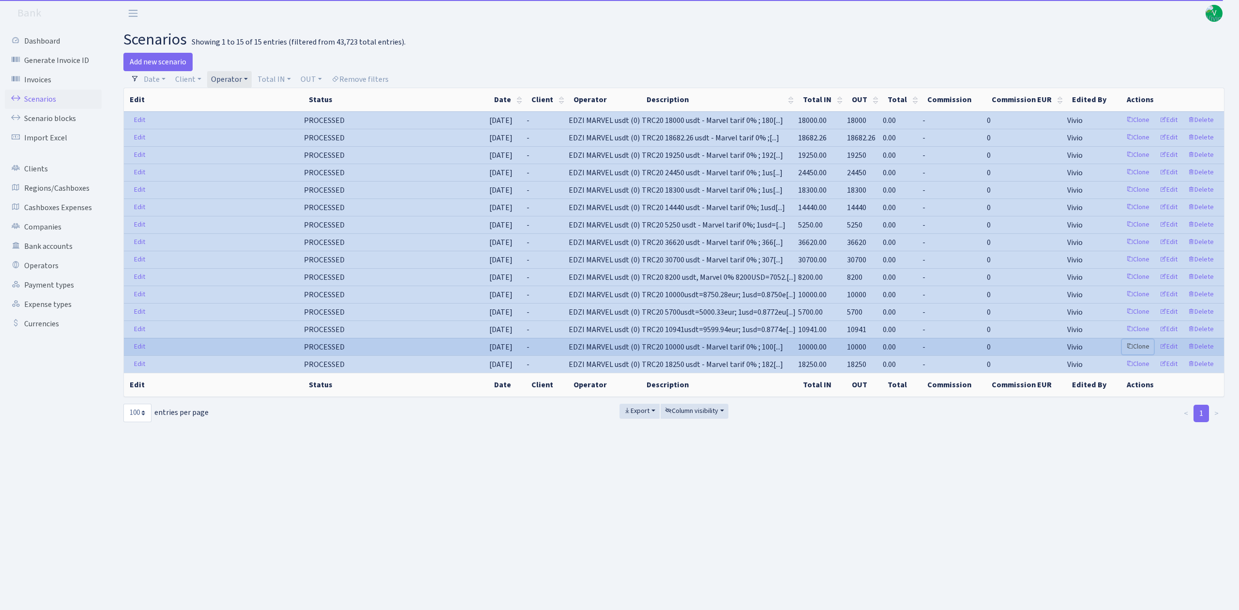
click at [1141, 354] on link "Clone" at bounding box center [1138, 346] width 32 height 15
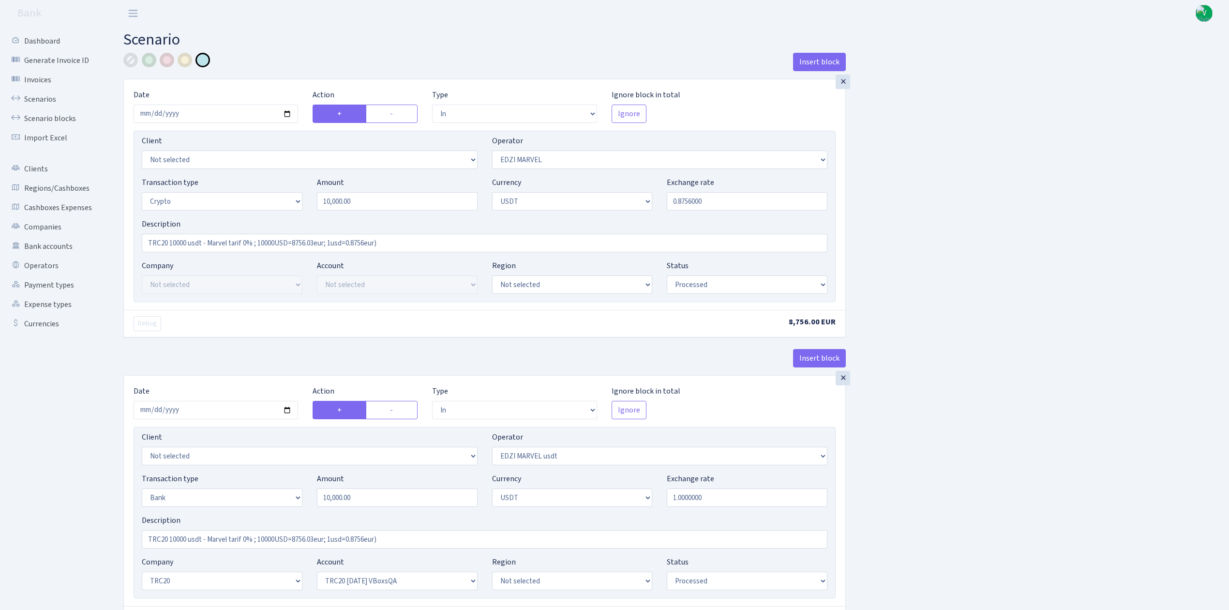
select select "in"
select select "494"
select select "3"
select select "6"
select select "processed"
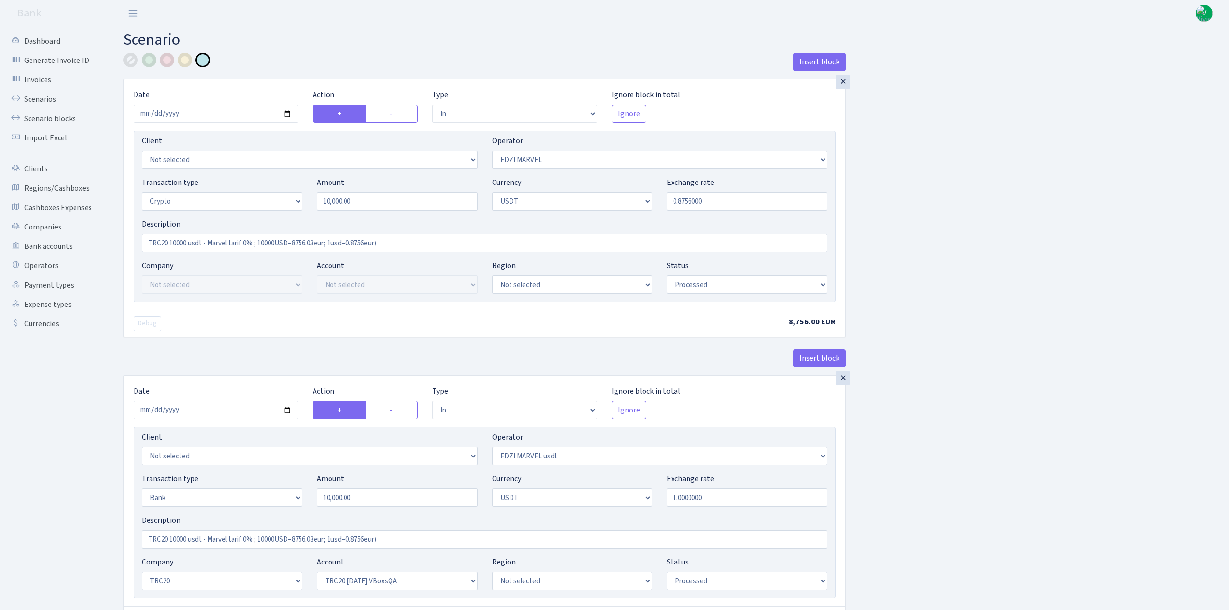
select select "in"
select select "495"
select select "2"
select select "6"
select select "20"
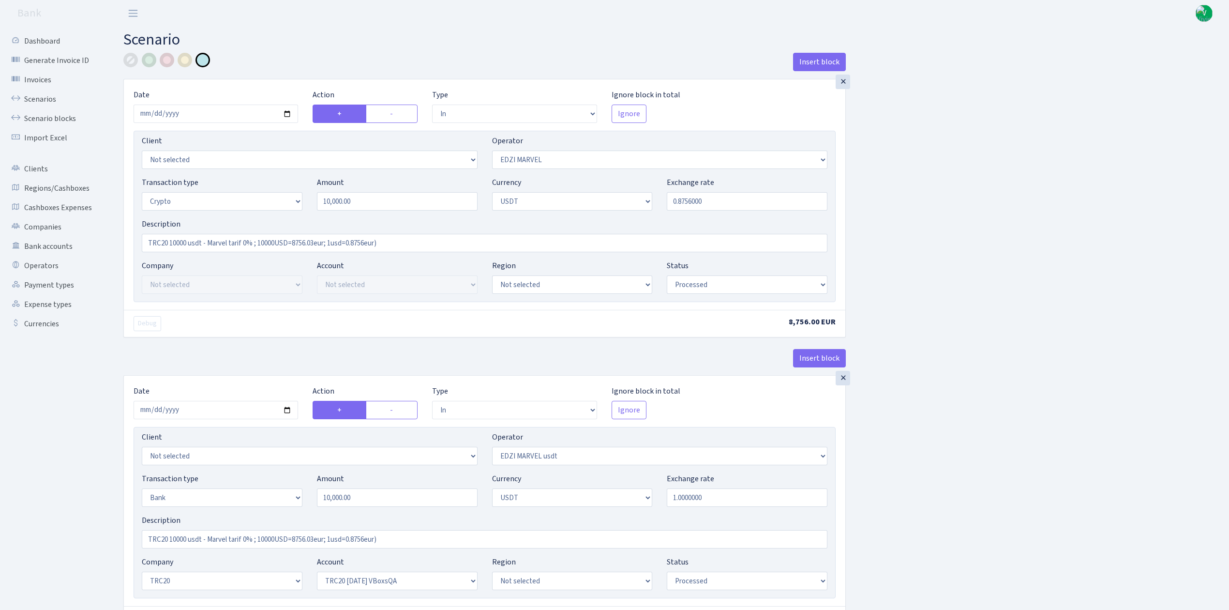
select select "57"
select select "processed"
select select "out"
select select "495"
select select "15"
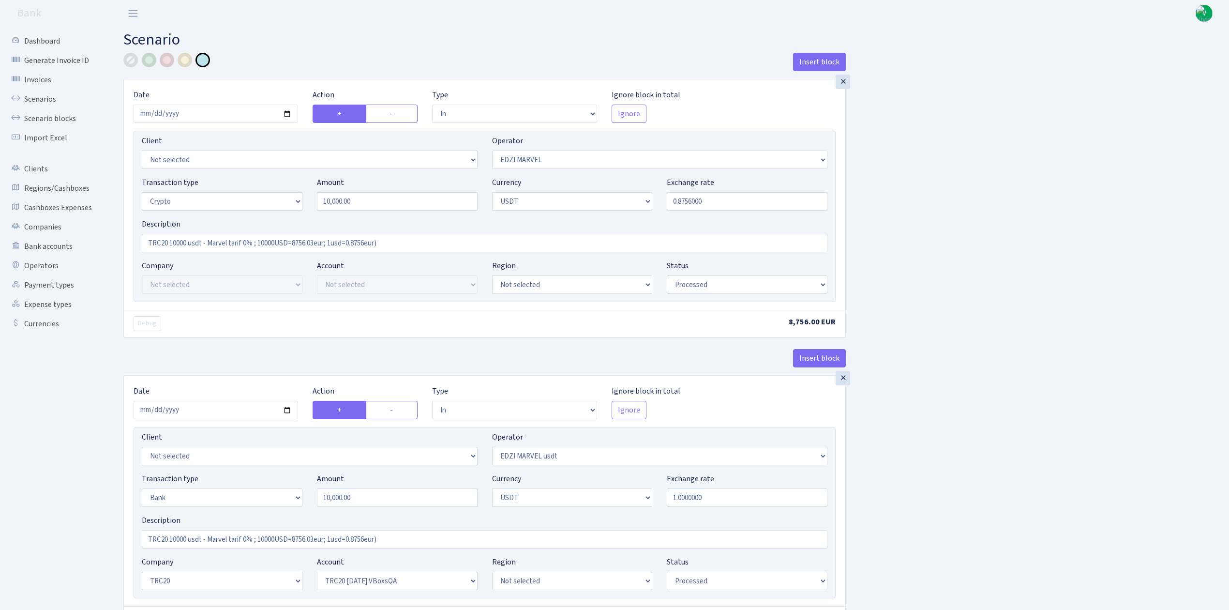
select select "6"
select select "processed"
click at [290, 111] on input "2025-06-09" at bounding box center [216, 114] width 165 height 18
type input "[DATE]"
click at [320, 200] on input "10000.00" at bounding box center [397, 201] width 161 height 18
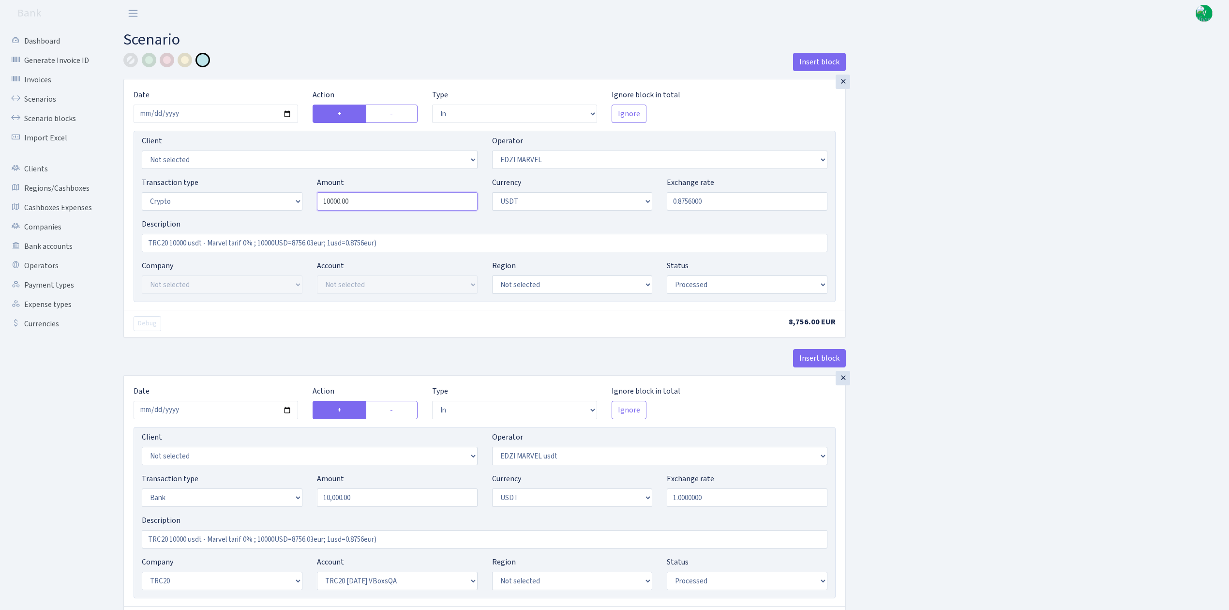
drag, startPoint x: 366, startPoint y: 199, endPoint x: 280, endPoint y: 187, distance: 87.5
click at [280, 187] on div "Transaction type Not selected 981 ELF FISH crypto GIRT IVO dekl MM-BALTIC eur U…" at bounding box center [485, 198] width 700 height 42
click at [679, 201] on input "0.8756000" at bounding box center [747, 201] width 161 height 18
type input "9,081.85"
drag, startPoint x: 682, startPoint y: 199, endPoint x: 723, endPoint y: 198, distance: 41.2
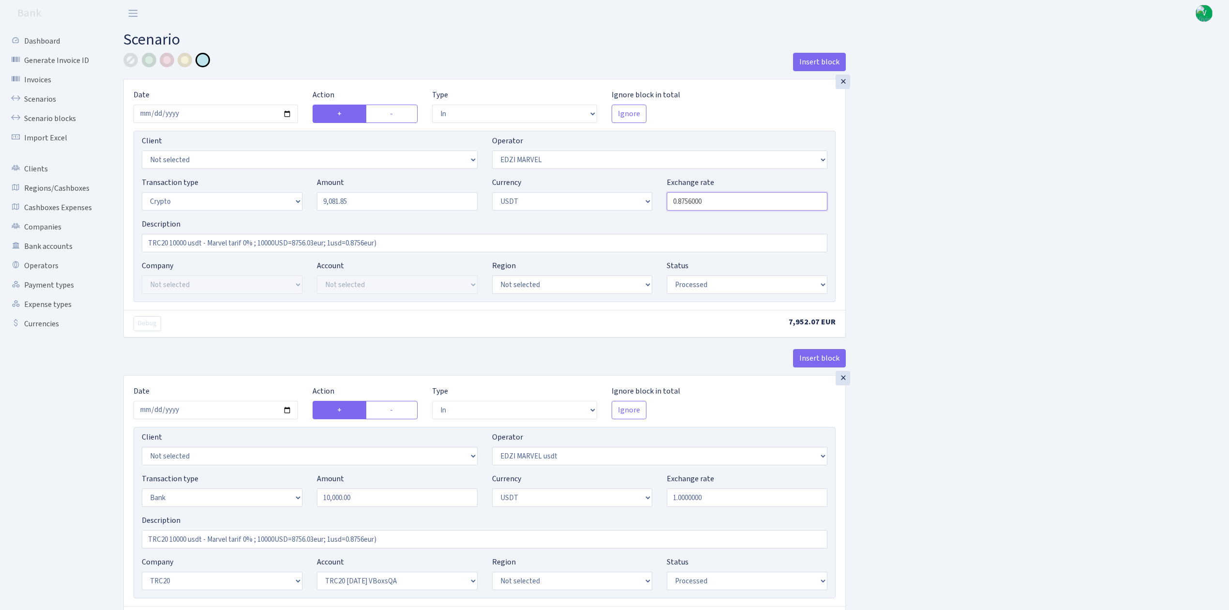
click at [723, 198] on input "0.8756000" at bounding box center [747, 201] width 161 height 18
click at [876, 189] on div "Insert block × Date 2025-09-03 Action + - Type --- In Out Commission Field requ…" at bounding box center [669, 532] width 1106 height 958
drag, startPoint x: 700, startPoint y: 200, endPoint x: 723, endPoint y: 200, distance: 22.7
click at [723, 200] on input "0.8588550" at bounding box center [747, 201] width 161 height 18
type input "0.8588558"
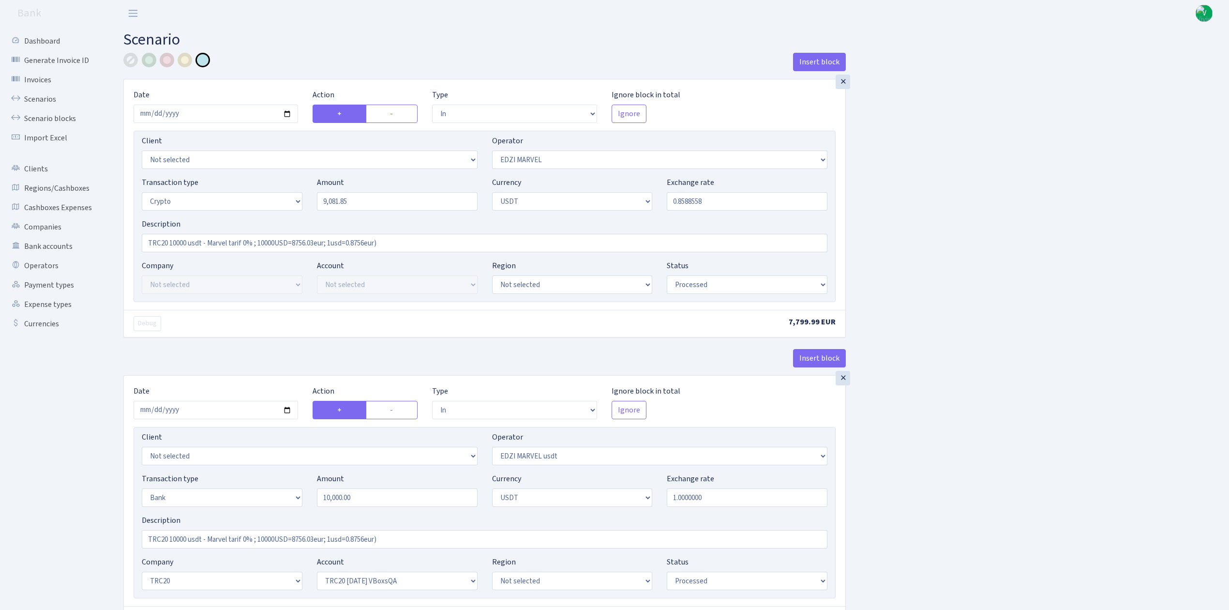
click at [998, 205] on div "Insert block × Date 2025-09-03 Action + - Type --- In Out Commission Field requ…" at bounding box center [669, 532] width 1106 height 958
drag, startPoint x: 169, startPoint y: 241, endPoint x: 186, endPoint y: 242, distance: 17.0
click at [186, 242] on input "TRC20 10000 usdt - Marvel tarif 0% ; 10000USD=8756.03eur; 1usd=0.8756eur)" at bounding box center [485, 243] width 686 height 18
click at [269, 240] on input "TRC20 9081.85 usdt - Marvel tarif 0% ; 10000USD=8756.03eur; 1usd=0.8756eur)" at bounding box center [485, 243] width 686 height 18
click at [287, 233] on div "Description TRC20 9081.85 usdt - Marvel tarif 0% ; 10000USD=8756.03eur; 1usd=0.…" at bounding box center [485, 235] width 686 height 34
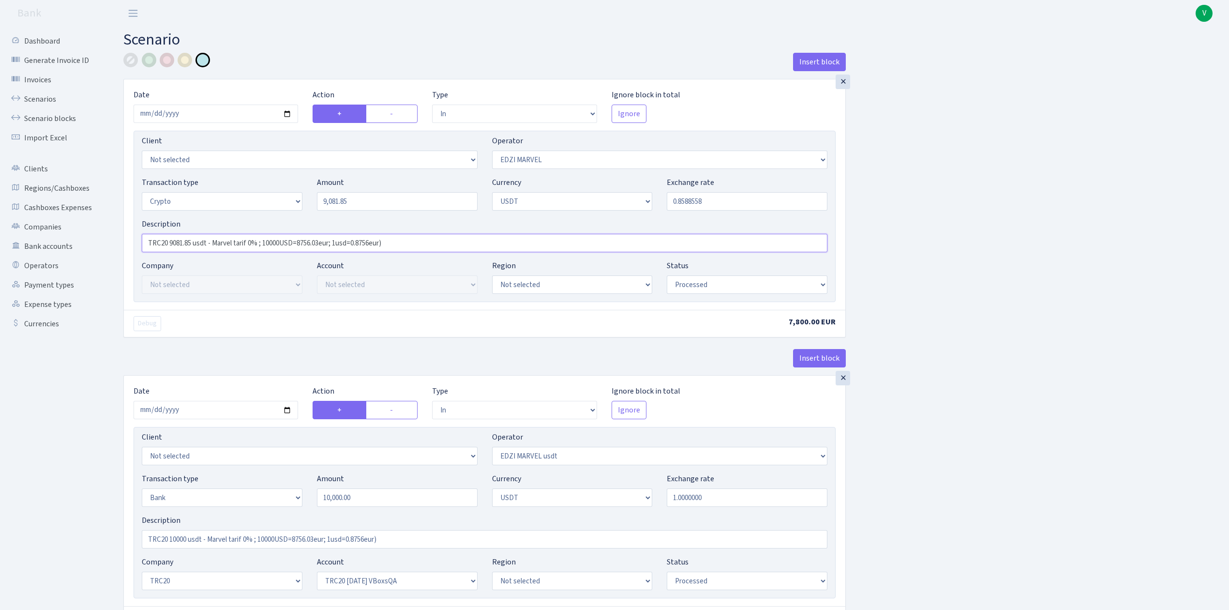
drag, startPoint x: 262, startPoint y: 241, endPoint x: 403, endPoint y: 242, distance: 140.9
click at [403, 241] on input "TRC20 9081.85 usdt - Marvel tarif 0% ; 10000USD=8756.03eur; 1usd=0.8756eur)" at bounding box center [485, 243] width 686 height 18
paste input "9081,85usdt=7800eur; 1.1643"
type input "TRC20 9081.85 usdt - Marvel tarif 0% ; 9081,85usdt=7800eur; 1.1643"
click at [1093, 258] on div "Insert block × Date 2025-09-03 Action + - Type --- In Out Commission Field requ…" at bounding box center [669, 532] width 1106 height 958
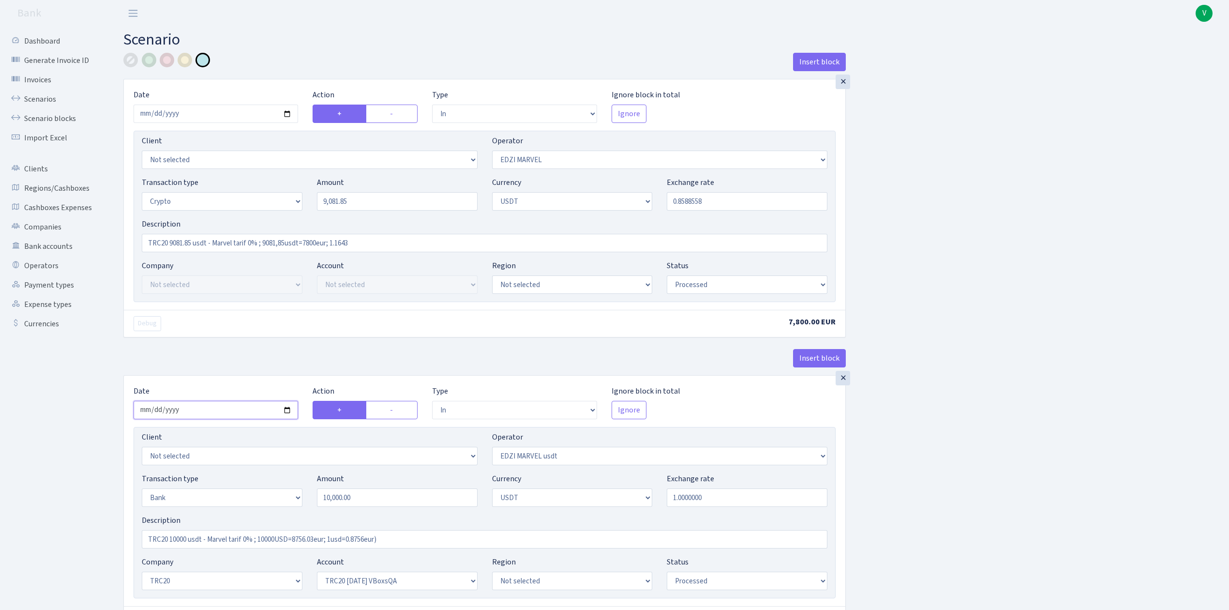
click at [287, 411] on input "2025-06-09" at bounding box center [216, 410] width 165 height 18
type input "2025-09-03"
click at [295, 242] on input "TRC20 9081.85 usdt - Marvel tarif 0% ; 9081,85usdt=7800eur; 1.1643" at bounding box center [485, 243] width 686 height 18
drag, startPoint x: 401, startPoint y: 241, endPoint x: 114, endPoint y: 241, distance: 287.0
click at [114, 241] on div "Insert block × Date 2025-09-03 Action + - Type --- In Out Commission Field requ…" at bounding box center [669, 541] width 1120 height 977
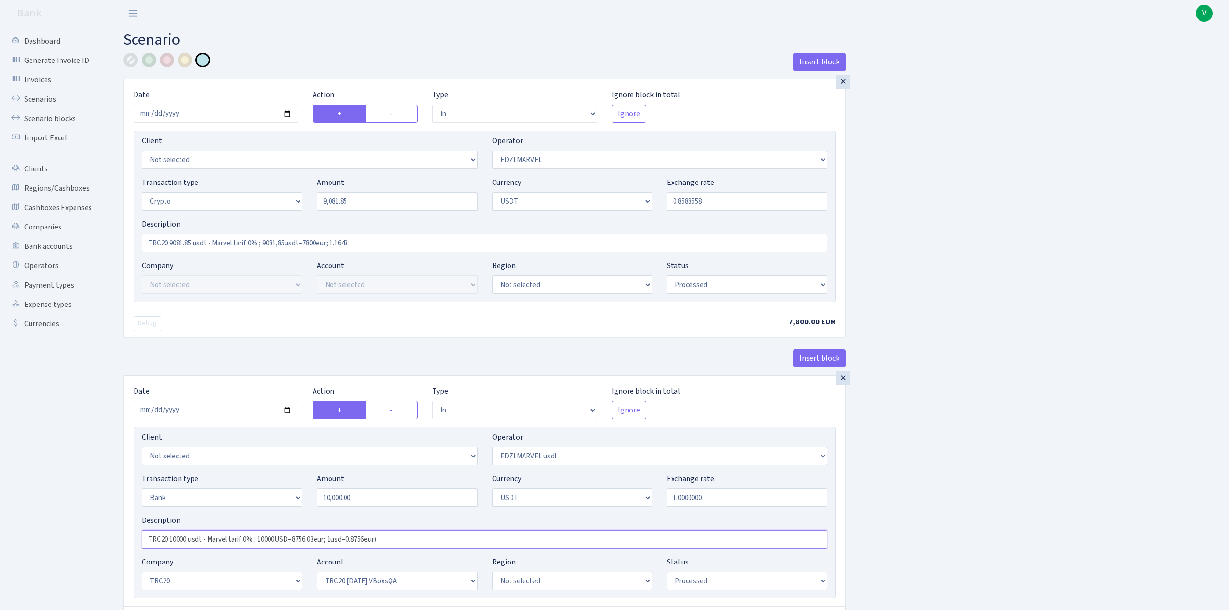
click at [212, 540] on input "TRC20 10000 usdt - Marvel tarif 0% ; 10000USD=8756.03eur; 1usd=0.8756eur)" at bounding box center [485, 539] width 686 height 18
drag, startPoint x: 413, startPoint y: 540, endPoint x: 93, endPoint y: 536, distance: 319.5
click at [93, 536] on div "Dashboard Generate Invoice ID Invoices Scenarios Scenario blocks Import Excel C…" at bounding box center [614, 528] width 1229 height 1003
paste input "9081.85 usdt - Marvel tarif 0% ; 9081,85usdt=7800eur; 1.1643"
type input "TRC20 9081.85 usdt - Marvel tarif 0% ; 9081,85usdt=7800eur; 1.1643"
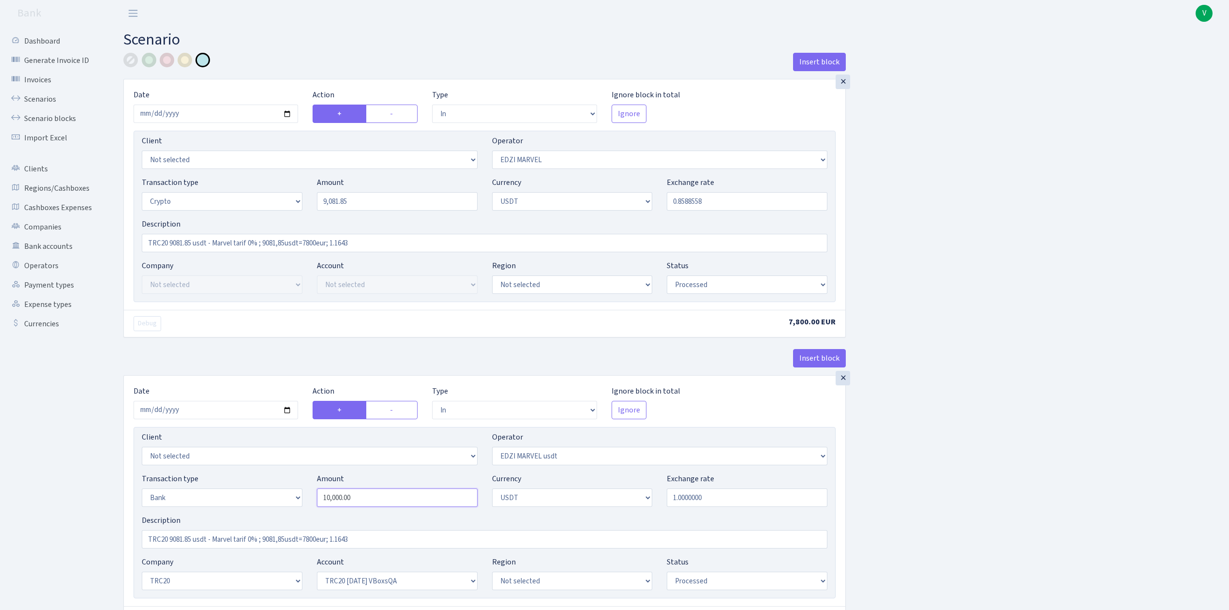
type input "10000.00"
click at [348, 494] on input "10000.00" at bounding box center [397, 497] width 161 height 18
type input "9081.85"
type input "10,000.00"
drag, startPoint x: 312, startPoint y: 201, endPoint x: 303, endPoint y: 200, distance: 9.8
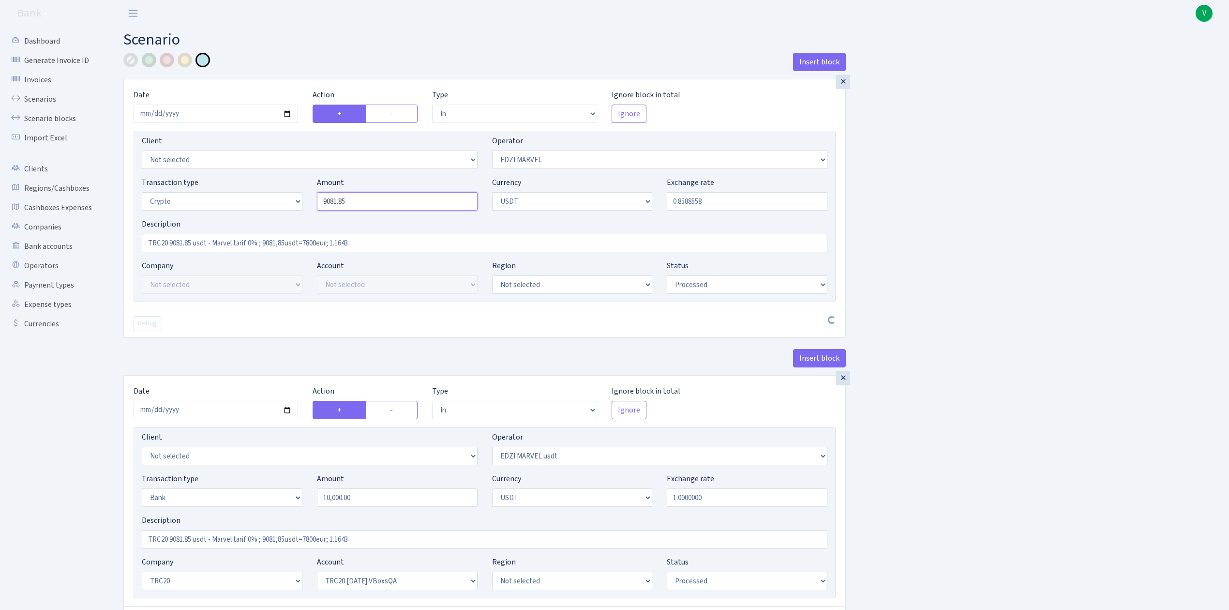
click at [303, 200] on div "Transaction type Not selected 981 ELF FISH crypto GIRT IVO dekl MM-BALTIC eur U…" at bounding box center [485, 198] width 700 height 42
click at [374, 503] on input "10,000.00" at bounding box center [397, 497] width 161 height 18
type input "9,081.85"
drag, startPoint x: 357, startPoint y: 500, endPoint x: 304, endPoint y: 498, distance: 53.3
click at [304, 498] on div "Transaction type Not selected 981 ELF FISH crypto GIRT IVO dekl MM-BALTIC eur U…" at bounding box center [485, 494] width 700 height 42
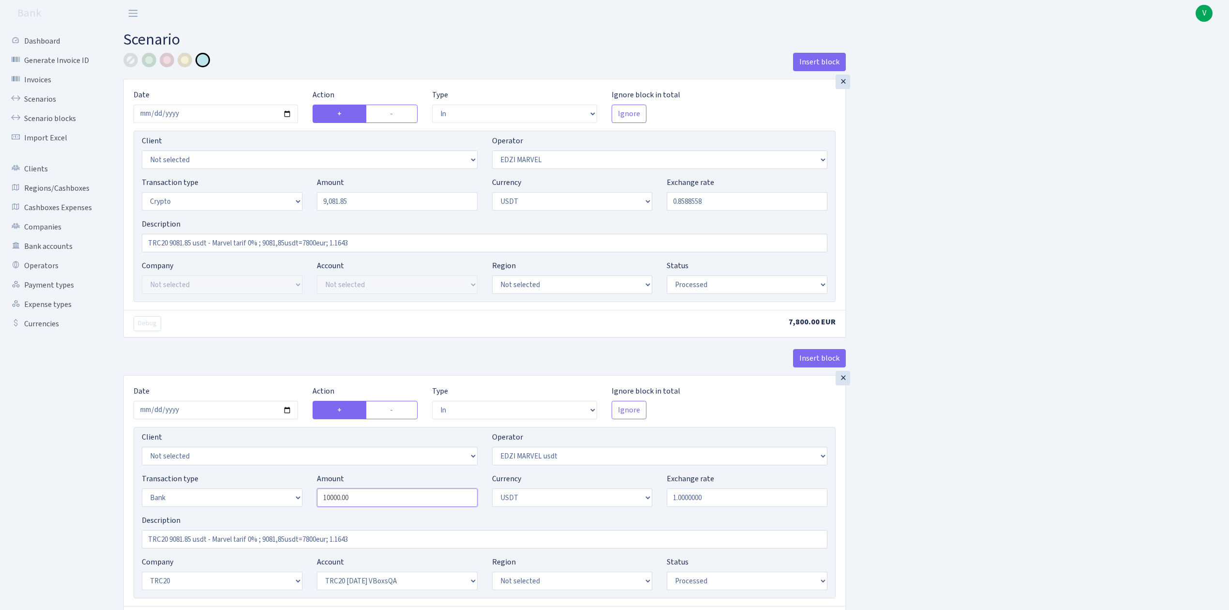
paste input "9081.85"
drag, startPoint x: 947, startPoint y: 546, endPoint x: 931, endPoint y: 522, distance: 29.1
click at [945, 545] on div "Insert block × Date 2025-09-03 Action + - Type --- In Out Commission Field requ…" at bounding box center [669, 532] width 1106 height 958
type input "9,081.85"
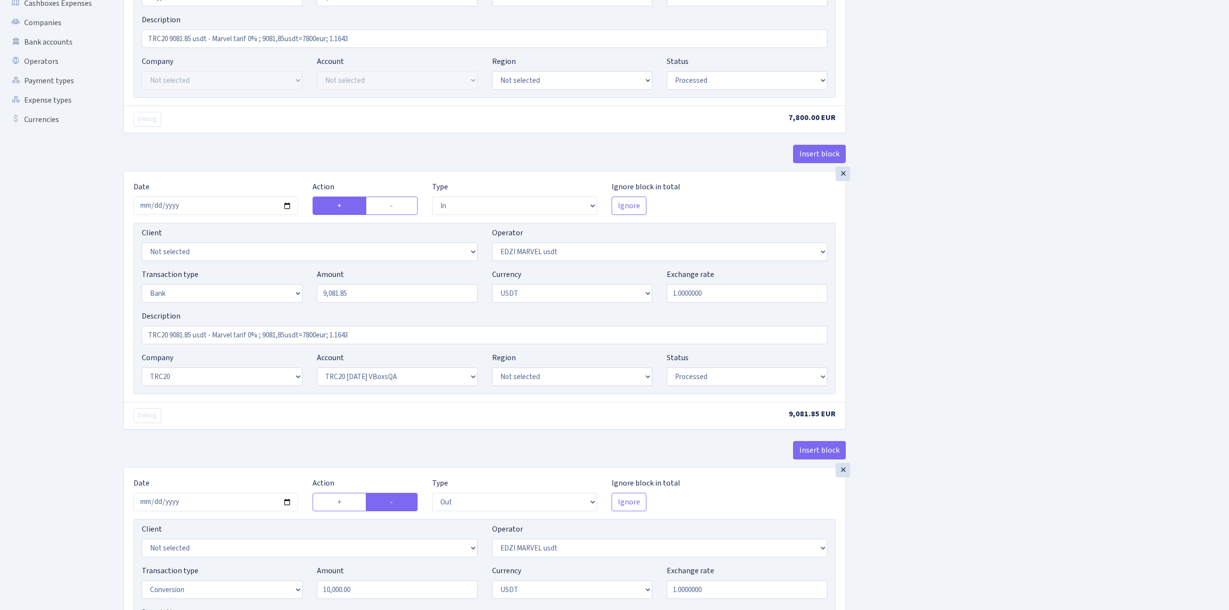
scroll to position [258, 0]
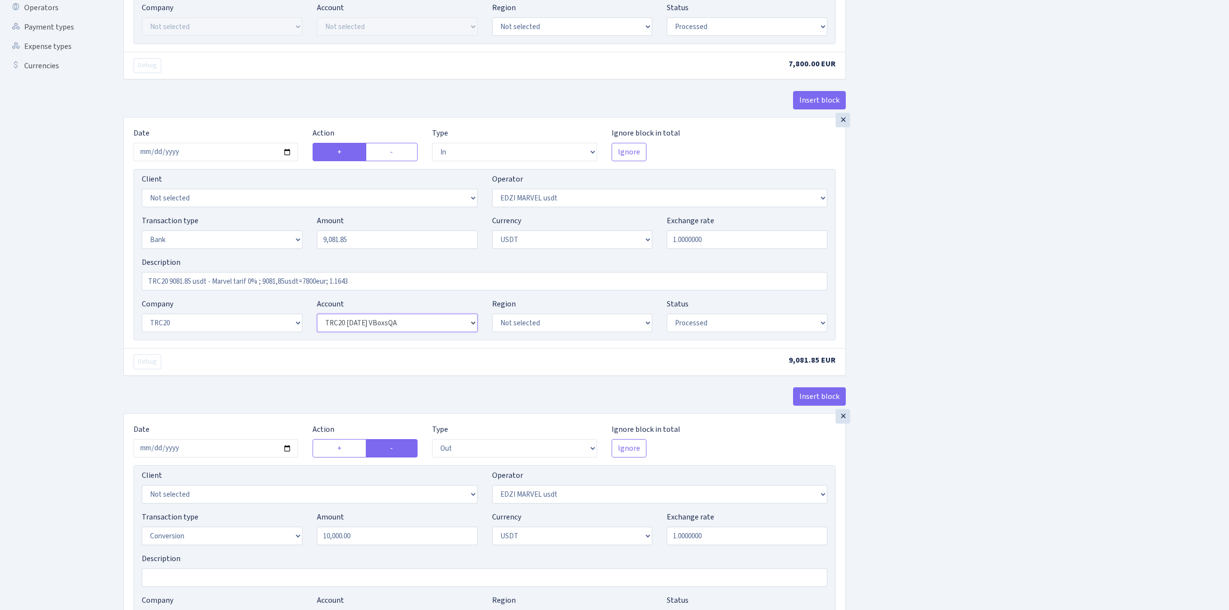
click at [473, 327] on select "Not selected TRC20 2024.08.01 S8dYrDY TRC20 2024.09.12 KEMg2gdc TRC20 2024.10.1…" at bounding box center [397, 323] width 161 height 18
select select "61"
click at [317, 316] on select "Not selected TRC20 2024.08.01 S8dYrDY TRC20 2024.09.12 KEMg2gdc TRC20 2024.10.1…" at bounding box center [397, 323] width 161 height 18
click at [1070, 446] on div "Insert block × Date 2025-09-03 Action + - Type --- In Out Commission Field requ…" at bounding box center [669, 274] width 1106 height 958
click at [289, 453] on input "2025-06-09" at bounding box center [216, 448] width 165 height 18
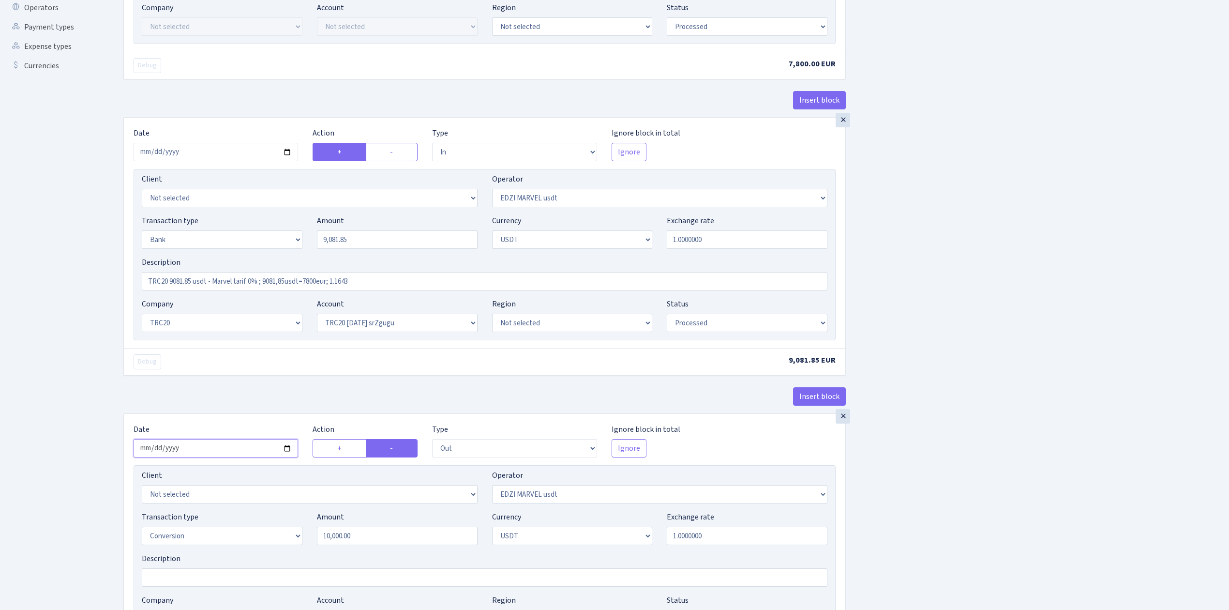
type input "[DATE]"
drag, startPoint x: 340, startPoint y: 241, endPoint x: 289, endPoint y: 234, distance: 50.7
click at [289, 234] on div "Transaction type Not selected 981 ELF FISH crypto GIRT IVO dekl MM-BALTIC eur U…" at bounding box center [485, 236] width 700 height 42
drag, startPoint x: 334, startPoint y: 541, endPoint x: 341, endPoint y: 541, distance: 7.3
click at [335, 541] on input "10,000.00" at bounding box center [397, 536] width 161 height 18
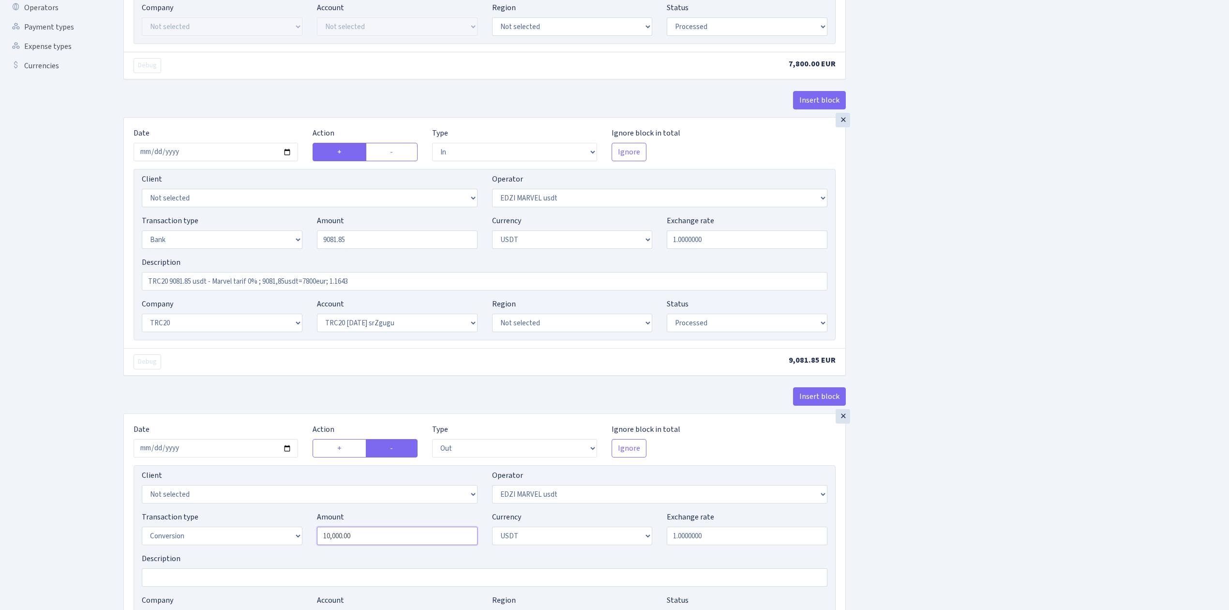
type input "9,081.85"
drag, startPoint x: 369, startPoint y: 537, endPoint x: 279, endPoint y: 533, distance: 89.6
click at [281, 533] on div "Transaction type Not selected 981 ELF FISH crypto GIRT IVO dekl MM-BALTIC eur U…" at bounding box center [485, 532] width 700 height 42
paste input "9081.85"
click at [969, 502] on div "Insert block × Date 2025-09-03 Action + - Type --- In Out Commission Field requ…" at bounding box center [669, 274] width 1106 height 958
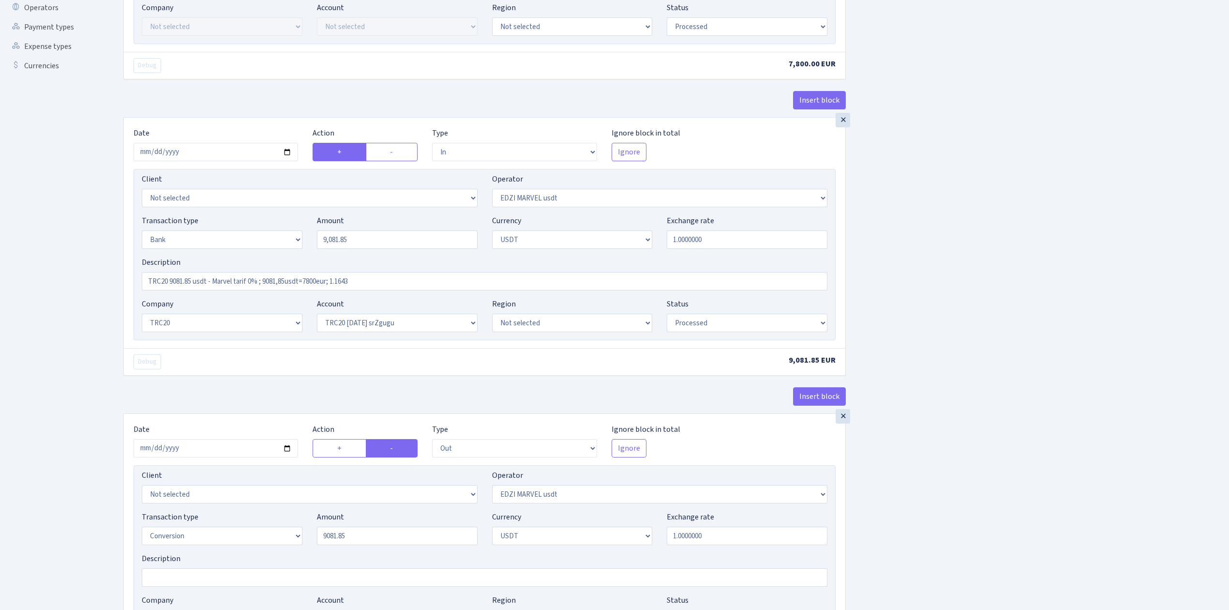
type input "9,081.85"
drag, startPoint x: 951, startPoint y: 515, endPoint x: 951, endPoint y: 500, distance: 16.0
click at [951, 513] on div "Insert block × Date 2025-09-03 Action + - Type --- In Out Commission Field requ…" at bounding box center [669, 272] width 1106 height 954
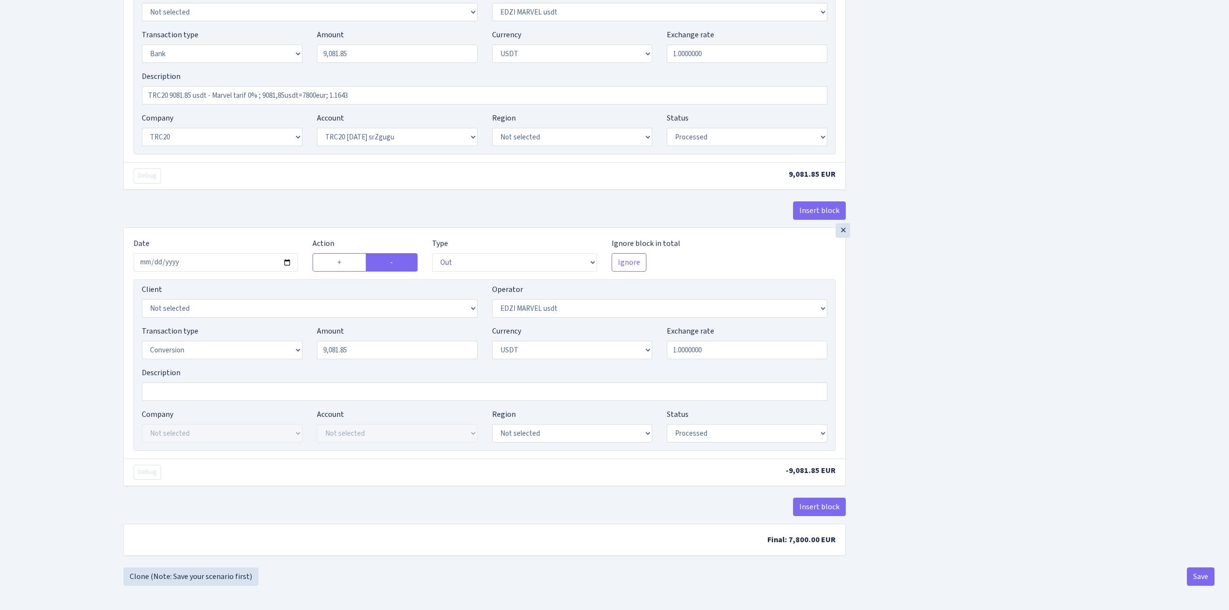
scroll to position [450, 0]
click at [1210, 576] on button "Save" at bounding box center [1201, 576] width 28 height 18
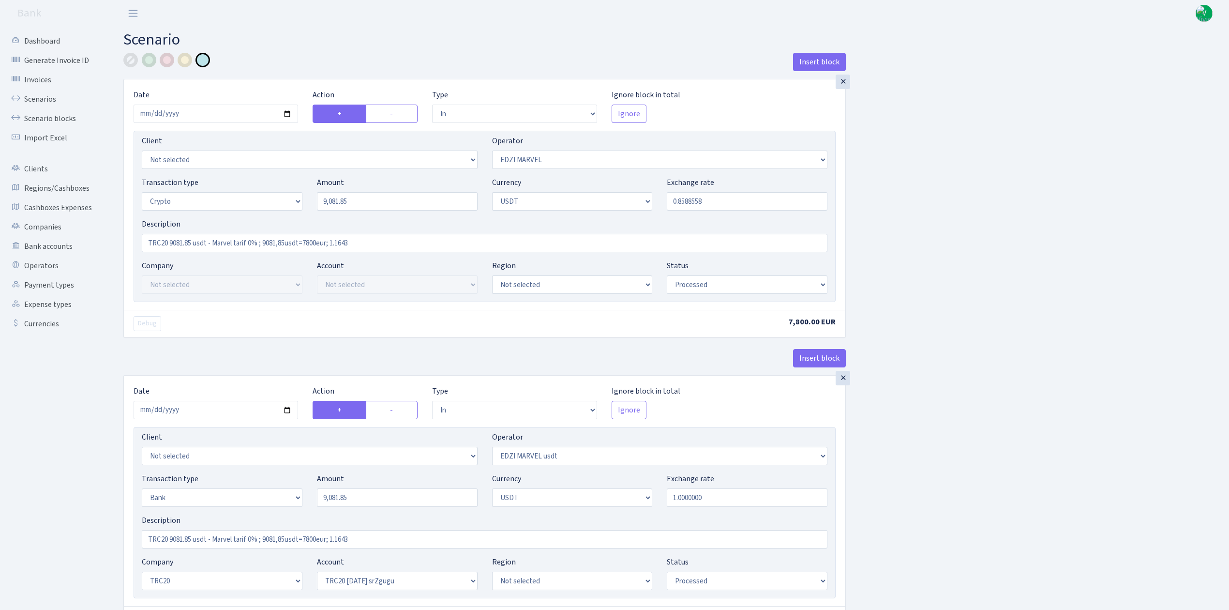
select select "in"
select select "494"
select select "3"
select select "6"
select select "processed"
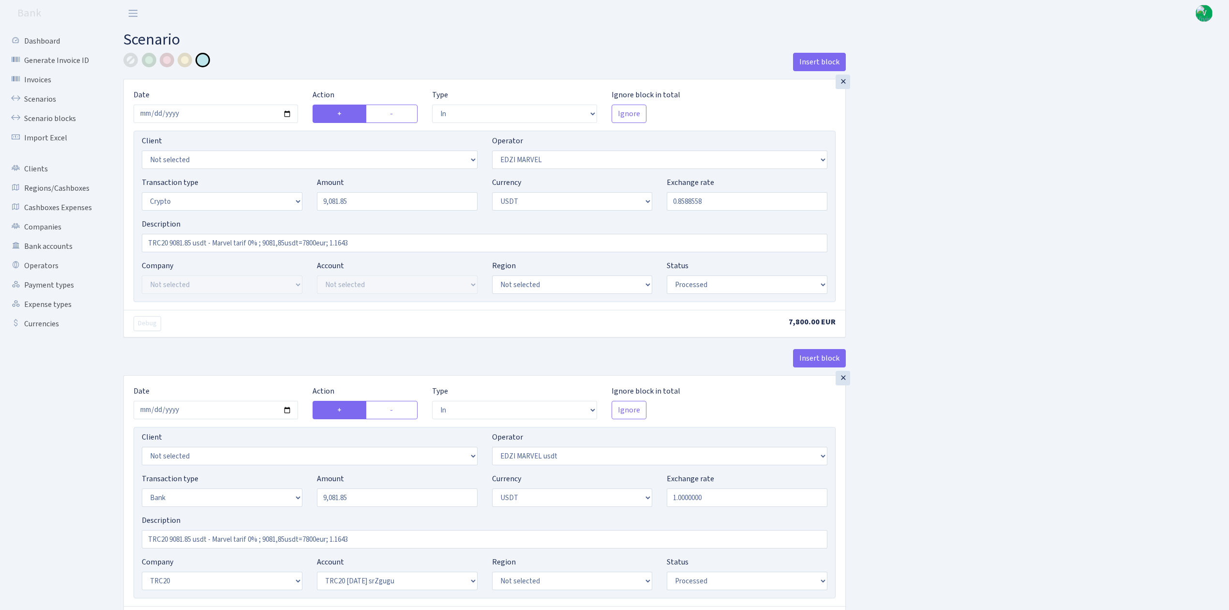
select select "in"
select select "495"
select select "2"
select select "6"
select select "20"
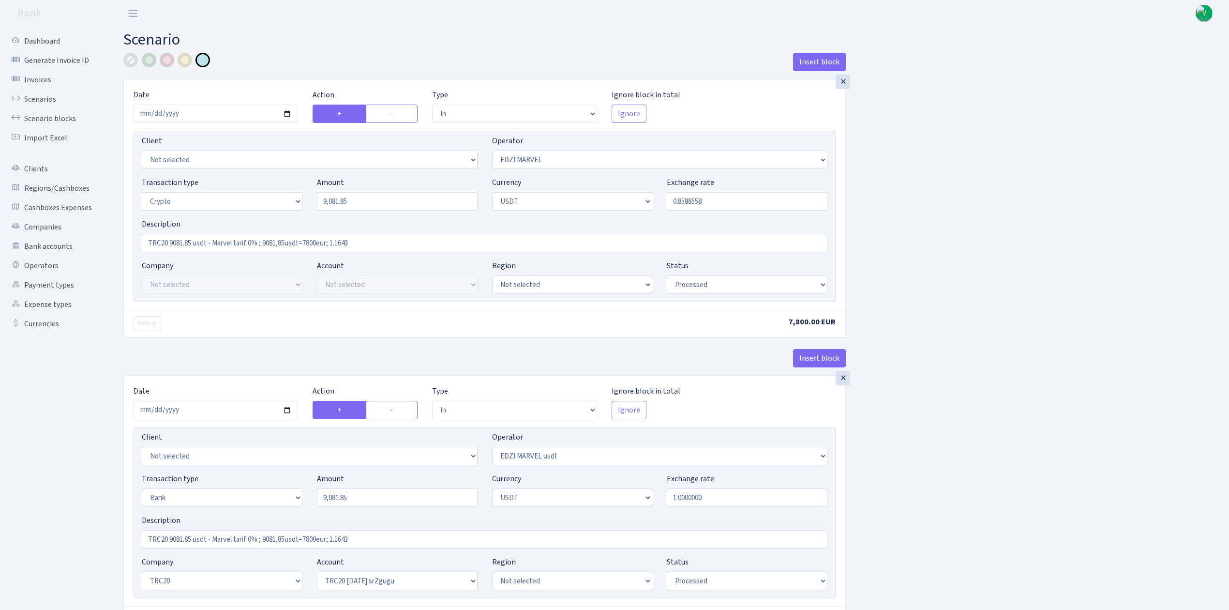
select select "61"
select select "processed"
select select "out"
select select "495"
select select "15"
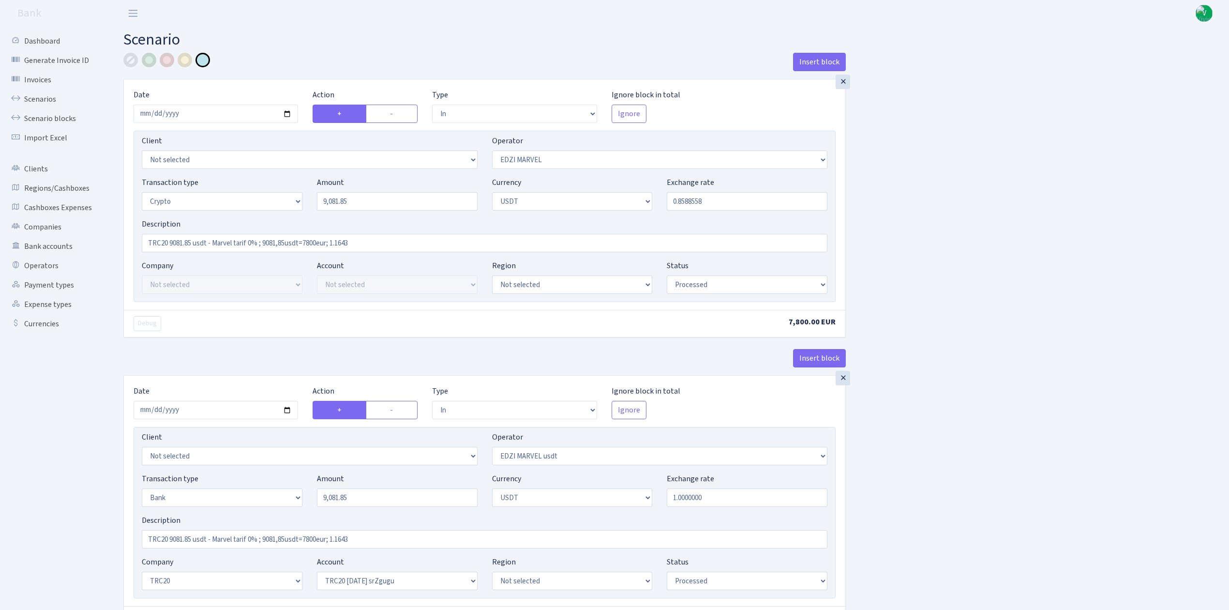
select select "6"
select select "processed"
click at [39, 94] on link "Scenarios" at bounding box center [53, 99] width 97 height 19
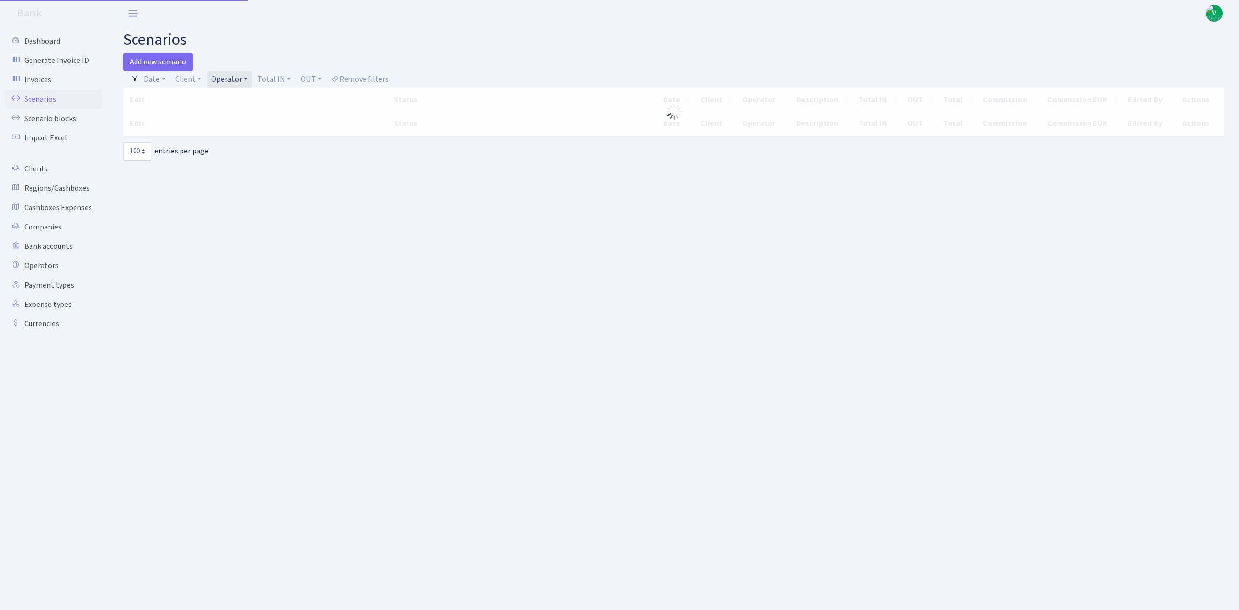
select select "100"
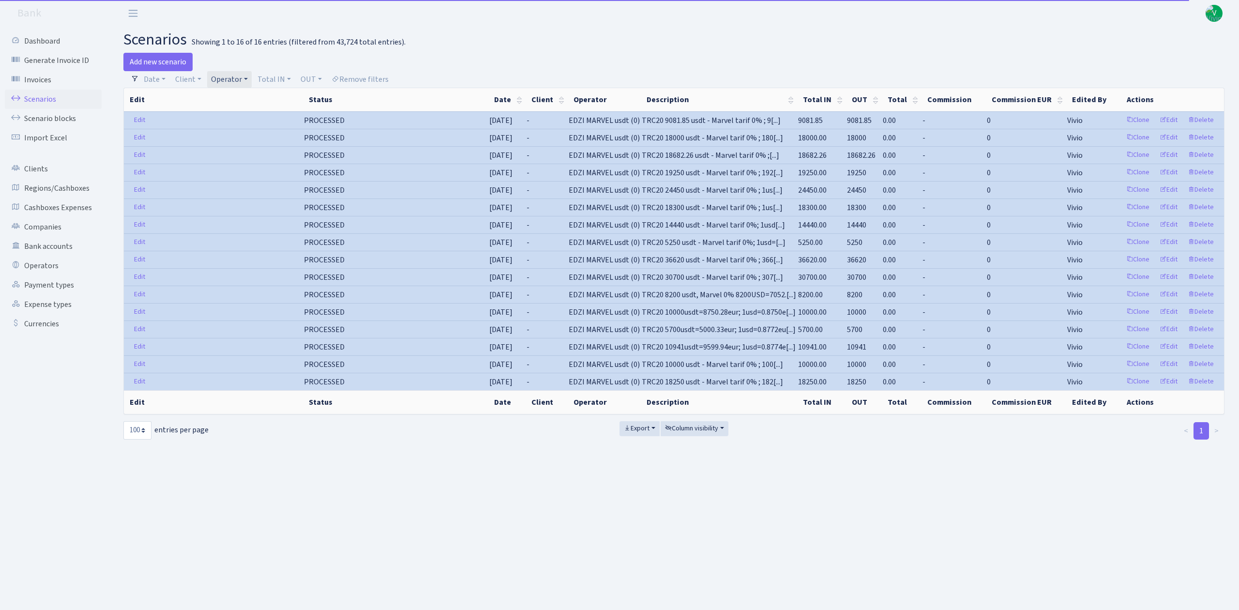
click at [223, 76] on link "Operator" at bounding box center [229, 79] width 45 height 16
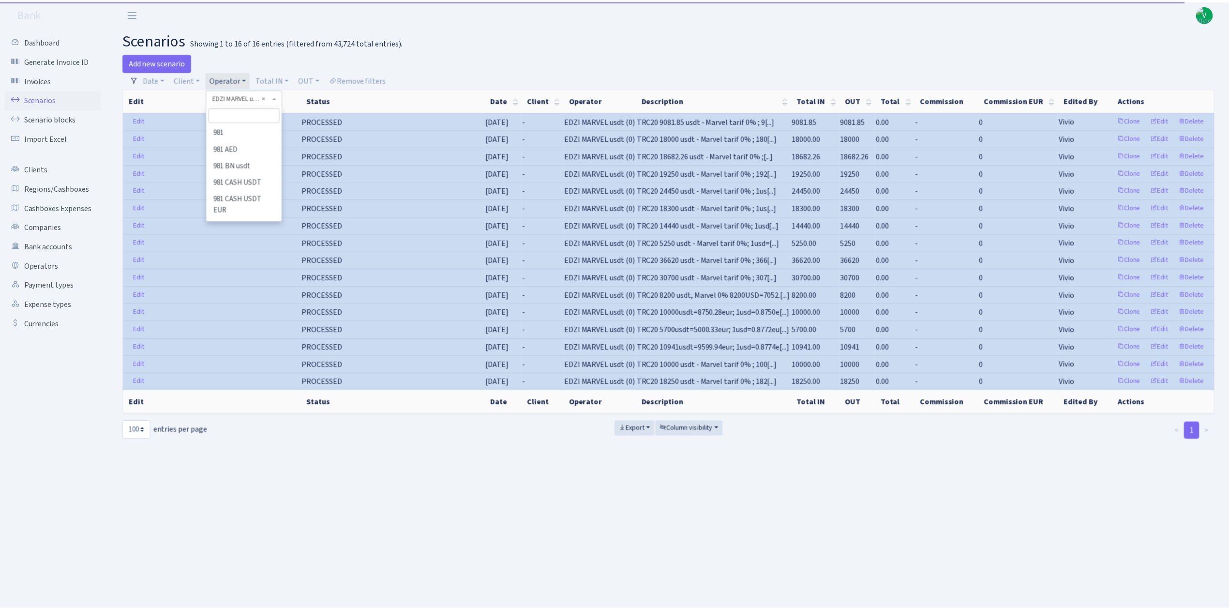
scroll to position [1626, 0]
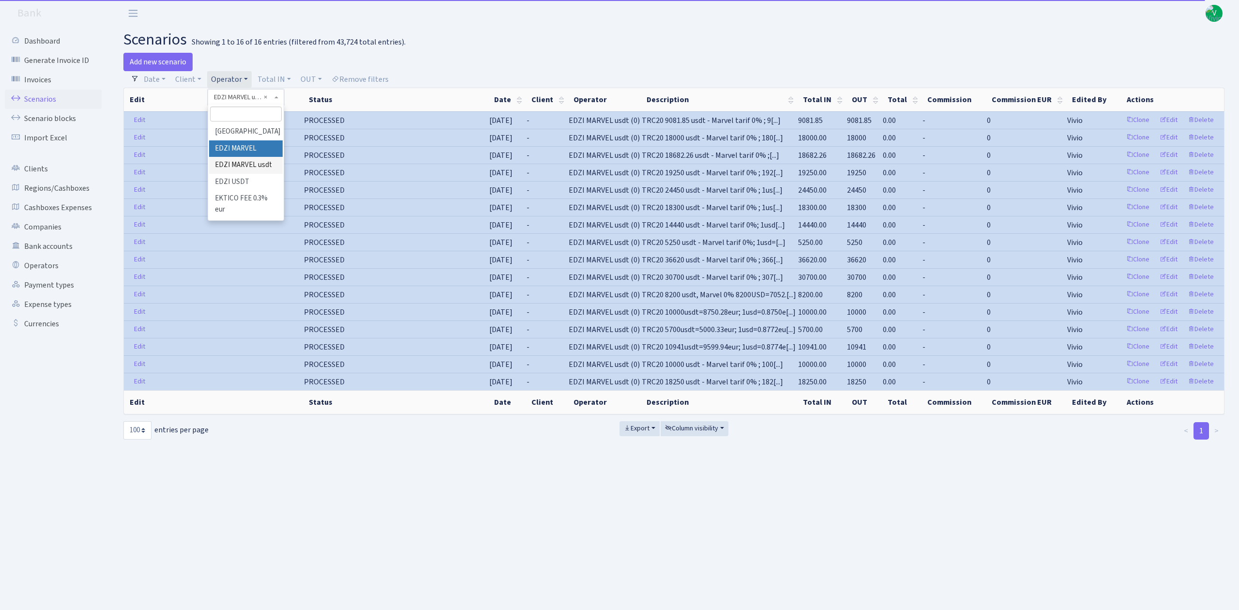
click at [244, 157] on li "EDZI MARVEL" at bounding box center [245, 148] width 73 height 17
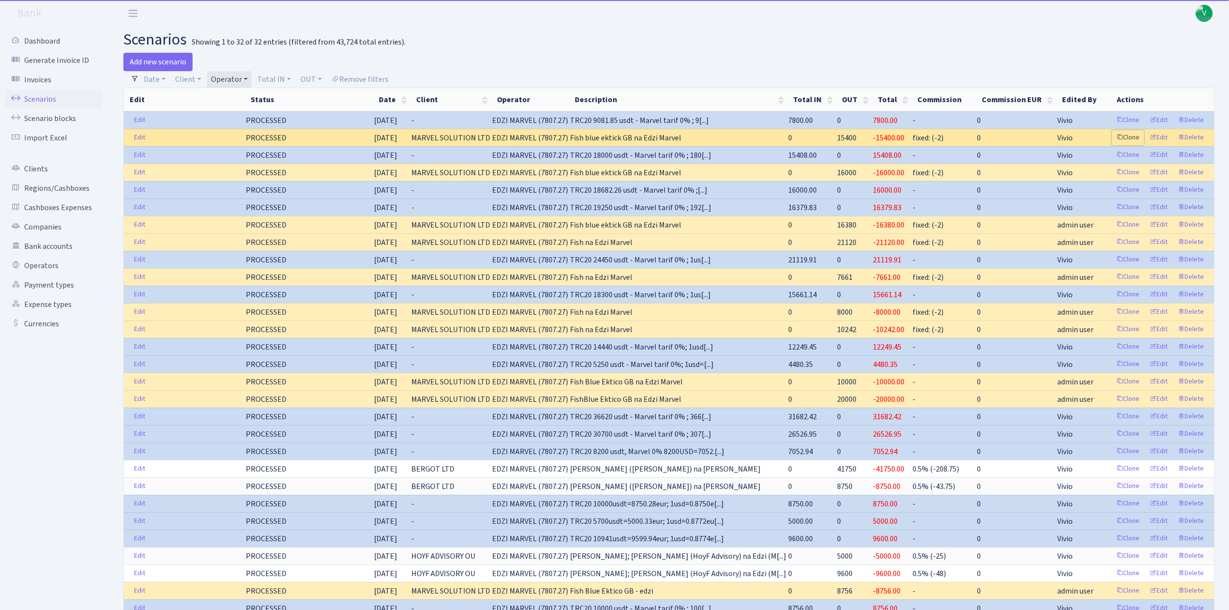
click at [1127, 136] on link "Clone" at bounding box center [1128, 137] width 32 height 15
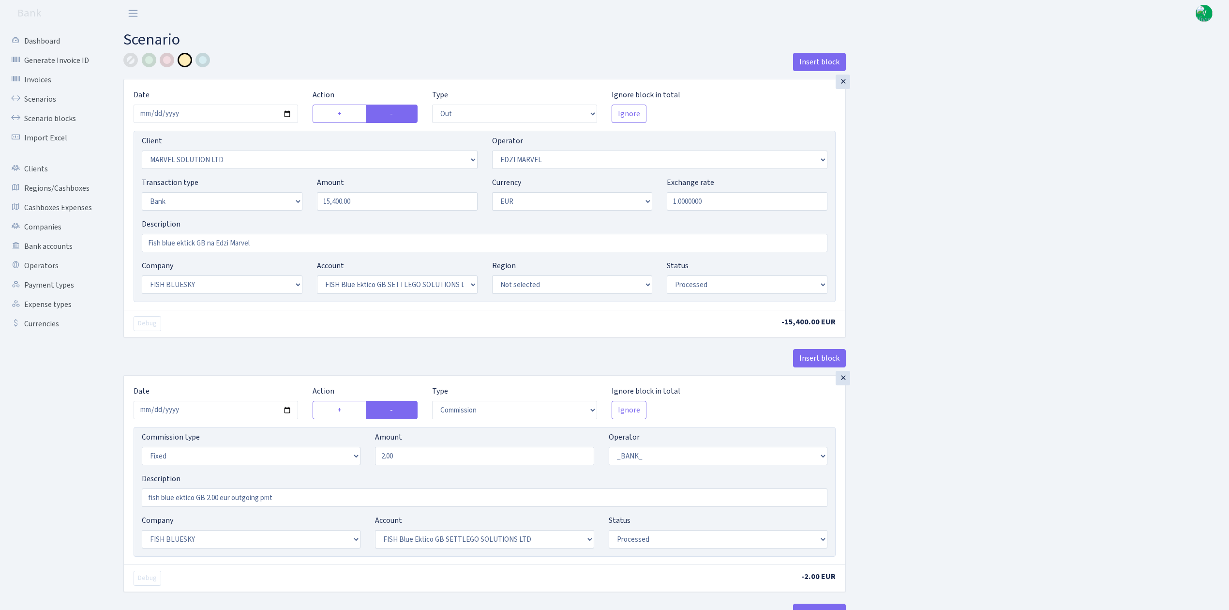
select select "out"
select select "3154"
select select "494"
select select "2"
select select "1"
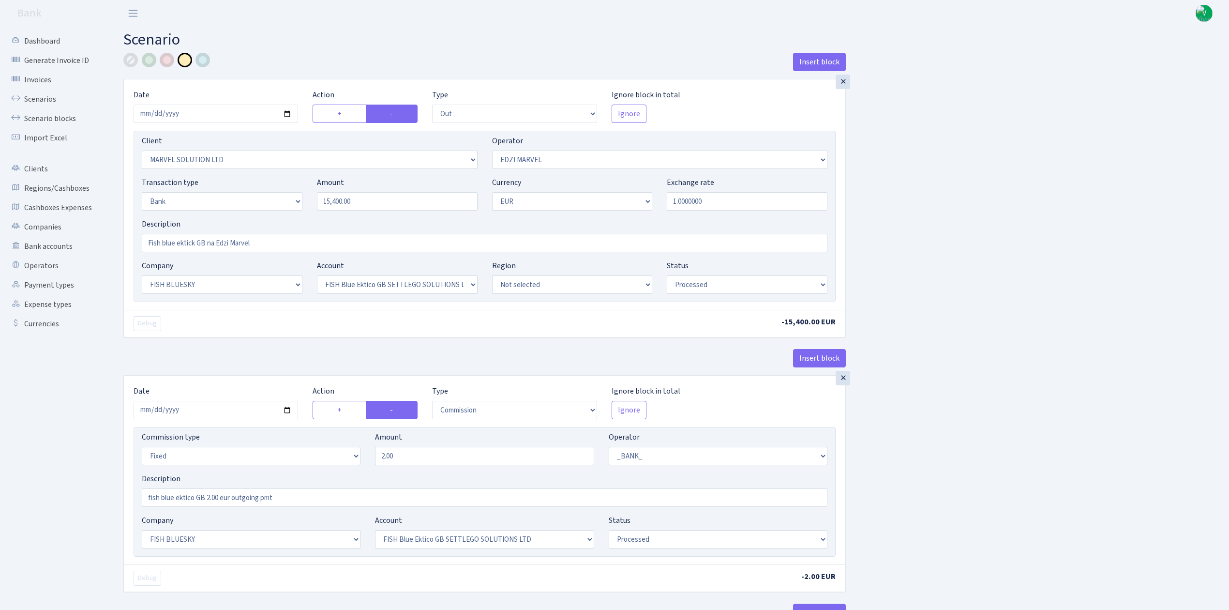
select select "23"
select select "67"
select select "processed"
select select "commission"
select select "fixed"
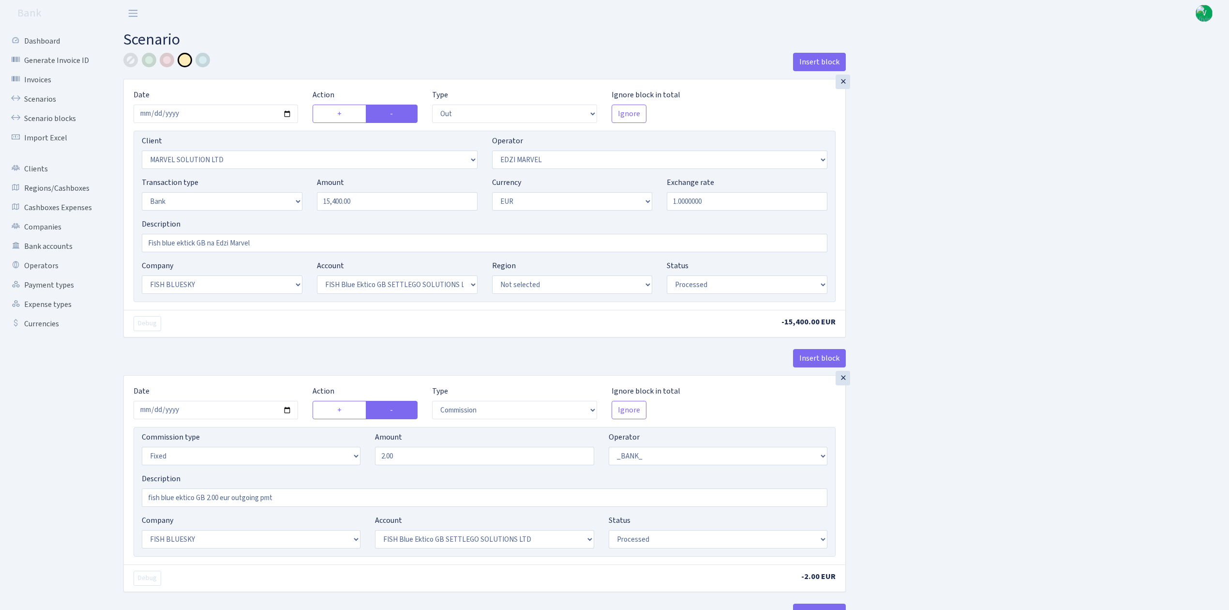
select select "1"
select select "23"
select select "67"
select select "processed"
click at [287, 111] on input "2025-08-15" at bounding box center [216, 114] width 165 height 18
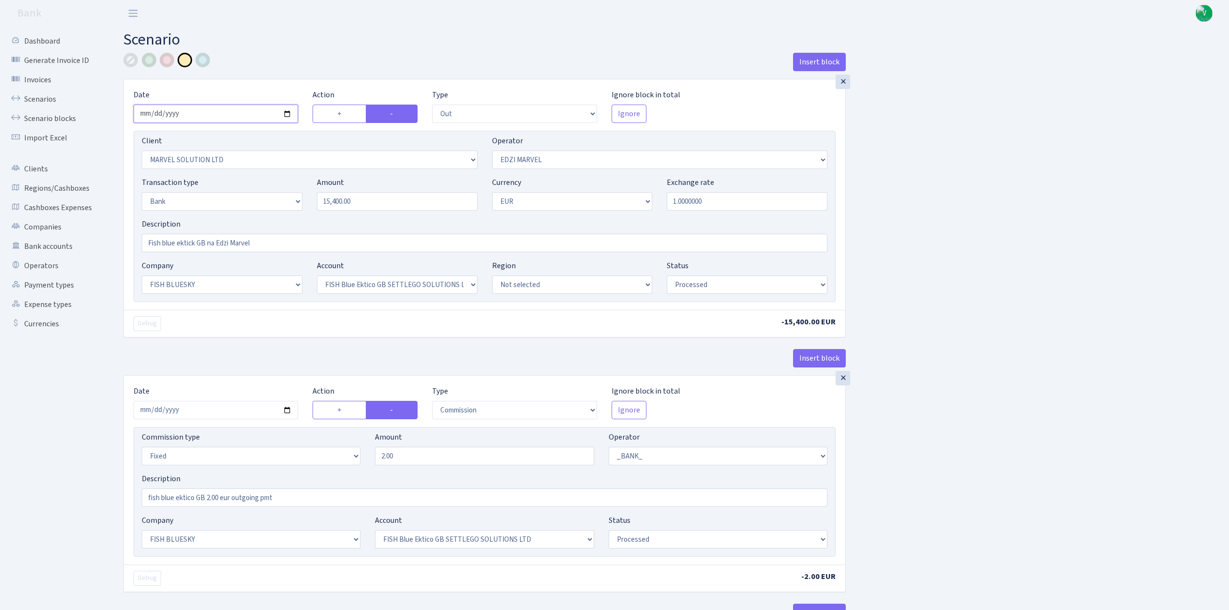
type input "[DATE]"
drag, startPoint x: 367, startPoint y: 199, endPoint x: 265, endPoint y: 199, distance: 101.6
click at [265, 199] on div "Transaction type Not selected 981 ELF FISH crypto GIRT IVO dekl MM-BALTIC eur U…" at bounding box center [485, 198] width 700 height 42
click at [885, 211] on div "Insert block × Date 2025-09-03 Action + - Type --- In Out Commission Field requ…" at bounding box center [669, 363] width 1106 height 621
type input "7,800.00"
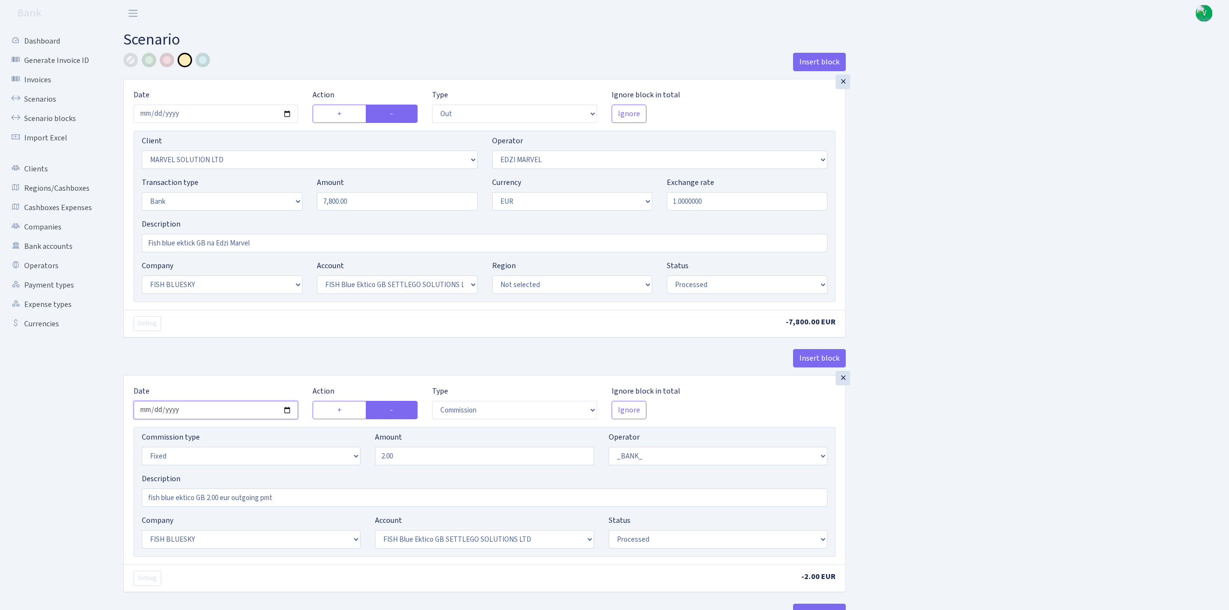
click at [290, 411] on input "2025-08-15" at bounding box center [216, 410] width 165 height 18
type input "2025-09-03"
click at [907, 469] on div "Insert block × Date 2025-09-03 Action + - Type --- In Out Commission Field requ…" at bounding box center [669, 363] width 1106 height 621
click at [906, 468] on div "Insert block × Date 2025-09-03 Action + - Type --- In Out Commission Field requ…" at bounding box center [669, 363] width 1106 height 621
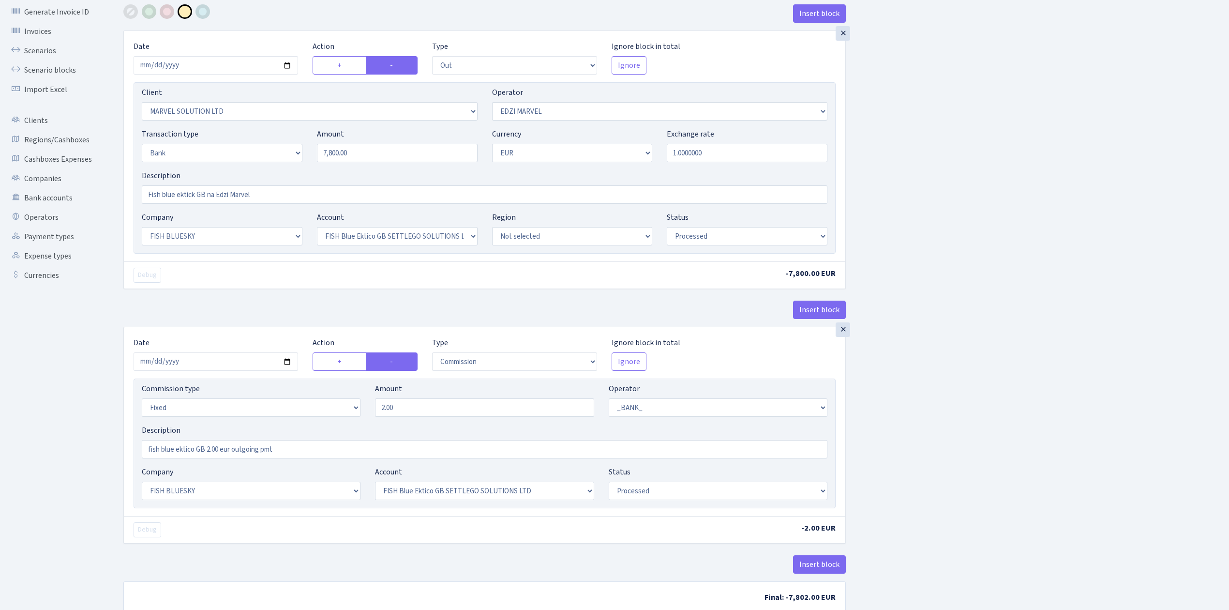
scroll to position [111, 0]
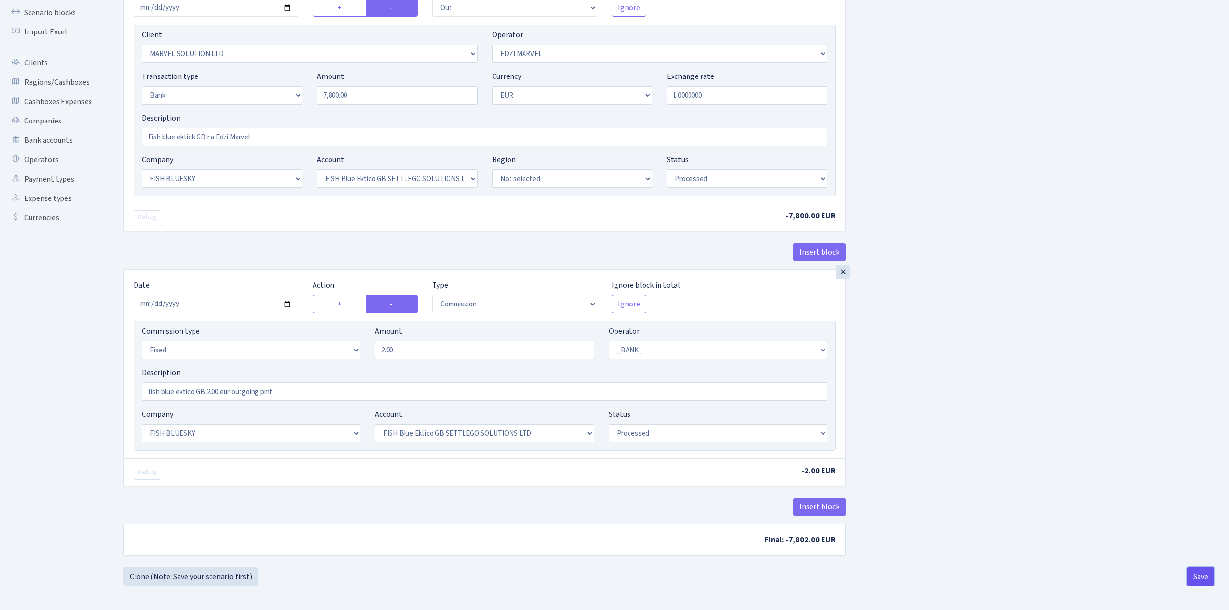
click at [1195, 575] on button "Save" at bounding box center [1201, 576] width 28 height 18
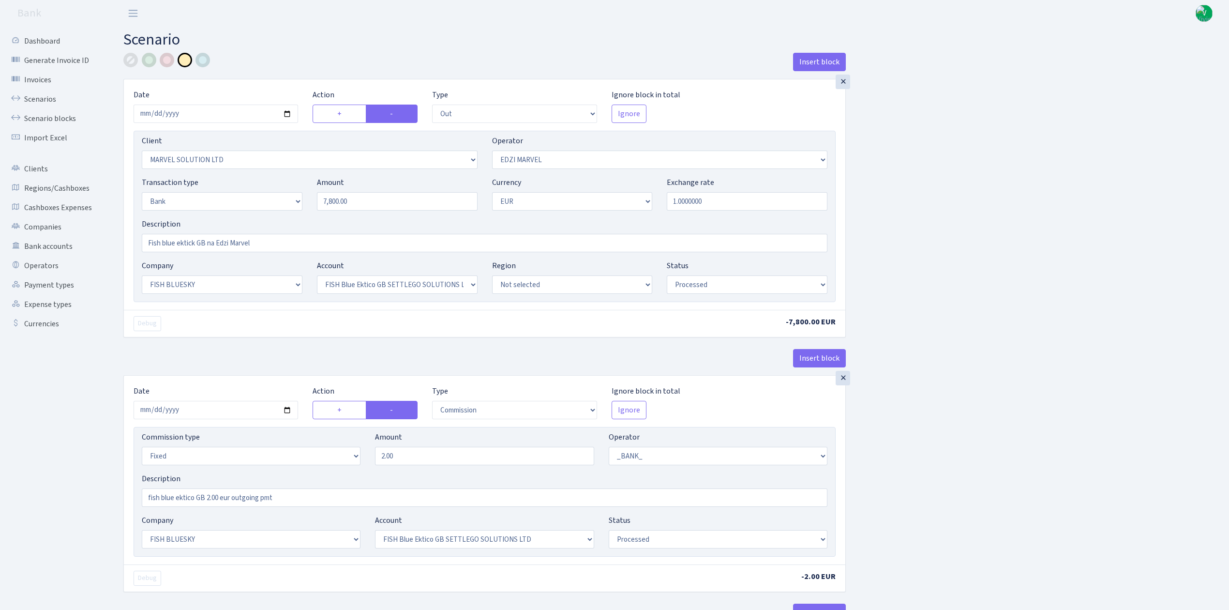
select select "out"
select select "3154"
select select "494"
select select "2"
select select "1"
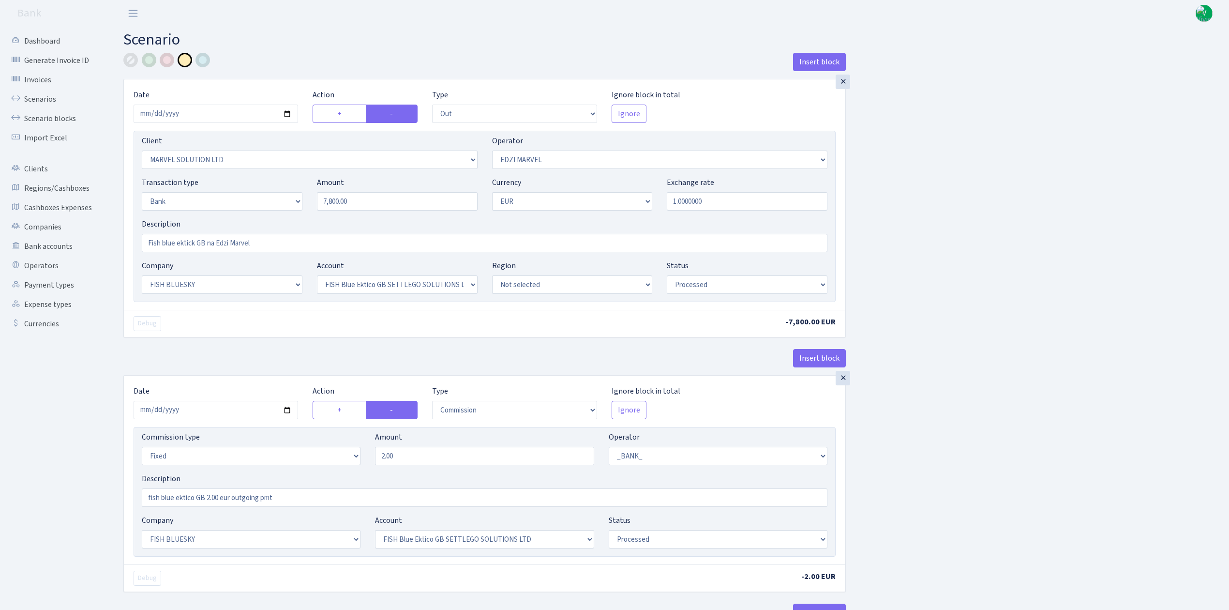
select select "23"
select select "67"
select select "processed"
select select "commission"
select select "fixed"
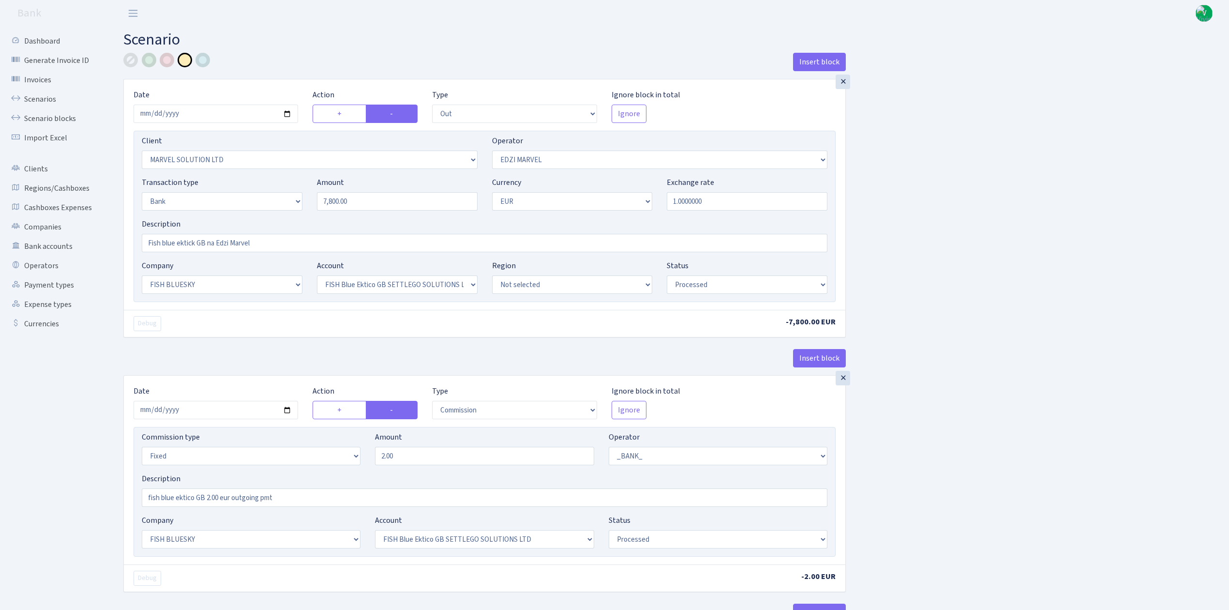
select select "1"
select select "23"
select select "67"
select select "processed"
click at [43, 97] on link "Scenarios" at bounding box center [53, 99] width 97 height 19
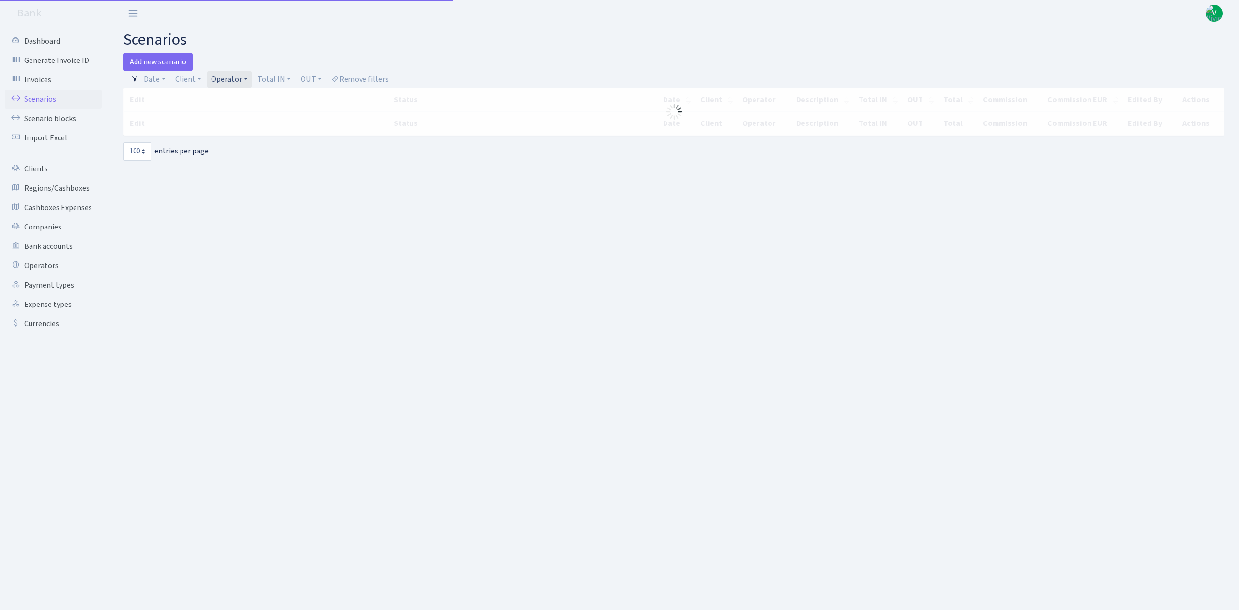
select select "100"
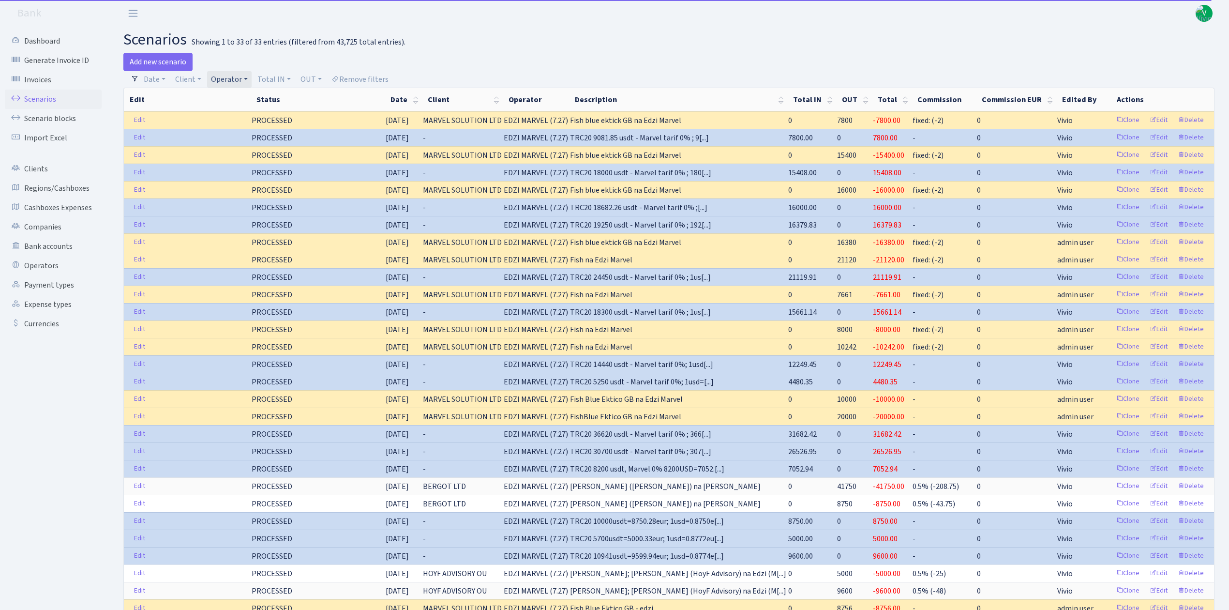
click at [233, 76] on link "Operator" at bounding box center [229, 79] width 45 height 16
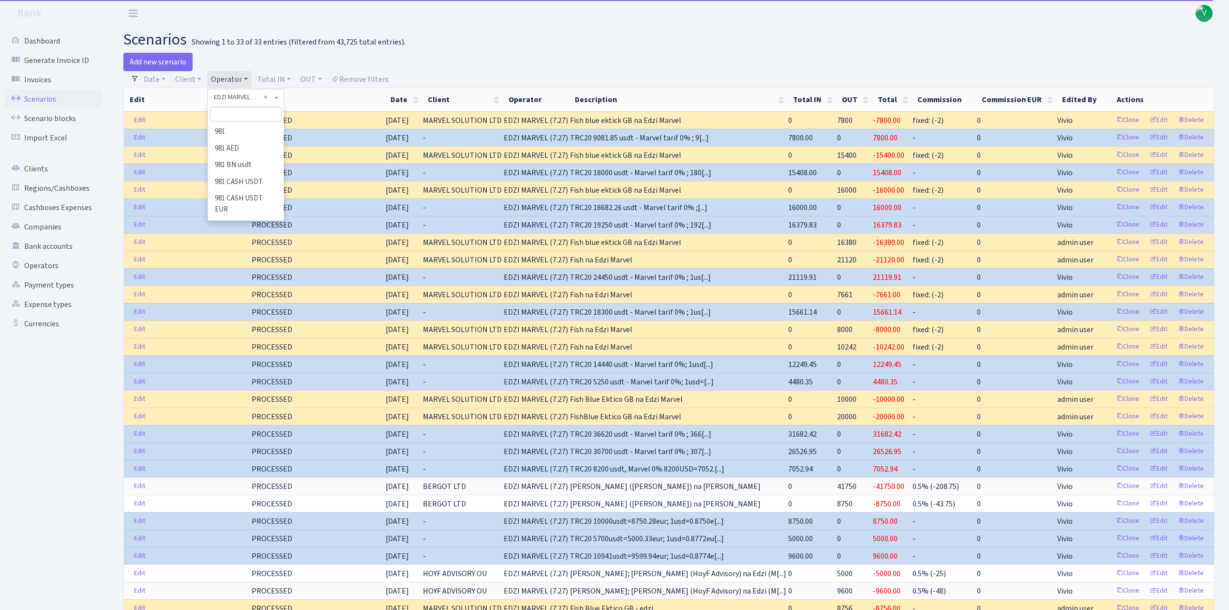
scroll to position [1631, 0]
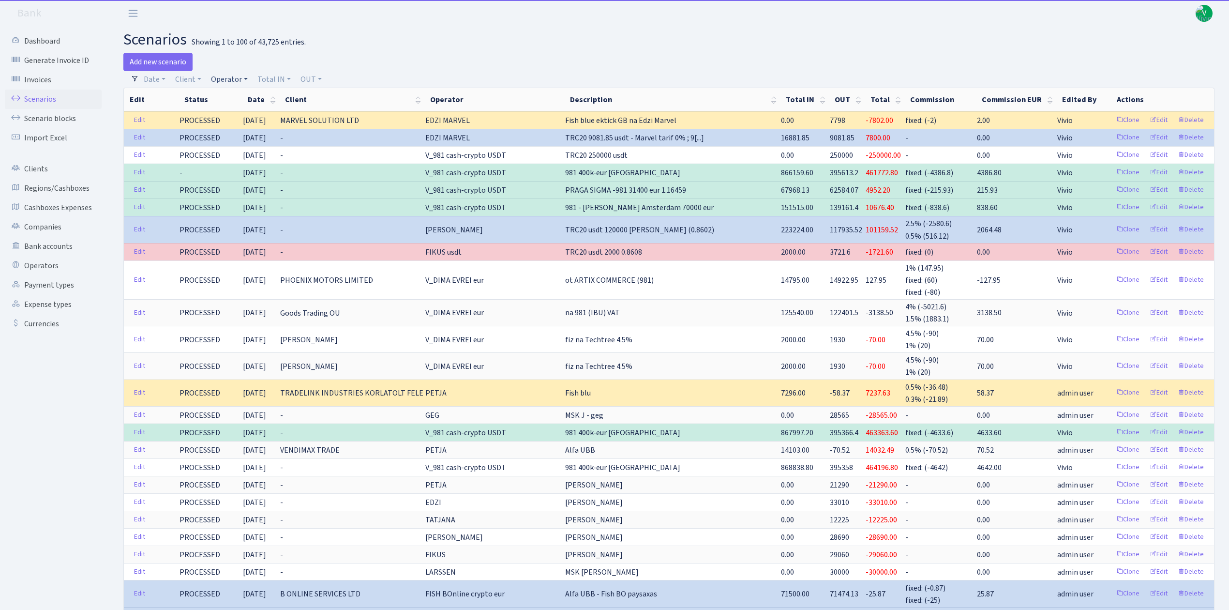
click at [229, 74] on link "Operator" at bounding box center [229, 79] width 45 height 16
click at [241, 111] on input "search" at bounding box center [245, 113] width 71 height 15
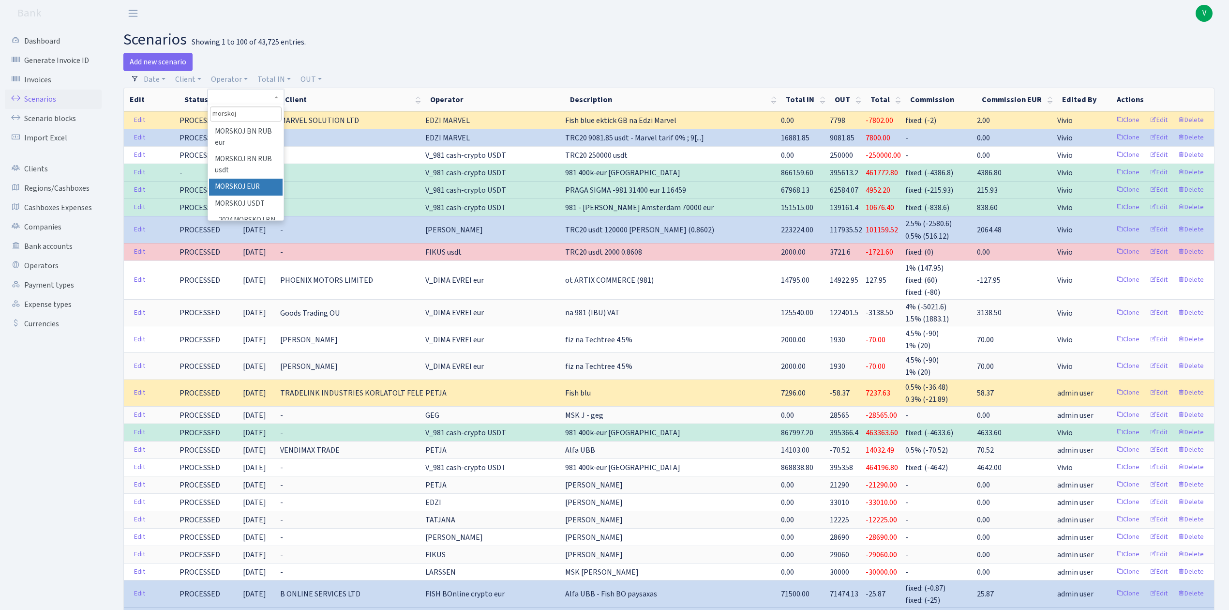
type input "morskoj"
click at [253, 198] on li "MORSKOJ USDT" at bounding box center [245, 204] width 73 height 17
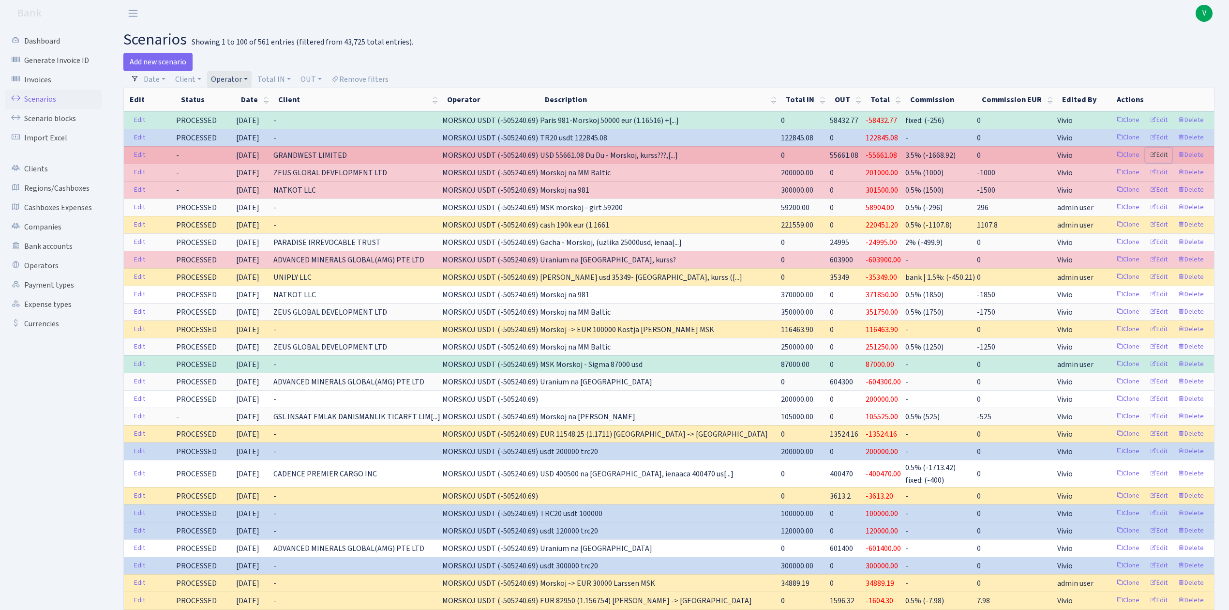
click at [1160, 155] on link "Edit" at bounding box center [1159, 155] width 27 height 15
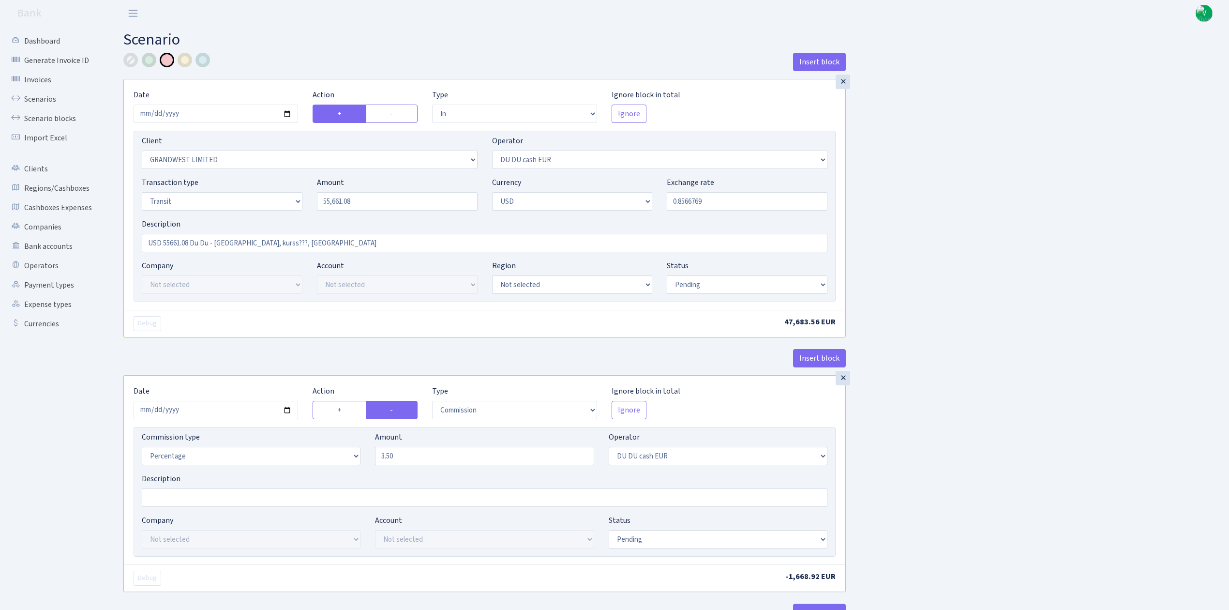
select select "in"
select select "2516"
select select "419"
select select "5"
select select "2"
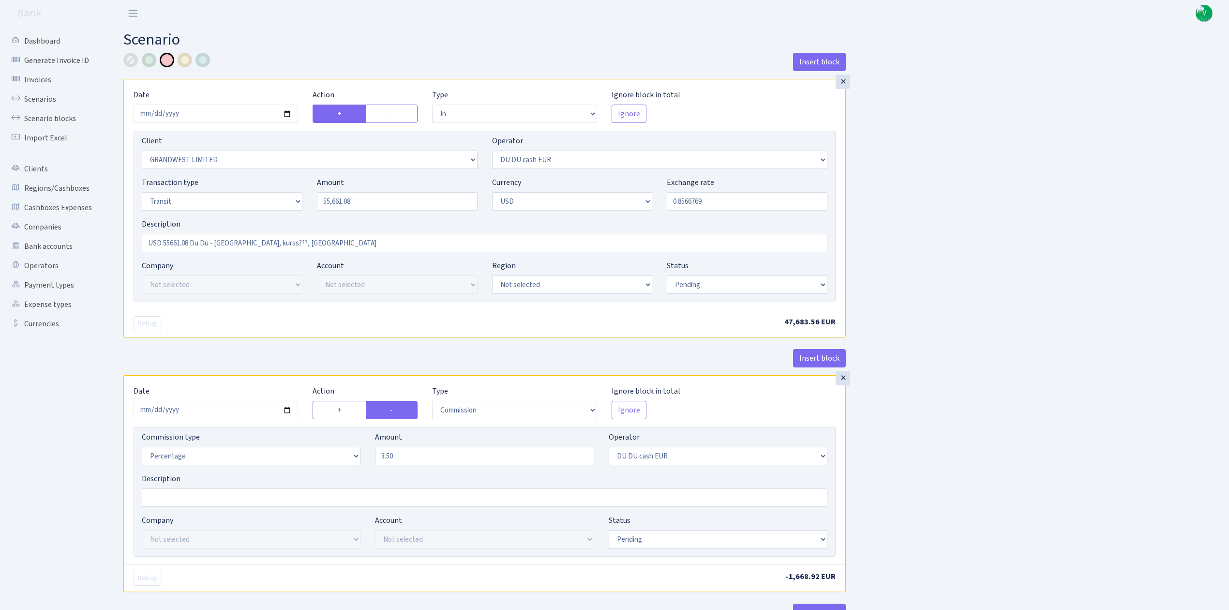
select select "pending"
select select "commission"
select select "419"
select select "pending"
select select "out"
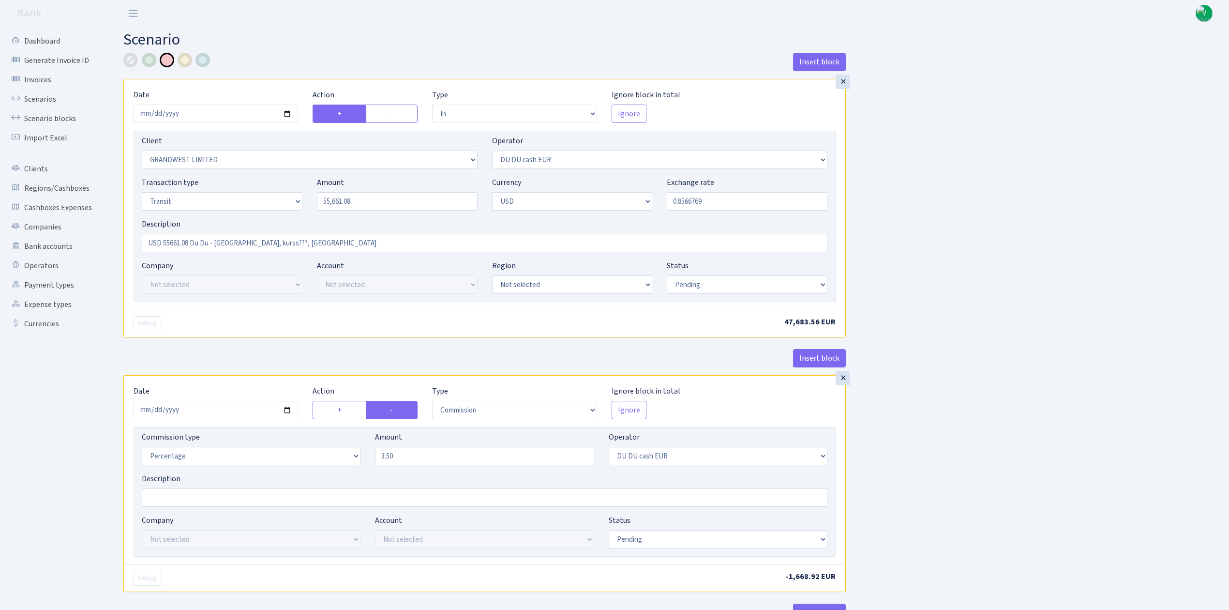
select select "2041"
select select "324"
select select "5"
select select "2"
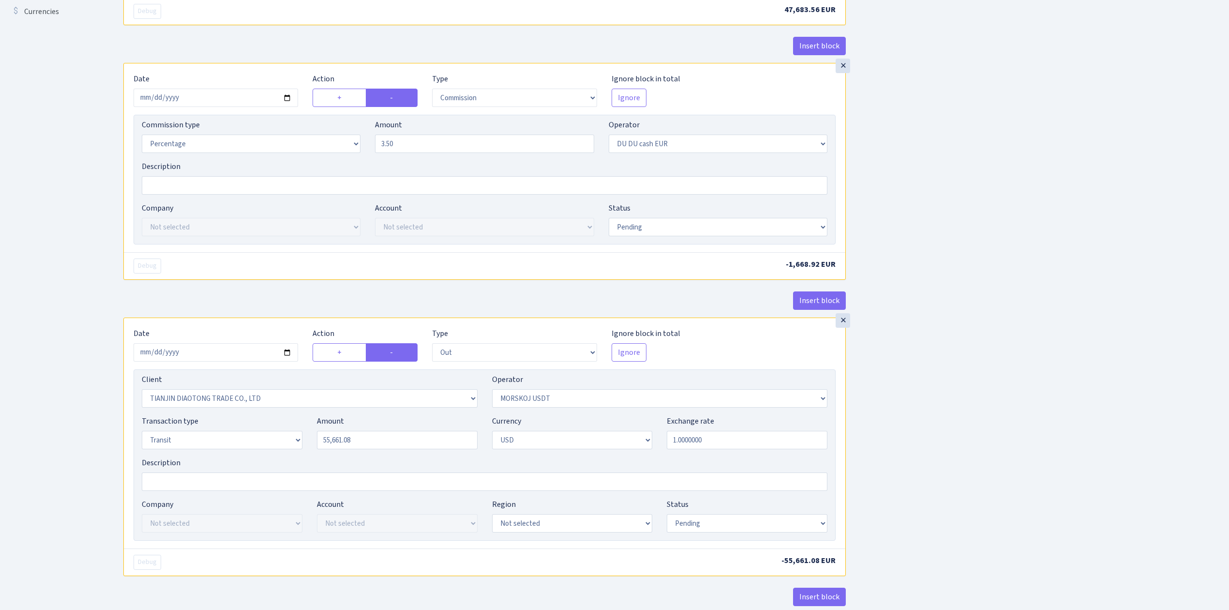
scroll to position [387, 0]
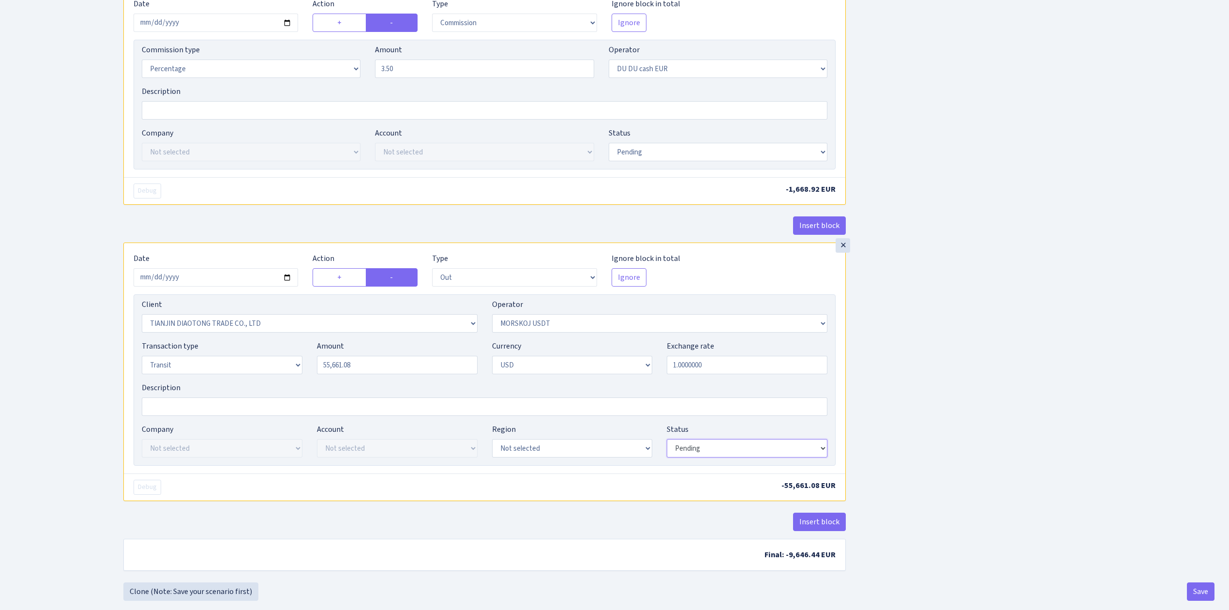
click at [732, 456] on select "Draft Pending Later Never Processed" at bounding box center [747, 448] width 161 height 18
select select "processed"
click at [667, 443] on select "Draft Pending Later Never Processed" at bounding box center [747, 448] width 161 height 18
click at [1196, 595] on button "Save" at bounding box center [1201, 591] width 28 height 18
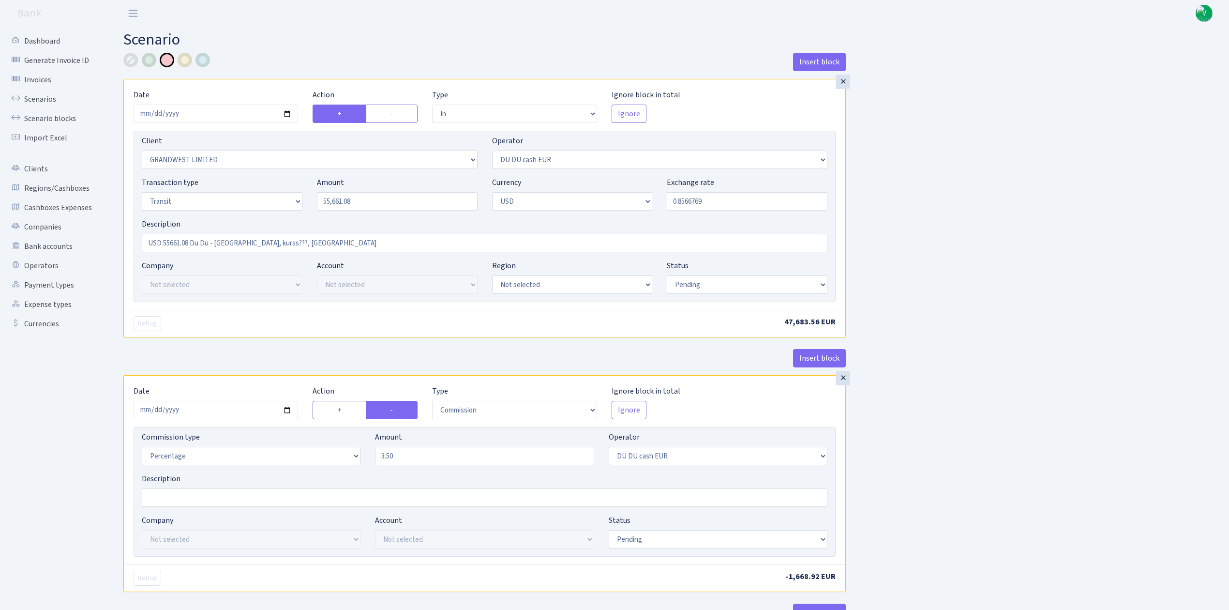
select select "in"
select select "2516"
select select "419"
select select "5"
select select "2"
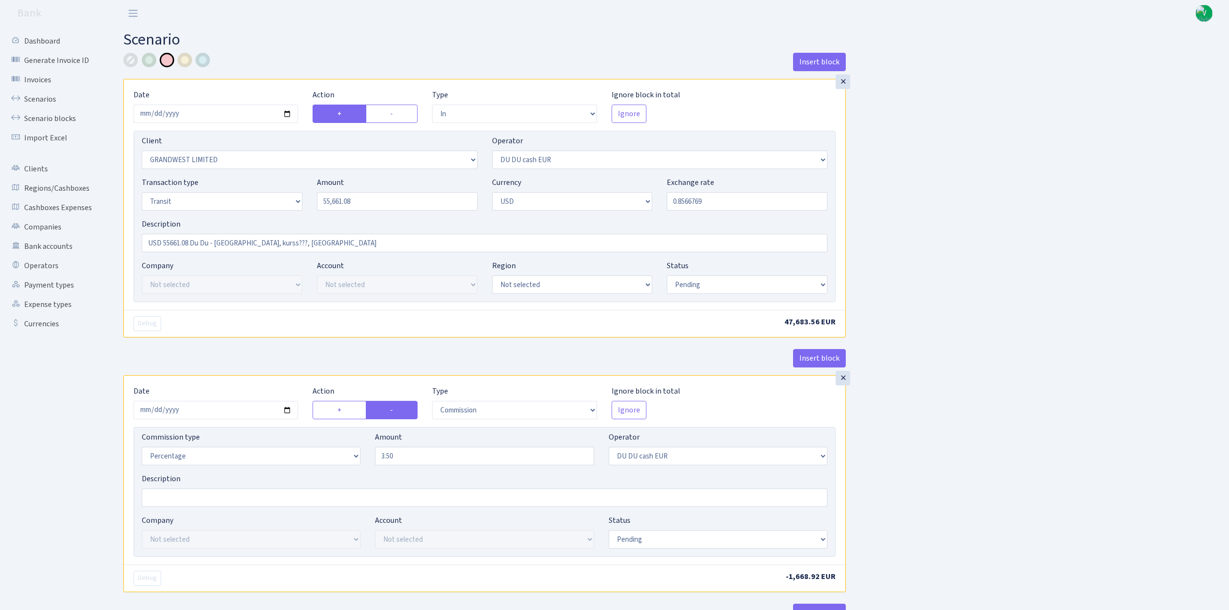
select select "pending"
select select "commission"
select select "419"
select select "pending"
select select "out"
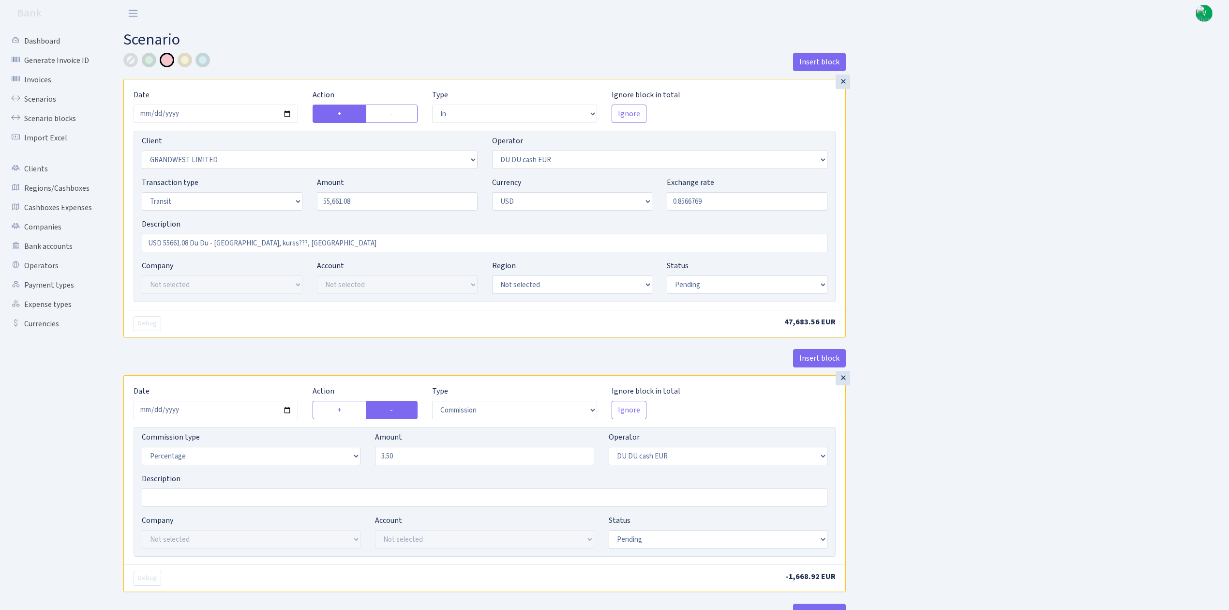
select select "2041"
select select "324"
select select "5"
select select "2"
select select "processed"
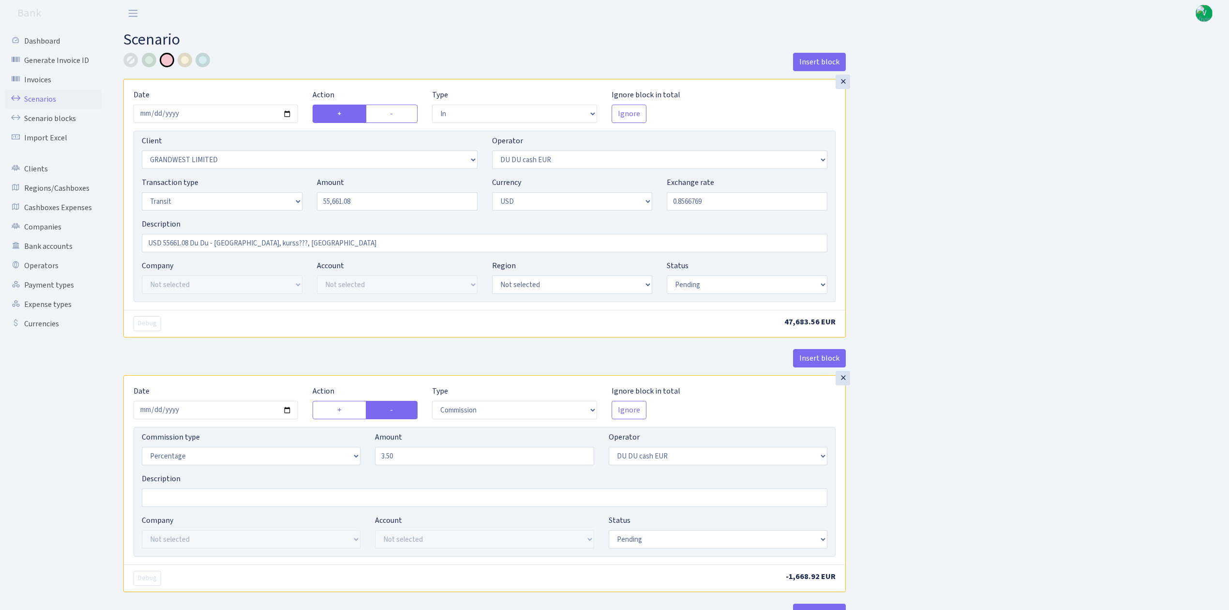
click at [43, 95] on link "Scenarios" at bounding box center [53, 99] width 97 height 19
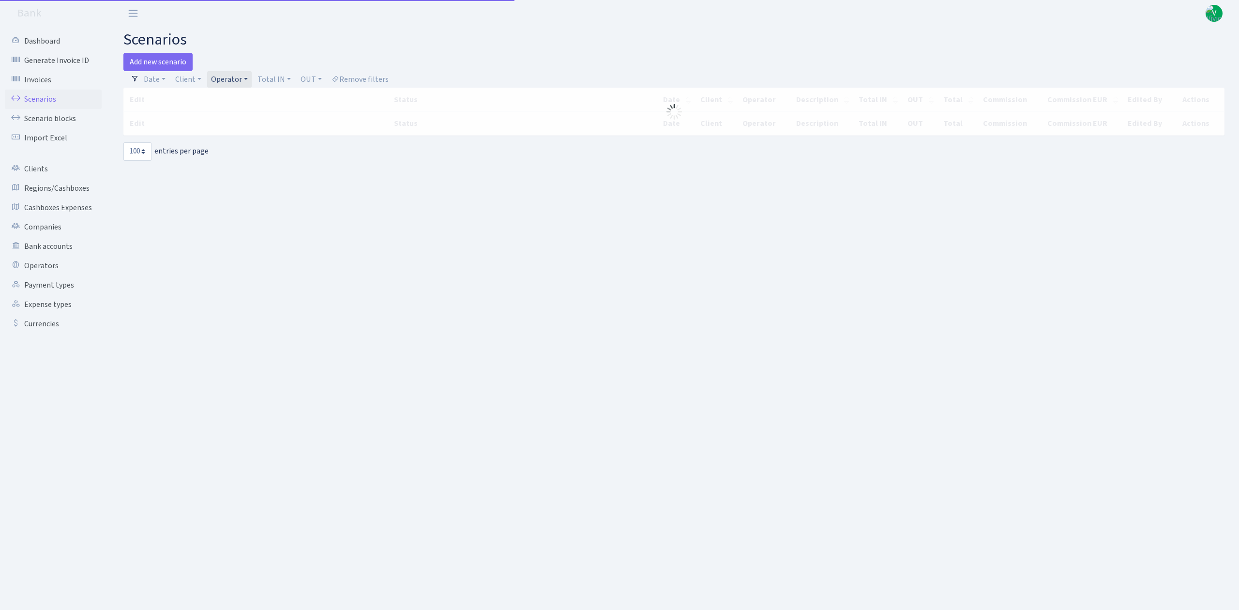
select select "100"
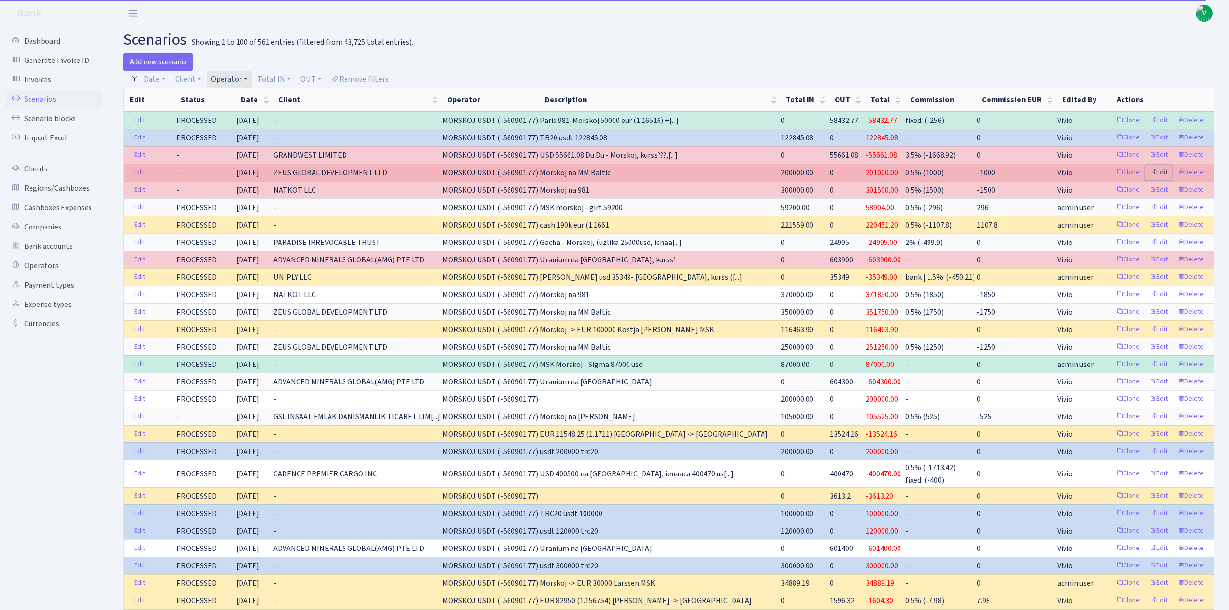
click at [1167, 173] on link "Edit" at bounding box center [1159, 172] width 27 height 15
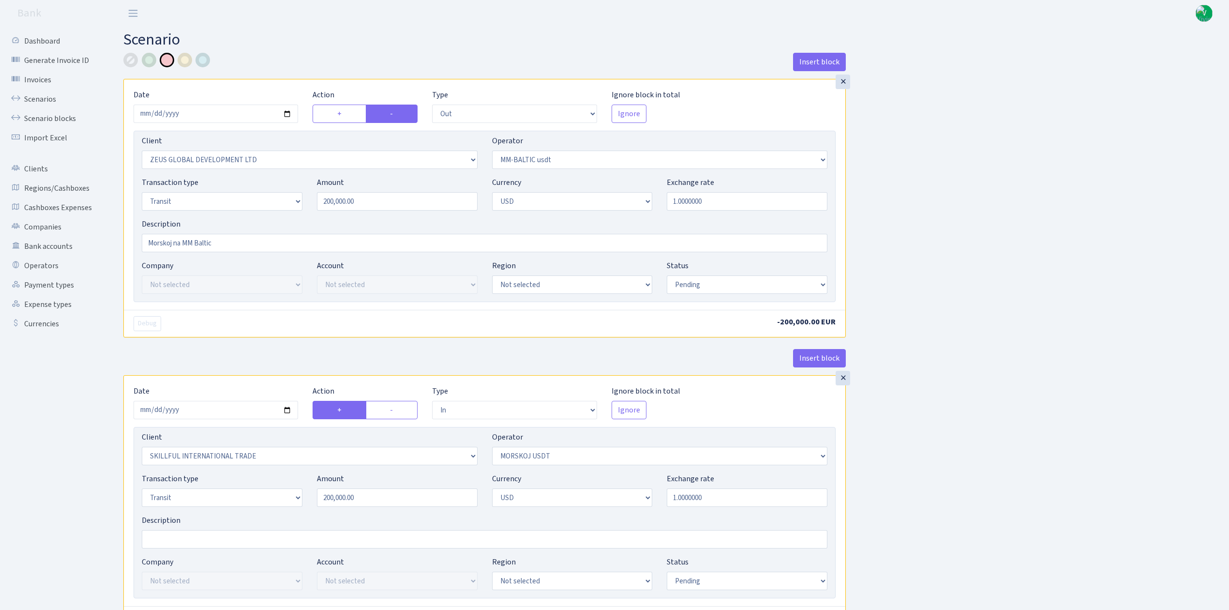
select select "out"
select select "1276"
select select "459"
select select "5"
select select "2"
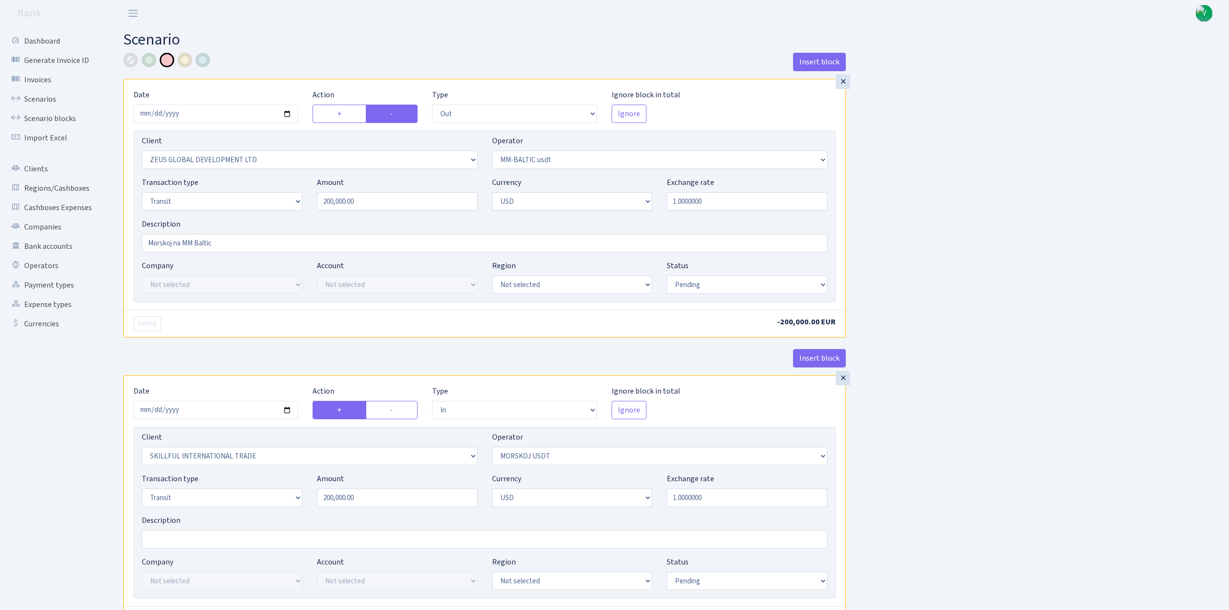
select select "pending"
select select "in"
select select "2655"
select select "324"
select select "5"
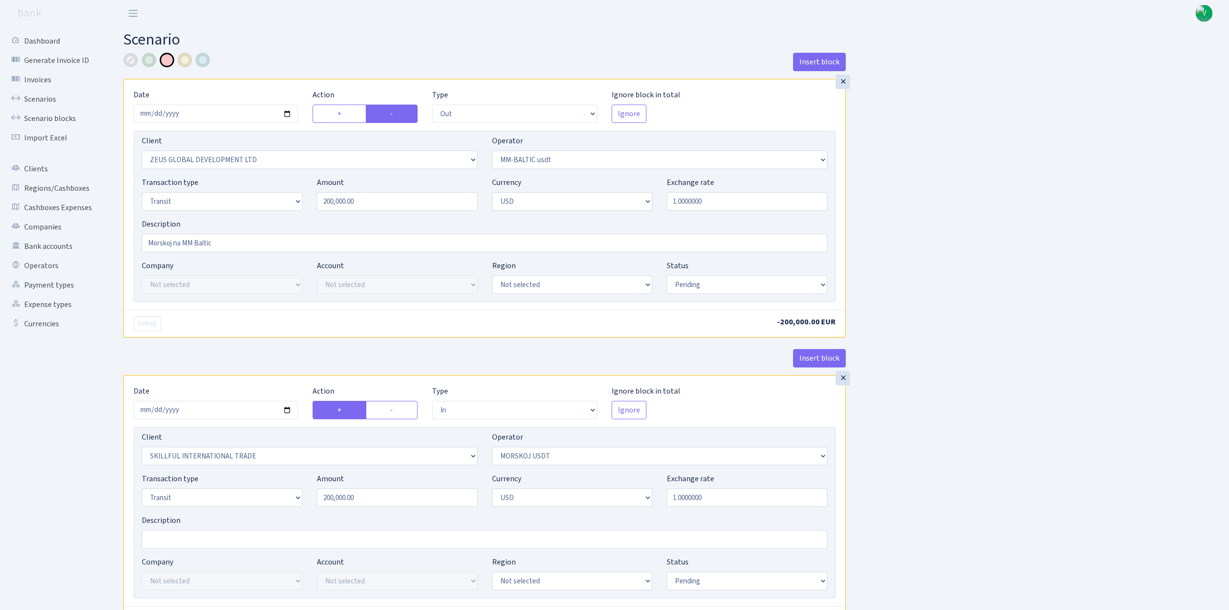
select select "2"
select select "pending"
select select "commission"
select select "324"
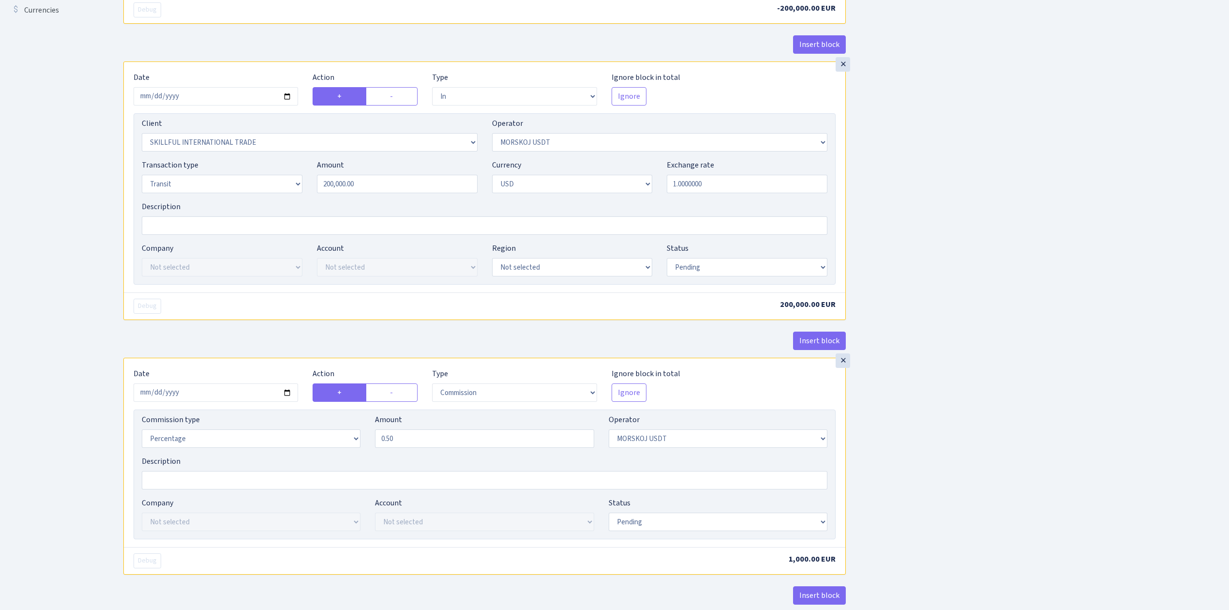
scroll to position [387, 0]
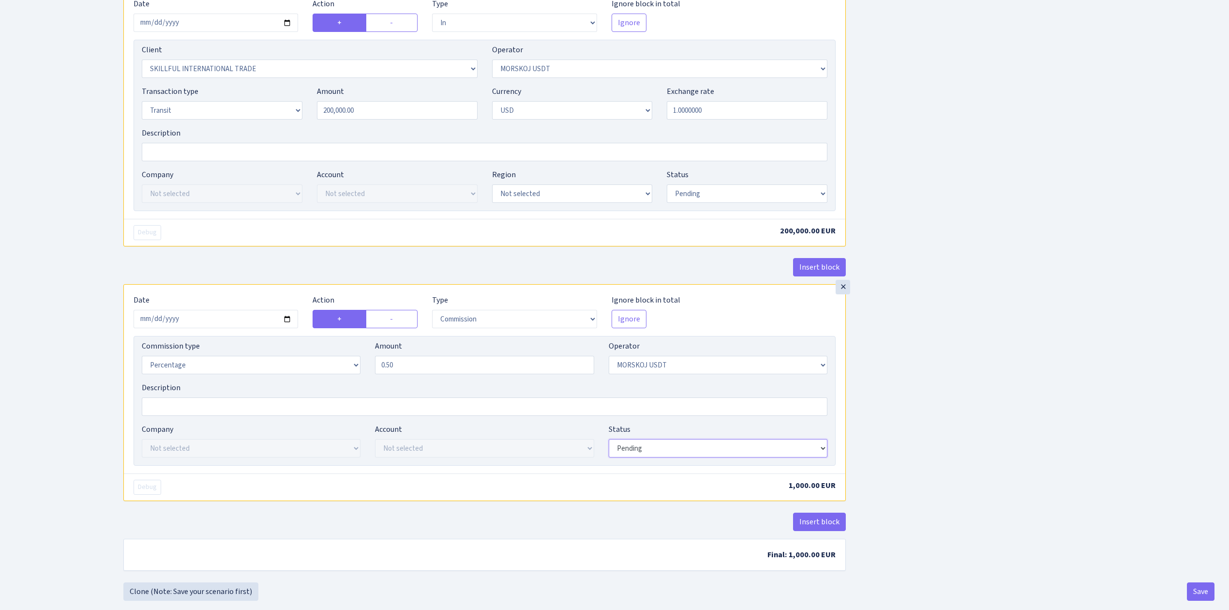
click at [670, 455] on select "Draft Pending Later Never Processed" at bounding box center [718, 448] width 219 height 18
select select "processed"
click at [609, 443] on select "Draft Pending Later Never Processed" at bounding box center [718, 448] width 219 height 18
click at [998, 455] on div "Insert block × Date 2025-09-01 Action + - Type --- In Out Commission Field requ…" at bounding box center [669, 124] width 1106 height 917
click at [1204, 593] on button "Save" at bounding box center [1201, 591] width 28 height 18
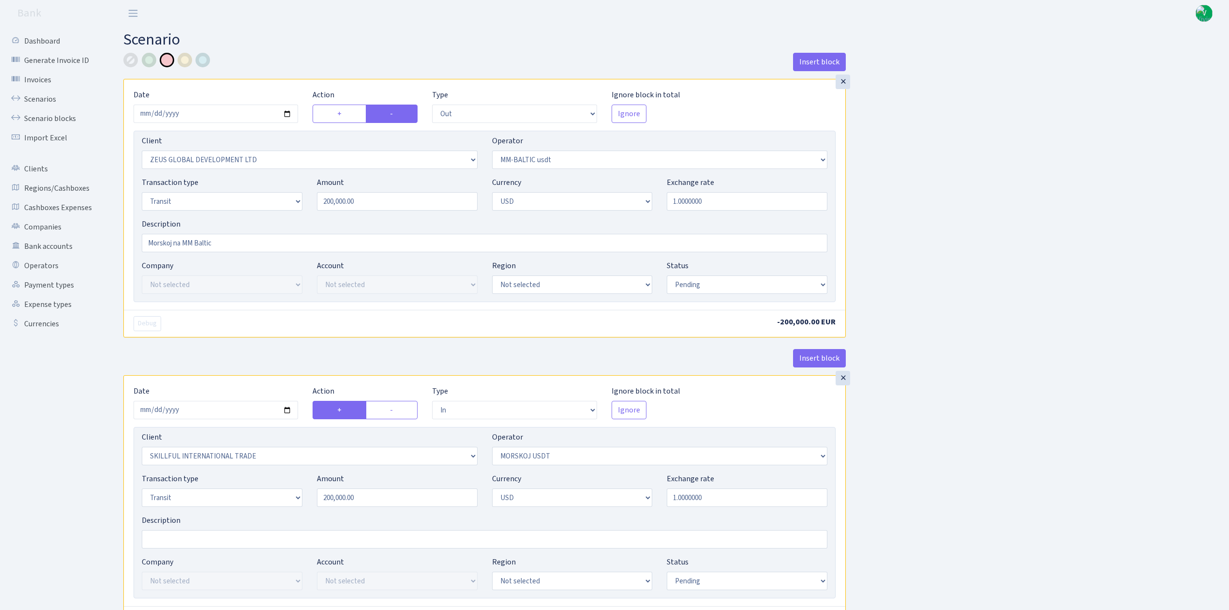
select select "out"
select select "1276"
select select "459"
select select "5"
select select "2"
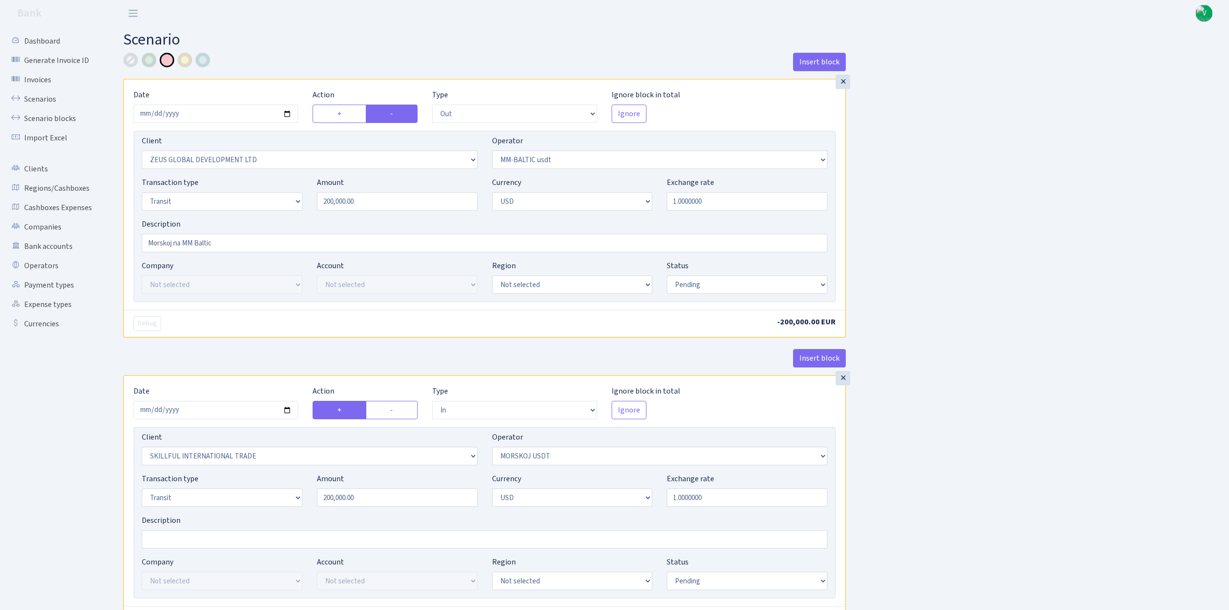
select select "pending"
select select "in"
select select "2655"
select select "324"
select select "5"
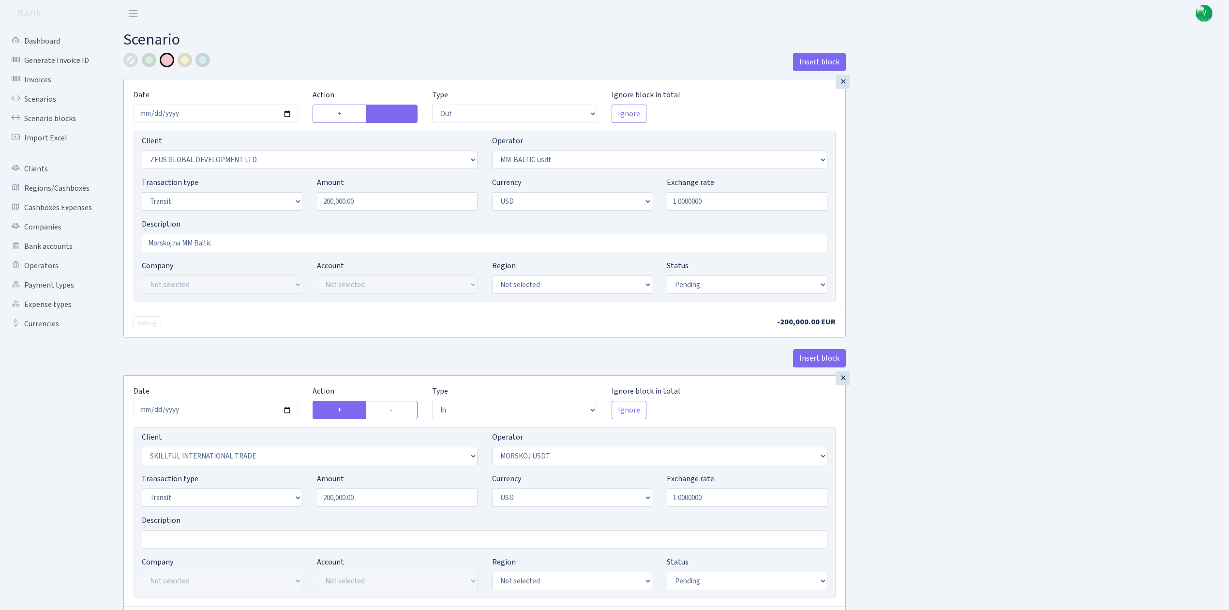
select select "2"
select select "pending"
select select "commission"
select select "324"
select select "processed"
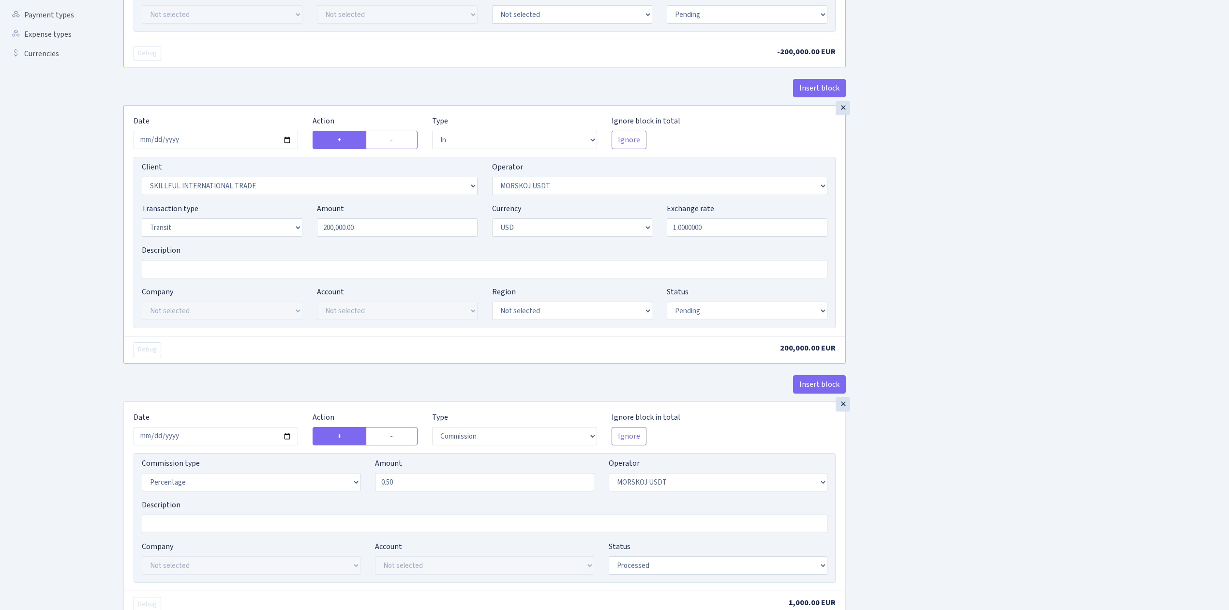
scroll to position [322, 0]
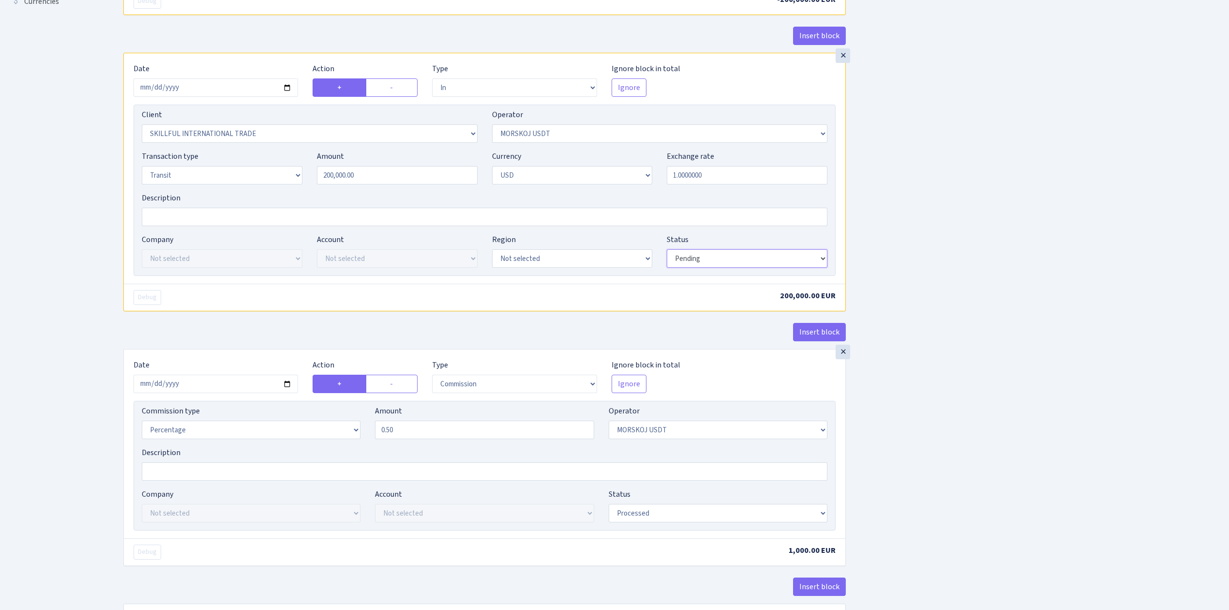
click at [687, 262] on select "Draft Pending Later Never Processed" at bounding box center [747, 258] width 161 height 18
select select "processed"
click at [667, 252] on select "Draft Pending Later Never Processed" at bounding box center [747, 258] width 161 height 18
click at [988, 399] on div "Insert block × Date 2025-09-01 Action + - Type --- In Out Commission Field requ…" at bounding box center [669, 188] width 1106 height 917
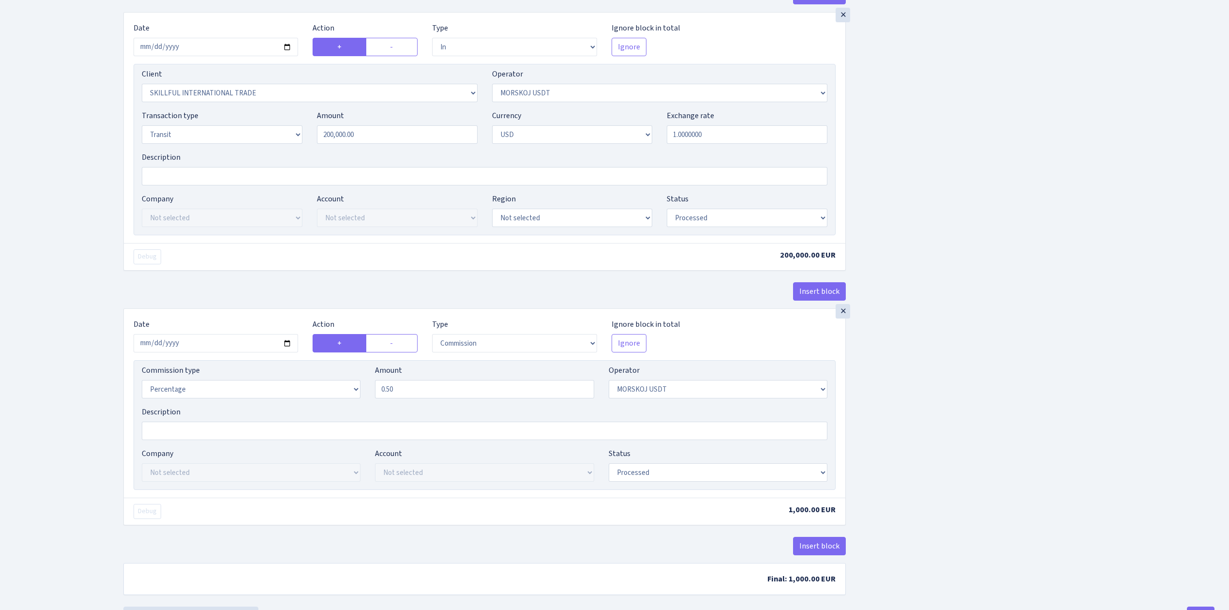
scroll to position [409, 0]
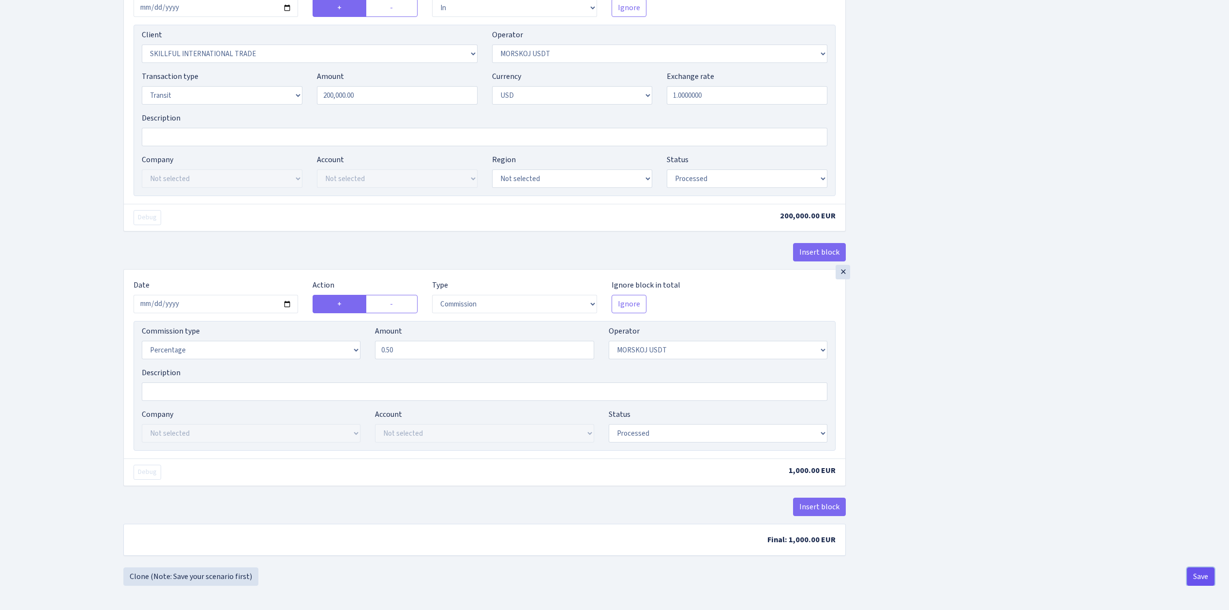
click at [1198, 574] on button "Save" at bounding box center [1201, 576] width 28 height 18
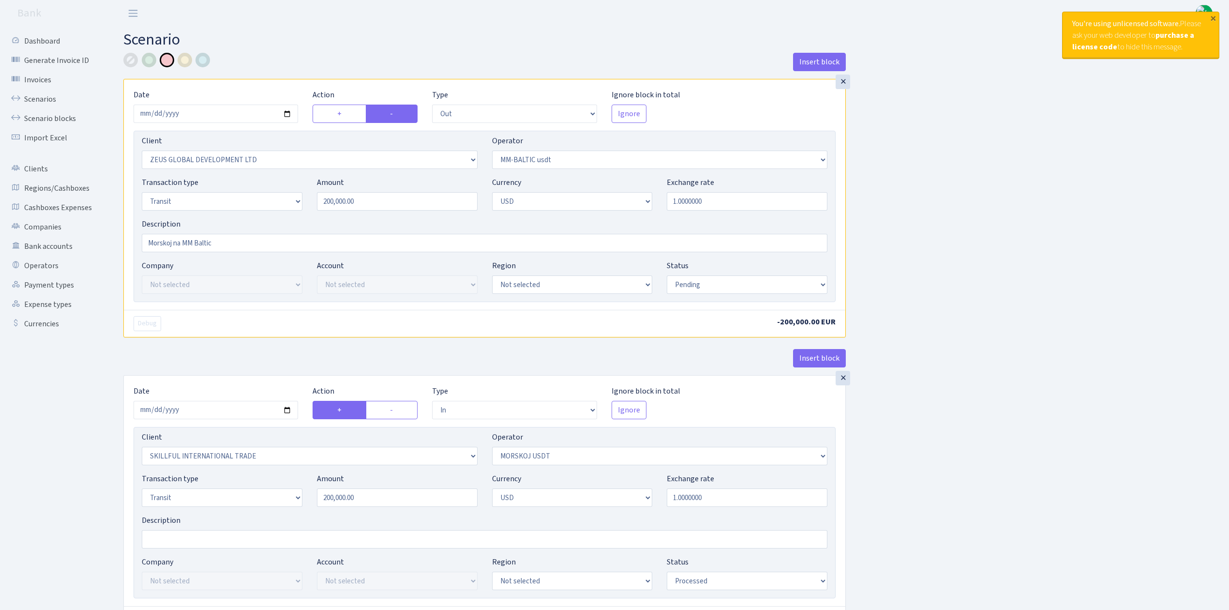
select select "out"
select select "1276"
select select "459"
select select "5"
select select "2"
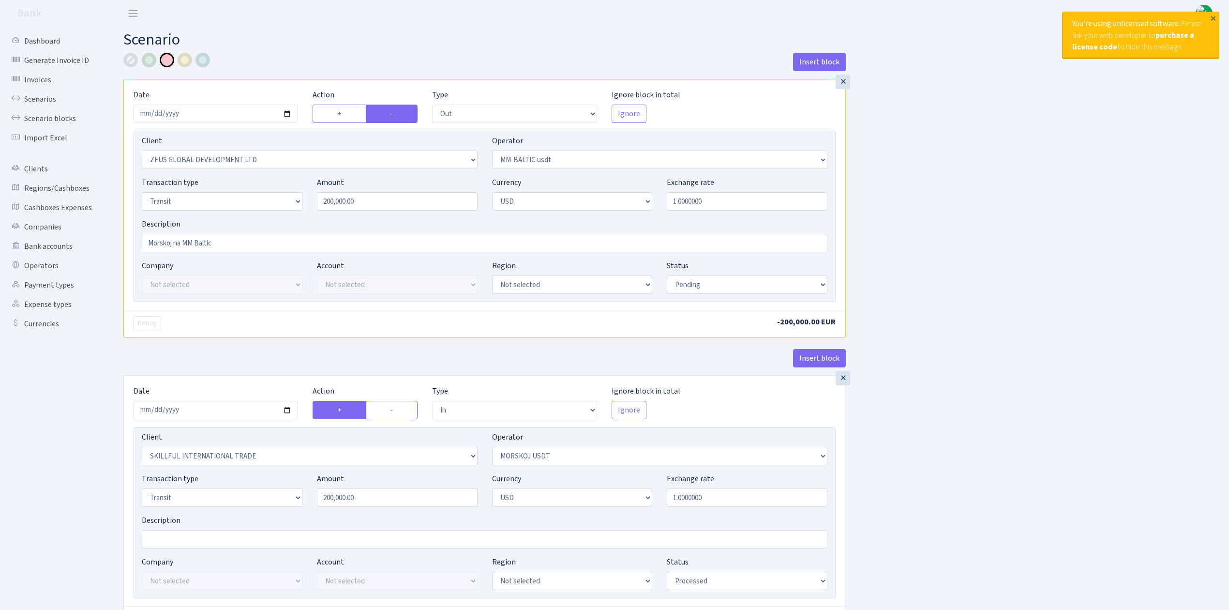
select select "pending"
select select "in"
select select "2655"
select select "324"
select select "5"
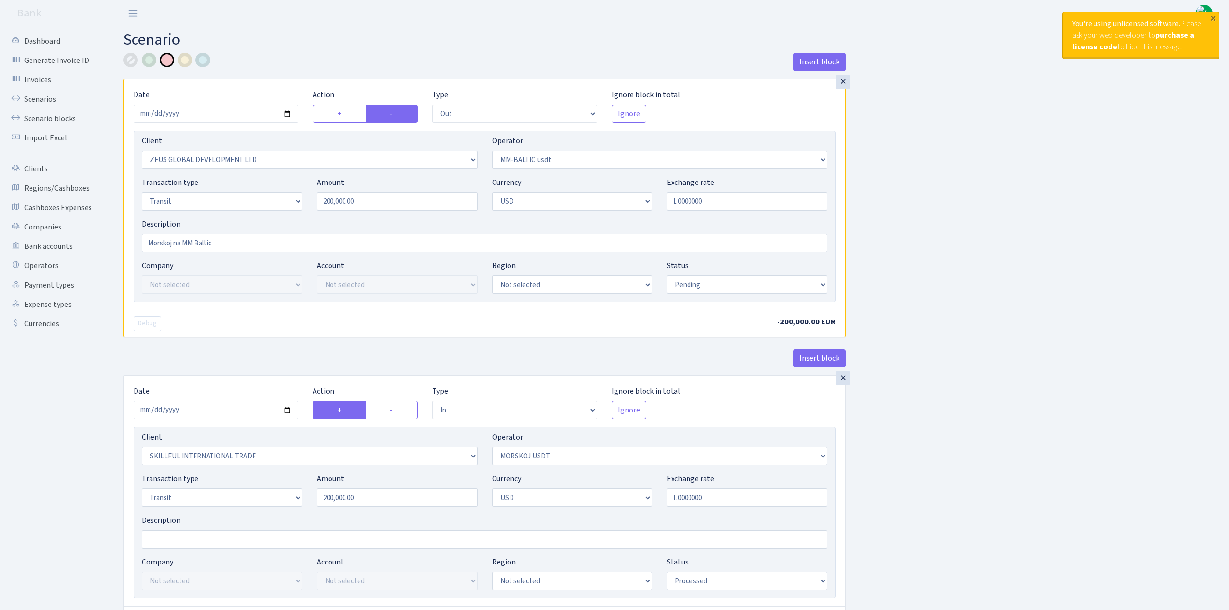
select select "2"
select select "processed"
select select "commission"
select select "324"
select select "processed"
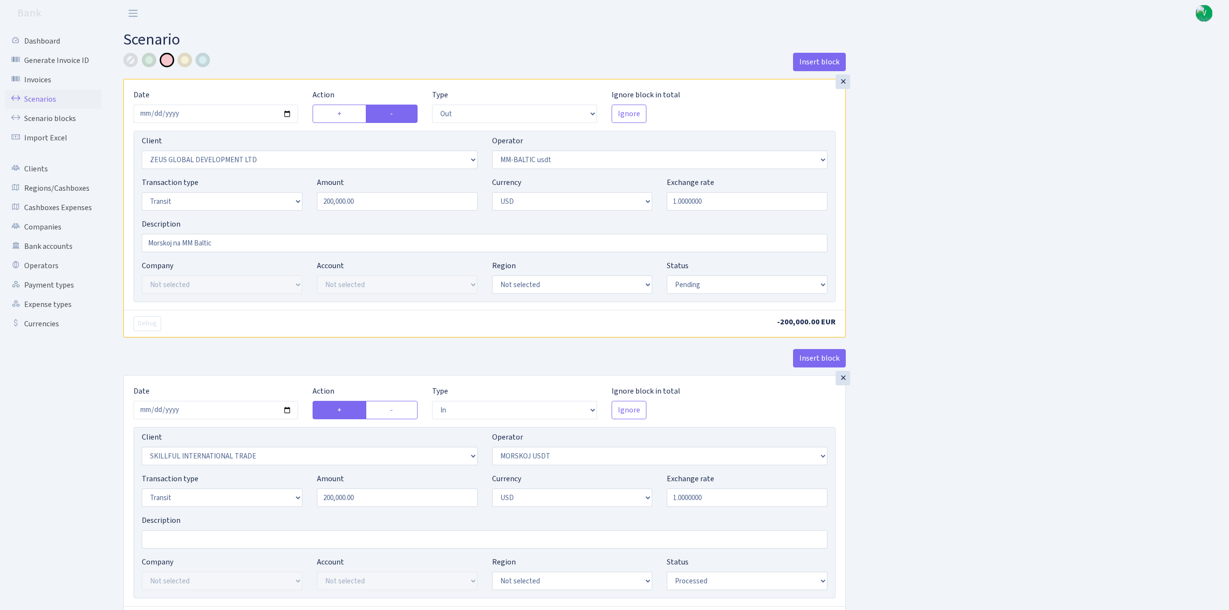
click at [49, 99] on link "Scenarios" at bounding box center [53, 99] width 97 height 19
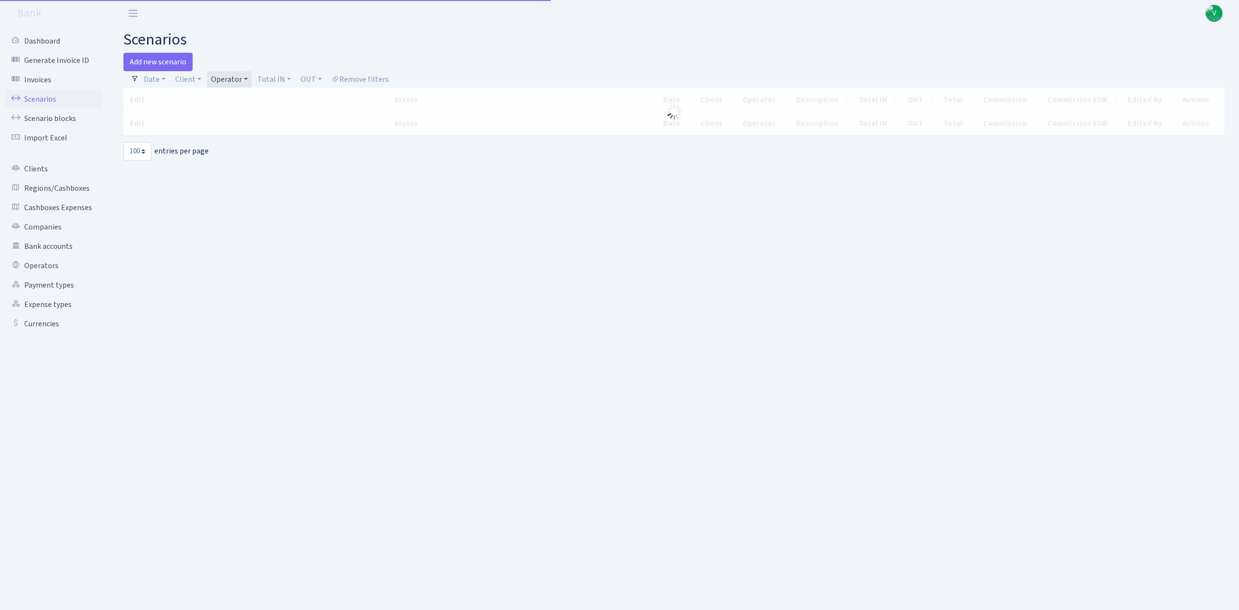
select select "100"
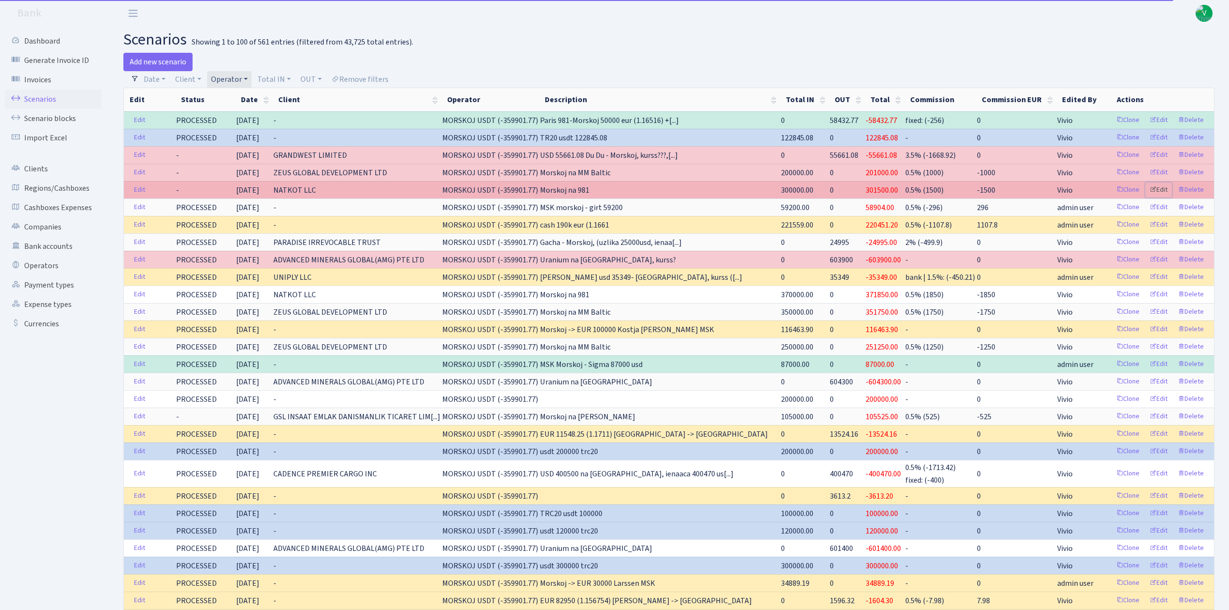
click at [1167, 189] on link "Edit" at bounding box center [1159, 189] width 27 height 15
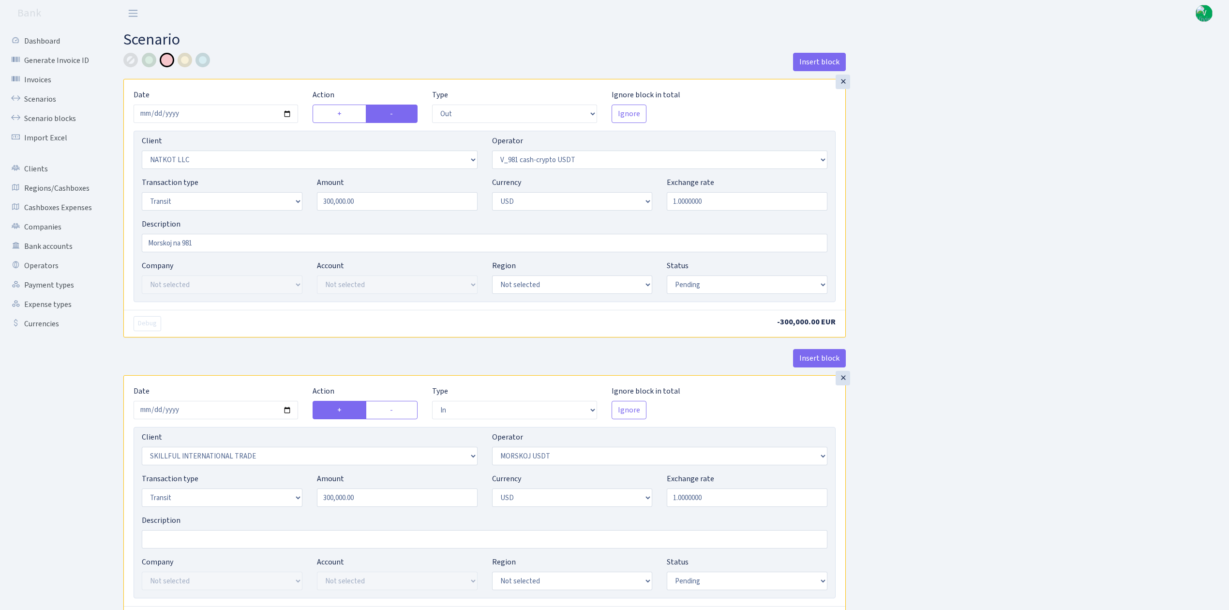
select select "out"
select select "3321"
select select "435"
select select "5"
select select "2"
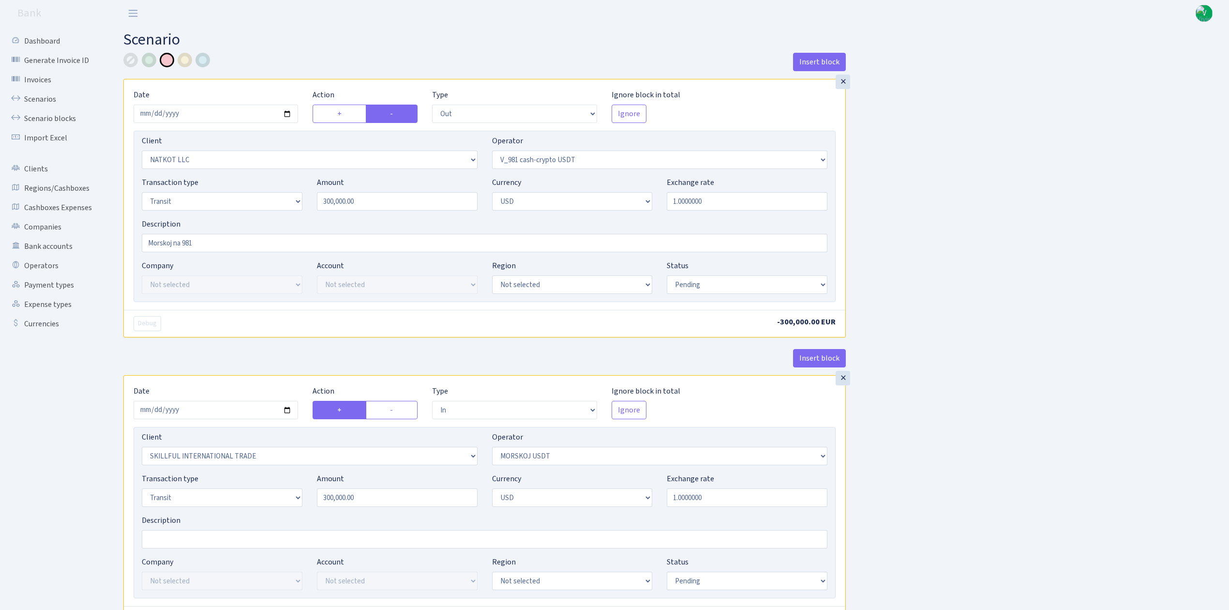
select select "pending"
select select "in"
select select "2655"
select select "324"
select select "5"
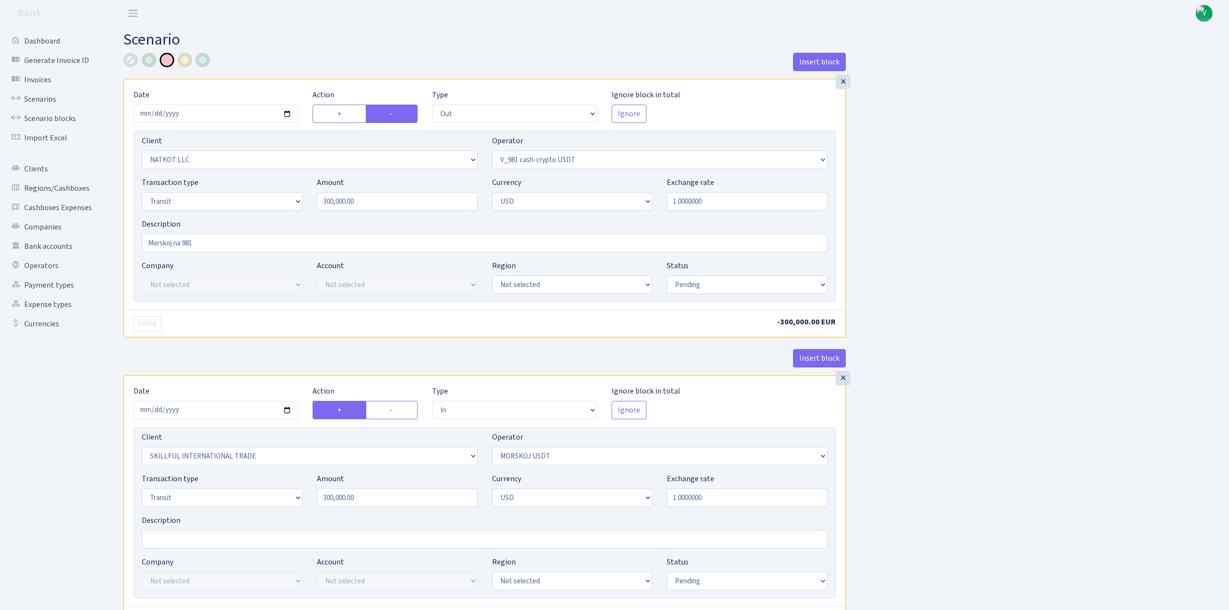
select select "2"
select select "pending"
select select "commission"
select select "324"
select select "pending"
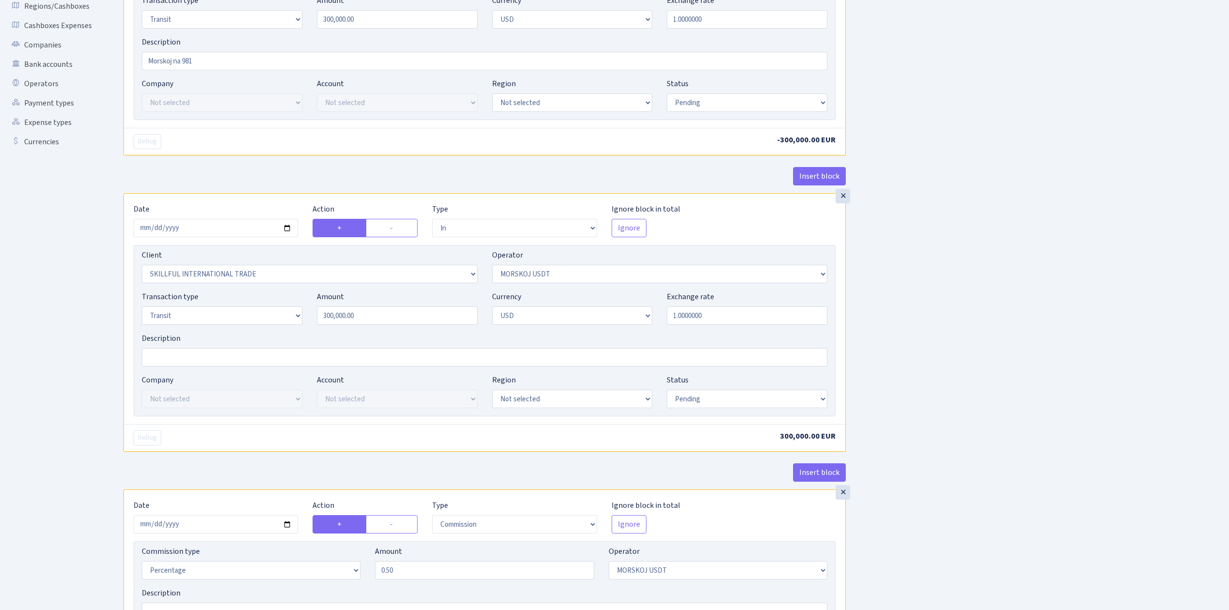
scroll to position [322, 0]
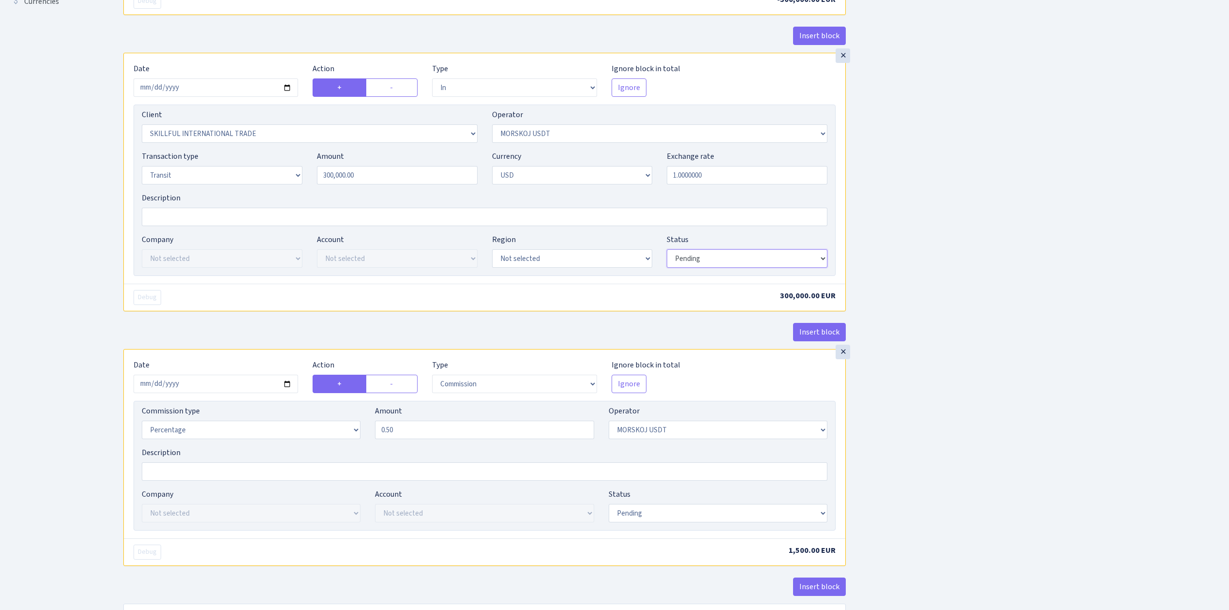
click at [706, 258] on select "Draft Pending Later Never Processed" at bounding box center [747, 258] width 161 height 18
select select "processed"
click at [667, 252] on select "Draft Pending Later Never Processed" at bounding box center [747, 258] width 161 height 18
click at [651, 519] on select "Draft Pending Later Never Processed" at bounding box center [718, 513] width 219 height 18
select select "processed"
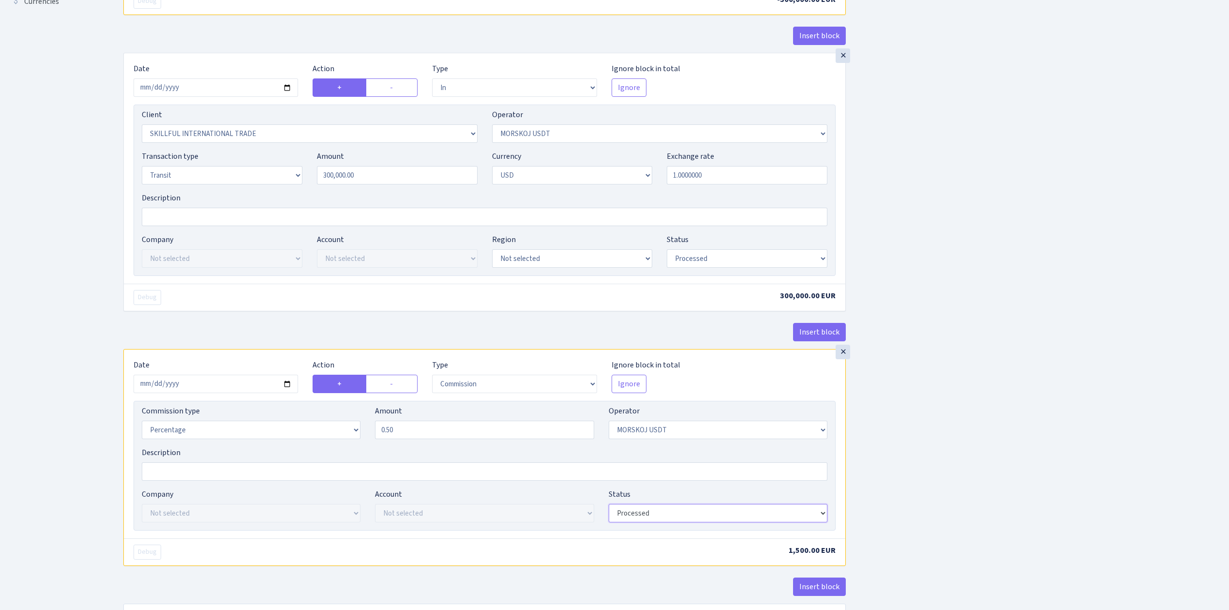
click at [609, 508] on select "Draft Pending Later Never Processed" at bounding box center [718, 513] width 219 height 18
click at [906, 531] on div "Insert block × Date 2025-09-01 Action + - Type --- In Out Commission Field requ…" at bounding box center [669, 188] width 1106 height 917
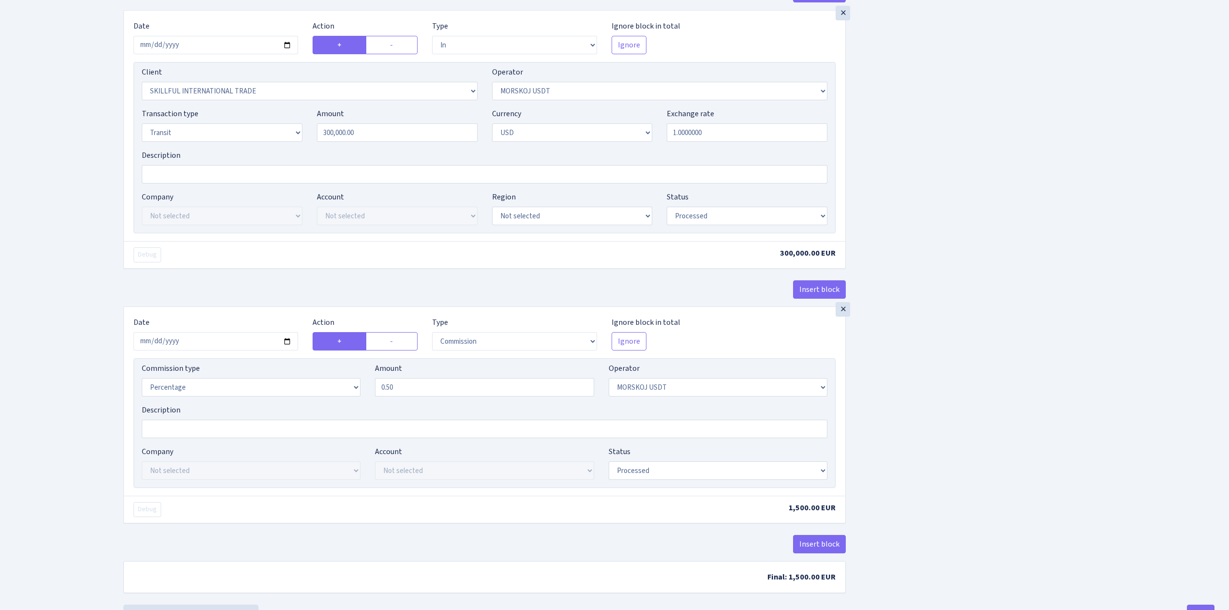
scroll to position [409, 0]
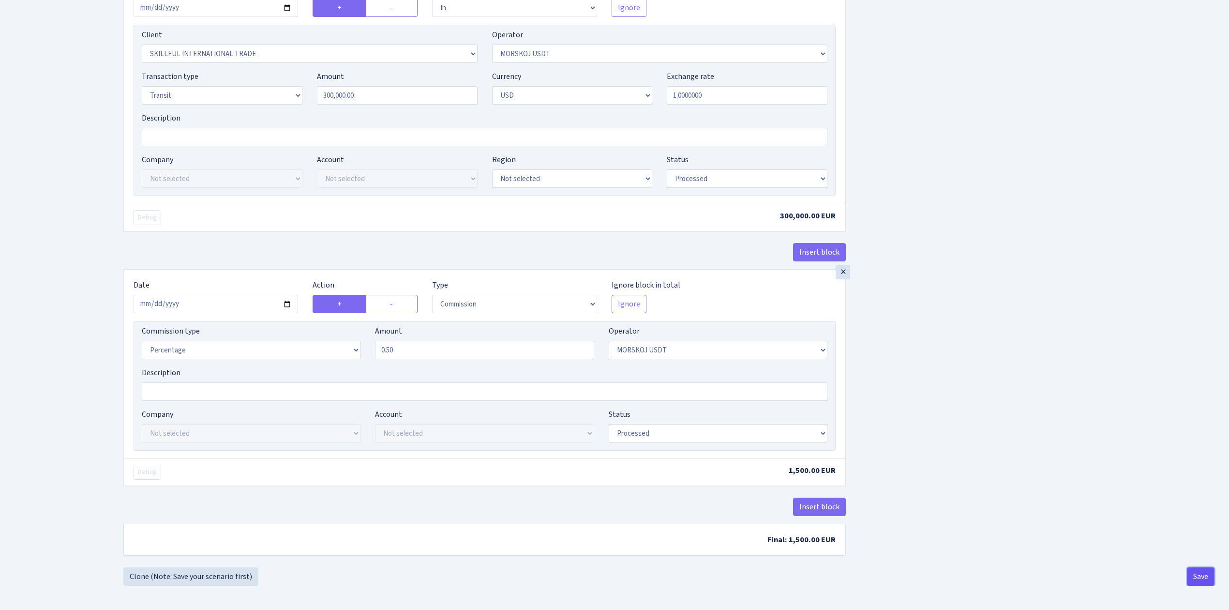
click at [1213, 579] on button "Save" at bounding box center [1201, 576] width 28 height 18
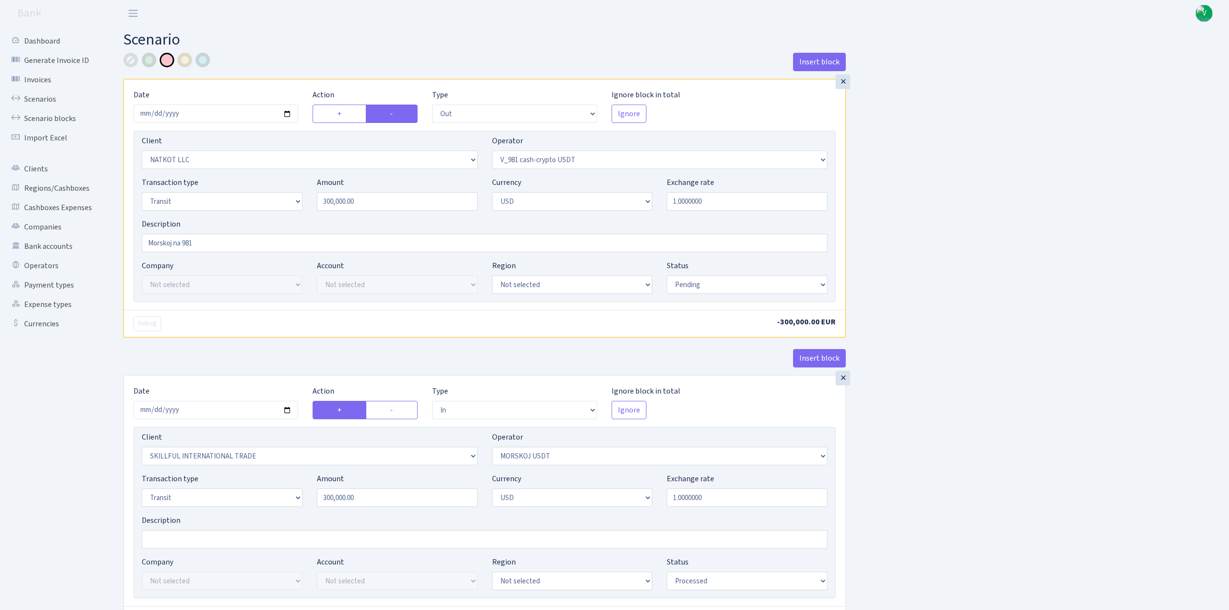
select select "out"
select select "3321"
select select "435"
select select "5"
select select "2"
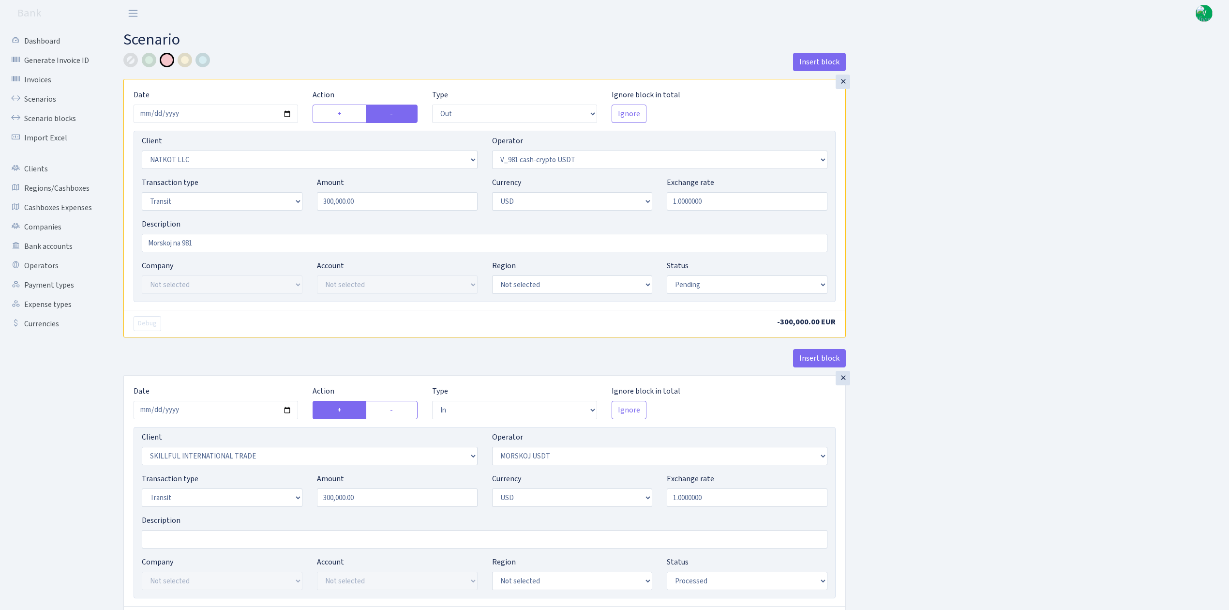
select select "pending"
select select "in"
select select "2655"
select select "324"
select select "5"
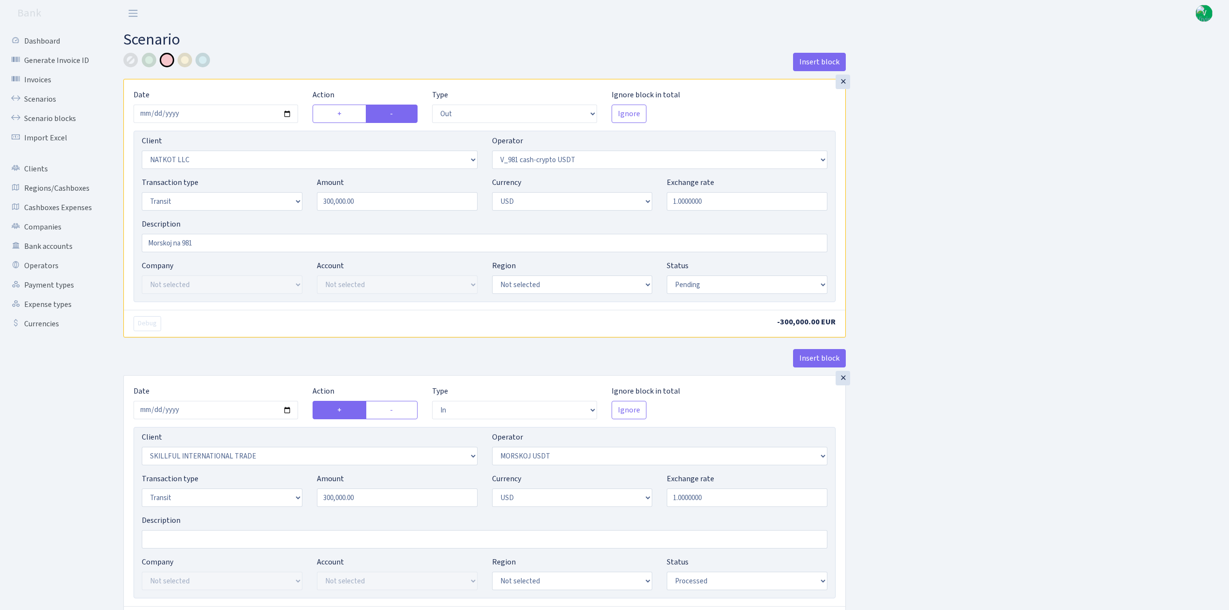
select select "2"
select select "processed"
select select "commission"
select select "324"
select select "processed"
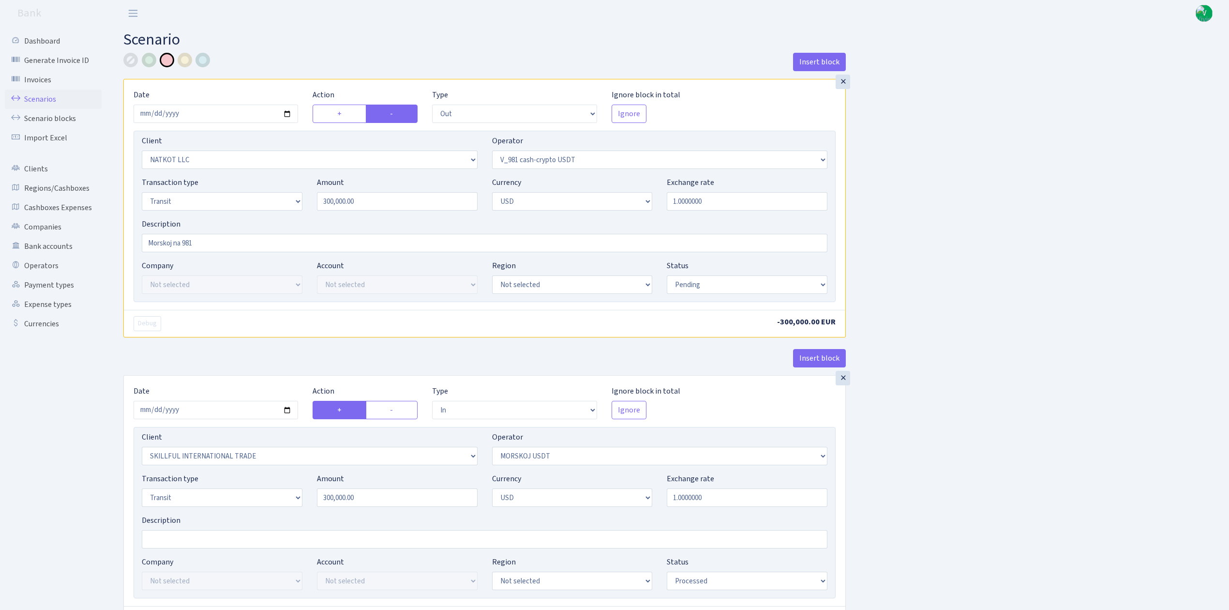
click at [47, 93] on link "Scenarios" at bounding box center [53, 99] width 97 height 19
click at [953, 312] on div "Insert block × Date 2025-09-01 Action + - Type --- In Out Commission Field requ…" at bounding box center [669, 511] width 1106 height 917
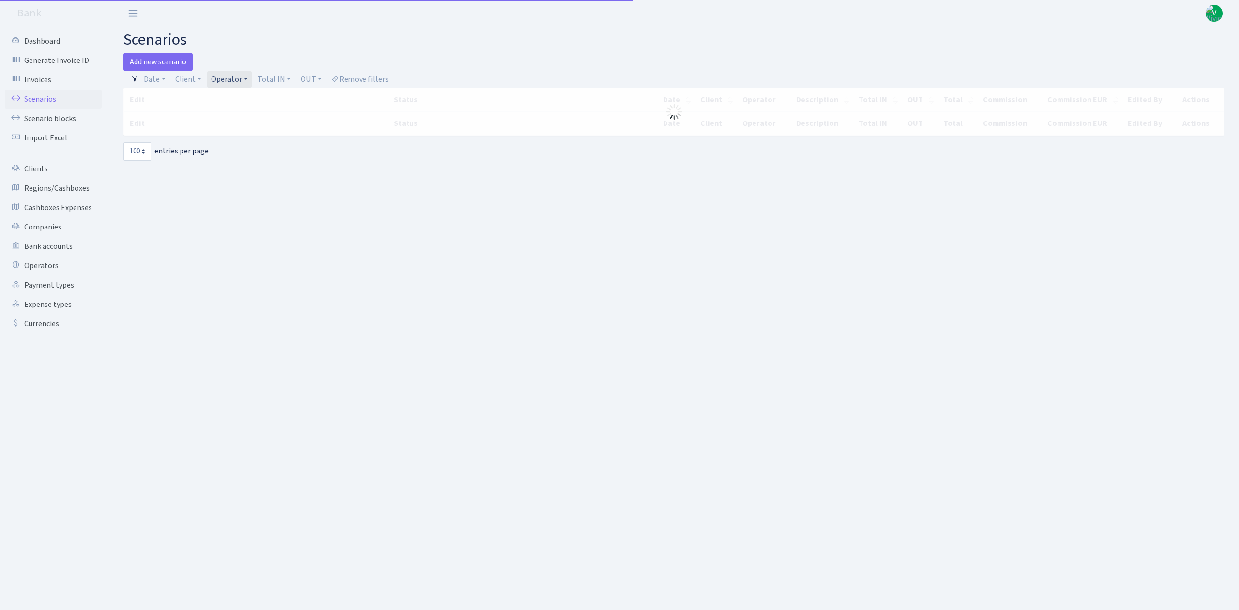
select select "100"
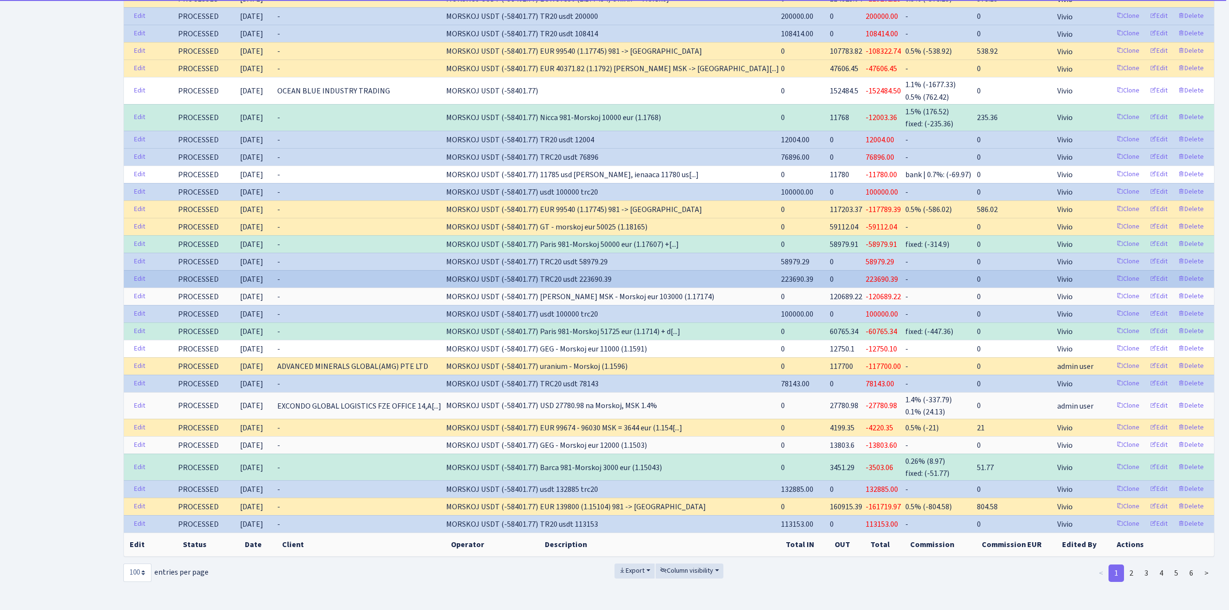
scroll to position [1453, 0]
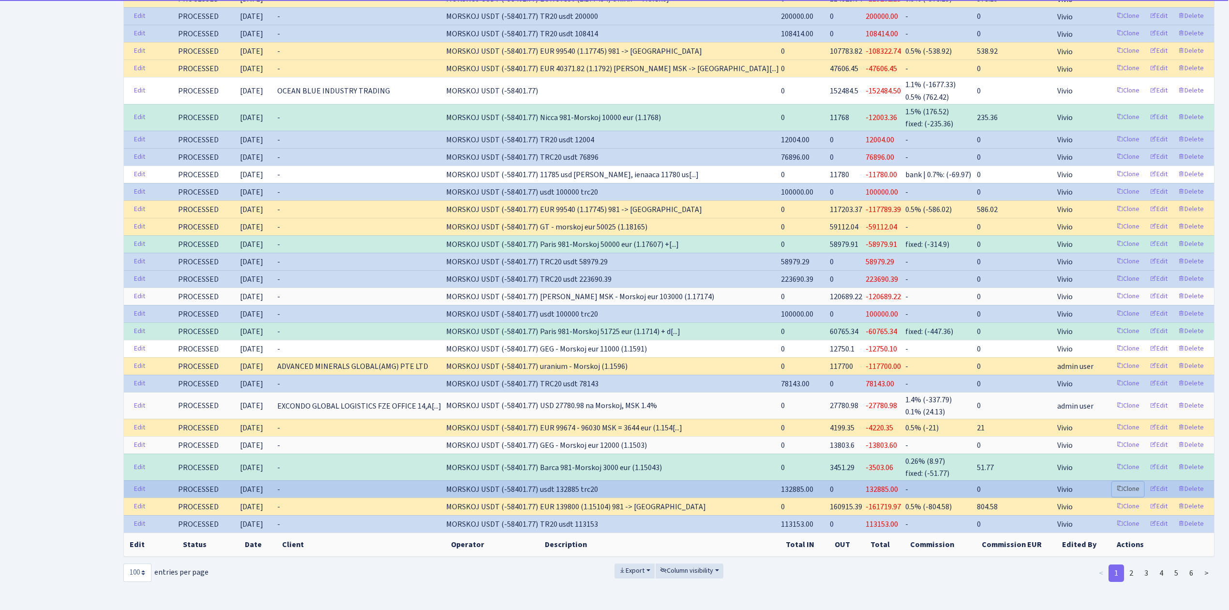
click at [1125, 482] on link "Clone" at bounding box center [1128, 489] width 32 height 15
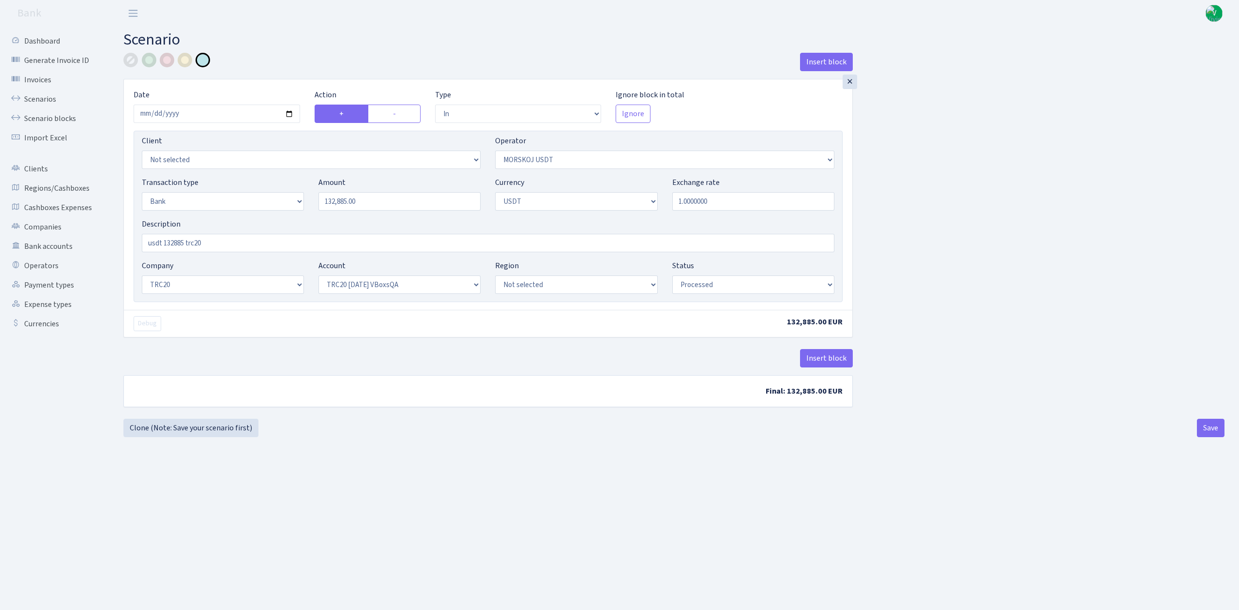
select select "in"
select select "324"
select select "2"
select select "6"
select select "20"
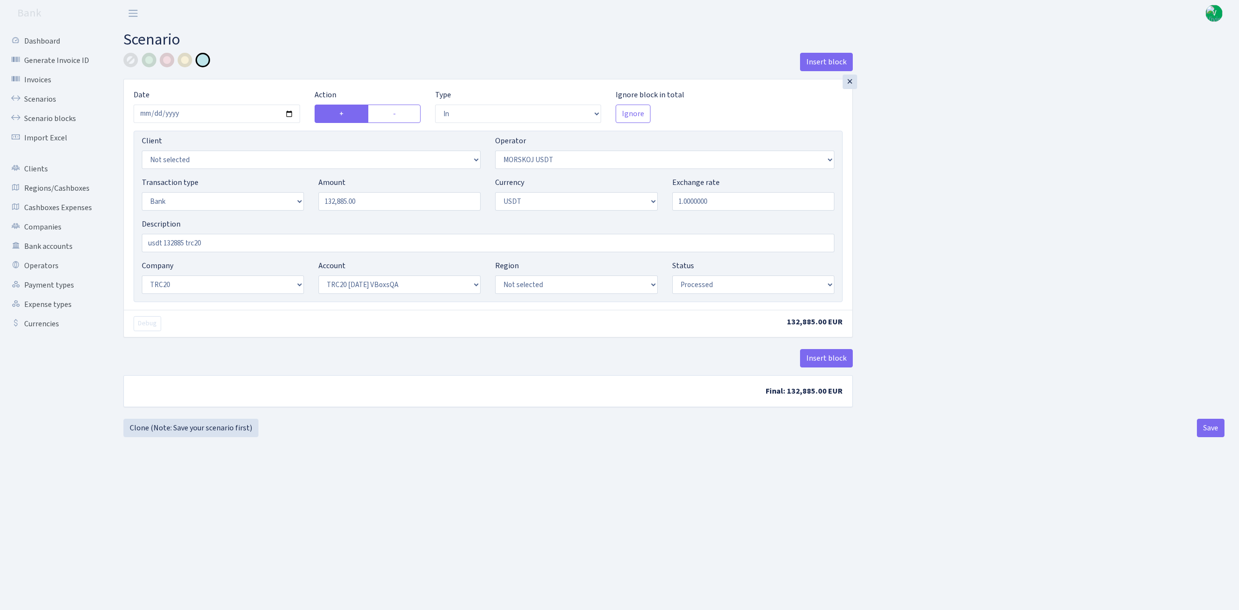
select select "57"
select select "processed"
click at [288, 115] on input "2025-06-18" at bounding box center [217, 114] width 167 height 18
type input "[DATE]"
click at [373, 198] on input "132885.00" at bounding box center [399, 201] width 162 height 18
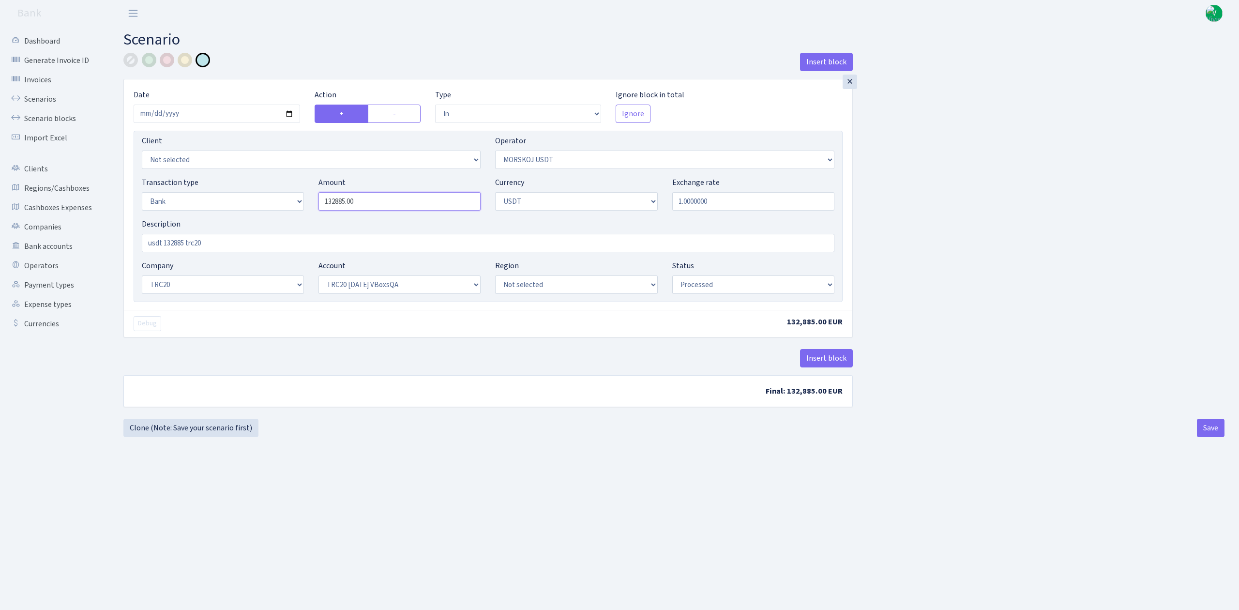
drag, startPoint x: 377, startPoint y: 200, endPoint x: 264, endPoint y: 199, distance: 112.3
click at [269, 200] on div "Transaction type Not selected 981 ELF FISH crypto GIRT IVO dekl MM-BALTIC eur U…" at bounding box center [488, 198] width 707 height 42
type input "58,433.00"
click at [467, 514] on main "Scenario Insert block × Date 2025-09-03 Action + - Type --- In Out Commission F…" at bounding box center [674, 306] width 1130 height 559
click at [342, 288] on select "Not selected TRC20 2024.08.01 S8dYrDY TRC20 2024.09.12 KEMg2gdc TRC20 2024.10.1…" at bounding box center [399, 284] width 162 height 18
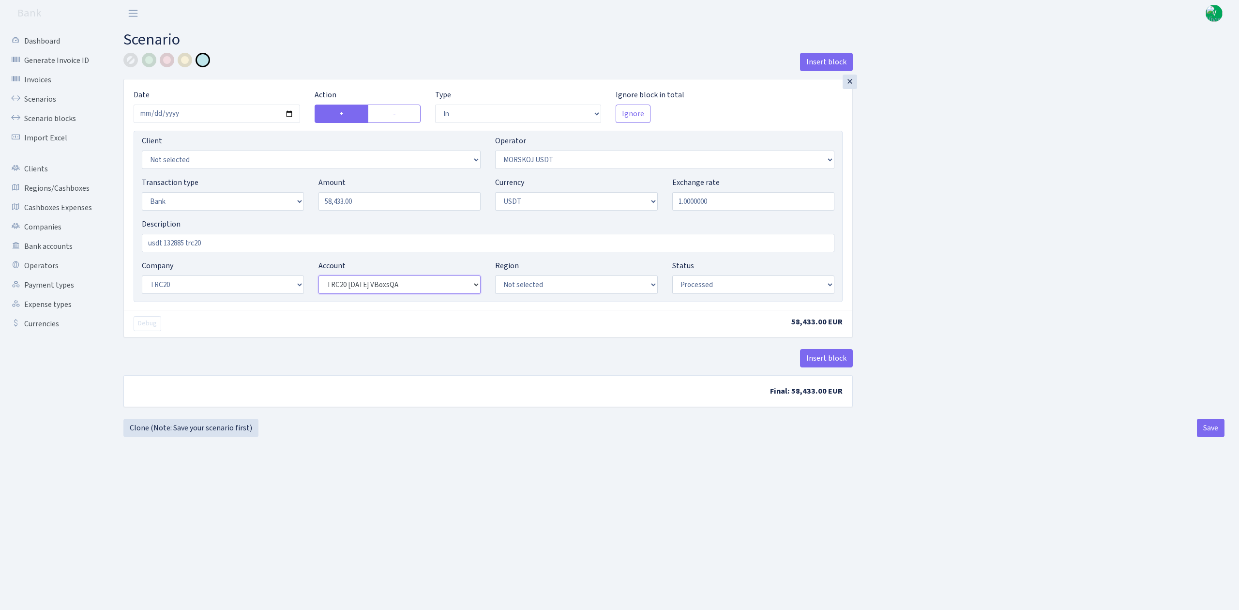
select select "61"
click at [318, 276] on select "Not selected TRC20 2024.08.01 S8dYrDY TRC20 2024.09.12 KEMg2gdc TRC20 2024.10.1…" at bounding box center [399, 284] width 162 height 18
click at [184, 242] on input "usdt 132885 trc20" at bounding box center [488, 243] width 693 height 18
type input "usdt 58433 trc20"
click at [579, 494] on main "Scenario Insert block × Date 2025-09-03 Action + - Type --- In Out Commission F…" at bounding box center [674, 306] width 1130 height 559
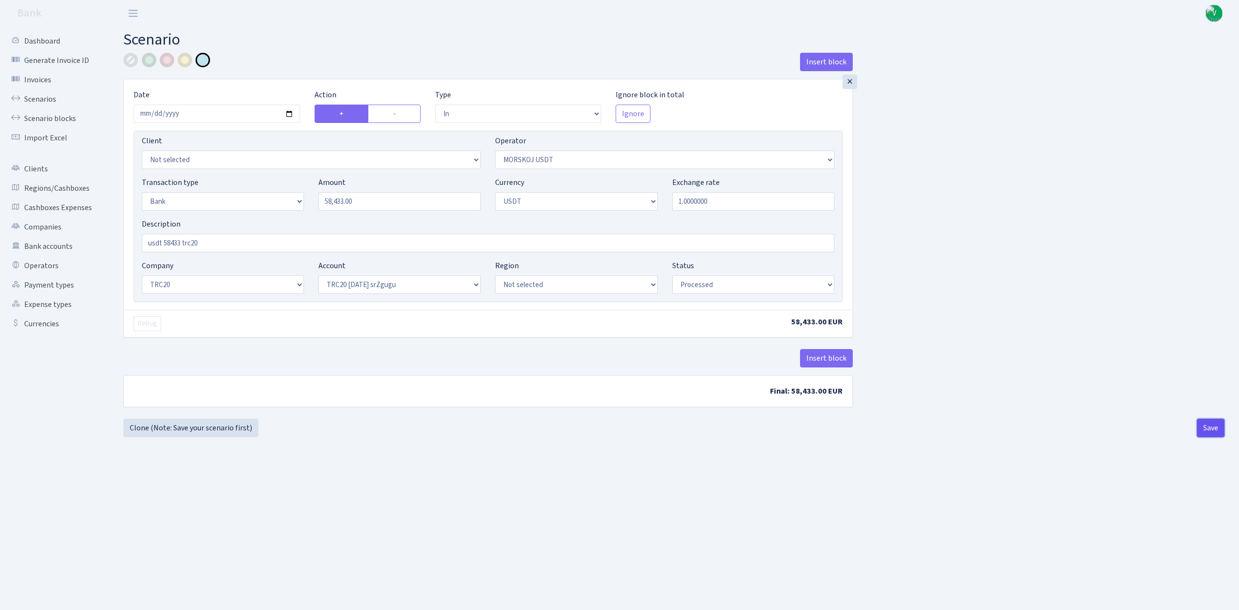
click at [1203, 428] on button "Save" at bounding box center [1211, 428] width 28 height 18
select select "in"
select select "324"
select select "2"
select select "6"
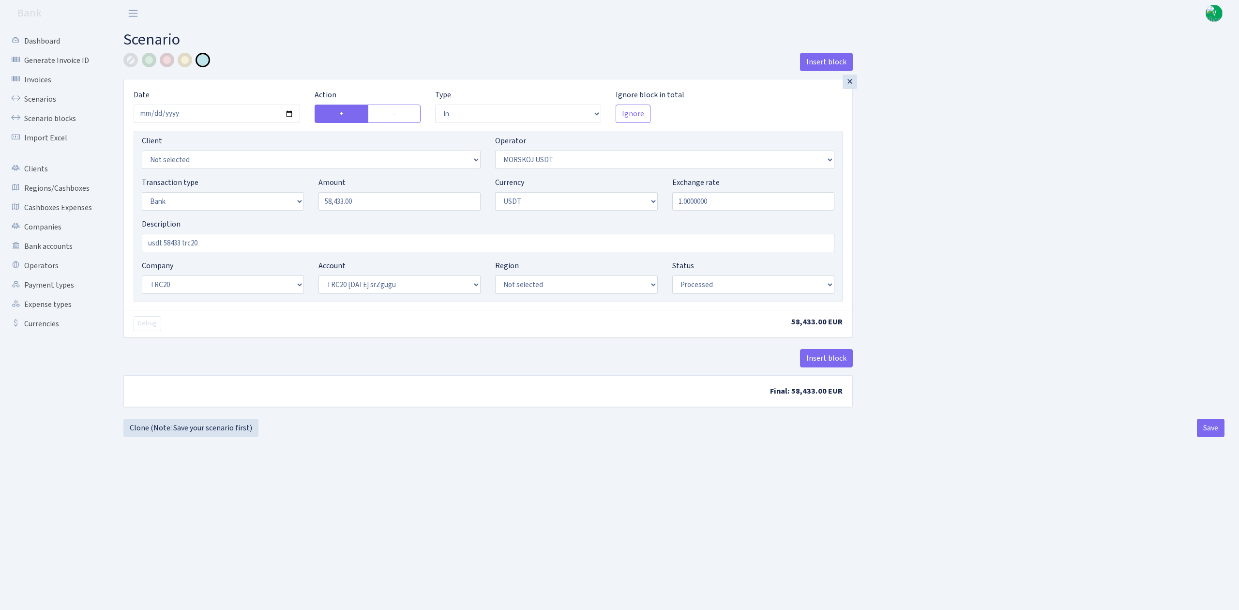
select select "20"
select select "61"
select select "processed"
click at [45, 98] on link "Scenarios" at bounding box center [53, 99] width 97 height 19
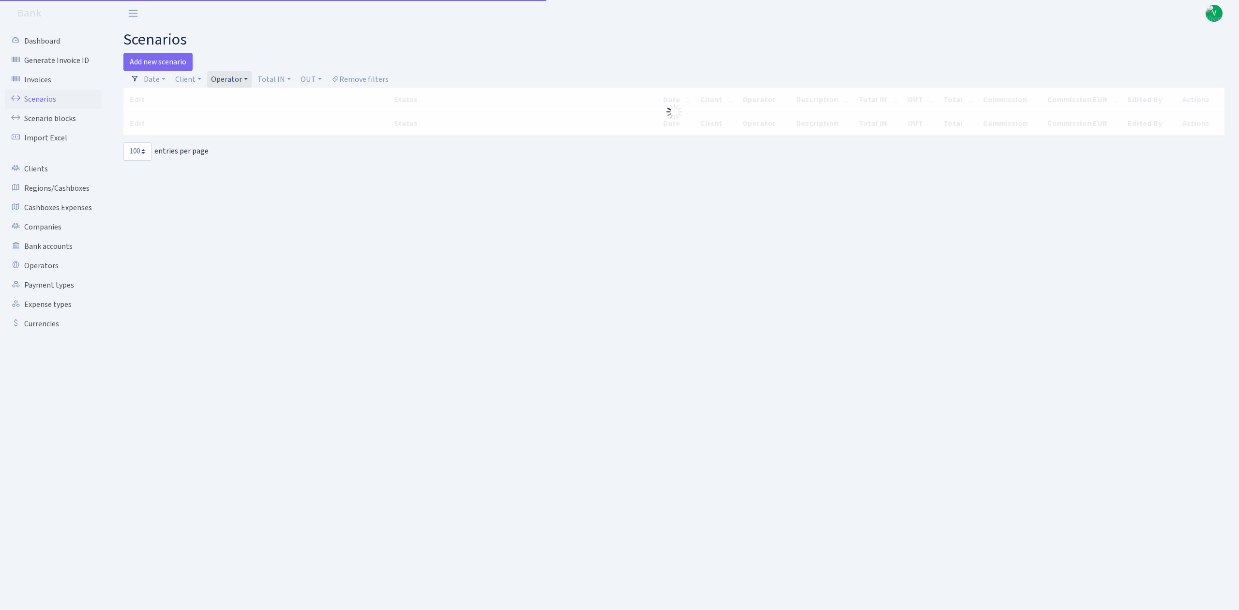
select select "100"
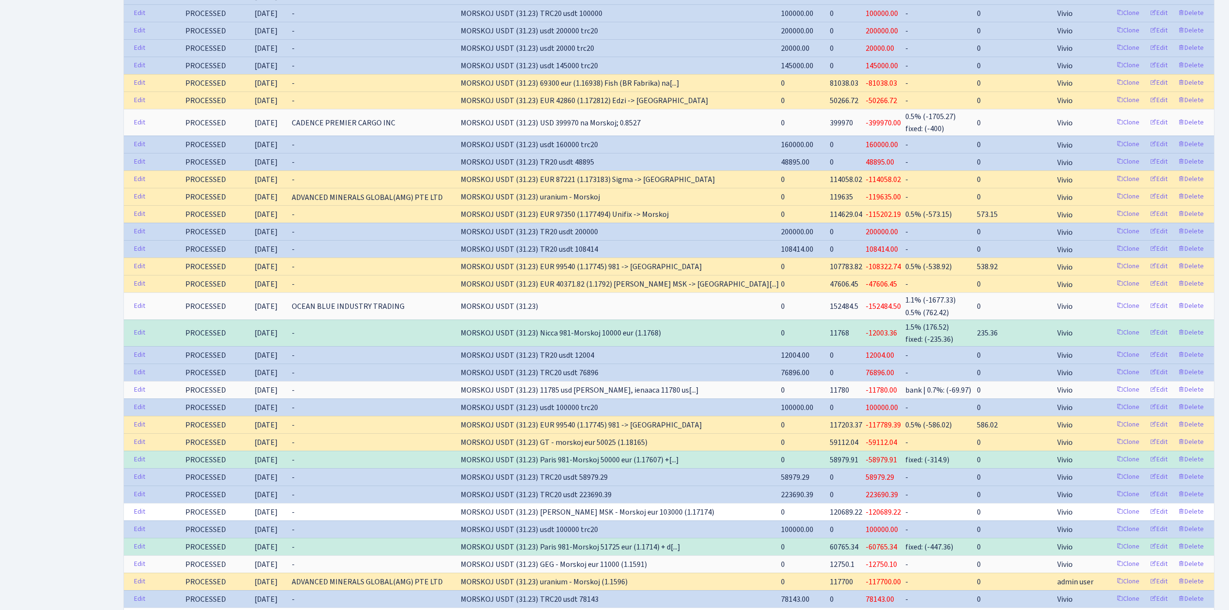
scroll to position [1453, 0]
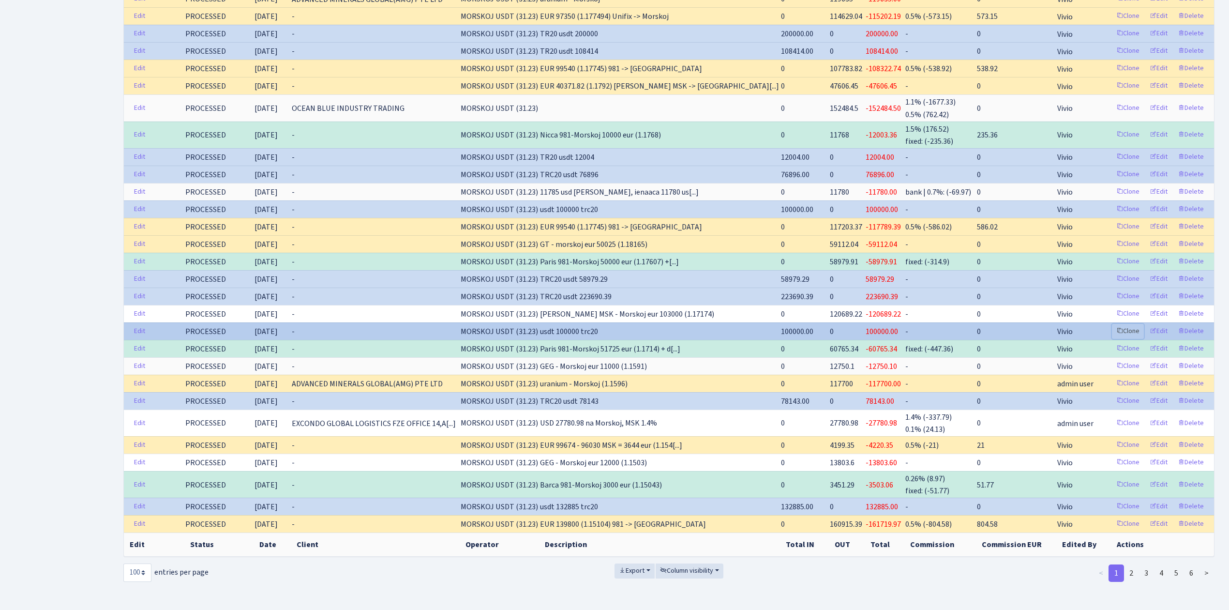
click at [1129, 324] on link "Clone" at bounding box center [1128, 331] width 32 height 15
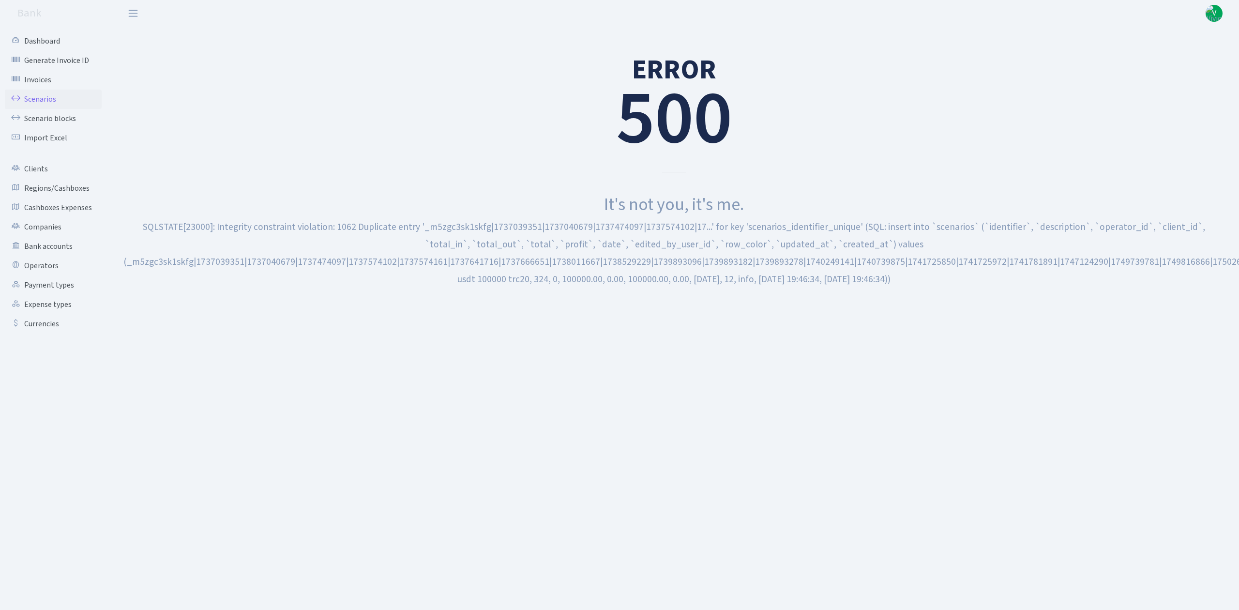
click at [51, 94] on link "Scenarios" at bounding box center [53, 99] width 97 height 19
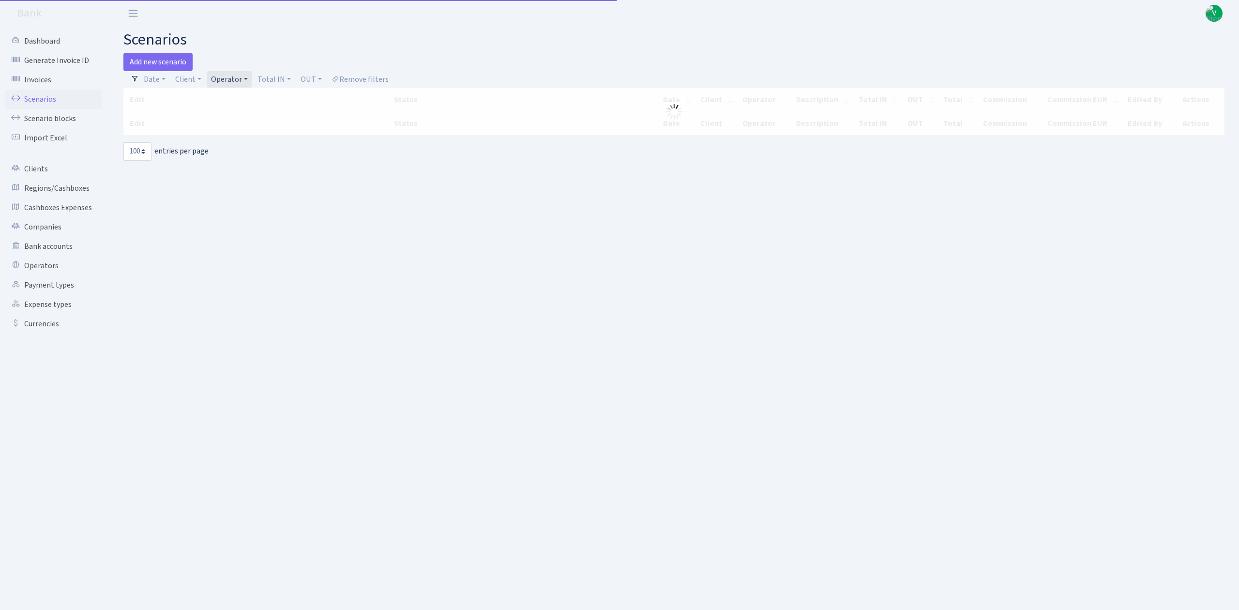
select select "100"
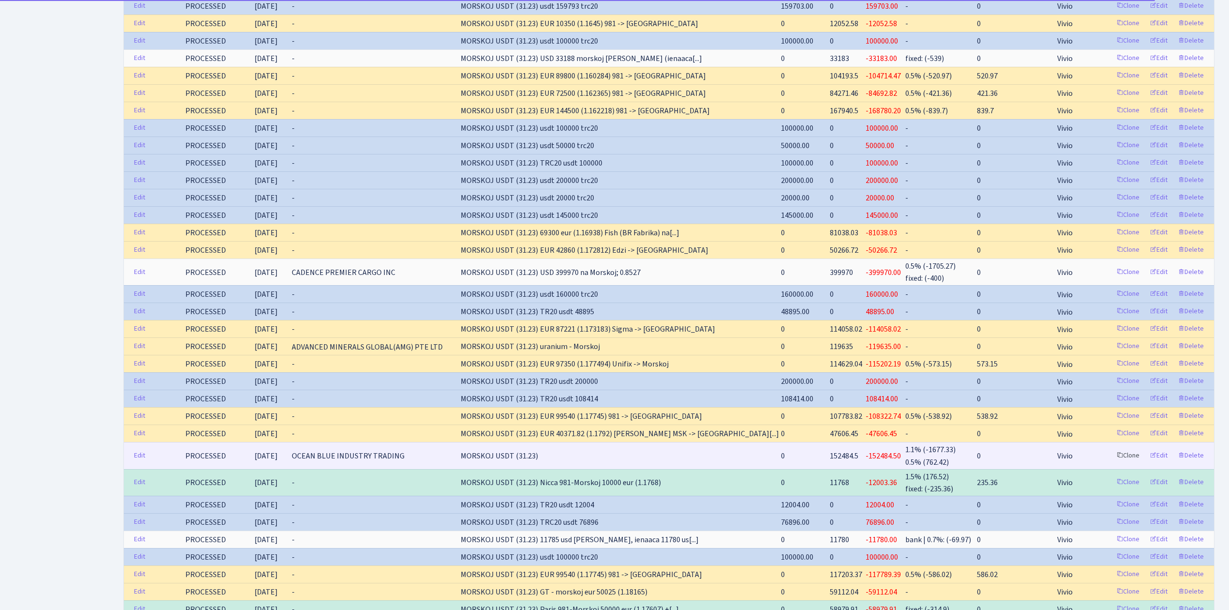
scroll to position [1453, 0]
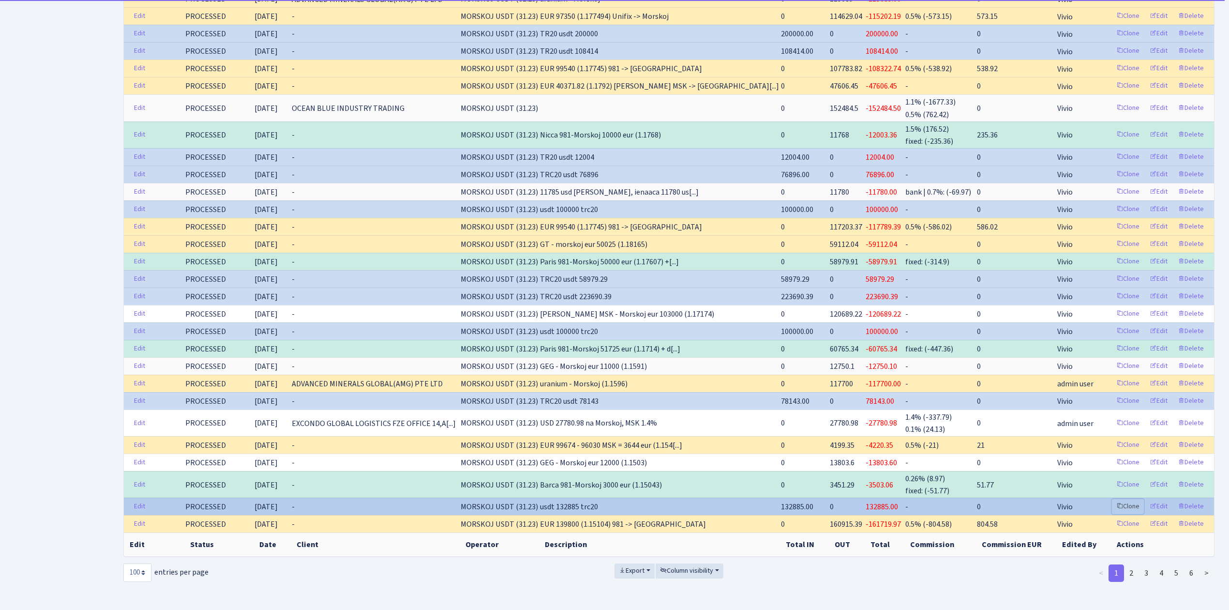
click at [1135, 499] on link "Clone" at bounding box center [1128, 506] width 32 height 15
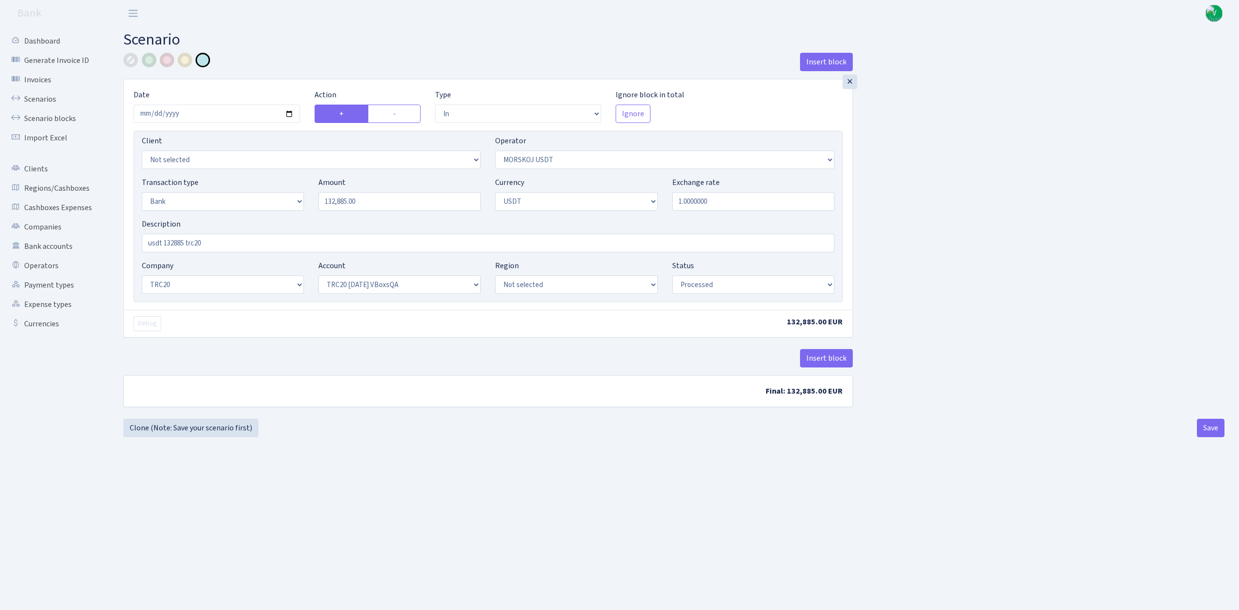
select select "in"
select select "324"
select select "2"
select select "6"
select select "20"
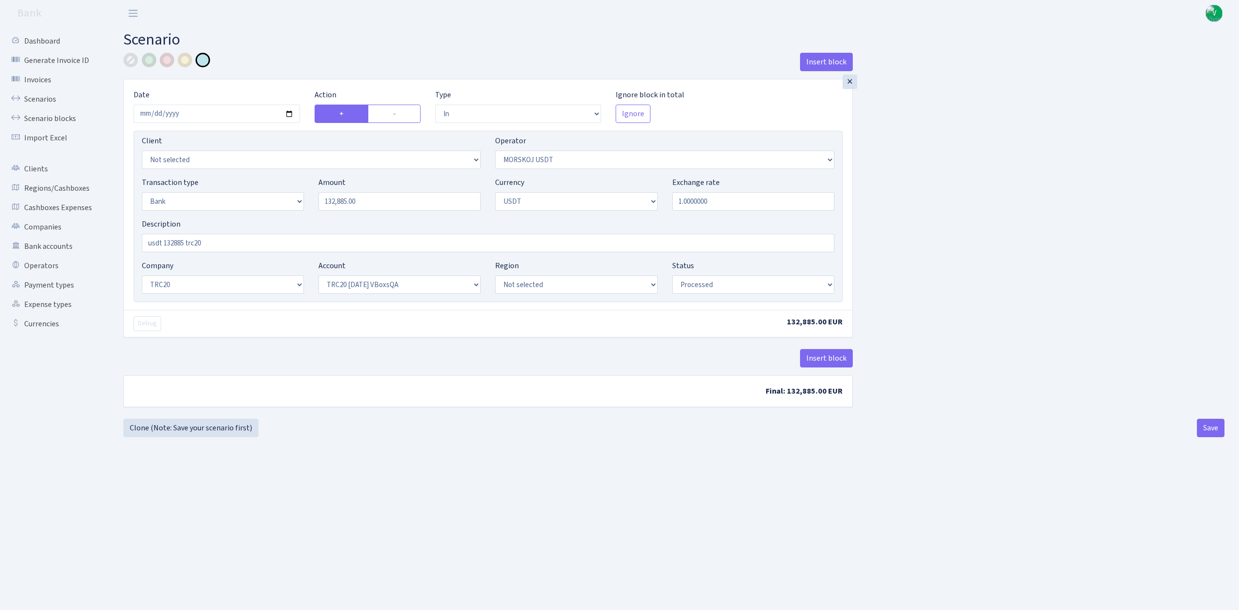
select select "57"
select select "processed"
click at [287, 115] on input "2025-06-18" at bounding box center [217, 114] width 167 height 18
type input "[DATE]"
click at [350, 203] on input "132885.00" at bounding box center [399, 201] width 162 height 18
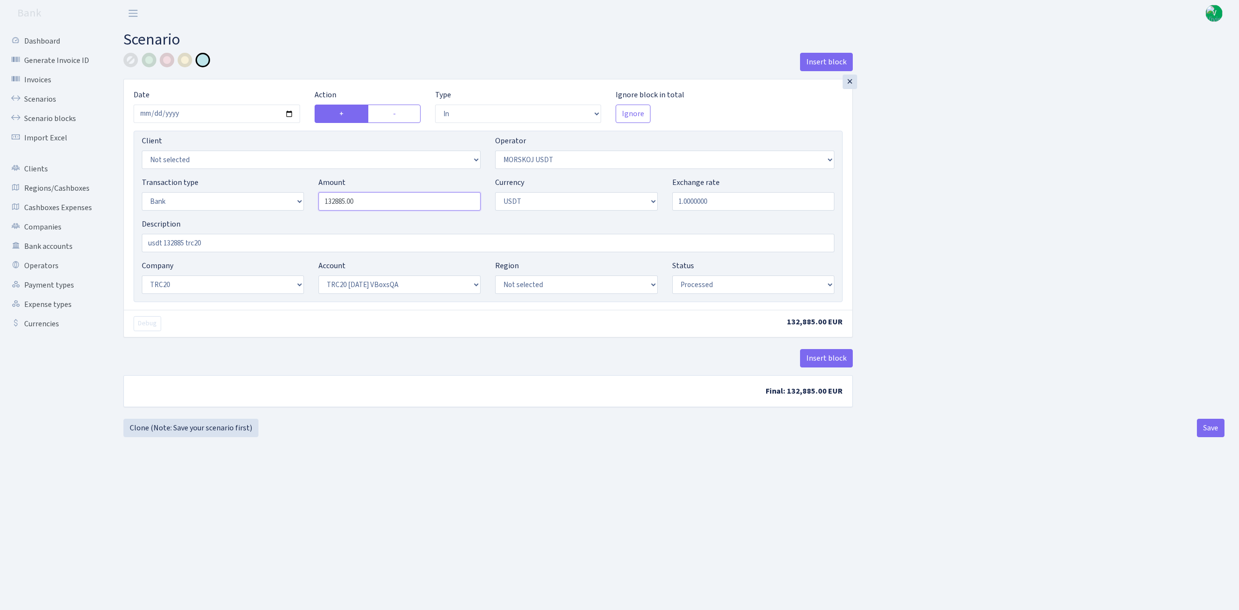
drag, startPoint x: 372, startPoint y: 201, endPoint x: 292, endPoint y: 190, distance: 80.2
click at [292, 190] on div "Transaction type Not selected 981 ELF FISH crypto GIRT IVO dekl MM-BALTIC eur U…" at bounding box center [488, 198] width 707 height 42
type input "117,072.00"
click at [358, 462] on main "Scenario Insert block × Date 2025-09-03 Action + - Type --- In Out Commission F…" at bounding box center [674, 306] width 1130 height 559
drag, startPoint x: 164, startPoint y: 242, endPoint x: 184, endPoint y: 242, distance: 20.3
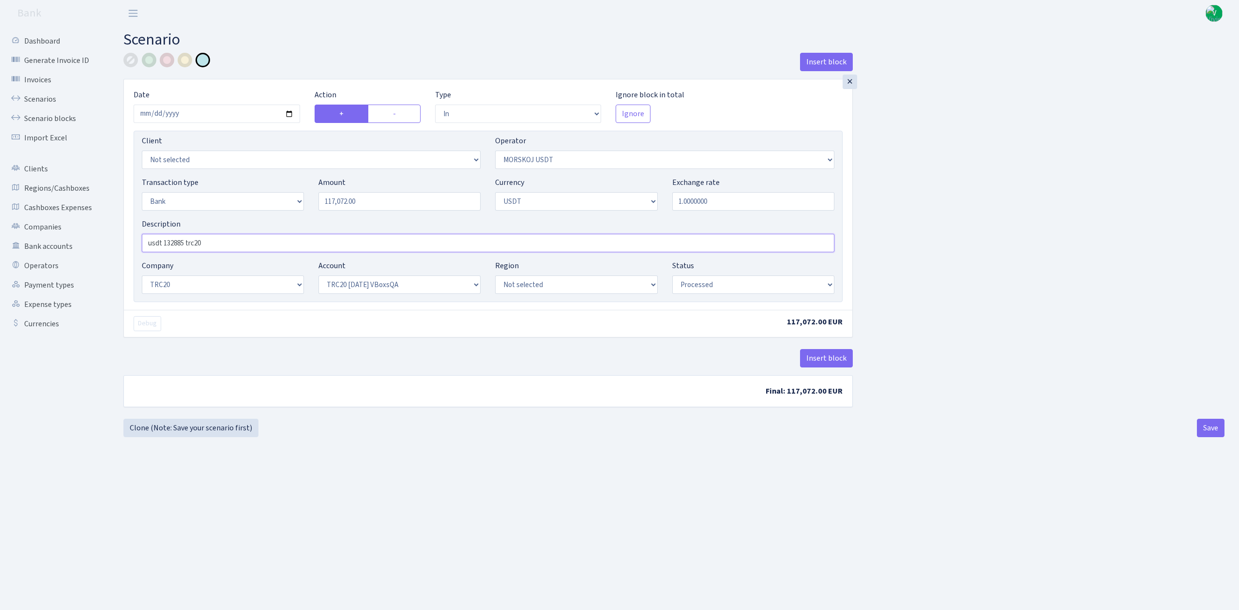
click at [184, 242] on input "usdt 132885 trc20" at bounding box center [488, 243] width 693 height 18
type input "usdt 117072 trc20"
click at [353, 449] on main "Scenario Insert block × Date 2025-09-03 Action + - Type --- In Out Commission F…" at bounding box center [674, 306] width 1130 height 559
click at [398, 287] on select "Not selected TRC20 [DATE] S8dYrDY TRC20 [DATE] KEMg2gdc TRC20 [DATE] 296zE8ZYy …" at bounding box center [399, 284] width 162 height 18
select select "61"
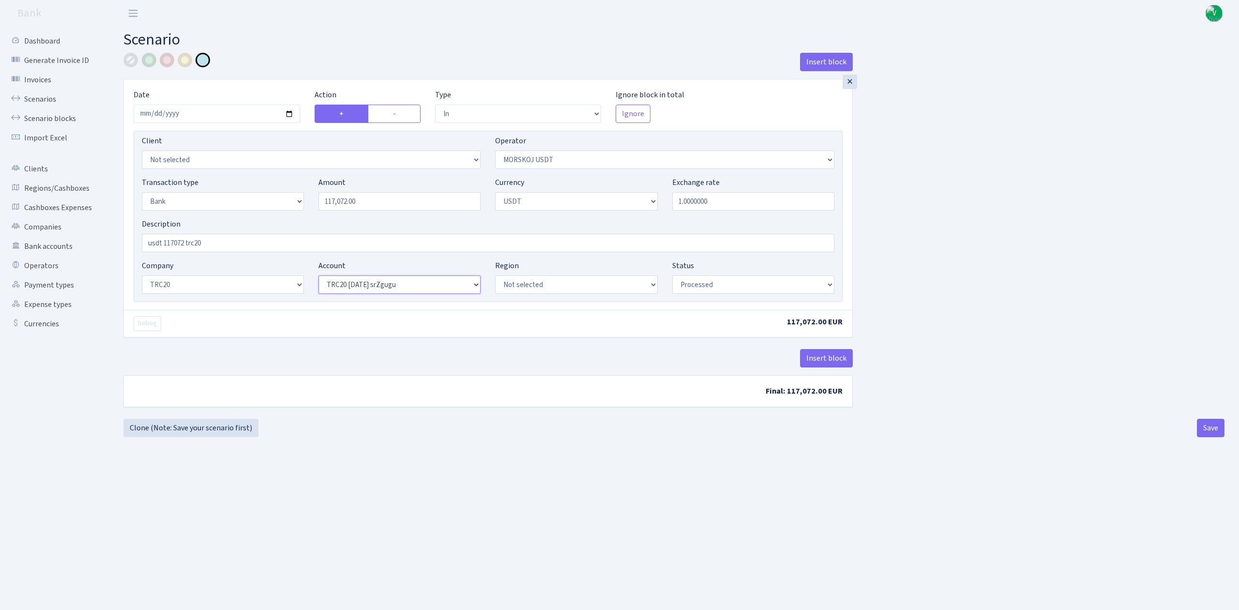
click at [318, 276] on select "Not selected TRC20 [DATE] S8dYrDY TRC20 [DATE] KEMg2gdc TRC20 [DATE] 296zE8ZYy …" at bounding box center [399, 284] width 162 height 18
drag, startPoint x: 645, startPoint y: 463, endPoint x: 651, endPoint y: 466, distance: 6.9
click at [648, 465] on main "Scenario Insert block × Date 2025-09-03 Action + - Type --- In Out Commission F…" at bounding box center [674, 306] width 1130 height 559
click at [1204, 430] on button "Save" at bounding box center [1211, 428] width 28 height 18
select select "in"
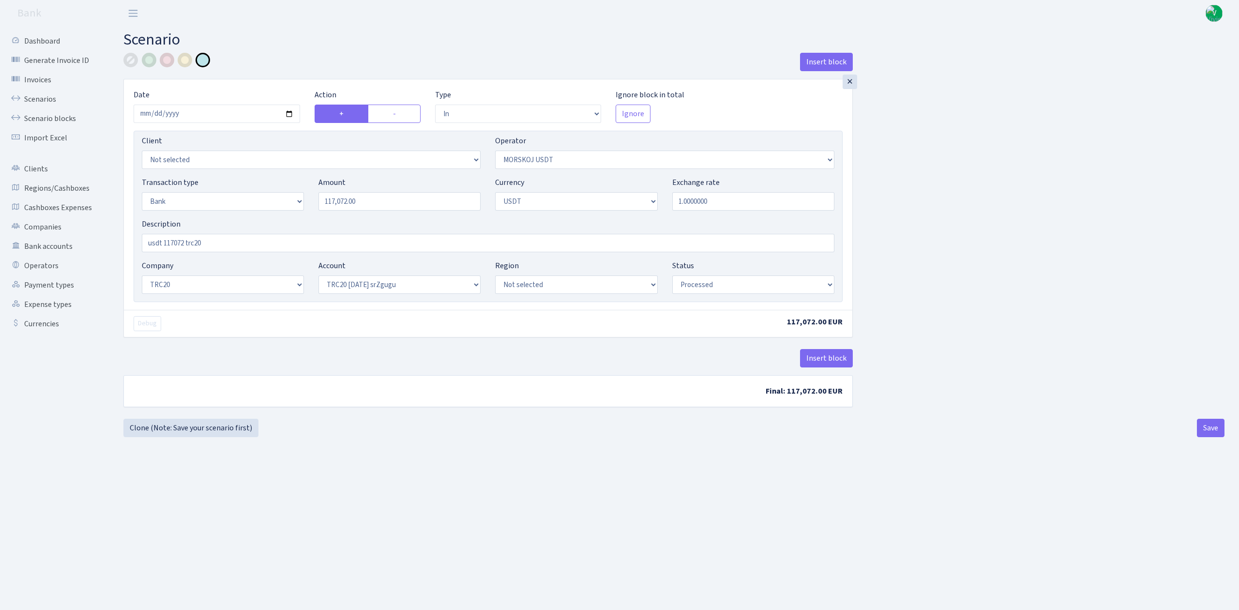
select select "324"
select select "2"
select select "6"
select select "20"
select select "61"
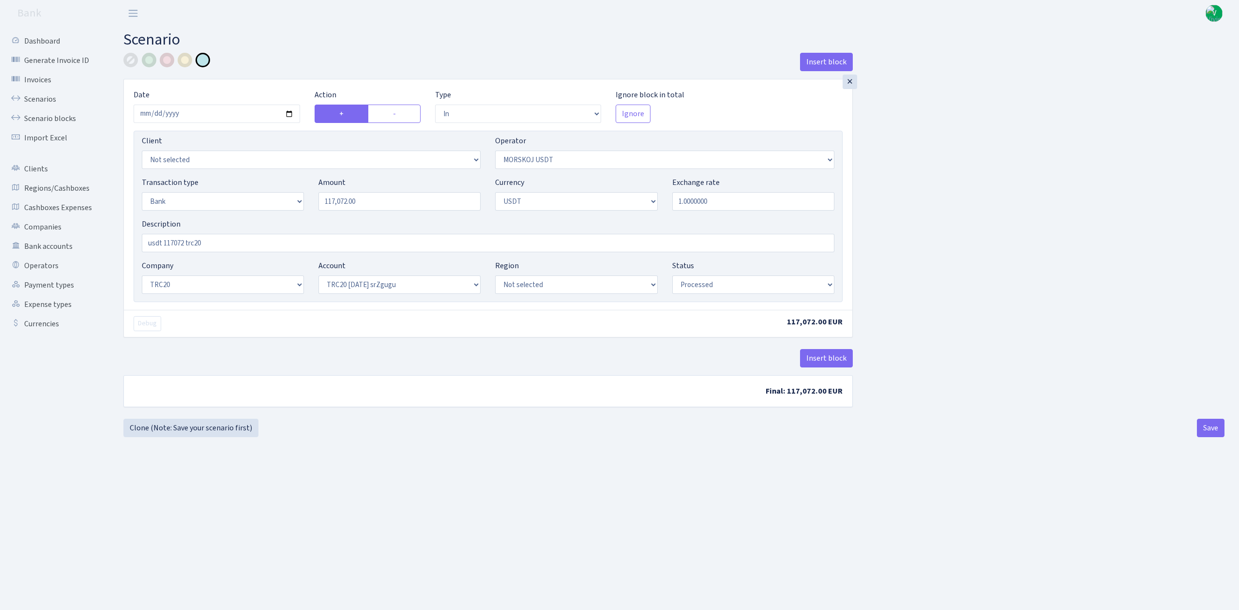
select select "processed"
click at [43, 99] on link "Scenarios" at bounding box center [53, 99] width 97 height 19
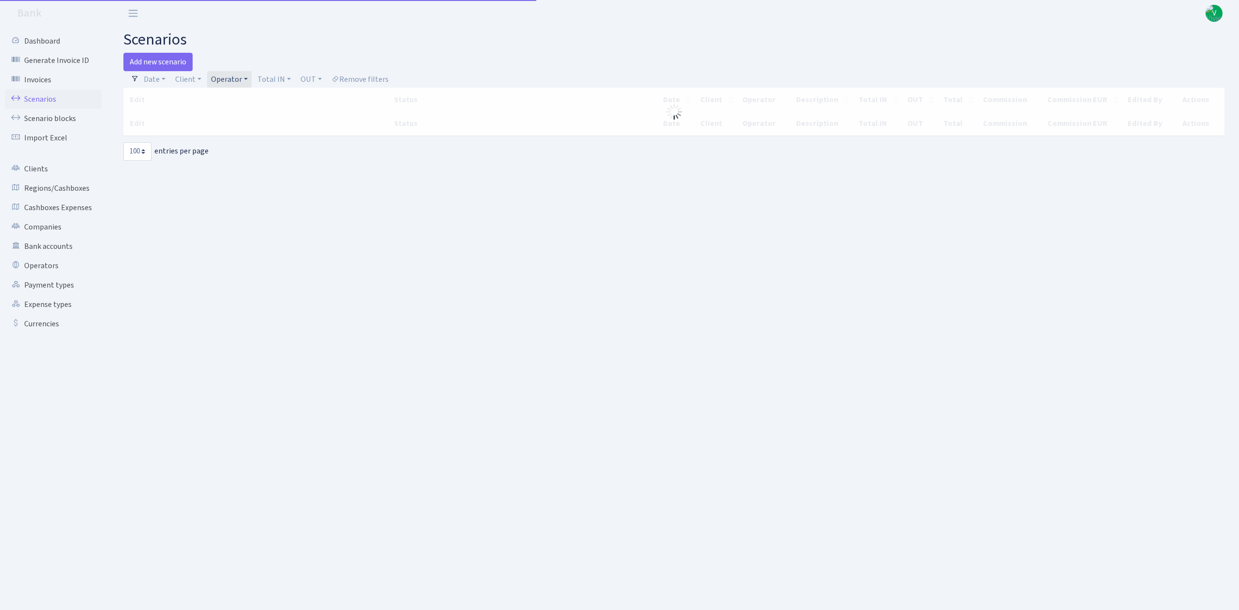
select select "100"
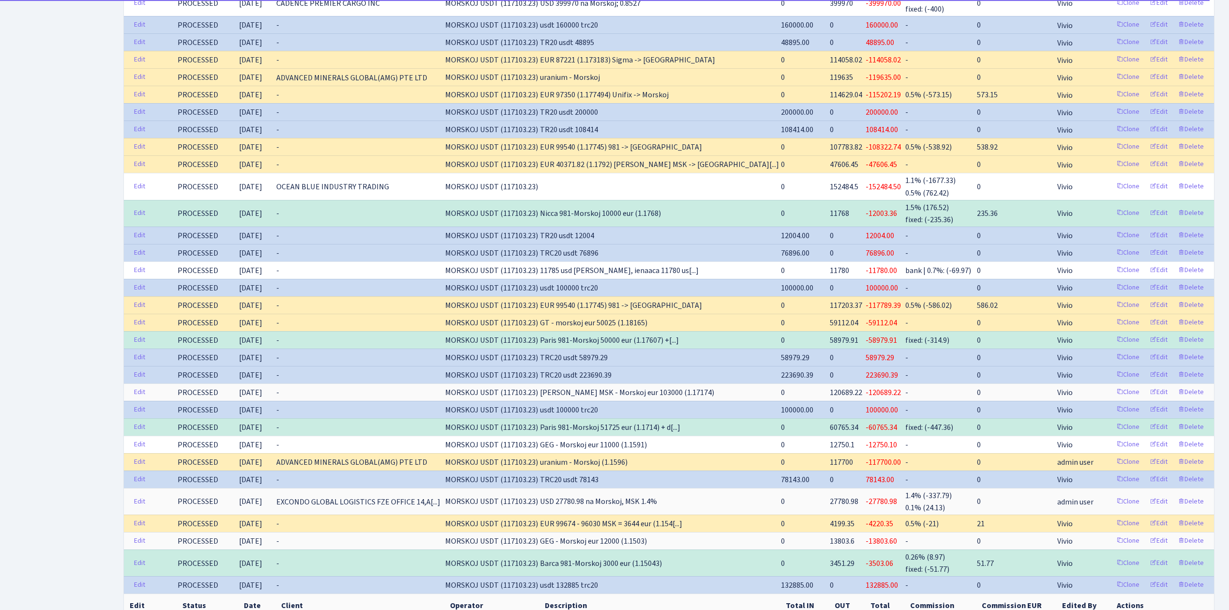
scroll to position [1453, 0]
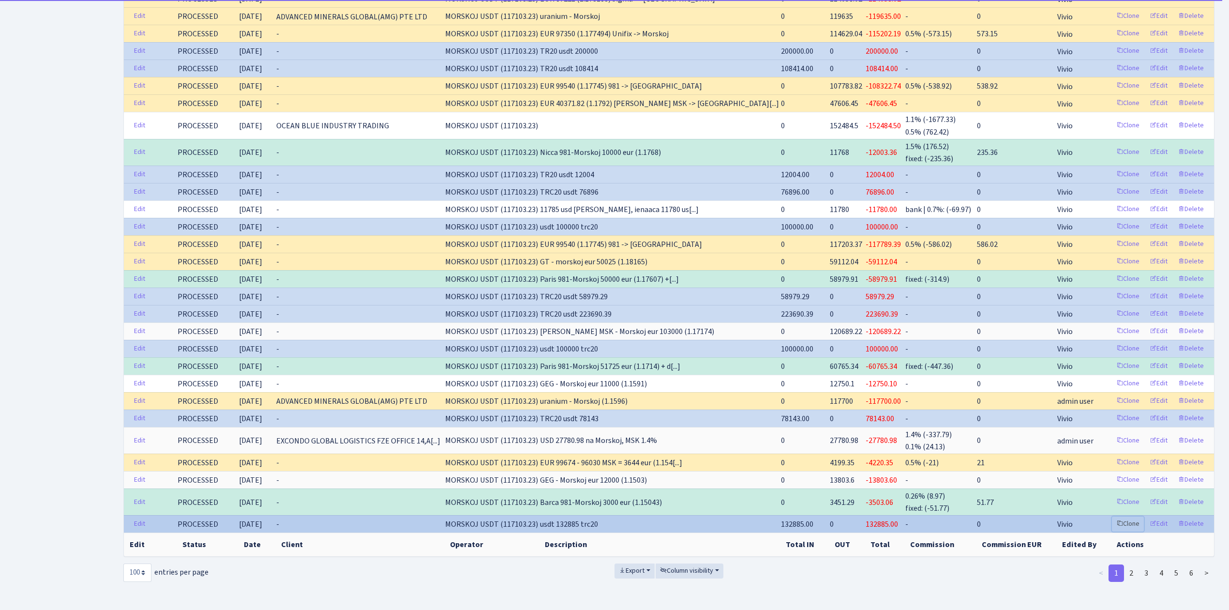
click at [1125, 516] on link "Clone" at bounding box center [1128, 523] width 32 height 15
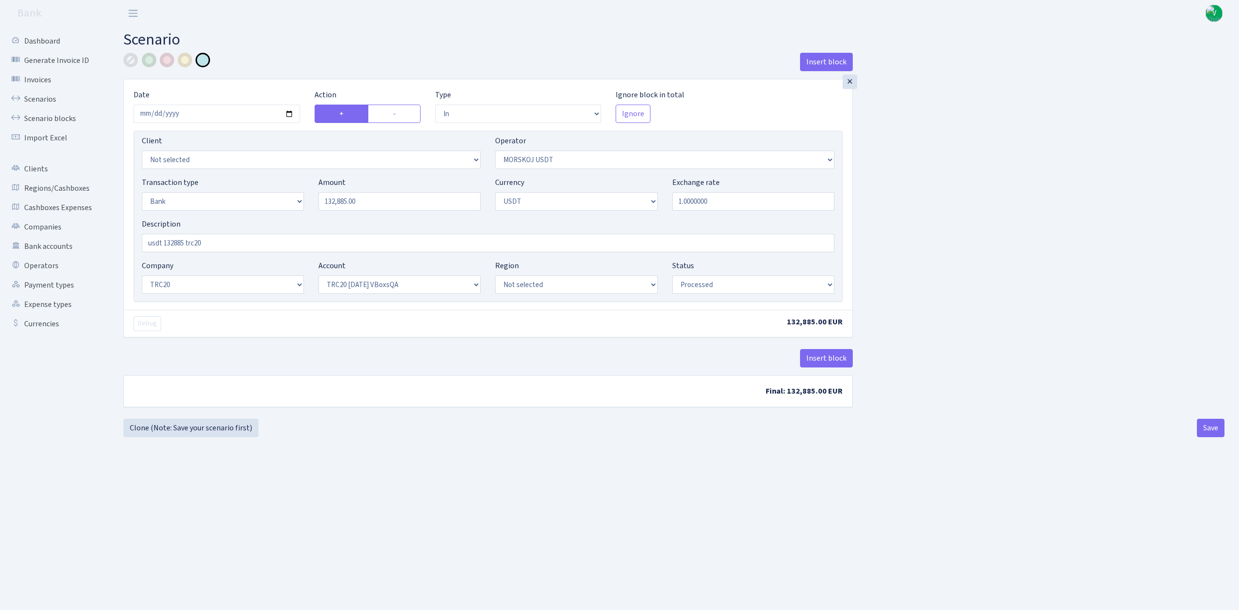
select select "in"
select select "324"
select select "2"
select select "6"
select select "20"
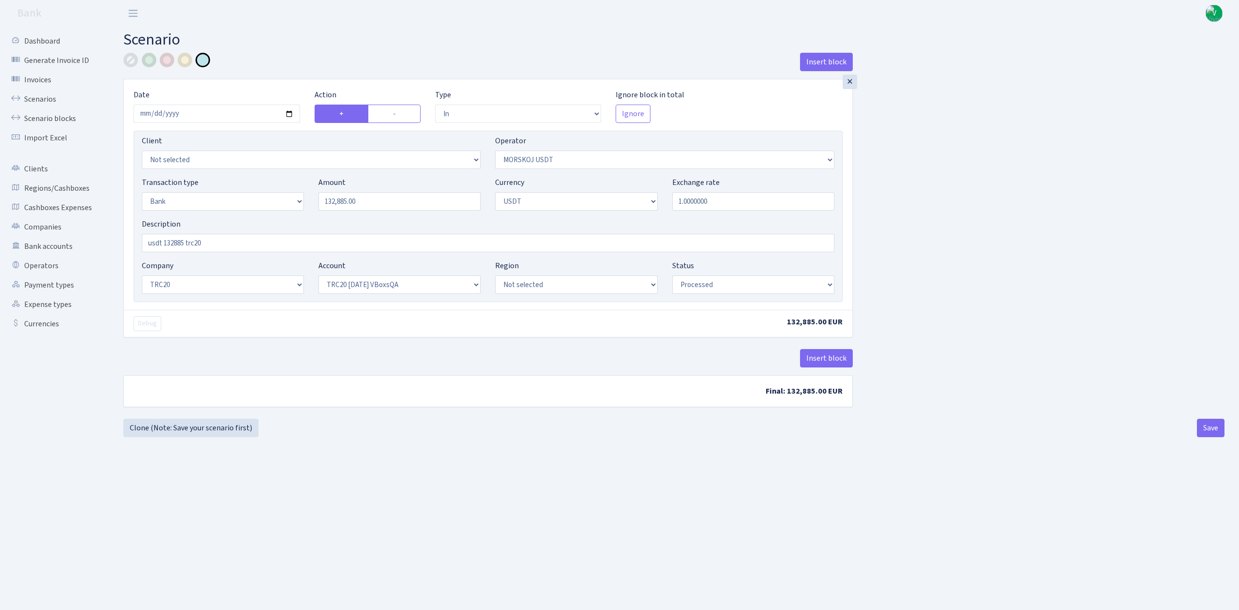
select select "57"
select select "processed"
click at [288, 112] on input "[DATE]" at bounding box center [217, 114] width 167 height 18
type input "[DATE]"
click at [341, 200] on input "132885.00" at bounding box center [399, 201] width 162 height 18
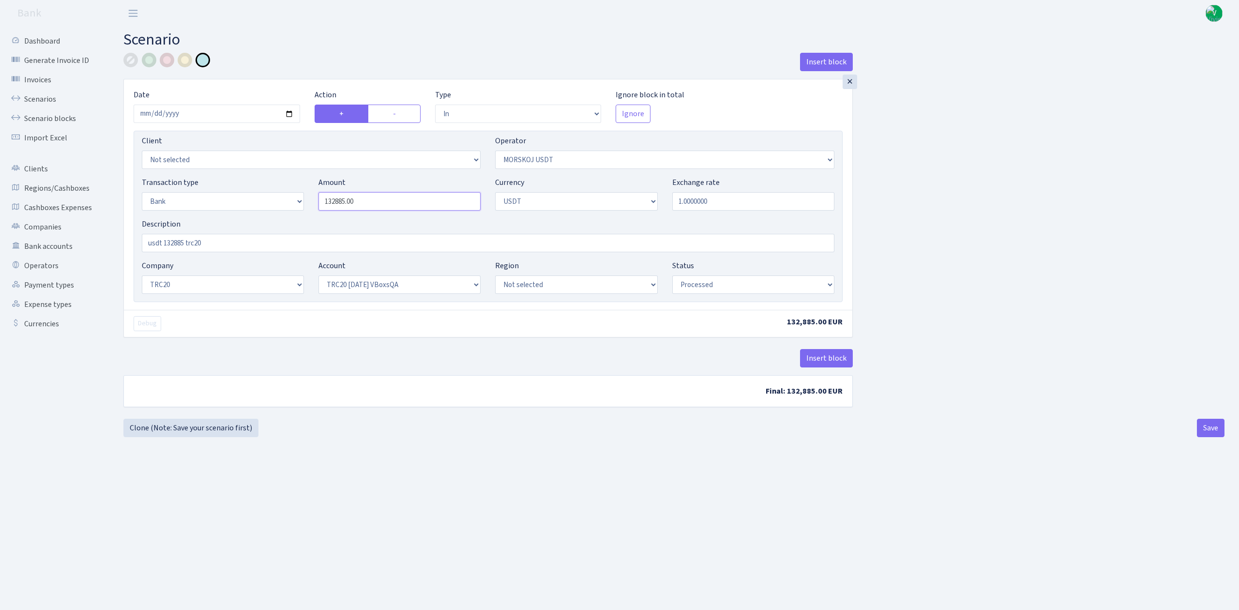
drag, startPoint x: 364, startPoint y: 200, endPoint x: 281, endPoint y: 192, distance: 83.7
click at [281, 192] on div "Transaction type Not selected 981 ELF FISH crypto GIRT IVO dekl MM-BALTIC eur U…" at bounding box center [488, 198] width 707 height 42
type input "100,000.00"
click at [389, 373] on div "Insert block" at bounding box center [487, 362] width 729 height 26
click at [388, 285] on select "Not selected TRC20 2024.08.01 S8dYrDY TRC20 2024.09.12 KEMg2gdc TRC20 2024.10.1…" at bounding box center [399, 284] width 162 height 18
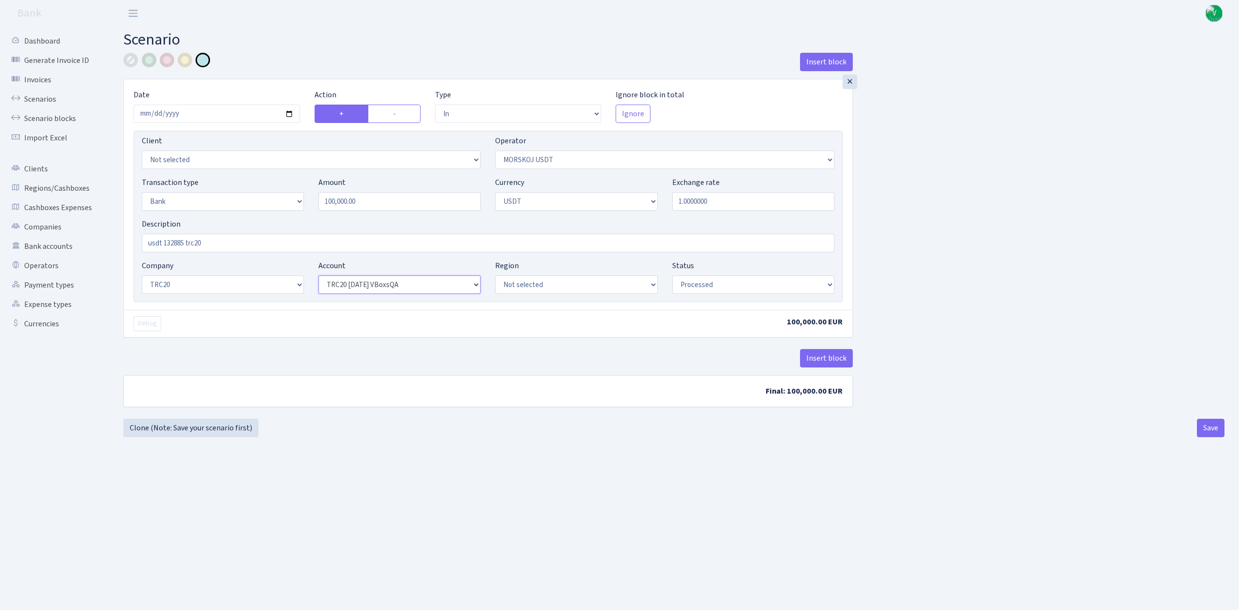
select select "61"
click at [318, 276] on select "Not selected TRC20 2024.08.01 S8dYrDY TRC20 2024.09.12 KEMg2gdc TRC20 2024.10.1…" at bounding box center [399, 284] width 162 height 18
click at [175, 249] on input "usdt 132885 trc20" at bounding box center [488, 243] width 693 height 18
drag, startPoint x: 166, startPoint y: 242, endPoint x: 184, endPoint y: 246, distance: 19.2
click at [184, 246] on input "usdt 132885 trc20" at bounding box center [488, 243] width 693 height 18
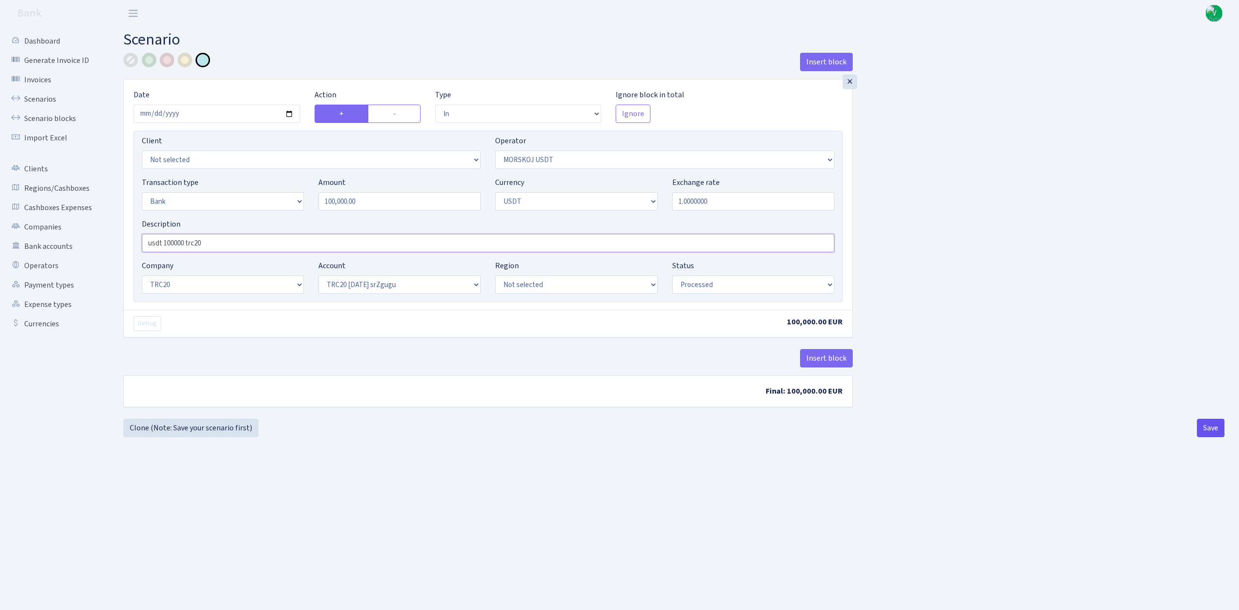
type input "usdt 100000 trc20"
click at [1200, 430] on button "Save" at bounding box center [1211, 428] width 28 height 18
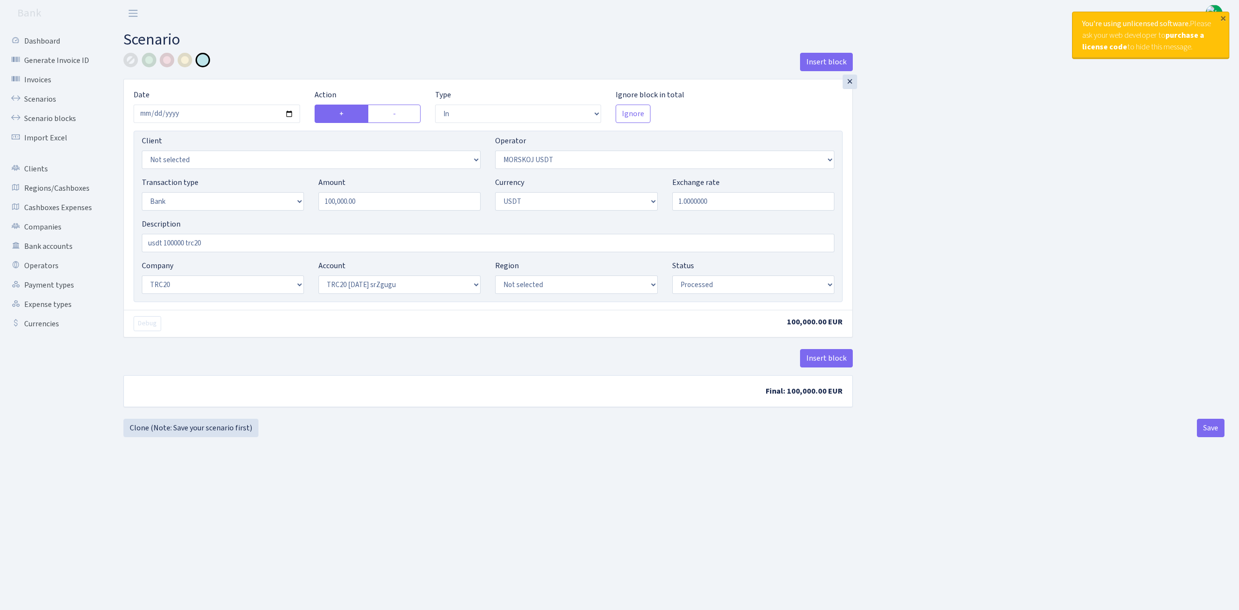
select select "in"
select select "324"
select select "2"
select select "6"
select select "20"
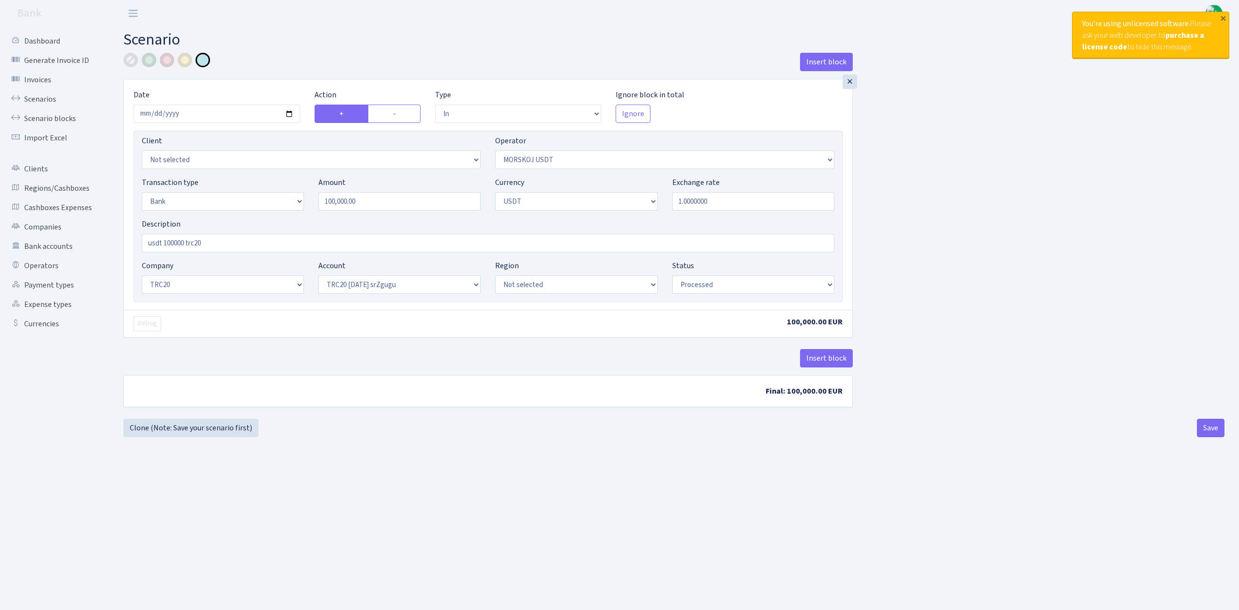
select select "61"
select select "processed"
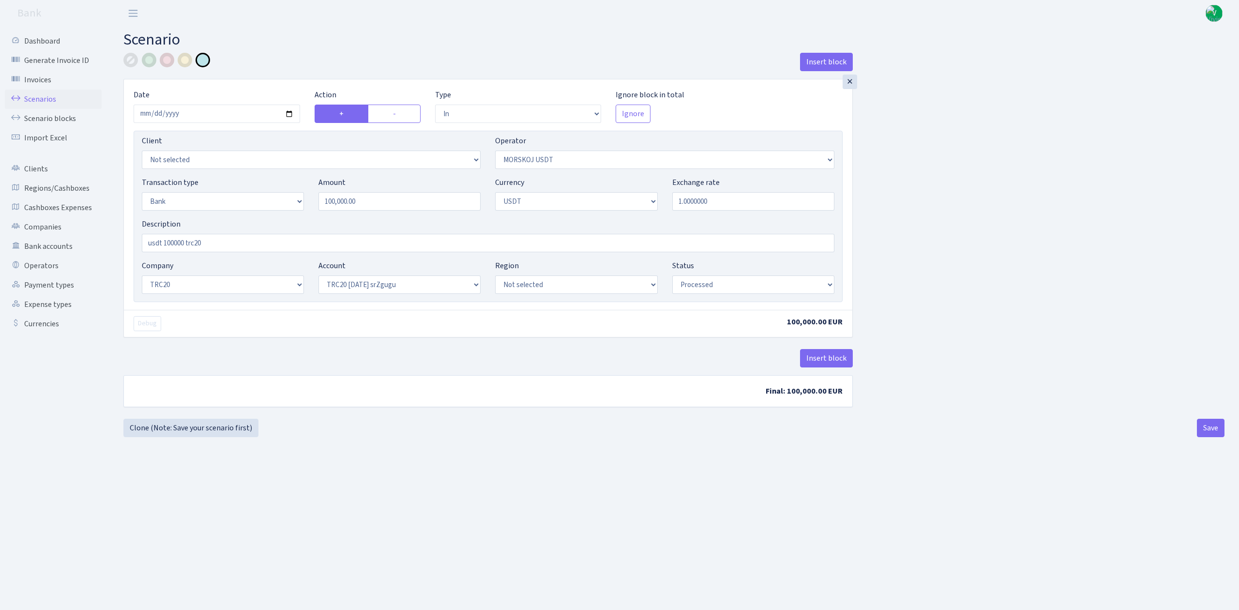
click at [55, 91] on link "Scenarios" at bounding box center [53, 99] width 97 height 19
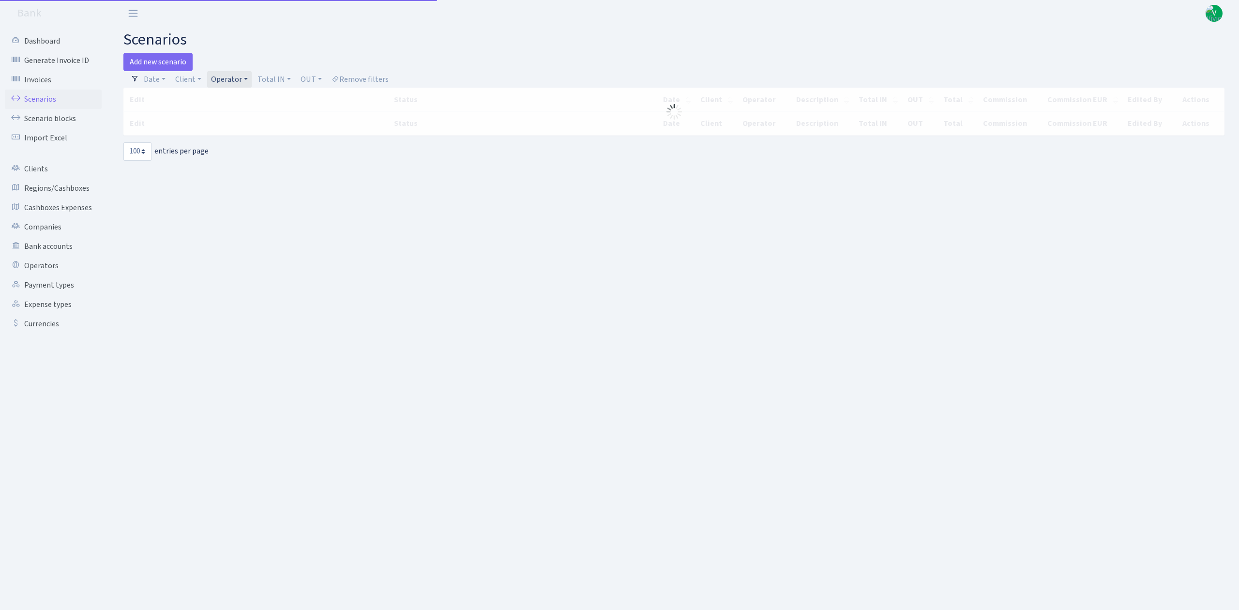
select select "100"
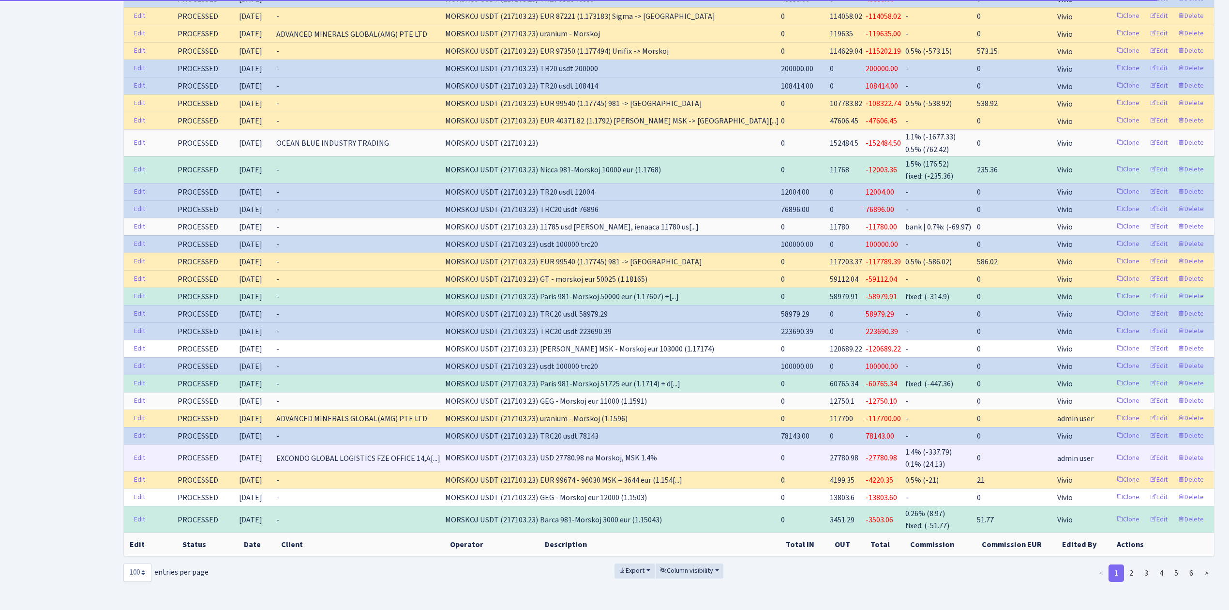
scroll to position [1453, 0]
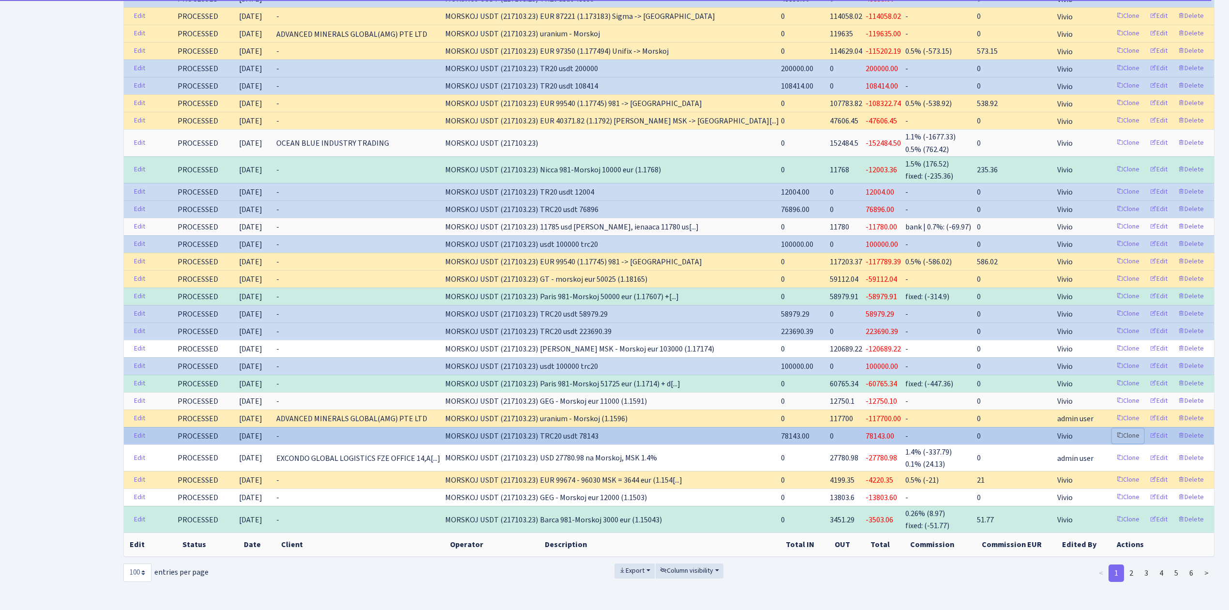
click at [1124, 428] on link "Clone" at bounding box center [1128, 435] width 32 height 15
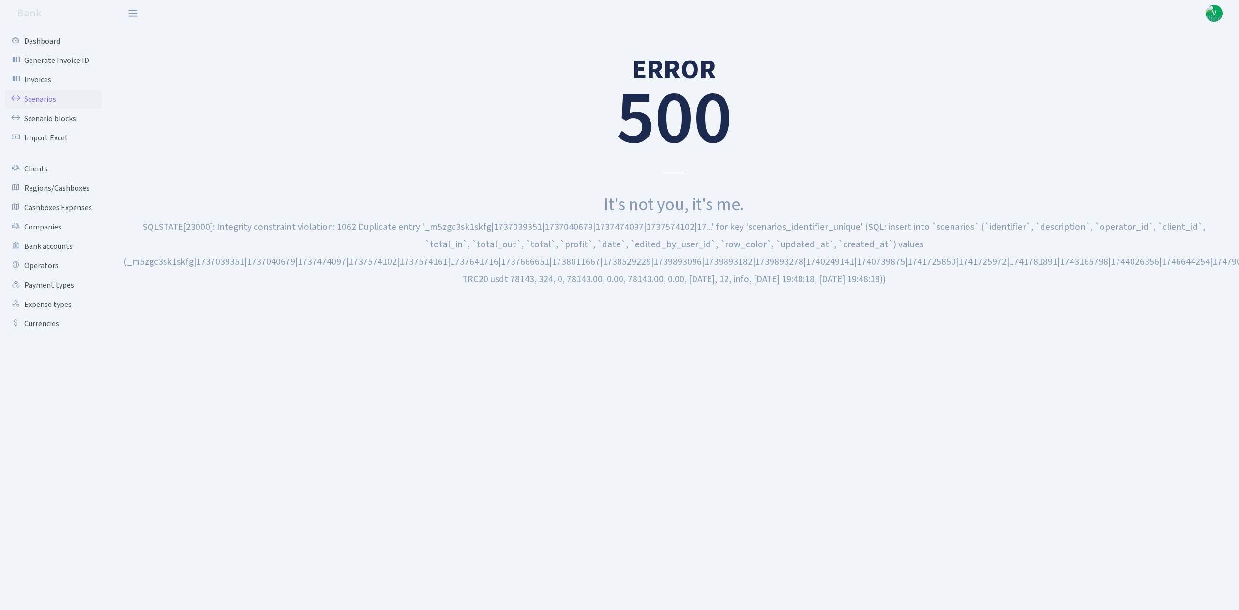
click at [52, 95] on link "Scenarios" at bounding box center [53, 99] width 97 height 19
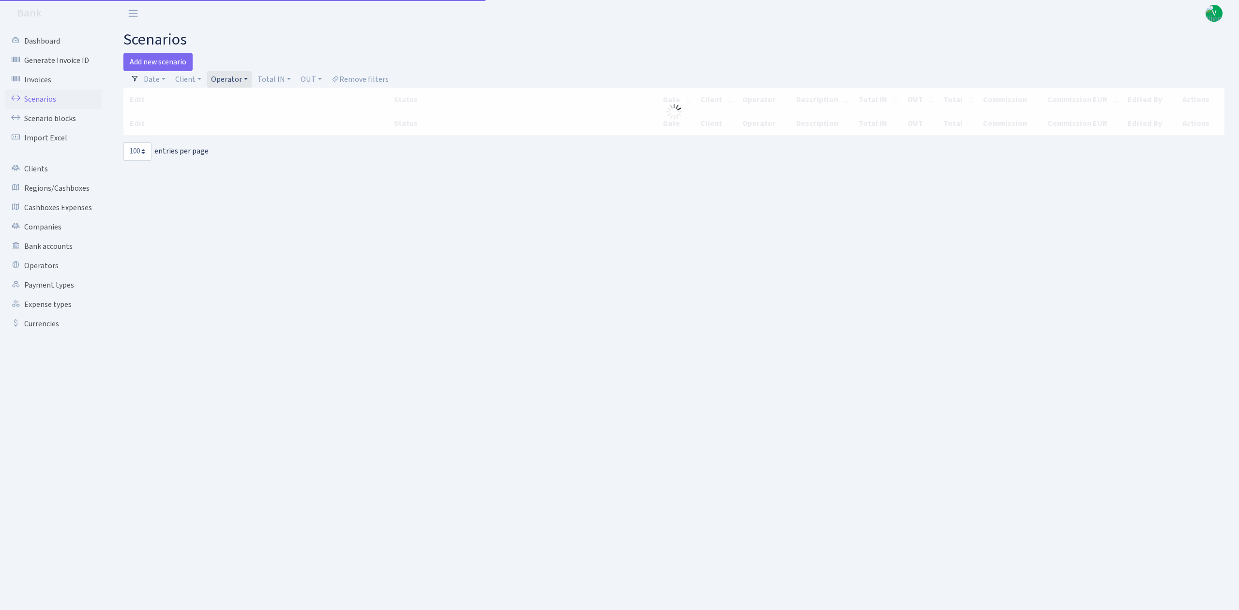
select select "100"
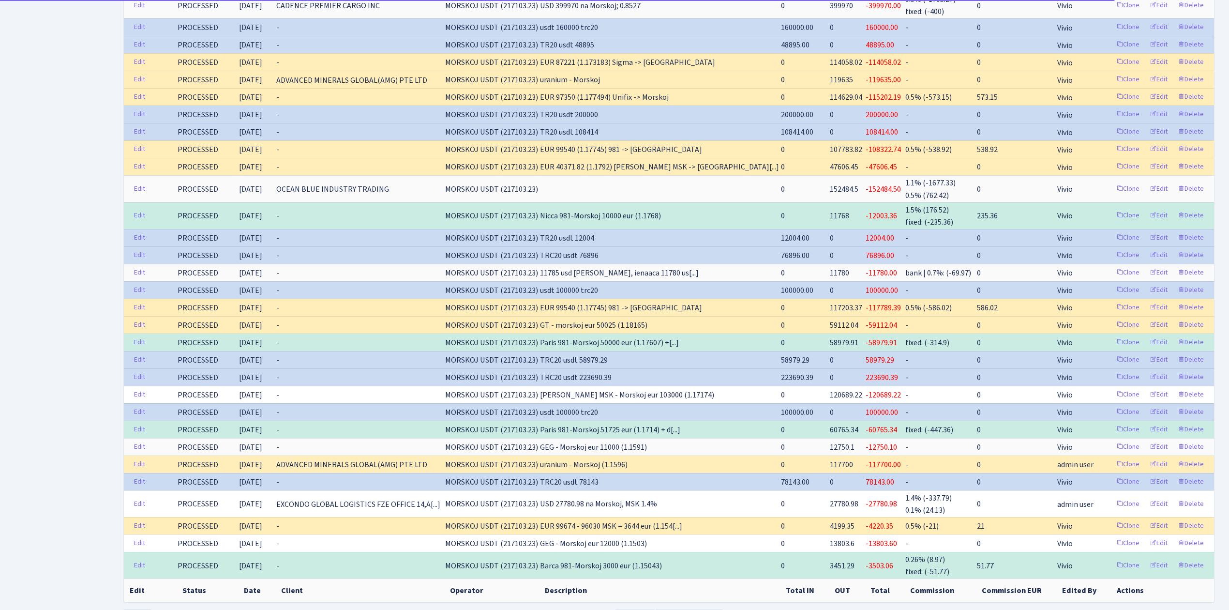
scroll to position [1453, 0]
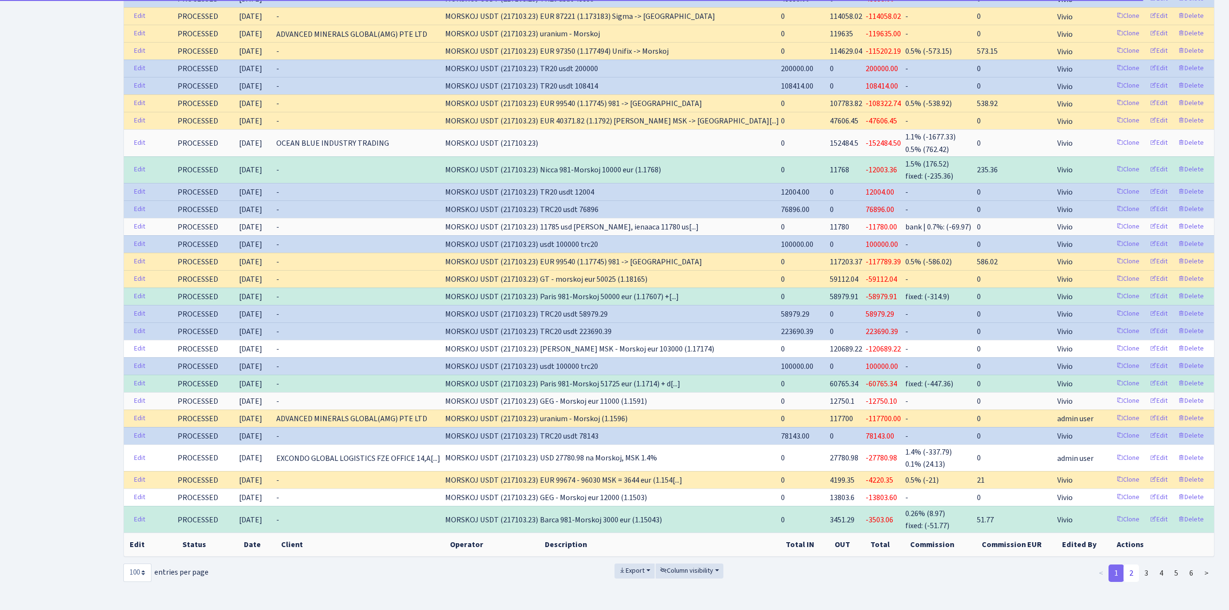
click at [1130, 564] on link "2" at bounding box center [1131, 572] width 15 height 17
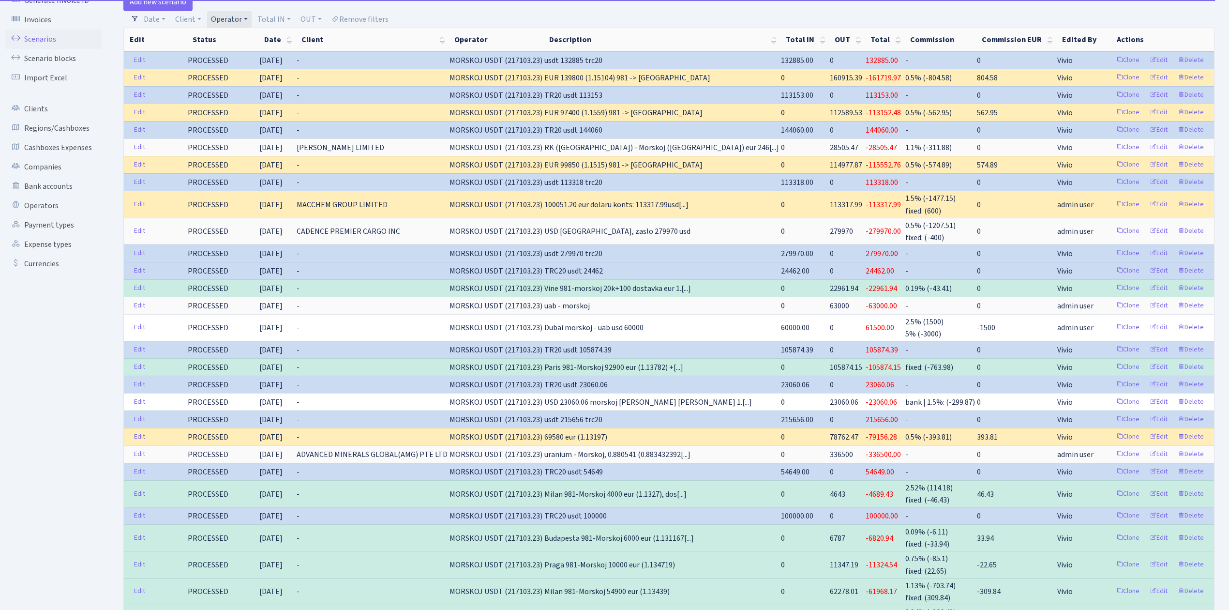
scroll to position [0, 0]
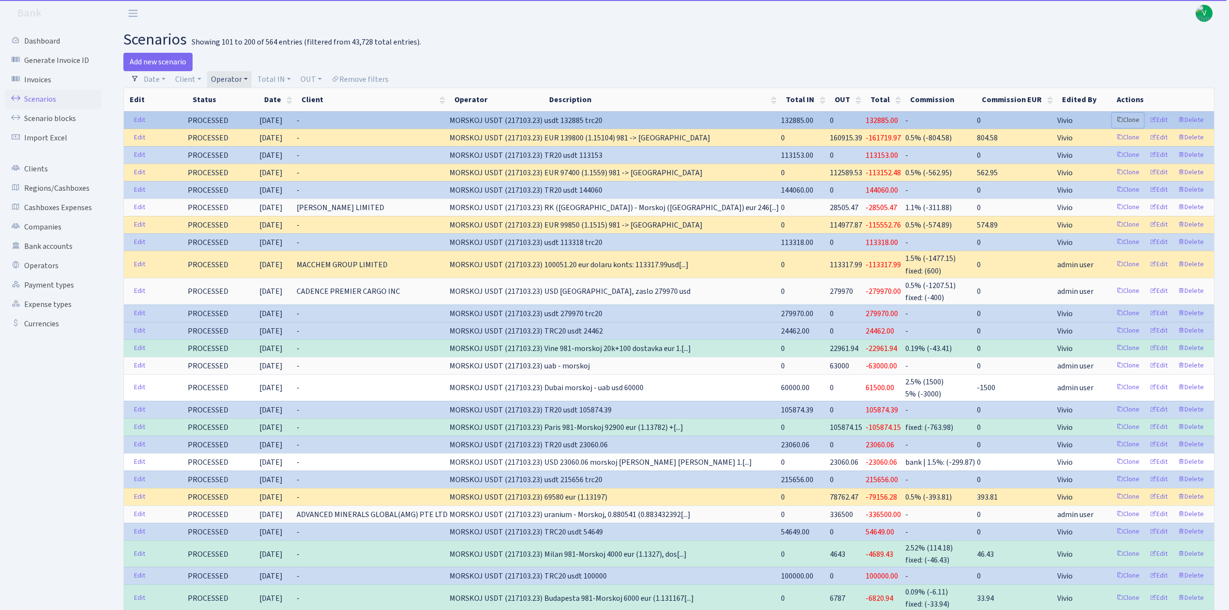
click at [1129, 117] on link "Clone" at bounding box center [1128, 120] width 32 height 15
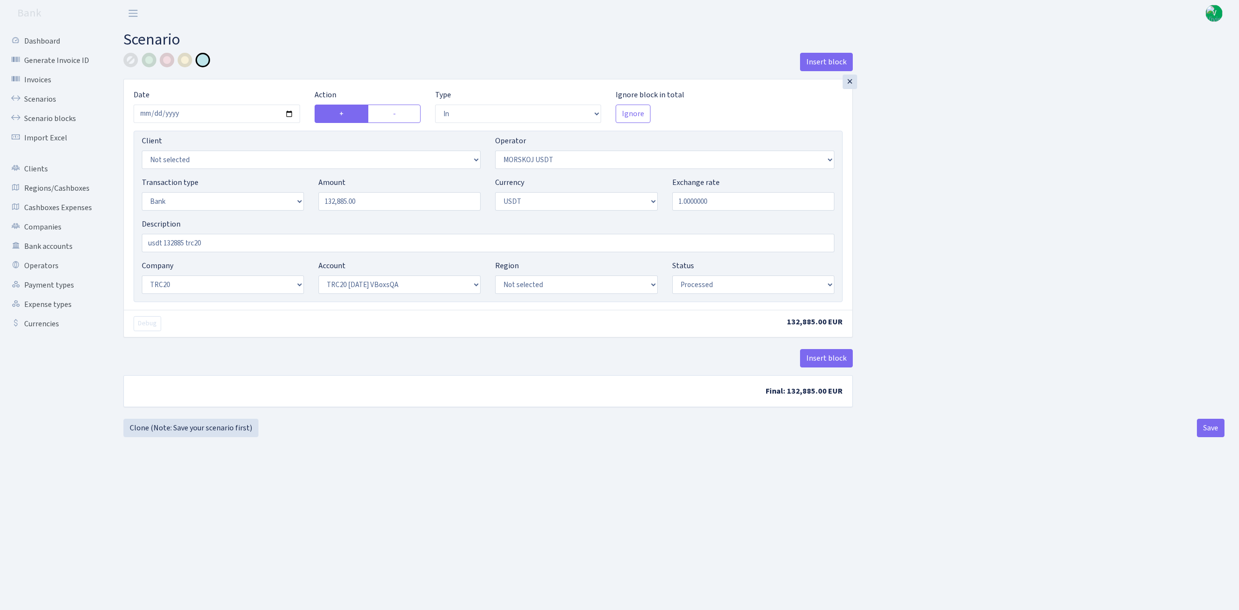
select select "in"
select select "324"
select select "2"
select select "6"
select select "20"
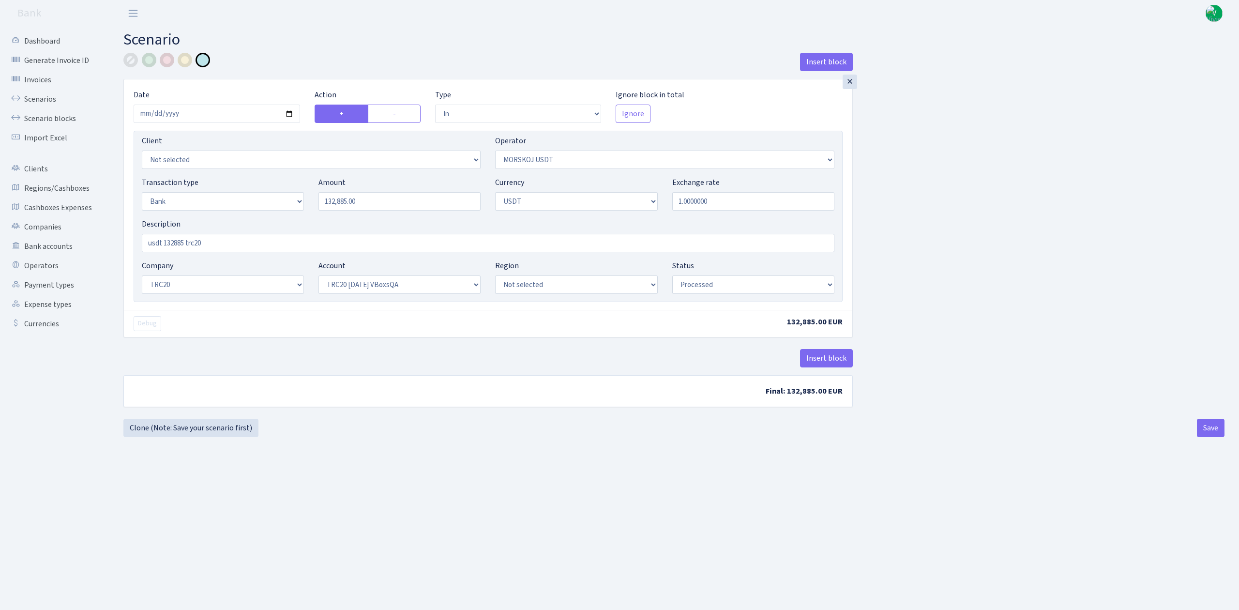
select select "57"
select select "processed"
click at [289, 113] on input "2025-06-18" at bounding box center [217, 114] width 167 height 18
type input "2025-09-03"
drag, startPoint x: 379, startPoint y: 204, endPoint x: 276, endPoint y: 194, distance: 103.1
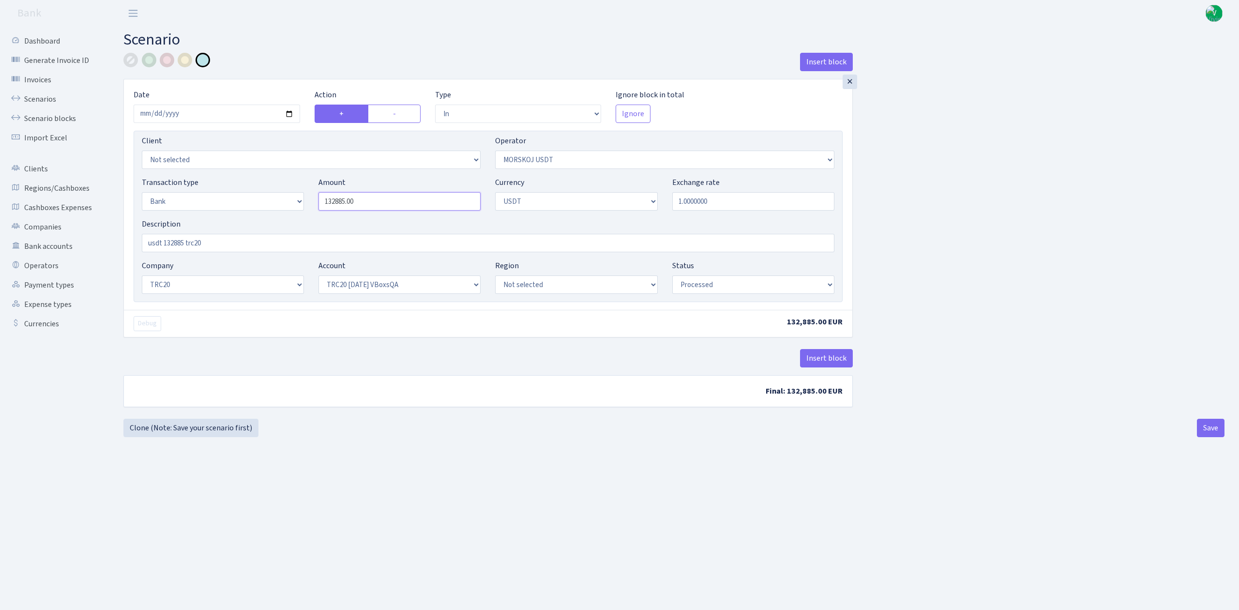
click at [276, 194] on div "Transaction type Not selected 981 ELF FISH crypto GIRT IVO dekl MM-BALTIC eur U…" at bounding box center [488, 198] width 707 height 42
type input "50,000.00"
click at [264, 348] on div "× Date 2025-09-03 Action + - Type --- In Out Commission Field required. Ignore …" at bounding box center [487, 227] width 729 height 296
click at [358, 287] on select "Not selected TRC20 2024.08.01 S8dYrDY TRC20 2024.09.12 KEMg2gdc TRC20 2024.10.1…" at bounding box center [399, 284] width 162 height 18
select select "61"
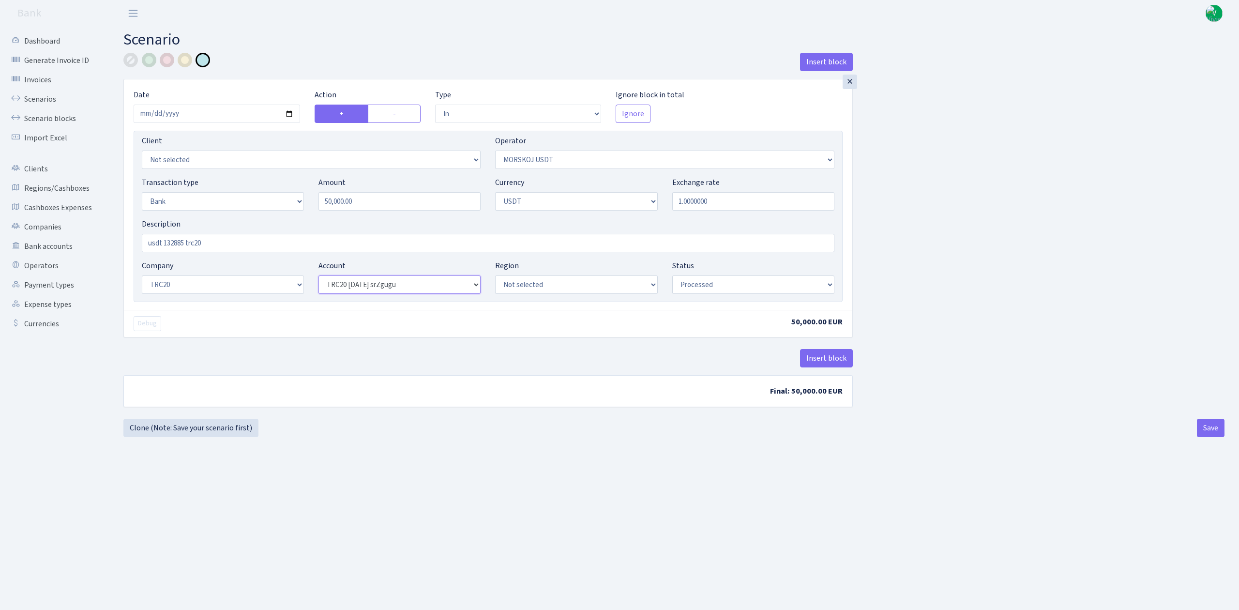
click at [318, 276] on select "Not selected TRC20 2024.08.01 S8dYrDY TRC20 2024.09.12 KEMg2gdc TRC20 2024.10.1…" at bounding box center [399, 284] width 162 height 18
click at [220, 237] on input "usdt 132885 trc20" at bounding box center [488, 243] width 693 height 18
drag, startPoint x: 165, startPoint y: 243, endPoint x: 184, endPoint y: 244, distance: 19.4
click at [184, 244] on input "usdt 132885 trc20" at bounding box center [488, 243] width 693 height 18
type input "usdt 50000 trc20"
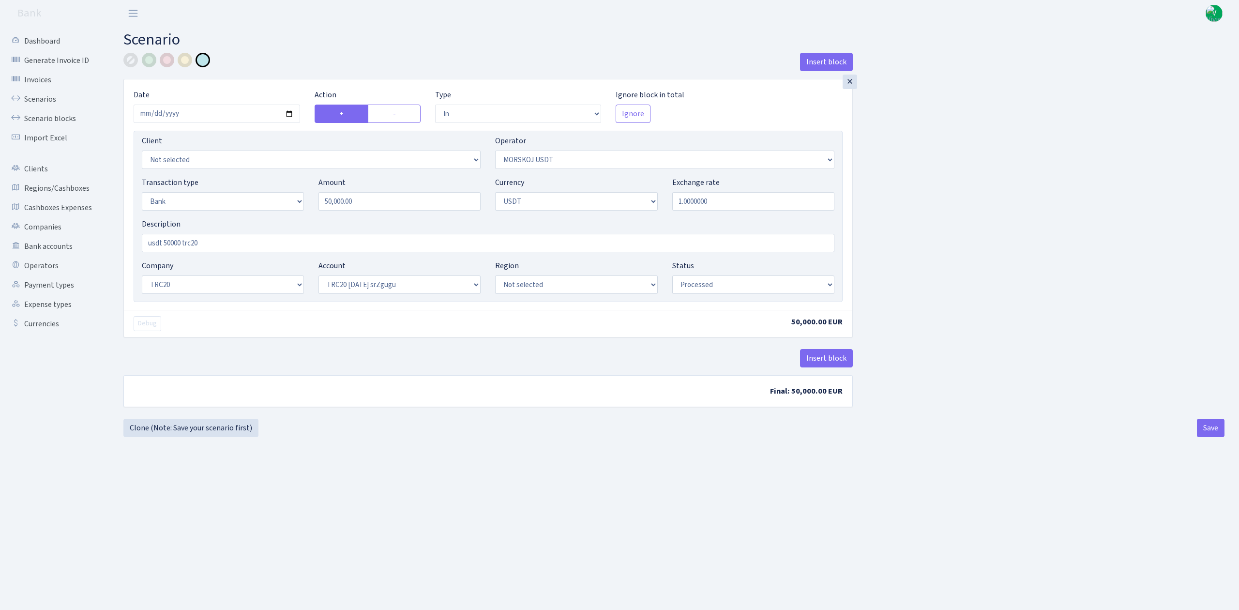
drag, startPoint x: 622, startPoint y: 541, endPoint x: 626, endPoint y: 539, distance: 5.0
click at [622, 541] on main "Scenario Insert block × Date 2025-09-03 Action + - Type --- In Out Commission F…" at bounding box center [674, 306] width 1130 height 559
click at [1197, 432] on button "Save" at bounding box center [1211, 428] width 28 height 18
select select "in"
select select "324"
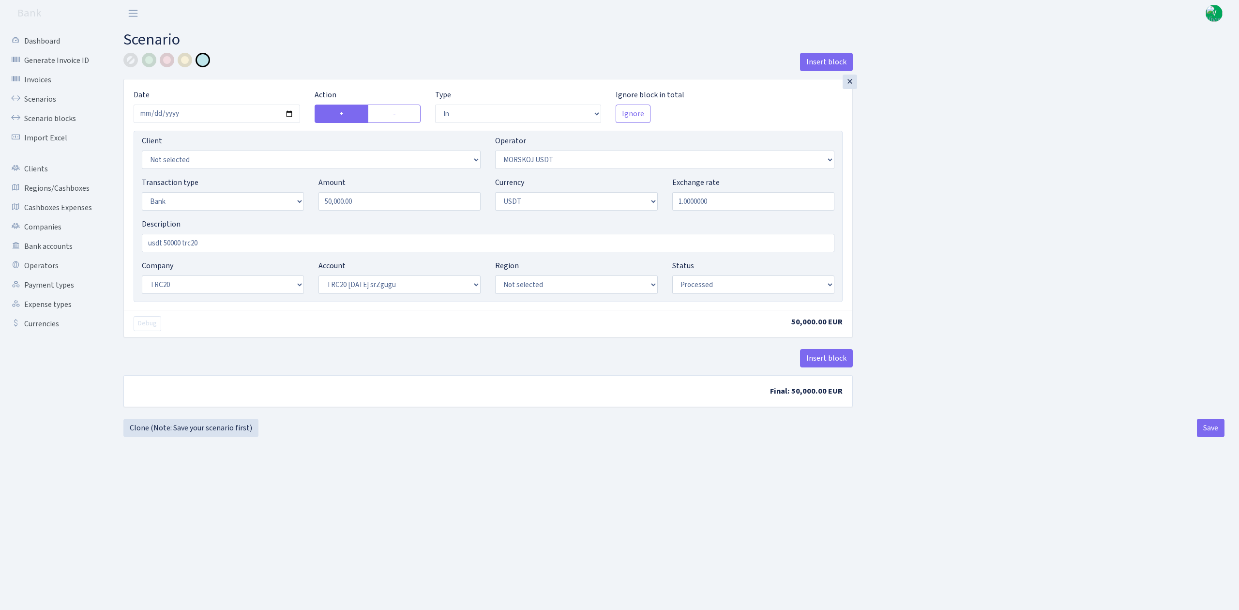
select select "2"
select select "6"
select select "20"
select select "61"
select select "processed"
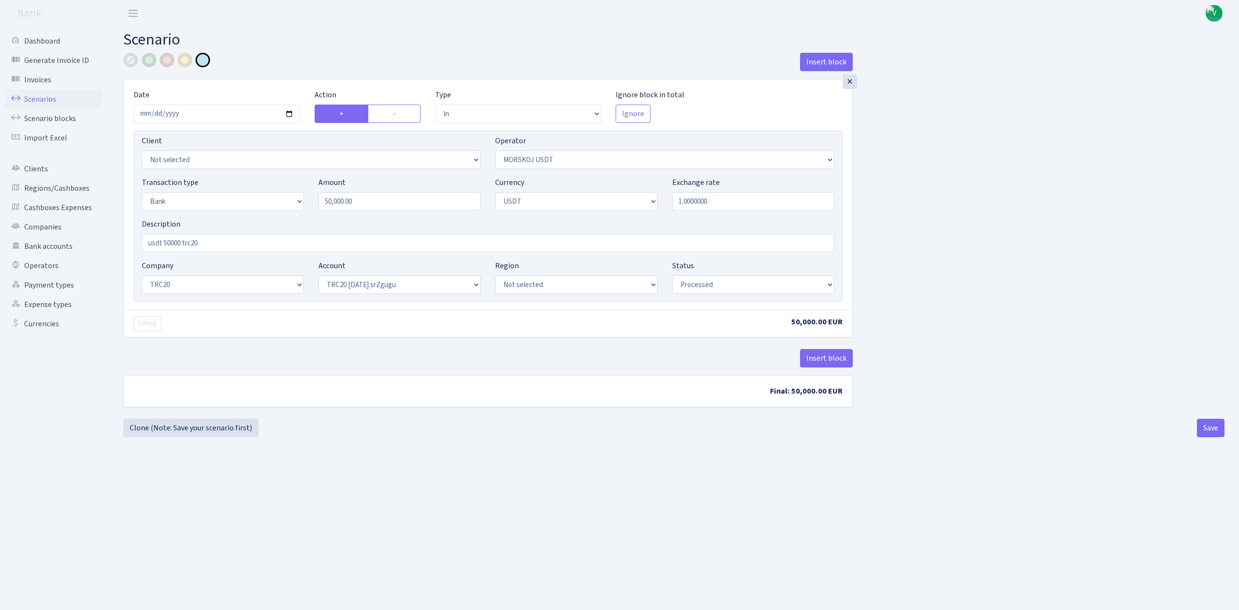
click at [63, 96] on link "Scenarios" at bounding box center [53, 99] width 97 height 19
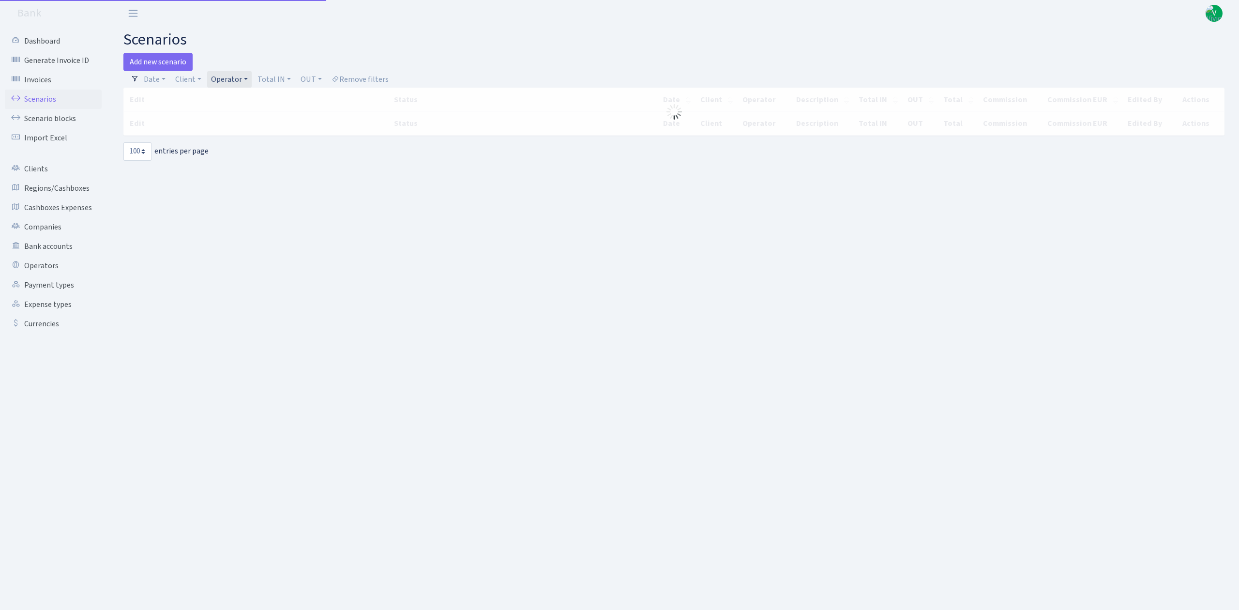
select select "100"
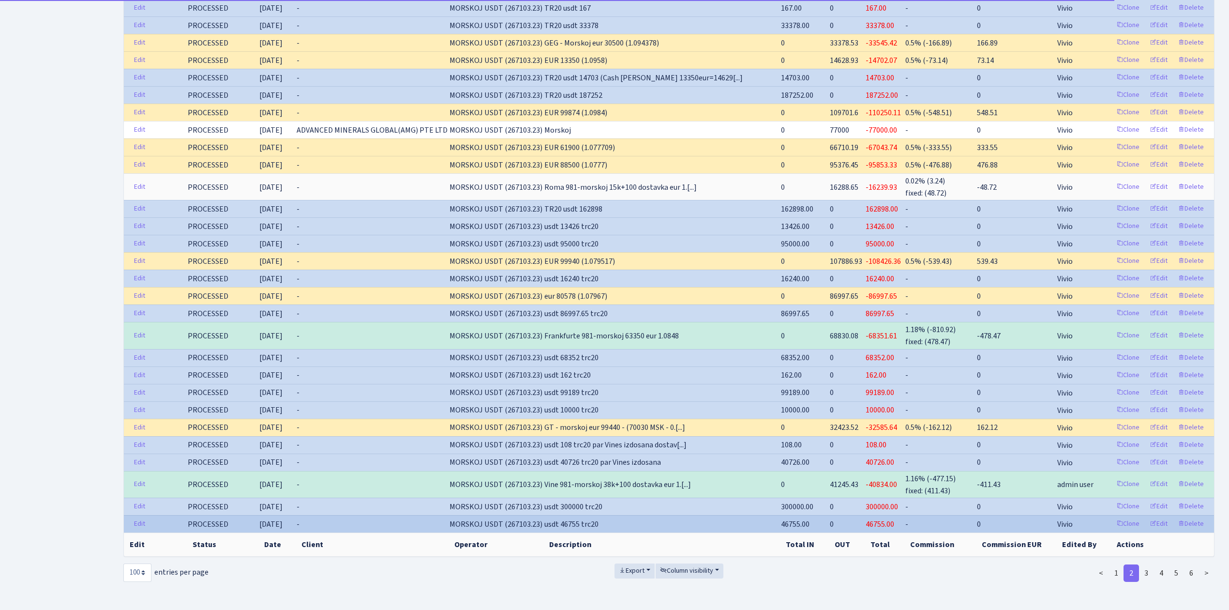
scroll to position [1584, 0]
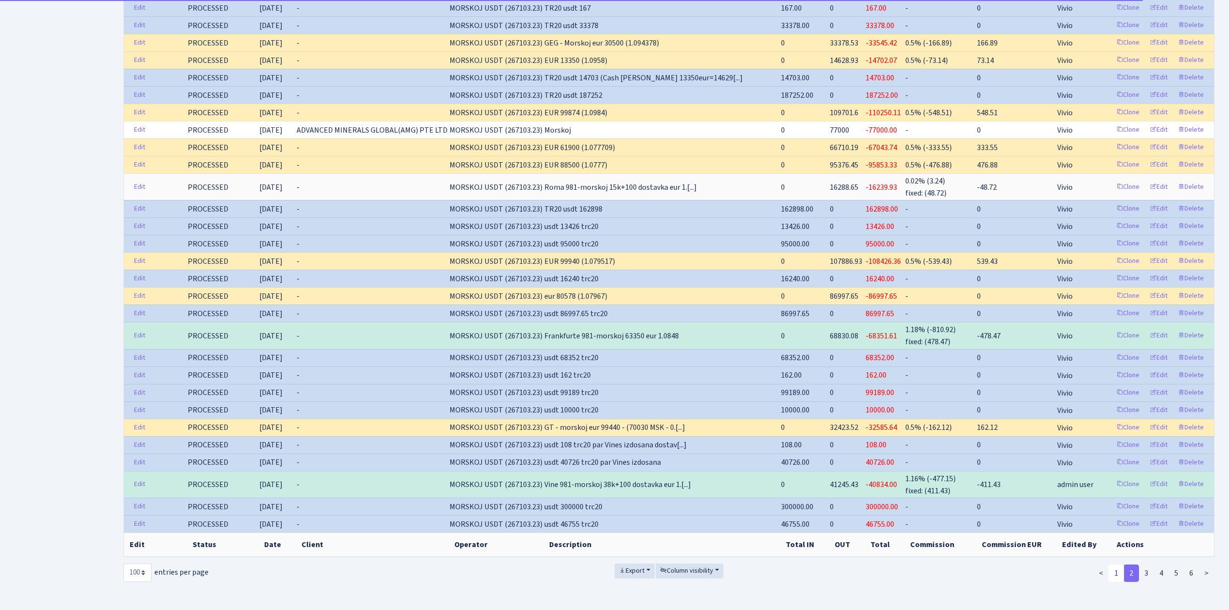
click at [1117, 564] on link "1" at bounding box center [1116, 572] width 15 height 17
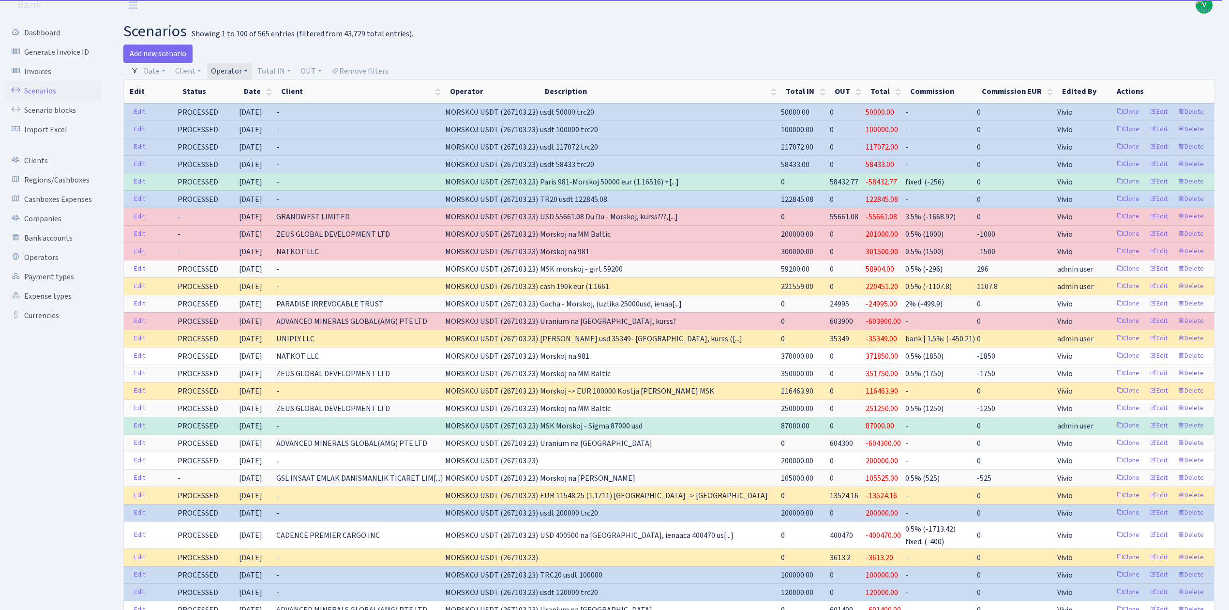
scroll to position [0, 0]
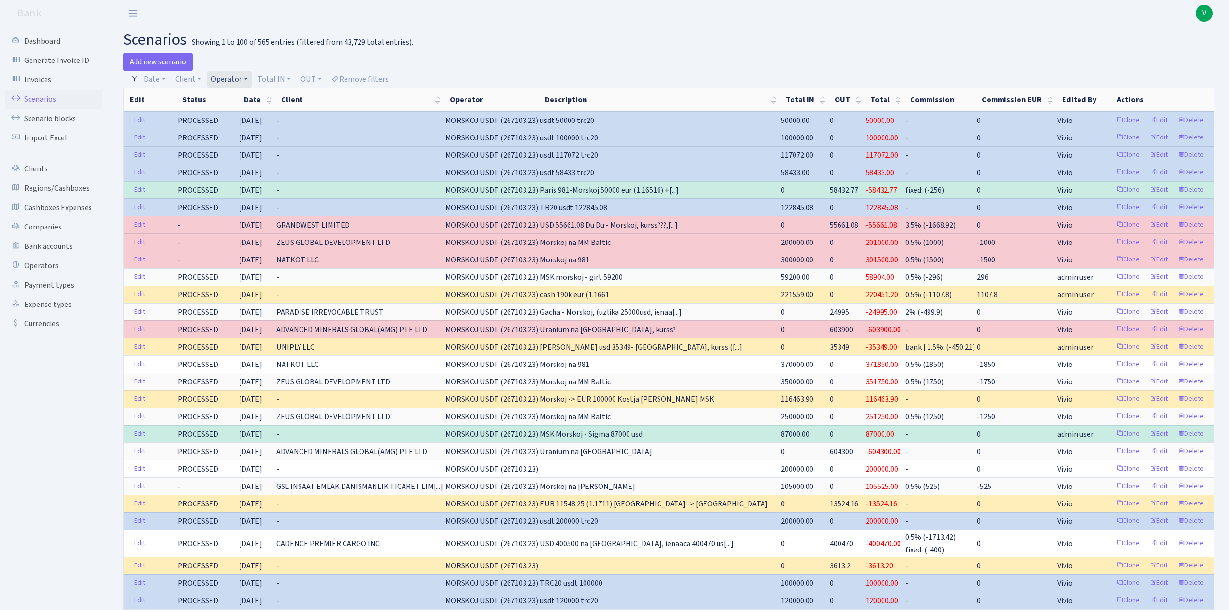
click at [227, 80] on link "Operator" at bounding box center [229, 79] width 45 height 16
click at [252, 136] on li "MORSKOJ EUR" at bounding box center [245, 127] width 73 height 17
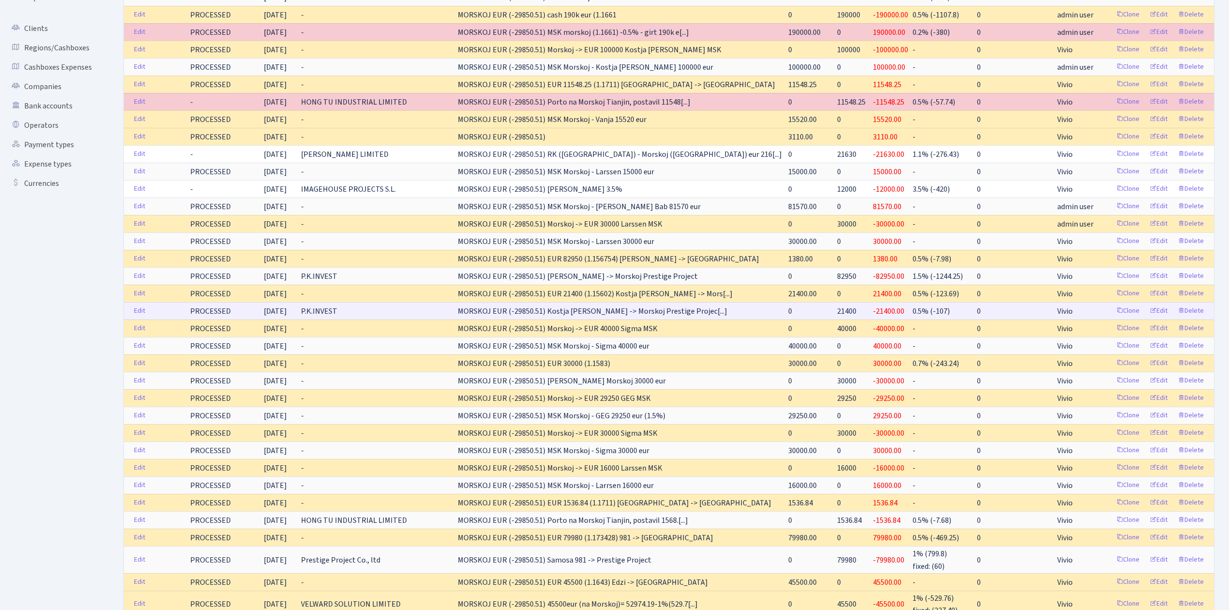
scroll to position [194, 0]
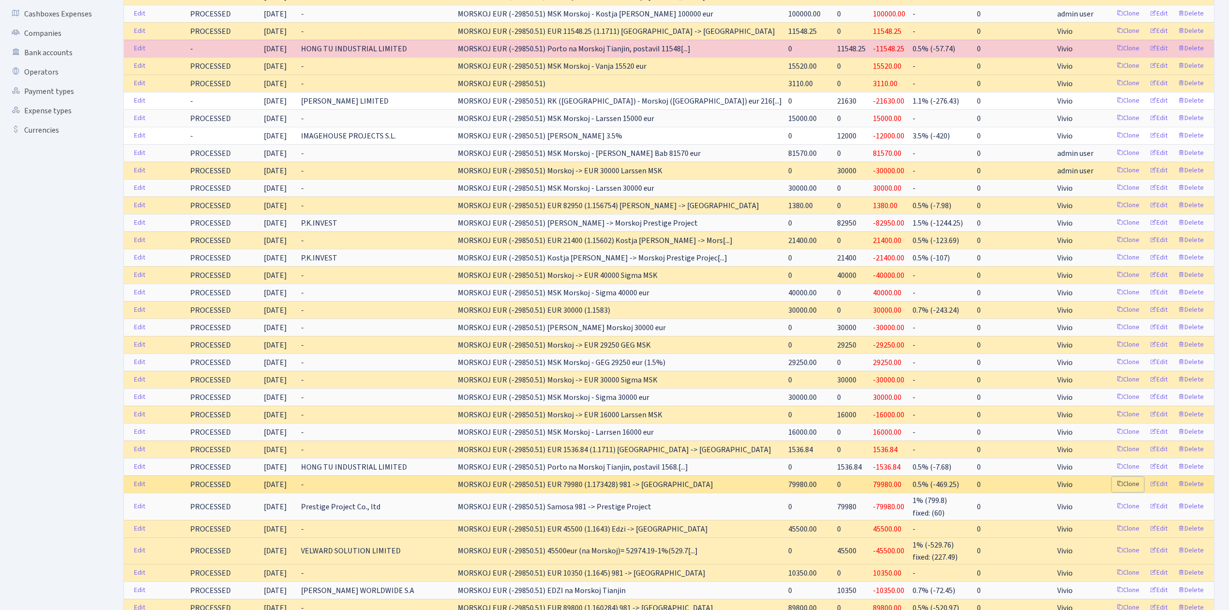
click at [1136, 492] on link "Clone" at bounding box center [1128, 484] width 32 height 15
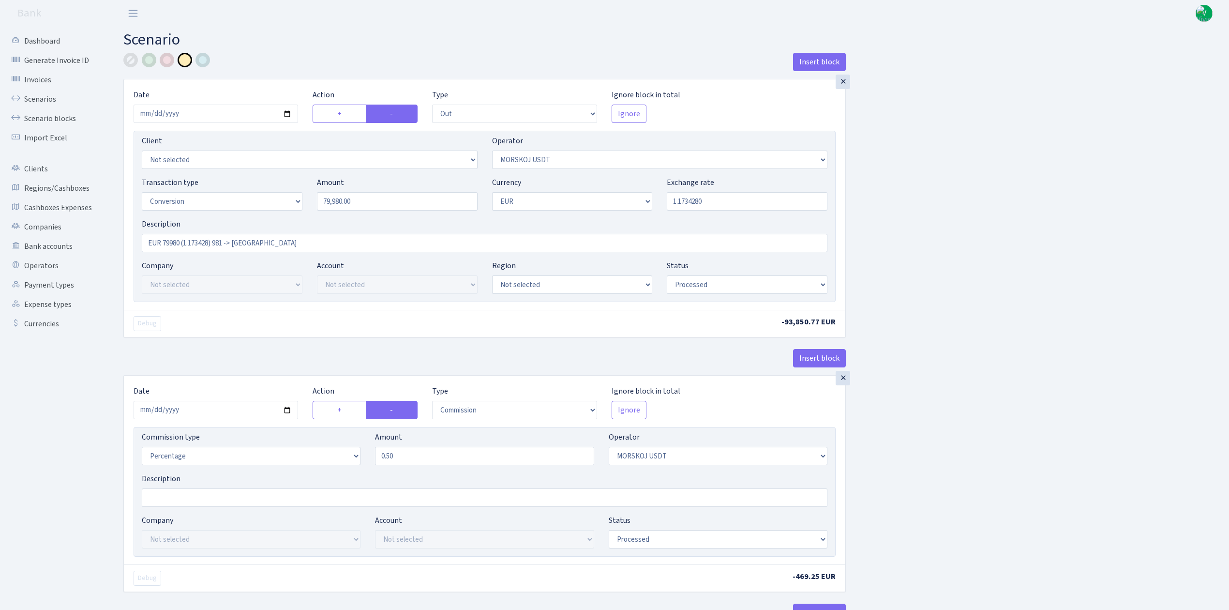
select select "out"
select select "324"
select select "15"
select select "1"
select select "processed"
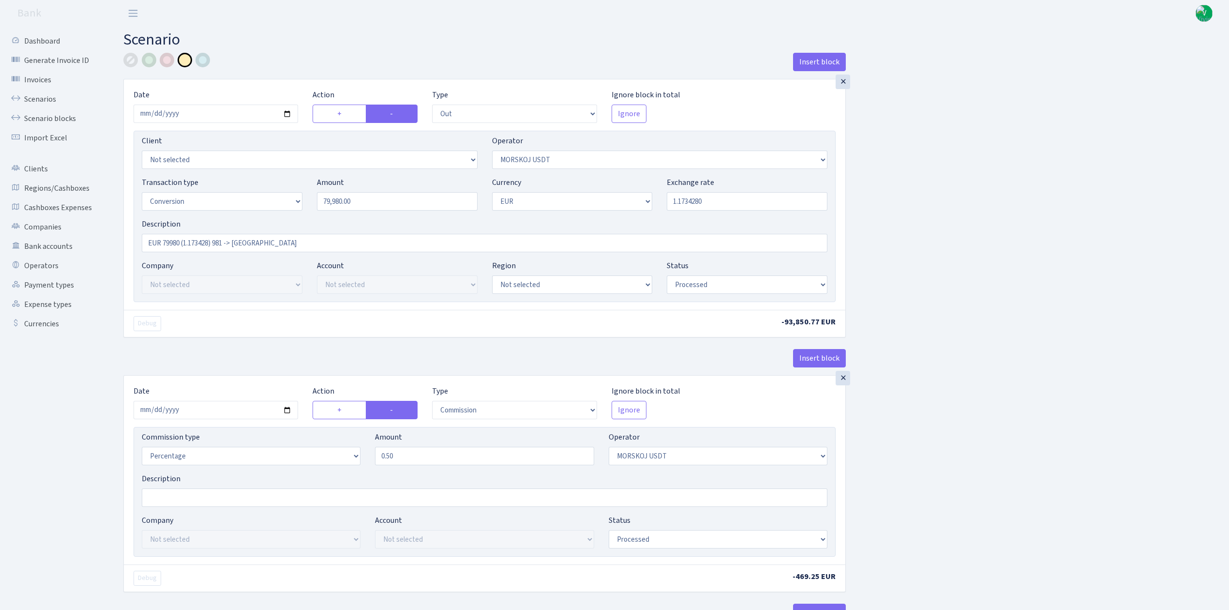
select select "commission"
select select "324"
select select "processed"
select select "in"
select select "323"
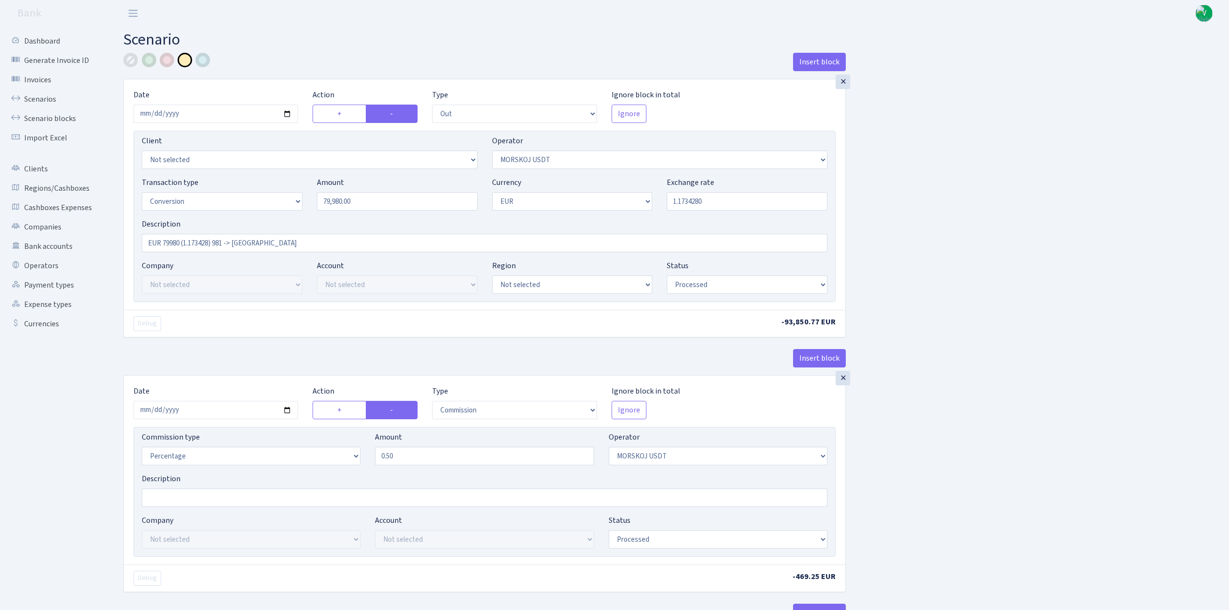
select select "1"
select select "processed"
click at [287, 113] on input "2025-07-23" at bounding box center [216, 114] width 165 height 18
type input "2025-09-02"
click at [355, 202] on input "79980.00" at bounding box center [397, 201] width 161 height 18
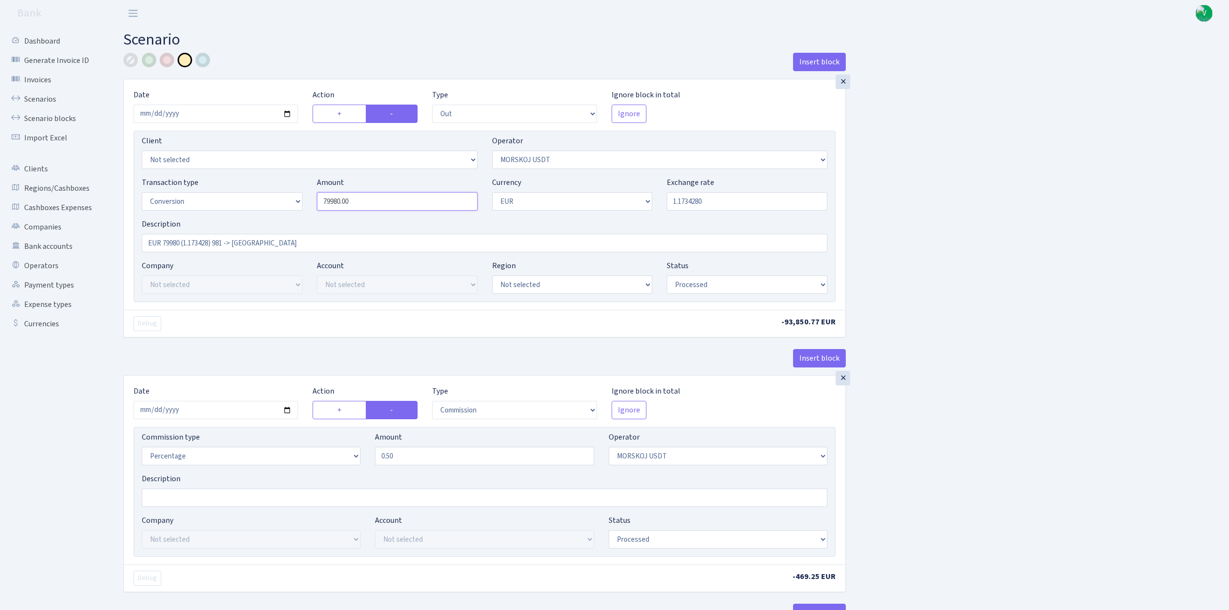
drag, startPoint x: 370, startPoint y: 200, endPoint x: 276, endPoint y: 180, distance: 96.5
click at [276, 180] on div "Transaction type Not selected 981 ELF FISH crypto GIRT IVO dekl MM-BALTIC eur U…" at bounding box center [485, 198] width 700 height 42
click at [688, 199] on input "1.1734280" at bounding box center [747, 201] width 161 height 18
type input "99,500.00"
drag, startPoint x: 685, startPoint y: 200, endPoint x: 736, endPoint y: 204, distance: 50.5
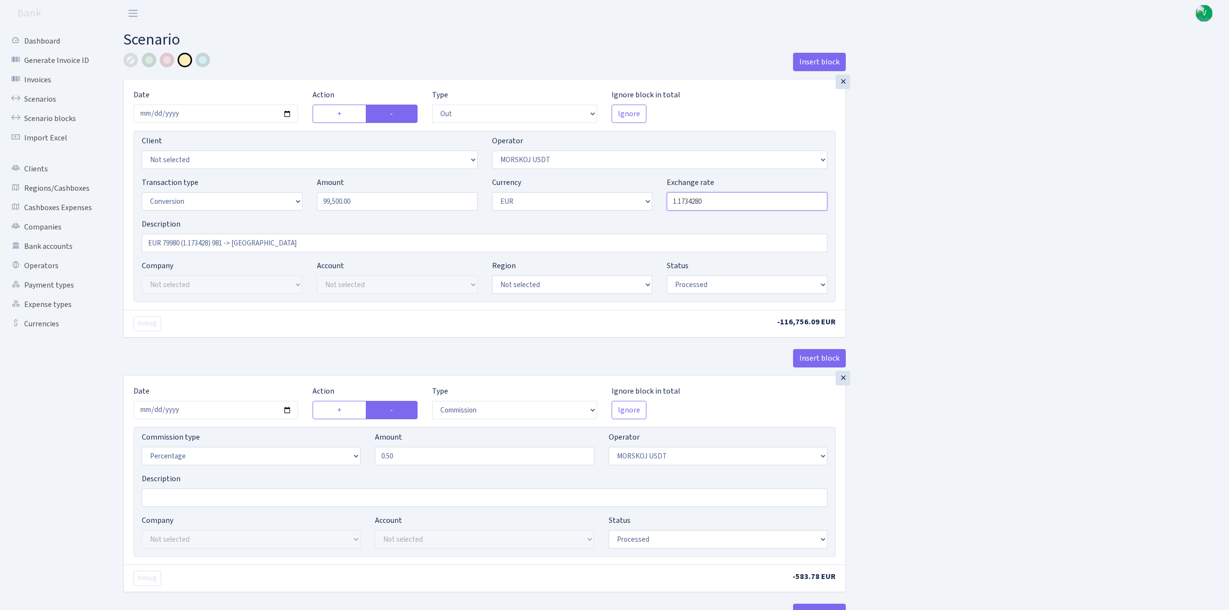
click at [736, 204] on input "1.1734280" at bounding box center [747, 201] width 161 height 18
click at [1047, 288] on div "Insert block × Date [DATE] Action + - Type --- In Out Commission Field required…" at bounding box center [669, 511] width 1106 height 917
type input "1.1710640"
click at [181, 244] on input "EUR 79980 (1.173428) 981 -> Morskoj" at bounding box center [485, 243] width 686 height 18
click at [211, 239] on input "EUR 99500 (1.173428) 981 -> Morskoj" at bounding box center [485, 243] width 686 height 18
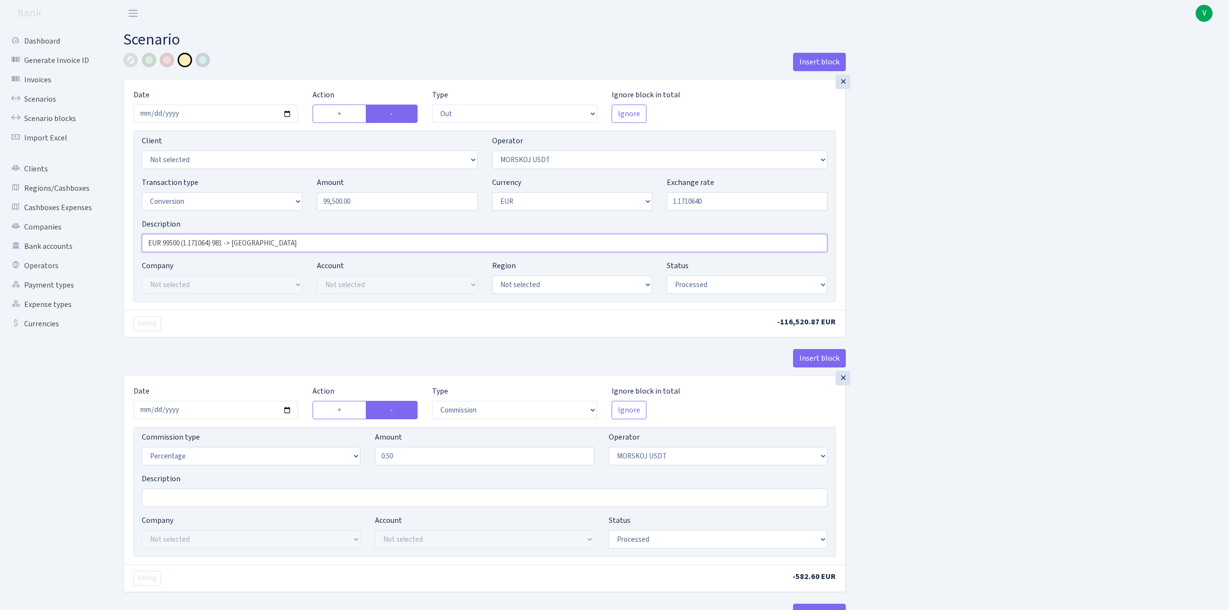
type input "EUR 99500 (1.171064) 981 -> Morskoj"
click at [986, 420] on div "Insert block × Date [DATE] Action + - Type --- In Out Commission Field required…" at bounding box center [669, 511] width 1106 height 917
click at [289, 413] on input "2025-07-23" at bounding box center [216, 410] width 165 height 18
type input "[DATE]"
click at [903, 530] on div "Insert block × Date 2025-09-02 Action + - Type --- In Out Commission Field requ…" at bounding box center [669, 511] width 1106 height 917
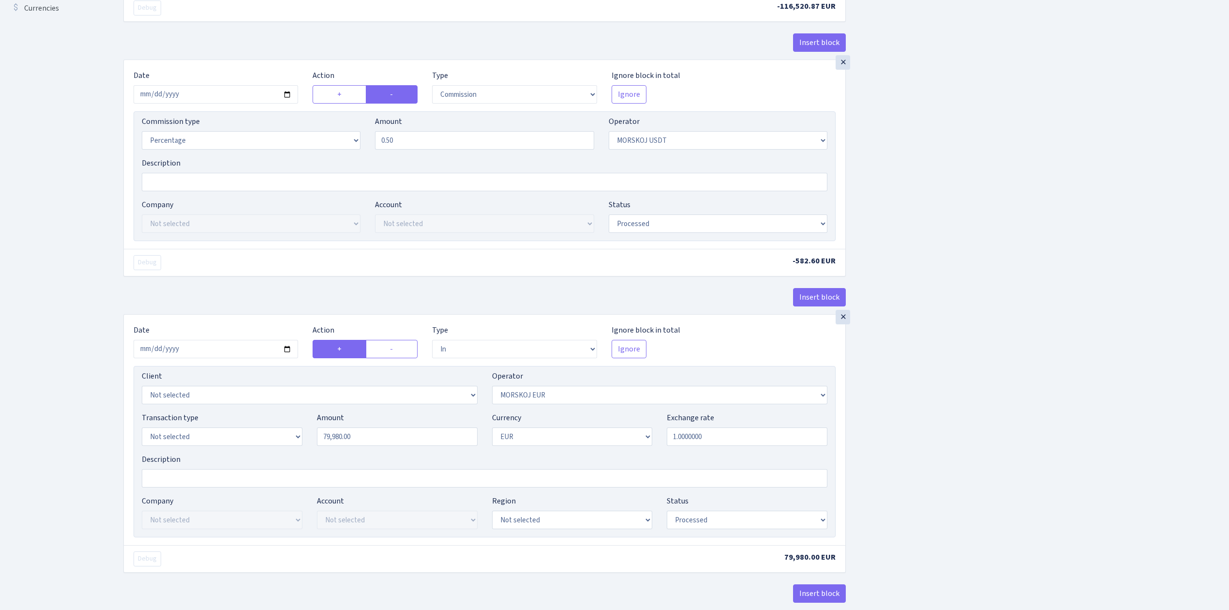
scroll to position [322, 0]
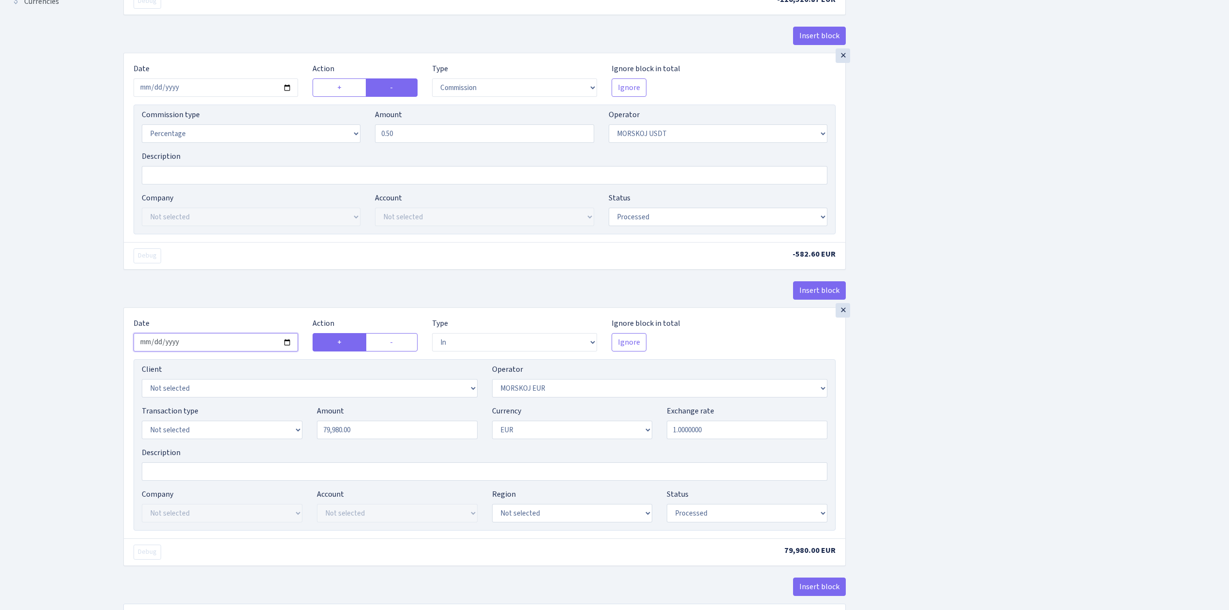
click at [289, 345] on input "2025-07-23" at bounding box center [216, 342] width 165 height 18
type input "2025-09-03"
drag, startPoint x: 324, startPoint y: 425, endPoint x: 231, endPoint y: 405, distance: 95.1
click at [231, 405] on div "Client Not selected 1 KOC GEMICILIK VE TASIMACILIK 1/BALDERE-SILDEDZE SIGNE 1/S…" at bounding box center [485, 444] width 702 height 171
click at [939, 391] on div "Insert block × Date 2025-09-02 Action + - Type --- In Out Commission Field requ…" at bounding box center [669, 188] width 1106 height 917
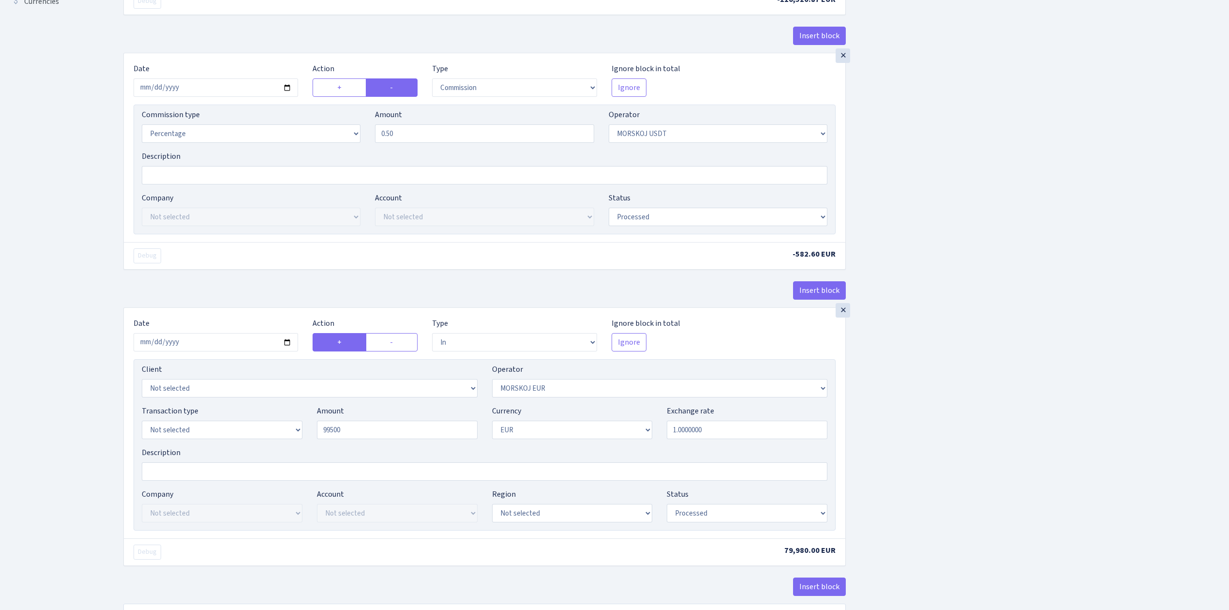
type input "99,500.00"
click at [978, 490] on div "Insert block × Date 2025-09-02 Action + - Type --- In Out Commission Field requ…" at bounding box center [669, 188] width 1106 height 917
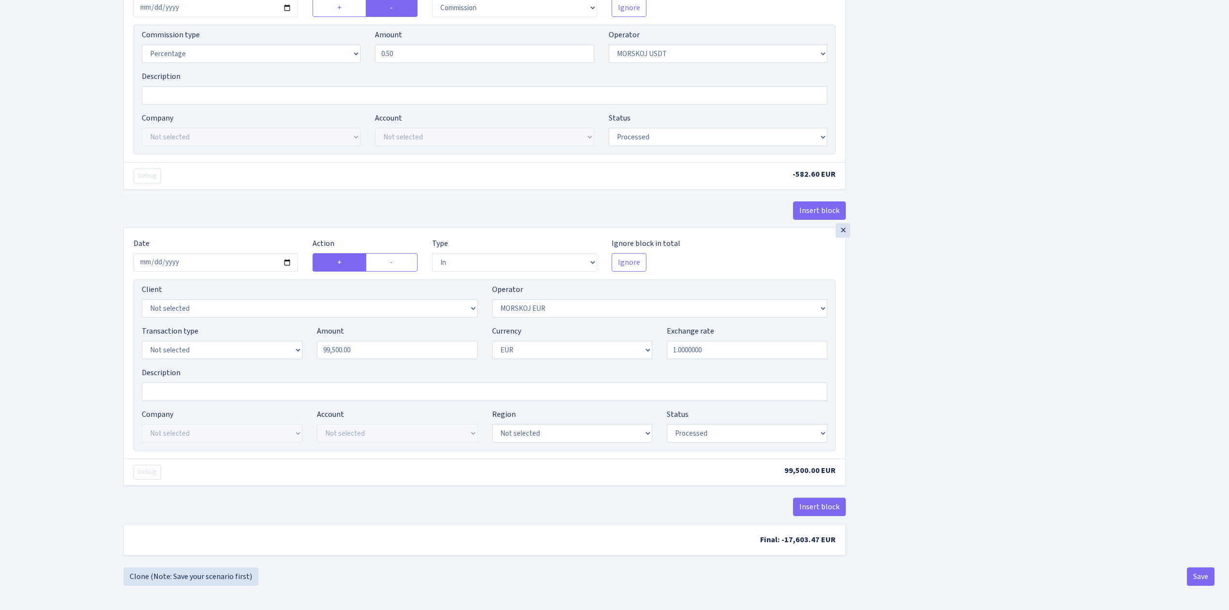
scroll to position [409, 0]
click at [1203, 580] on button "Save" at bounding box center [1201, 576] width 28 height 18
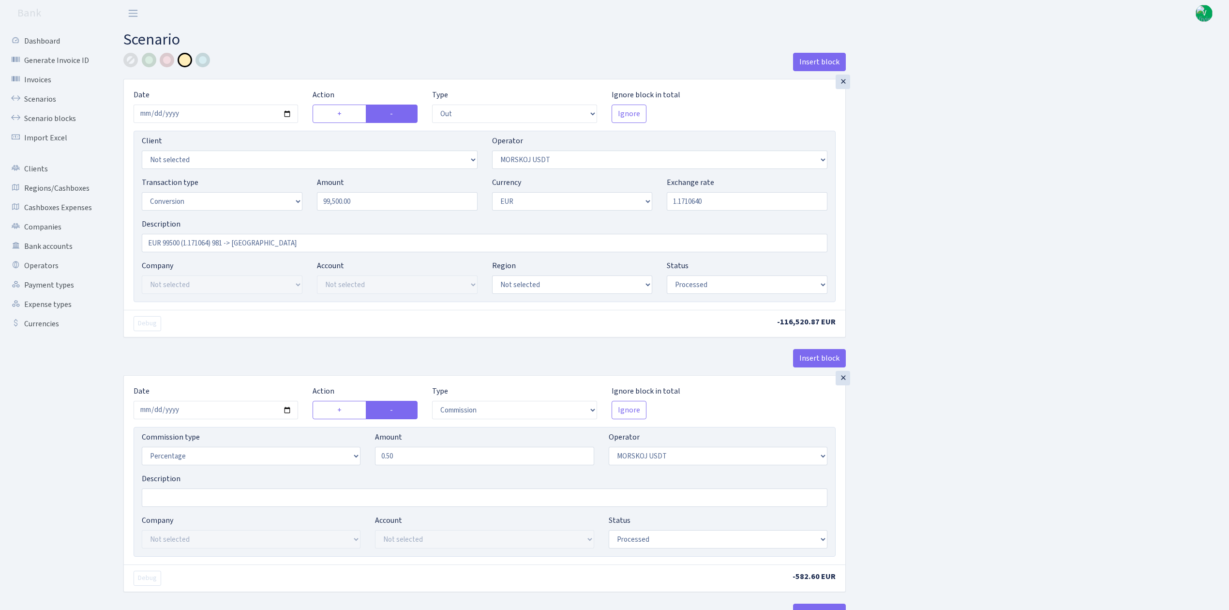
select select "out"
select select "324"
select select "15"
select select "1"
select select "processed"
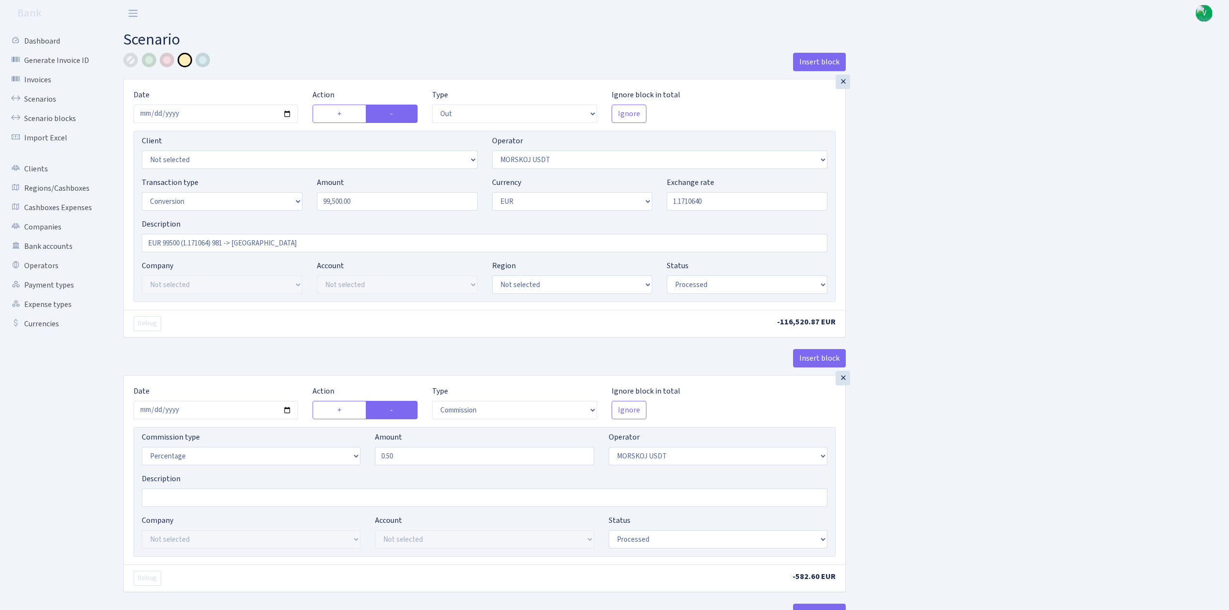
select select "commission"
select select "324"
select select "processed"
select select "in"
select select "323"
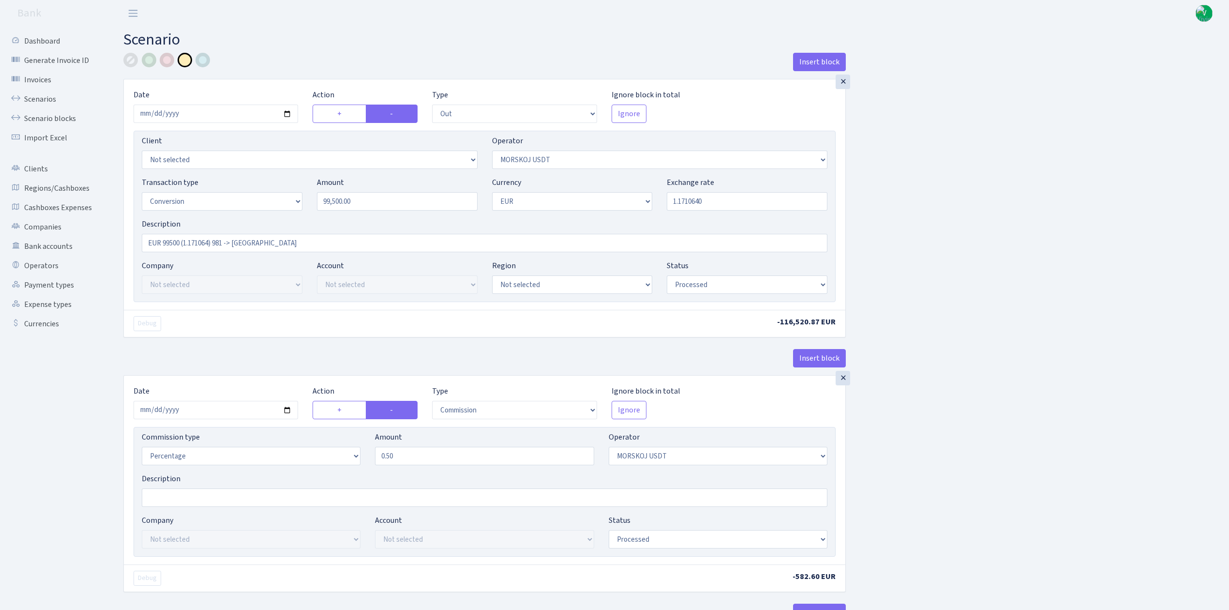
select select "1"
select select "processed"
click at [54, 99] on link "Scenarios" at bounding box center [53, 99] width 97 height 19
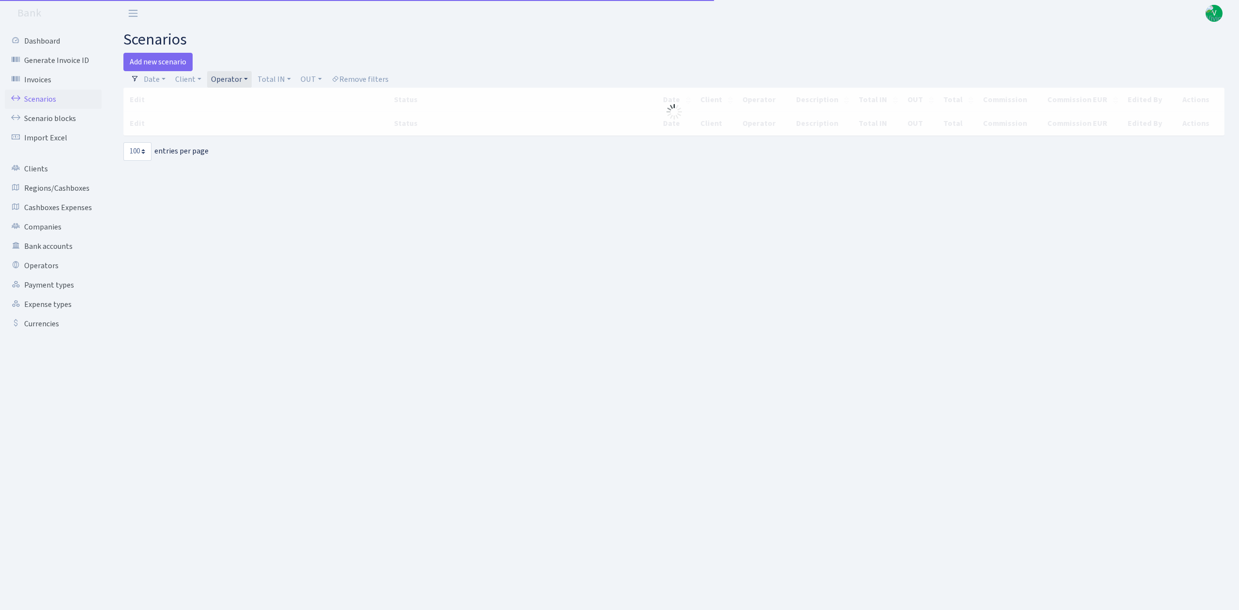
select select "100"
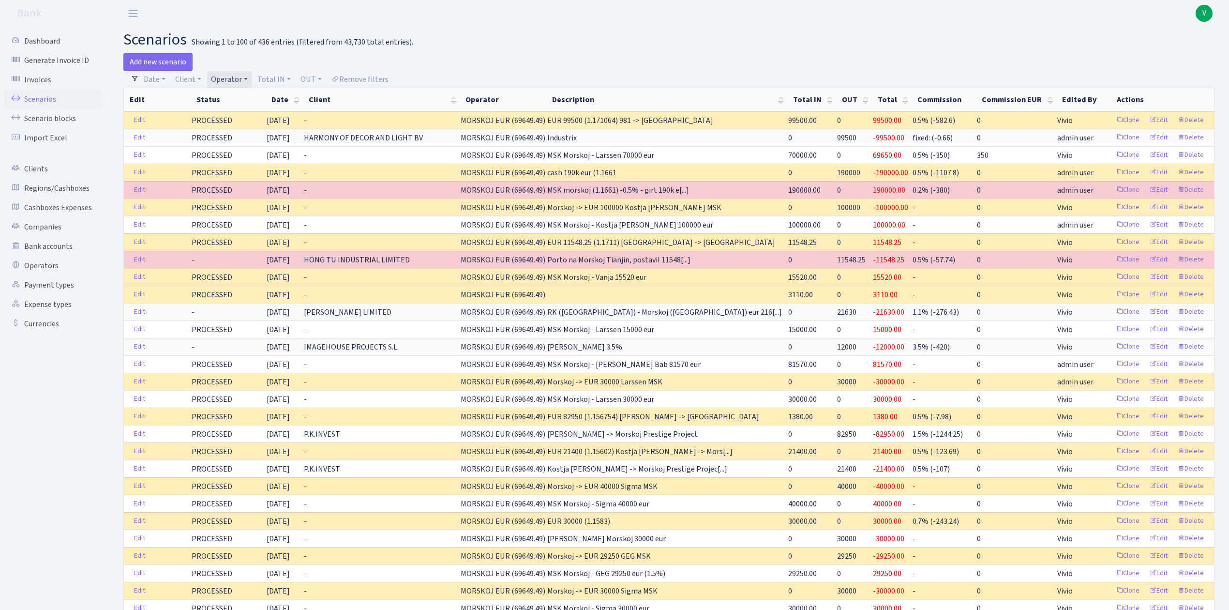
click at [233, 80] on link "Operator" at bounding box center [229, 79] width 45 height 16
click at [251, 169] on li "MORSKOJ USDT" at bounding box center [245, 160] width 73 height 17
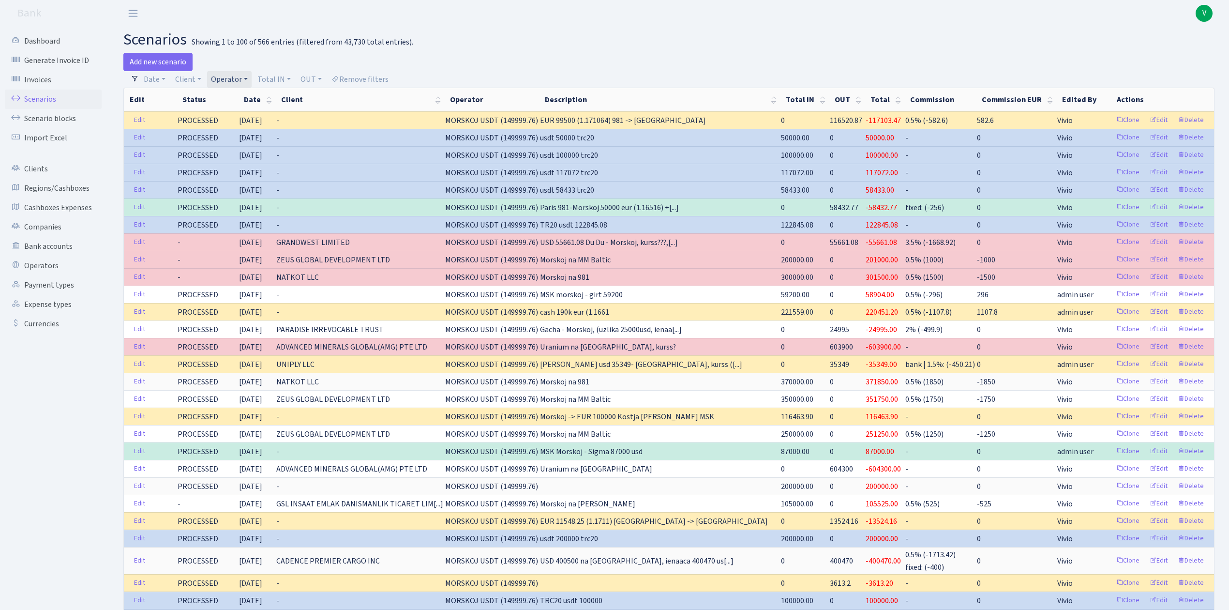
click at [235, 76] on link "Operator" at bounding box center [229, 79] width 45 height 16
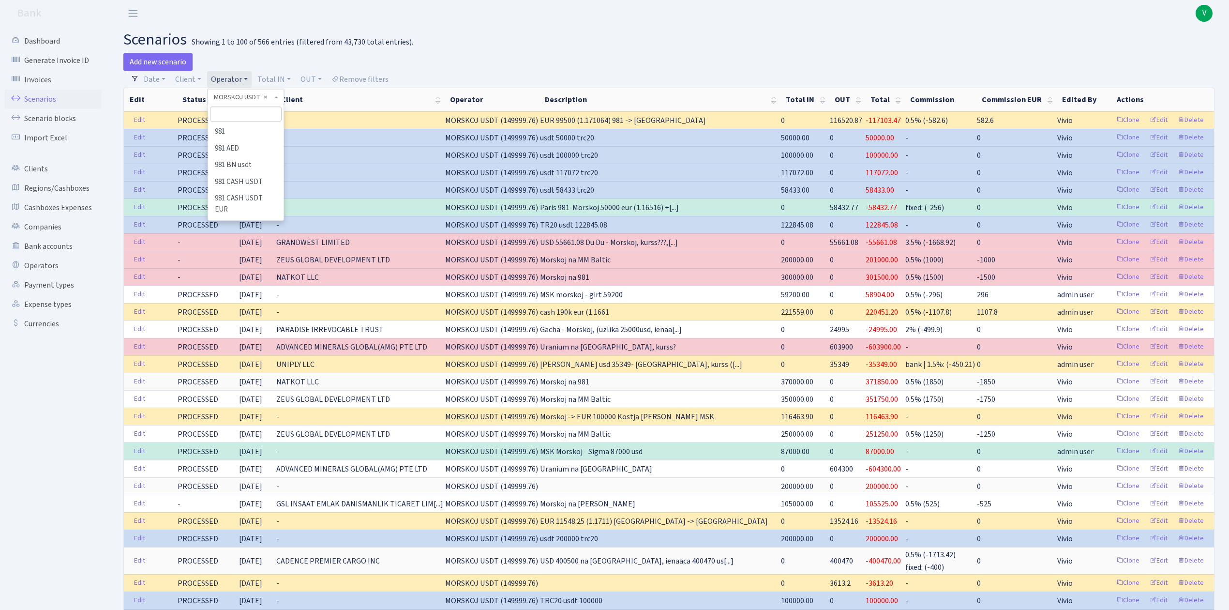
scroll to position [4060, 0]
click at [253, 119] on li "MORSKOJ EUR" at bounding box center [245, 110] width 73 height 17
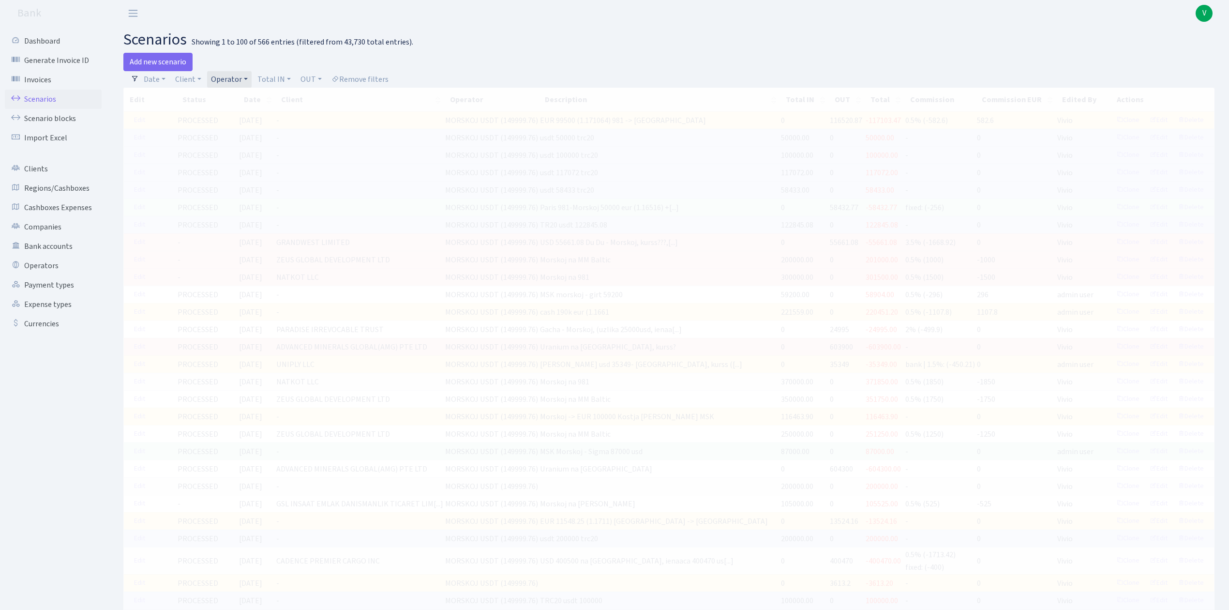
click at [229, 70] on div "Add new scenario" at bounding box center [392, 62] width 539 height 18
click at [233, 75] on link "Operator" at bounding box center [229, 79] width 45 height 16
click at [244, 119] on li "MORSKOJ BN RUB usdt" at bounding box center [245, 105] width 73 height 28
select select "441"
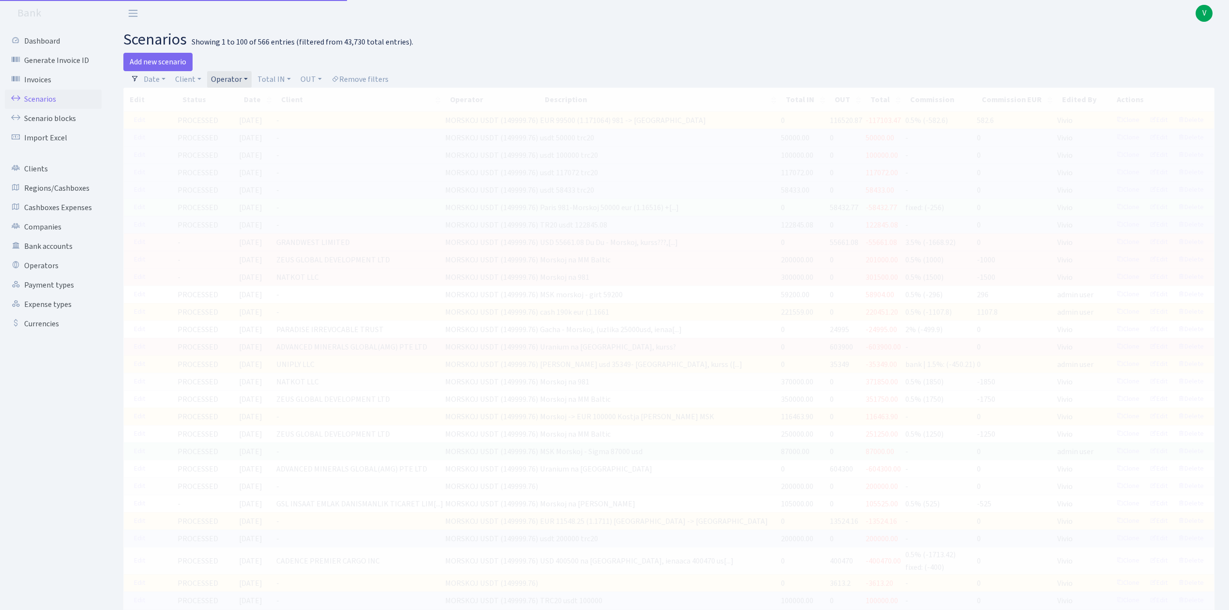
click at [221, 78] on link "Operator" at bounding box center [229, 79] width 45 height 16
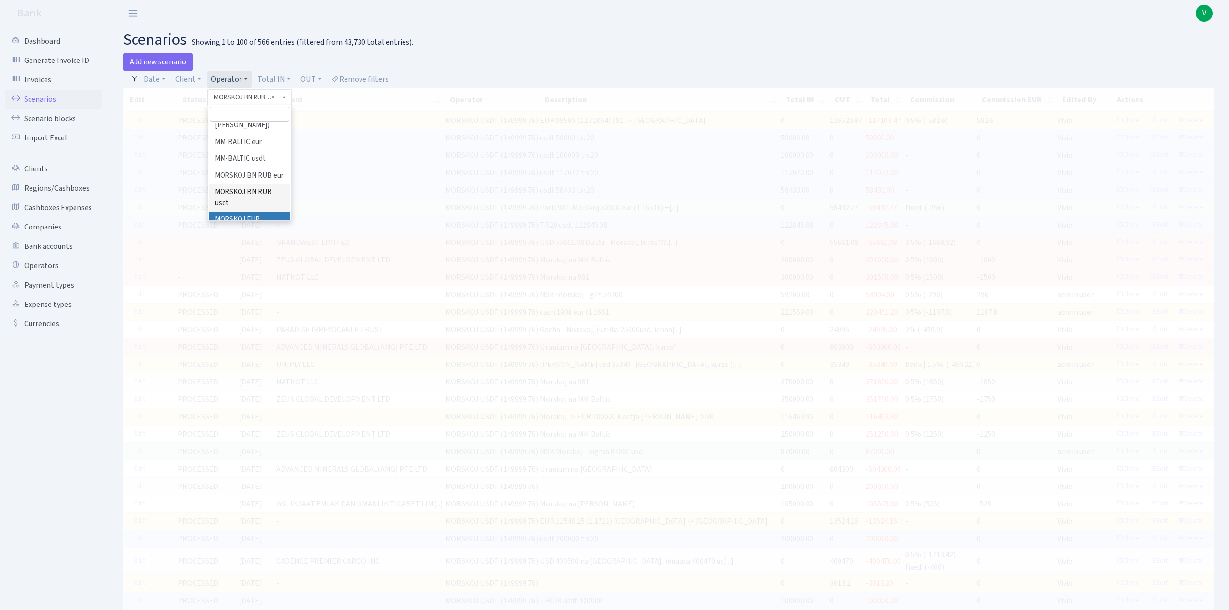
click at [252, 212] on li "MORSKOJ EUR" at bounding box center [249, 220] width 81 height 17
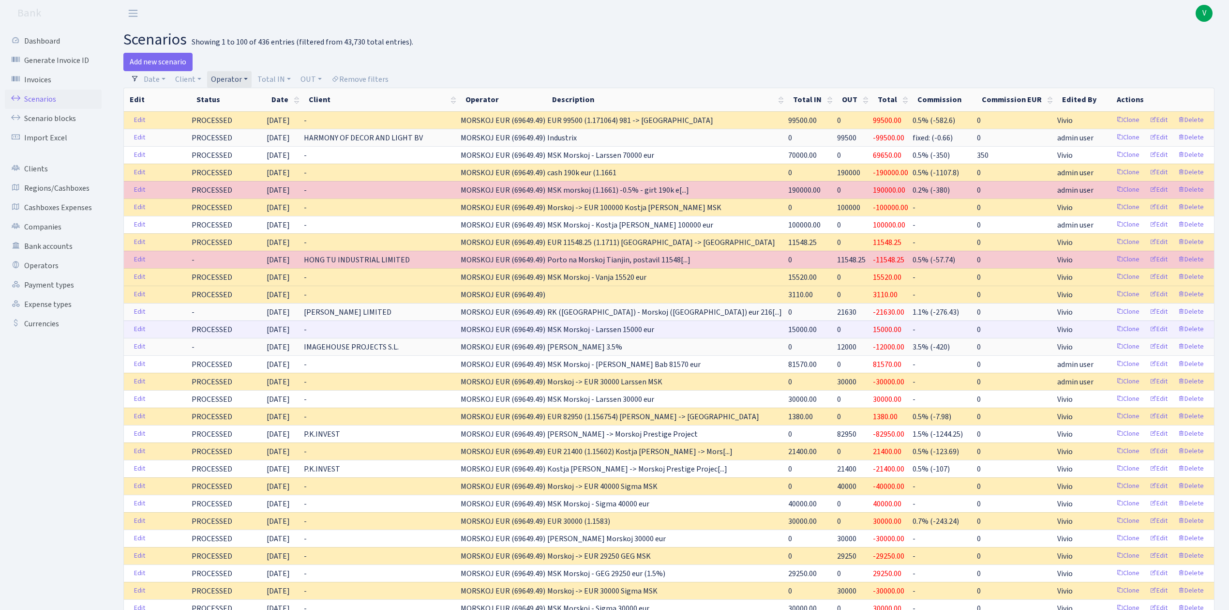
drag, startPoint x: 712, startPoint y: 336, endPoint x: 879, endPoint y: 335, distance: 166.5
click at [879, 335] on tr "Edit PROCESSED 12.08.2025 - MORSKOJ EUR (69649.49) MSK Morskoj - Larssen 15000 …" at bounding box center [669, 328] width 1090 height 17
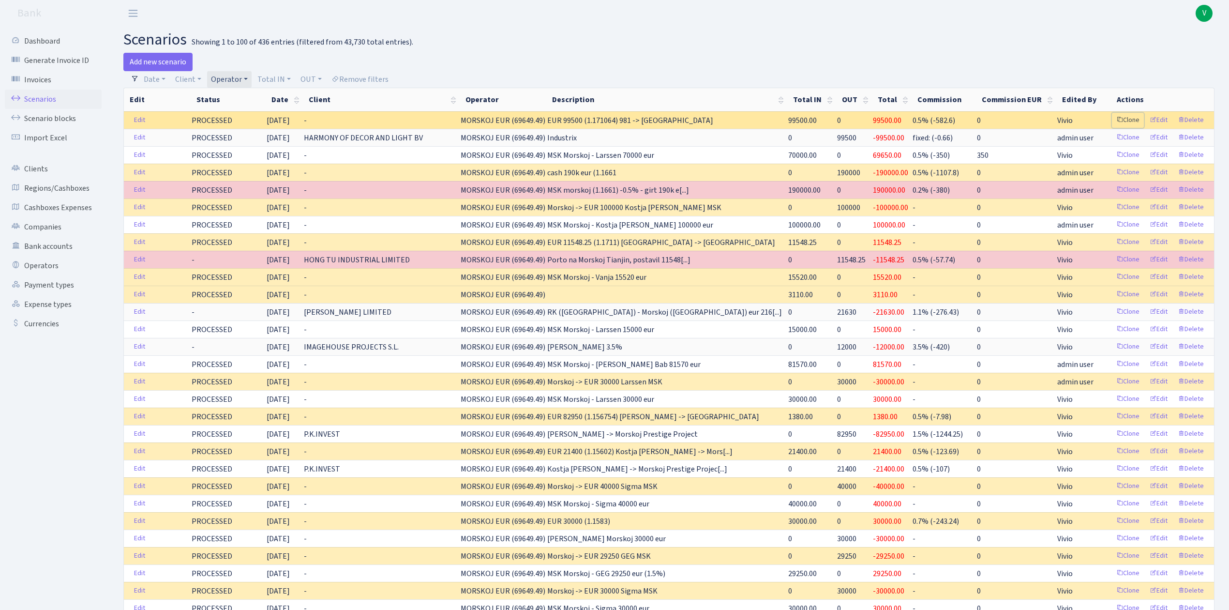
click at [1132, 119] on link "Clone" at bounding box center [1128, 120] width 32 height 15
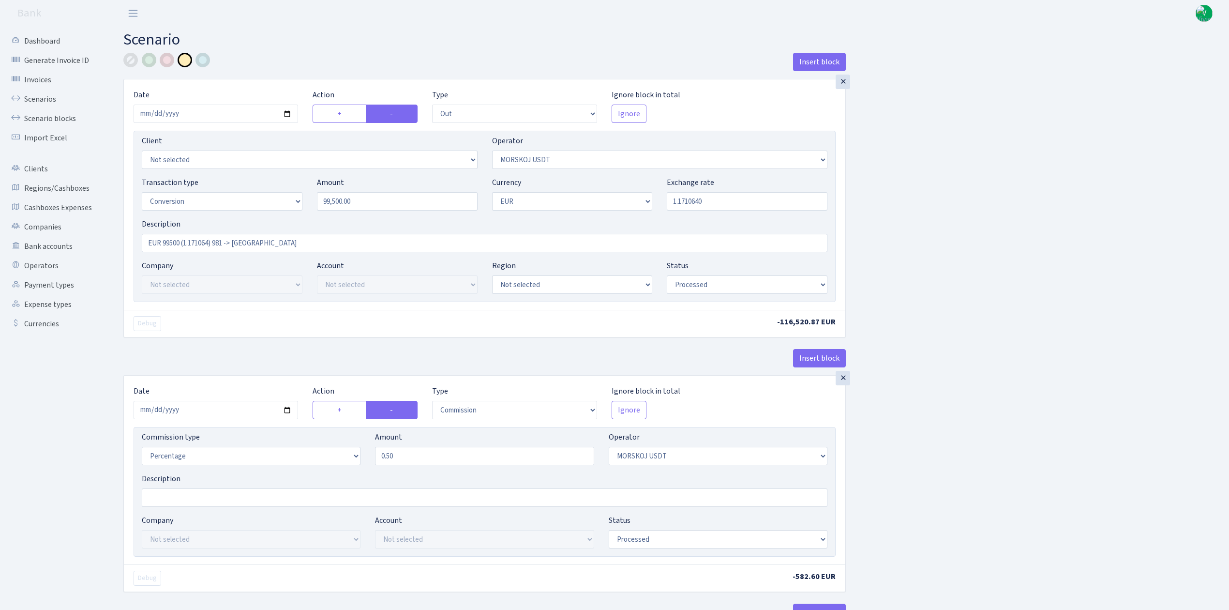
select select "out"
select select "324"
select select "15"
select select "1"
select select "processed"
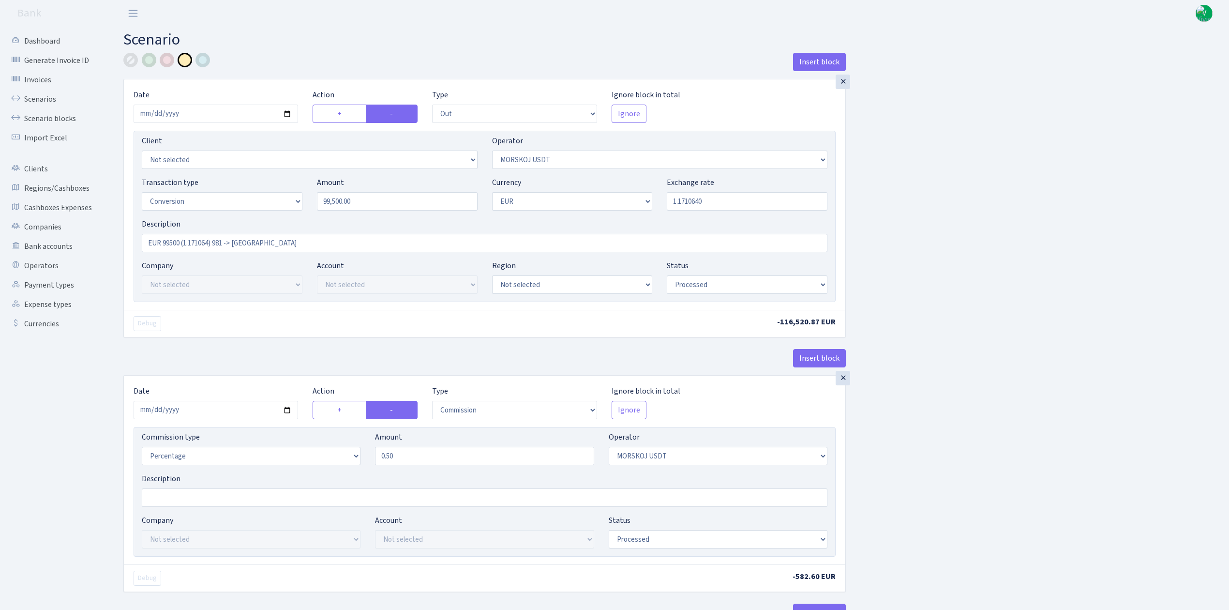
select select "commission"
select select "324"
select select "processed"
select select "in"
select select "323"
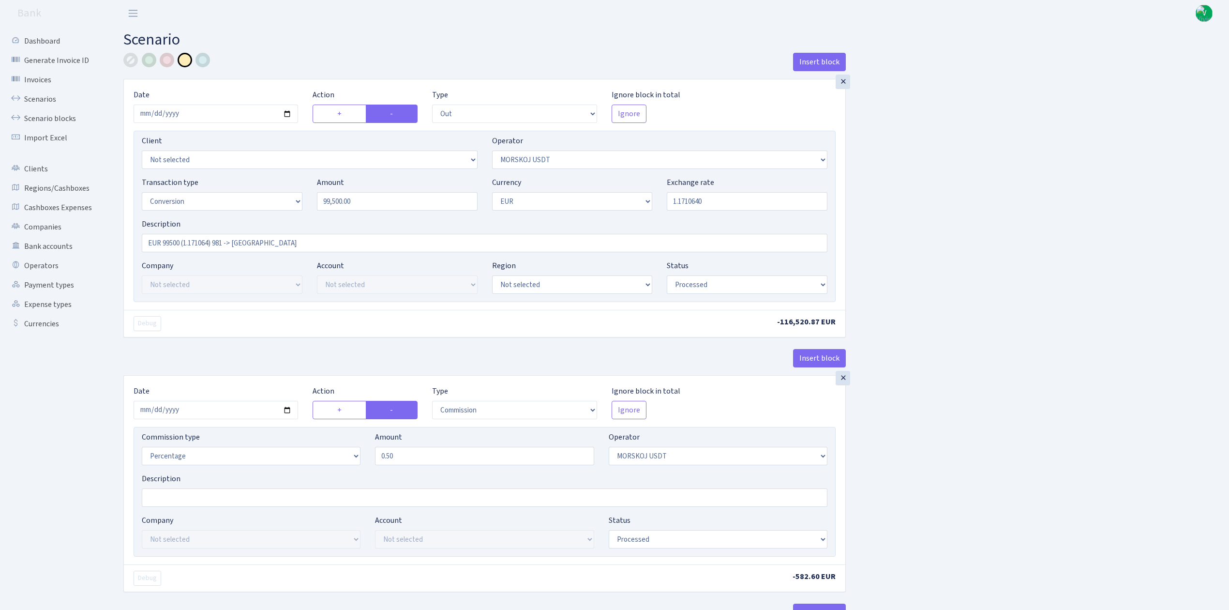
select select "1"
select select "processed"
click at [219, 239] on input "EUR 99500 (1.171064) 981 -> Morskoj" at bounding box center [485, 243] width 686 height 18
click at [225, 242] on input "EUR 99500 (1.171064) 981 -> Morskoj" at bounding box center [485, 243] width 686 height 18
type input "EUR 99500 (1.171064) Industrix -> Morskoj"
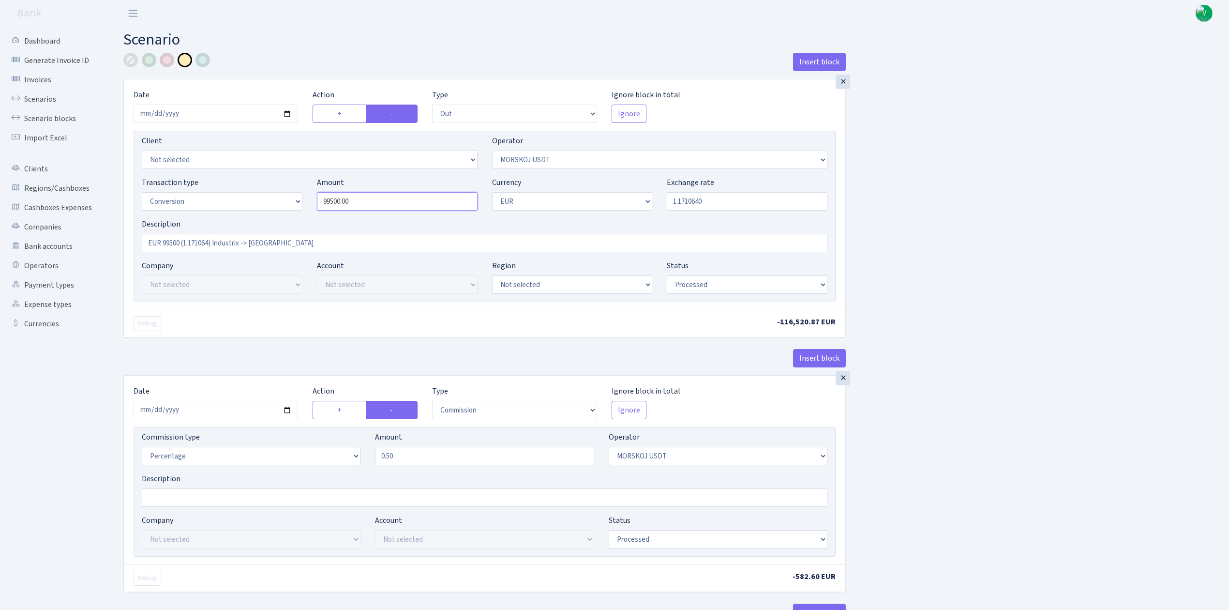
click at [330, 196] on input "99500.00" at bounding box center [397, 201] width 161 height 18
drag, startPoint x: 374, startPoint y: 198, endPoint x: 272, endPoint y: 184, distance: 102.6
click at [272, 184] on div "Transaction type Not selected 981 ELF FISH crypto GIRT IVO dekl MM-BALTIC eur U…" at bounding box center [485, 198] width 700 height 42
click at [697, 204] on input "1.1710640" at bounding box center [747, 201] width 161 height 18
type input "250,000.00"
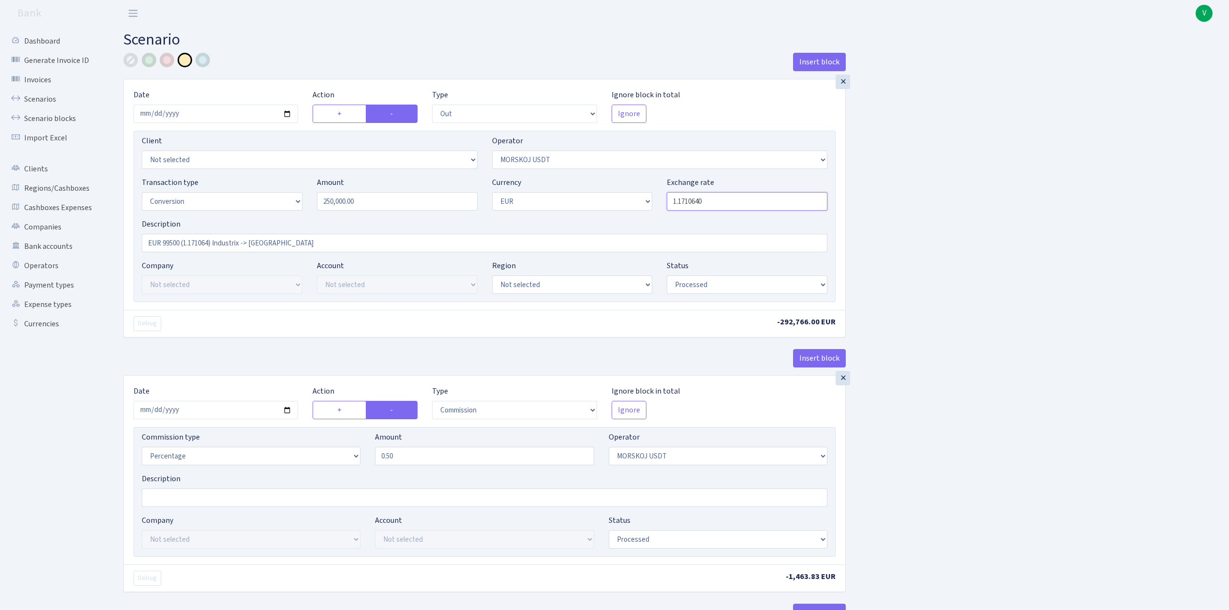
drag, startPoint x: 683, startPoint y: 202, endPoint x: 735, endPoint y: 202, distance: 51.3
click at [735, 202] on input "1.1710640" at bounding box center [747, 201] width 161 height 18
click at [953, 230] on div "Insert block × Date 2025-09-02 Action + - Type --- In Out Commission Field requ…" at bounding box center [669, 511] width 1106 height 917
type input "1.1666330"
drag, startPoint x: 162, startPoint y: 240, endPoint x: 180, endPoint y: 243, distance: 18.6
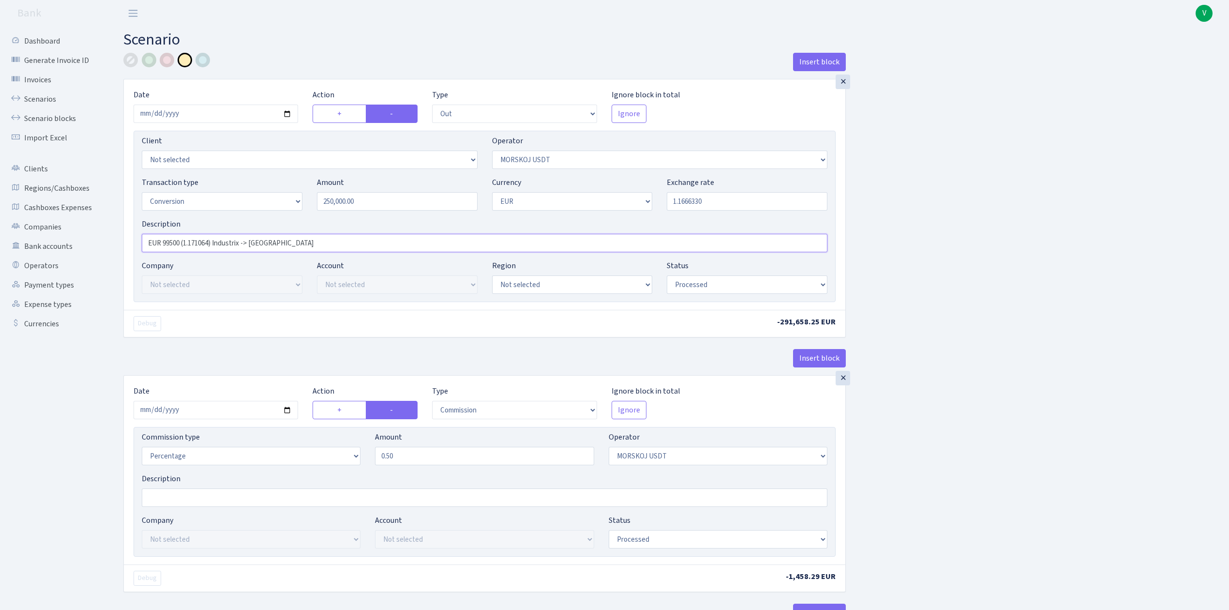
click at [180, 243] on input "EUR 99500 (1.171064) Industrix -> Morskoj" at bounding box center [485, 243] width 686 height 18
drag, startPoint x: 196, startPoint y: 241, endPoint x: 215, endPoint y: 243, distance: 19.5
click at [215, 243] on input "EUR 250000 (1.171064) Industrix -> Morskoj" at bounding box center [485, 243] width 686 height 18
click at [296, 244] on input "EUR 250000 (1.166633) Industrix -> Morskoj" at bounding box center [485, 243] width 686 height 18
type input "EUR 250000 (1.166633) Industrix -> Morskoj (89900+74700+85400)"
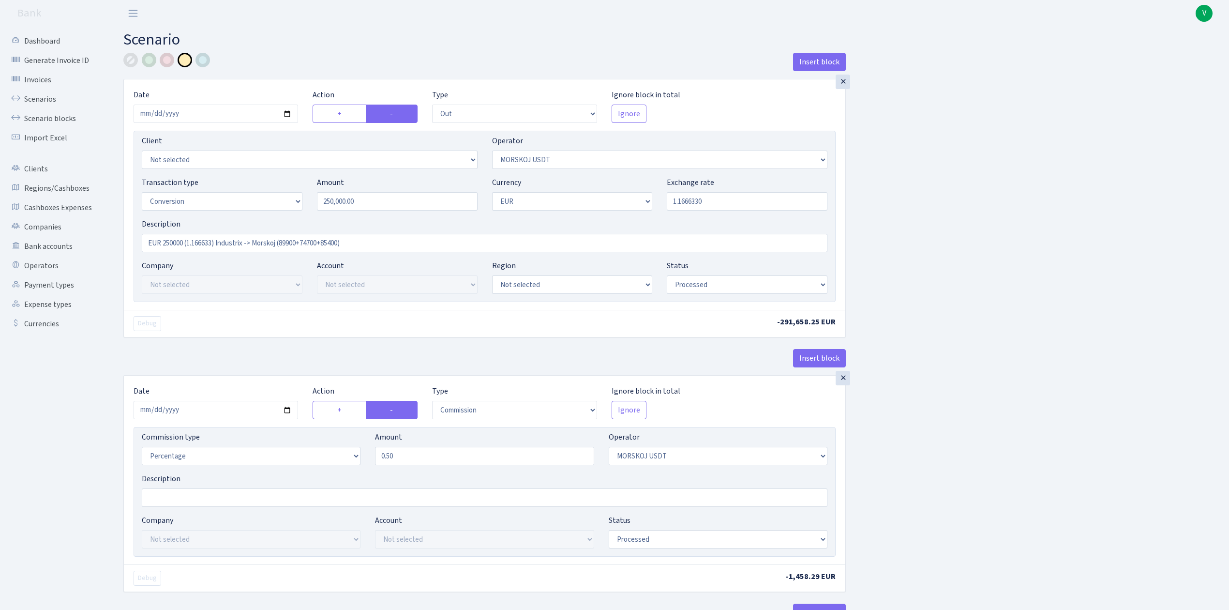
click at [1064, 254] on div "Insert block × Date 2025-09-02 Action + - Type --- In Out Commission Field requ…" at bounding box center [669, 511] width 1106 height 917
click at [288, 410] on input "2025-09-03" at bounding box center [216, 410] width 165 height 18
click at [922, 471] on div "Insert block × Date 2025-09-02 Action + - Type --- In Out Commission Field requ…" at bounding box center [669, 511] width 1106 height 917
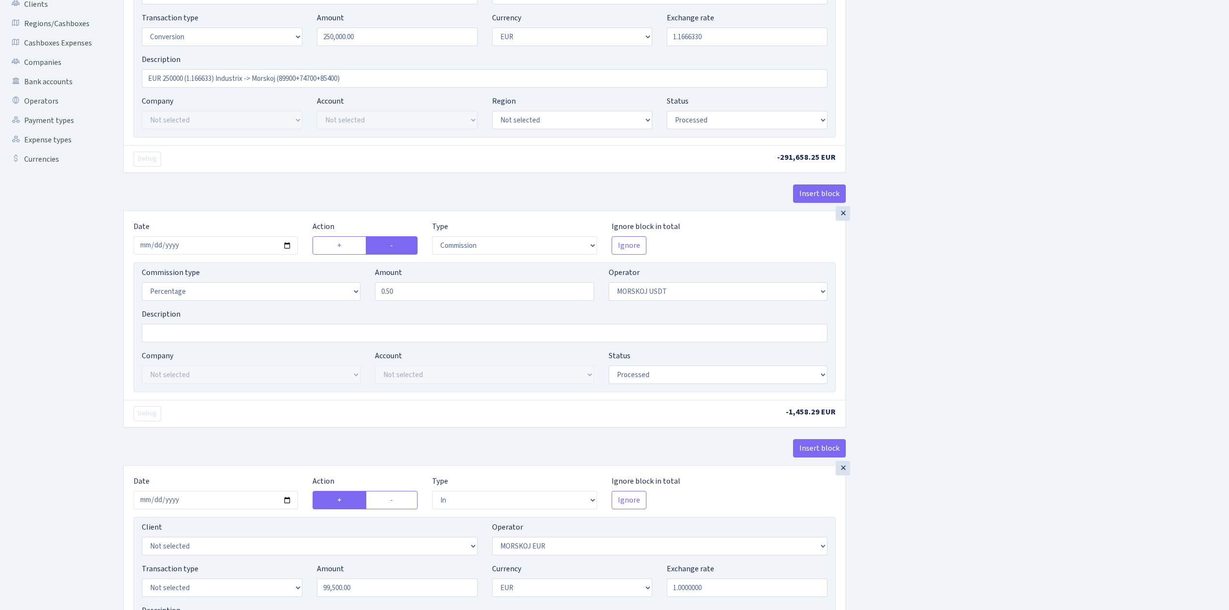
scroll to position [258, 0]
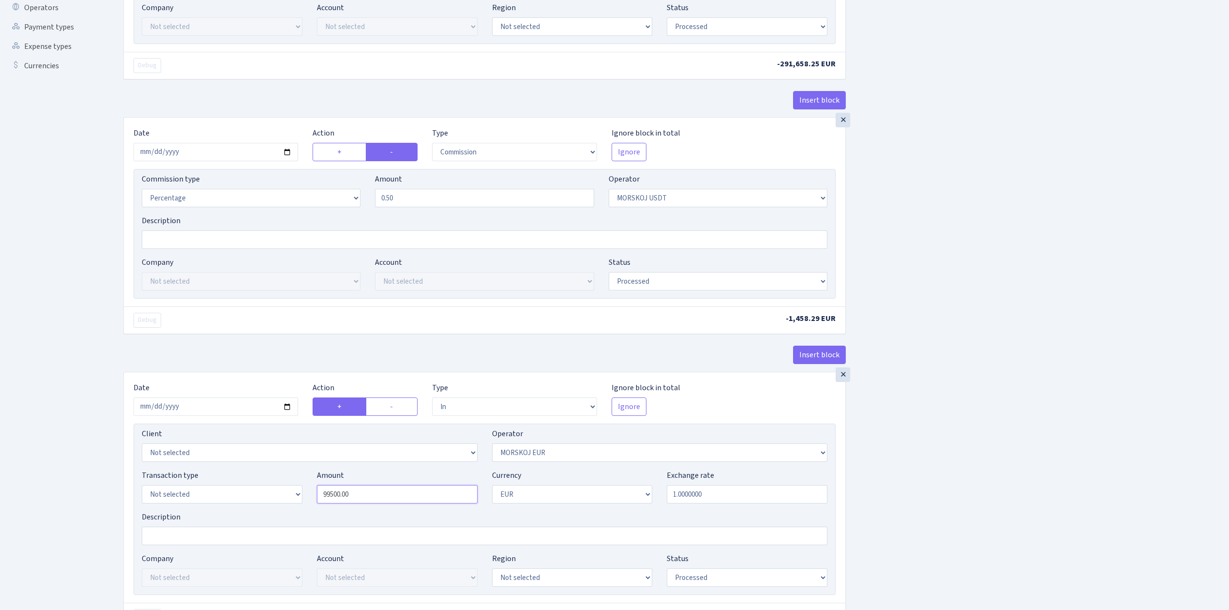
drag, startPoint x: 401, startPoint y: 505, endPoint x: 284, endPoint y: 481, distance: 119.7
click at [284, 481] on div "Transaction type Not selected 981 ELF FISH crypto GIRT IVO dekl MM-BALTIC eur U…" at bounding box center [485, 490] width 700 height 42
click at [965, 448] on div "Insert block × Date 2025-09-02 Action + - Type --- In Out Commission Field requ…" at bounding box center [669, 253] width 1106 height 917
type input "250,000.00"
click at [974, 433] on div "Insert block × Date 2025-09-02 Action + - Type --- In Out Commission Field requ…" at bounding box center [669, 253] width 1106 height 917
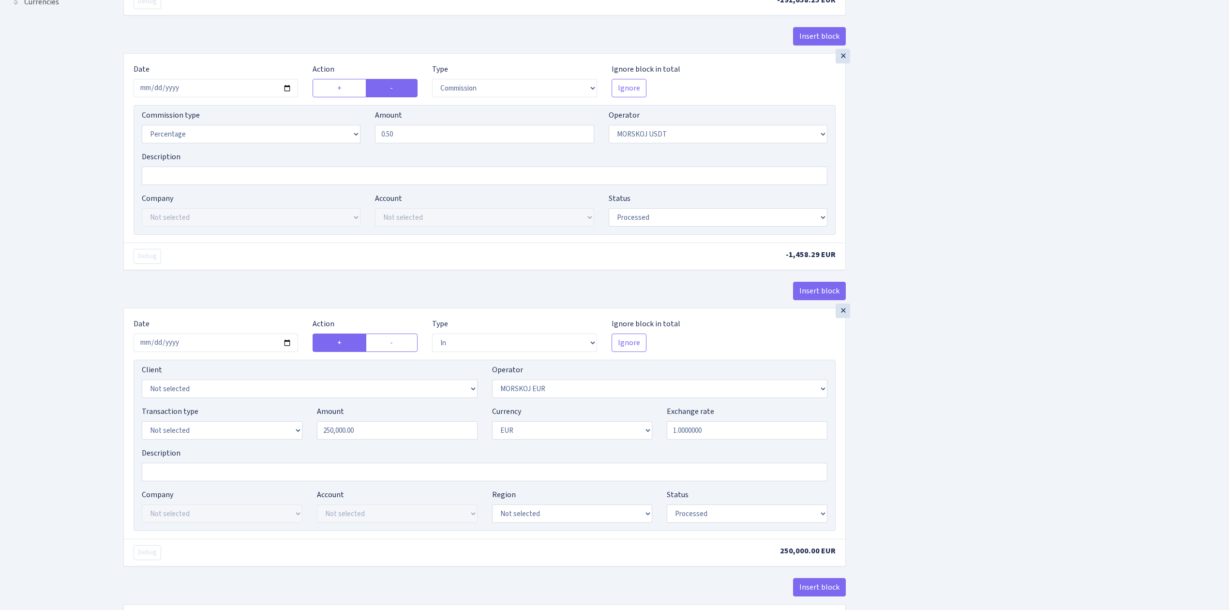
scroll to position [409, 0]
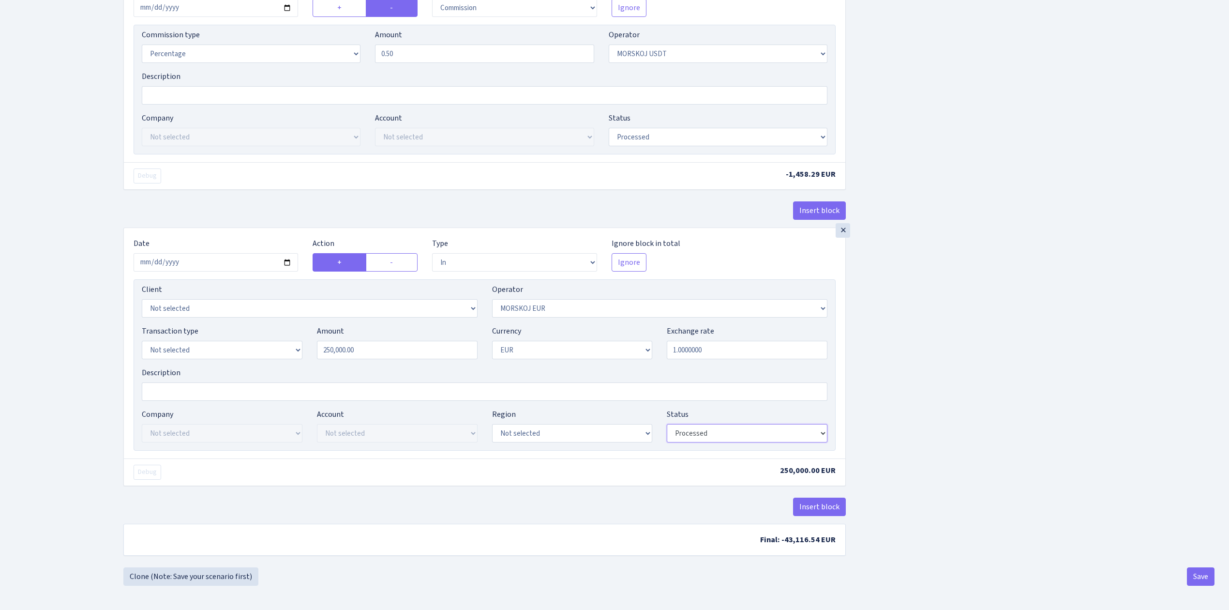
click at [735, 432] on select "Draft Pending Later Never Processed" at bounding box center [747, 433] width 161 height 18
click at [667, 424] on select "Draft Pending Later Never Processed" at bounding box center [747, 433] width 161 height 18
click at [926, 488] on div "Insert block × Date 2025-09-02 Action + - Type --- In Out Commission Field requ…" at bounding box center [669, 109] width 1106 height 917
click at [723, 434] on select "Draft Pending Later Never Processed" at bounding box center [747, 433] width 161 height 18
select select "processed"
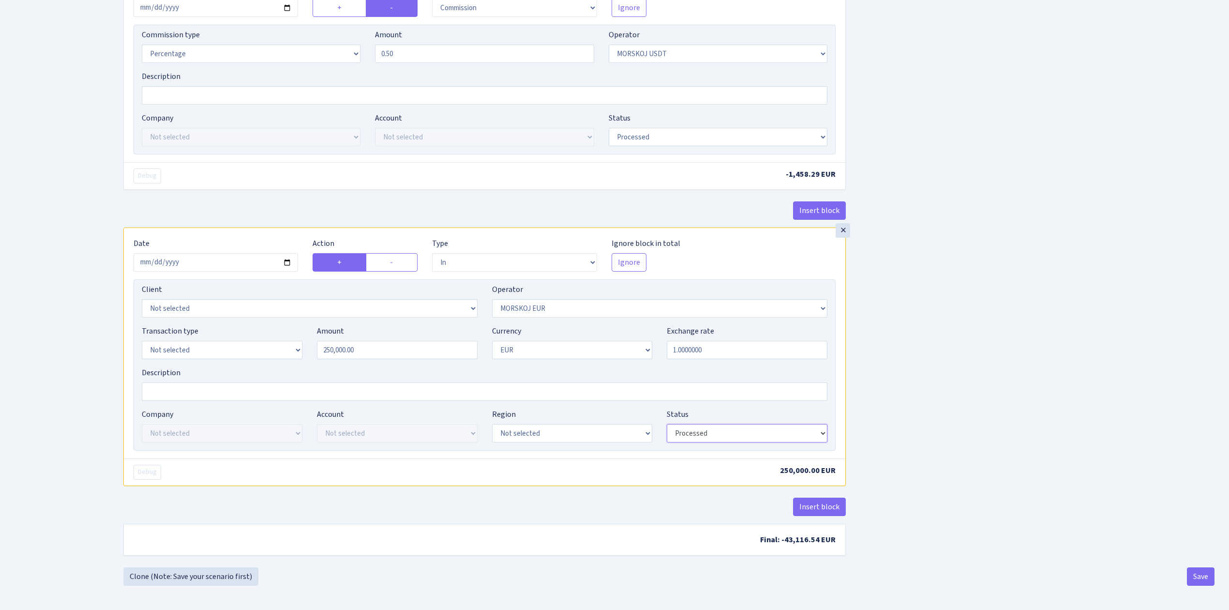
click at [667, 424] on select "Draft Pending Later Never Processed" at bounding box center [747, 433] width 161 height 18
click at [1011, 510] on div "Insert block × Date 2025-09-02 Action + - Type --- In Out Commission Field requ…" at bounding box center [669, 109] width 1106 height 917
click at [1209, 577] on button "Save" at bounding box center [1201, 576] width 28 height 18
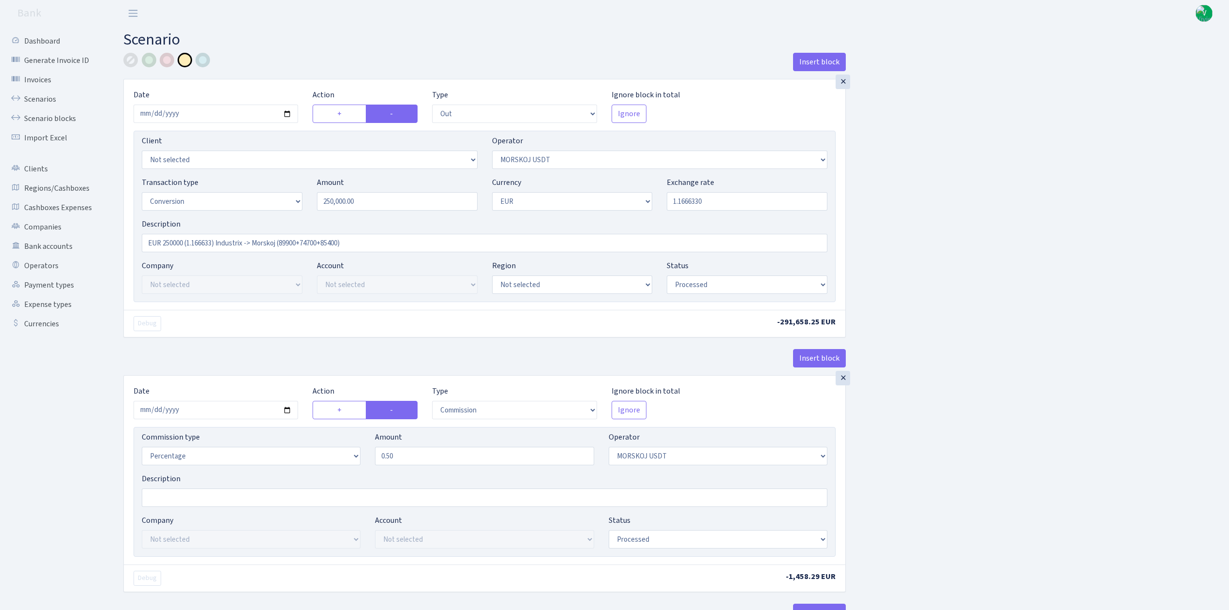
select select "out"
select select "324"
select select "15"
select select "1"
select select "processed"
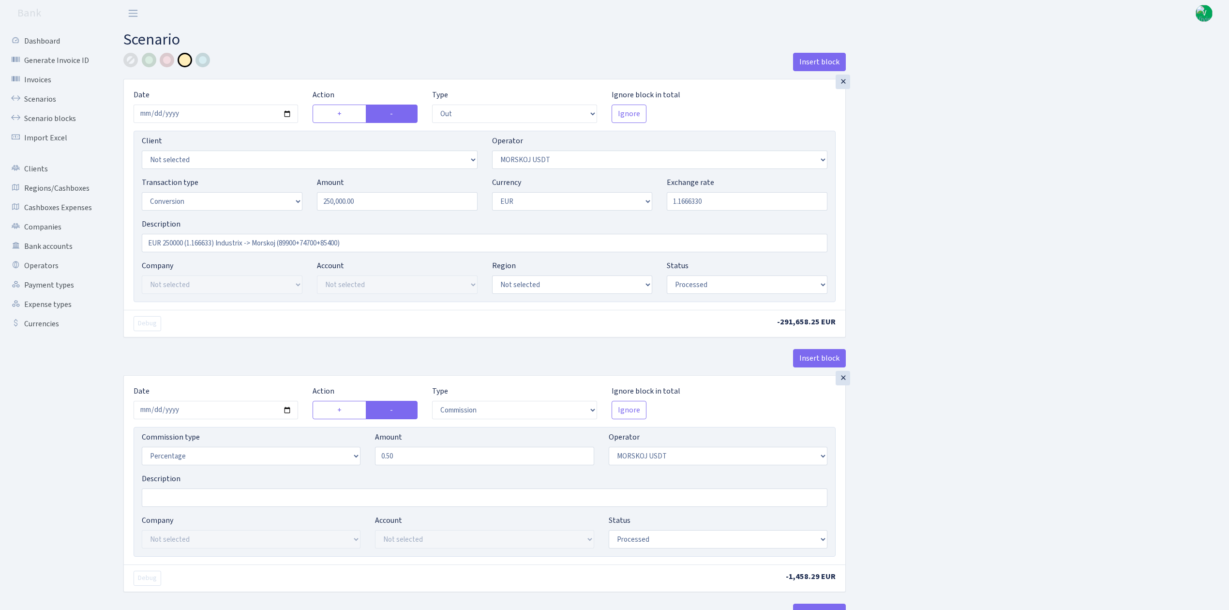
select select "commission"
select select "324"
select select "processed"
select select "in"
select select "323"
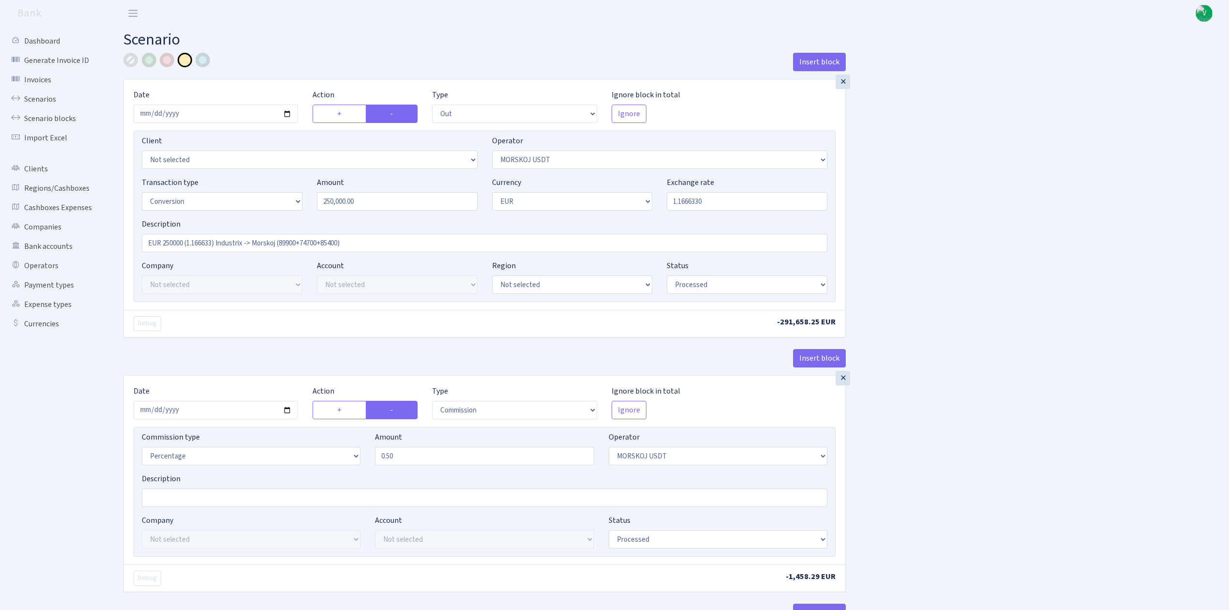
select select "1"
select select "processed"
click at [50, 96] on link "Scenarios" at bounding box center [53, 99] width 97 height 19
click at [1162, 503] on div "Insert block × Date [DATE] Action + - Type --- In Out Commission Field required…" at bounding box center [669, 511] width 1106 height 917
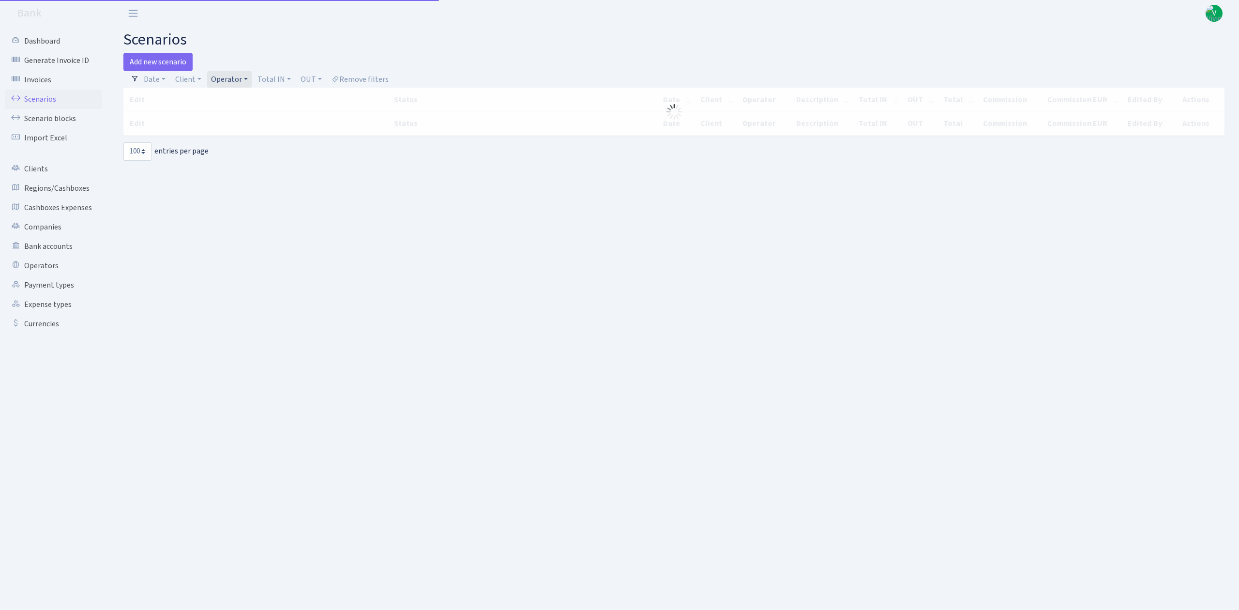
select select "100"
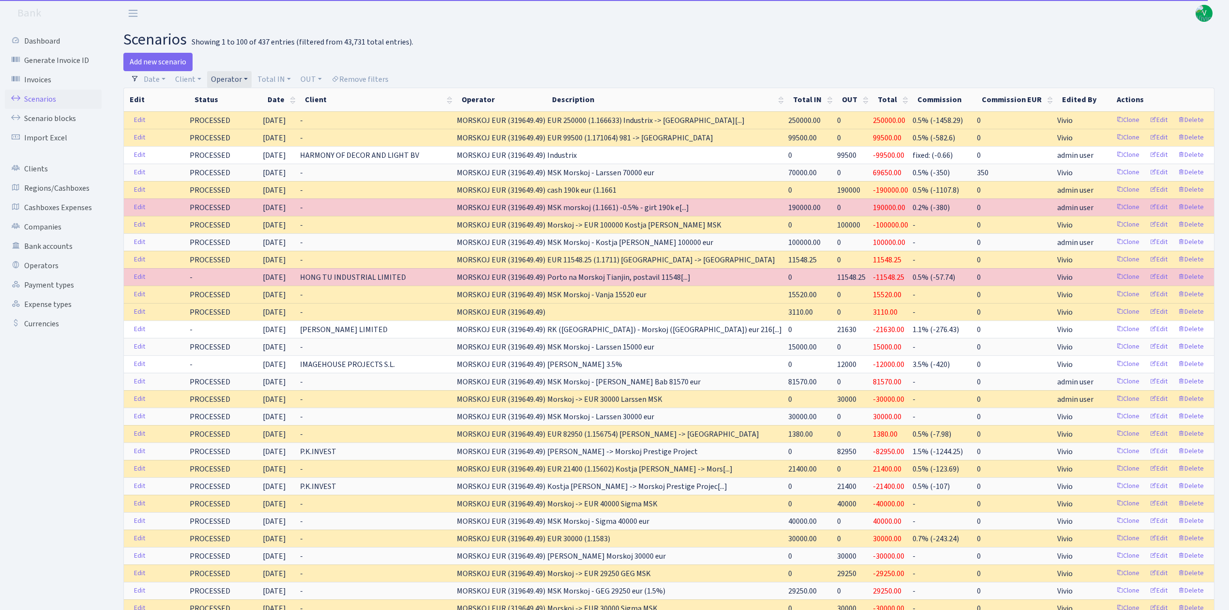
click at [234, 74] on link "Operator" at bounding box center [229, 79] width 45 height 16
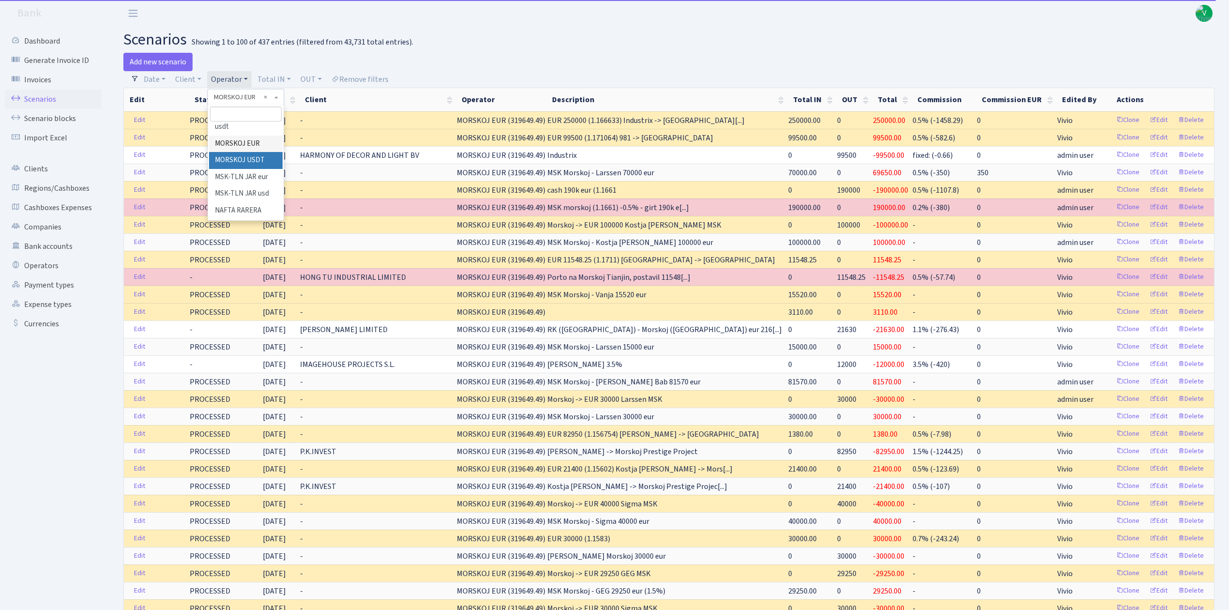
click at [241, 169] on li "MORSKOJ USDT" at bounding box center [245, 160] width 73 height 17
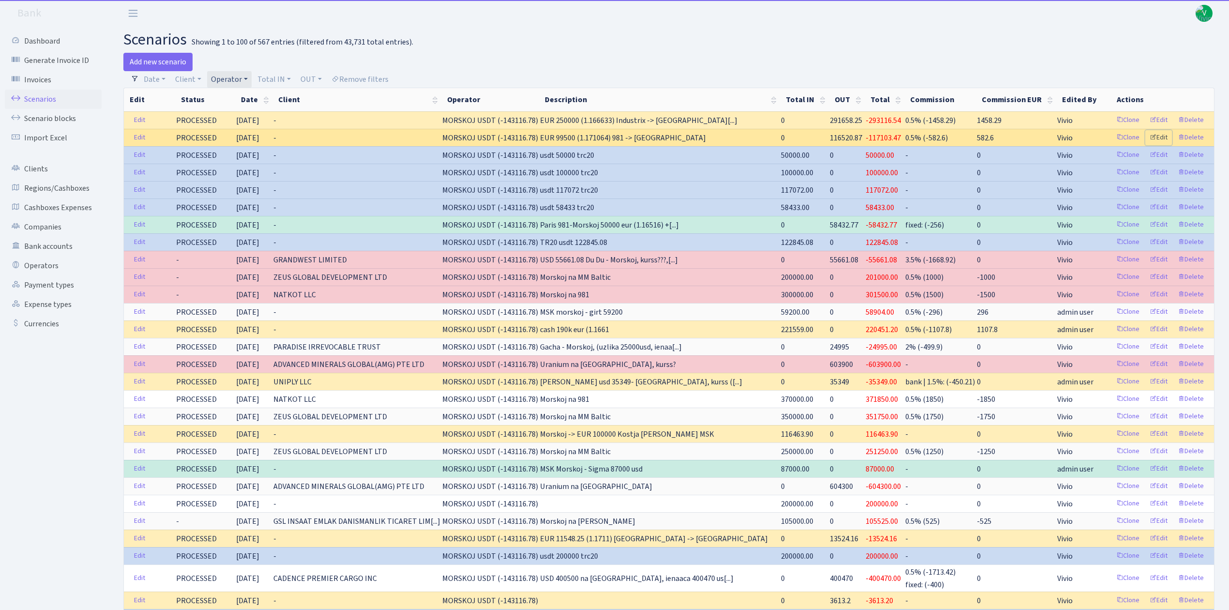
click at [1160, 139] on link "Edit" at bounding box center [1159, 137] width 27 height 15
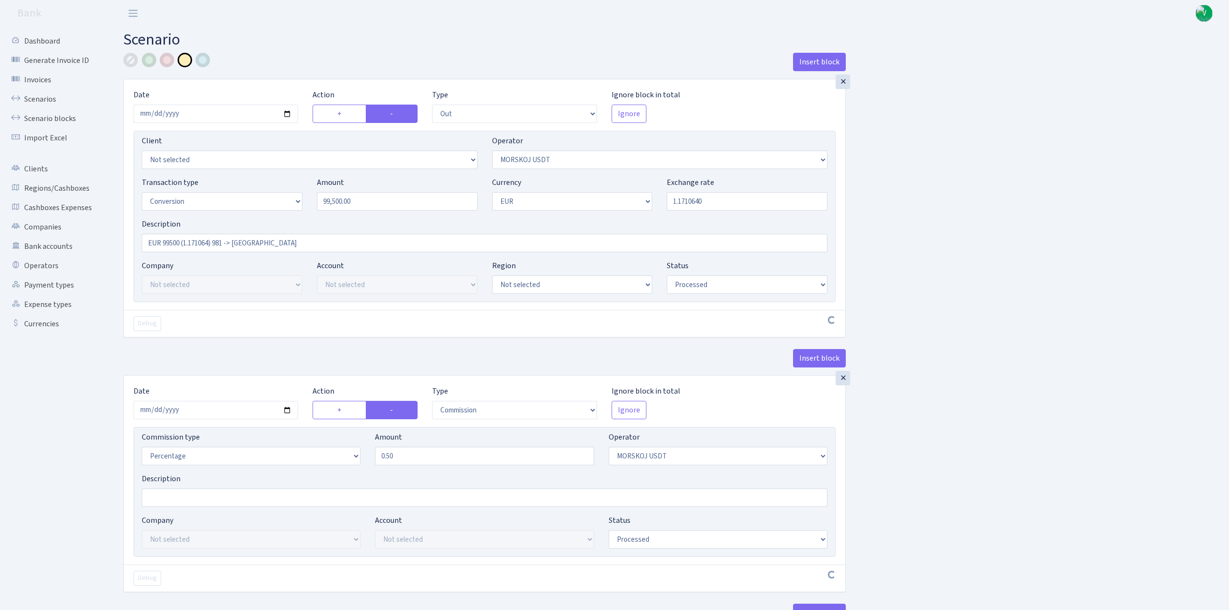
select select "out"
select select "324"
select select "15"
select select "1"
select select "processed"
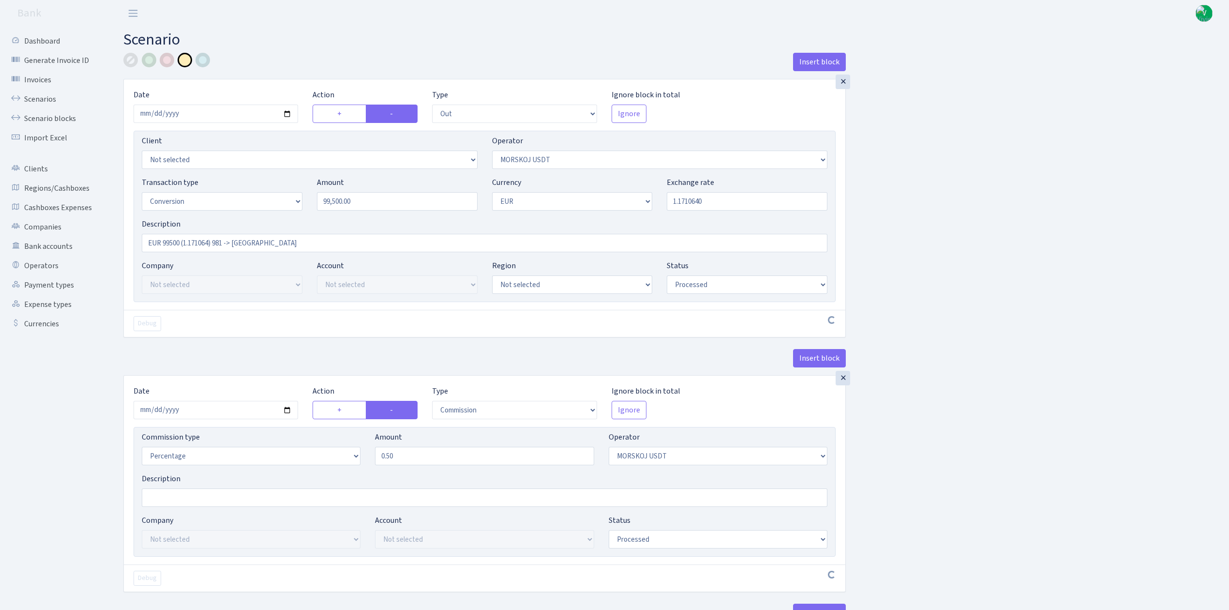
select select "commission"
select select "324"
select select "processed"
select select "in"
select select "323"
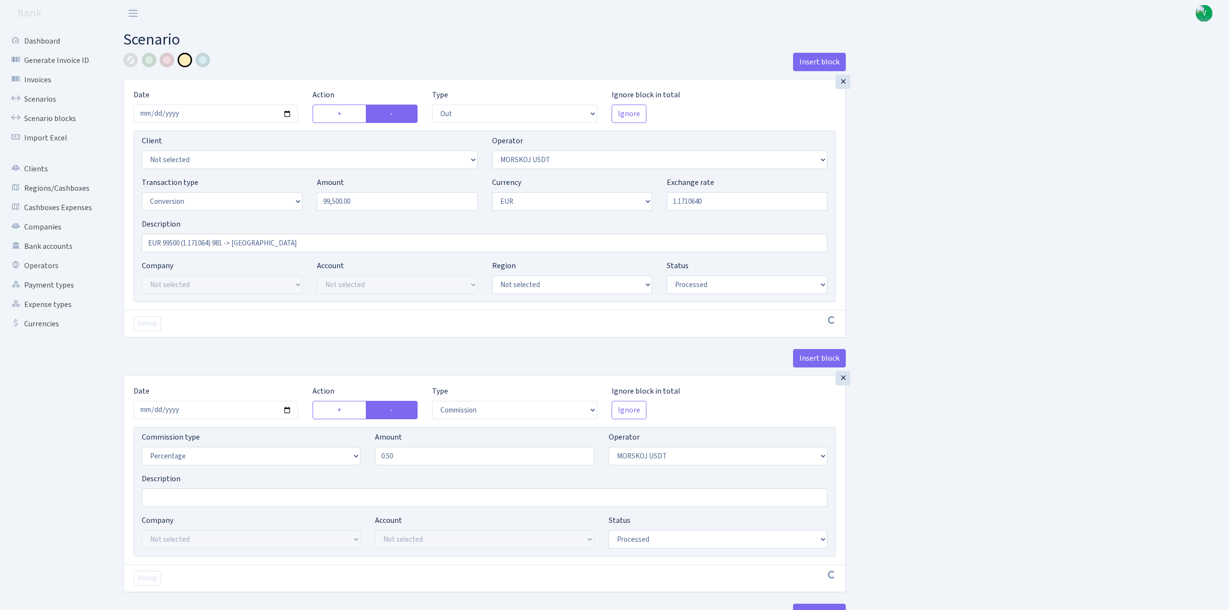
select select "1"
select select "processed"
click at [218, 242] on input "EUR 99500 (1.171064) 981 -> Morskoj" at bounding box center [485, 243] width 686 height 18
drag, startPoint x: 225, startPoint y: 242, endPoint x: 234, endPoint y: 241, distance: 9.2
click at [225, 241] on input "EUR 99500 (1.171064) 981 -> Morskoj" at bounding box center [485, 243] width 686 height 18
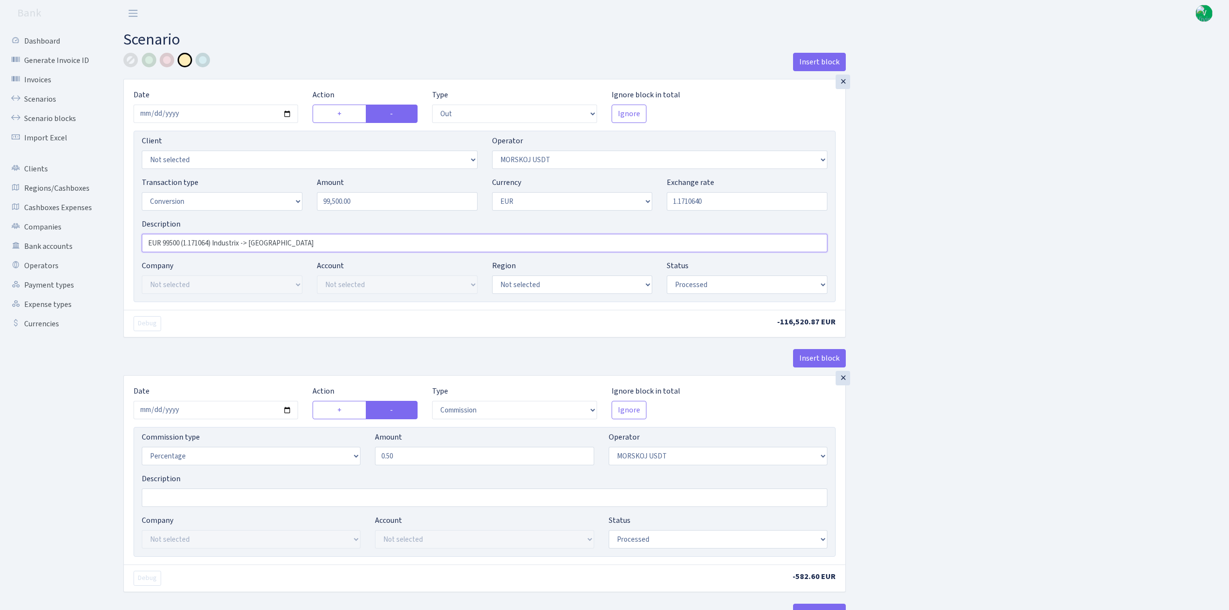
type input "EUR 99500 (1.171064) Industrix -> Morskoj"
click at [1017, 248] on div "Insert block × Date 2025-09-02 Action + - Type --- In Out Commission Field requ…" at bounding box center [669, 511] width 1106 height 917
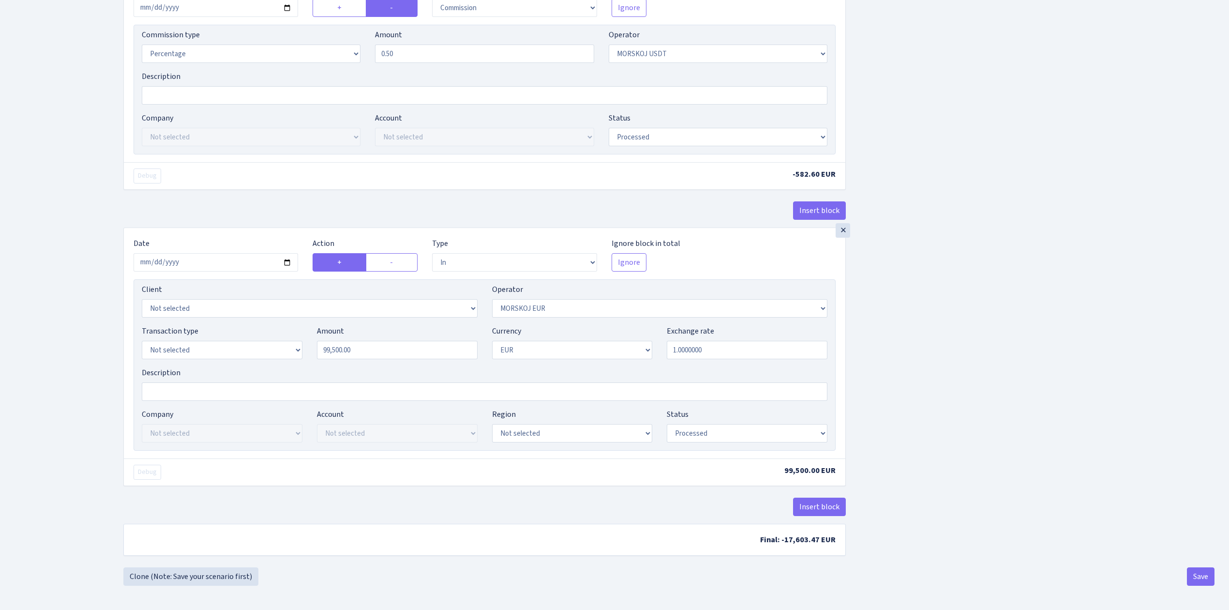
scroll to position [409, 0]
click at [1200, 574] on button "Save" at bounding box center [1201, 576] width 28 height 18
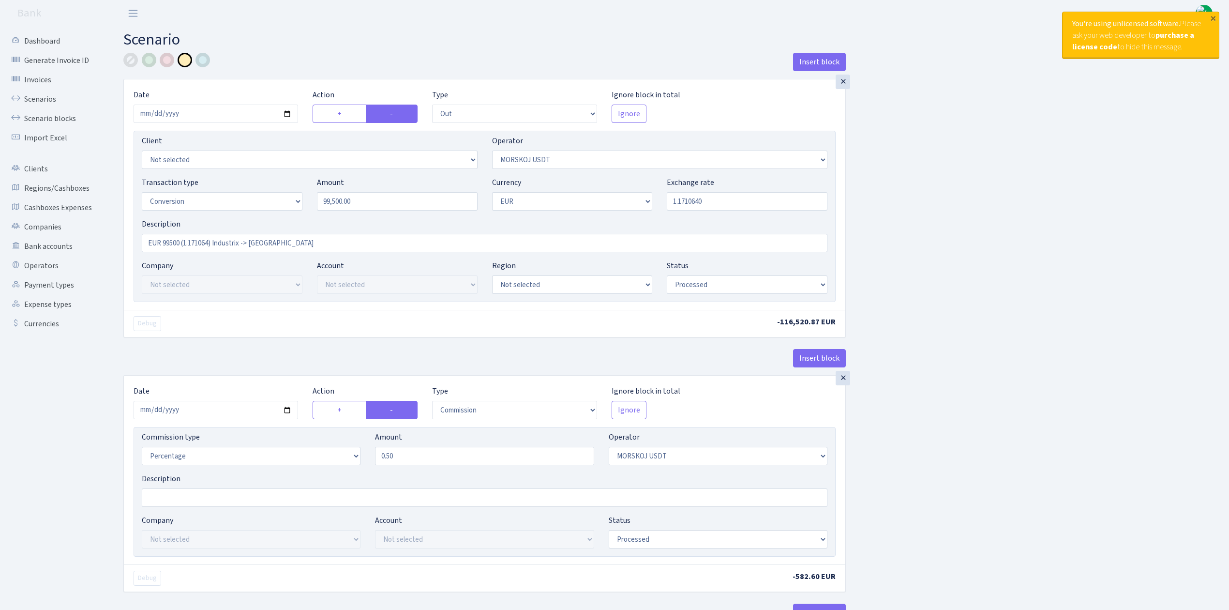
select select "out"
select select "324"
select select "15"
select select "1"
select select "processed"
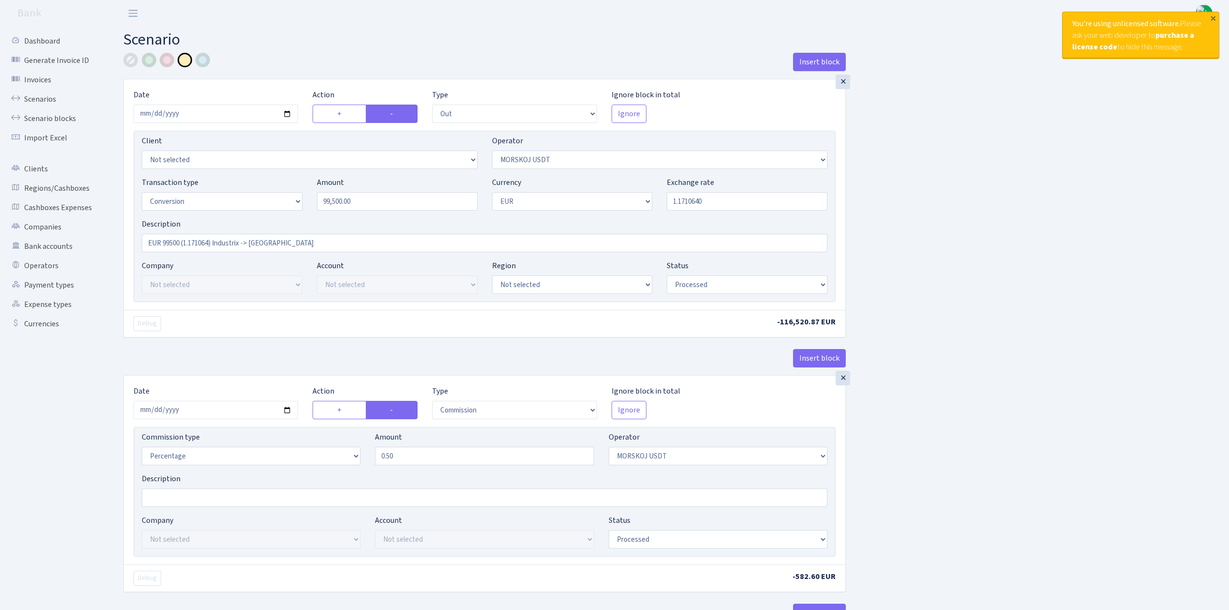
select select "commission"
select select "324"
select select "processed"
select select "in"
select select "323"
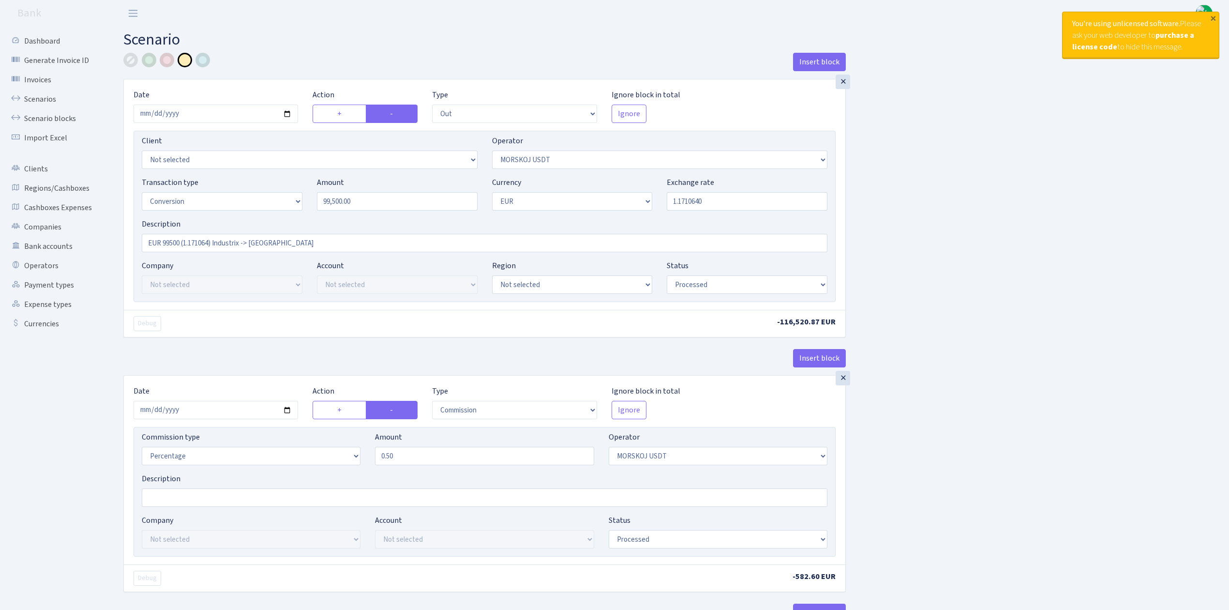
select select "1"
select select "processed"
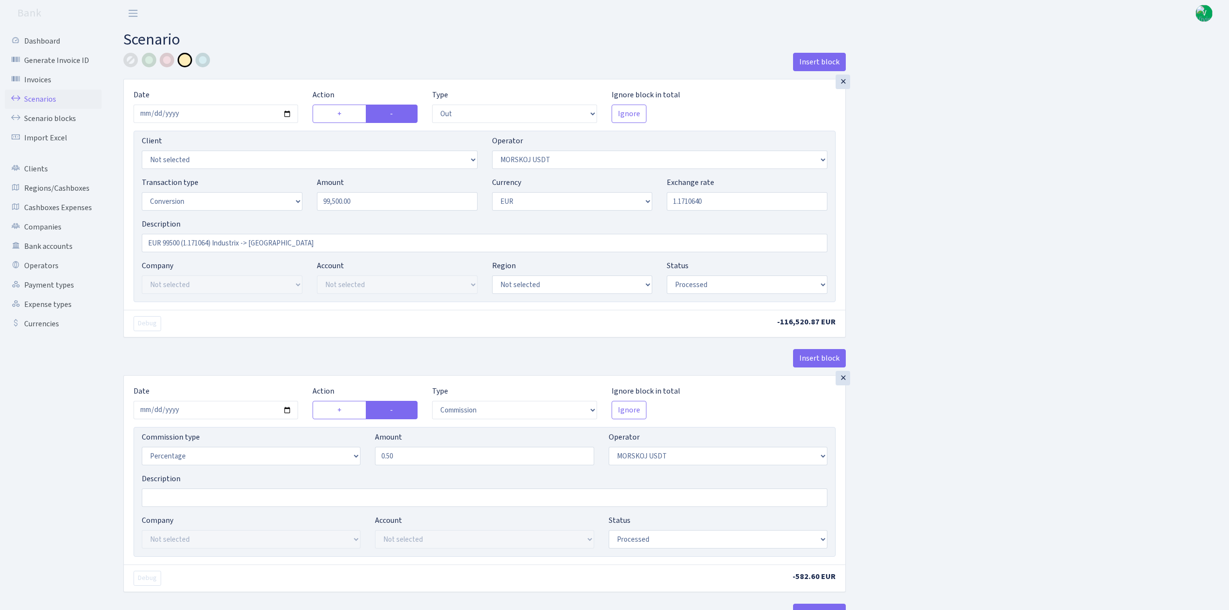
click at [43, 100] on link "Scenarios" at bounding box center [53, 99] width 97 height 19
click at [1055, 390] on div "Insert block × Date 2025-09-02 Action + - Type --- In Out Commission Field requ…" at bounding box center [669, 511] width 1106 height 917
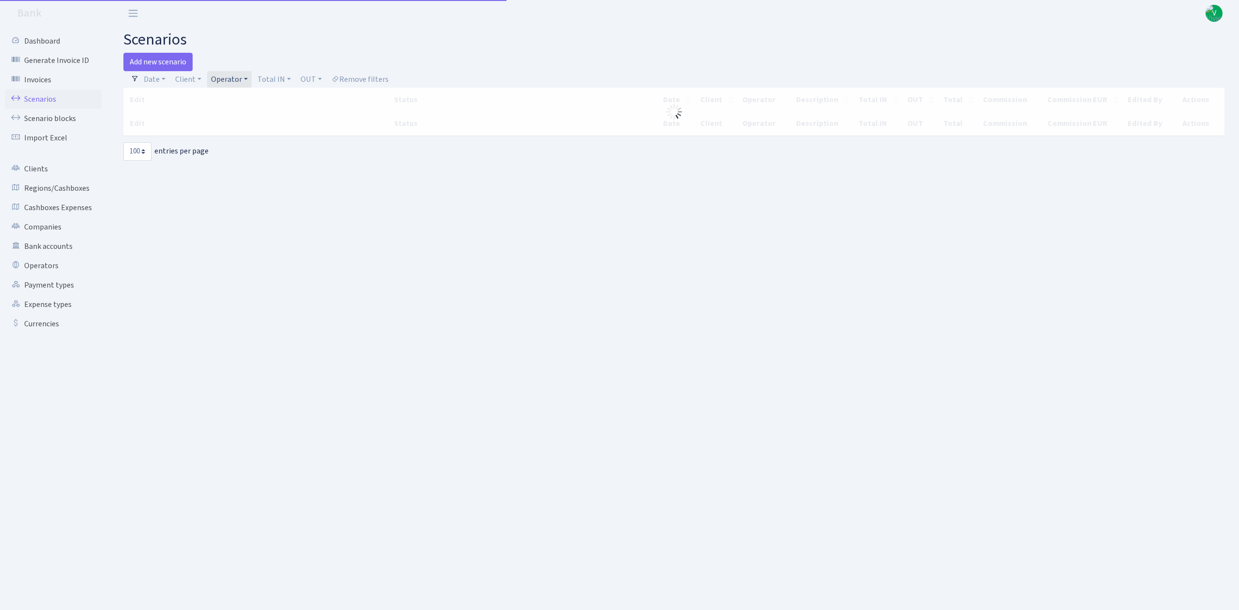
select select "100"
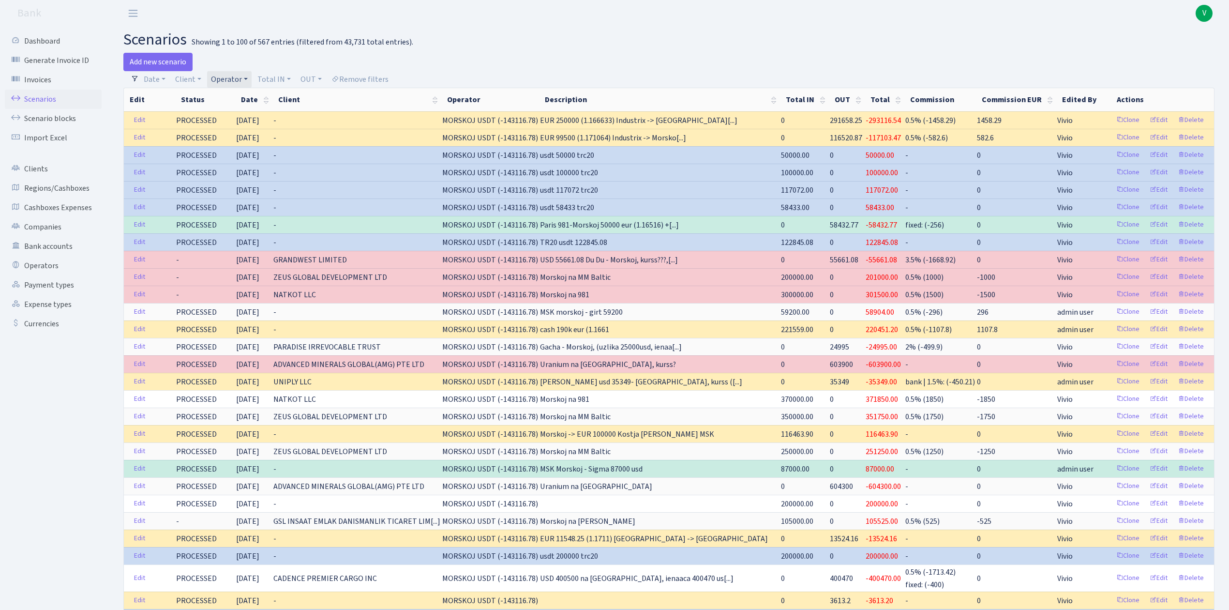
click at [241, 82] on link "Operator" at bounding box center [229, 79] width 45 height 16
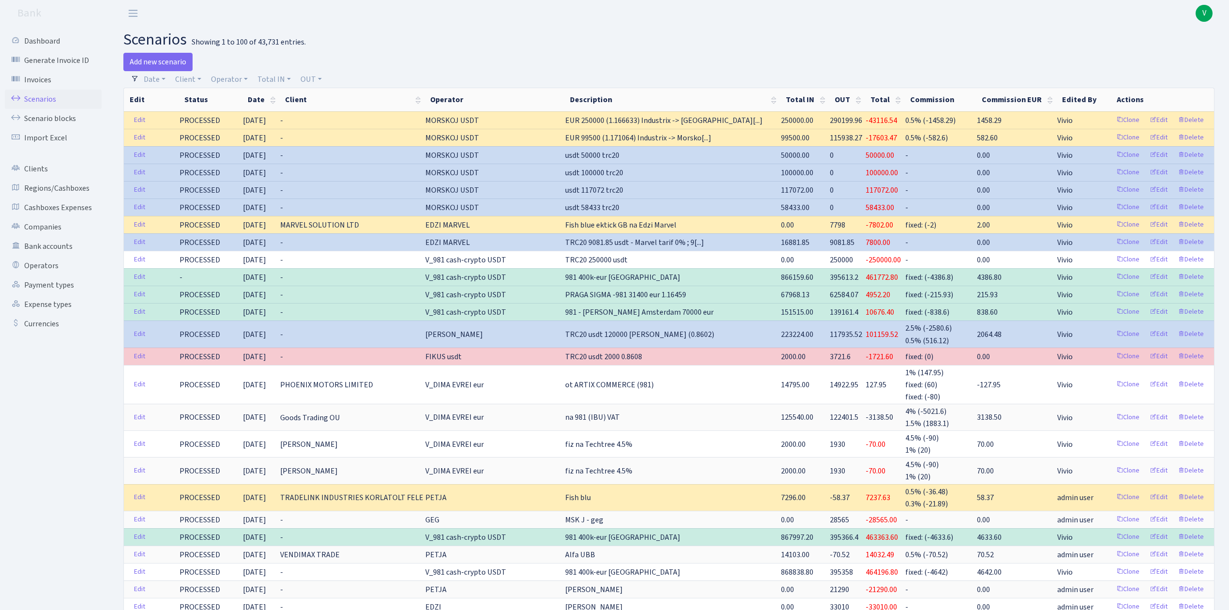
click at [683, 37] on h2 "scenarios Showing 1 to 100 of 43,731 entries." at bounding box center [668, 39] width 1091 height 18
click at [1199, 10] on span "V" at bounding box center [1204, 13] width 17 height 17
click at [1160, 52] on link "Logout" at bounding box center [1173, 55] width 87 height 15
